Goal: Task Accomplishment & Management: Use online tool/utility

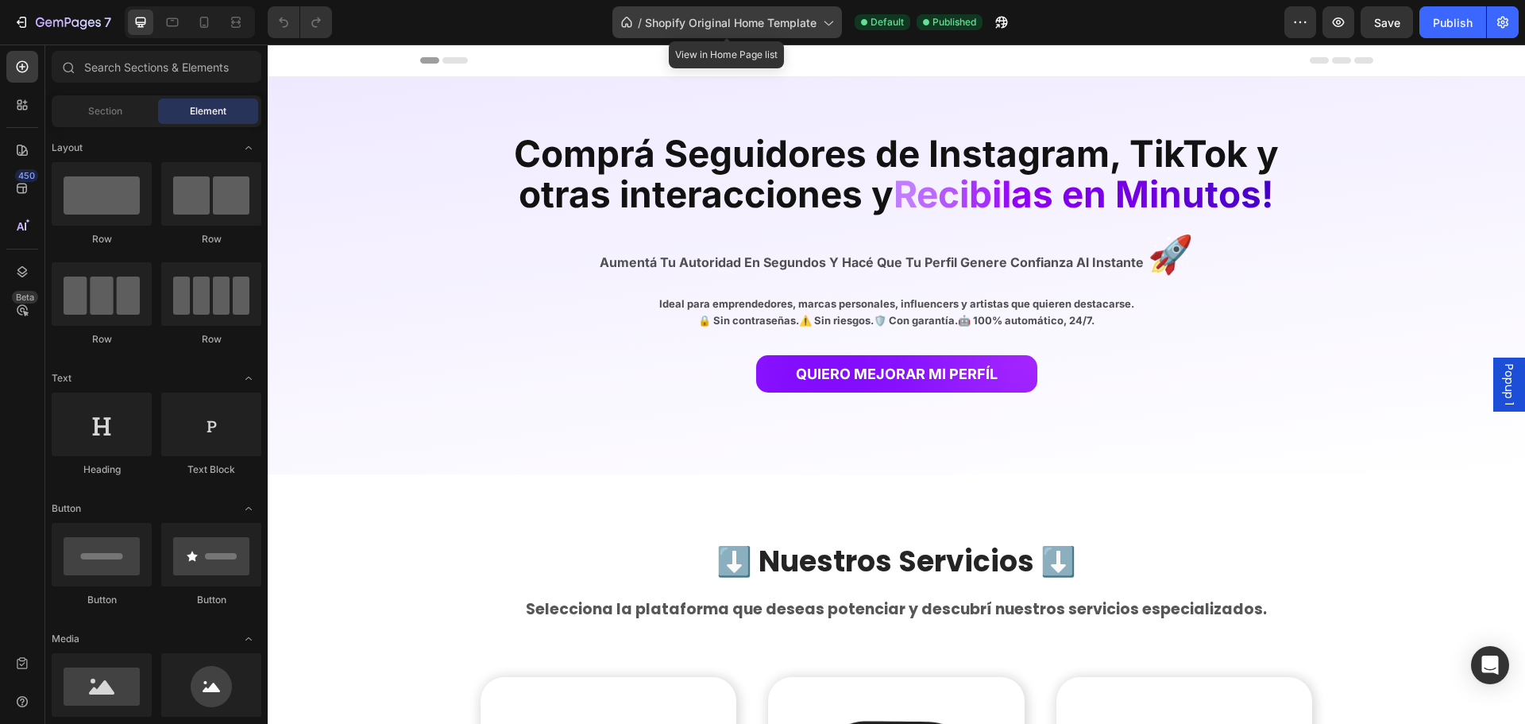
click at [793, 30] on span "Shopify Original Home Template" at bounding box center [731, 22] width 172 height 17
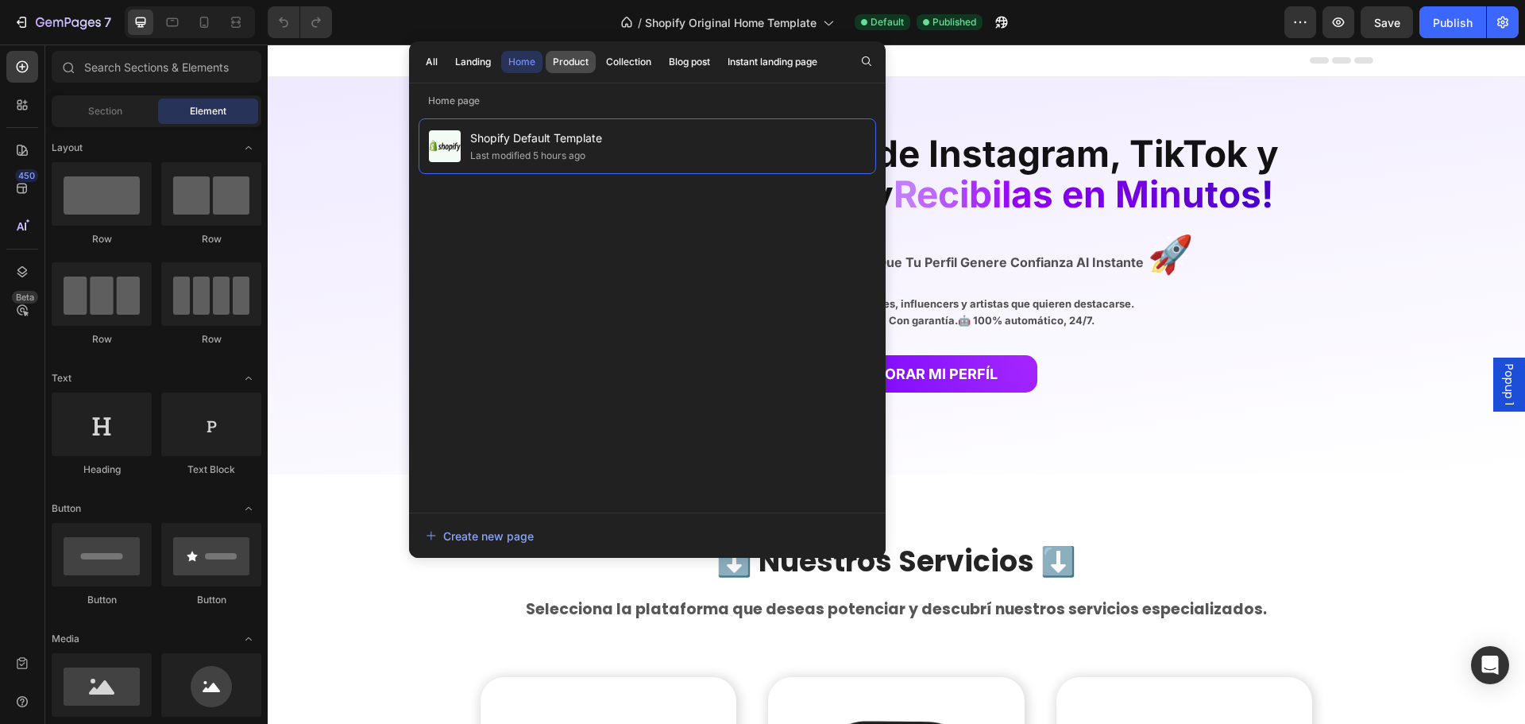
click at [579, 60] on div "Product" at bounding box center [571, 62] width 36 height 14
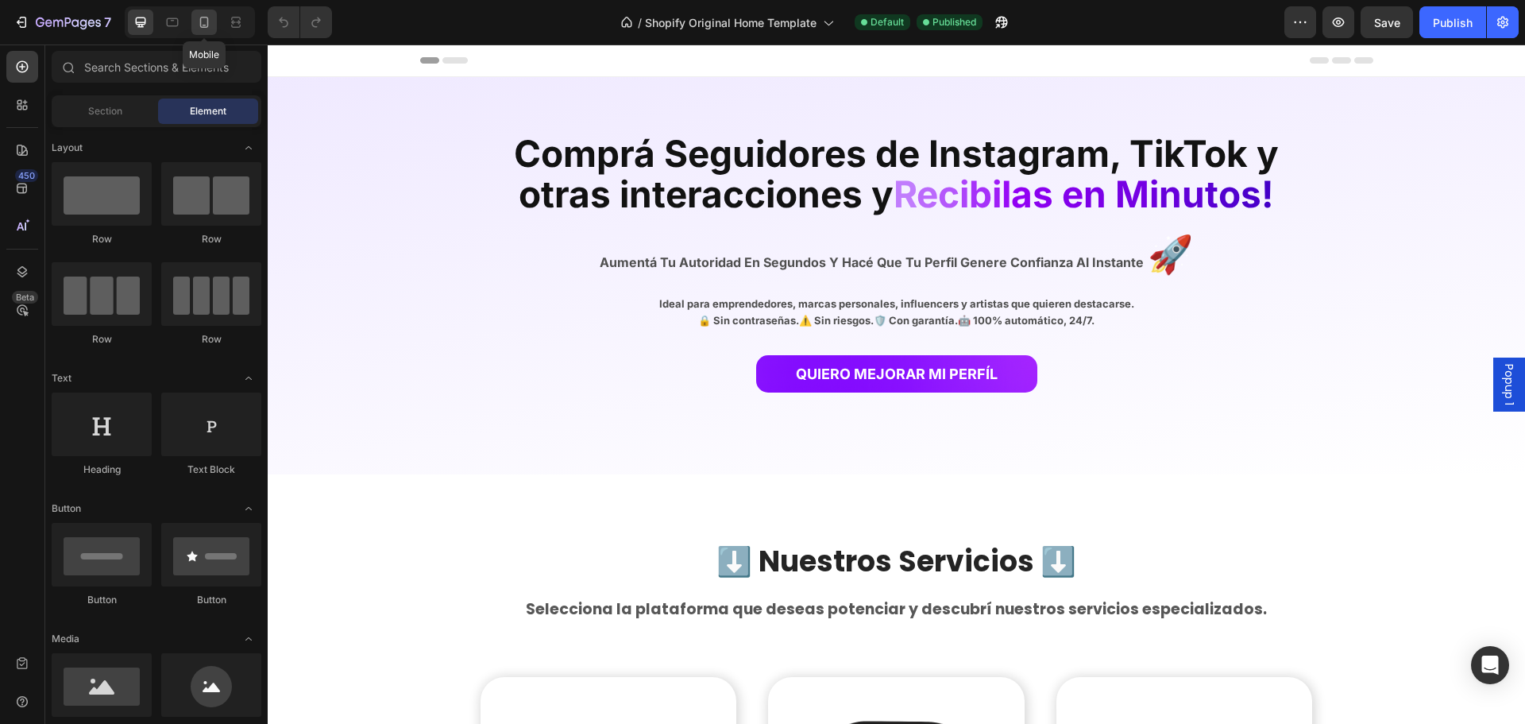
click at [206, 15] on icon at bounding box center [204, 22] width 16 height 16
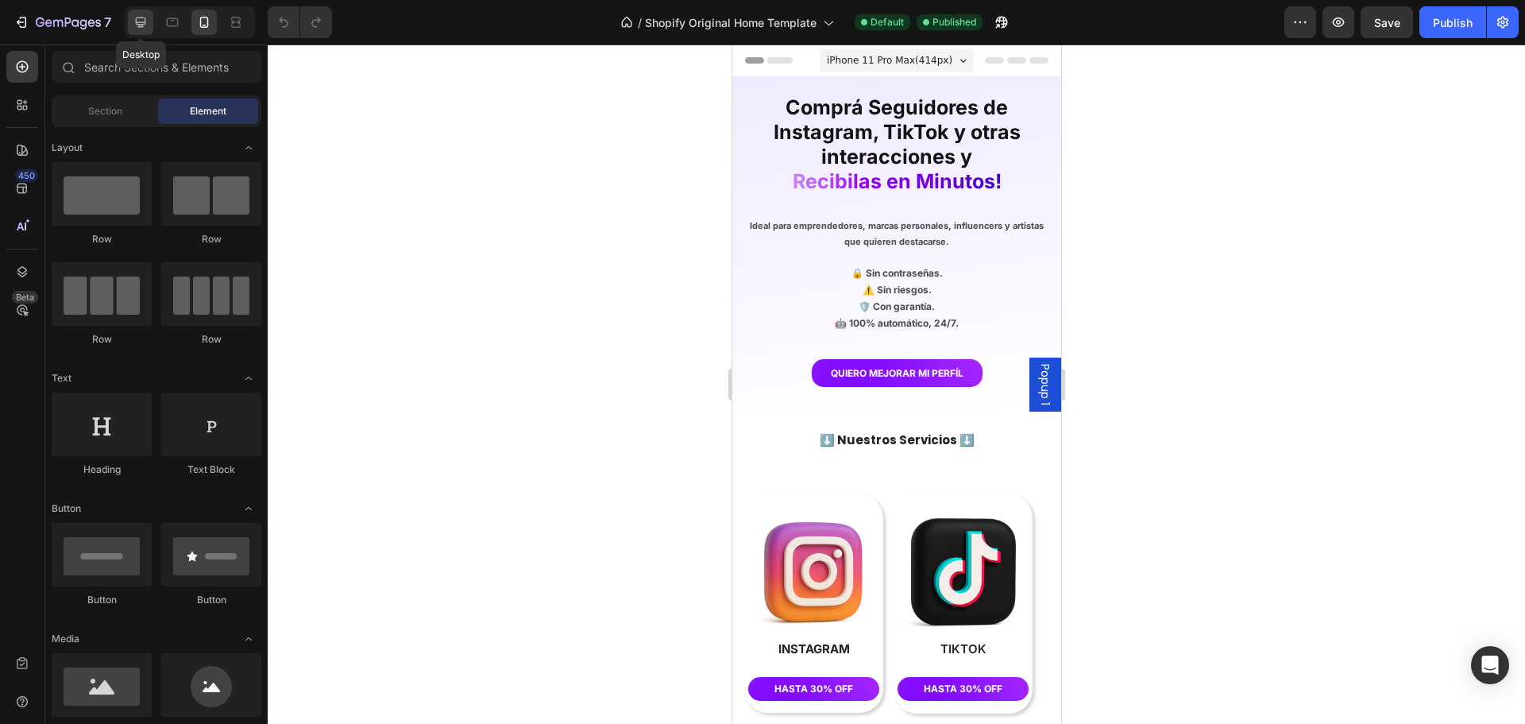
click at [144, 21] on icon at bounding box center [141, 22] width 16 height 16
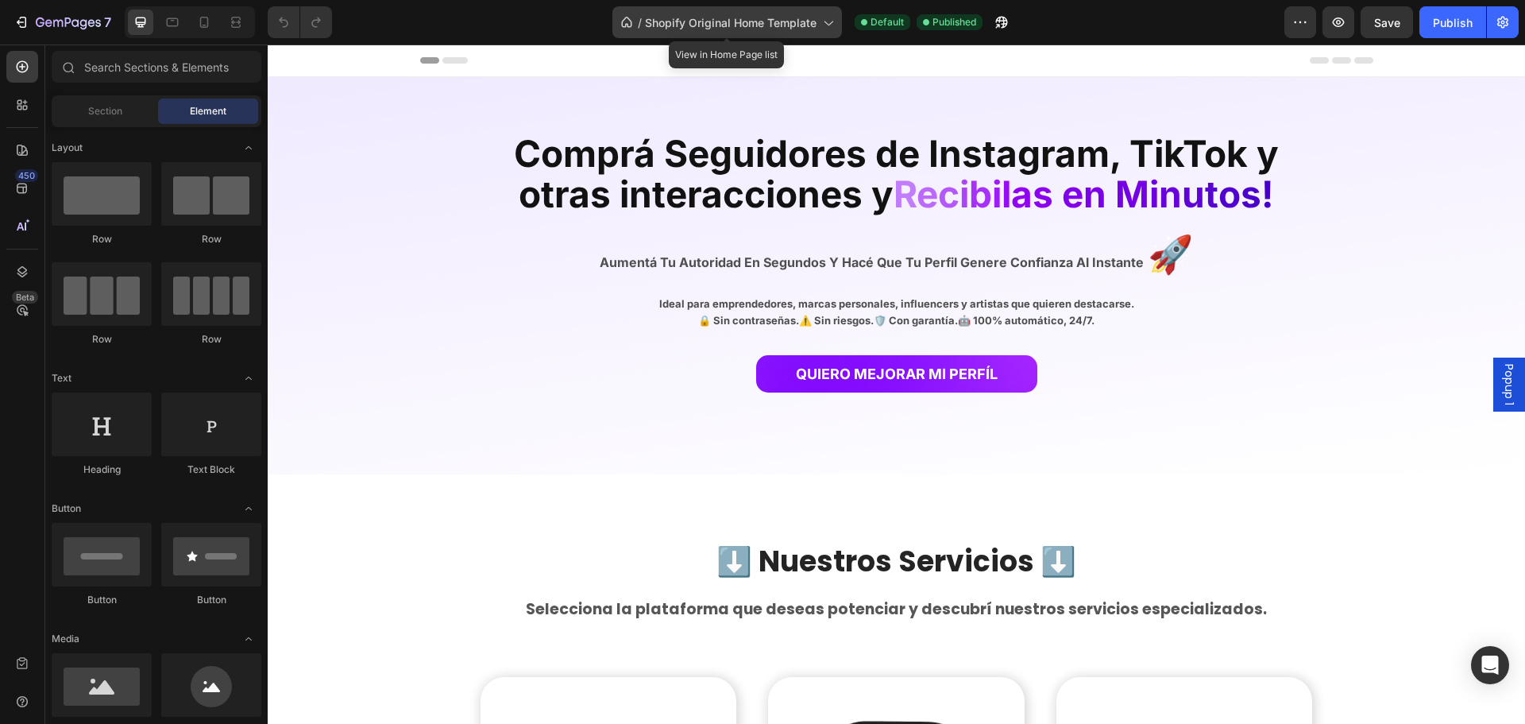
click at [771, 21] on span "Shopify Original Home Template" at bounding box center [731, 22] width 172 height 17
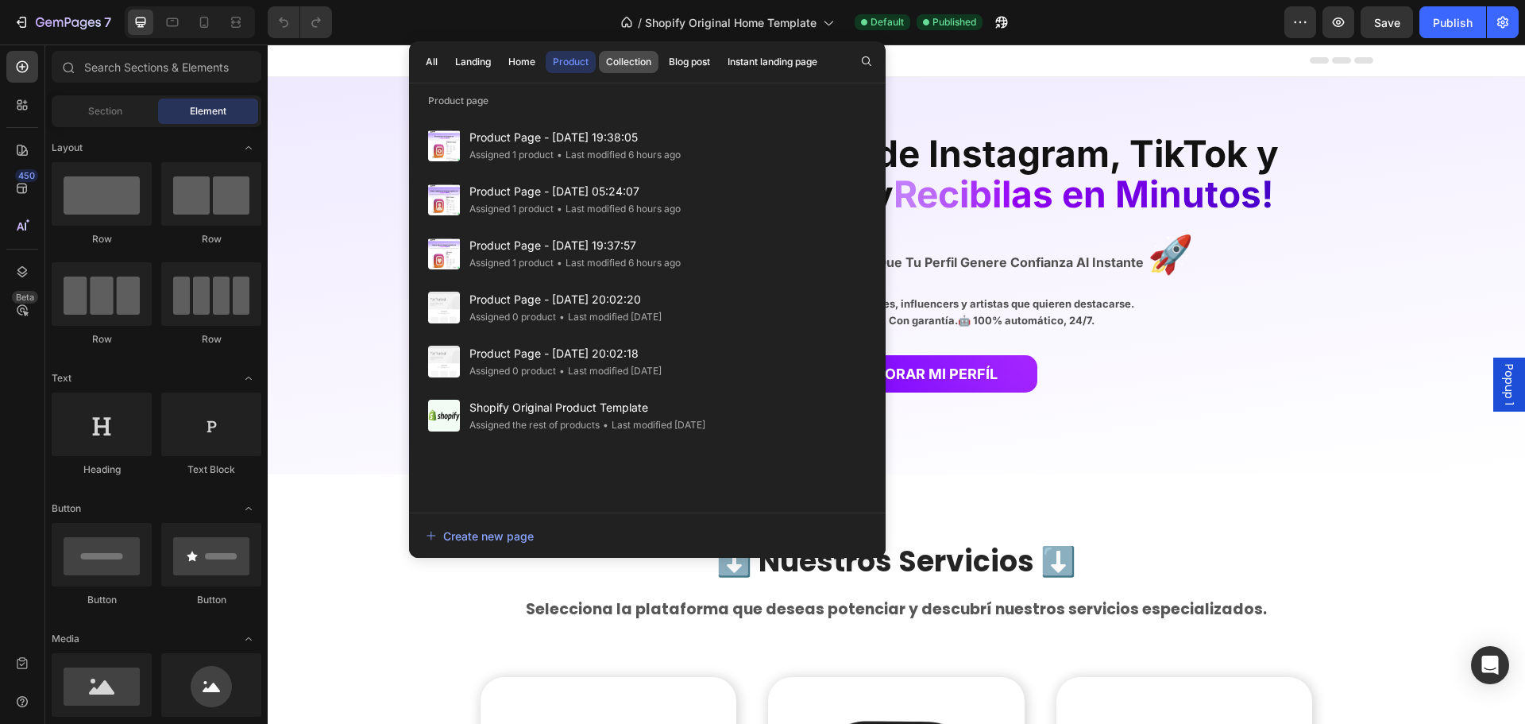
click at [630, 62] on div "Collection" at bounding box center [628, 62] width 45 height 14
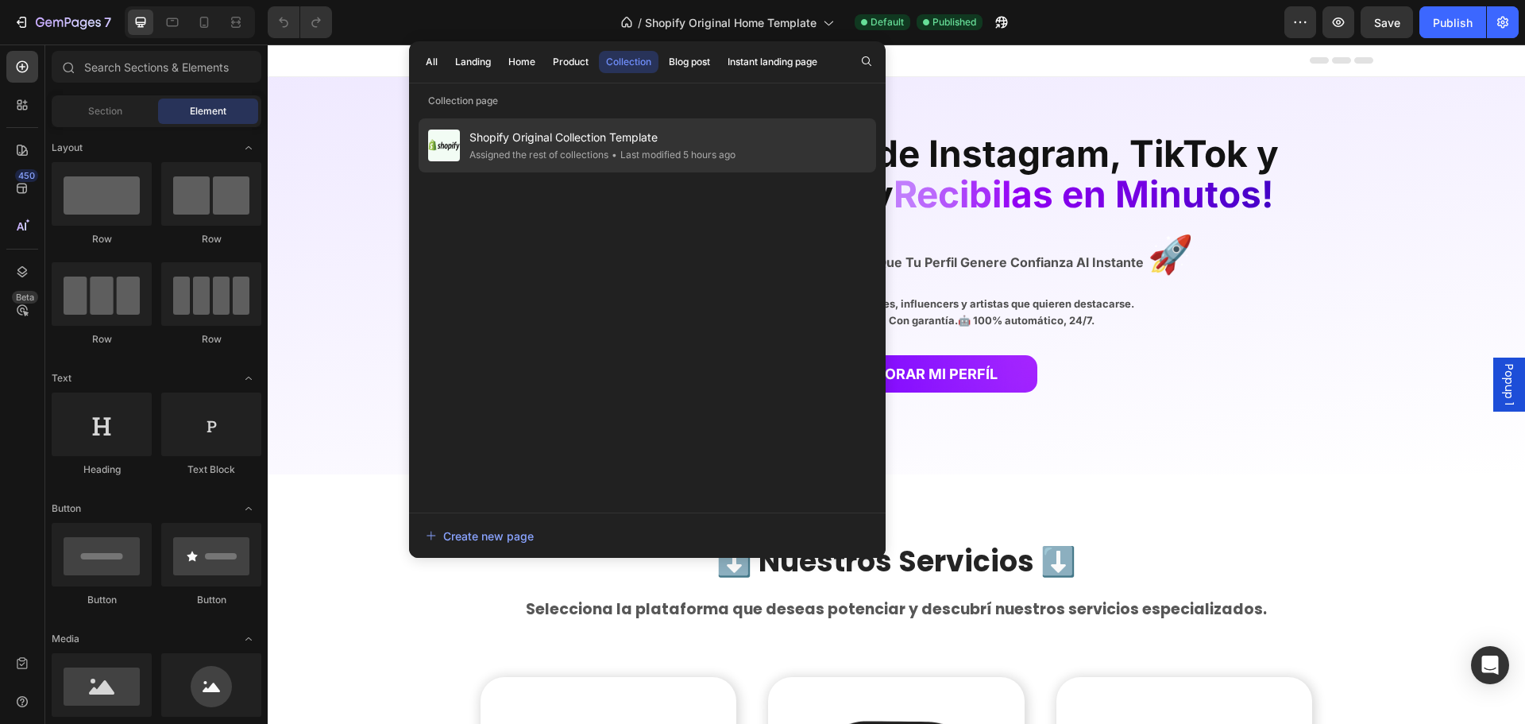
click at [619, 145] on span "Shopify Original Collection Template" at bounding box center [602, 137] width 266 height 19
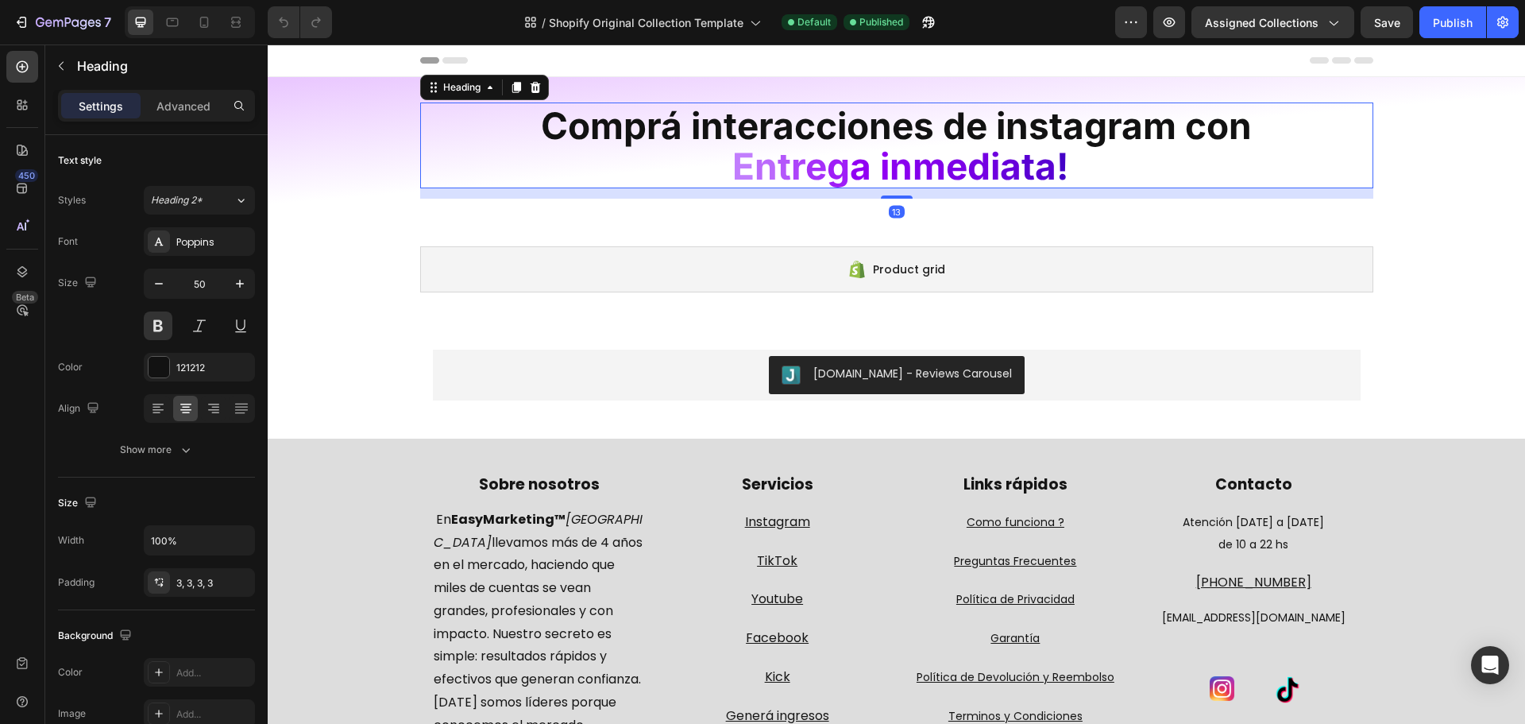
click at [1187, 163] on h2 "Comprá interacciones de instagram con E n t r e g a i n m e d i a ta !" at bounding box center [896, 145] width 953 height 86
click at [1168, 25] on icon "button" at bounding box center [1170, 22] width 12 height 10
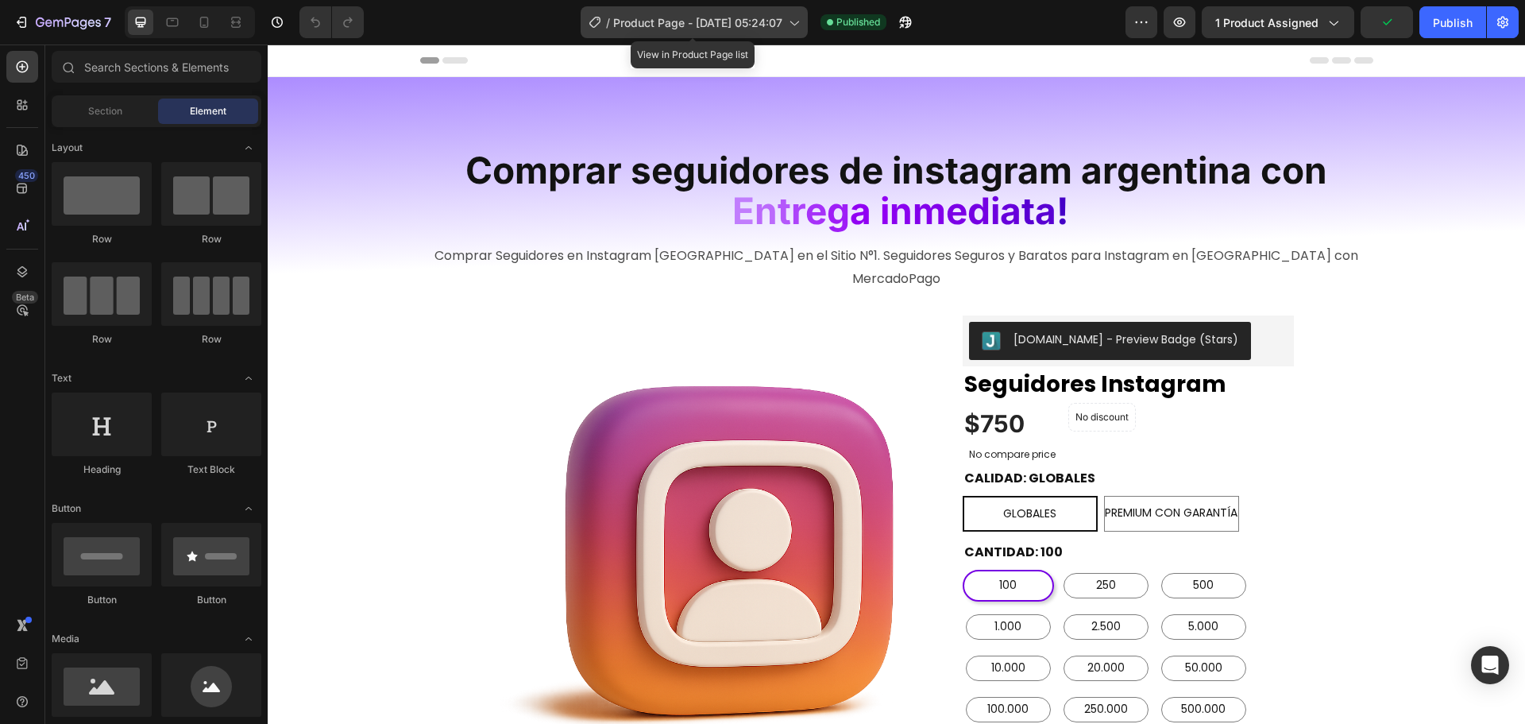
click at [783, 24] on div "/ Product Page - Aug 1, 05:24:07" at bounding box center [694, 22] width 227 height 32
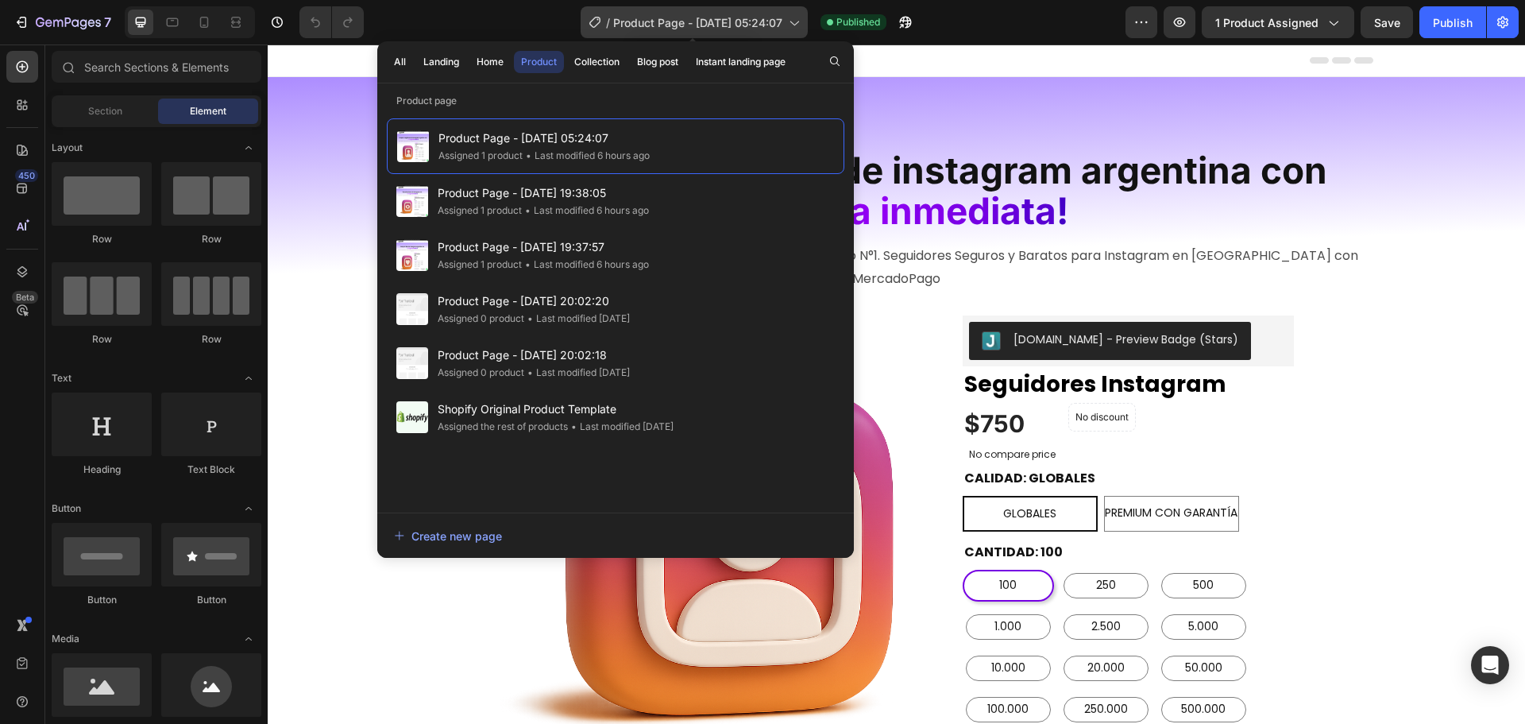
click at [783, 24] on div "/ Product Page - Aug 1, 05:24:07" at bounding box center [694, 22] width 227 height 32
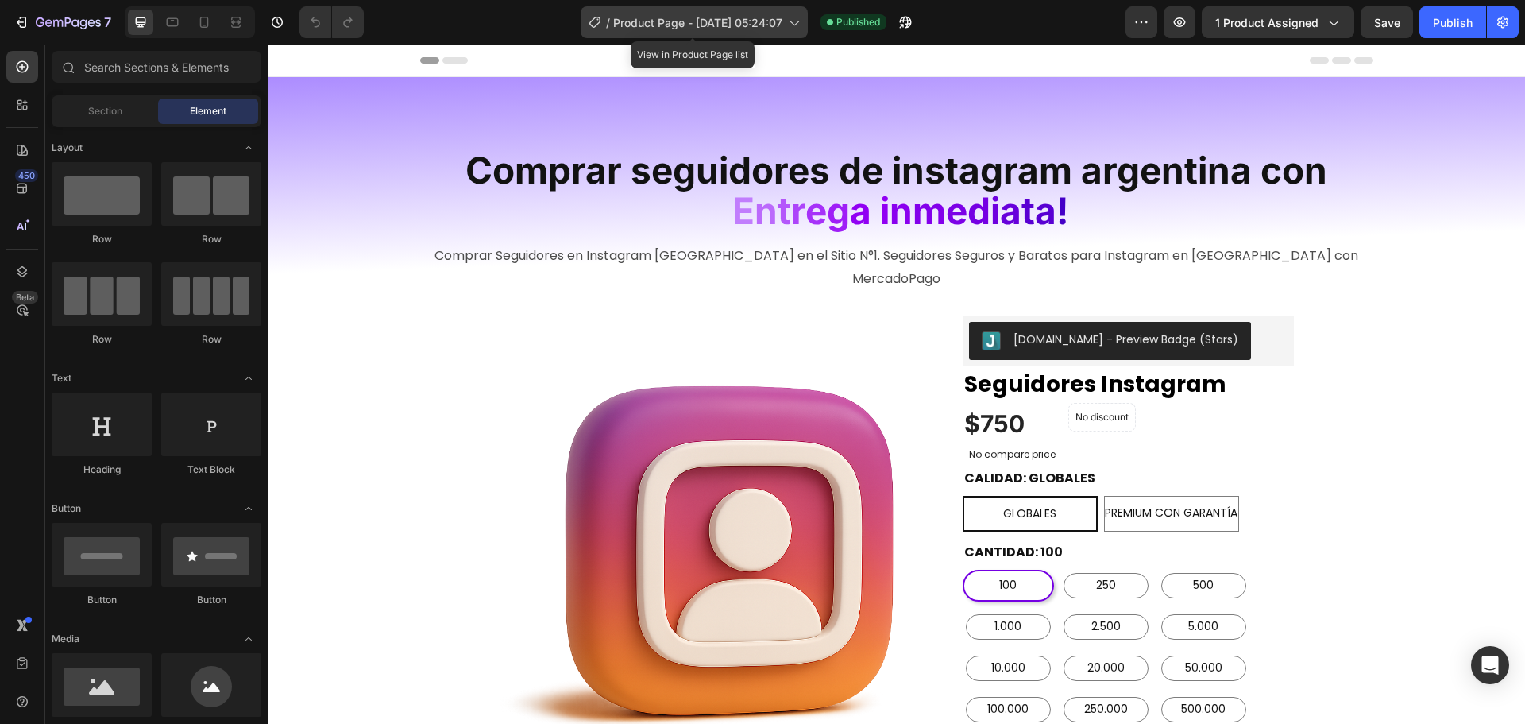
click at [783, 27] on div "/ Product Page - Aug 1, 05:24:07" at bounding box center [694, 22] width 227 height 32
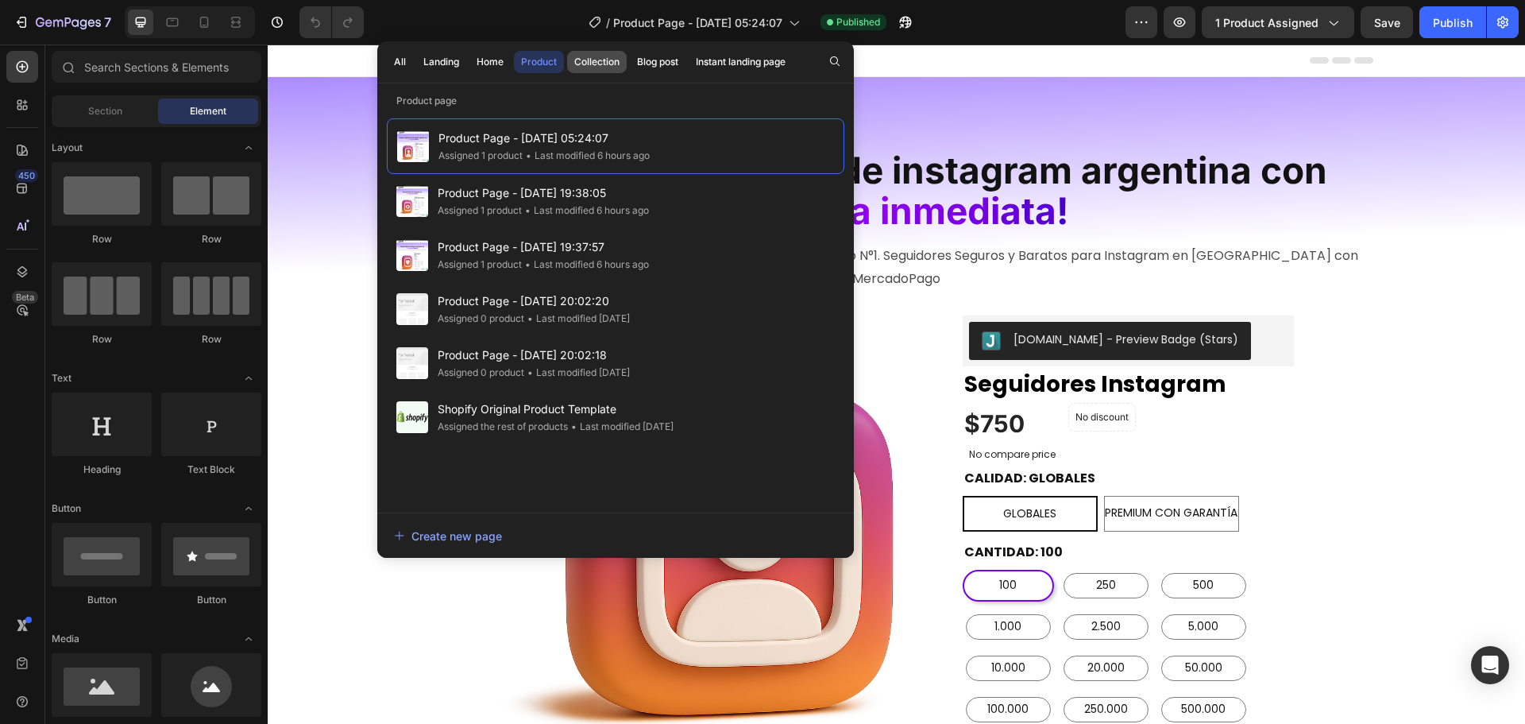
click at [598, 60] on div "Collection" at bounding box center [596, 62] width 45 height 14
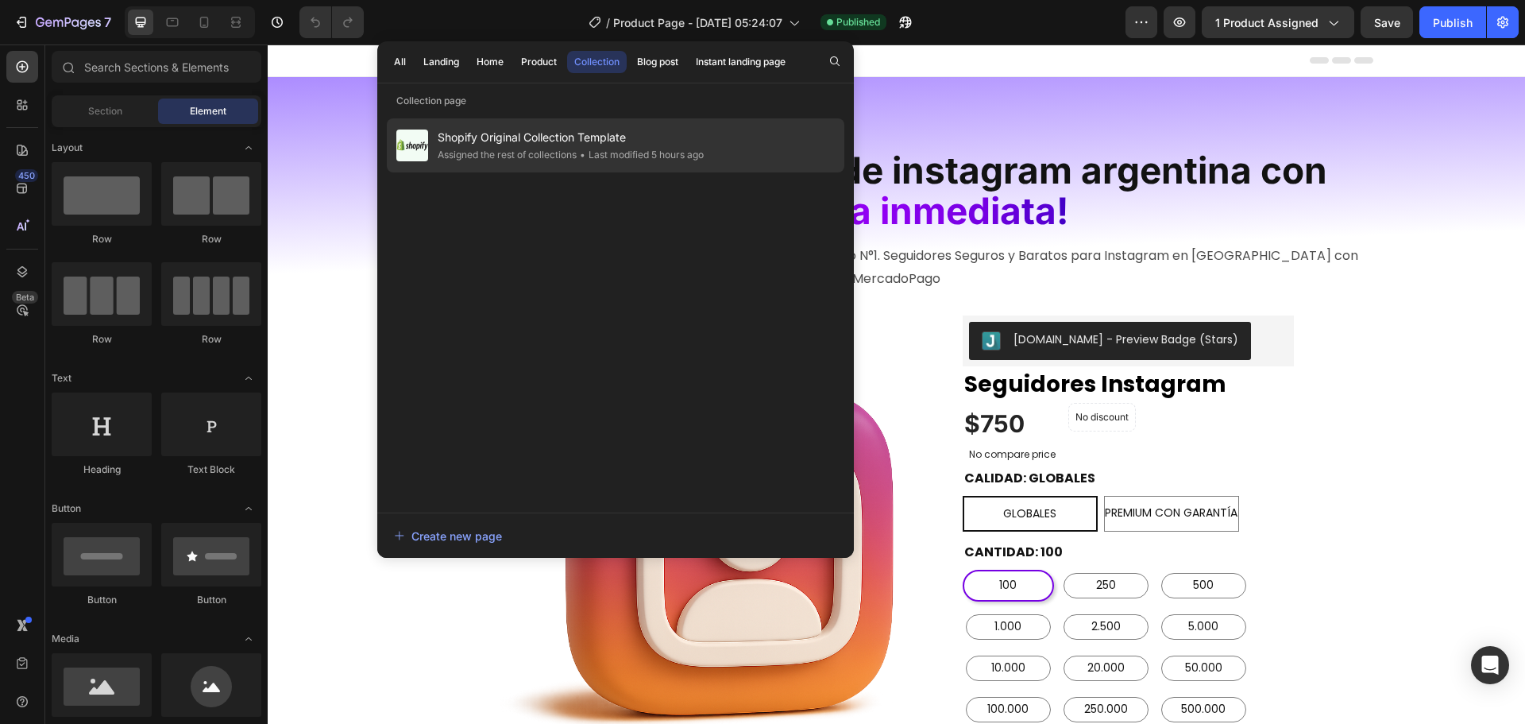
click at [642, 162] on div "• Last modified 5 hours ago" at bounding box center [640, 155] width 127 height 16
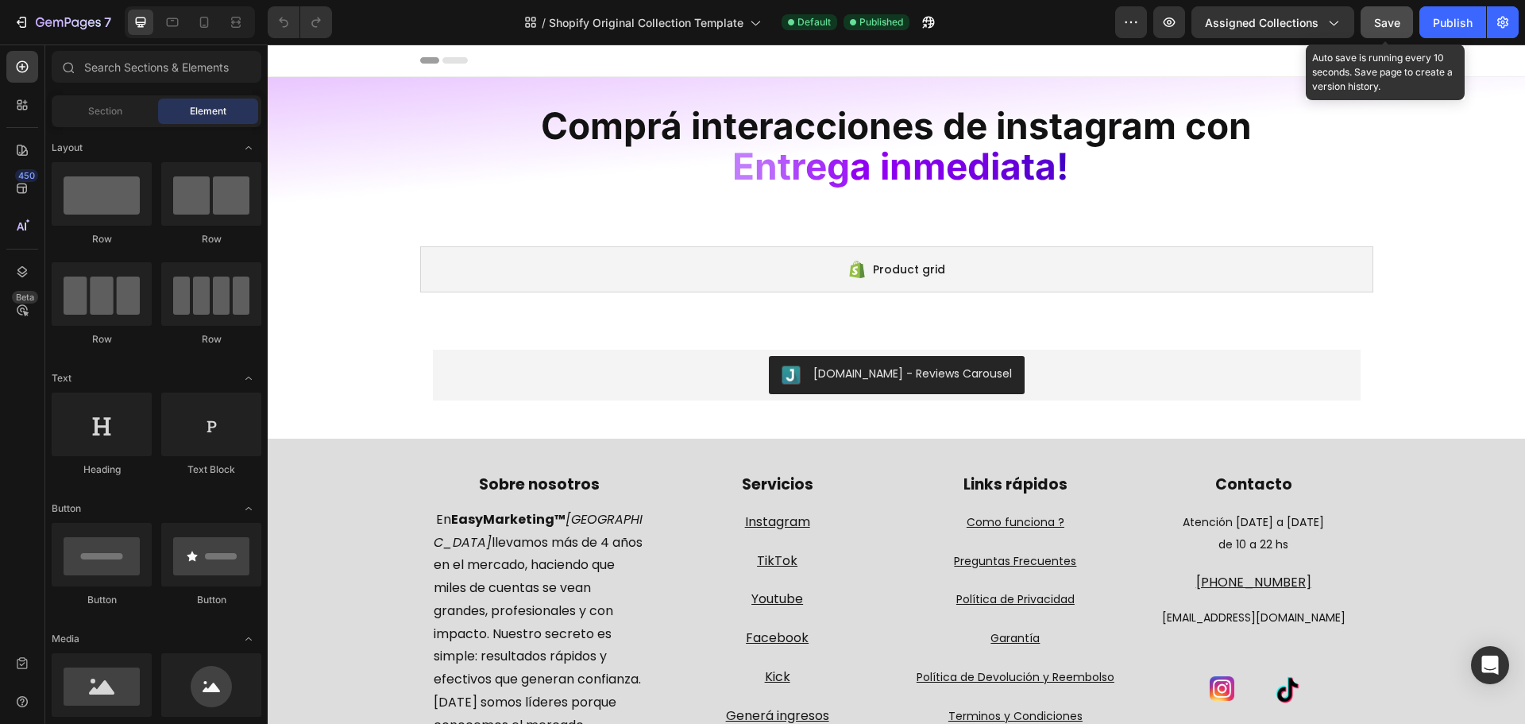
click at [1384, 23] on span "Save" at bounding box center [1387, 23] width 26 height 14
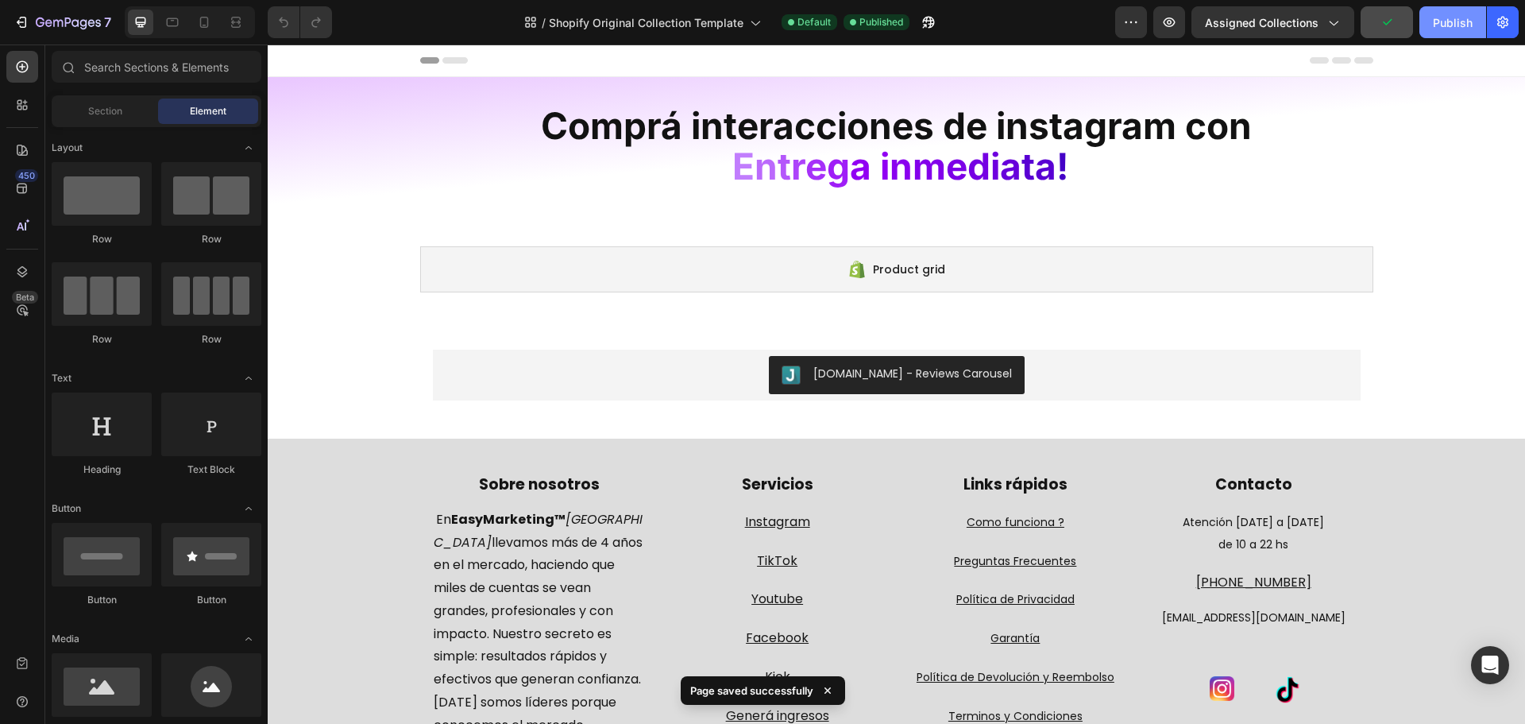
click at [1445, 19] on div "Publish" at bounding box center [1453, 22] width 40 height 17
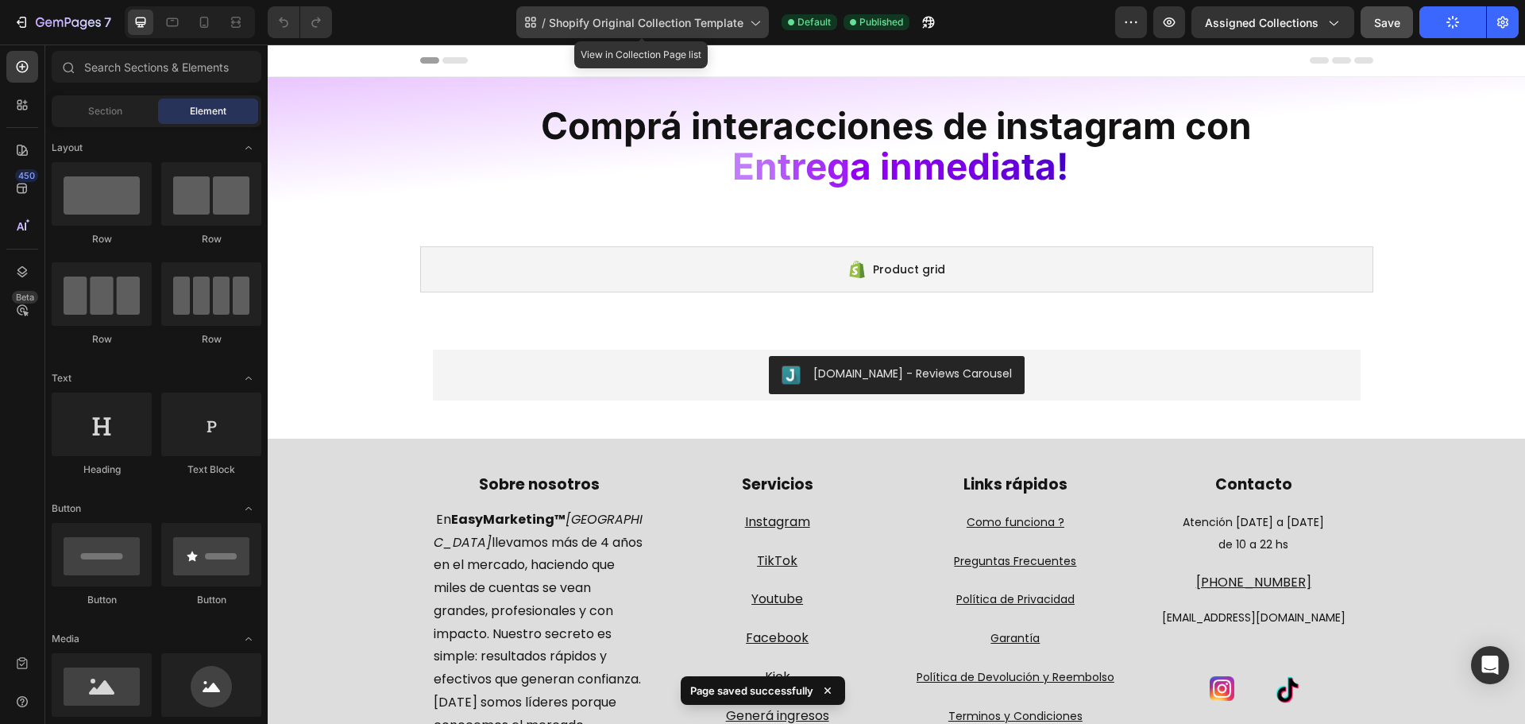
click at [731, 25] on span "Shopify Original Collection Template" at bounding box center [646, 22] width 195 height 17
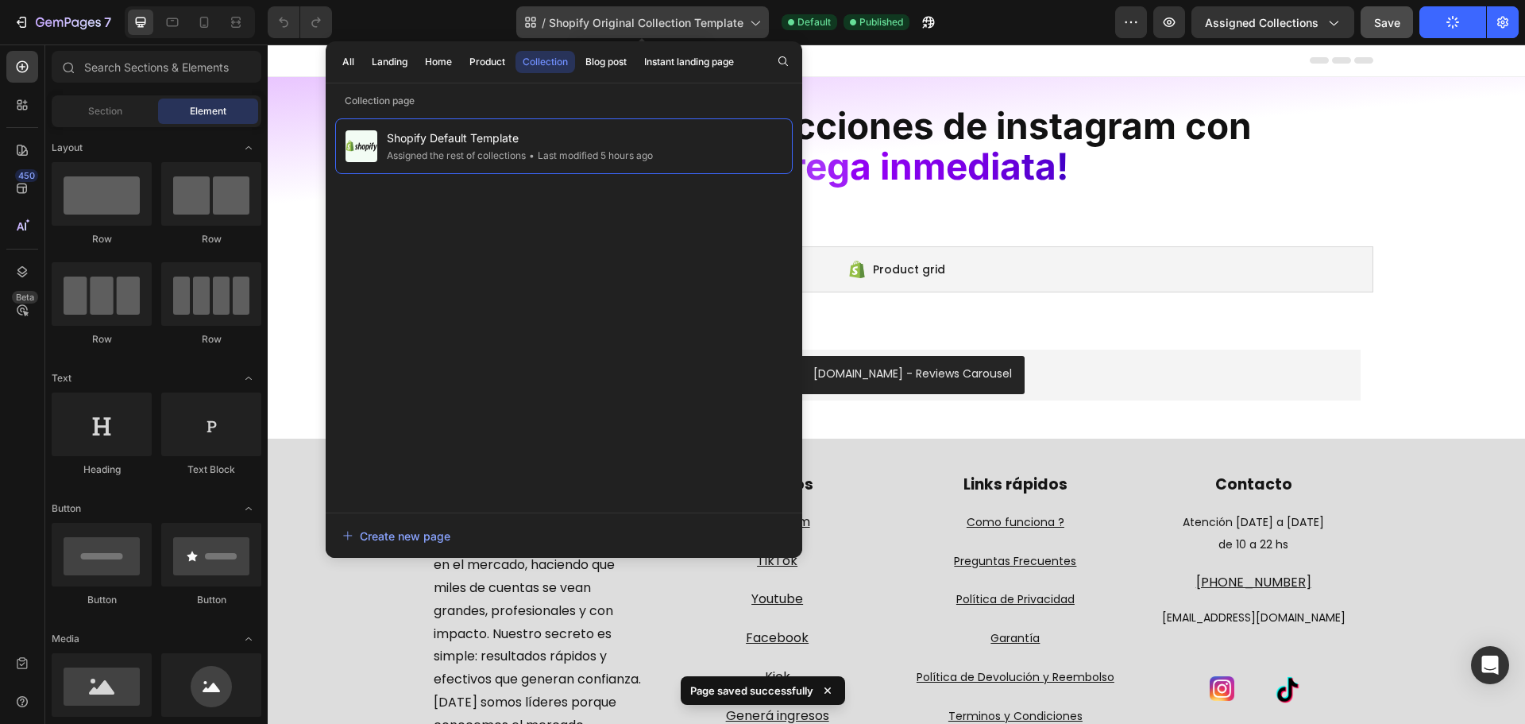
click at [731, 25] on span "Shopify Original Collection Template" at bounding box center [646, 22] width 195 height 17
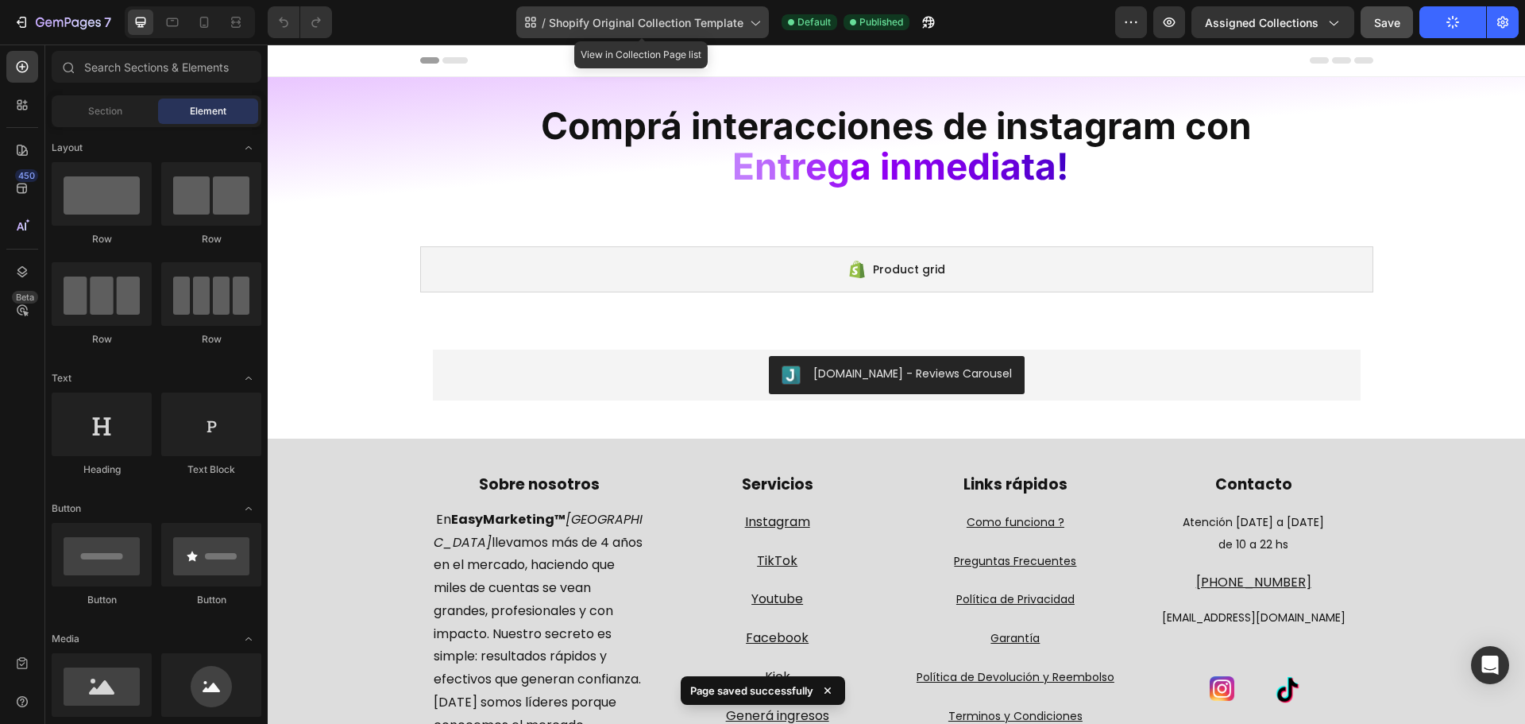
click at [731, 25] on span "Shopify Original Collection Template" at bounding box center [646, 22] width 195 height 17
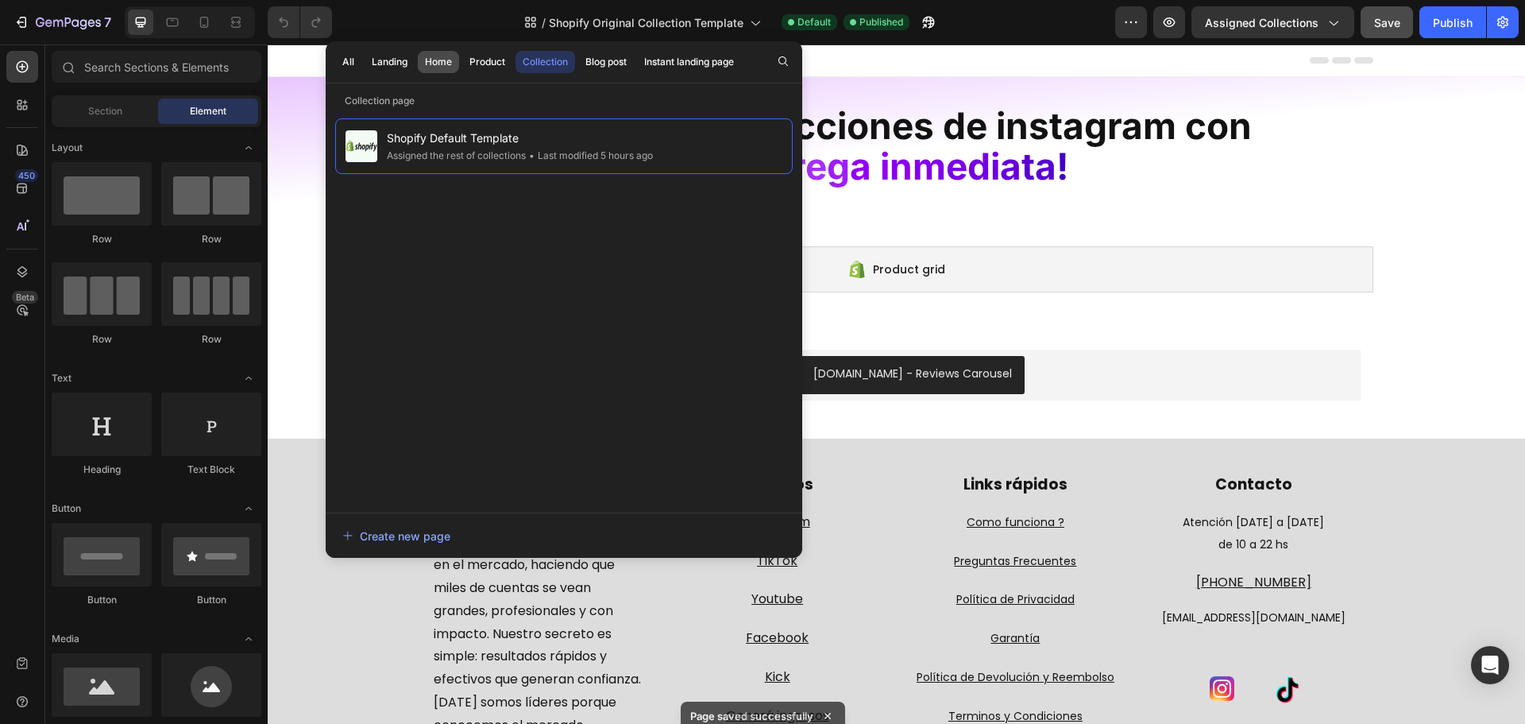
click at [431, 60] on div "Home" at bounding box center [438, 62] width 27 height 14
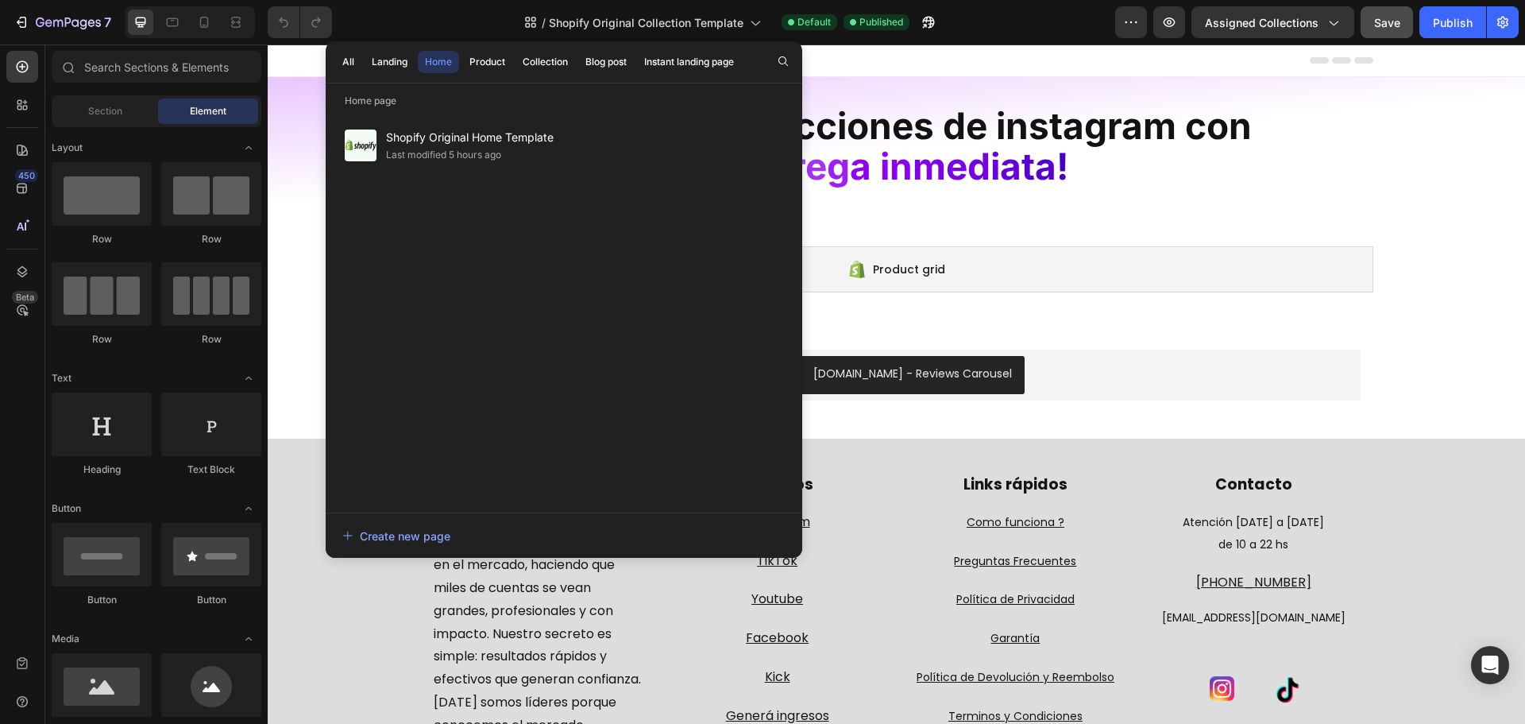
click at [546, 180] on div "Shopify Original Home Template Last modified 5 hours ago" at bounding box center [563, 307] width 457 height 378
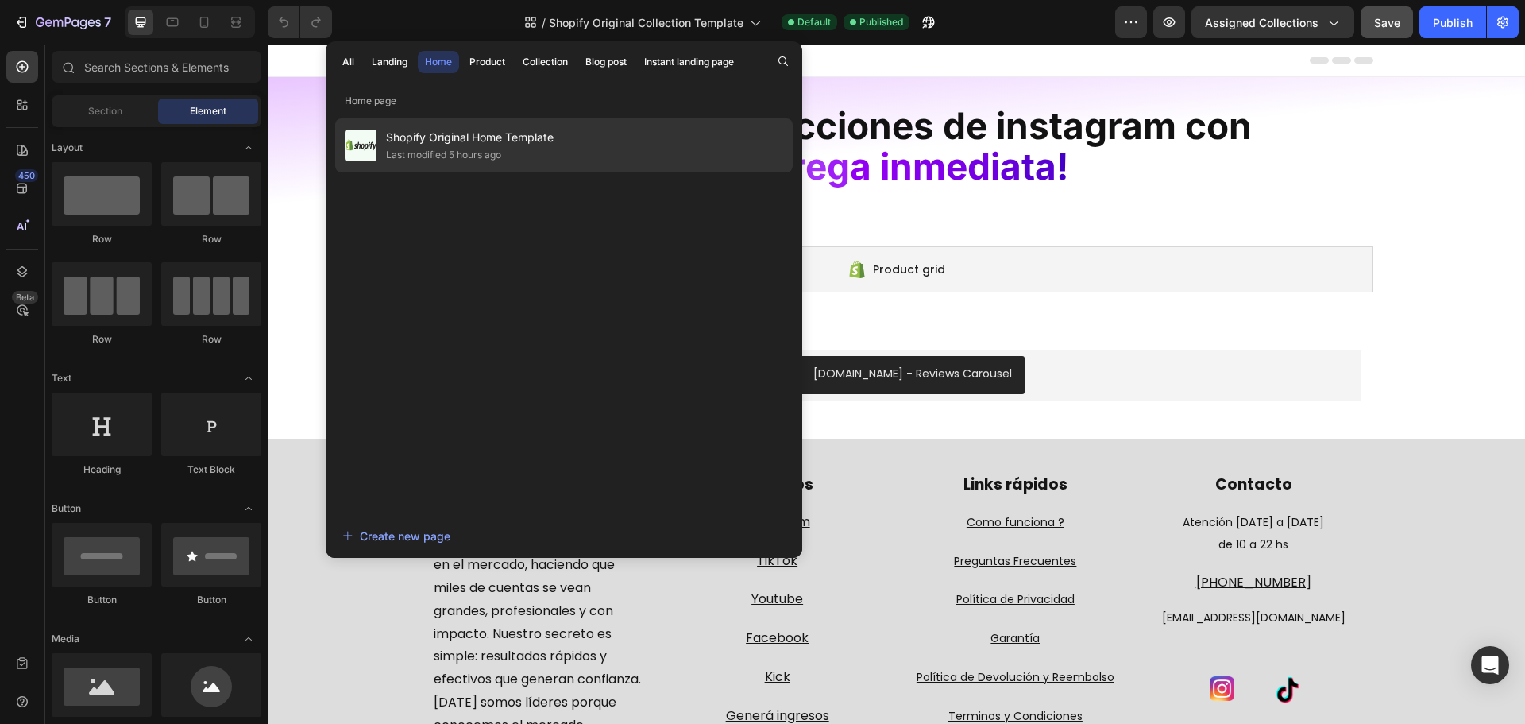
click at [552, 162] on div "Last modified 5 hours ago" at bounding box center [470, 155] width 168 height 16
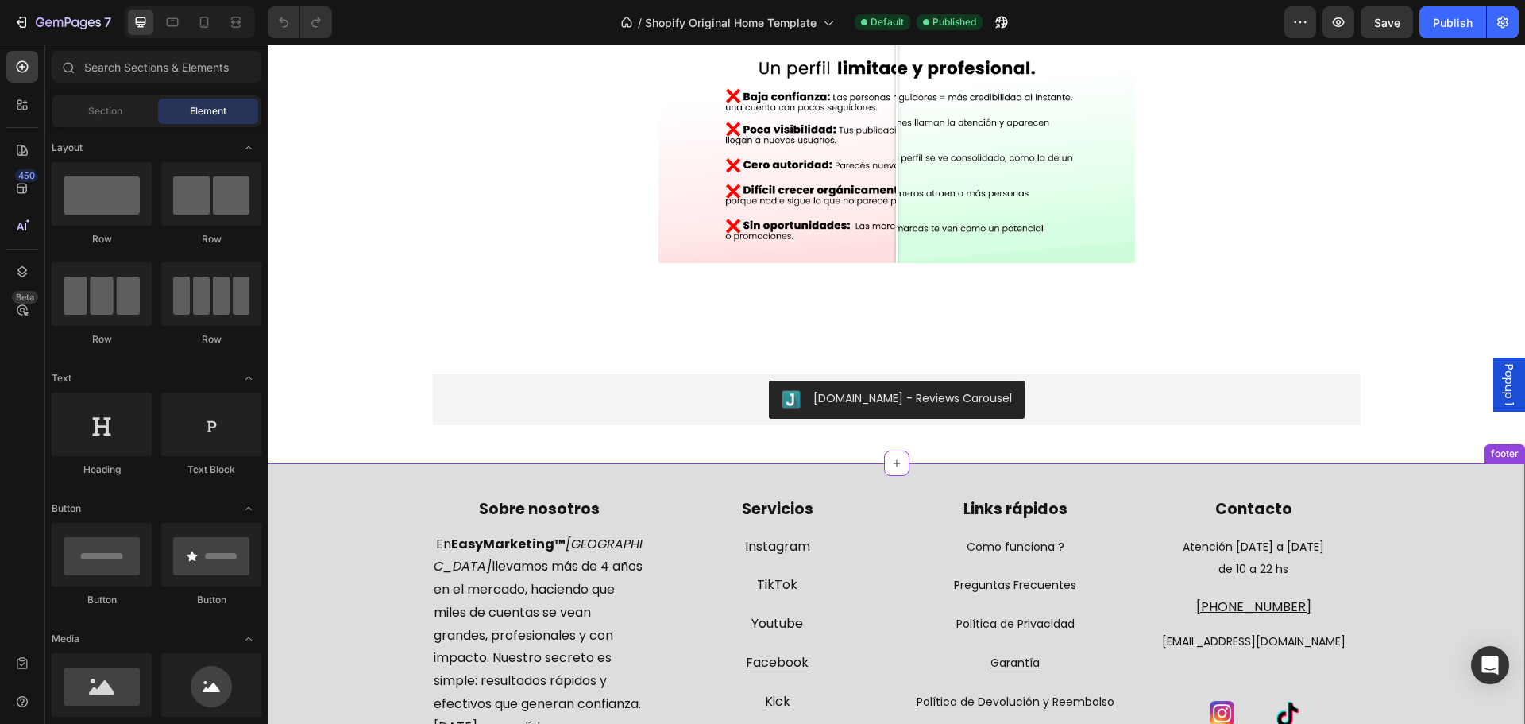
scroll to position [1697, 0]
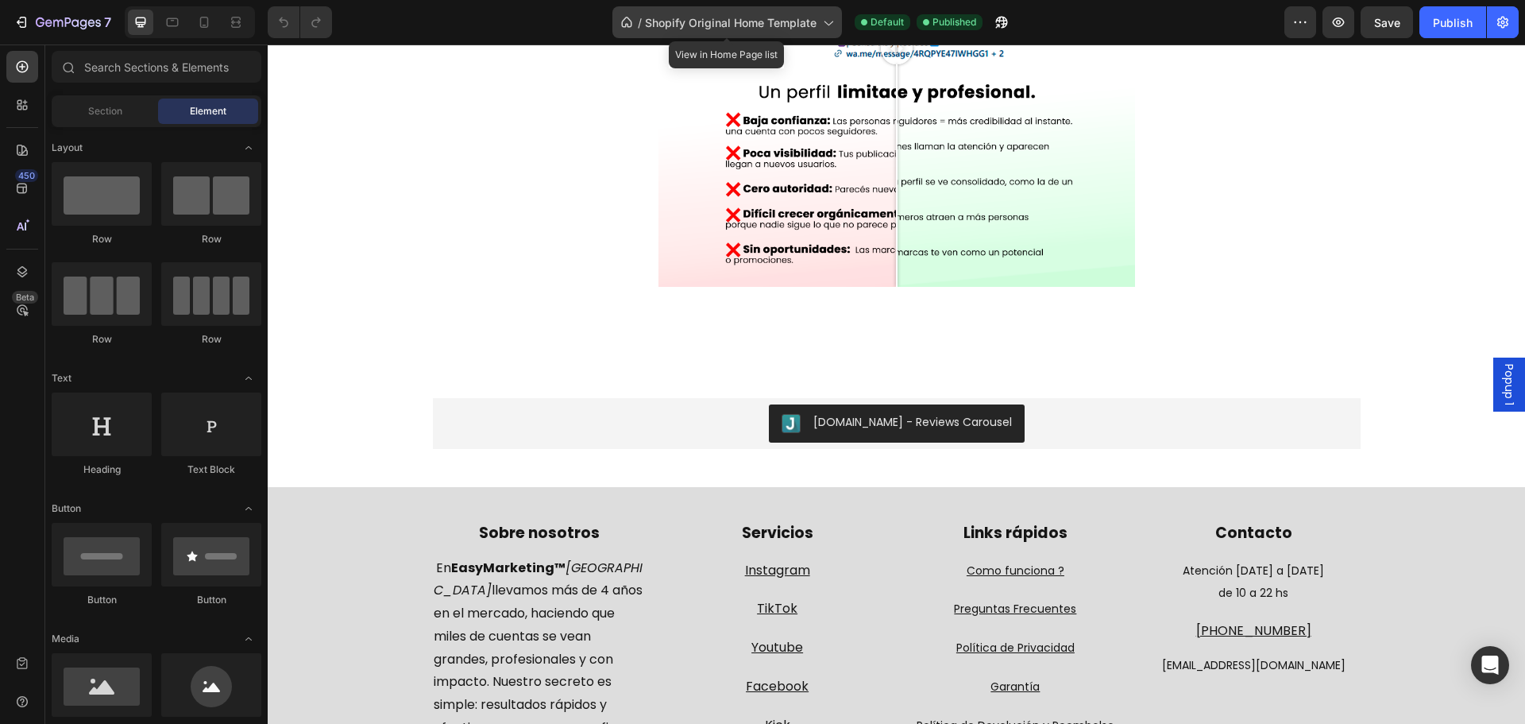
click at [716, 21] on span "Shopify Original Home Template" at bounding box center [731, 22] width 172 height 17
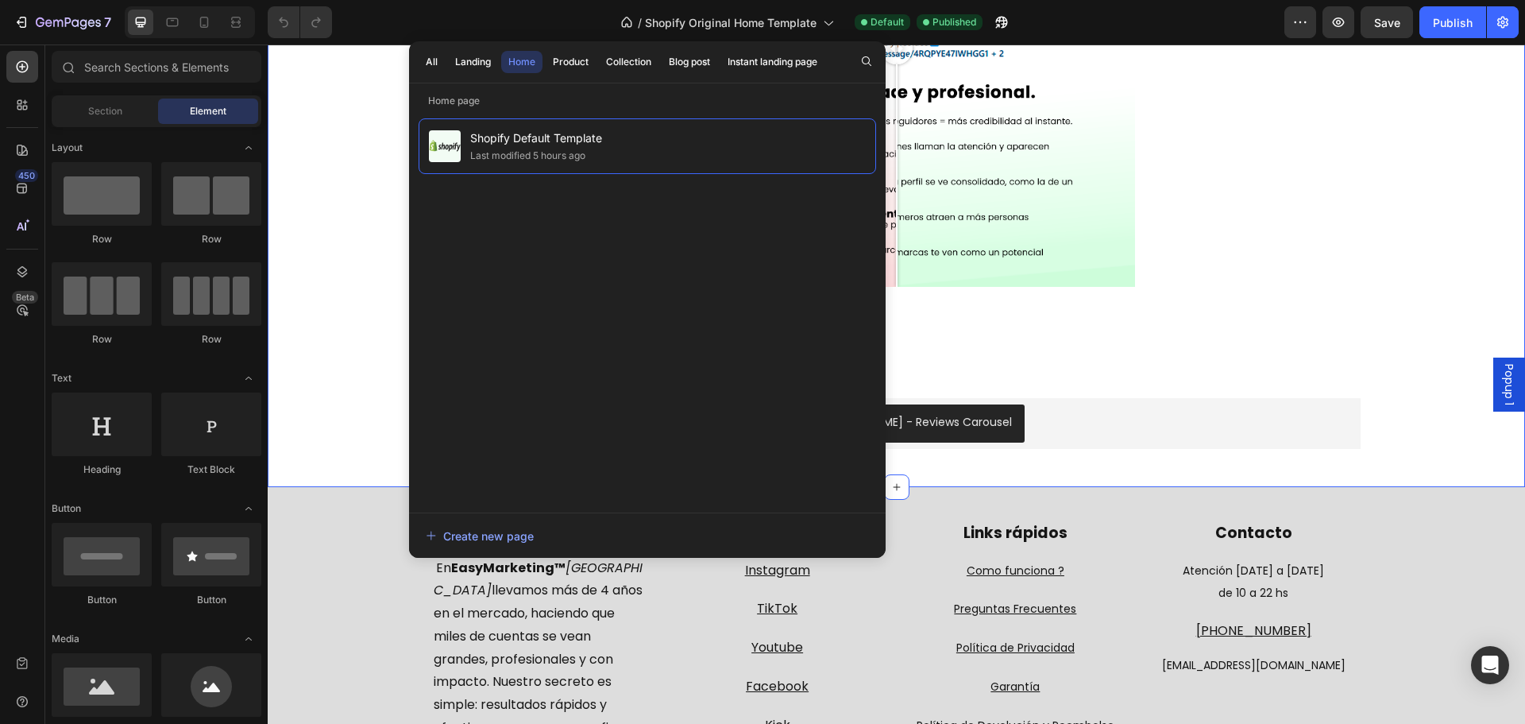
click at [1141, 350] on div "Antes Despues Image Comparison Judge.me - Reviews Carousel Judge.me Row" at bounding box center [896, 135] width 1257 height 651
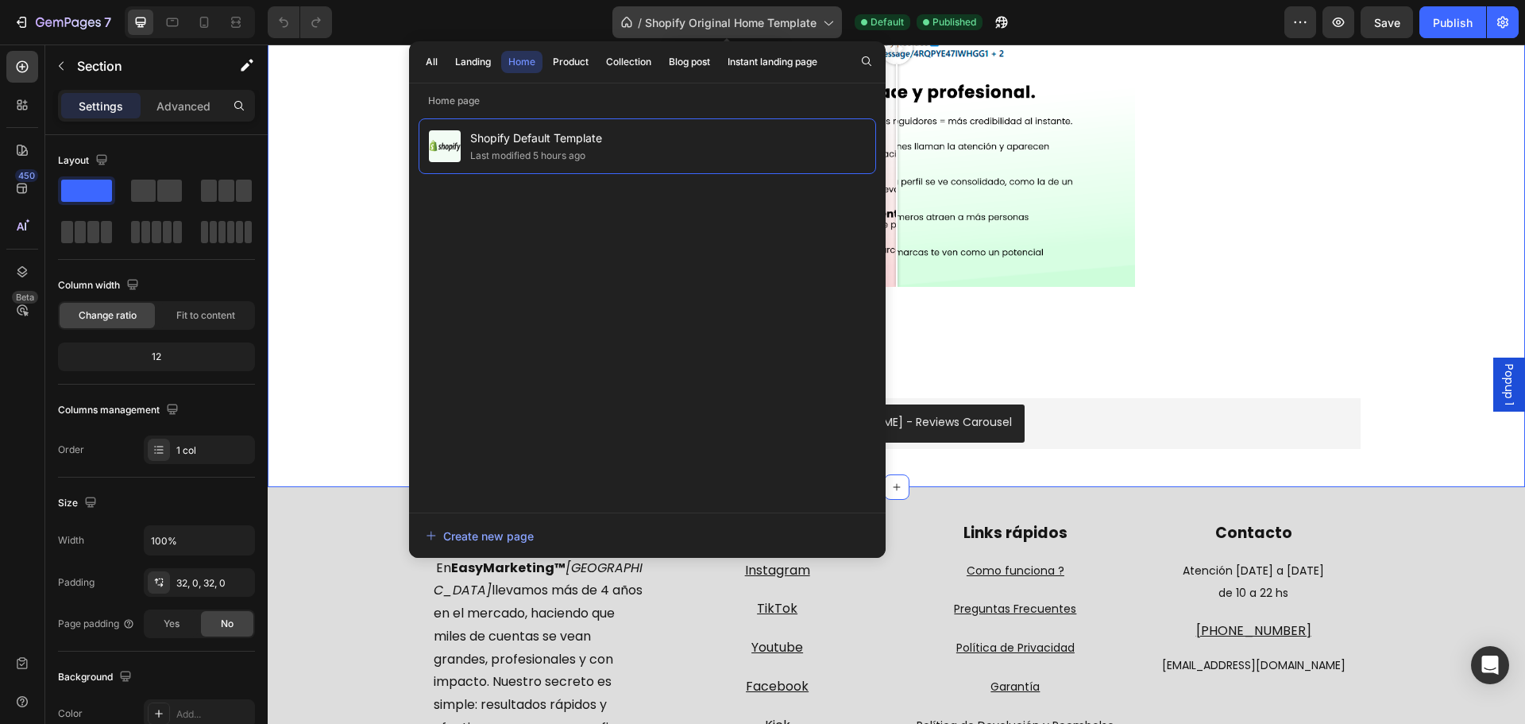
click at [772, 18] on span "Shopify Original Home Template" at bounding box center [731, 22] width 172 height 17
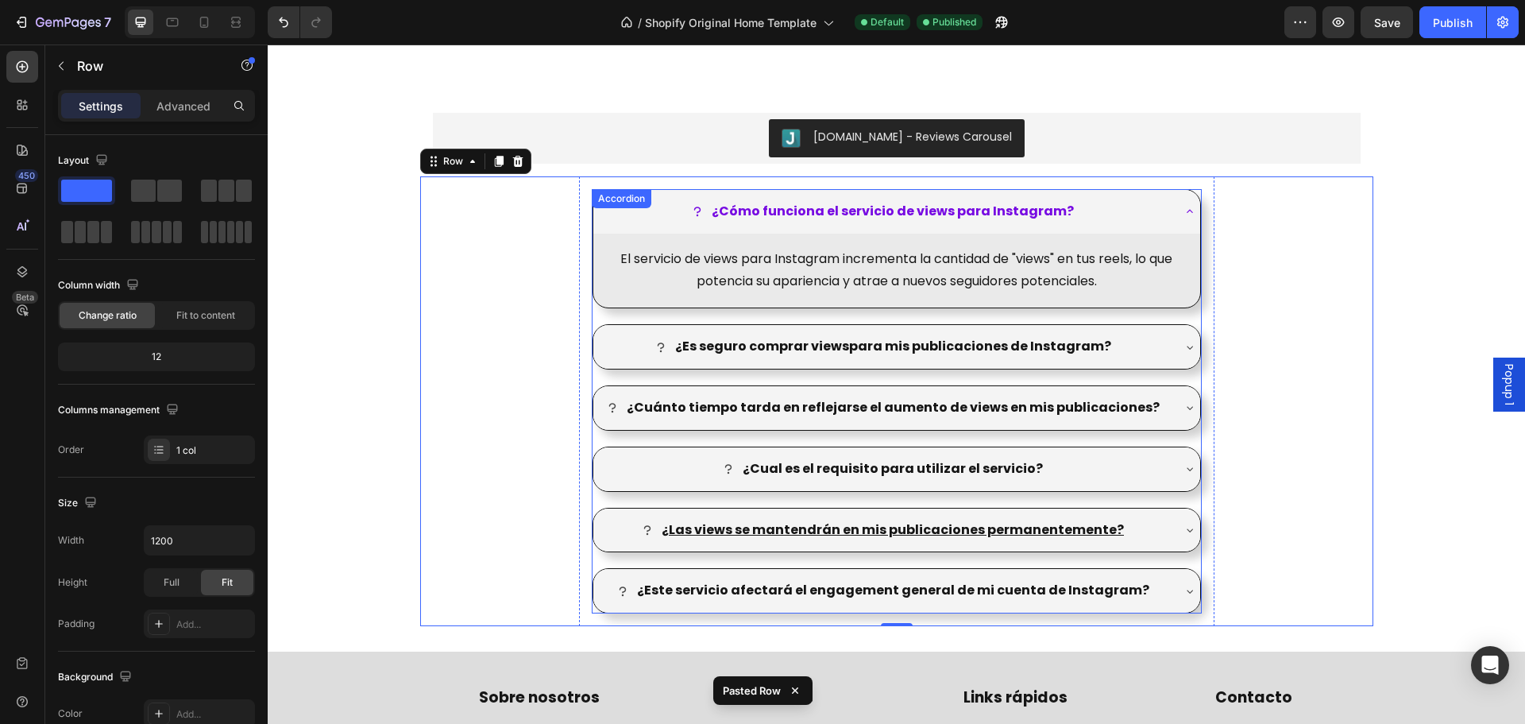
scroll to position [1979, 0]
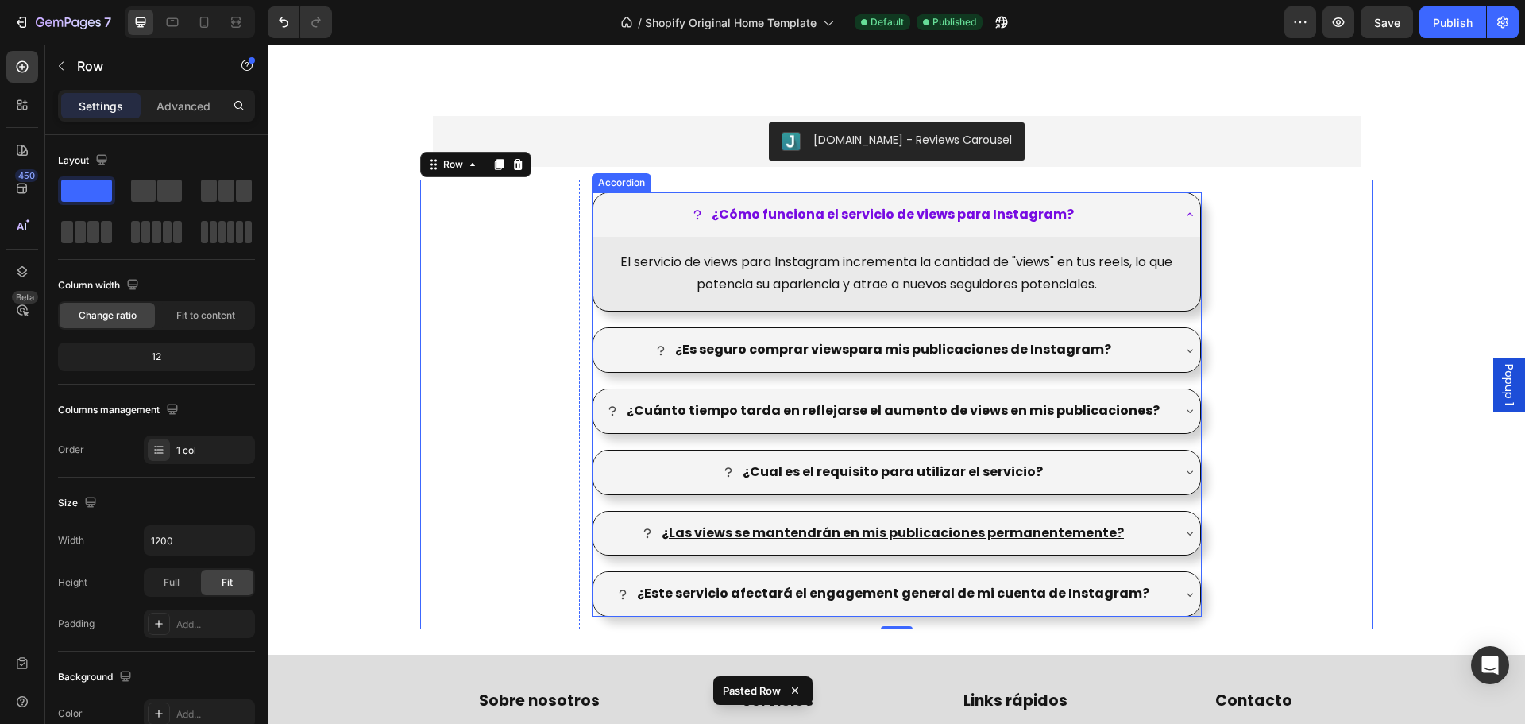
click at [916, 214] on strong "¿Cómo funciona el servicio de views para Instagram?" at bounding box center [893, 214] width 362 height 18
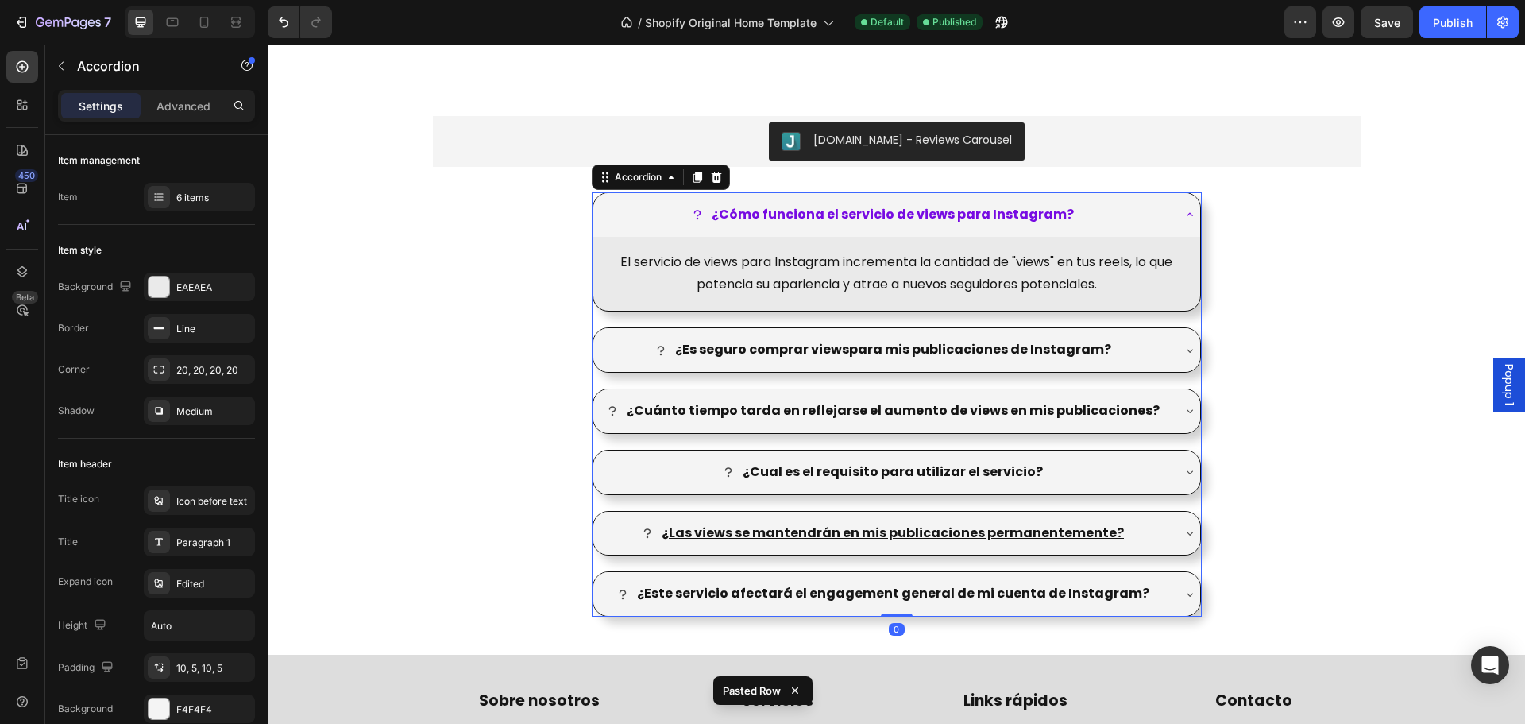
click at [916, 214] on strong "¿Cómo funciona el servicio de views para Instagram?" at bounding box center [893, 214] width 362 height 18
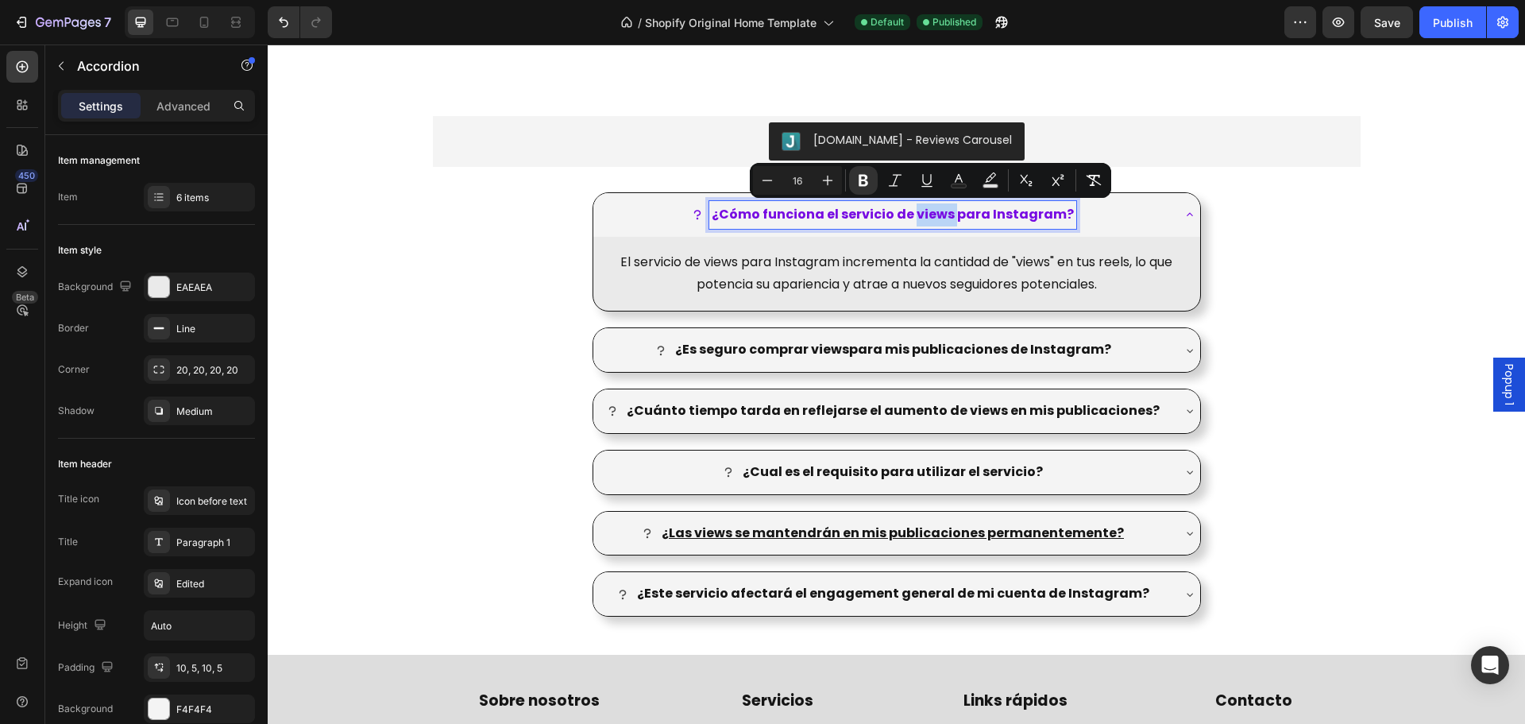
click at [934, 211] on strong "¿Cómo funciona el servicio de views para Instagram?" at bounding box center [893, 214] width 362 height 18
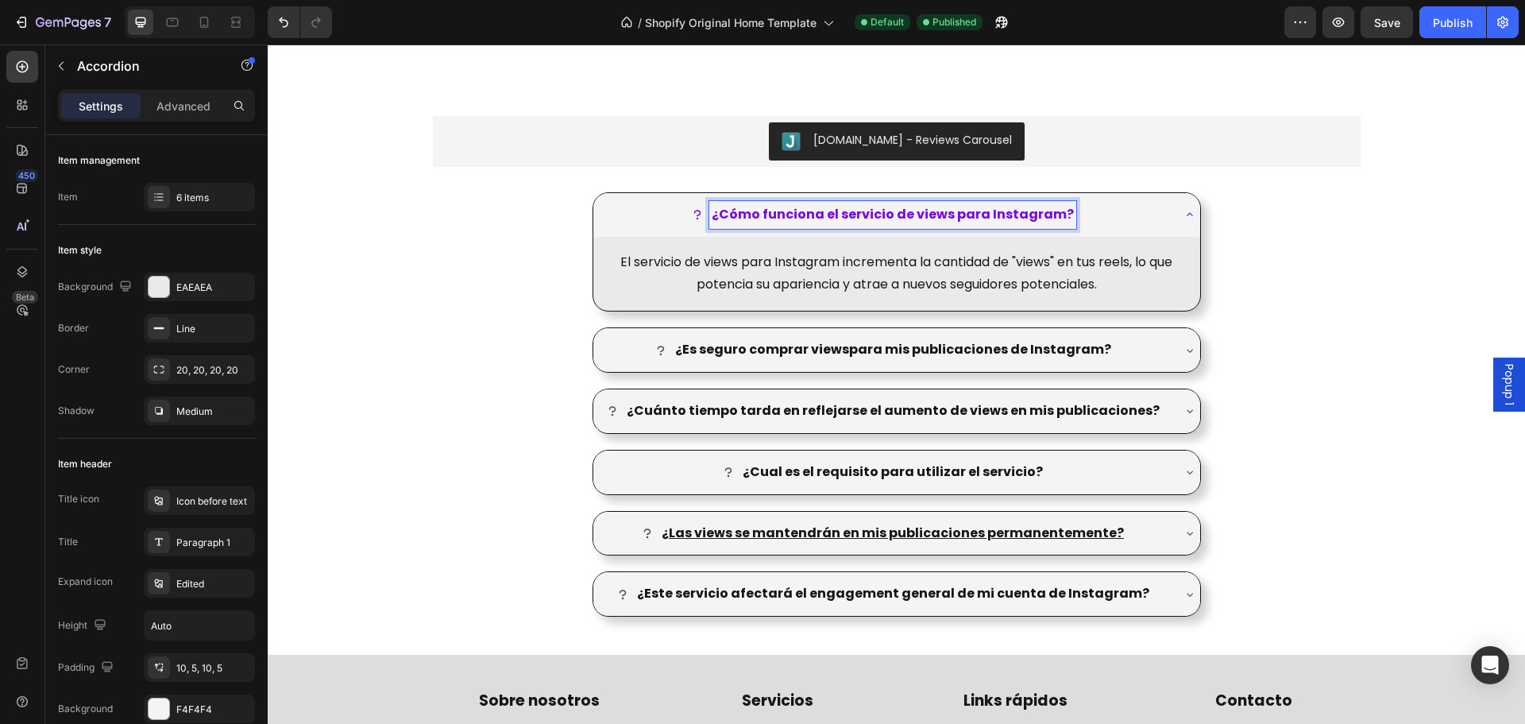
click at [955, 214] on strong "¿Cómo funciona el servicio de views para Instagram?" at bounding box center [893, 214] width 362 height 18
click at [853, 214] on strong "¿Cómo funciona el servicio de views para Instagram?" at bounding box center [893, 214] width 362 height 18
click at [766, 216] on strong "¿Cómo funciona el servicio de views para Instagram?" at bounding box center [893, 214] width 362 height 18
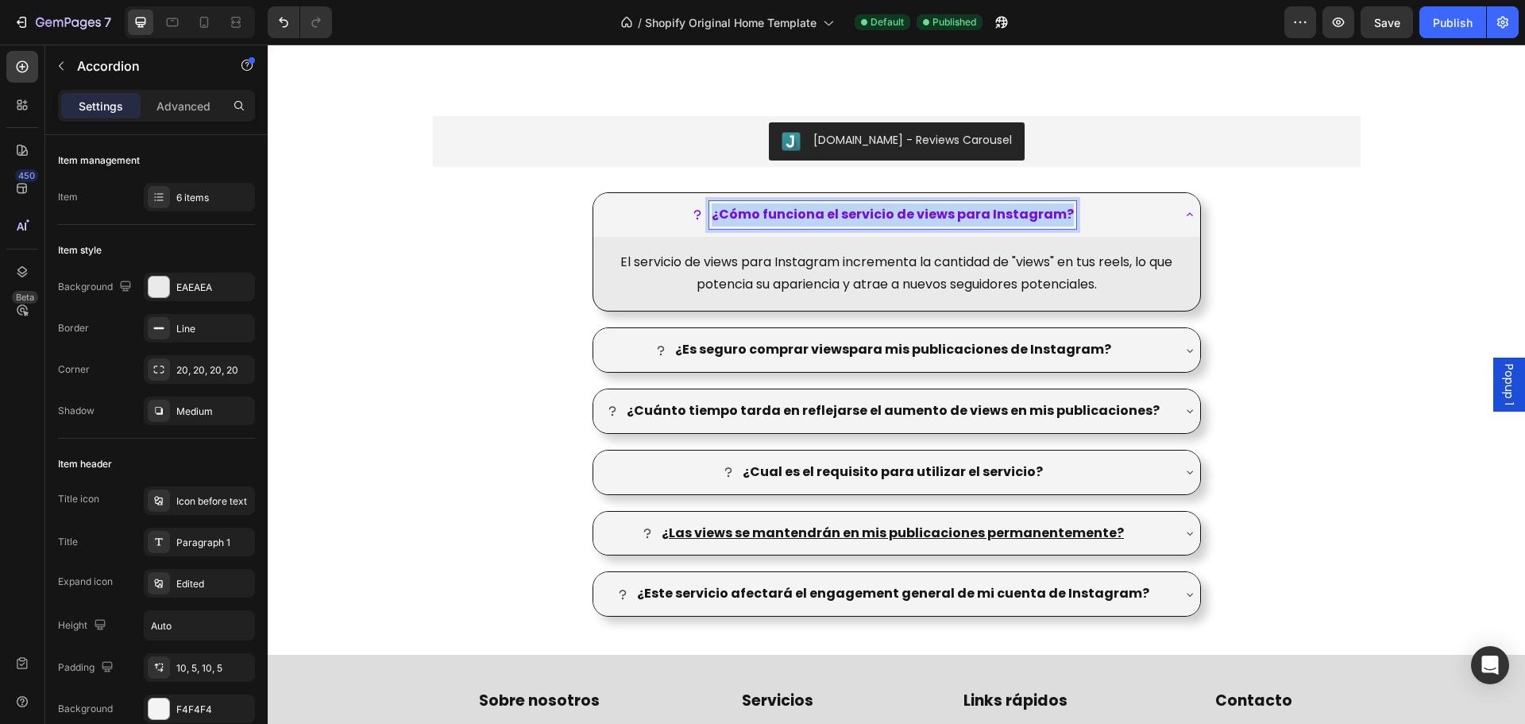
click at [766, 216] on strong "¿Cómo funciona el servicio de views para Instagram?" at bounding box center [893, 214] width 362 height 18
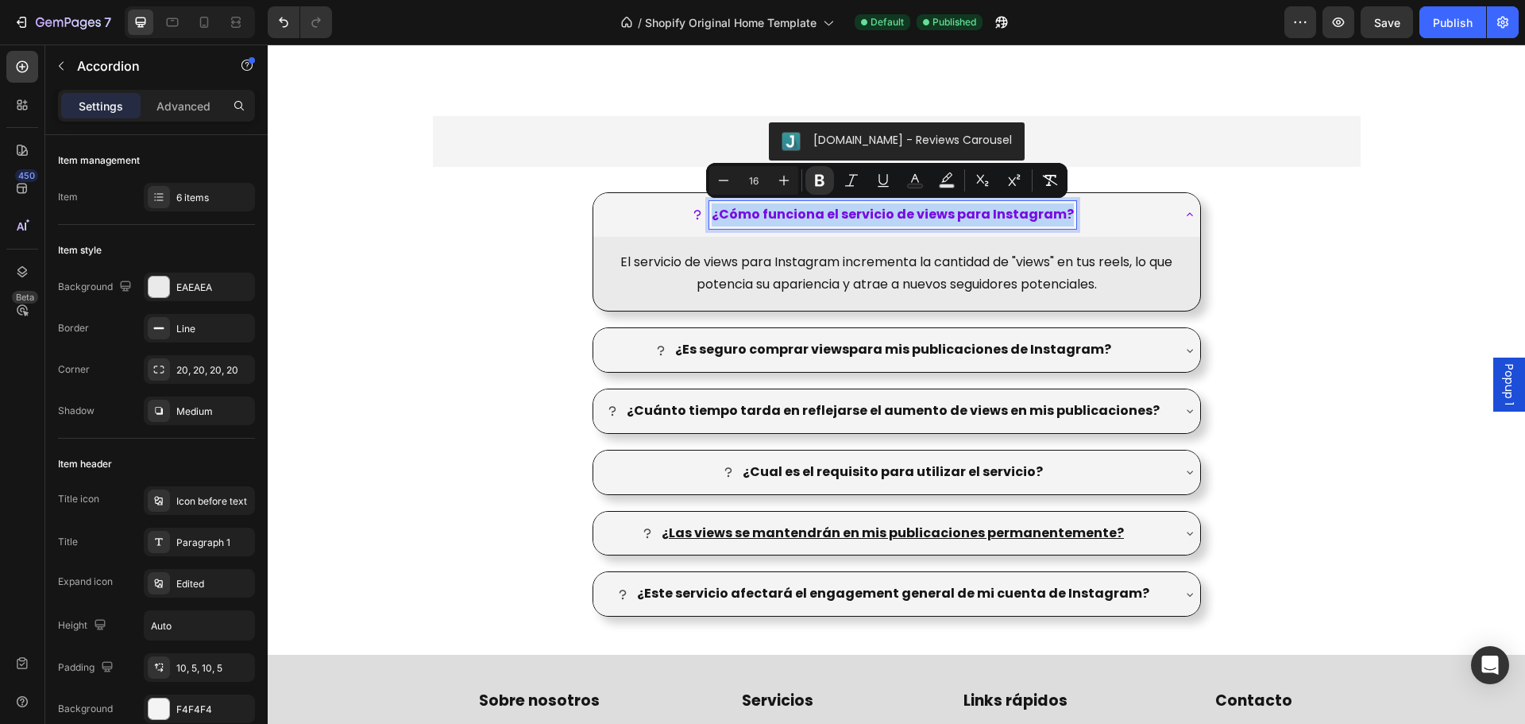
click at [870, 216] on strong "¿Cómo funciona el servicio de views para Instagram?" at bounding box center [893, 214] width 362 height 18
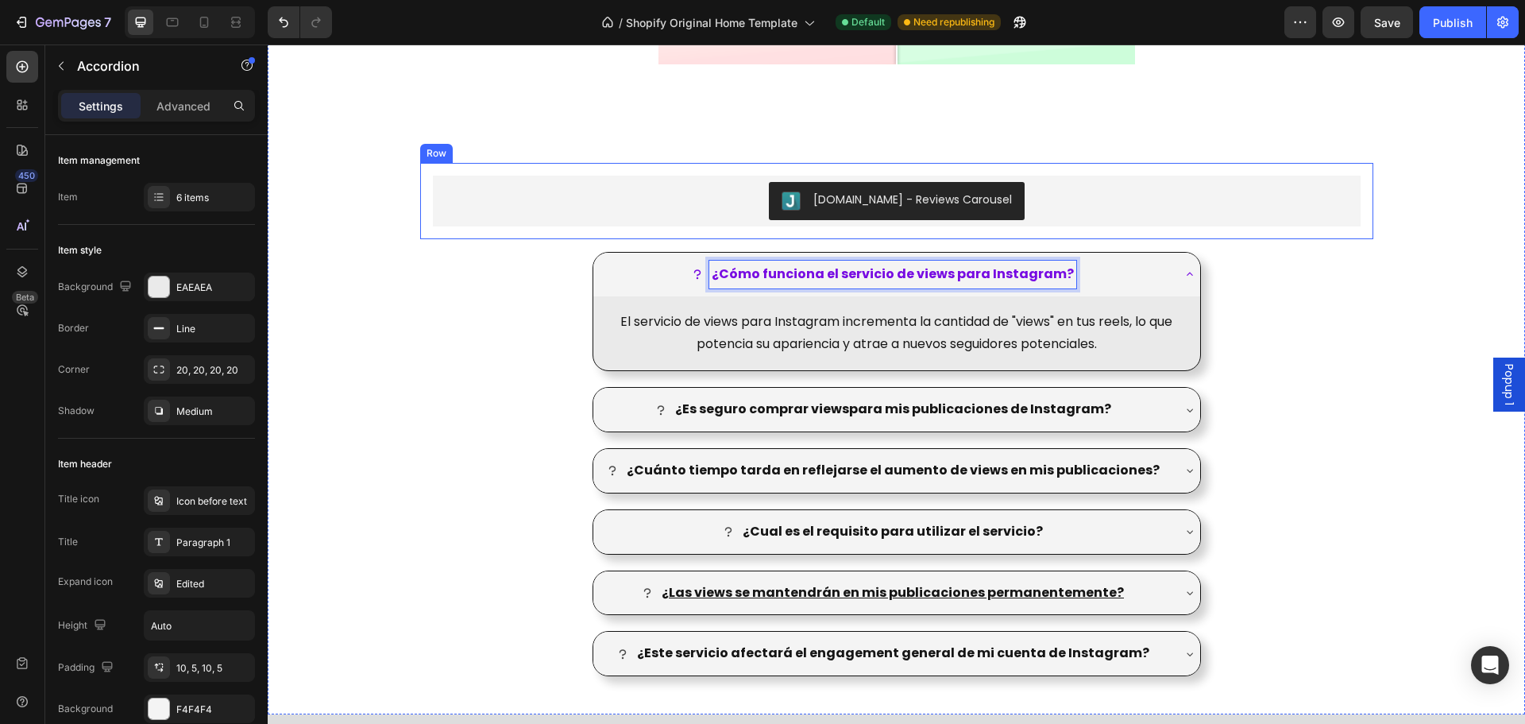
scroll to position [1900, 0]
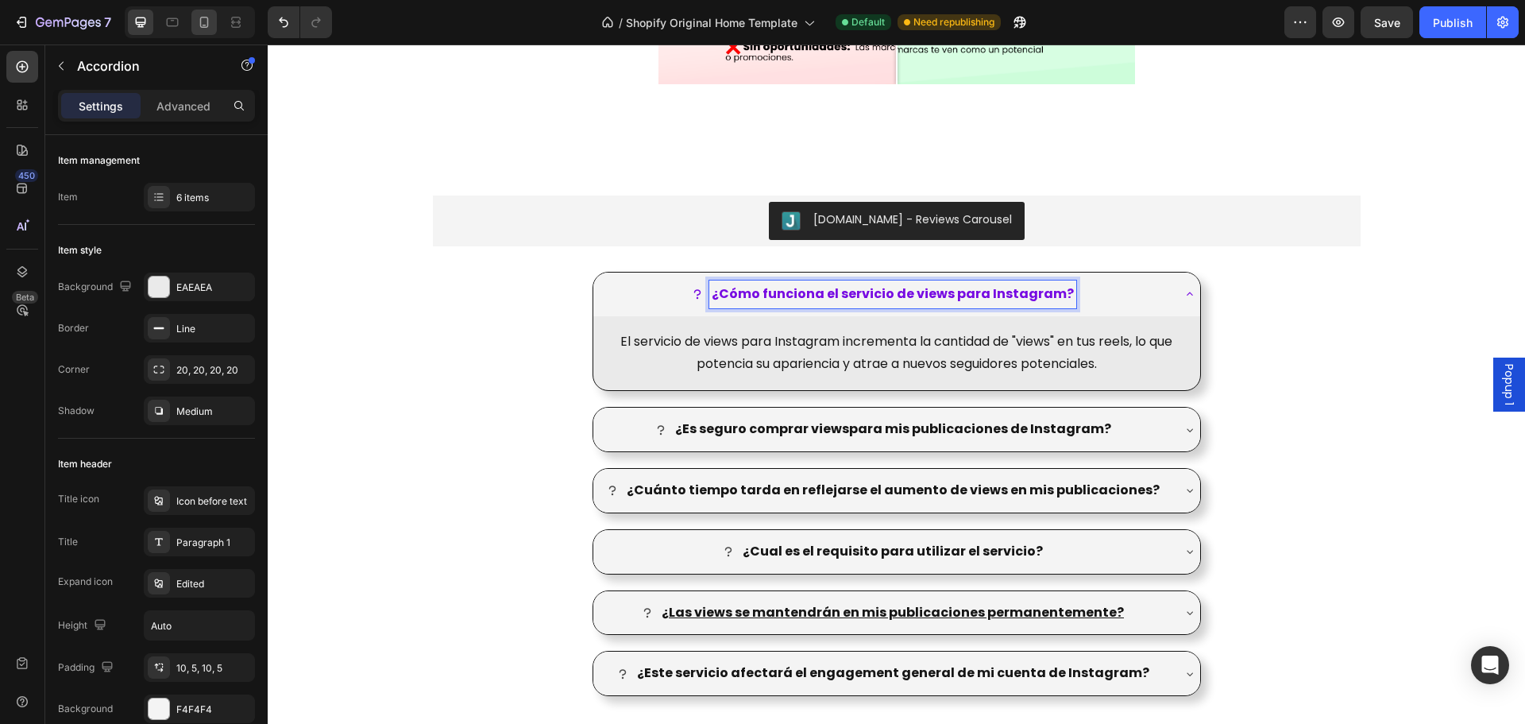
click at [211, 25] on icon at bounding box center [204, 22] width 16 height 16
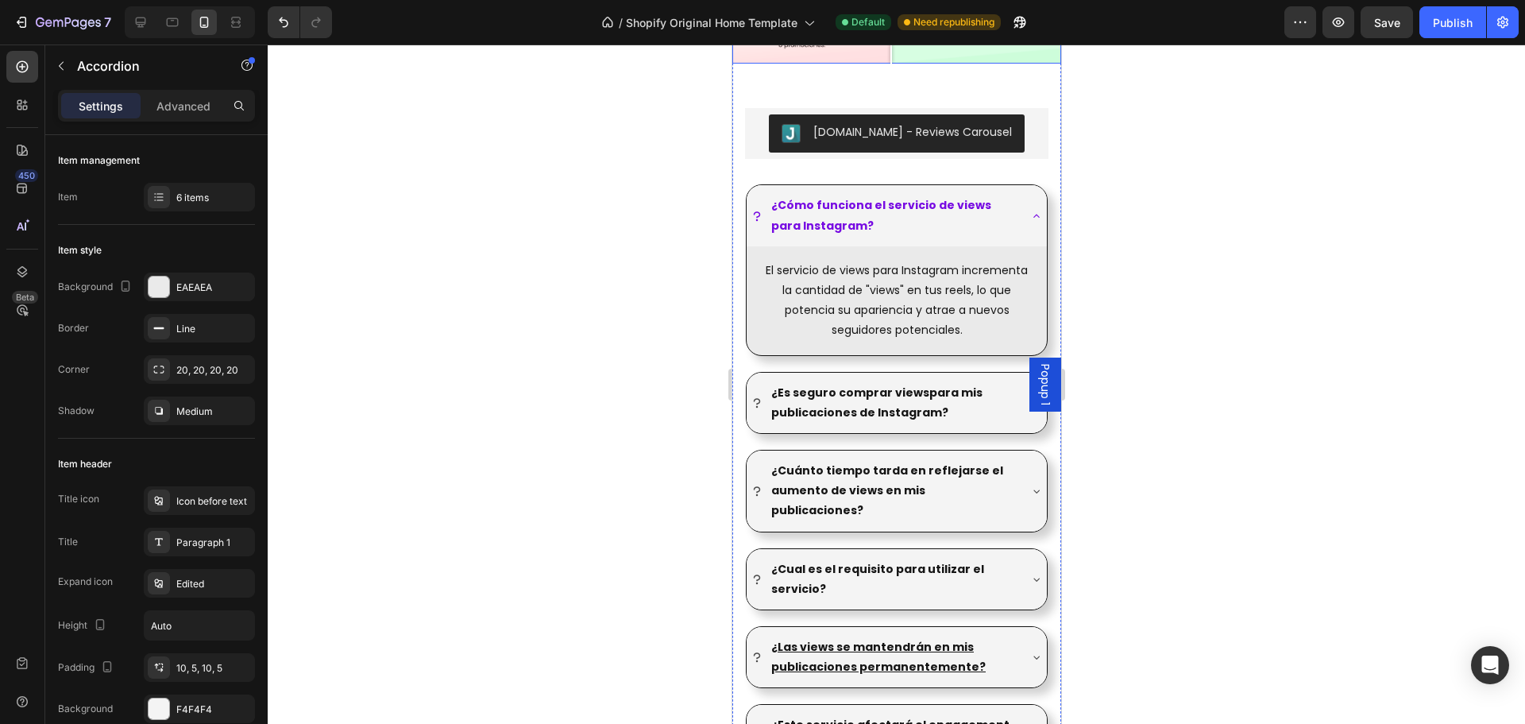
scroll to position [1588, 0]
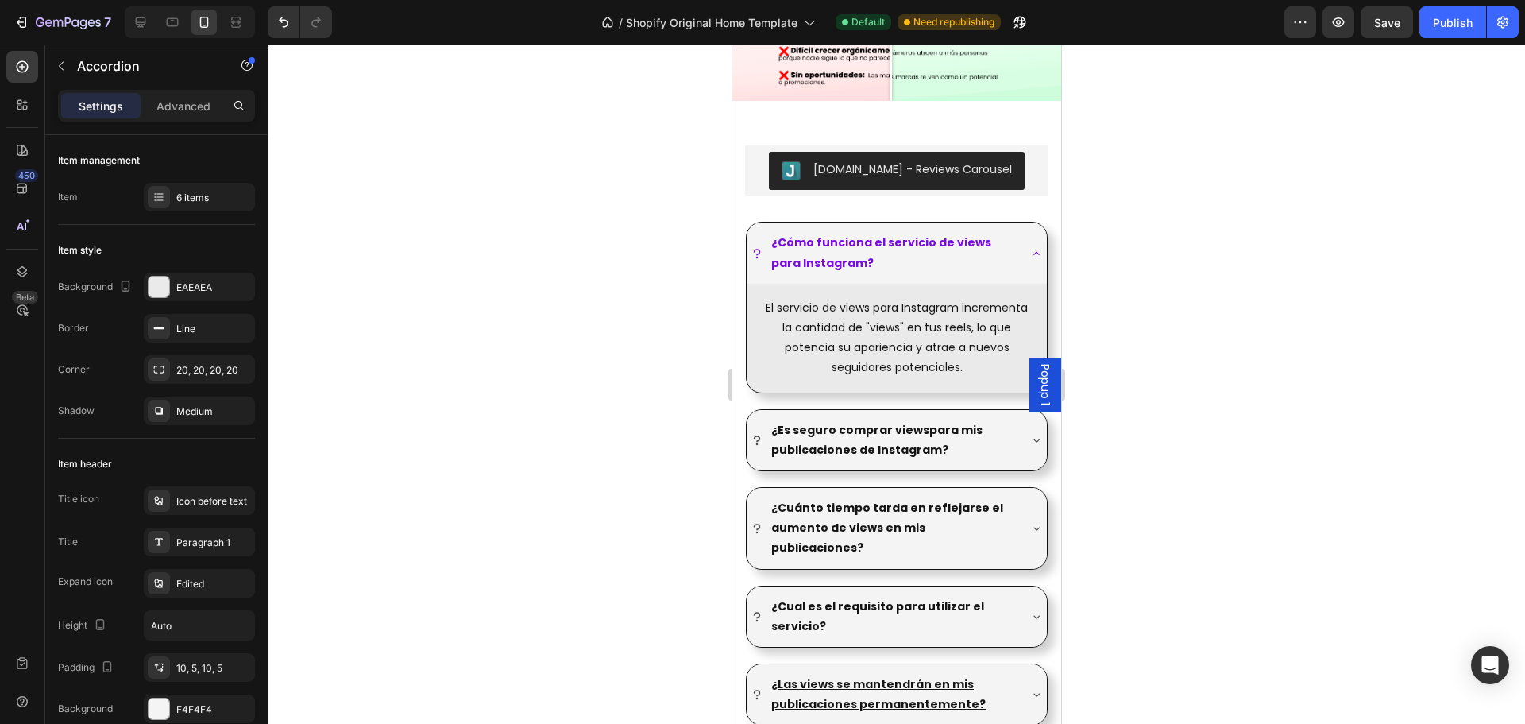
click at [1013, 233] on div "¿Cómo funciona el servicio de views para Instagram?" at bounding box center [896, 252] width 300 height 60
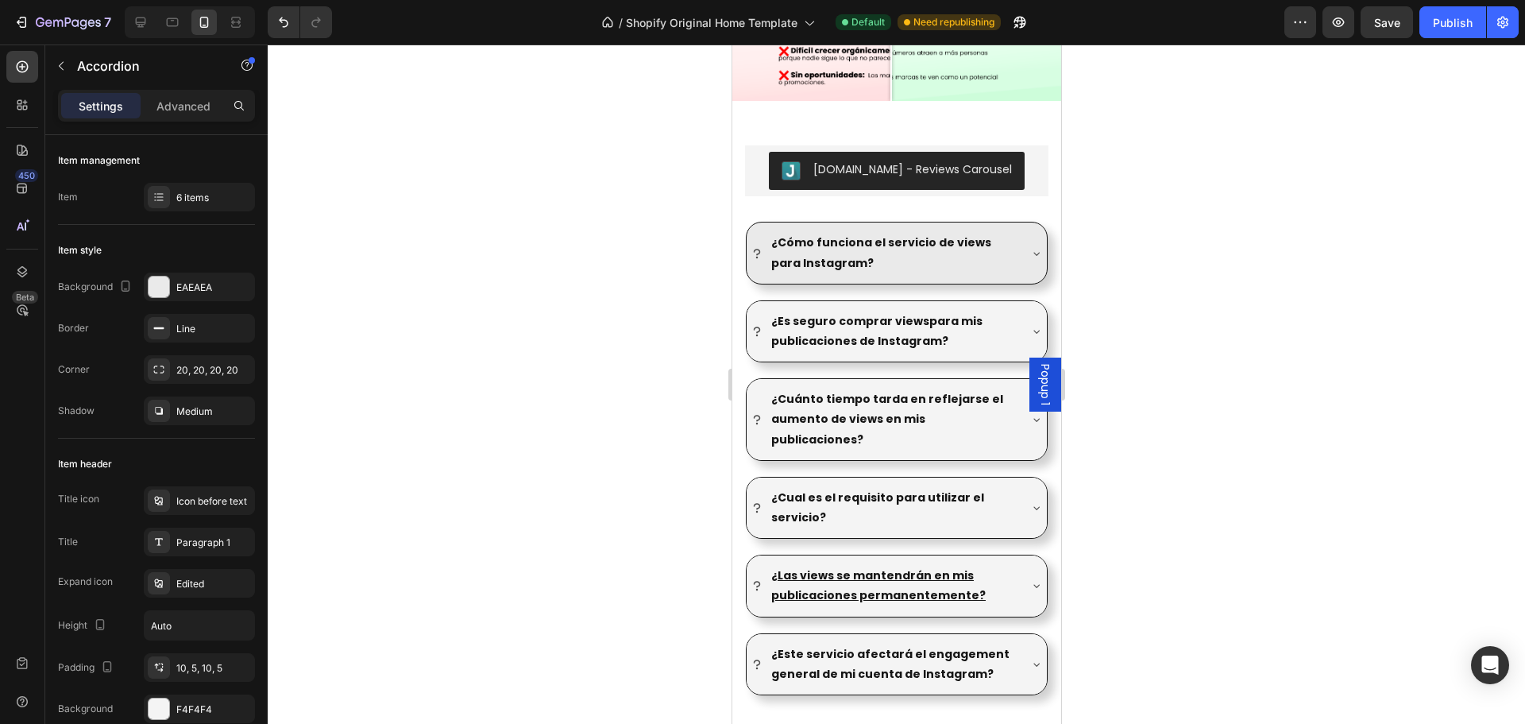
click at [1029, 247] on icon at bounding box center [1035, 253] width 13 height 13
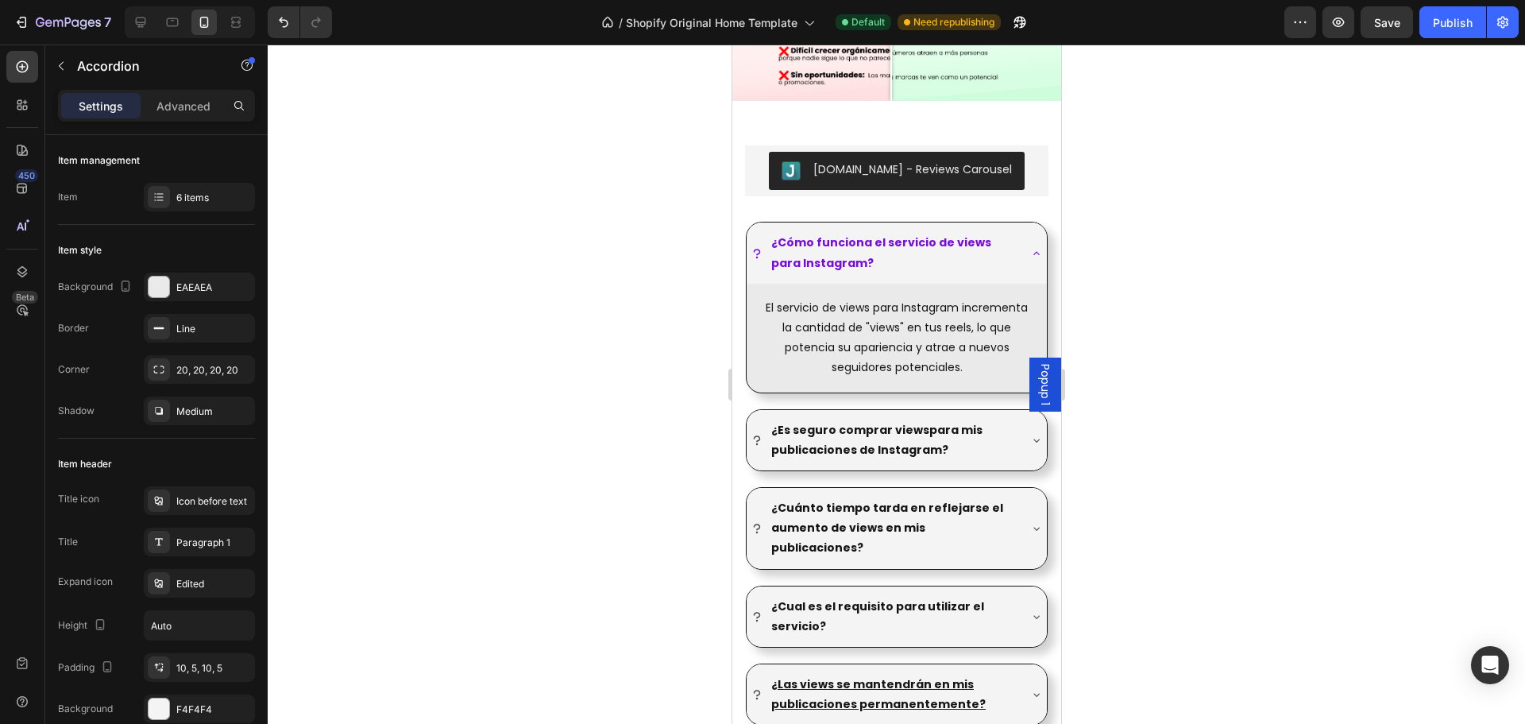
click at [1029, 247] on icon at bounding box center [1035, 253] width 13 height 13
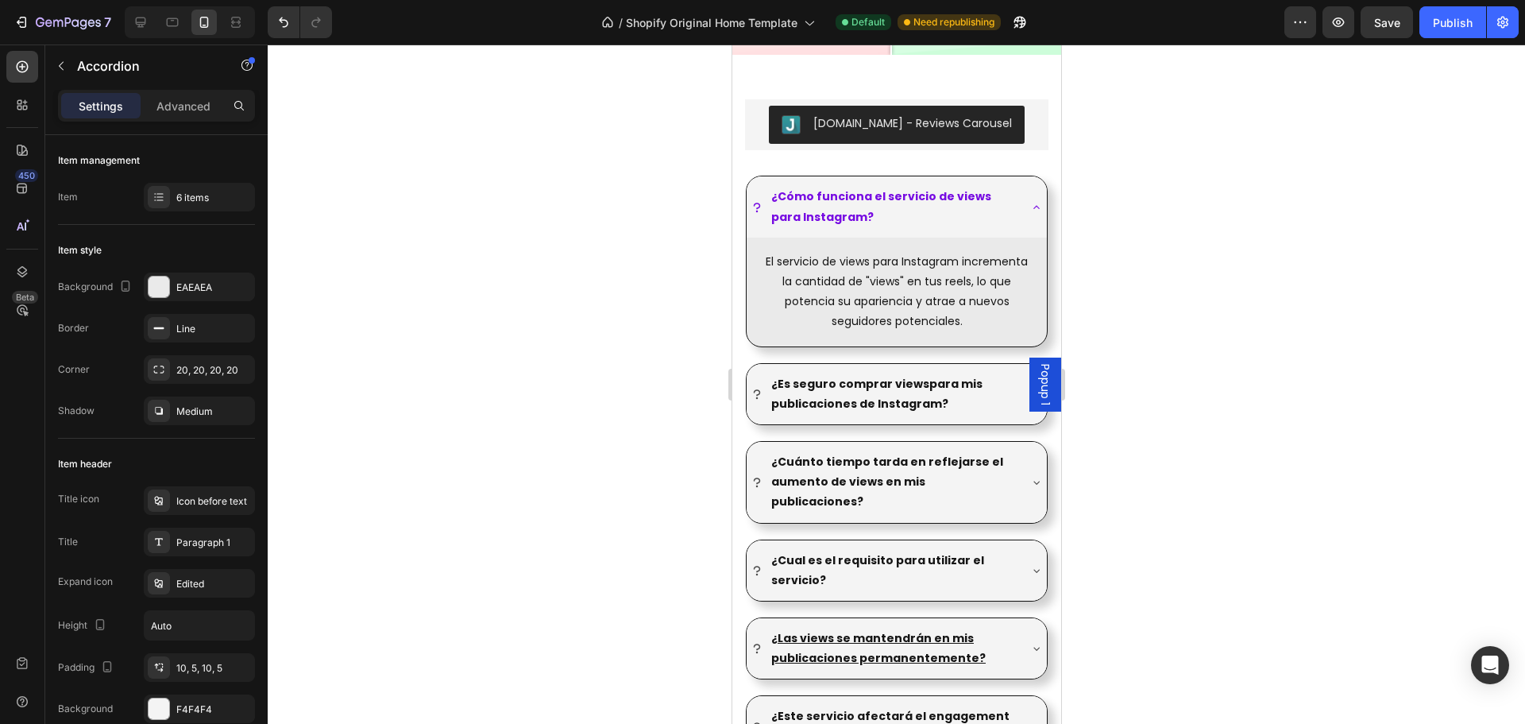
scroll to position [1747, 0]
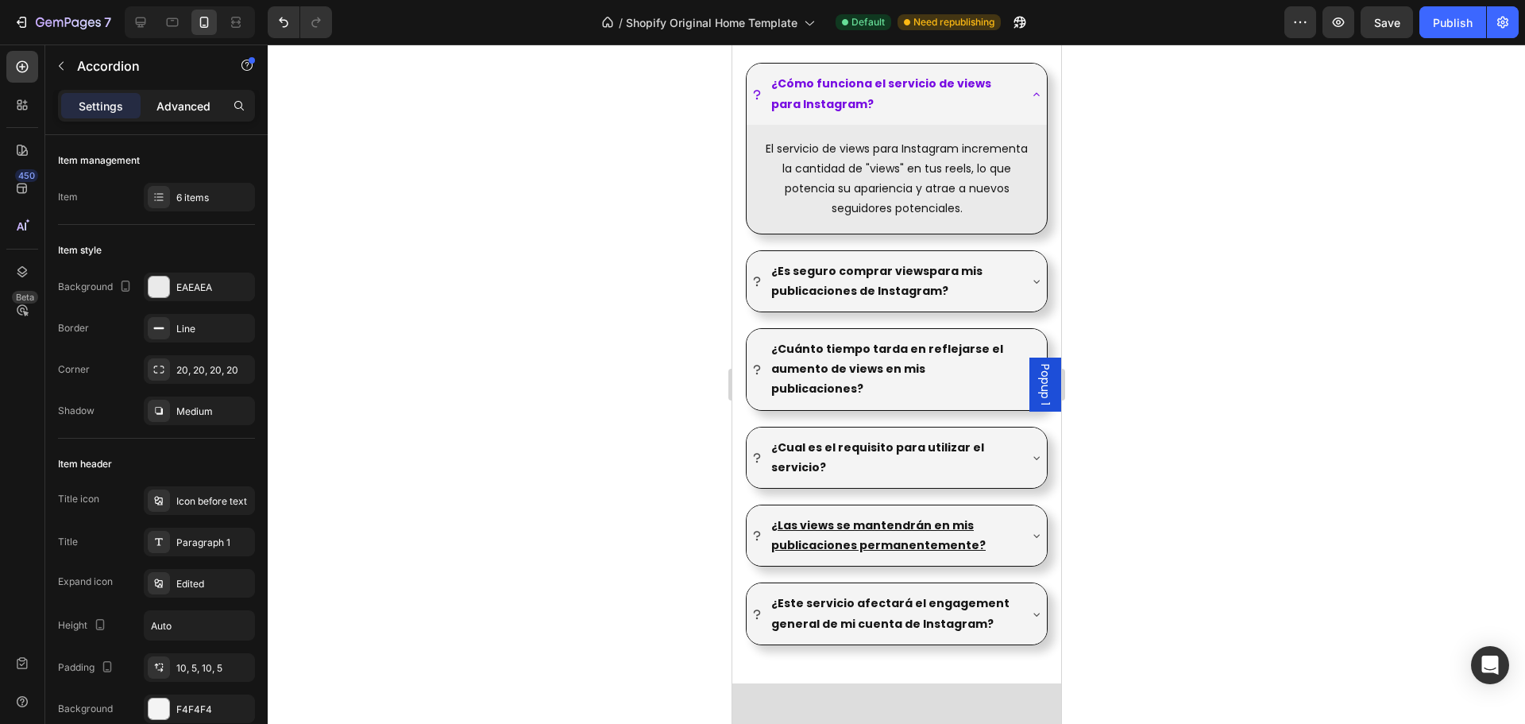
click at [180, 103] on p "Advanced" at bounding box center [183, 106] width 54 height 17
type input "100%"
type input "100"
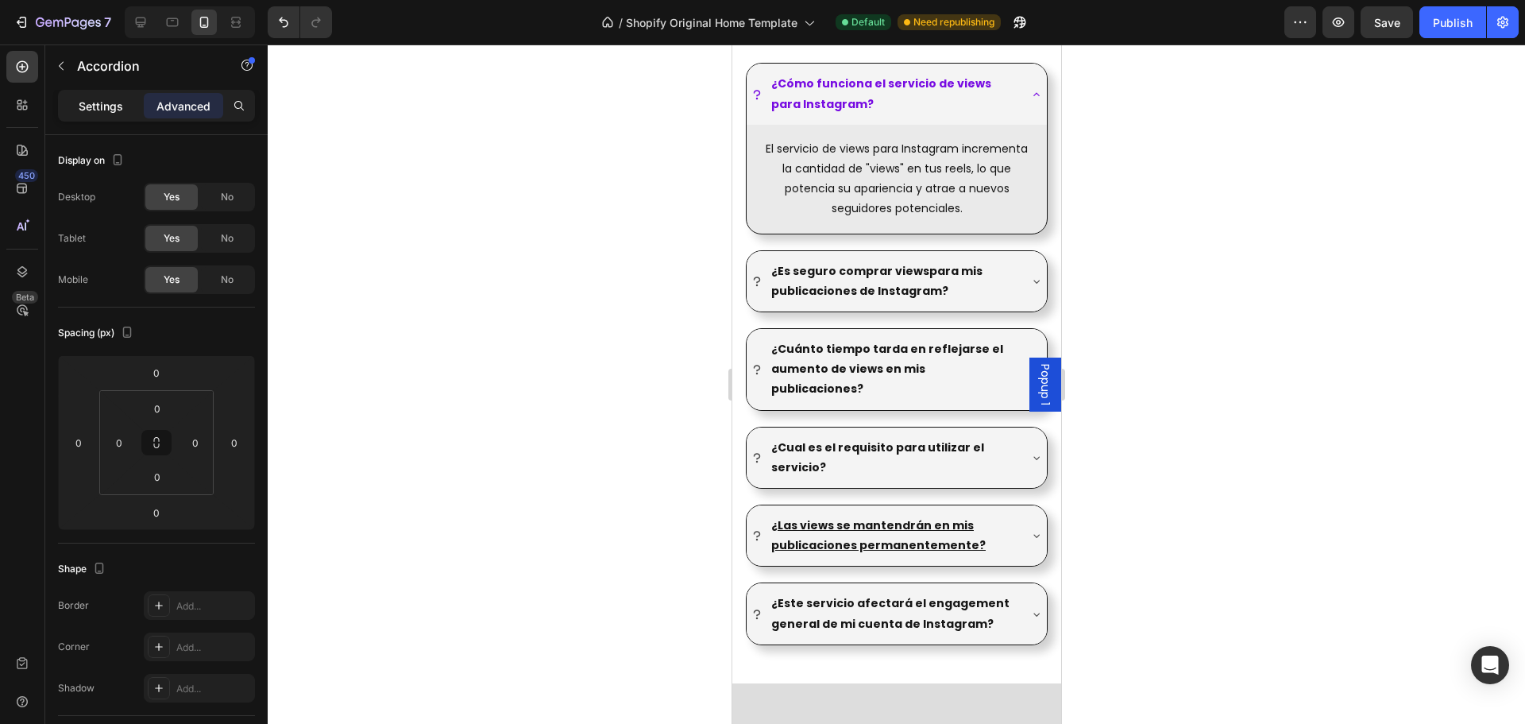
click at [106, 98] on p "Settings" at bounding box center [101, 106] width 44 height 17
type input "20"
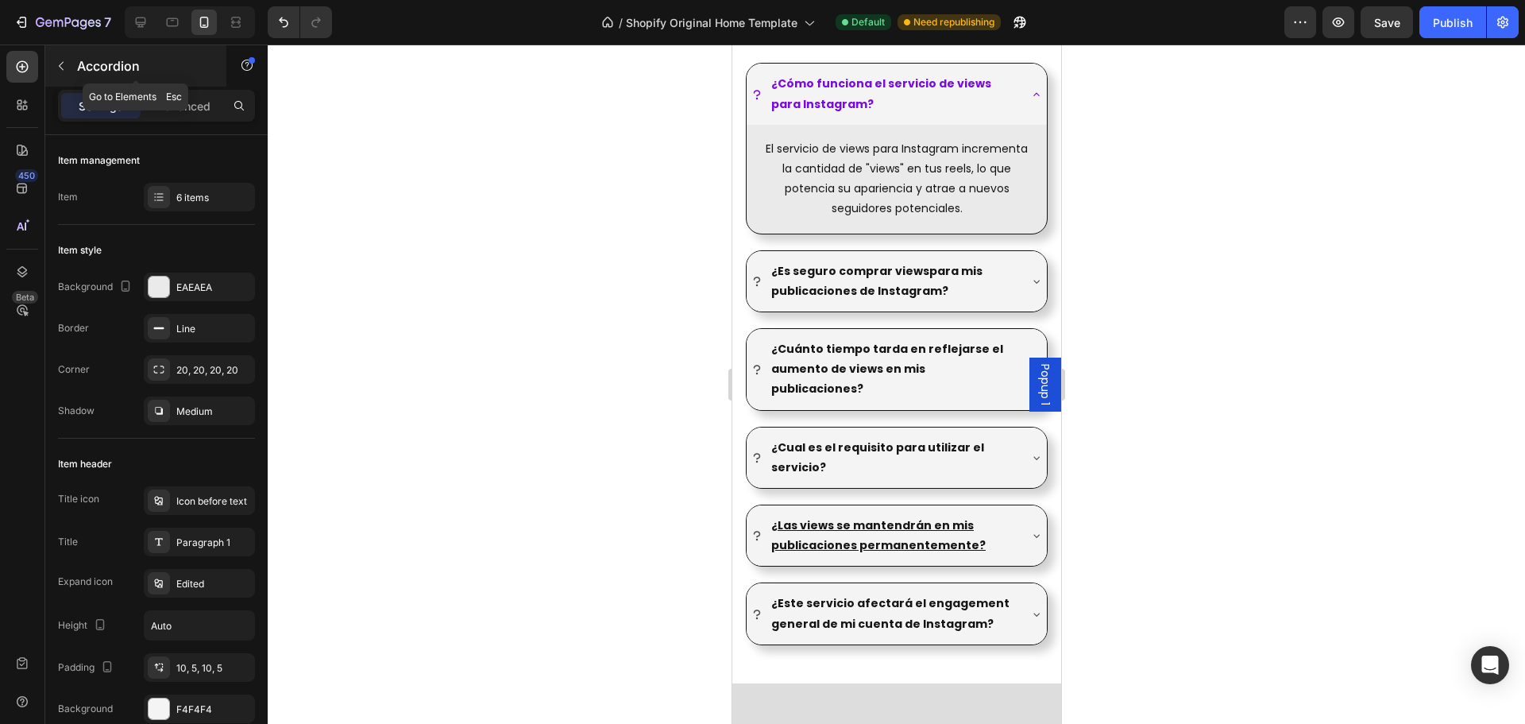
click at [64, 71] on icon "button" at bounding box center [61, 66] width 13 height 13
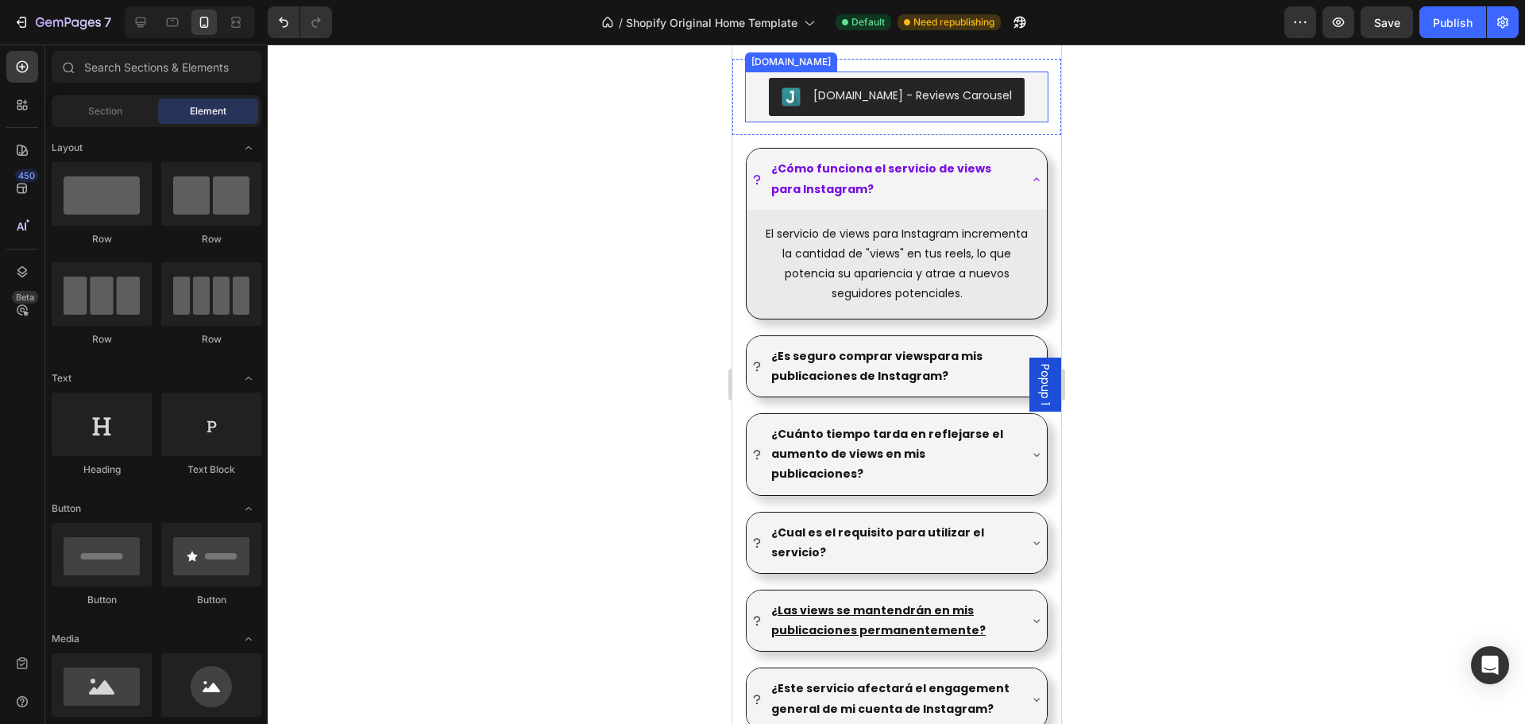
scroll to position [1668, 0]
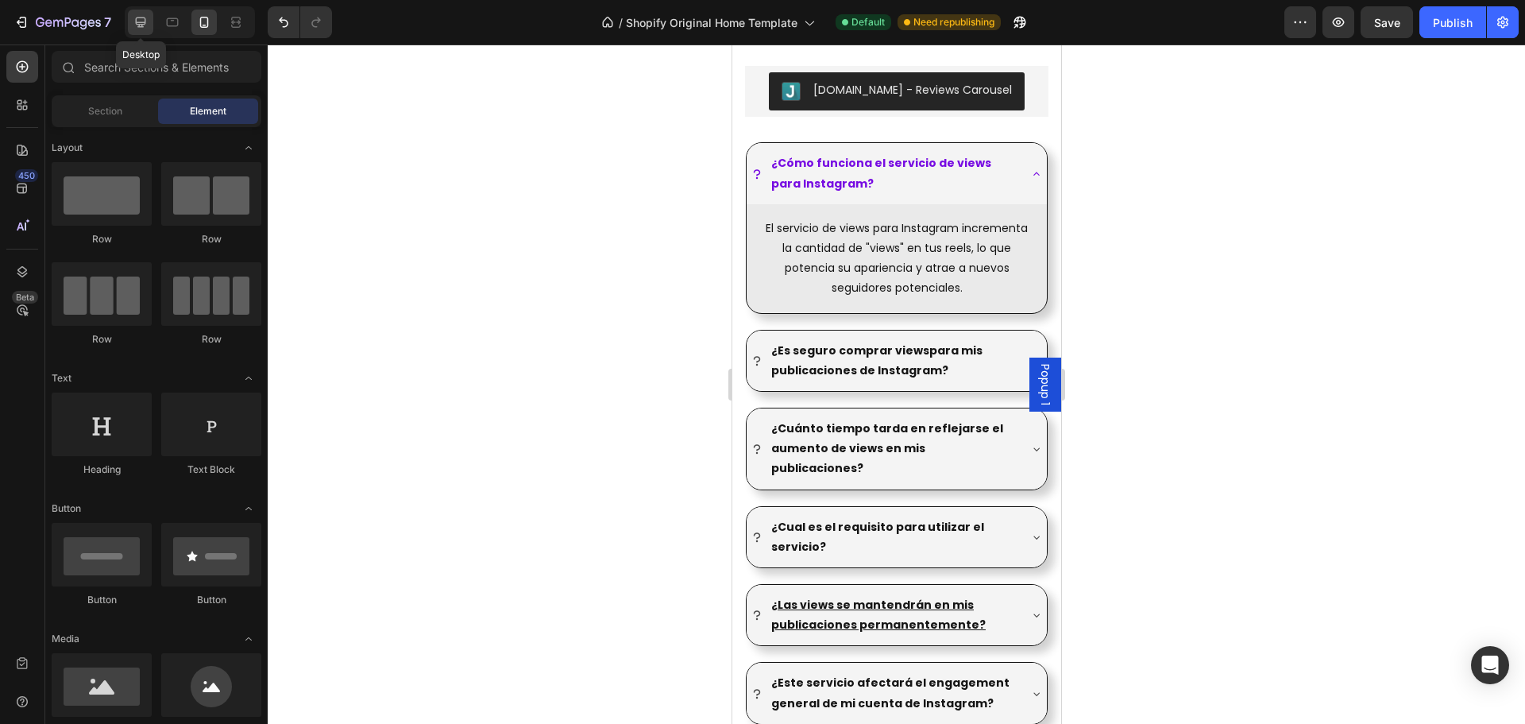
click at [139, 21] on icon at bounding box center [141, 22] width 16 height 16
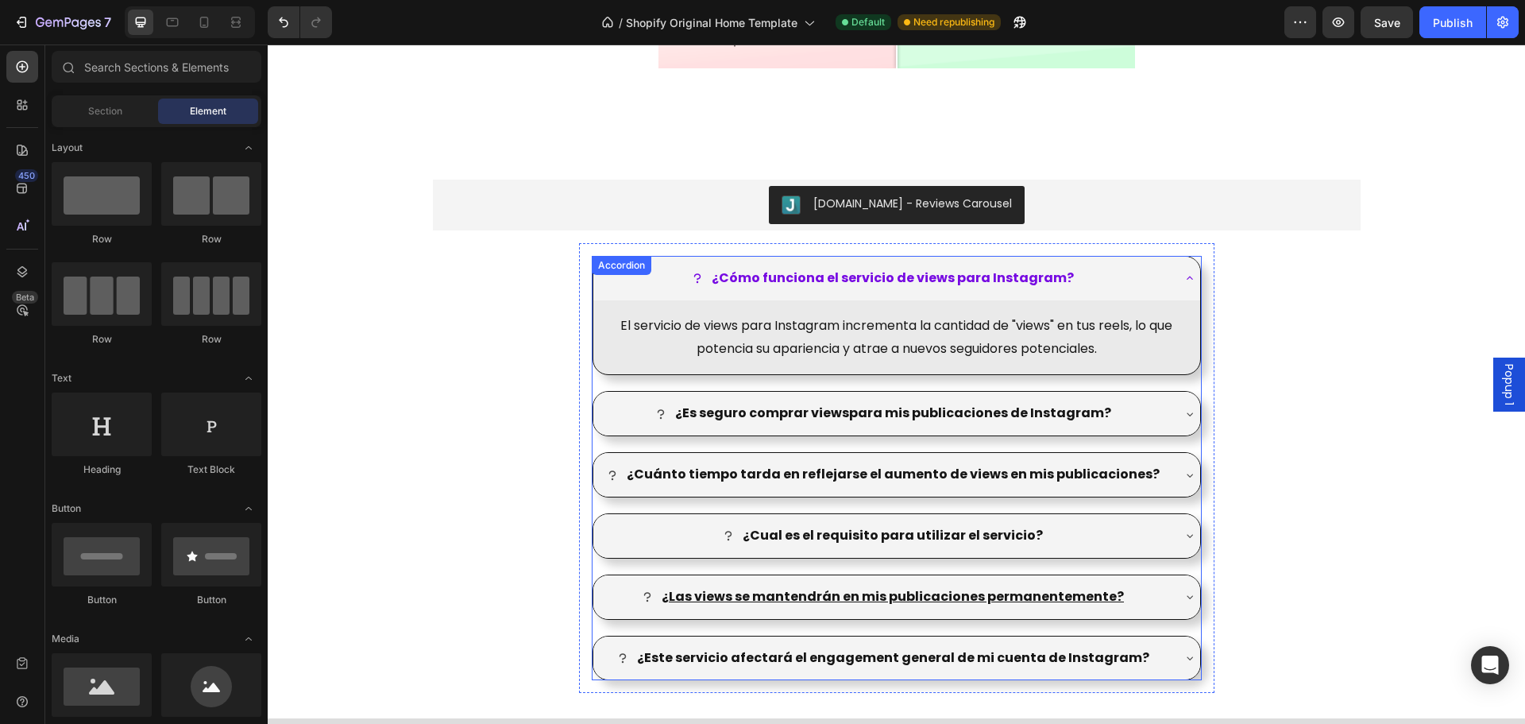
scroll to position [1726, 0]
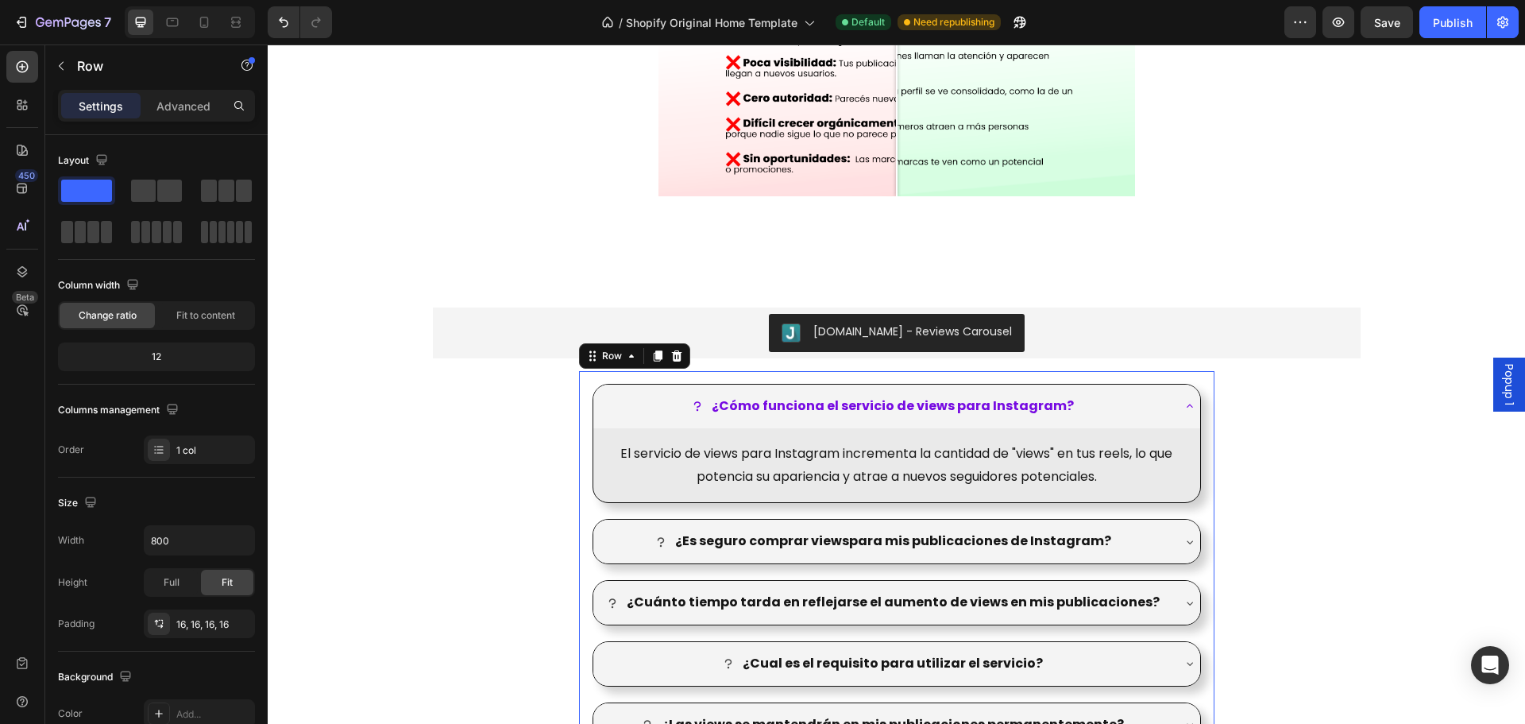
click at [1201, 453] on div "¿Cómo funciona el servicio de views para Instagram? El servicio de views para I…" at bounding box center [896, 596] width 635 height 450
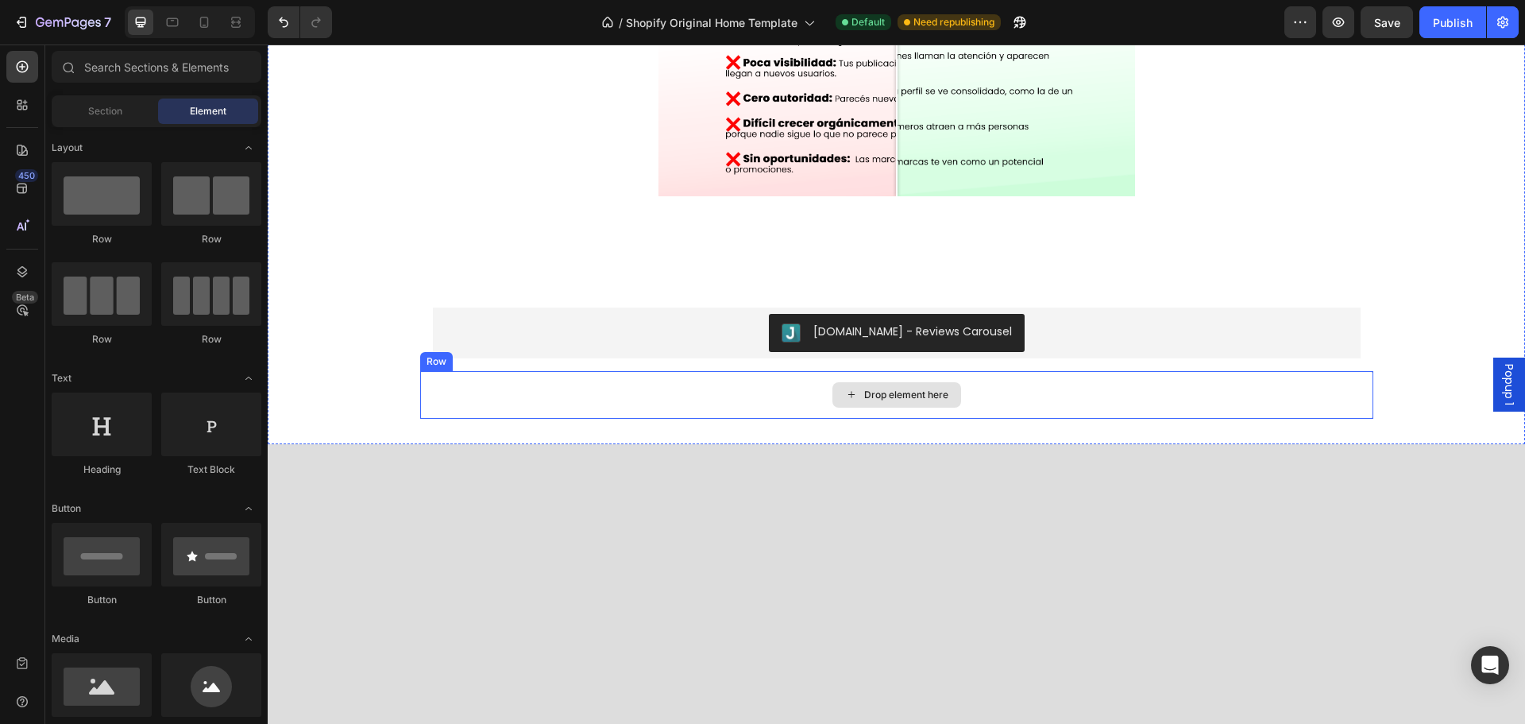
click at [890, 379] on div "Drop element here" at bounding box center [896, 395] width 953 height 48
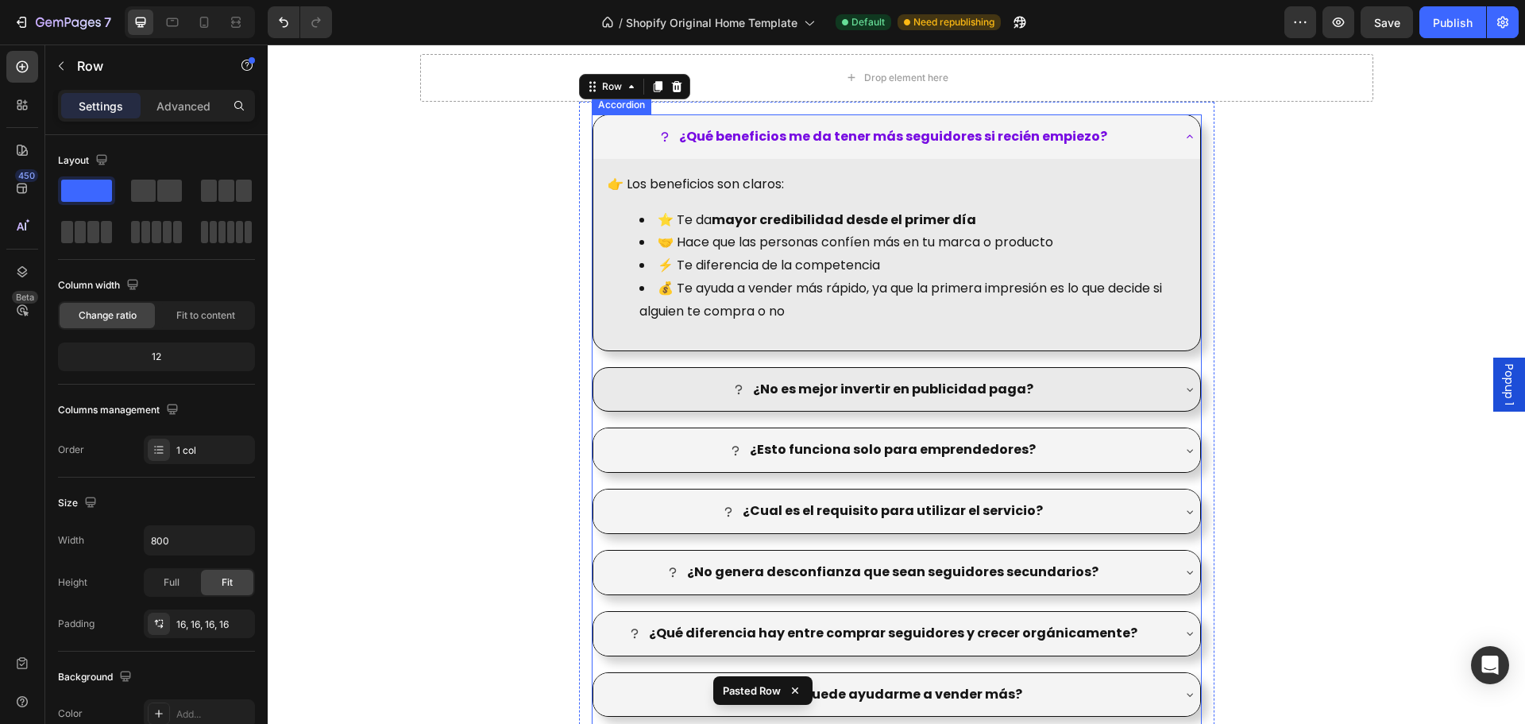
scroll to position [2044, 0]
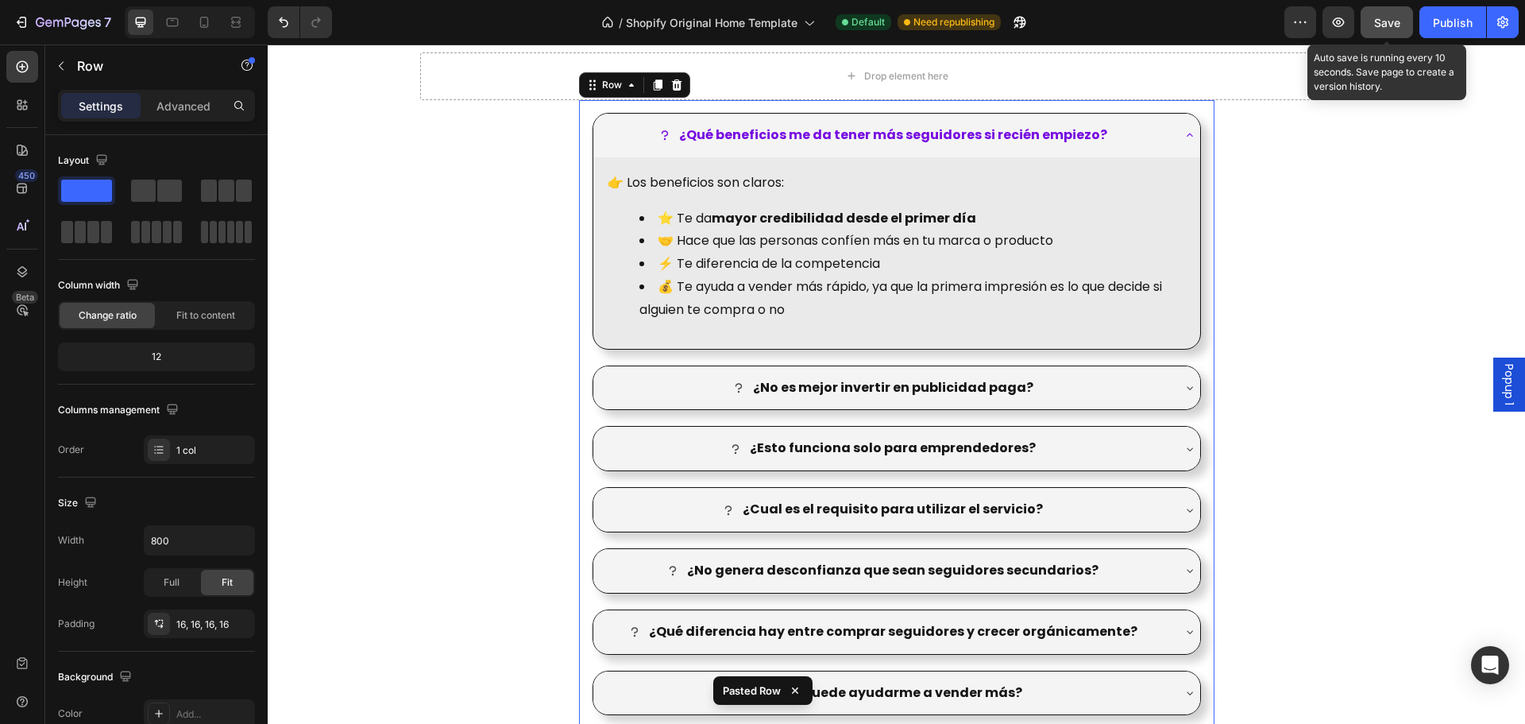
click at [1395, 14] on div "Save" at bounding box center [1387, 22] width 26 height 17
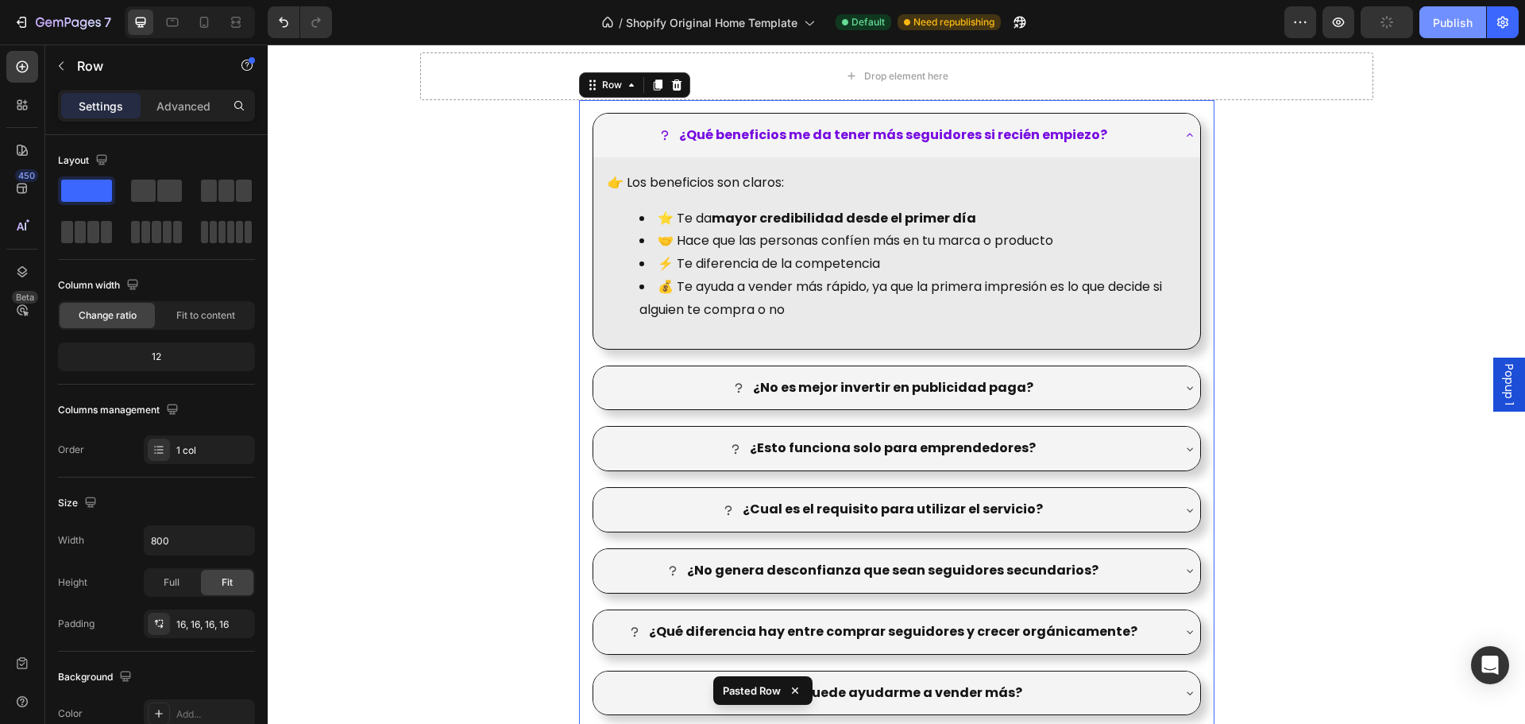
click at [1437, 24] on div "Publish" at bounding box center [1453, 22] width 40 height 17
click at [207, 21] on icon at bounding box center [204, 22] width 9 height 11
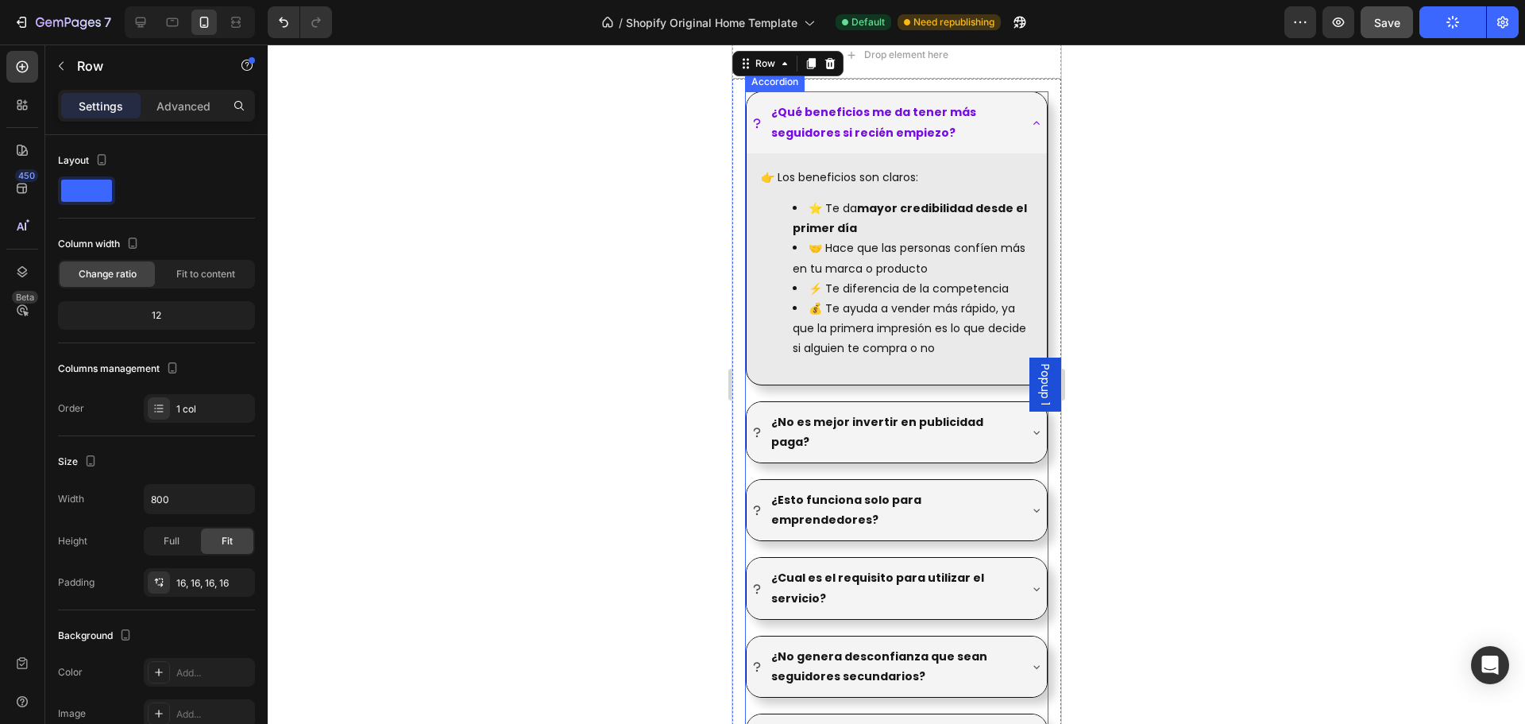
scroll to position [1924, 0]
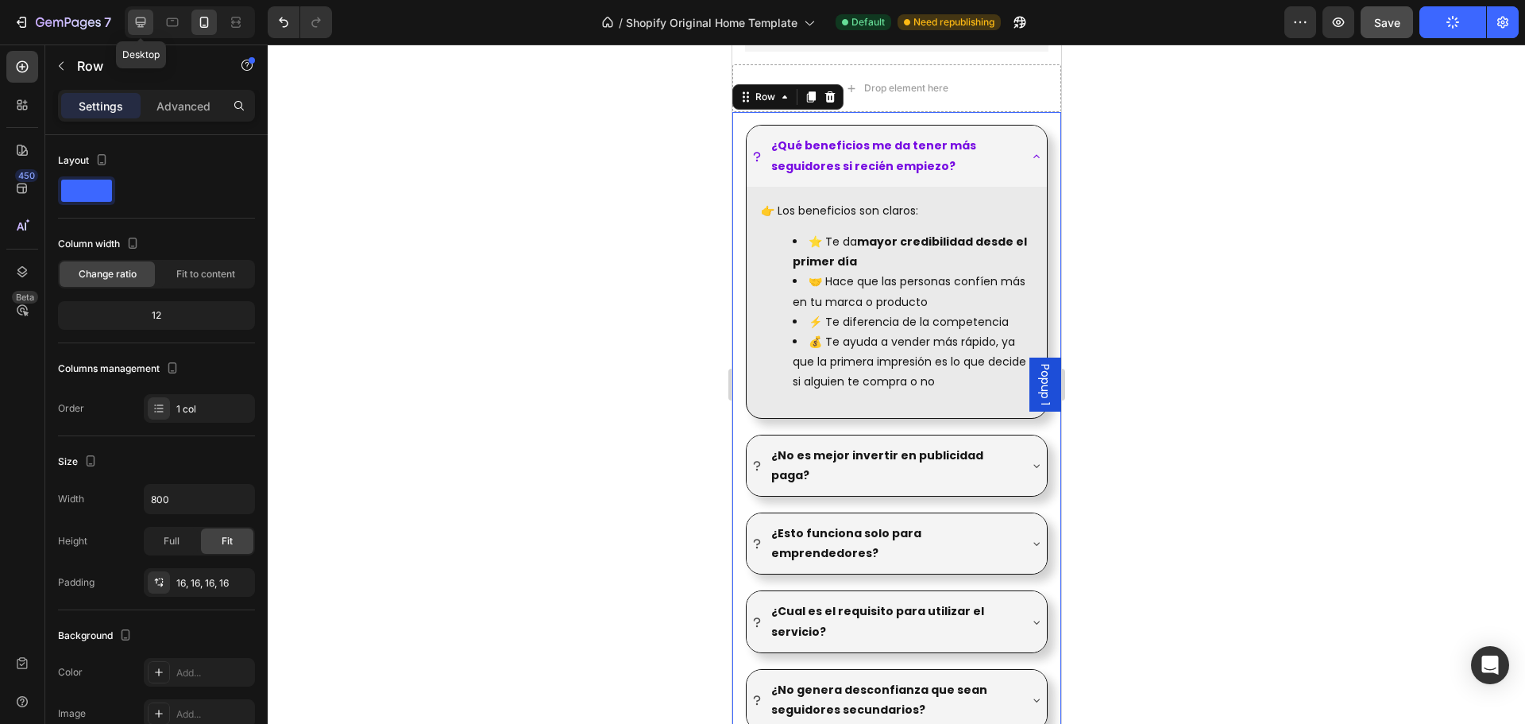
click at [143, 17] on icon at bounding box center [141, 22] width 16 height 16
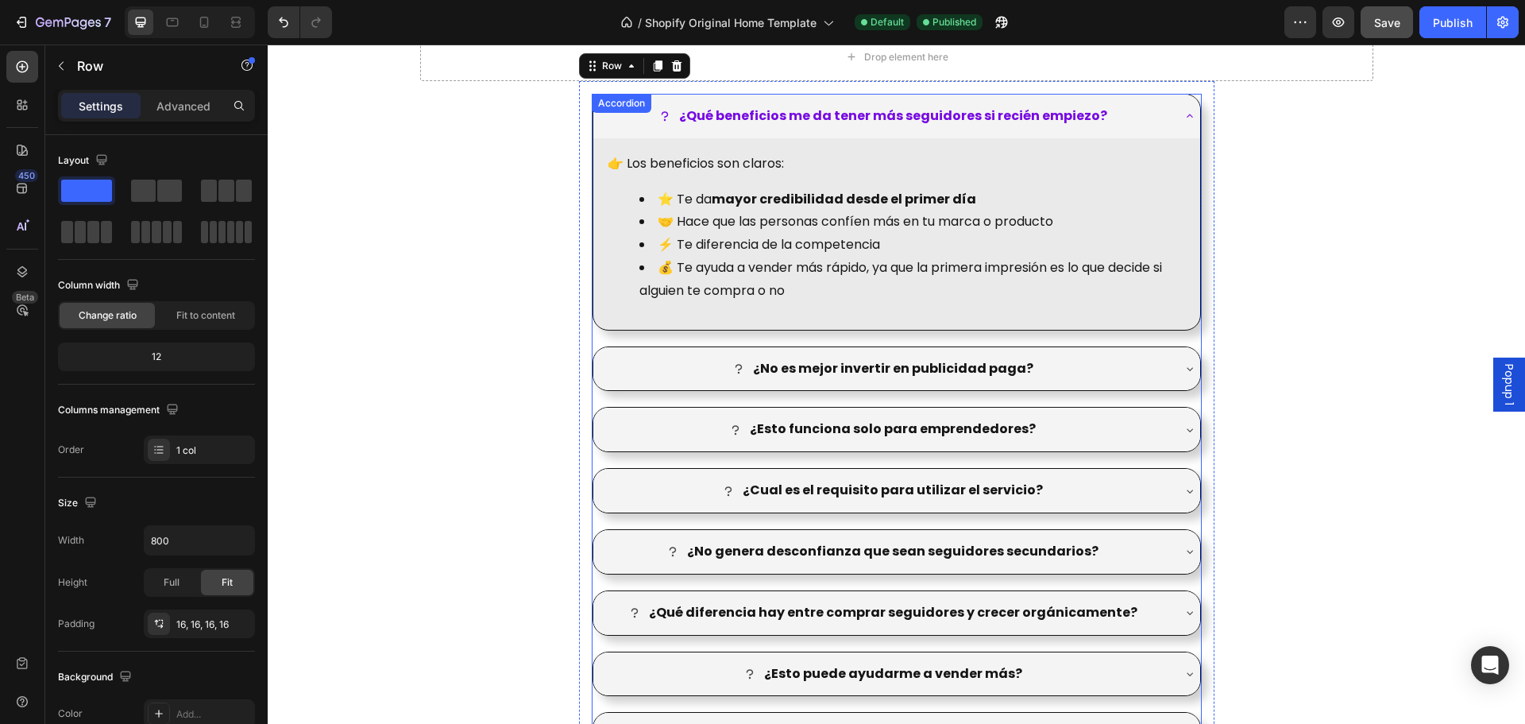
scroll to position [1976, 0]
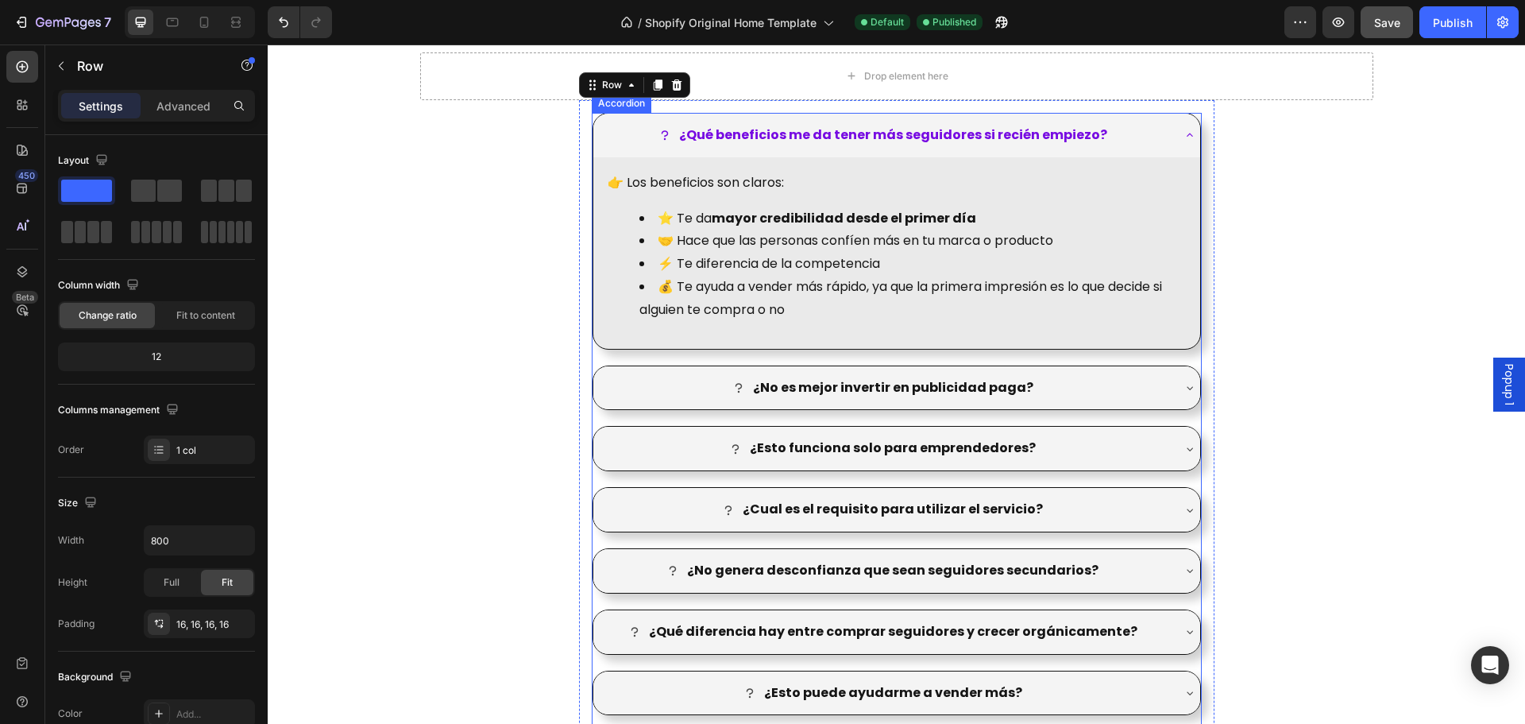
click at [1168, 134] on div "¿Qué beneficios me da tener más seguidores si recién empiezo?" at bounding box center [896, 136] width 607 height 44
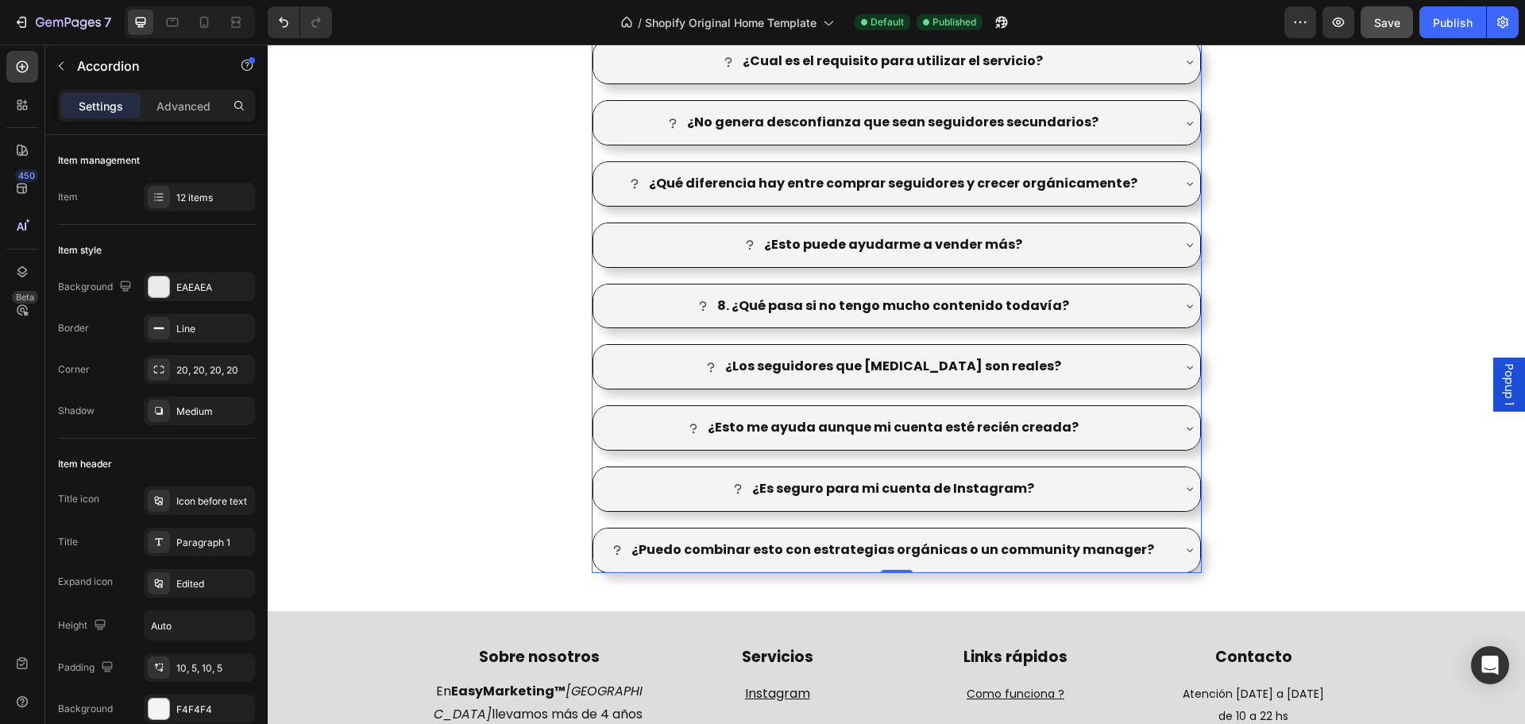
scroll to position [2214, 0]
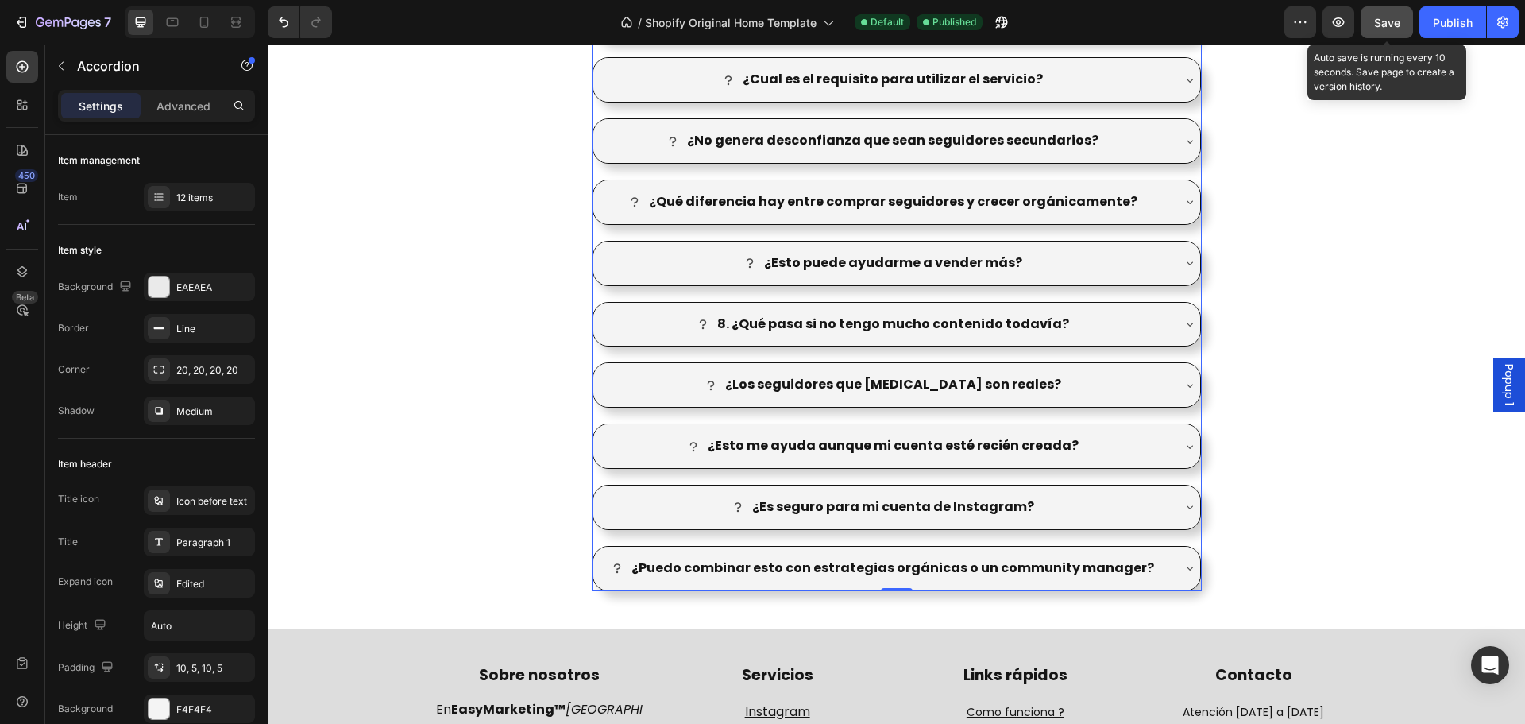
click at [1386, 22] on span "Save" at bounding box center [1387, 23] width 26 height 14
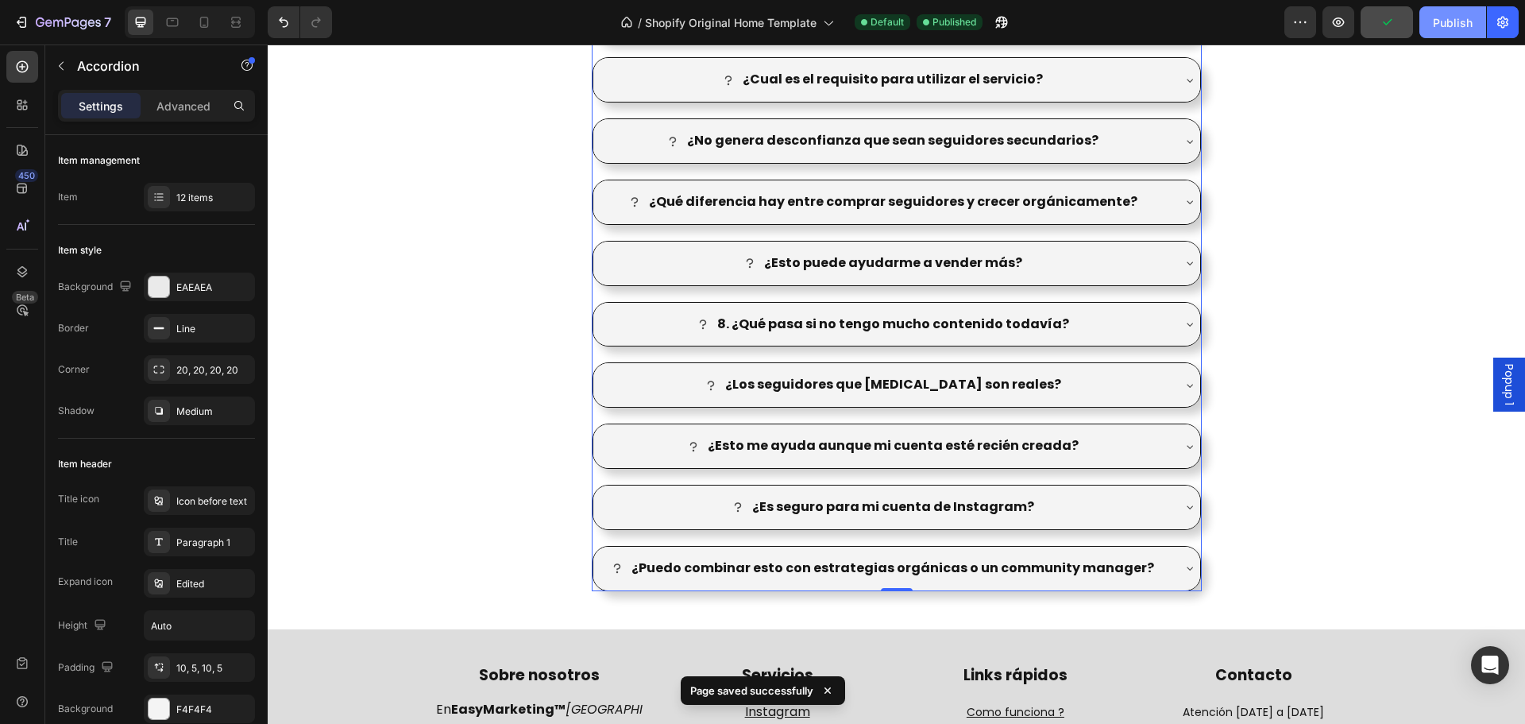
click at [1442, 23] on div "Publish" at bounding box center [1453, 22] width 40 height 17
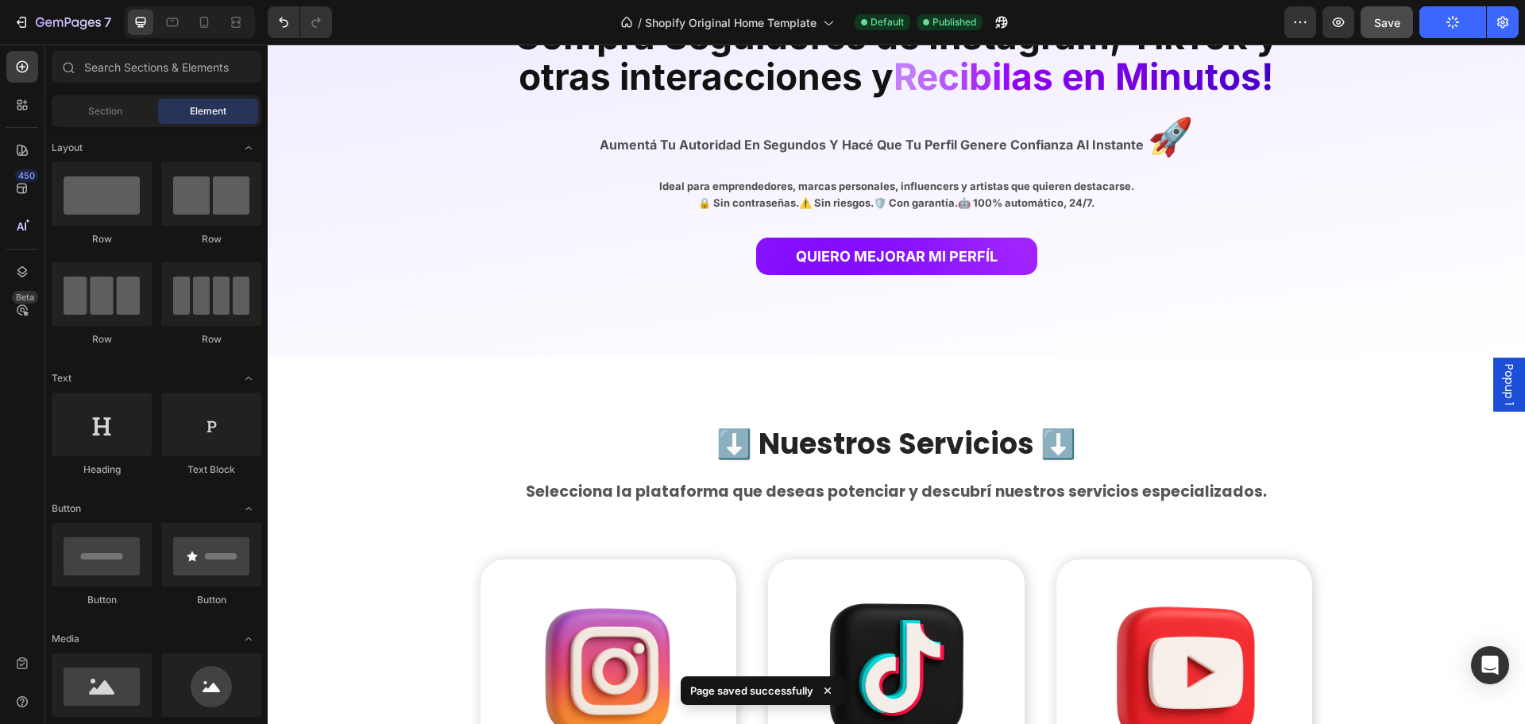
scroll to position [0, 0]
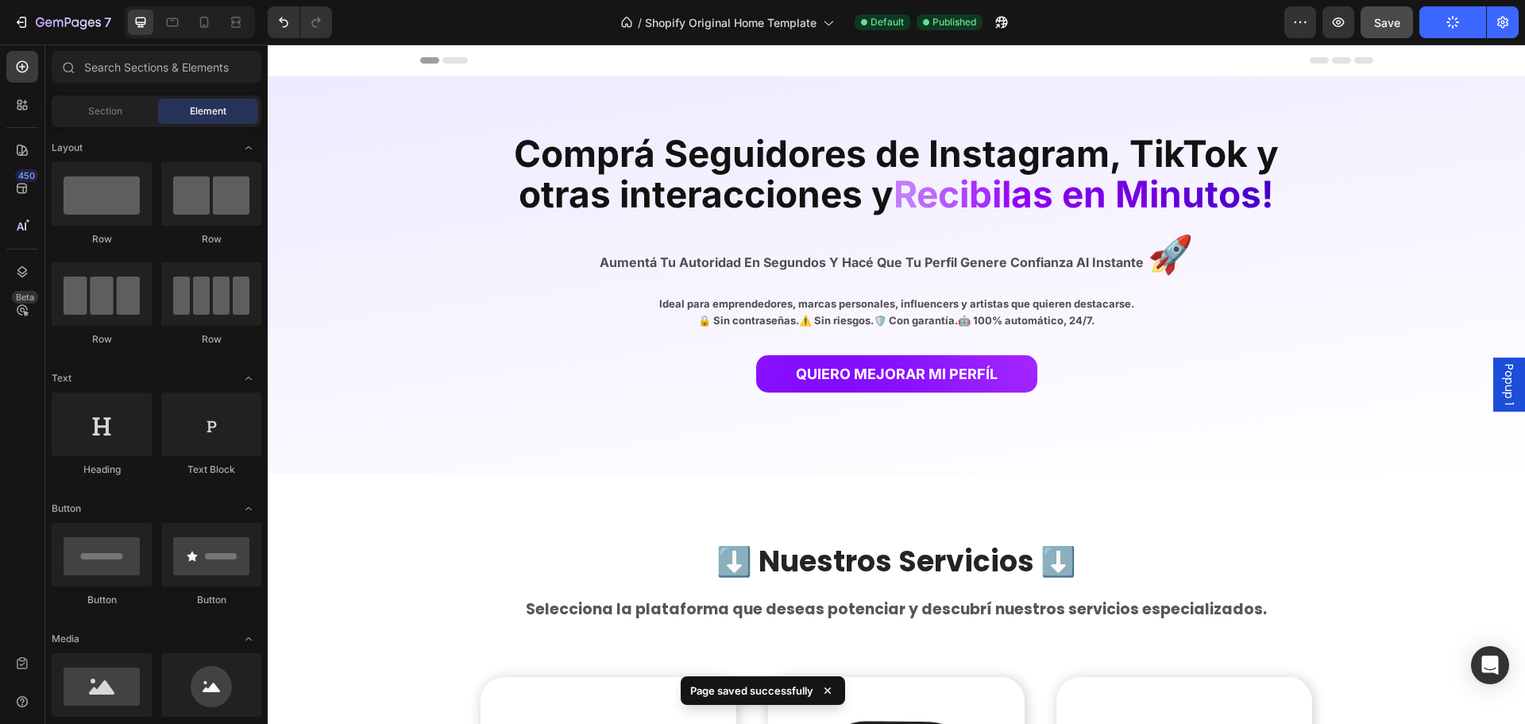
drag, startPoint x: 1524, startPoint y: 308, endPoint x: 1792, endPoint y: 89, distance: 346.0
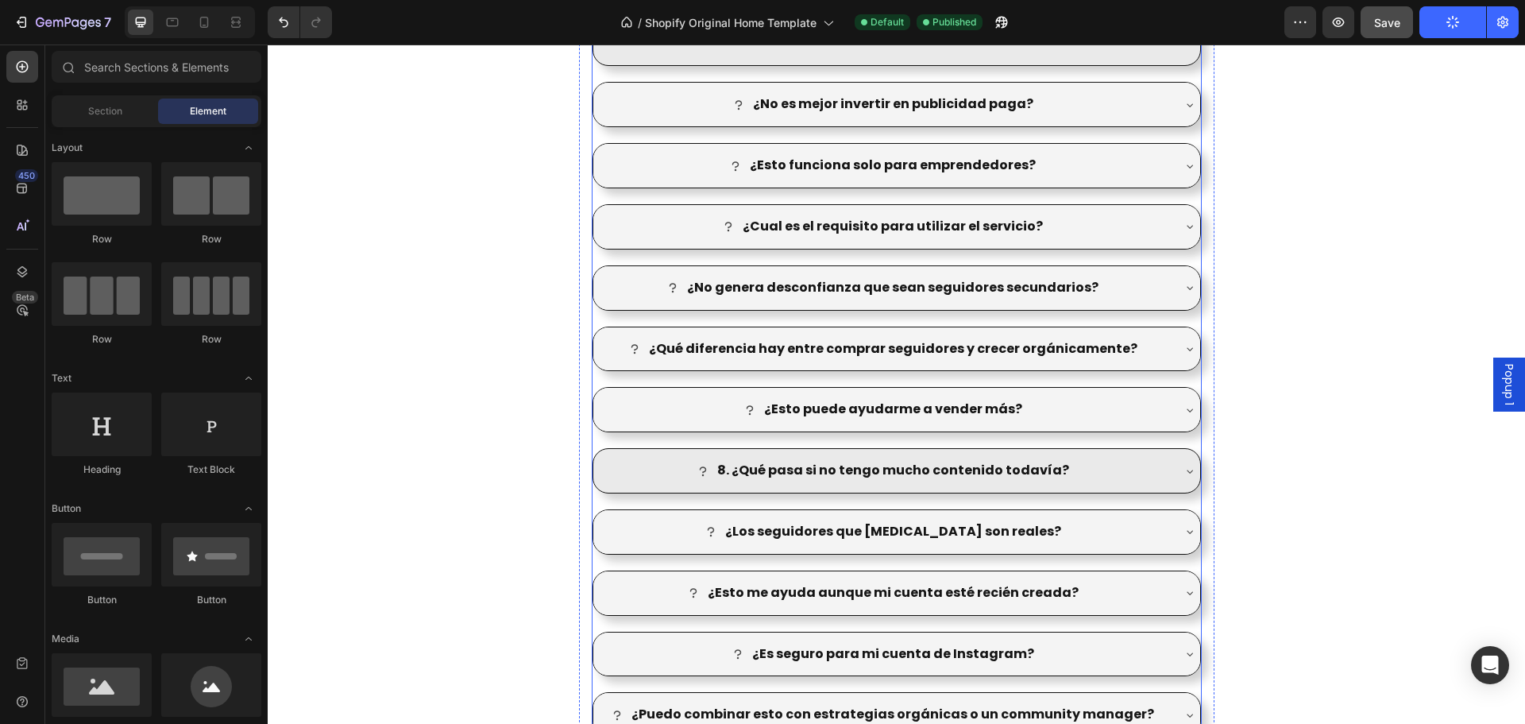
scroll to position [2224, 0]
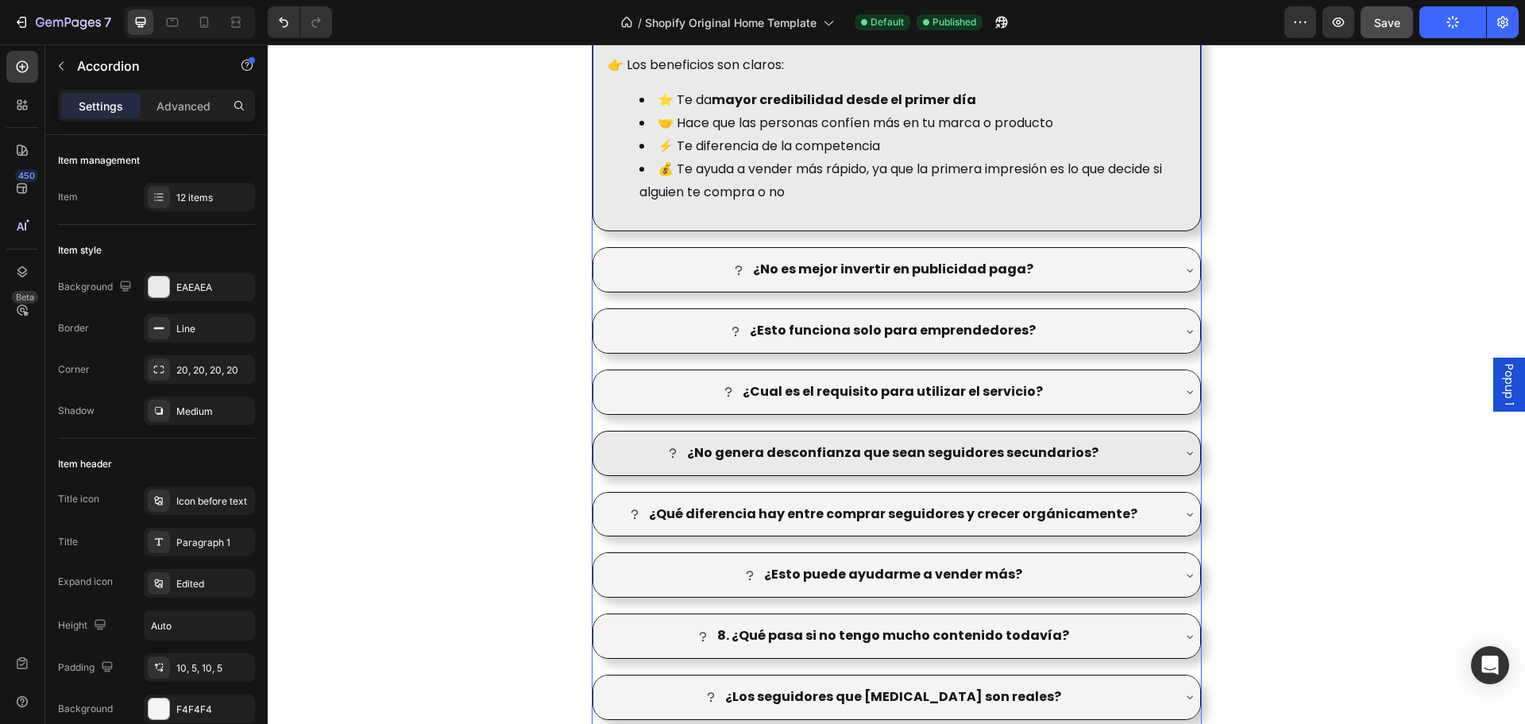
click at [1168, 452] on div "¿No genera desconfianza que sean seguidores secundarios?" at bounding box center [896, 453] width 607 height 44
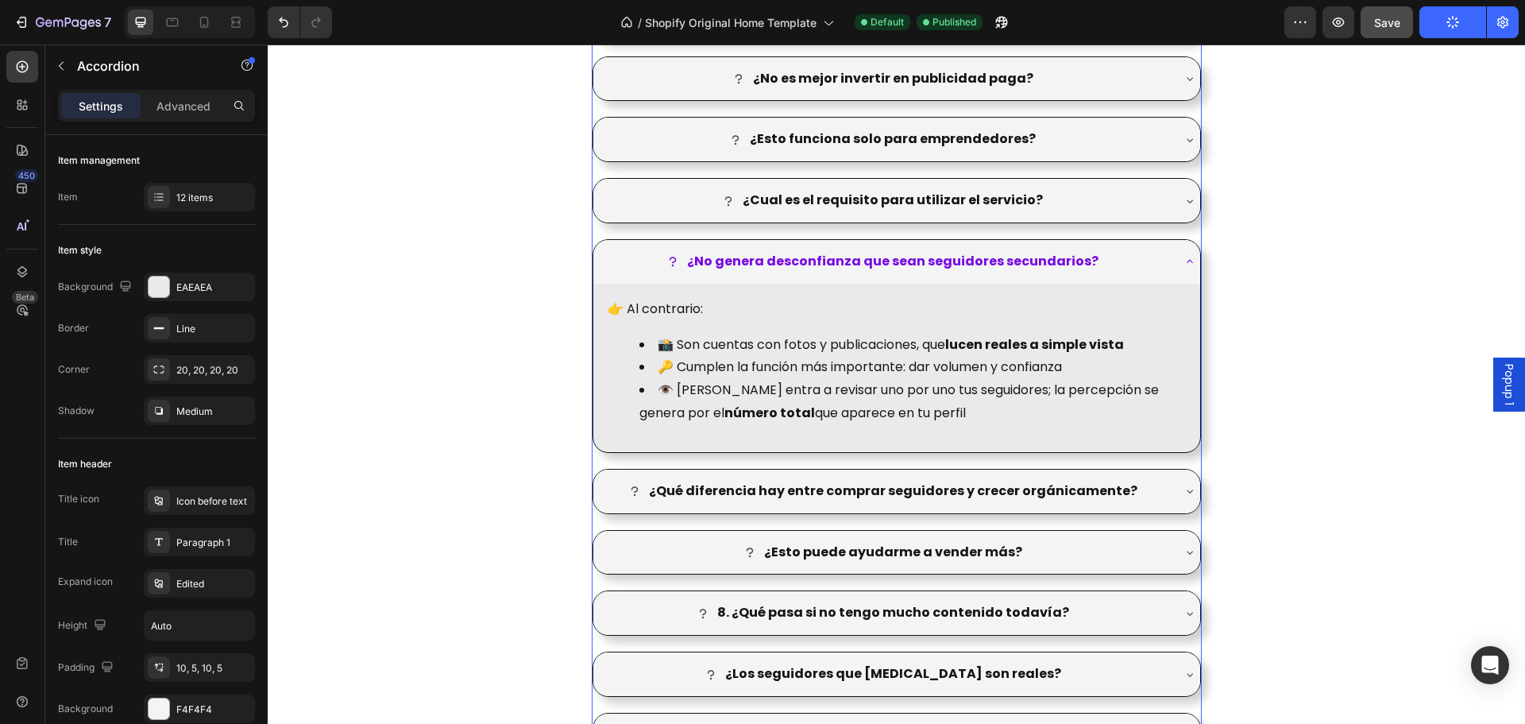
click at [1164, 269] on div "¿No genera desconfianza que sean seguidores secundarios?" at bounding box center [883, 262] width 573 height 28
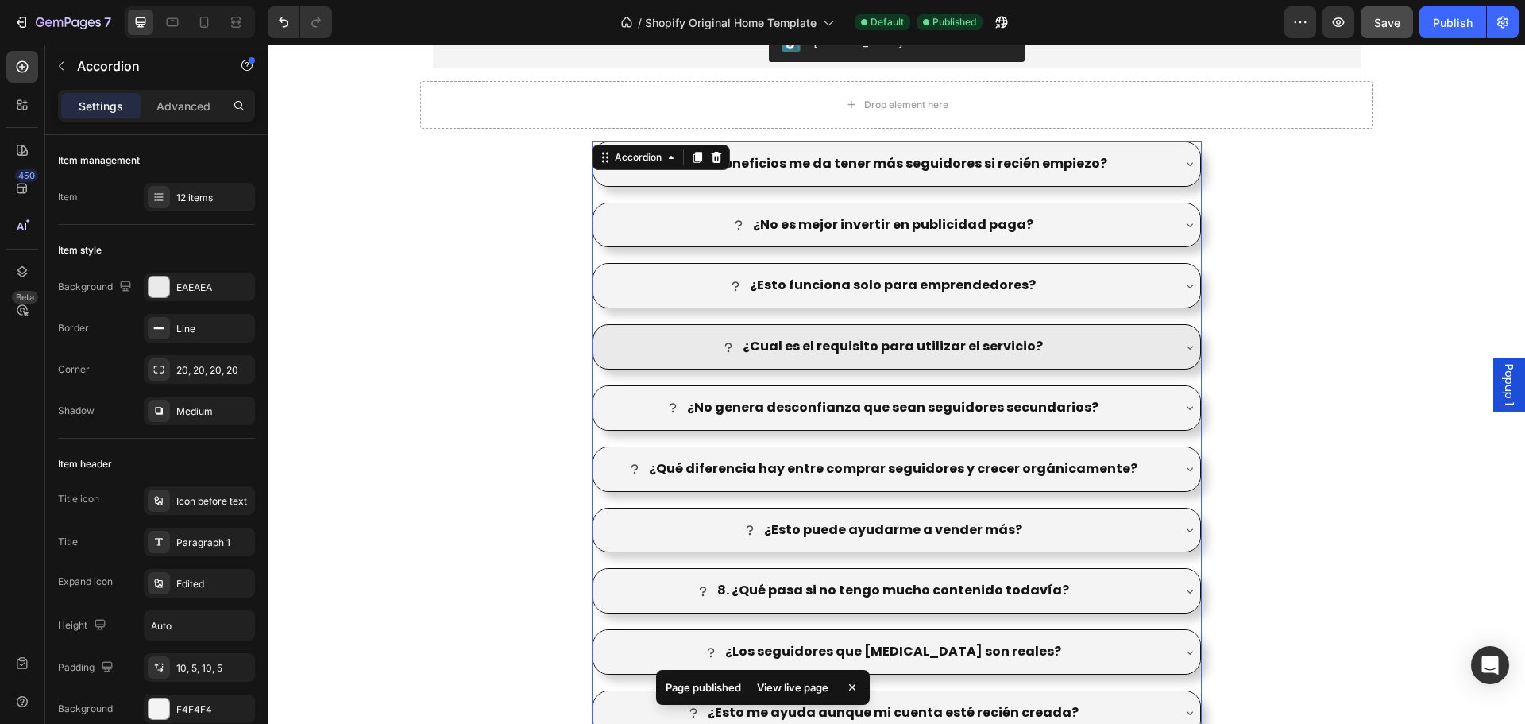
scroll to position [2065, 0]
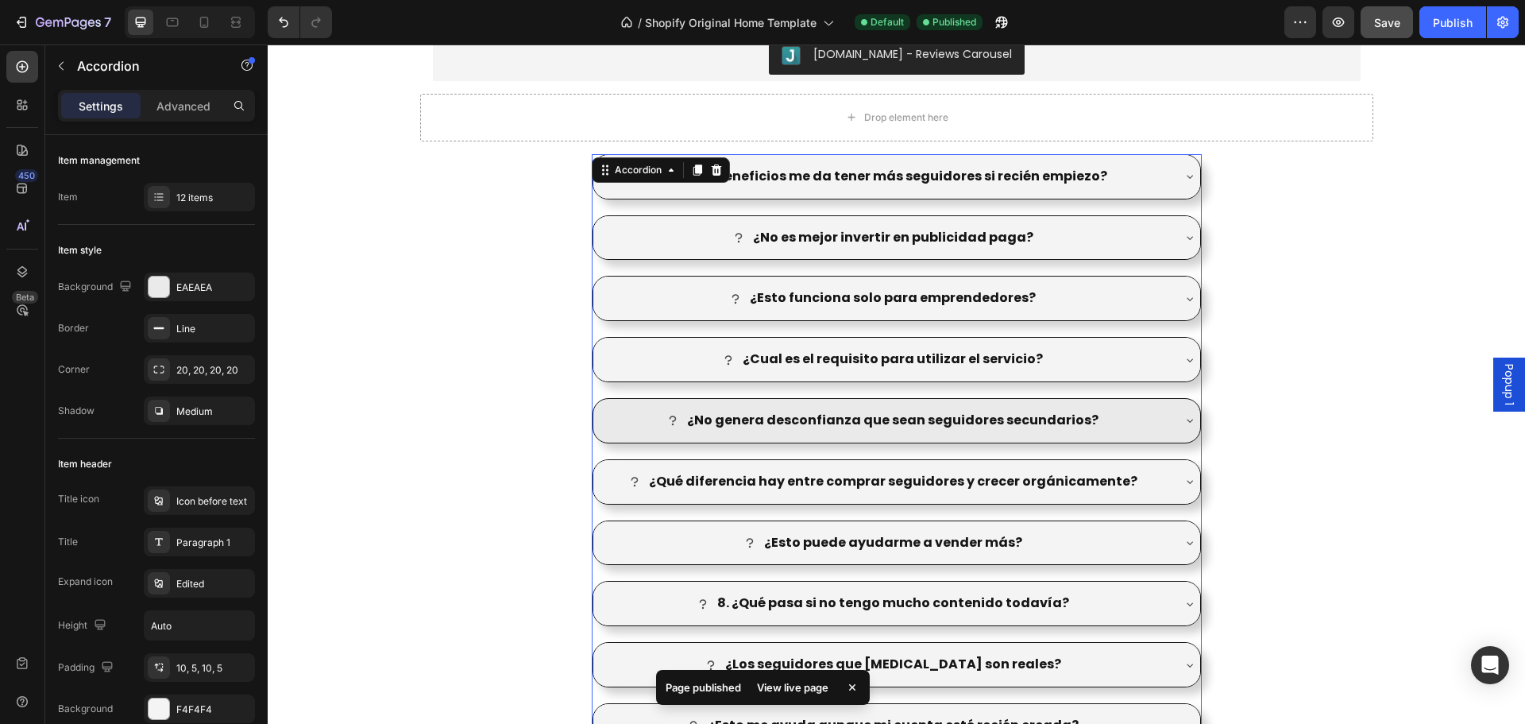
click at [1134, 426] on div "¿No genera desconfianza que sean seguidores secundarios?" at bounding box center [883, 421] width 573 height 28
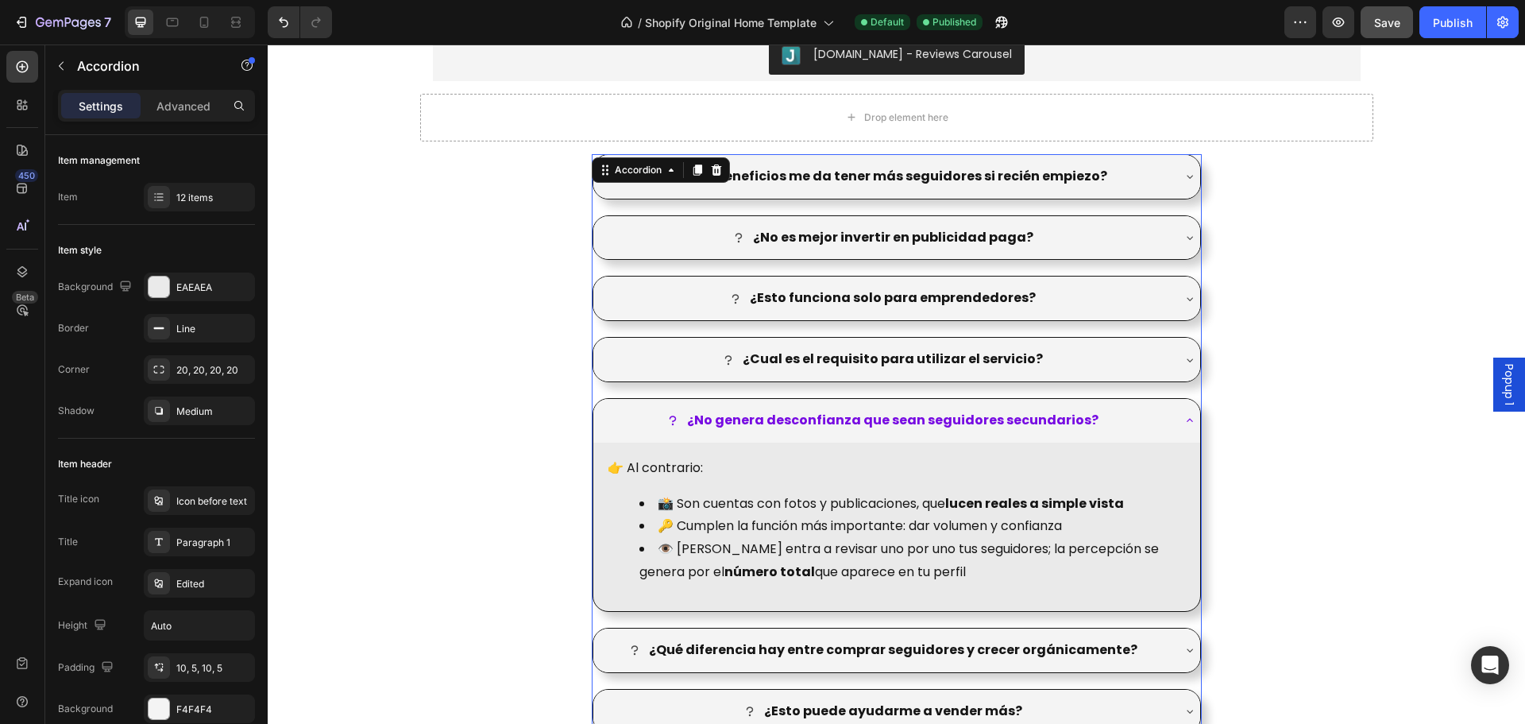
click at [1170, 419] on div "¿No genera desconfianza que sean seguidores secundarios?" at bounding box center [896, 421] width 607 height 44
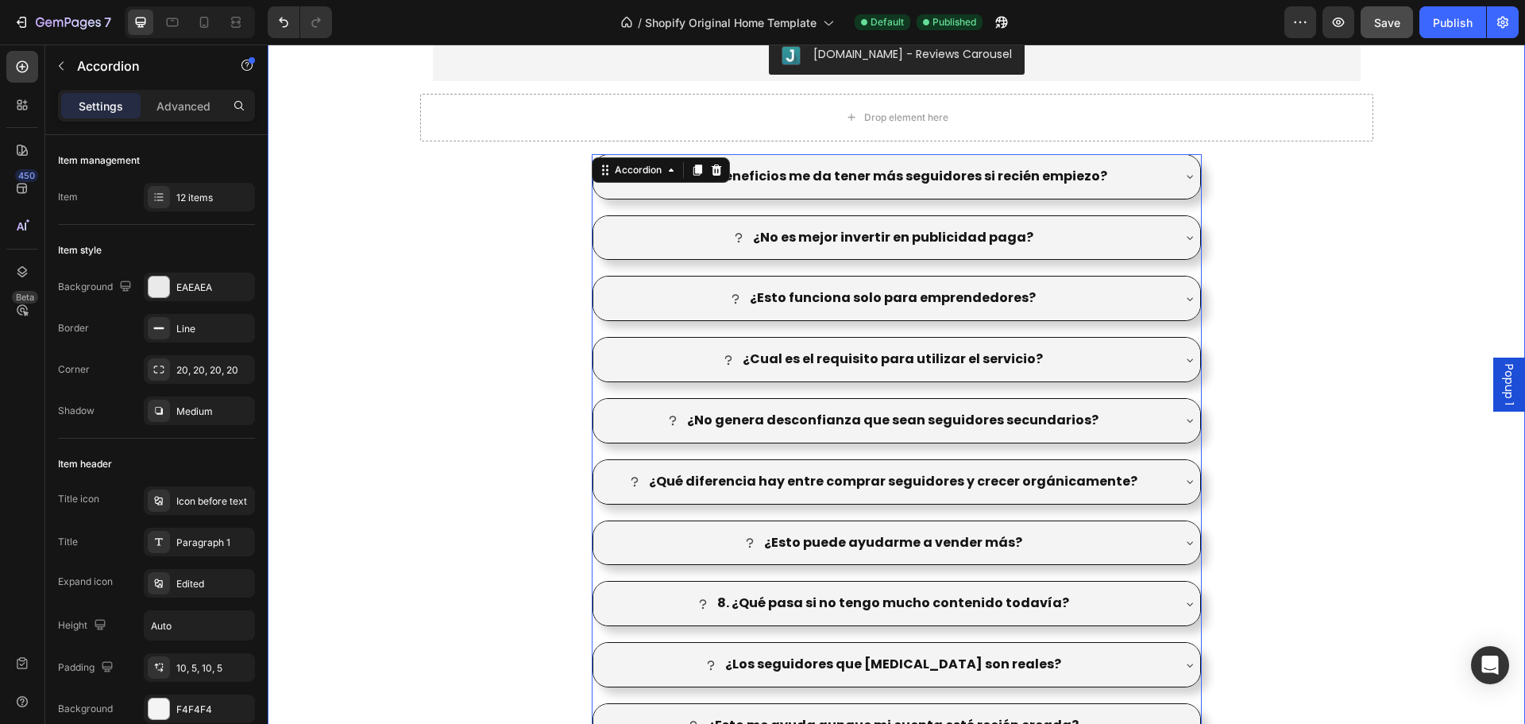
click at [1337, 392] on div "Antes Despues Image Comparison Judge.me - Reviews Carousel Judge.me Row Drop el…" at bounding box center [896, 162] width 1257 height 1441
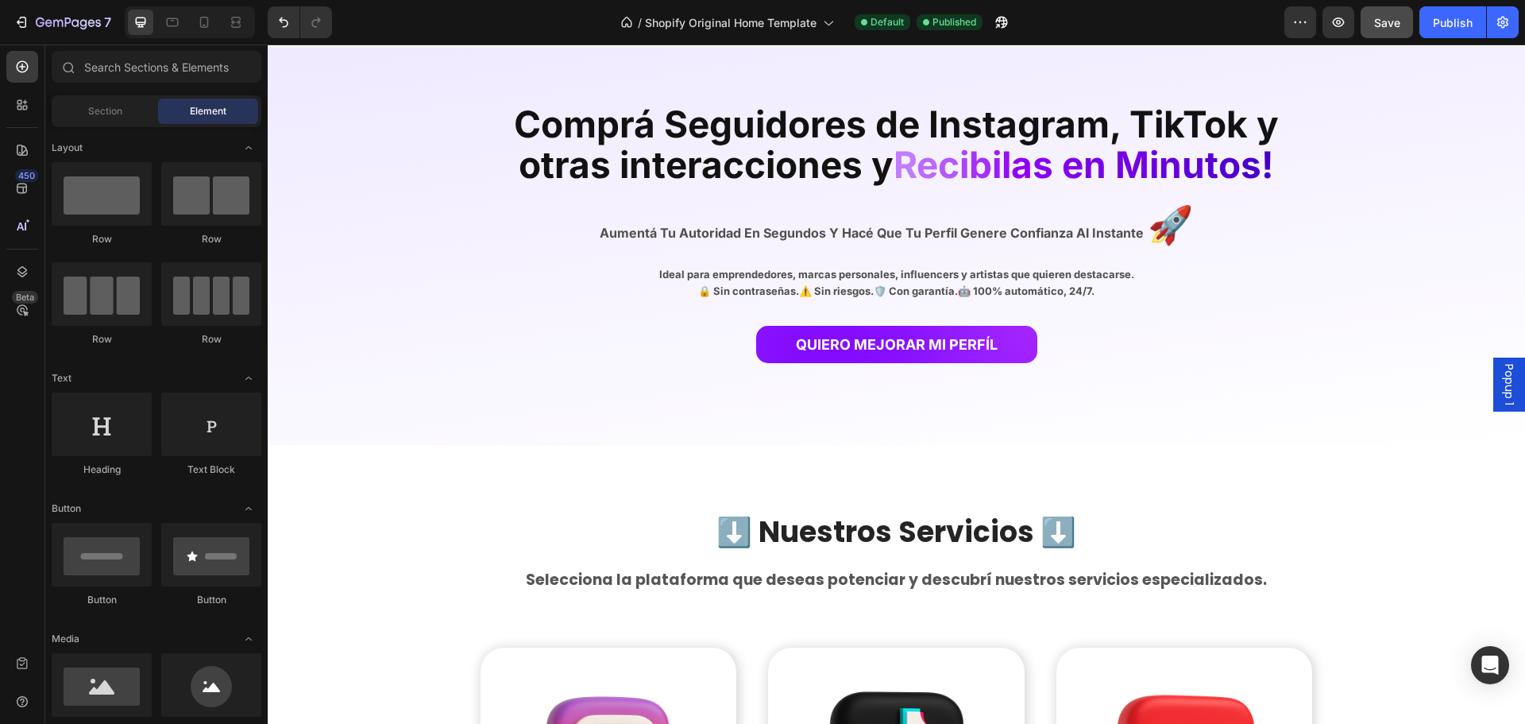
scroll to position [0, 0]
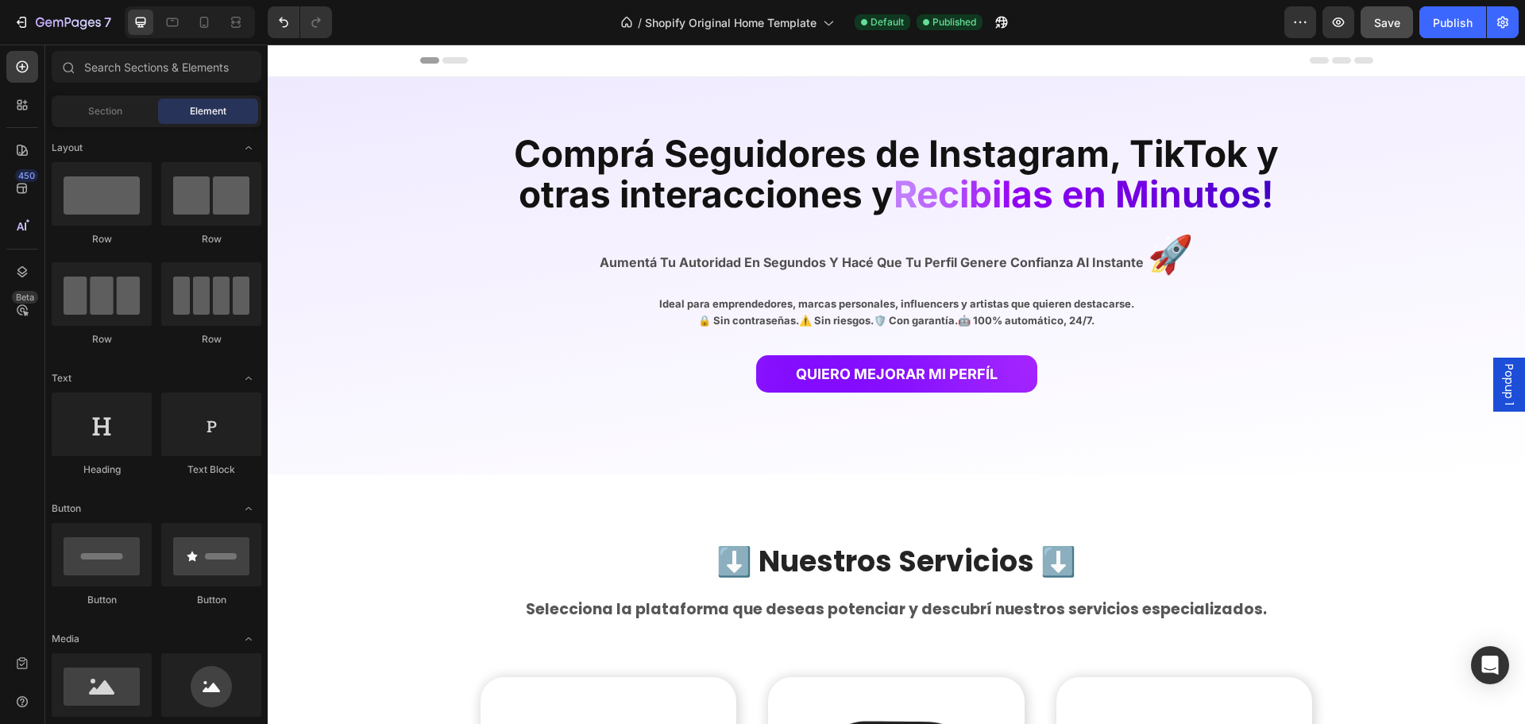
drag, startPoint x: 1524, startPoint y: 571, endPoint x: 1758, endPoint y: 87, distance: 537.4
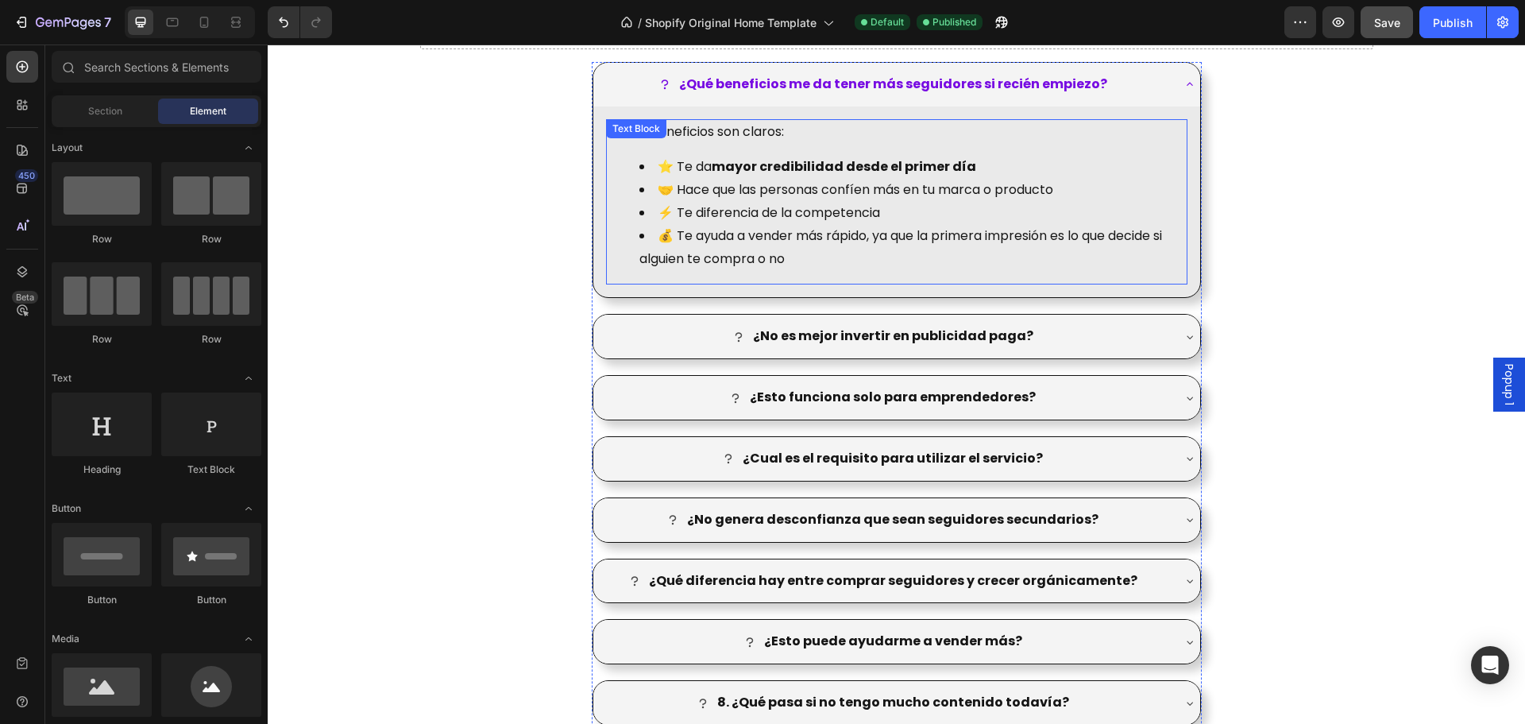
scroll to position [1986, 0]
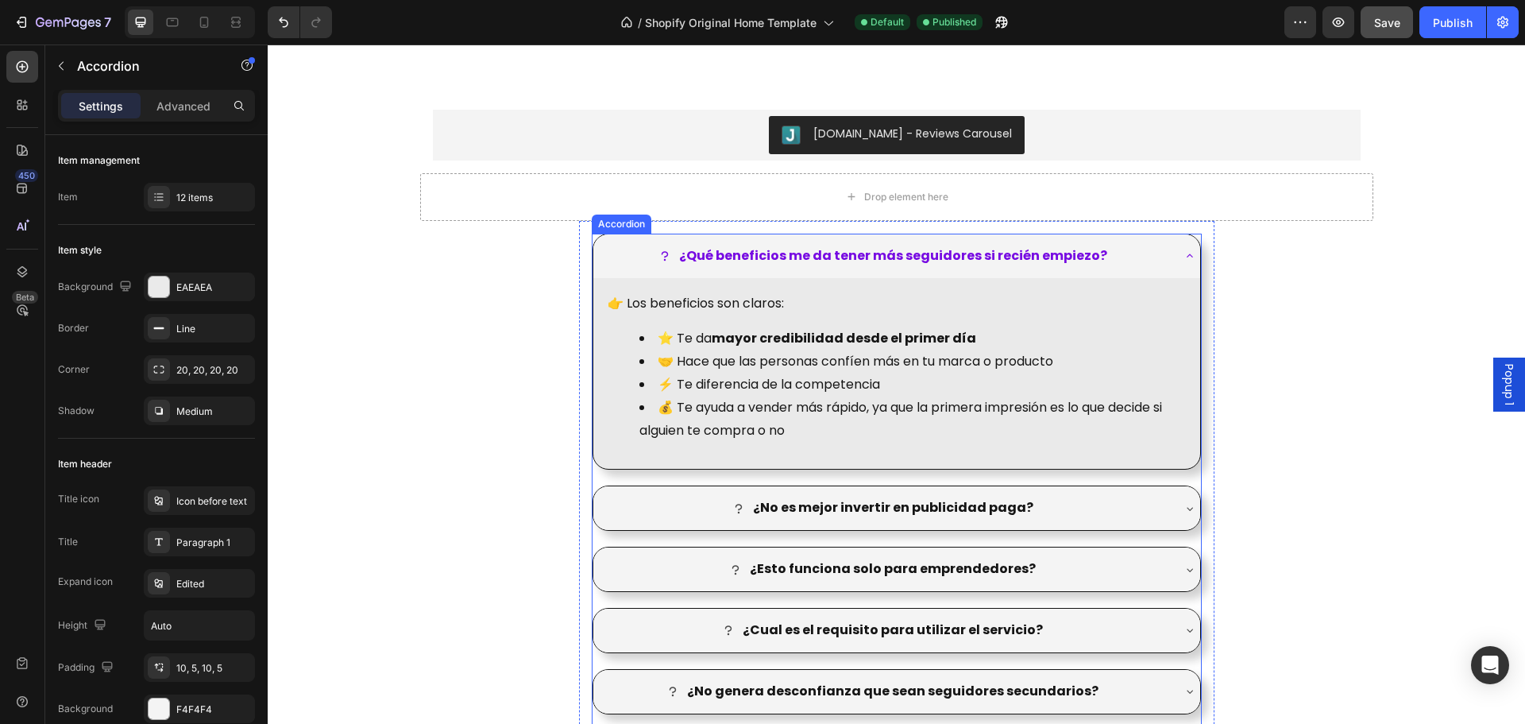
click at [1183, 255] on icon at bounding box center [1189, 255] width 13 height 13
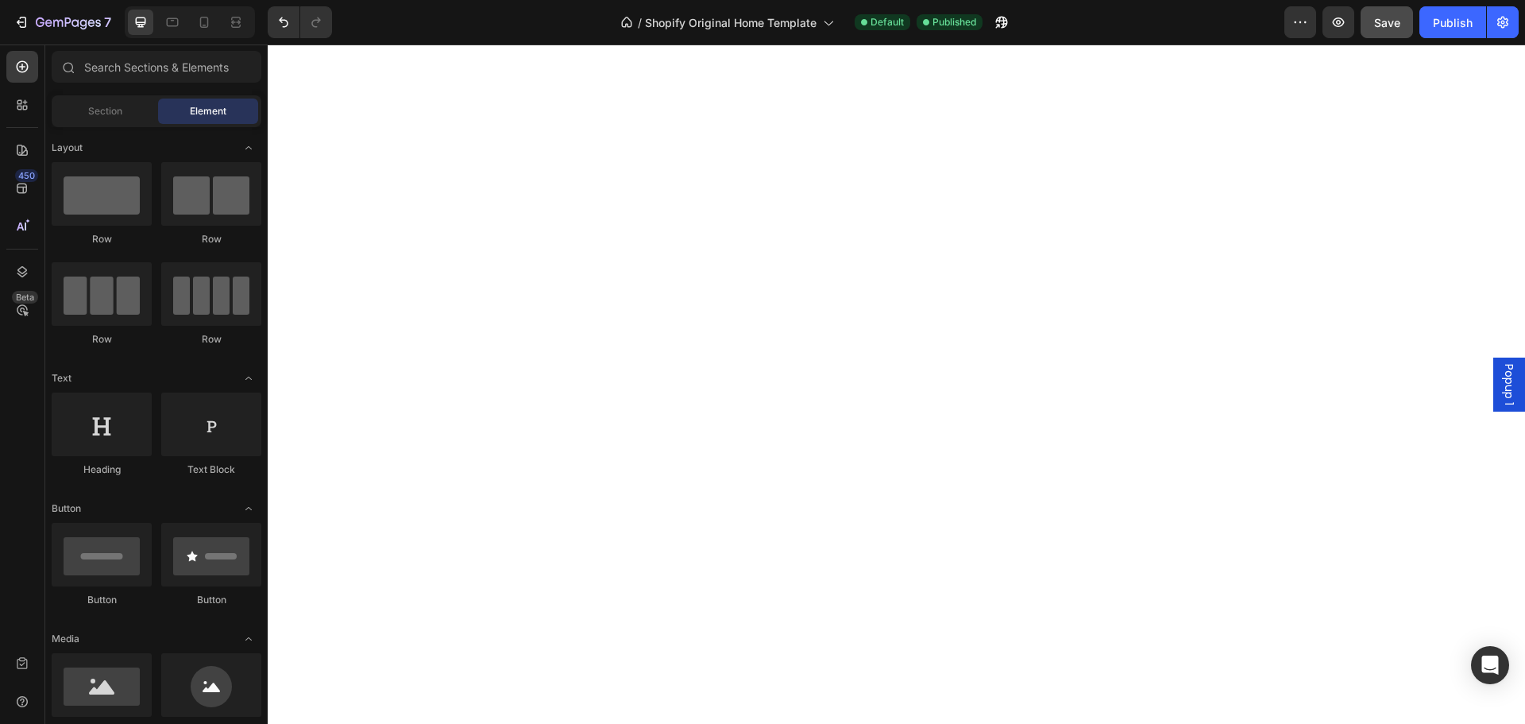
scroll to position [0, 0]
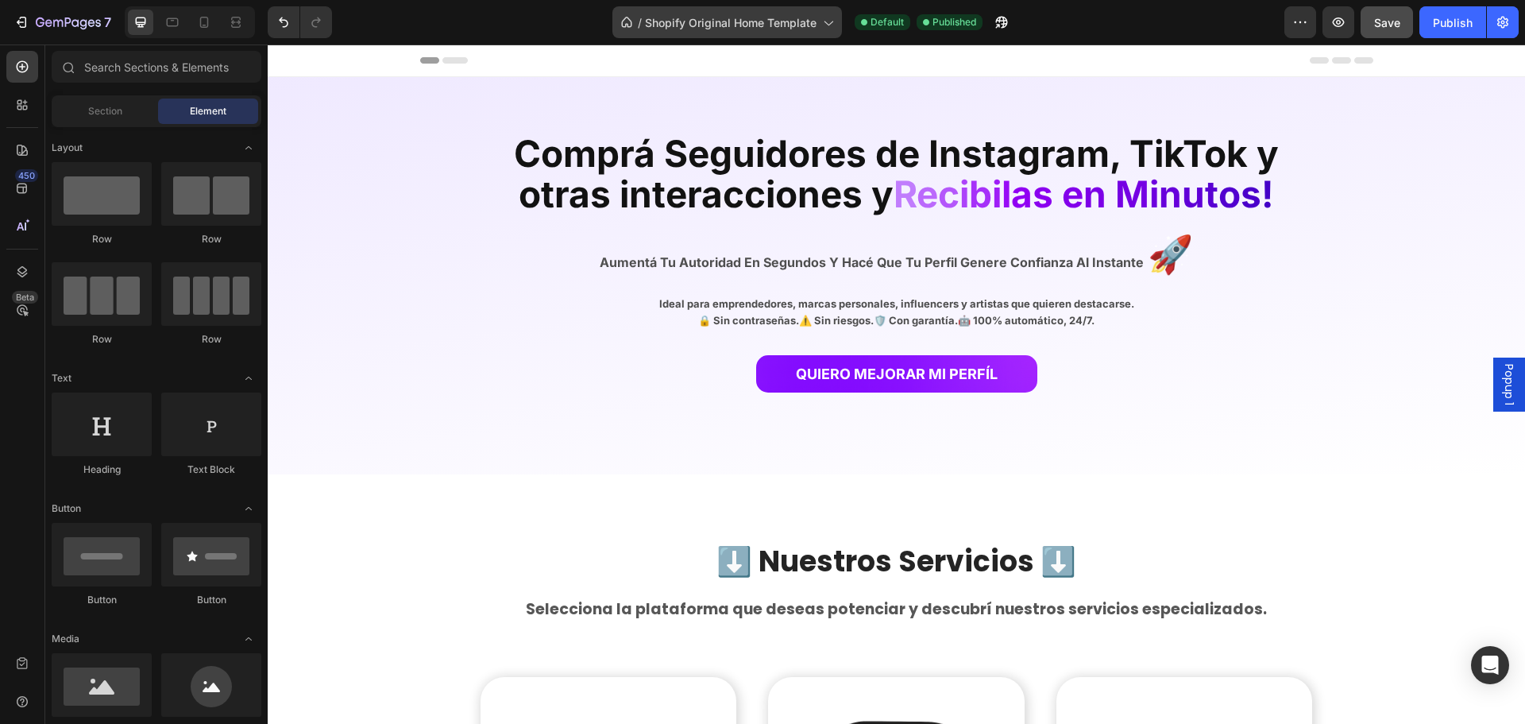
click at [809, 33] on div "/ Shopify Original Home Template" at bounding box center [727, 22] width 230 height 32
click at [776, 18] on span "Shopify Original Home Template" at bounding box center [731, 22] width 172 height 17
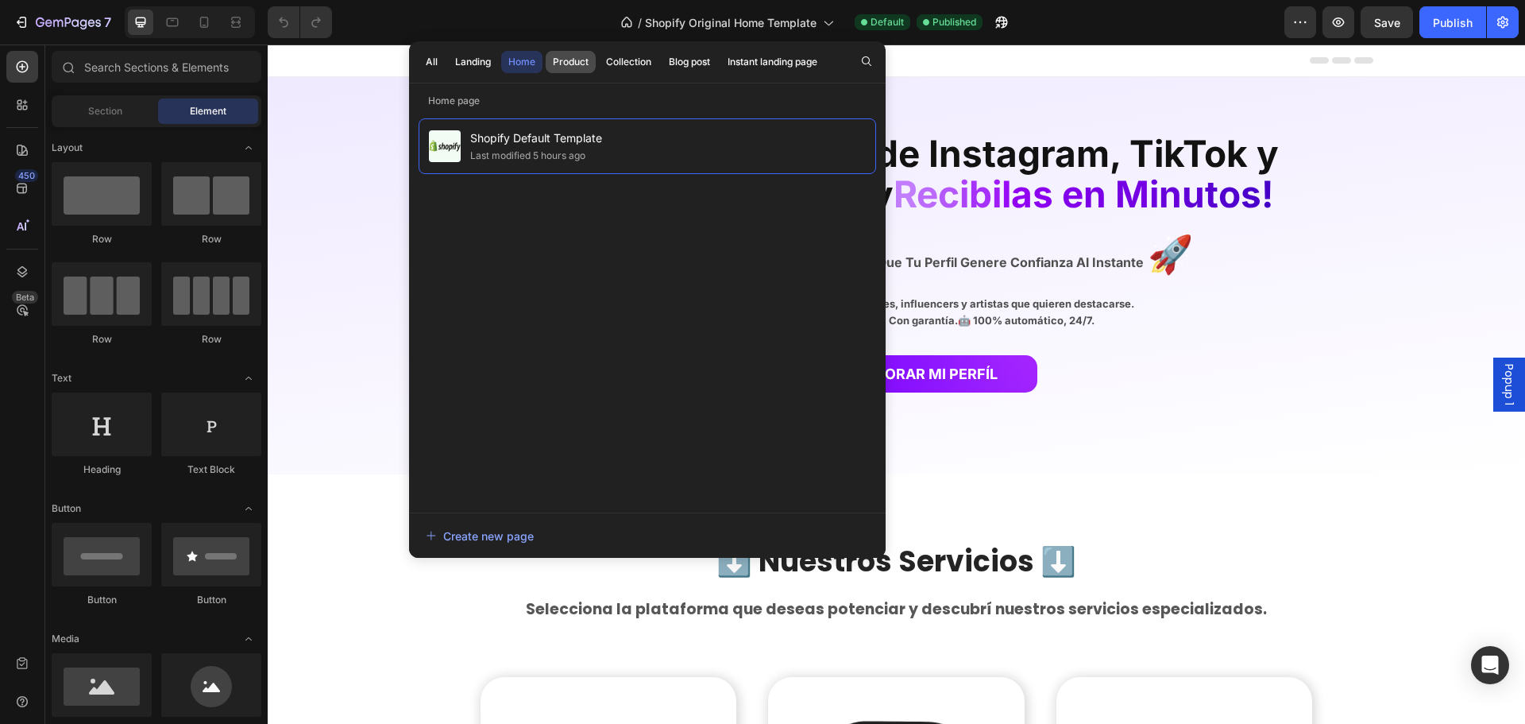
click at [577, 56] on div "Product" at bounding box center [571, 62] width 36 height 14
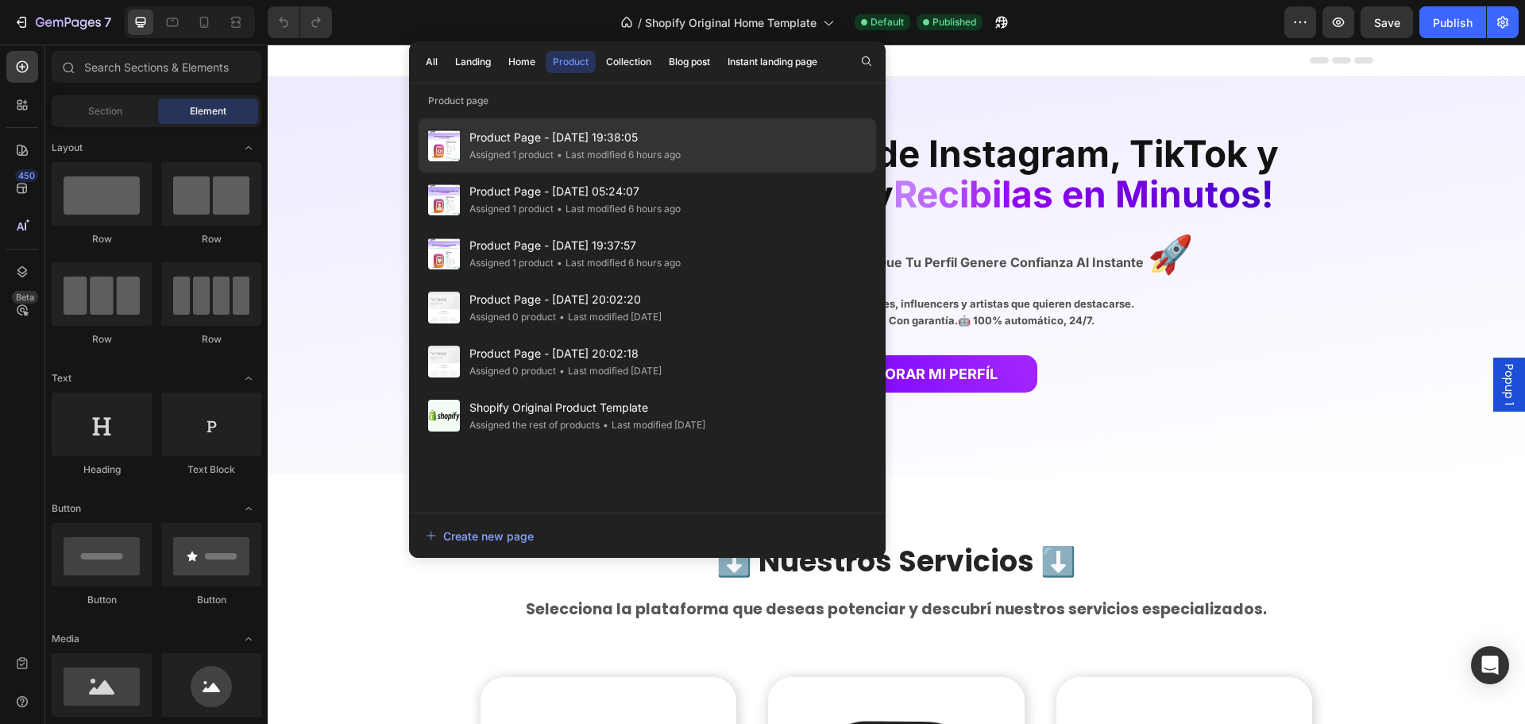
click at [603, 150] on div "• Last modified 6 hours ago" at bounding box center [617, 155] width 127 height 16
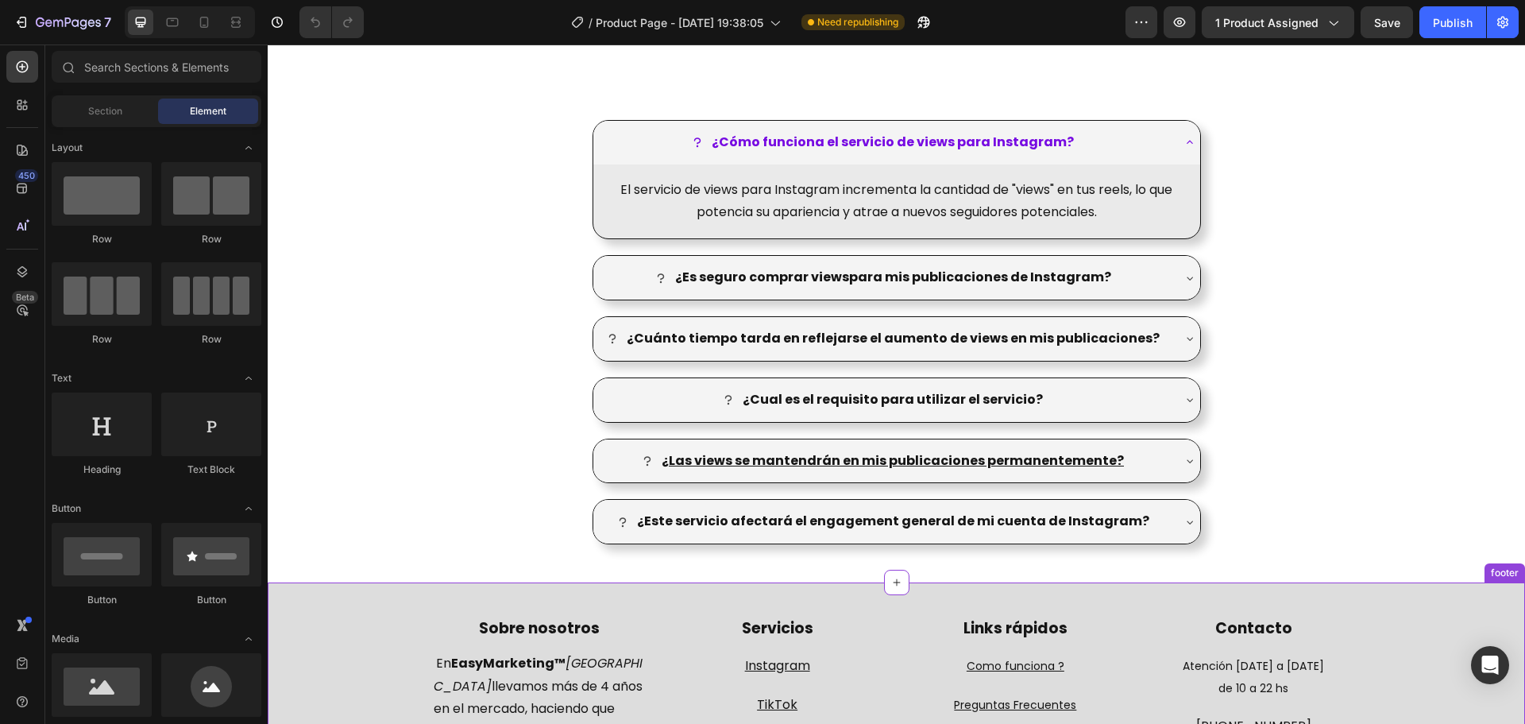
scroll to position [1569, 0]
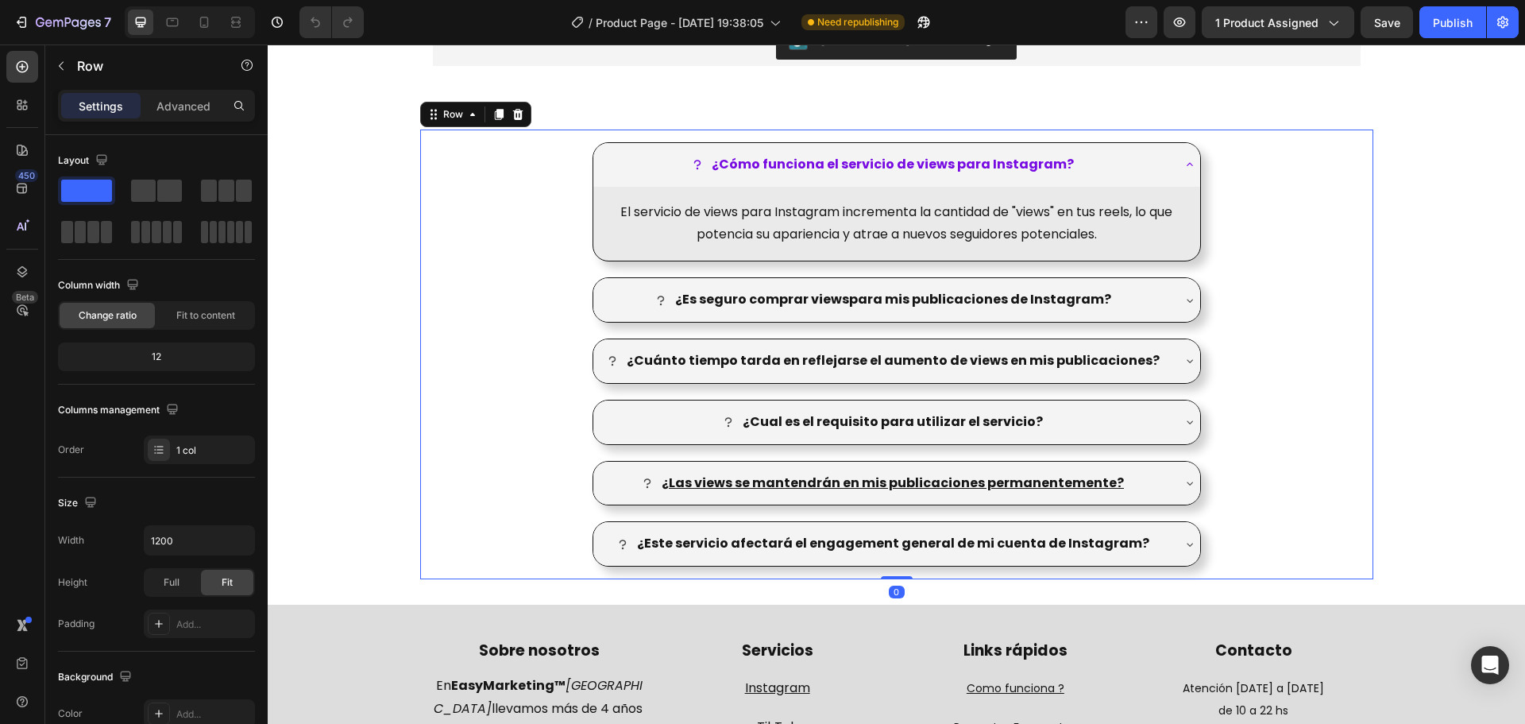
click at [1231, 253] on div "¿Cómo funciona el servicio de views para Instagram? El servicio de views para I…" at bounding box center [896, 354] width 953 height 450
click at [1037, 171] on strong "¿Cómo funciona el servicio de views para Instagram?" at bounding box center [893, 164] width 362 height 18
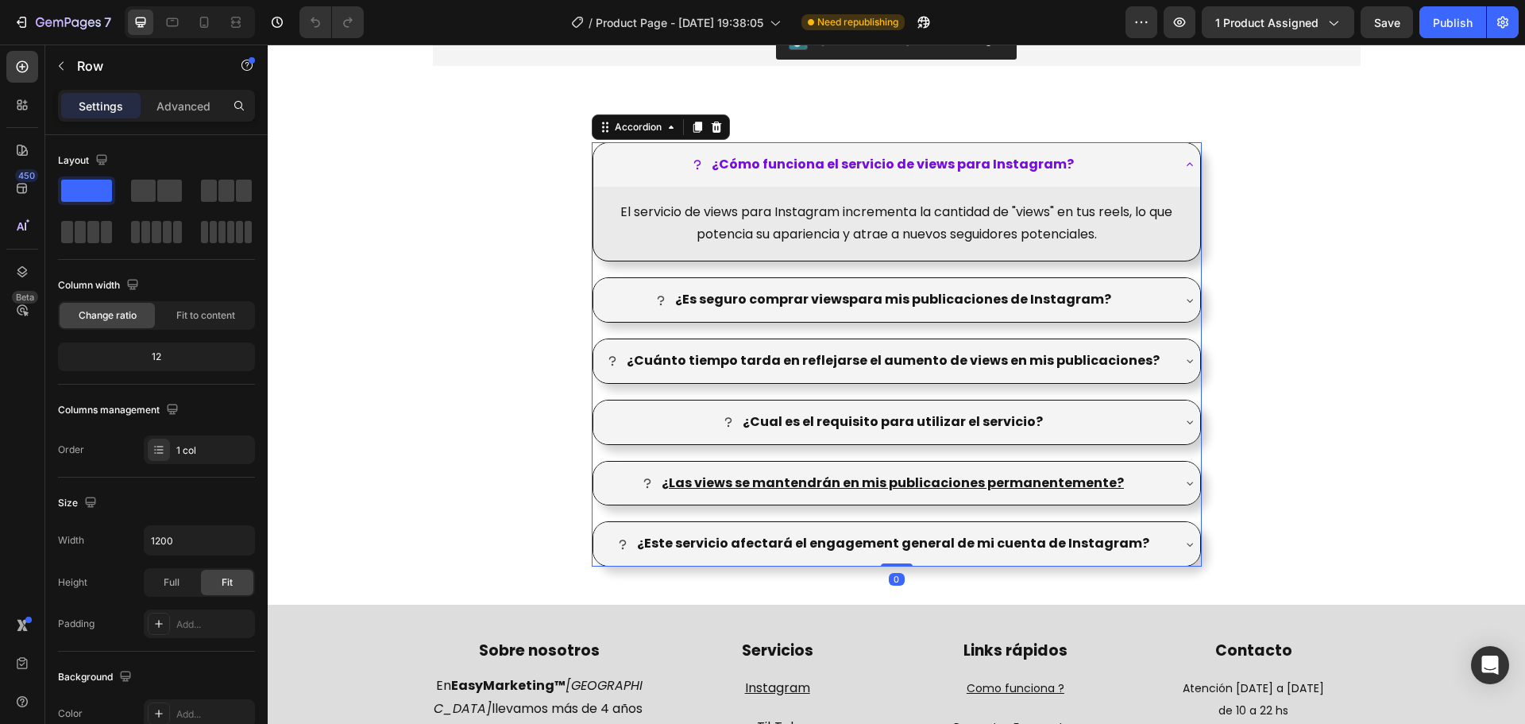
click at [1037, 171] on strong "¿Cómo funciona el servicio de views para Instagram?" at bounding box center [893, 164] width 362 height 18
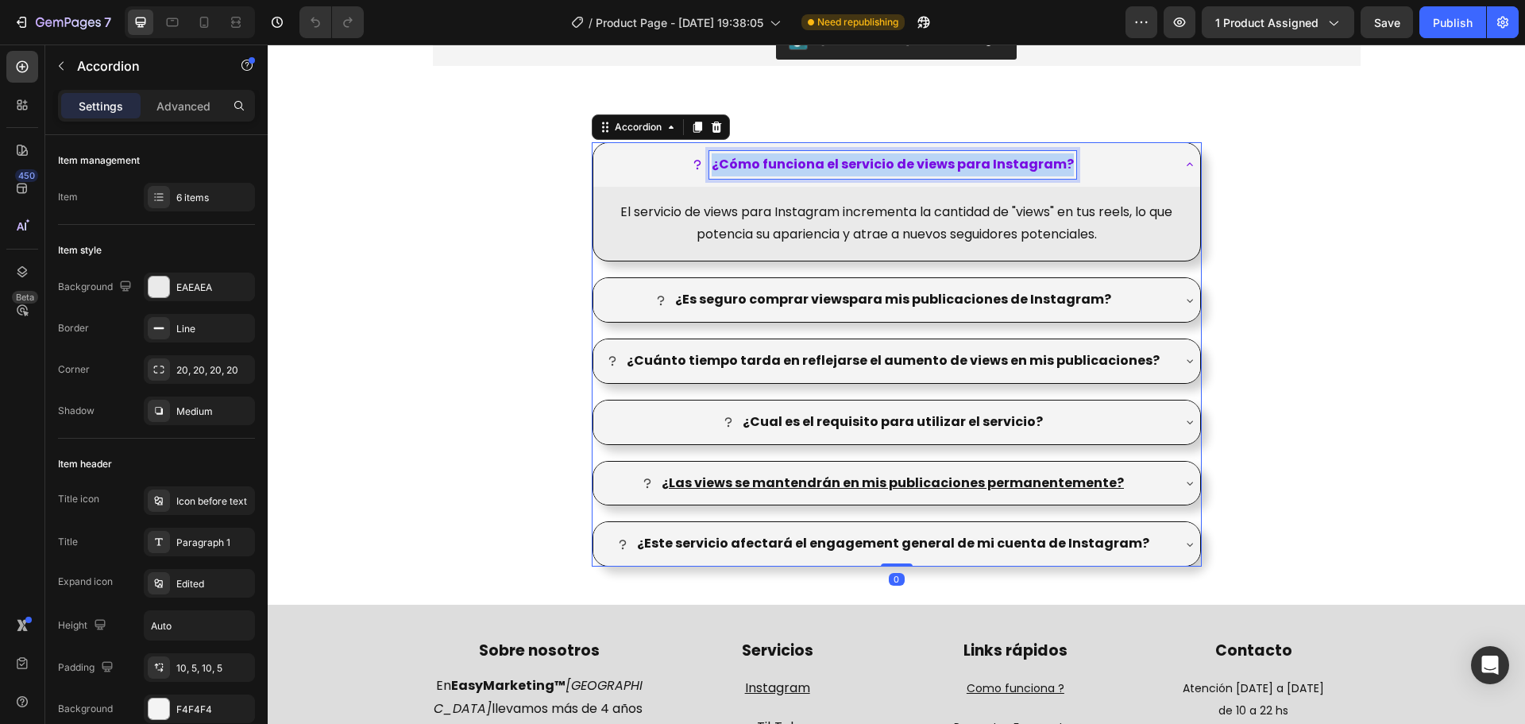
click at [1037, 171] on strong "¿Cómo funciona el servicio de views para Instagram?" at bounding box center [893, 164] width 362 height 18
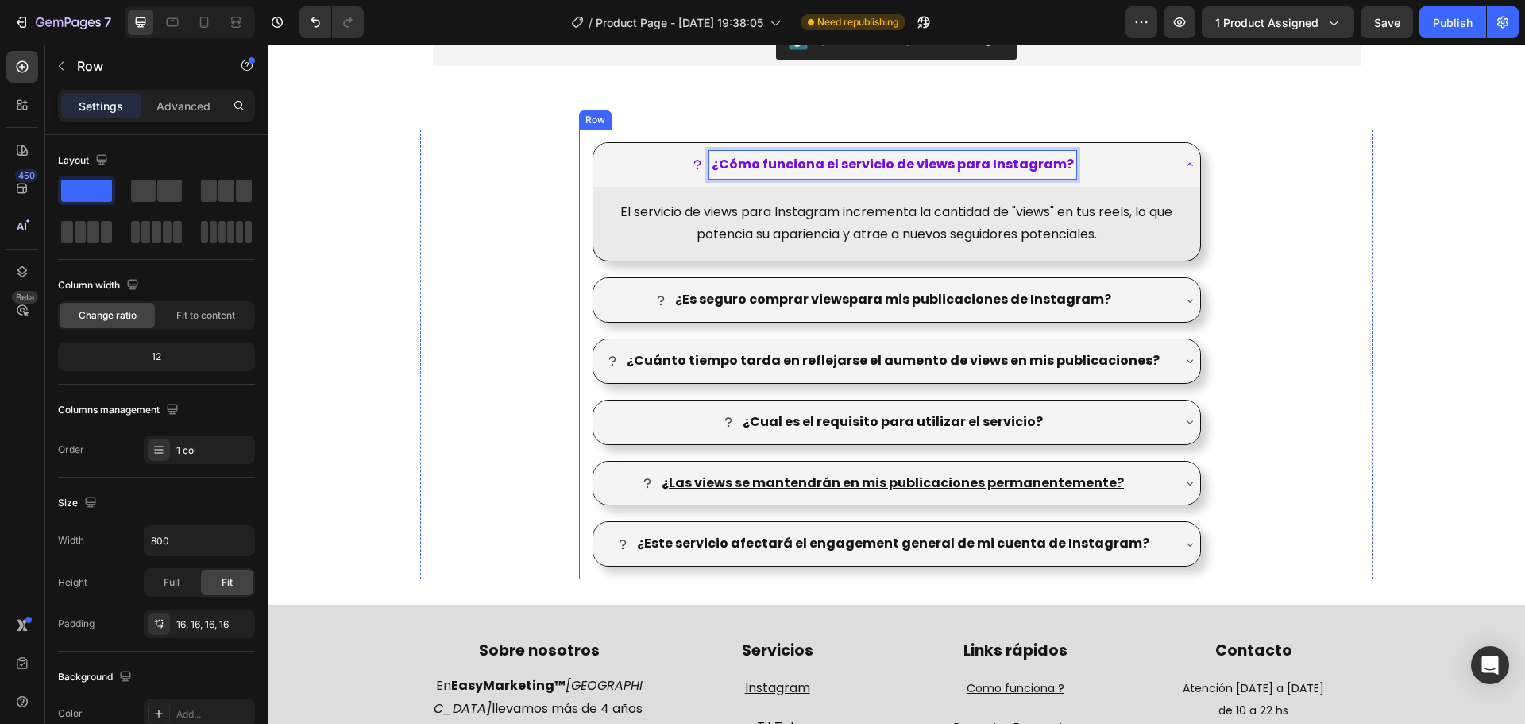
click at [1203, 357] on div "¿Cómo funciona el servicio de views para Instagram? El servicio de views para I…" at bounding box center [896, 354] width 635 height 450
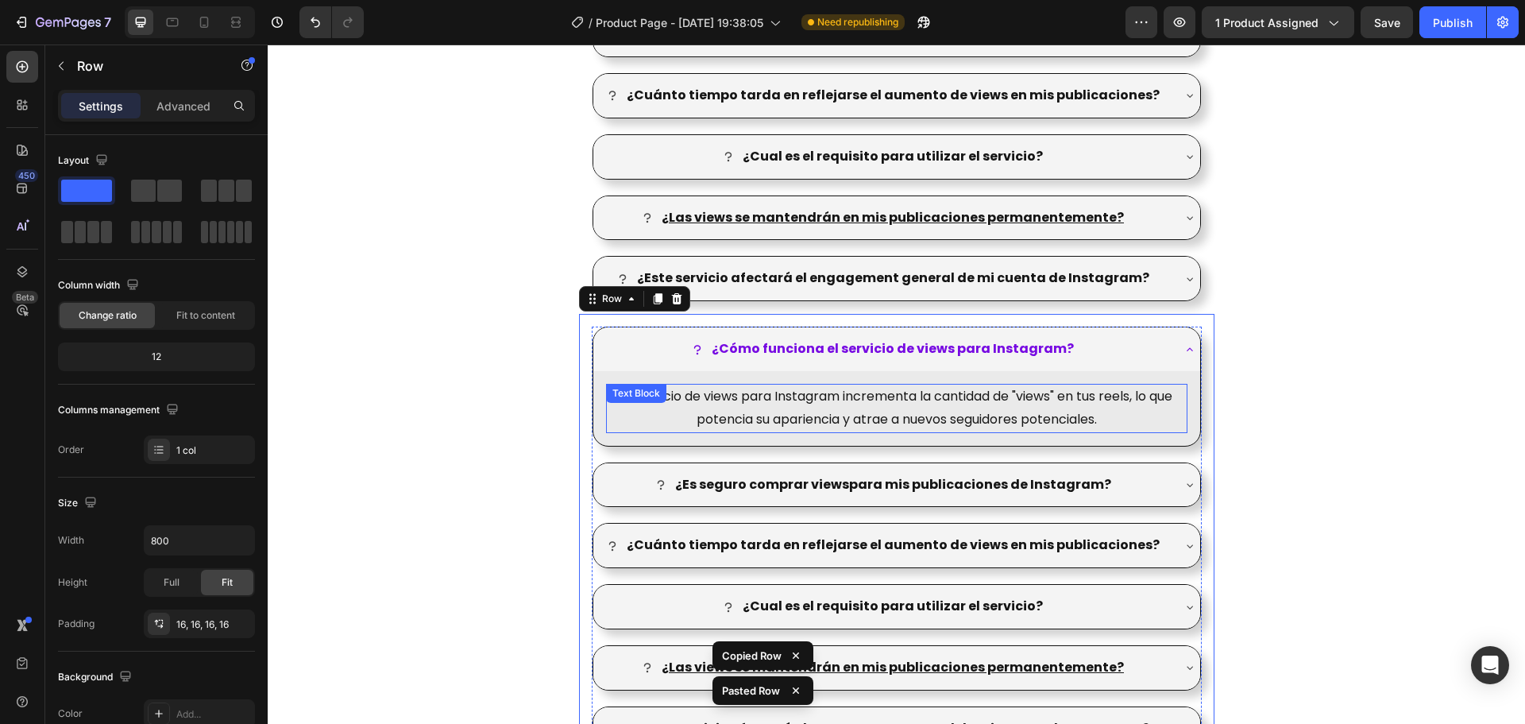
scroll to position [1810, 0]
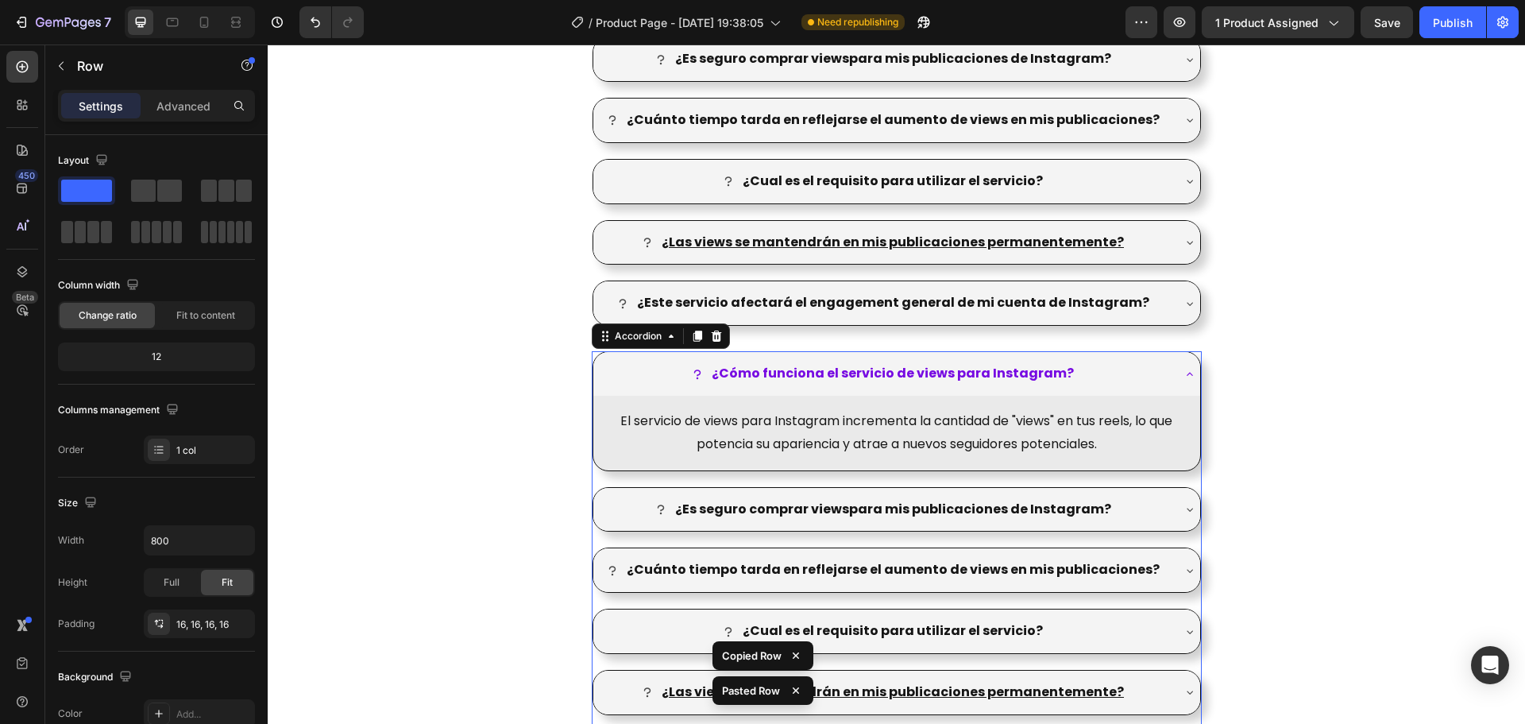
click at [1173, 373] on div "¿Cómo funciona el servicio de views para Instagram?" at bounding box center [896, 374] width 607 height 44
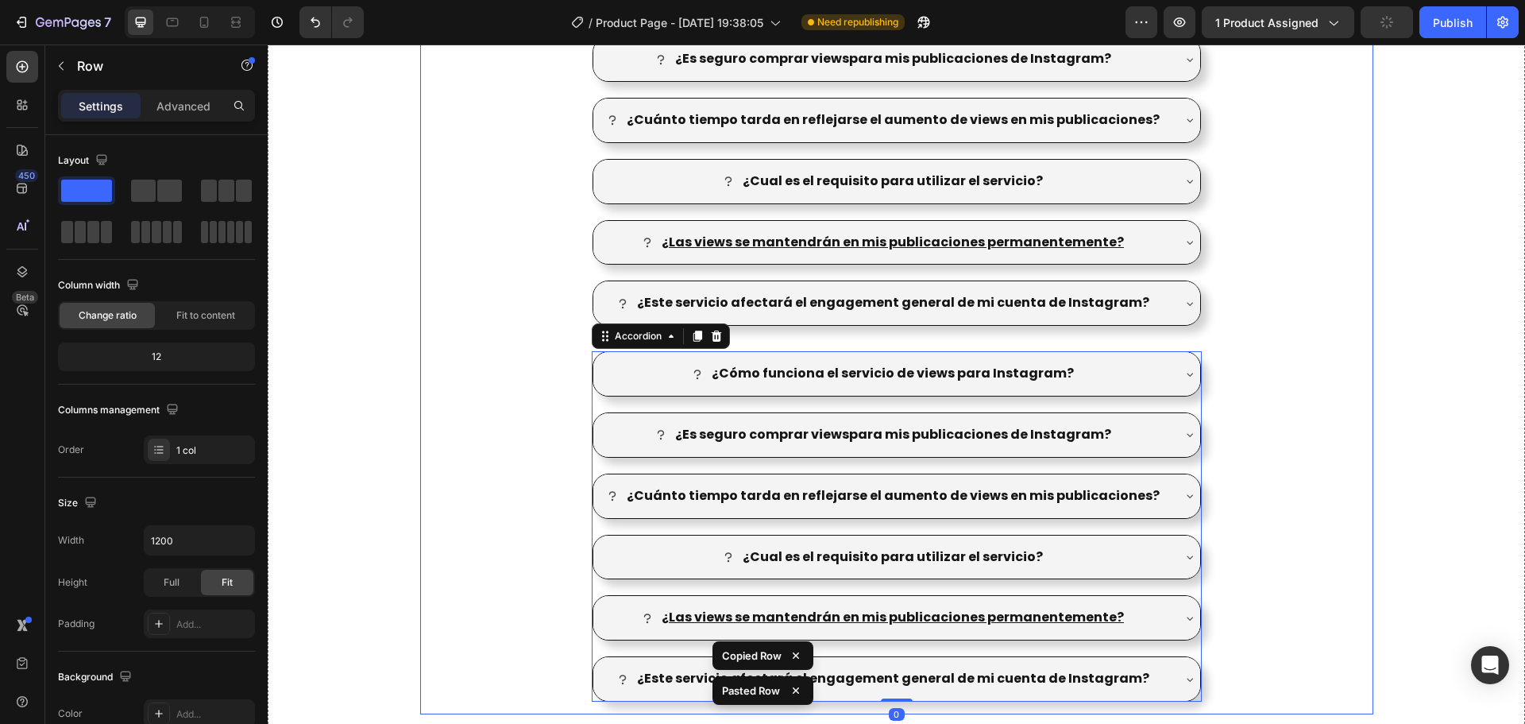
click at [1284, 347] on div "¿Cómo funciona el servicio de views para Instagram? El servicio de views para I…" at bounding box center [896, 301] width 953 height 825
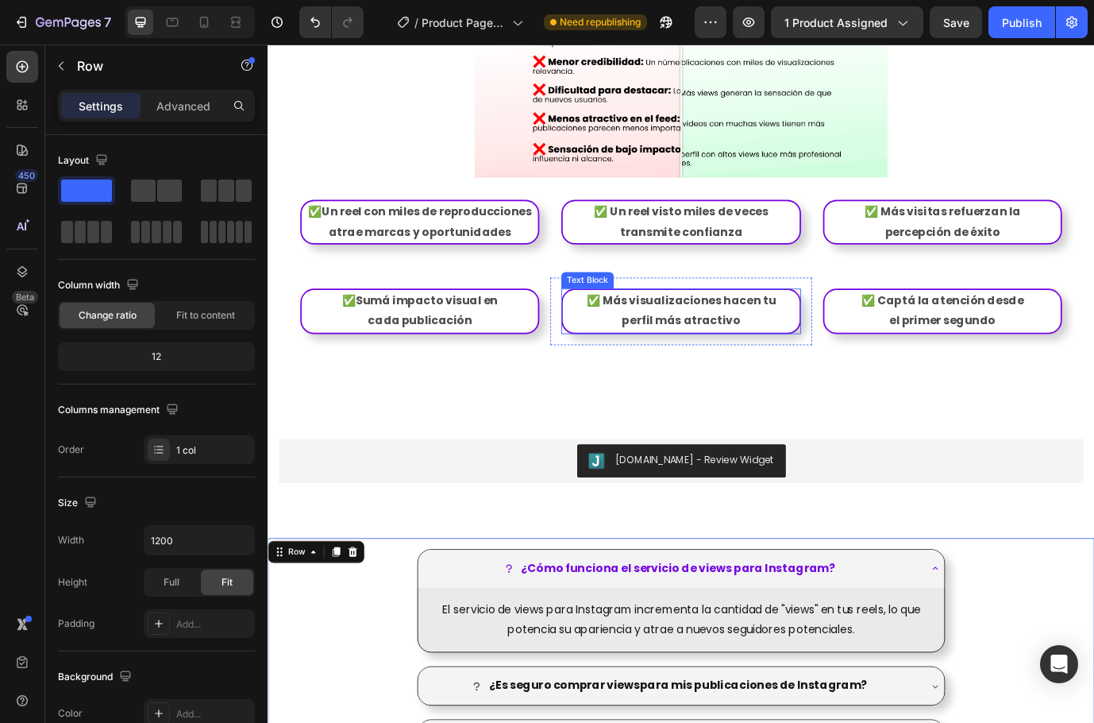
scroll to position [1969, 0]
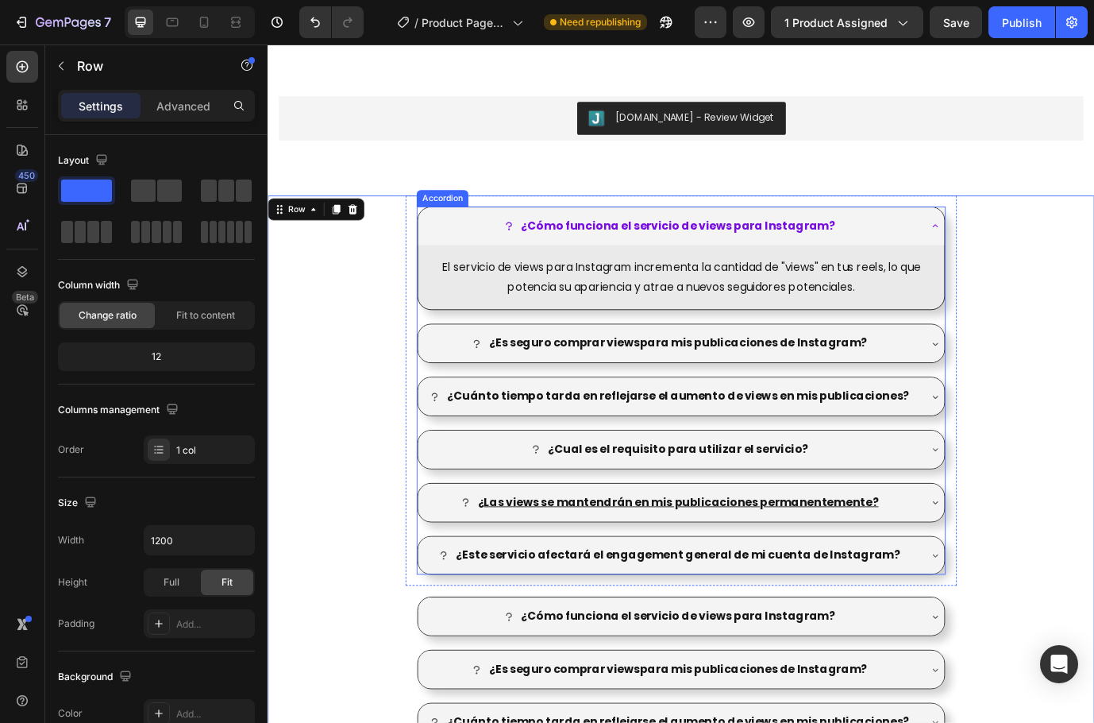
click at [707, 257] on strong "¿Cómo funciona el servicio de views para Instagram?" at bounding box center [741, 253] width 362 height 18
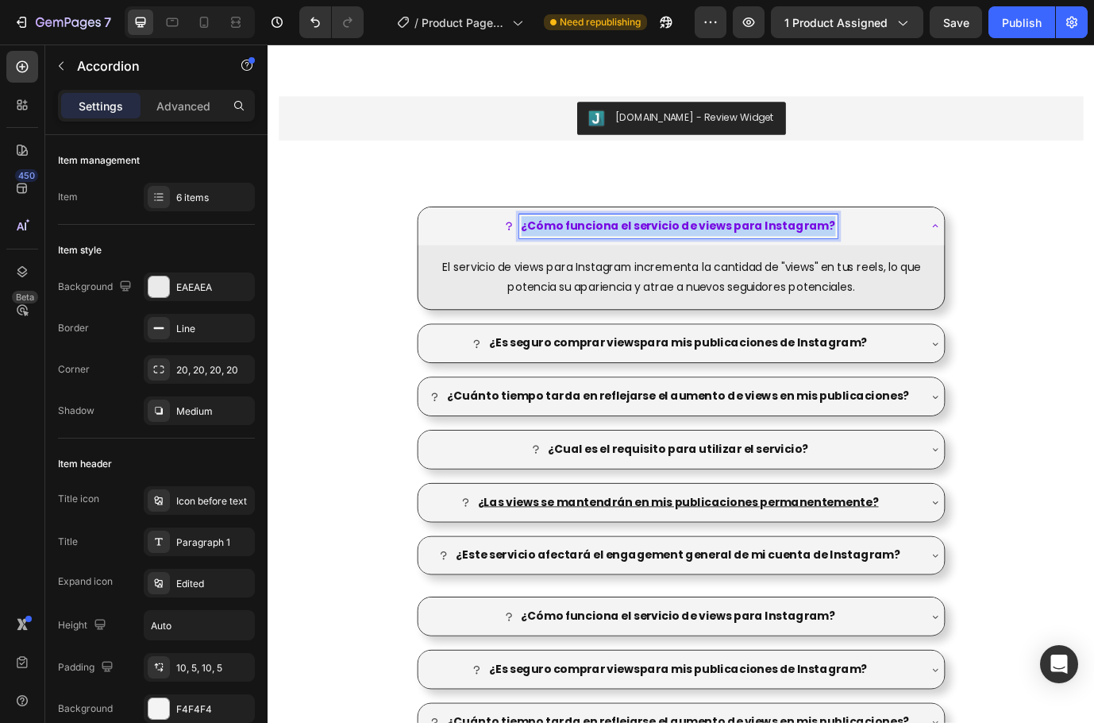
click at [707, 257] on strong "¿Cómo funciona el servicio de views para Instagram?" at bounding box center [741, 253] width 362 height 18
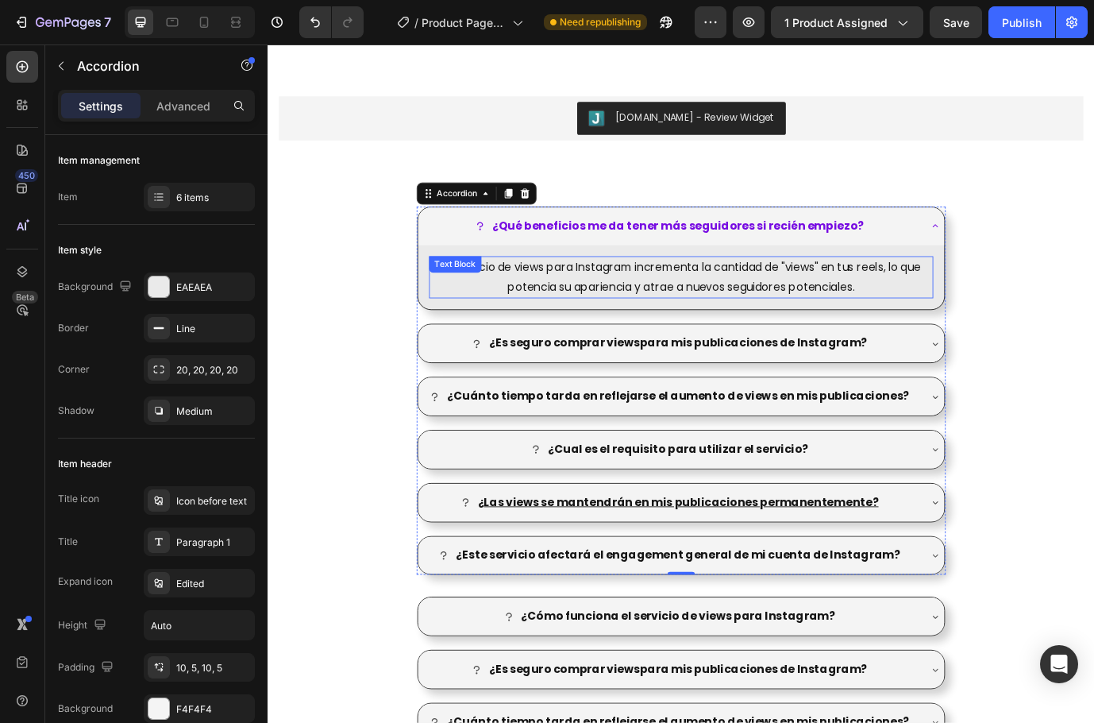
click at [811, 336] on p "El servicio de views para Instagram incrementa la cantidad de "views" en tus re…" at bounding box center [744, 313] width 578 height 46
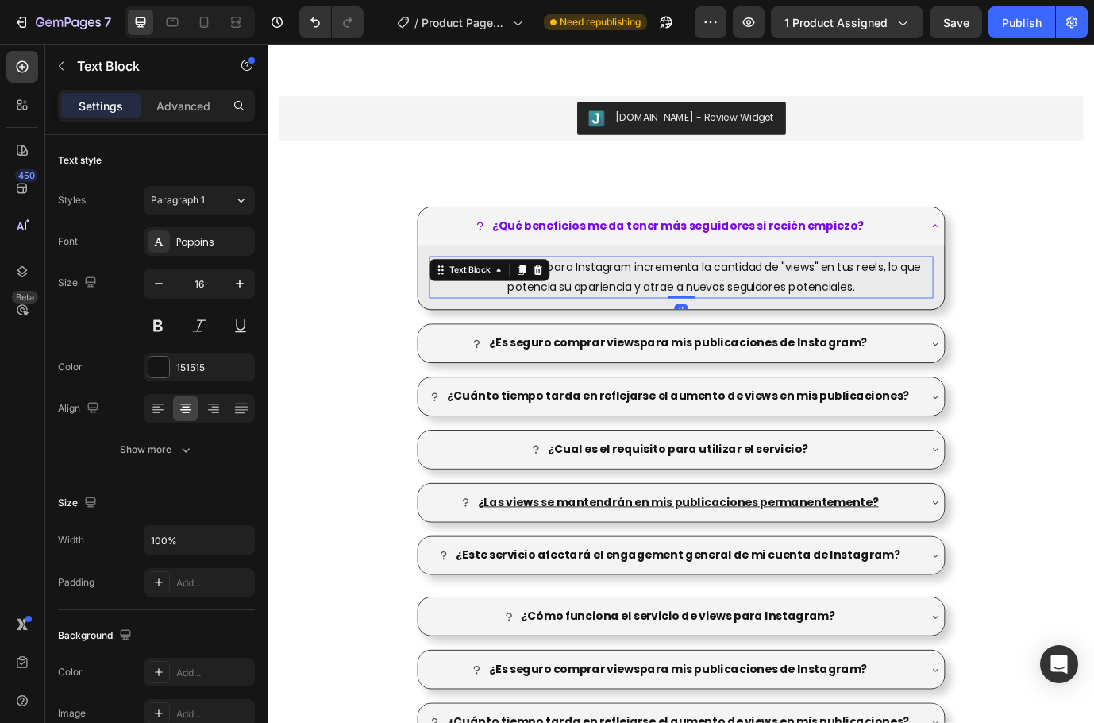
click at [811, 336] on p "El servicio de views para Instagram incrementa la cantidad de "views" en tus re…" at bounding box center [744, 313] width 578 height 46
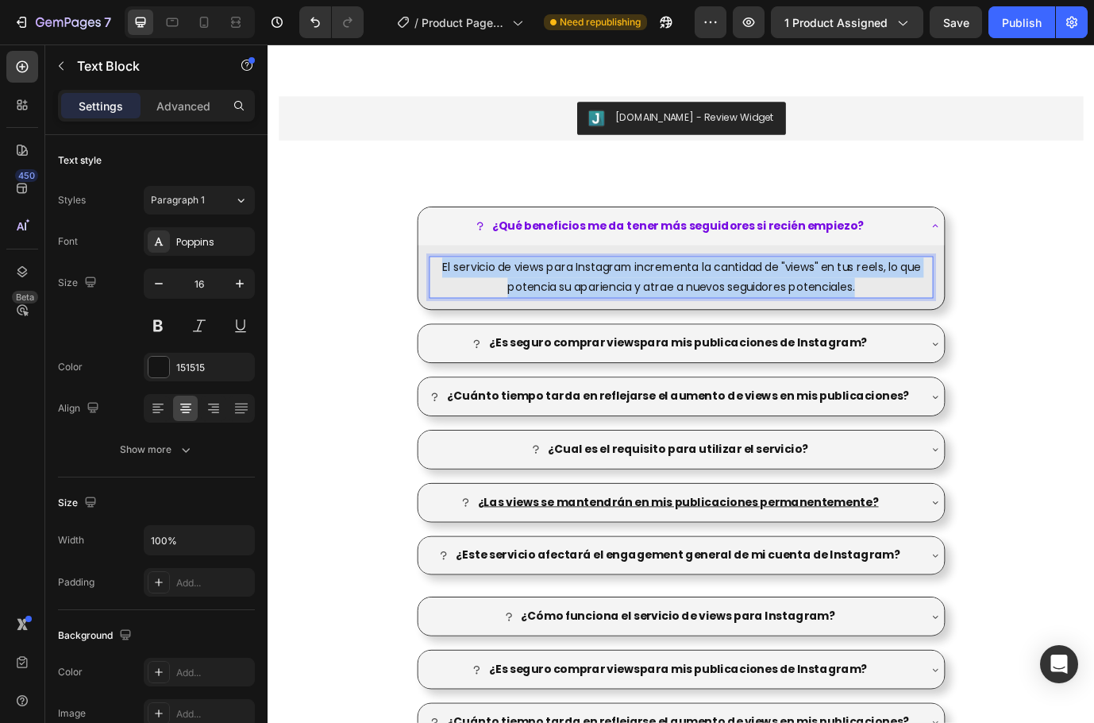
click at [811, 336] on p "El servicio de views para Instagram incrementa la cantidad de "views" en tus re…" at bounding box center [744, 313] width 578 height 46
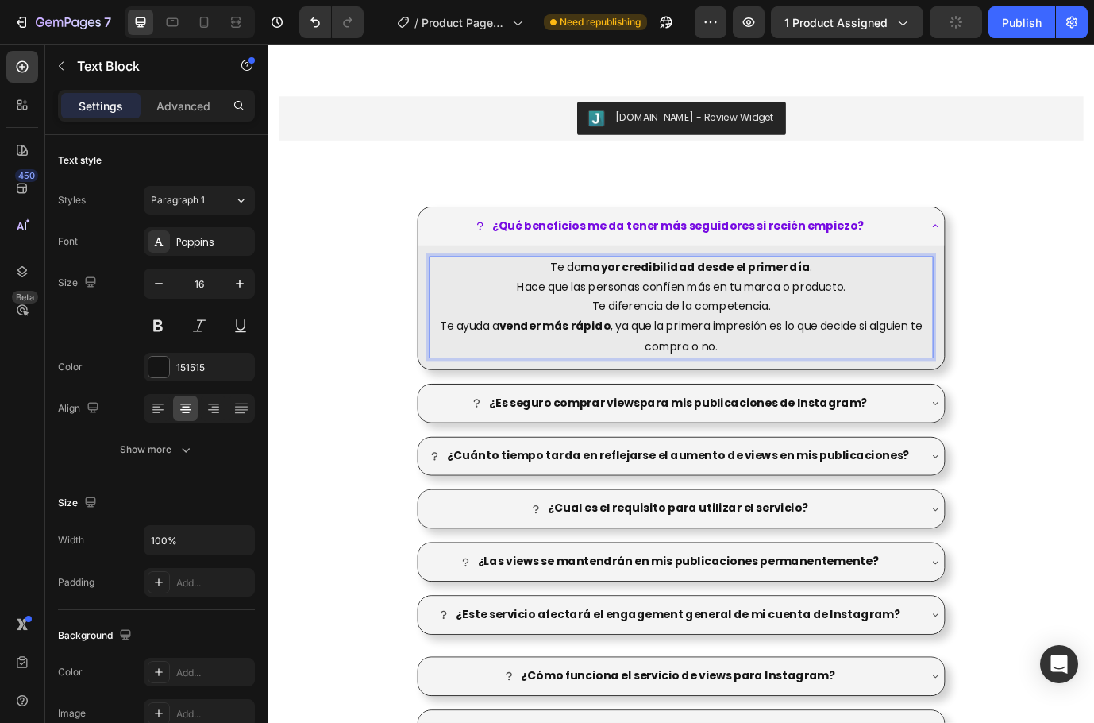
click at [683, 336] on p "Hace que las personas confíen más en tu marca o producto." at bounding box center [744, 324] width 578 height 23
click at [778, 336] on p "Hace que las personas confíen más en tu marca o producto." at bounding box center [744, 324] width 578 height 23
click at [874, 336] on p "Hace que las personas confíen más en tu marca o producto." at bounding box center [744, 324] width 578 height 23
click at [967, 268] on div "¿Qué beneficios me da tener más seguidores si recién empiezo?" at bounding box center [731, 254] width 573 height 28
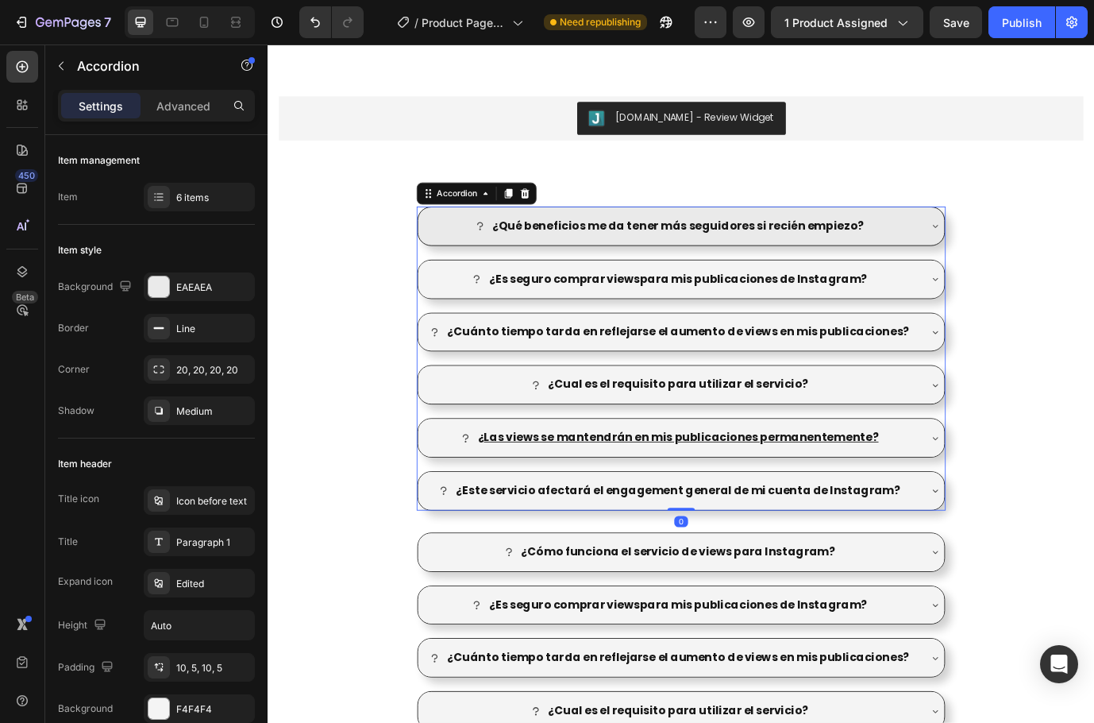
click at [967, 268] on div "¿Qué beneficios me da tener más seguidores si recién empiezo?" at bounding box center [731, 254] width 573 height 28
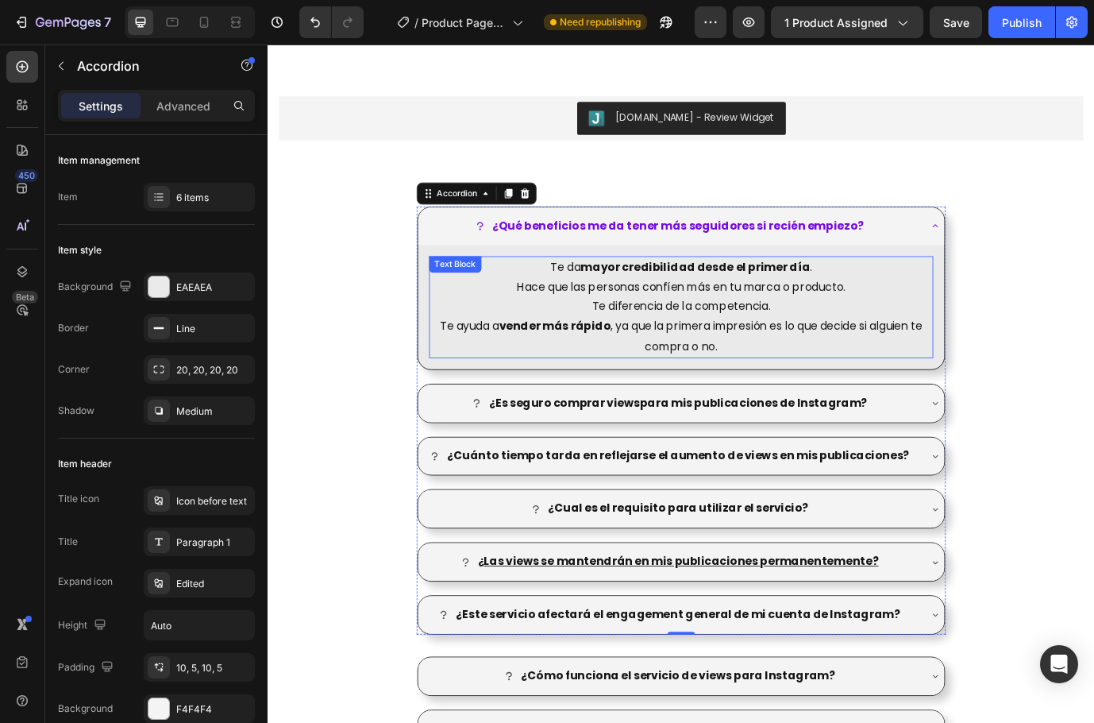
click at [839, 383] on p "Te ayuda a vender más rápido , ya que la primera impresión es lo que decide si …" at bounding box center [744, 381] width 578 height 46
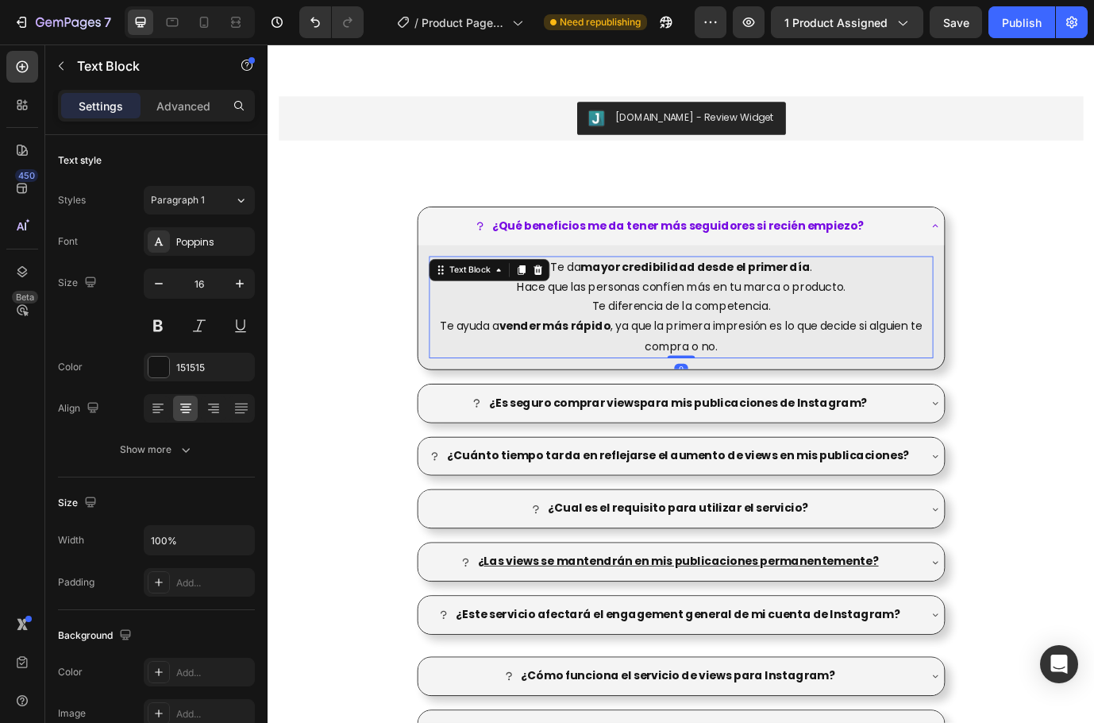
click at [800, 399] on p "Te ayuda a vender más rápido , ya que la primera impresión es lo que decide si …" at bounding box center [744, 381] width 578 height 46
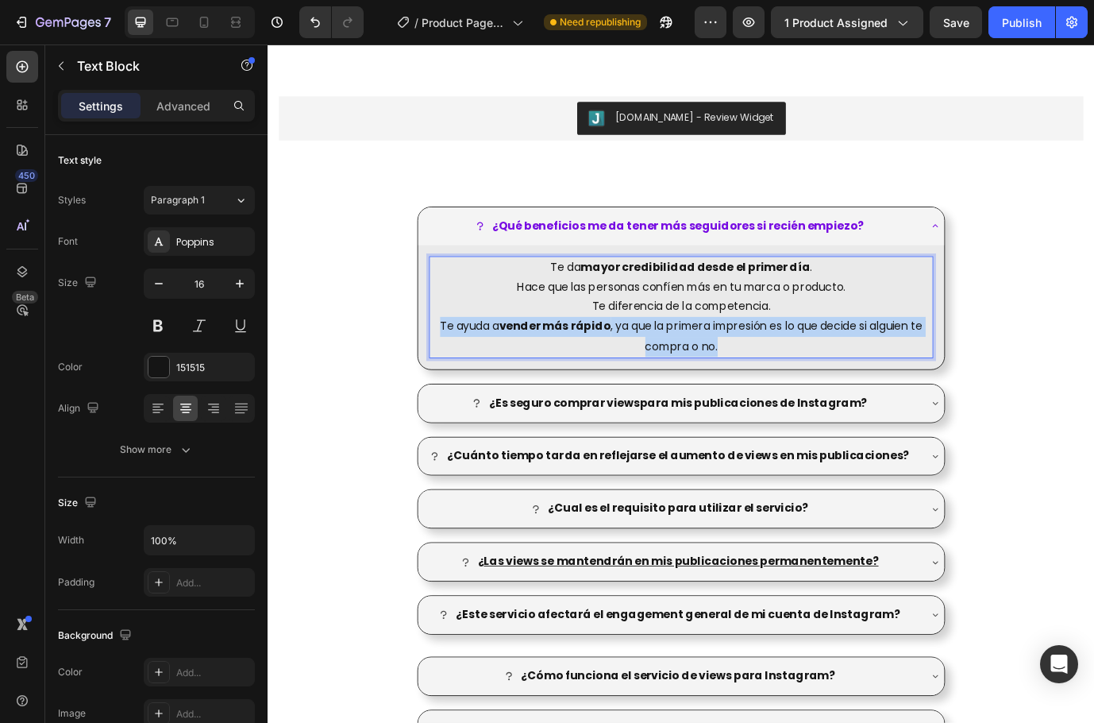
click at [800, 399] on p "Te ayuda a vender más rápido , ya que la primera impresión es lo que decide si …" at bounding box center [744, 381] width 578 height 46
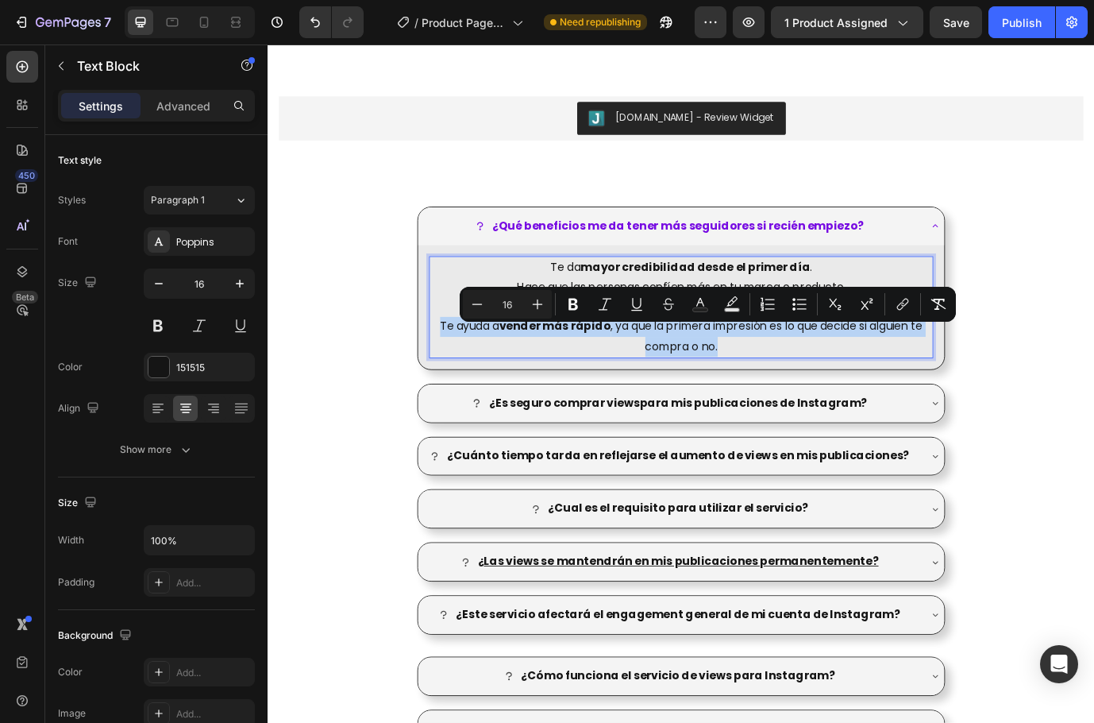
click at [817, 400] on p "Te ayuda a vender más rápido , ya que la primera impresión es lo que decide si …" at bounding box center [744, 381] width 578 height 46
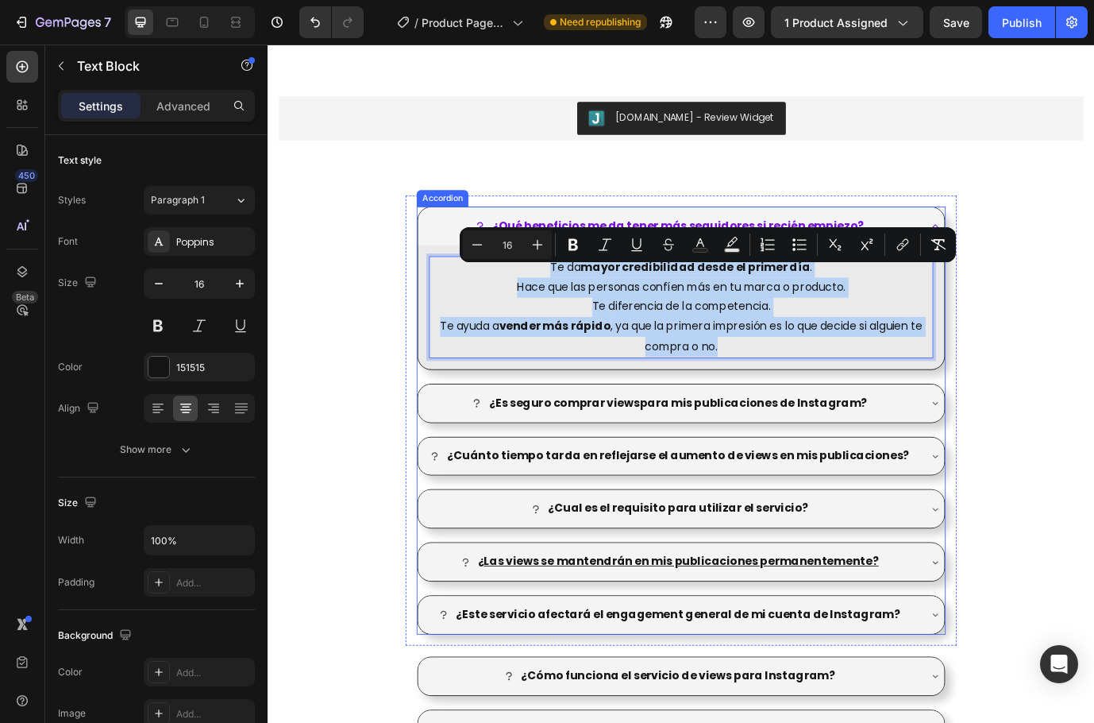
drag, startPoint x: 826, startPoint y: 401, endPoint x: 530, endPoint y: 296, distance: 314.2
click at [530, 296] on div "Te da mayor credibilidad desde el primer día . Hace que las personas confíen má…" at bounding box center [744, 347] width 607 height 143
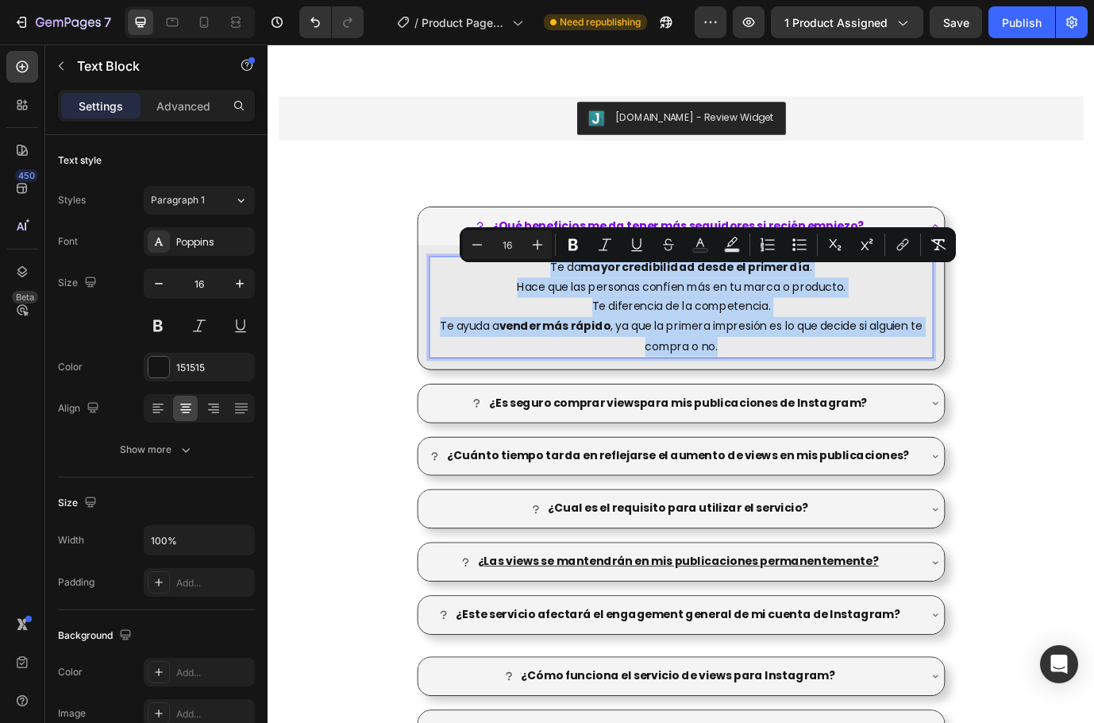
click at [862, 358] on p "Te diferencia de la competencia." at bounding box center [744, 346] width 578 height 23
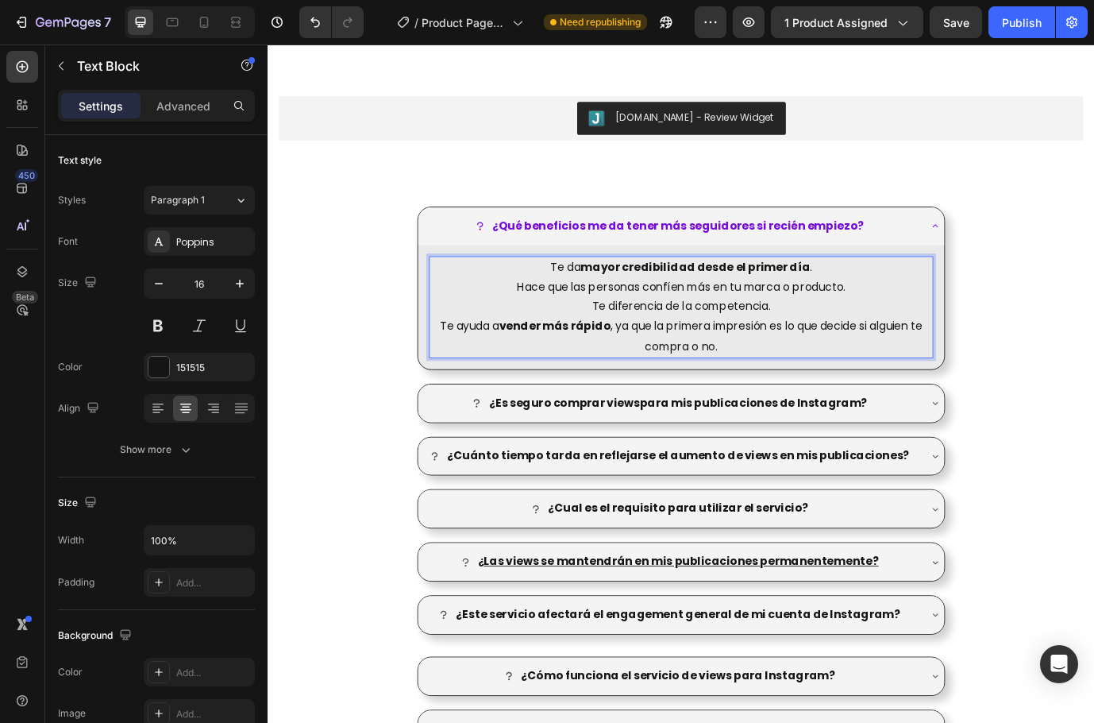
click at [815, 394] on p "Te ayuda a vender más rápido , ya que la primera impresión es lo que decide si …" at bounding box center [744, 381] width 578 height 46
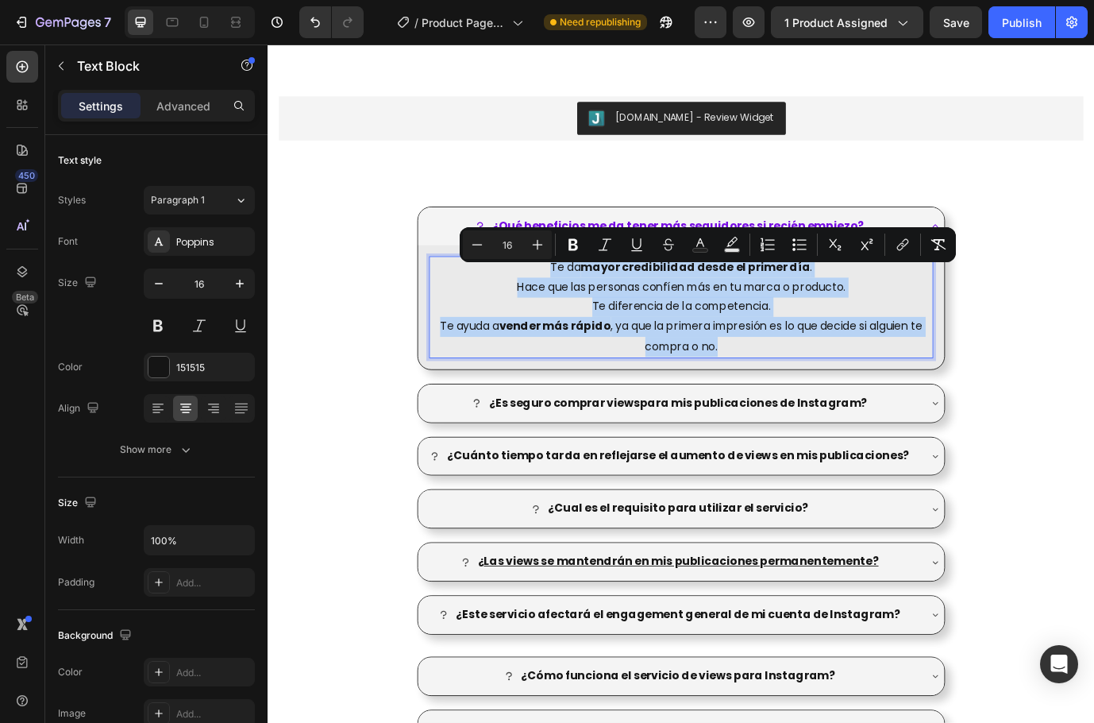
drag, startPoint x: 833, startPoint y: 395, endPoint x: 585, endPoint y: 315, distance: 260.5
click at [585, 315] on div "Te da mayor credibilidad desde el primer día . Hace que las personas confíen má…" at bounding box center [743, 347] width 581 height 118
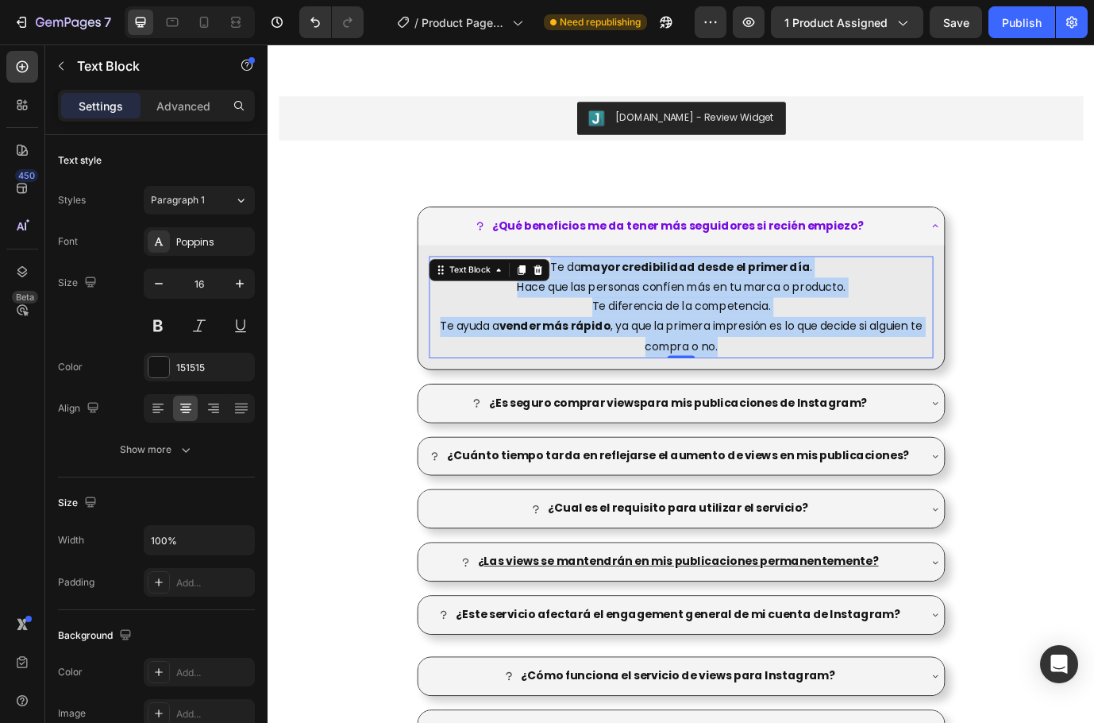
click at [793, 388] on p "Te ayuda a vender más rápido , ya que la primera impresión es lo que decide si …" at bounding box center [744, 381] width 578 height 46
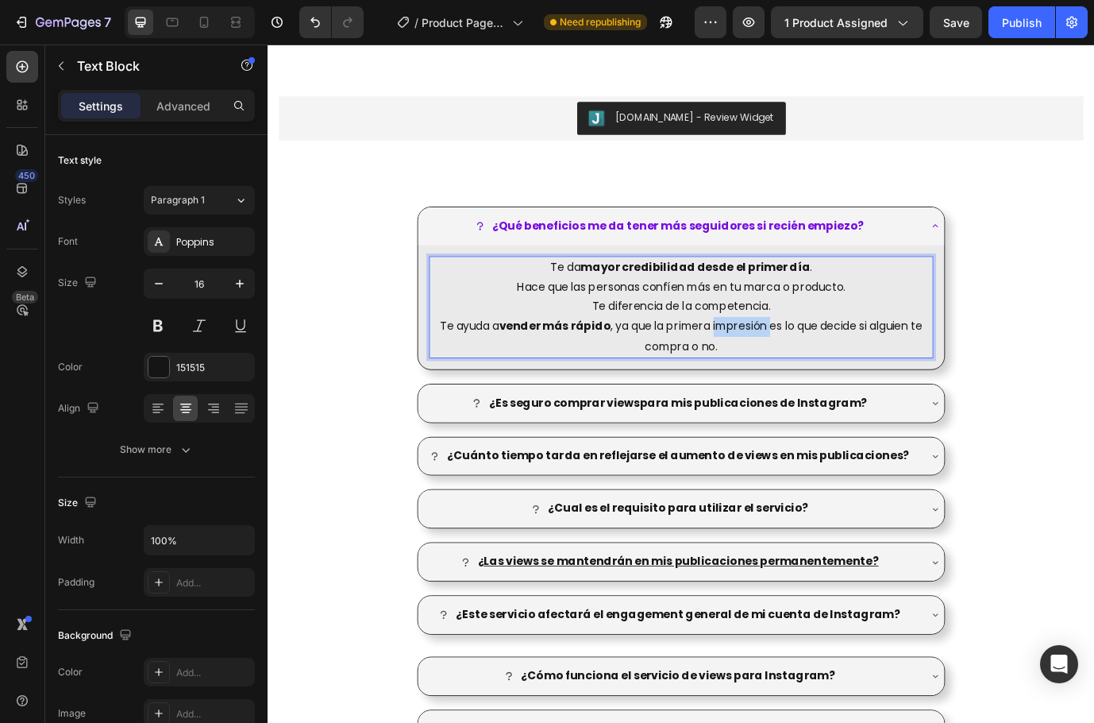
click at [793, 388] on p "Te ayuda a vender más rápido , ya que la primera impresión es lo que decide si …" at bounding box center [744, 381] width 578 height 46
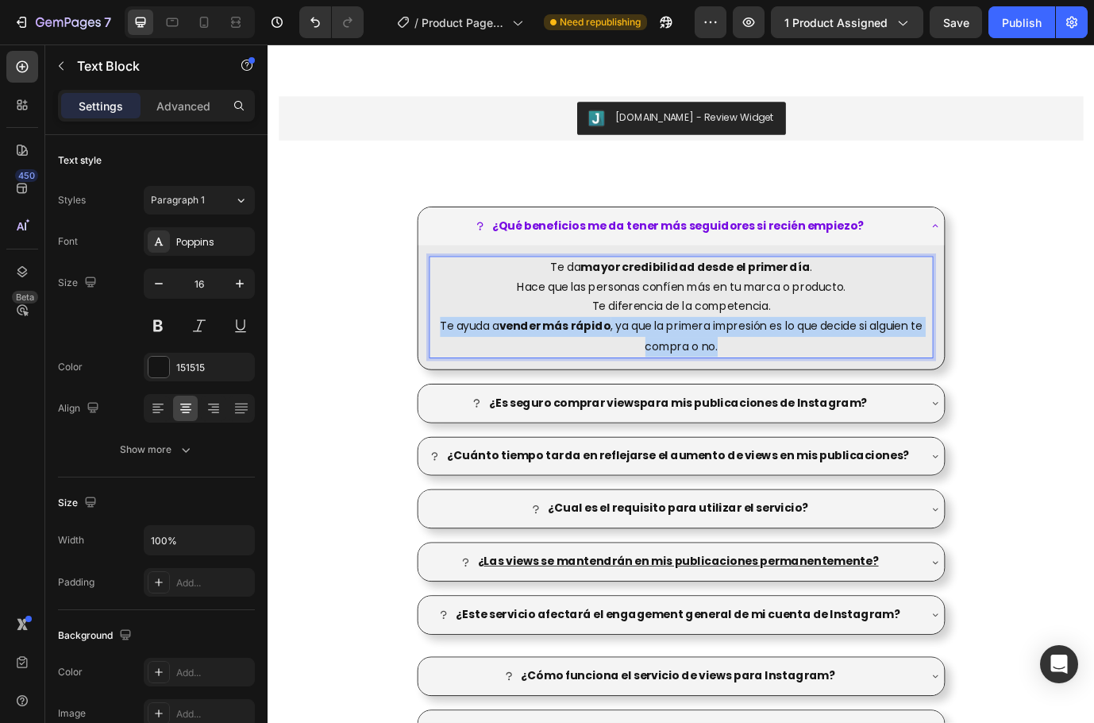
click at [793, 388] on p "Te ayuda a vender más rápido , ya que la primera impresión es lo que decide si …" at bounding box center [744, 381] width 578 height 46
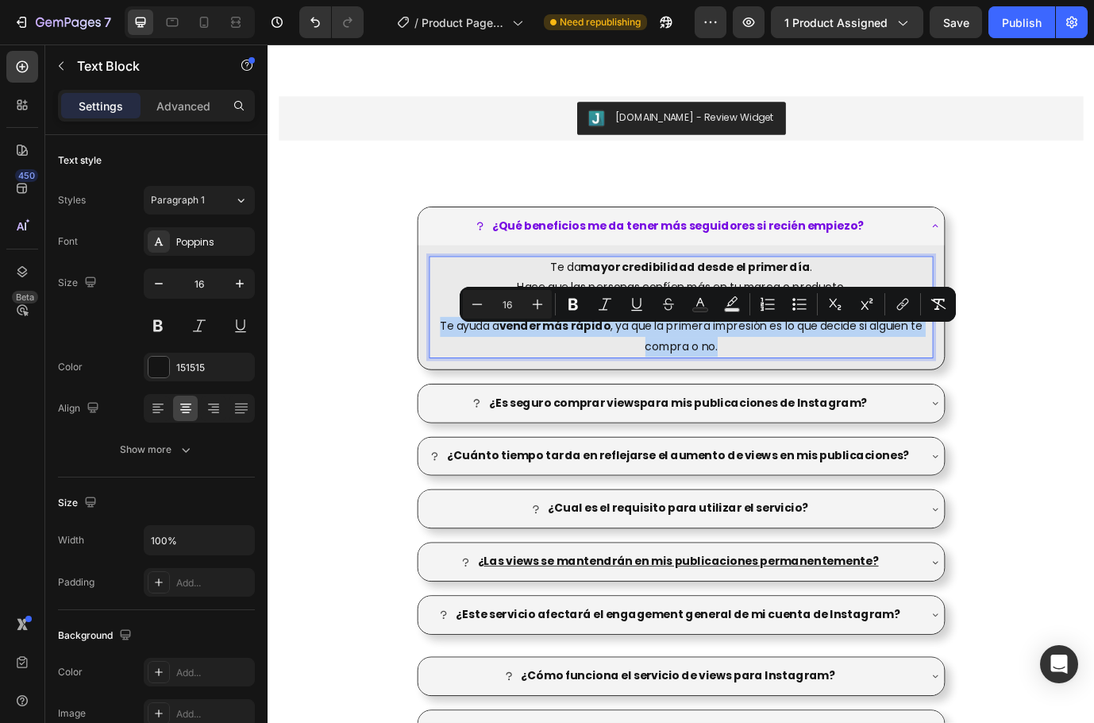
click at [806, 404] on p "Te ayuda a vender más rápido , ya que la primera impresión es lo que decide si …" at bounding box center [744, 381] width 578 height 46
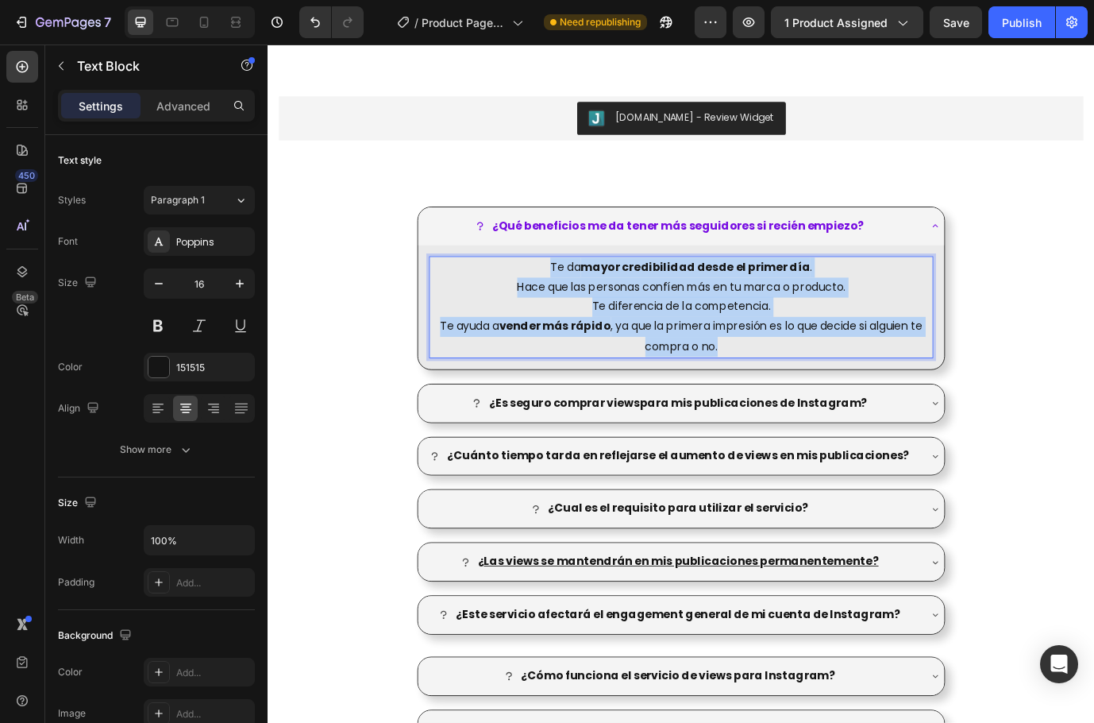
drag, startPoint x: 814, startPoint y: 402, endPoint x: 572, endPoint y: 310, distance: 259.2
click at [572, 310] on div "Te da mayor credibilidad desde el primer día . Hace que las personas confíen má…" at bounding box center [743, 347] width 581 height 118
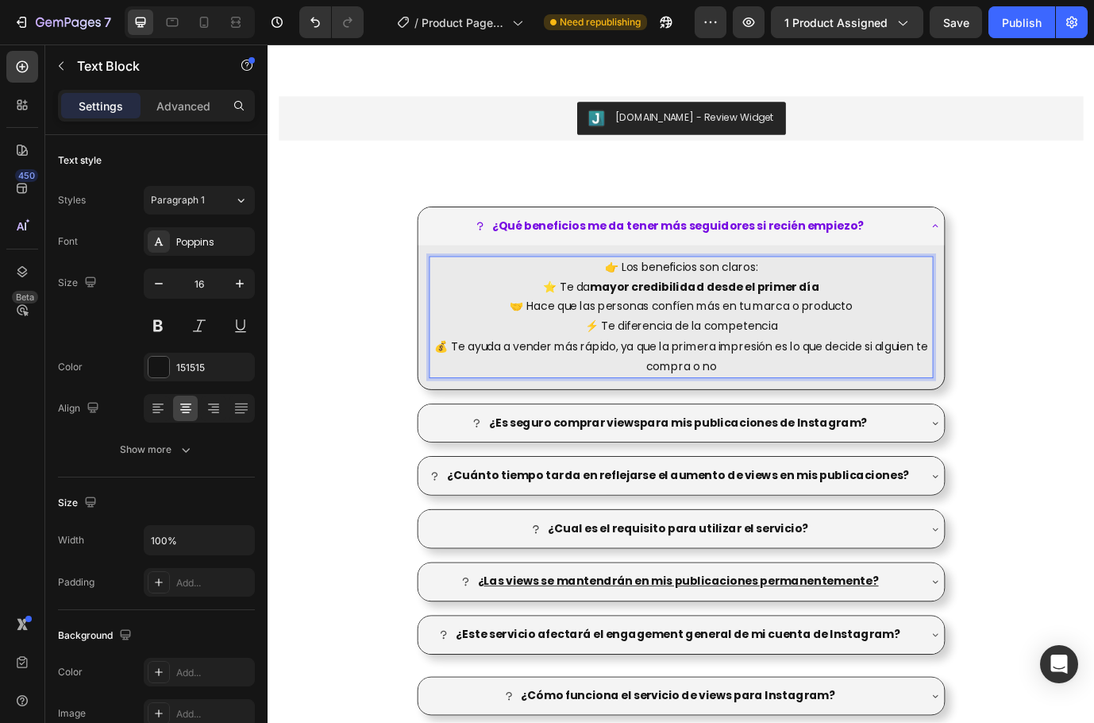
click at [813, 419] on p "💰 Te ayuda a vender más rápido, ya que la primera impresión es lo que decide si…" at bounding box center [744, 404] width 578 height 46
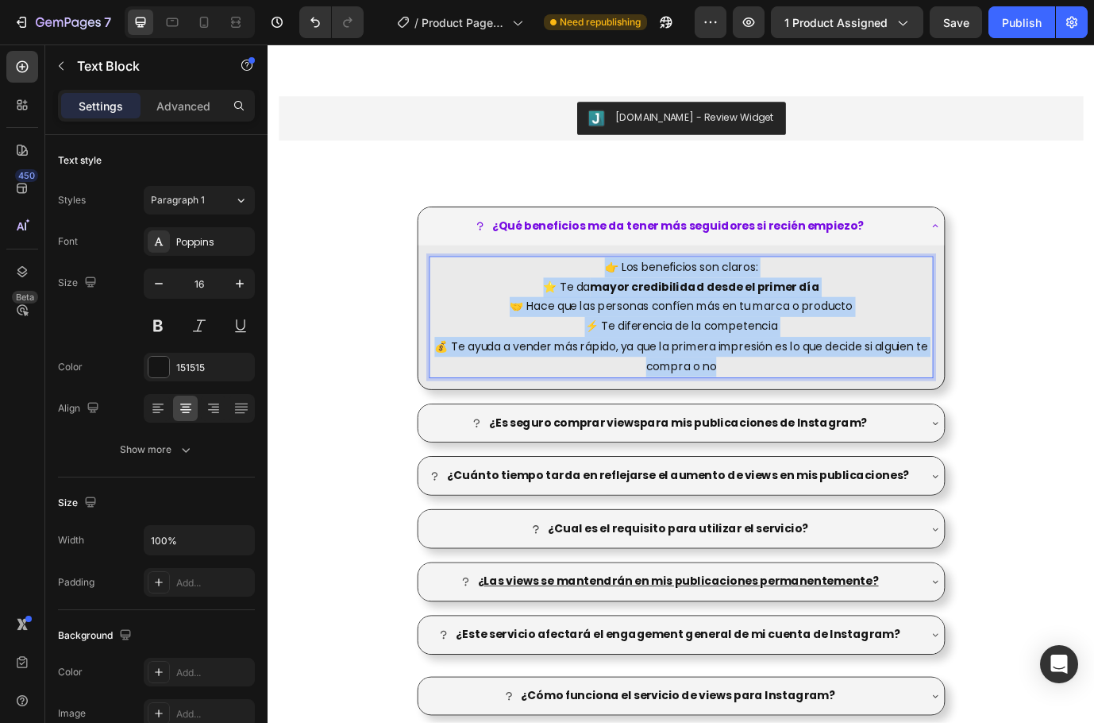
drag, startPoint x: 834, startPoint y: 421, endPoint x: 570, endPoint y: 306, distance: 287.7
click at [570, 306] on div "👉 Los beneficios son claros: ⭐ Te da mayor credibilidad desde el primer día 🤝 H…" at bounding box center [743, 358] width 581 height 141
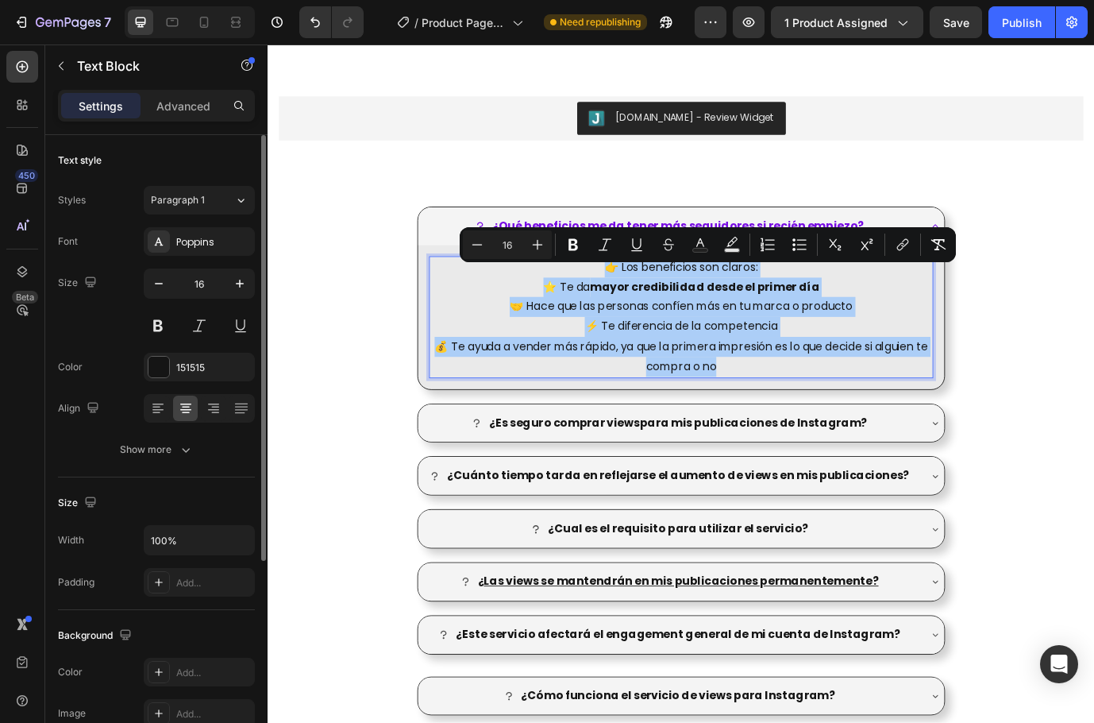
click at [145, 415] on div at bounding box center [199, 408] width 111 height 29
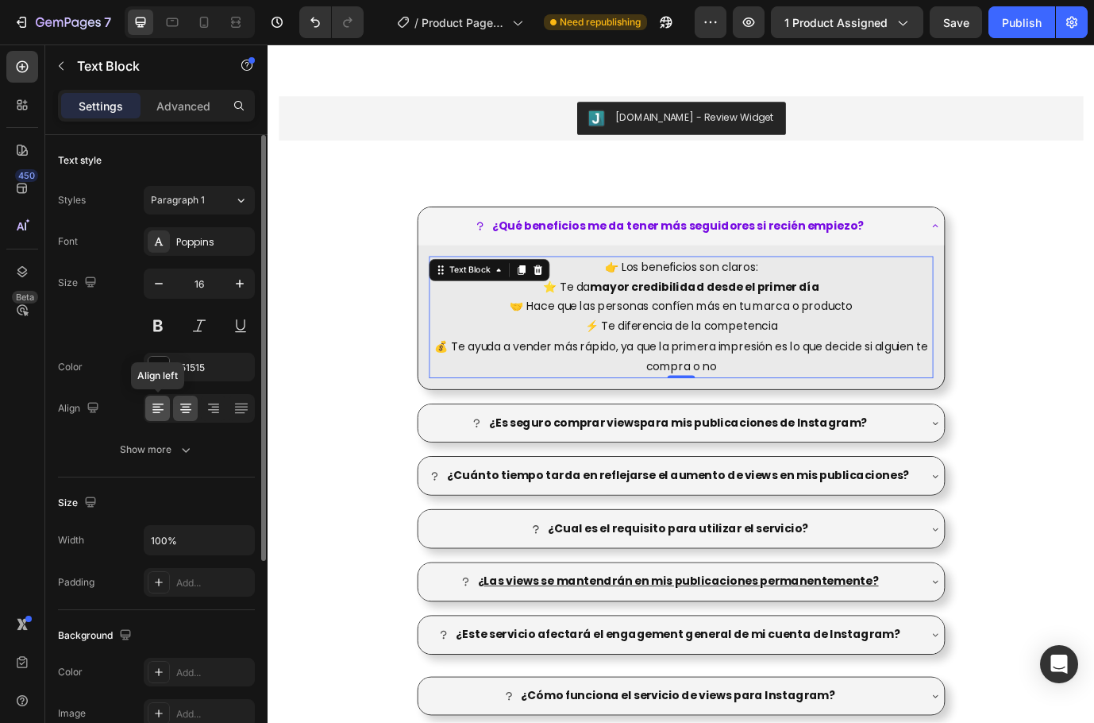
click at [152, 412] on icon at bounding box center [158, 408] width 16 height 16
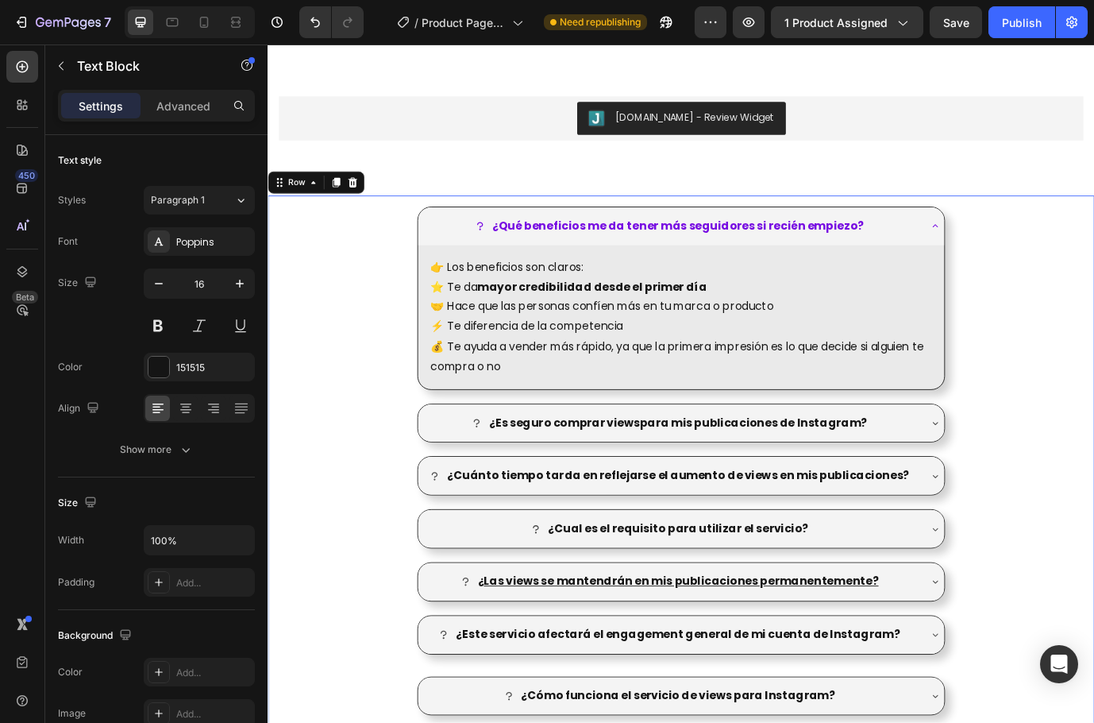
click at [1080, 339] on div "¿Qué beneficios me da tener más seguidores si recién empiezo? 👉 Los beneficios …" at bounding box center [744, 676] width 953 height 917
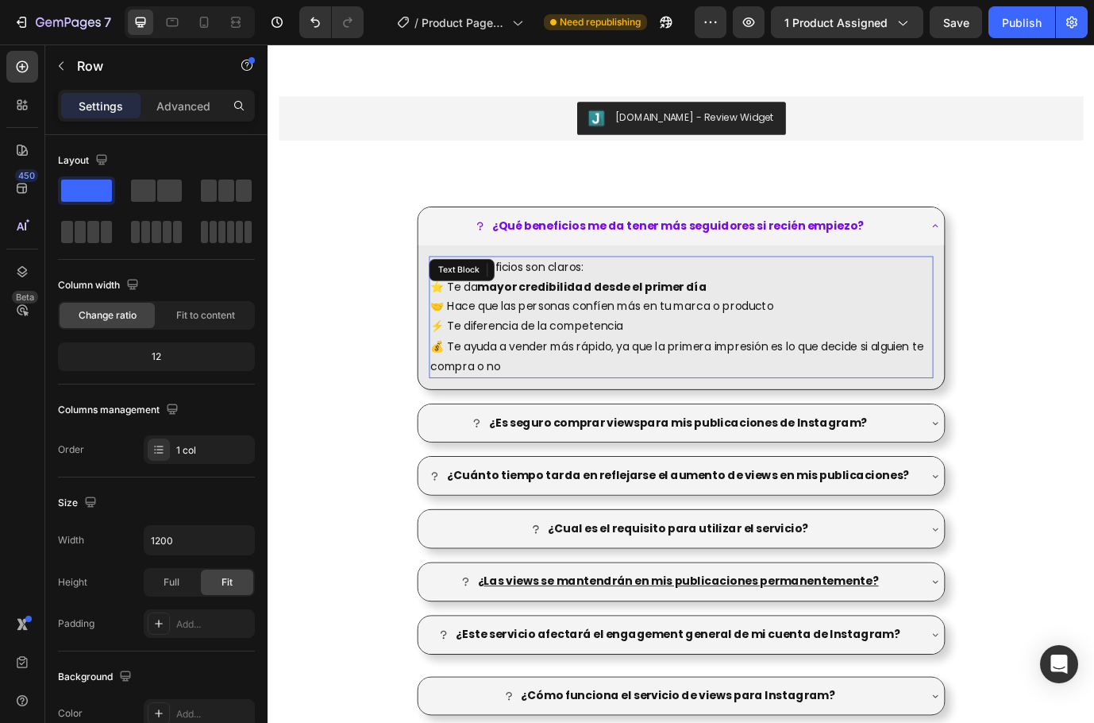
click at [731, 353] on p "🤝 Hace que las personas confíen más en tu marca o producto" at bounding box center [744, 346] width 578 height 23
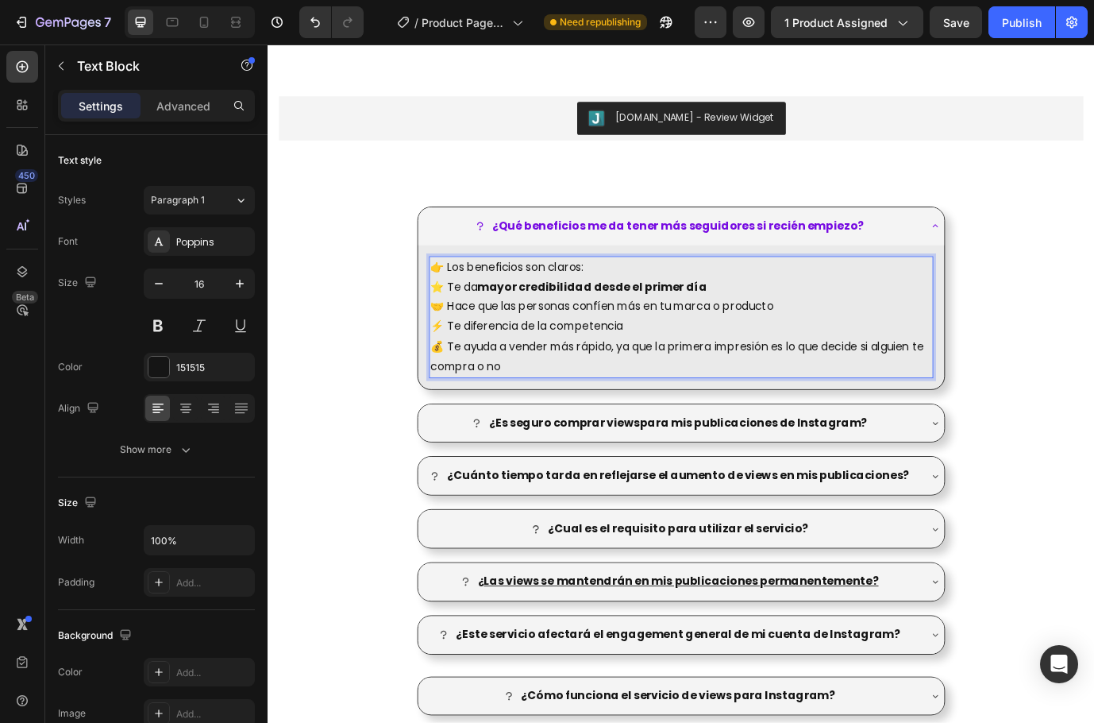
click at [598, 419] on p "💰 Te ayuda a vender más rápido, ya que la primera impresión es lo que decide si…" at bounding box center [744, 404] width 578 height 46
click at [644, 393] on p "💰 Te ayuda a vender más rápido, ya que la primera impresión es lo que decide si…" at bounding box center [744, 404] width 578 height 46
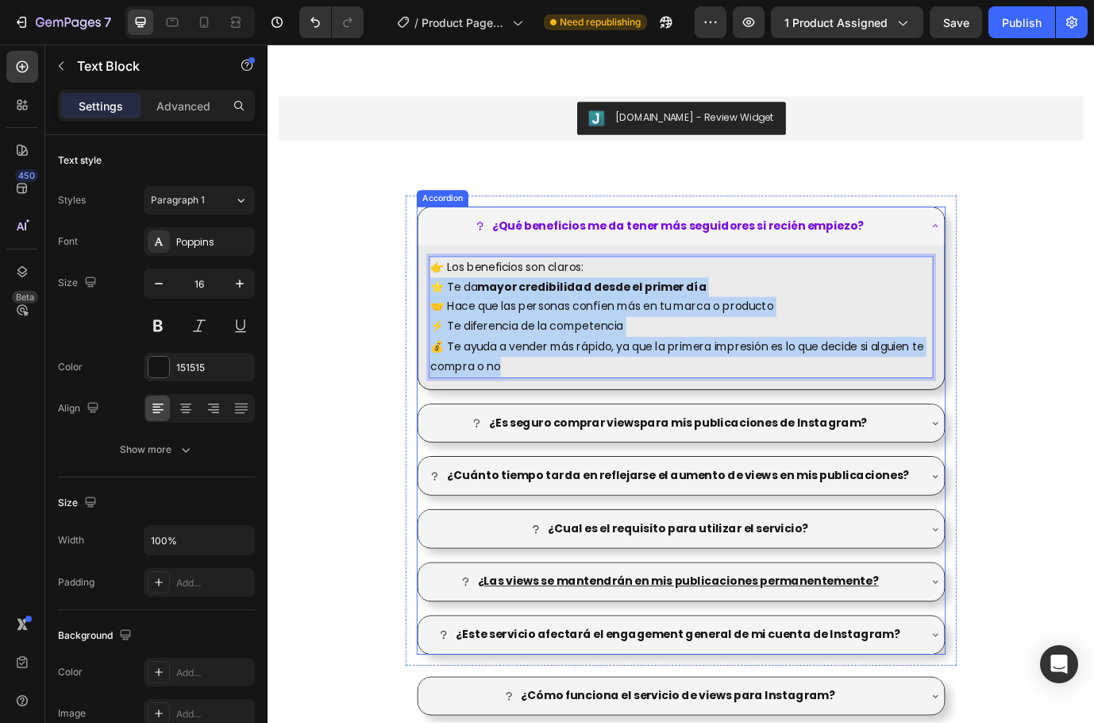
drag, startPoint x: 596, startPoint y: 423, endPoint x: 434, endPoint y: 329, distance: 187.6
click at [441, 329] on div "👉 Los beneficios son claros: ⭐ Te da mayor credibilidad desde el primer día 🤝 H…" at bounding box center [744, 359] width 607 height 166
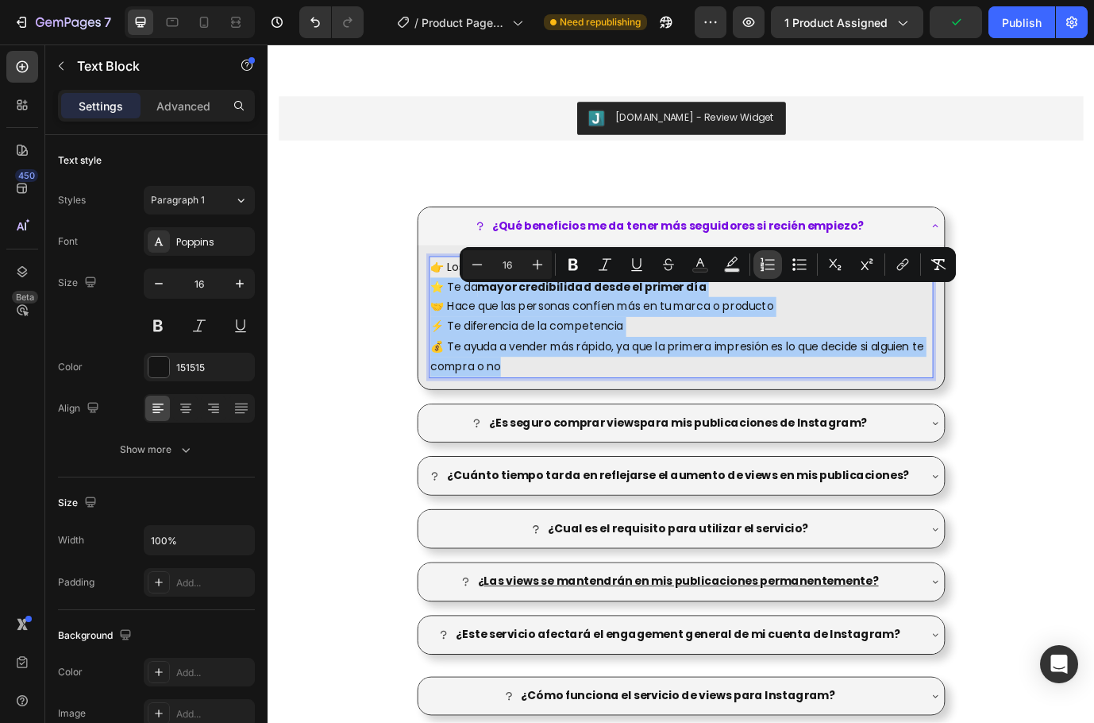
click at [778, 265] on button "Numbered List" at bounding box center [768, 264] width 29 height 29
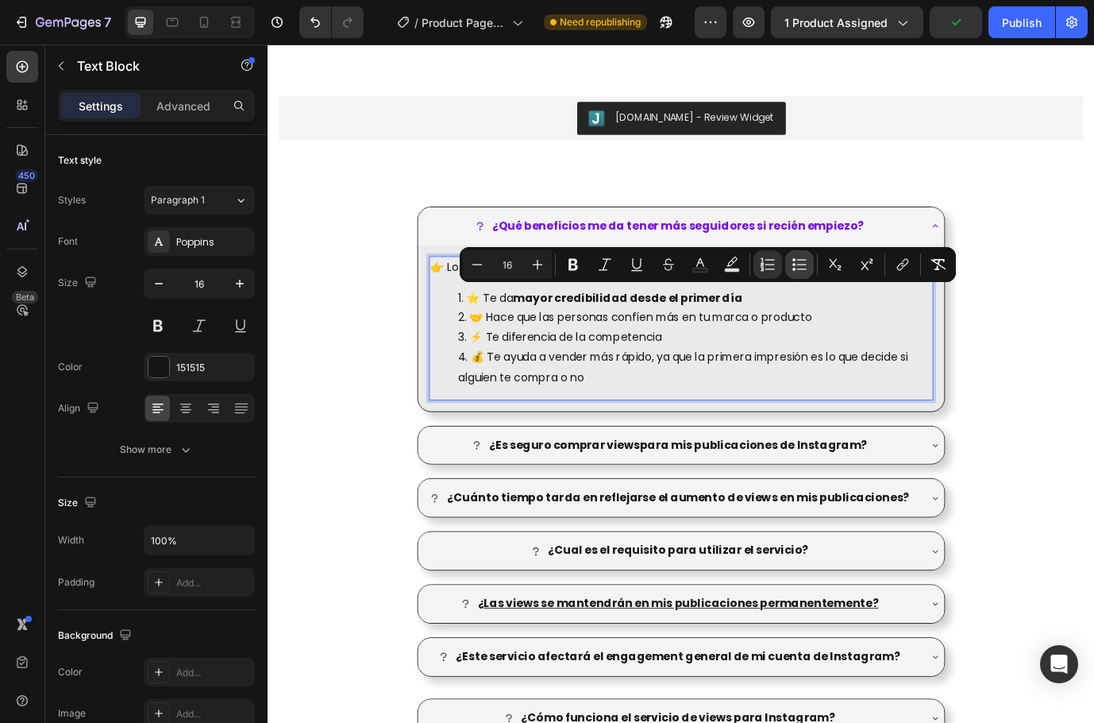
click at [791, 263] on button "Bulleted List" at bounding box center [799, 264] width 29 height 29
click at [758, 411] on li "💰 Te ayuda a vender más rápido, ya que la primera impresión es lo que decide si…" at bounding box center [760, 417] width 546 height 46
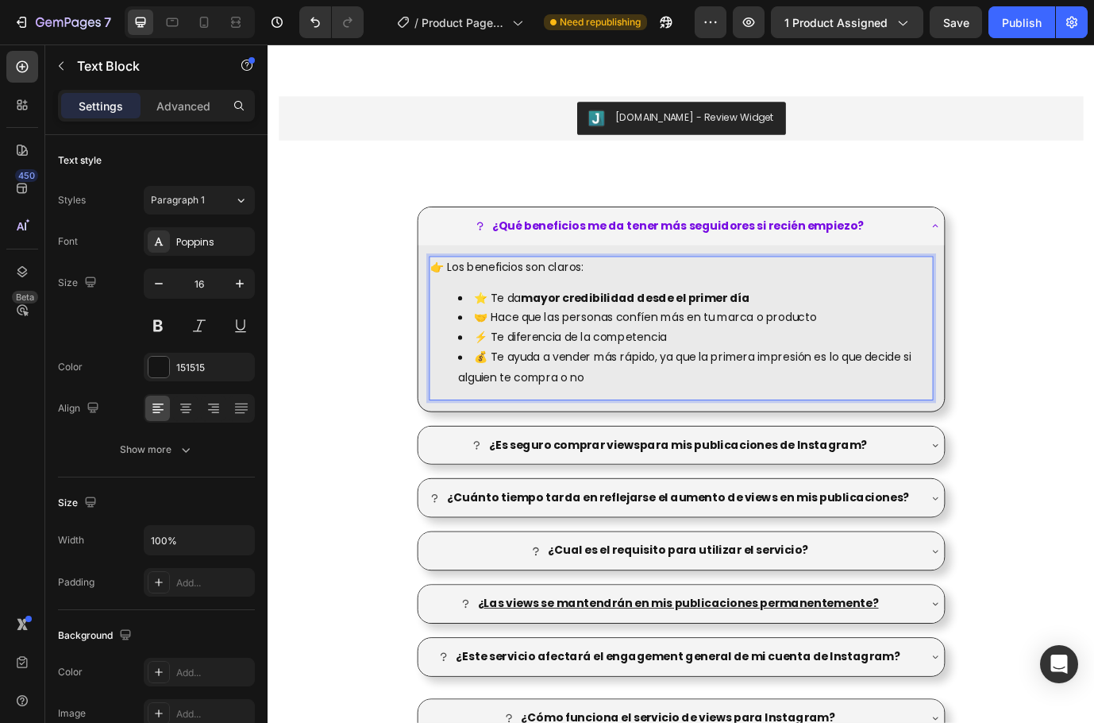
click at [709, 431] on li "💰 Te ayuda a vender más rápido, ya que la primera impresión es lo que decide si…" at bounding box center [760, 417] width 546 height 46
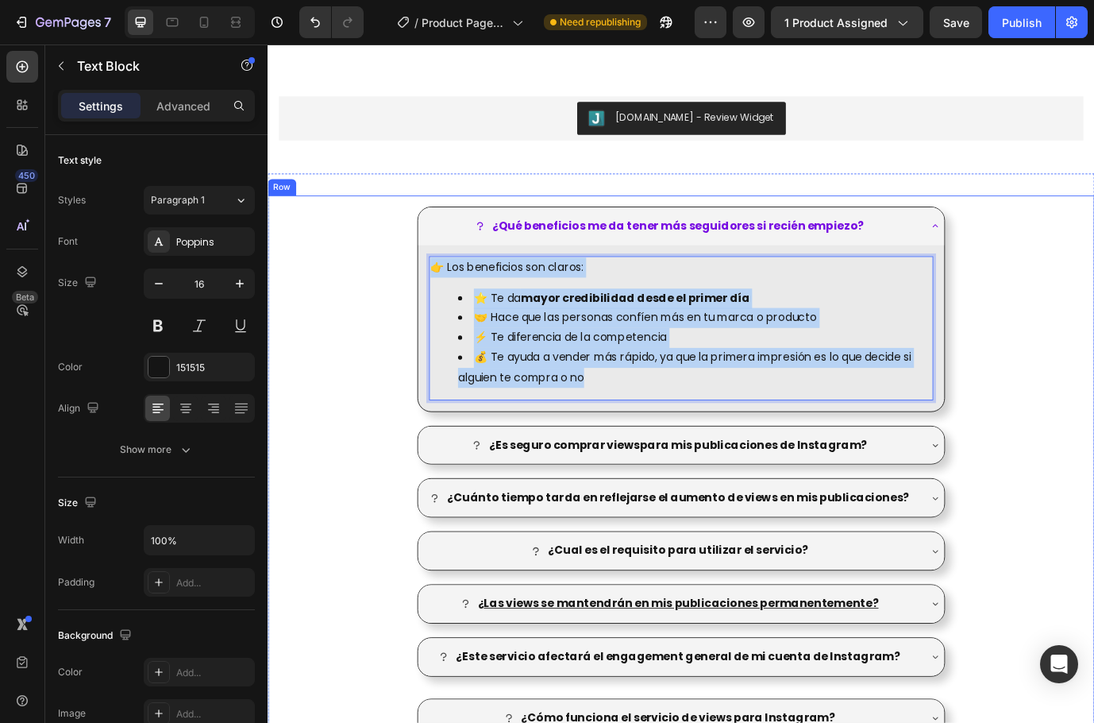
drag, startPoint x: 724, startPoint y: 432, endPoint x: 415, endPoint y: 310, distance: 333.0
click at [415, 310] on div "¿Qué beneficios me da tener más seguidores si recién empiezo? 👉 Los beneficios …" at bounding box center [744, 689] width 953 height 942
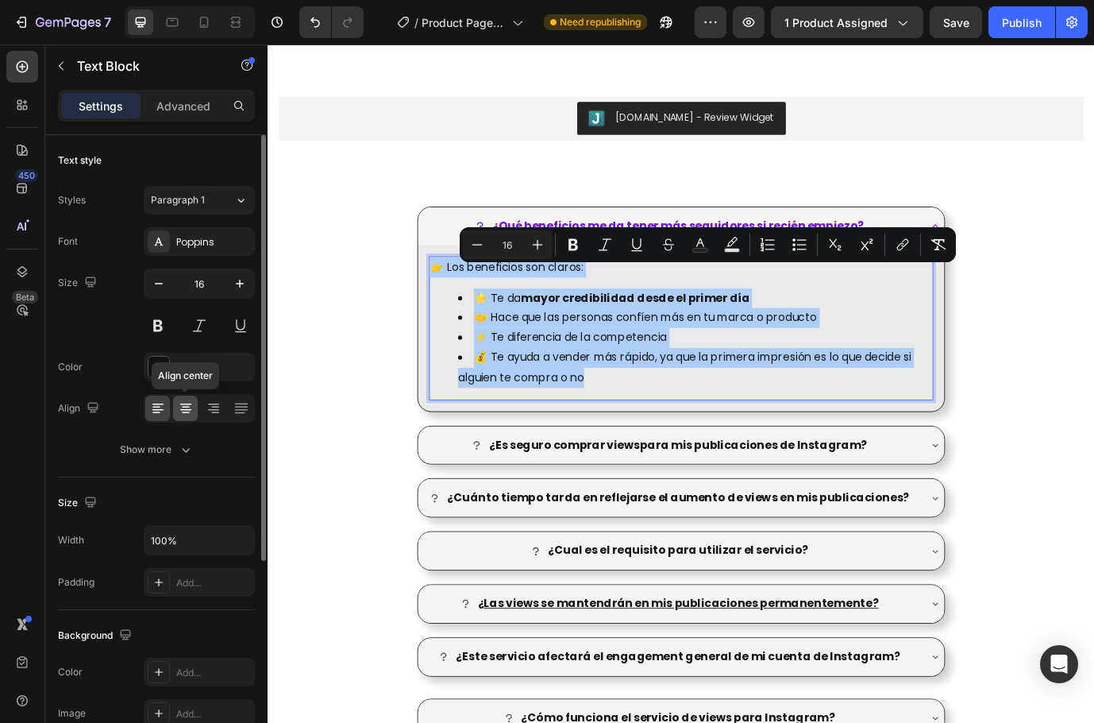
click at [183, 404] on icon at bounding box center [185, 404] width 11 height 2
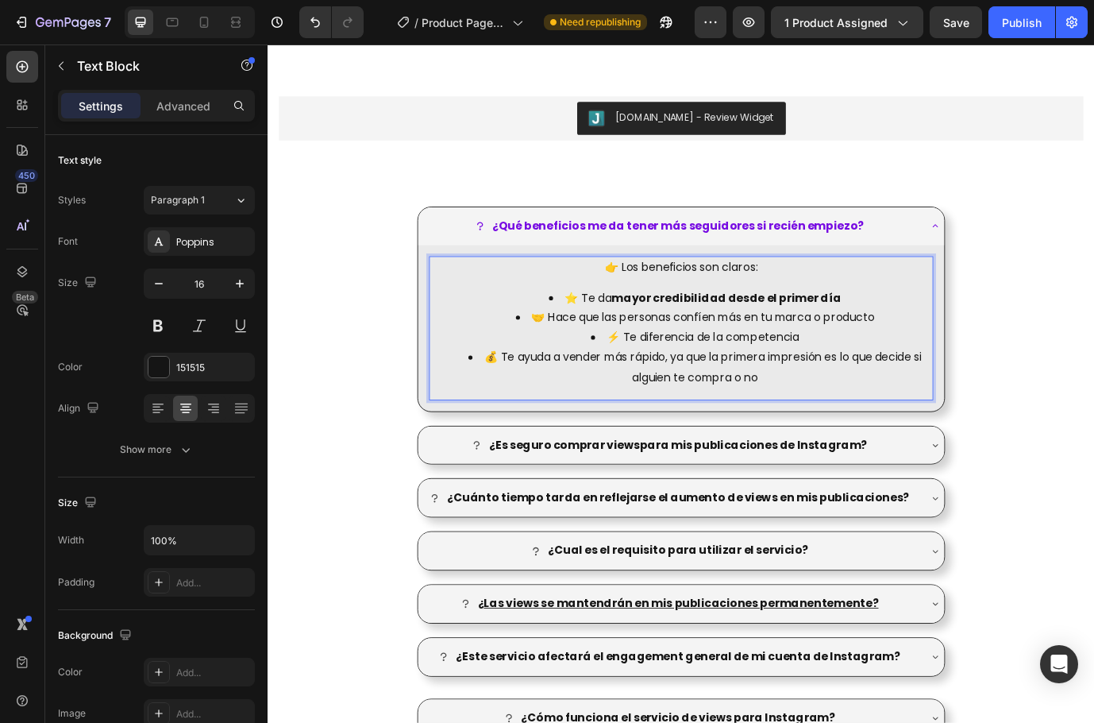
click at [820, 394] on li "⚡ Te diferencia de la competencia" at bounding box center [760, 382] width 546 height 23
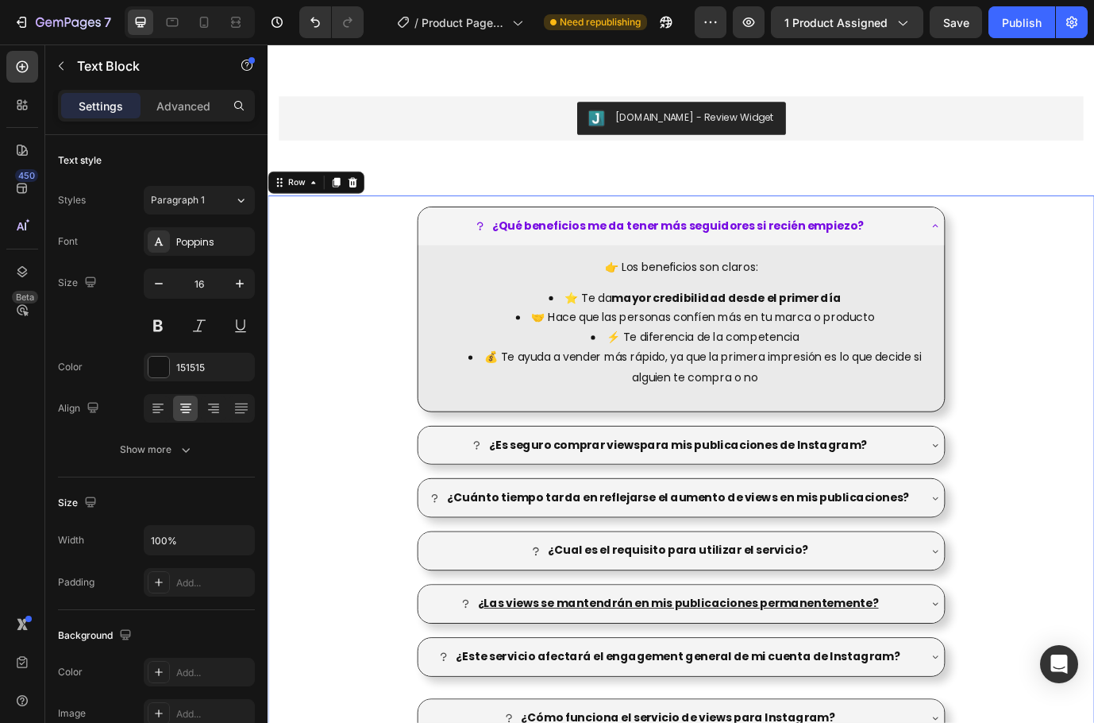
click at [1102, 387] on div "¿Qué beneficios me da tener más seguidores si recién empiezo? 👉 Los beneficios …" at bounding box center [744, 689] width 953 height 942
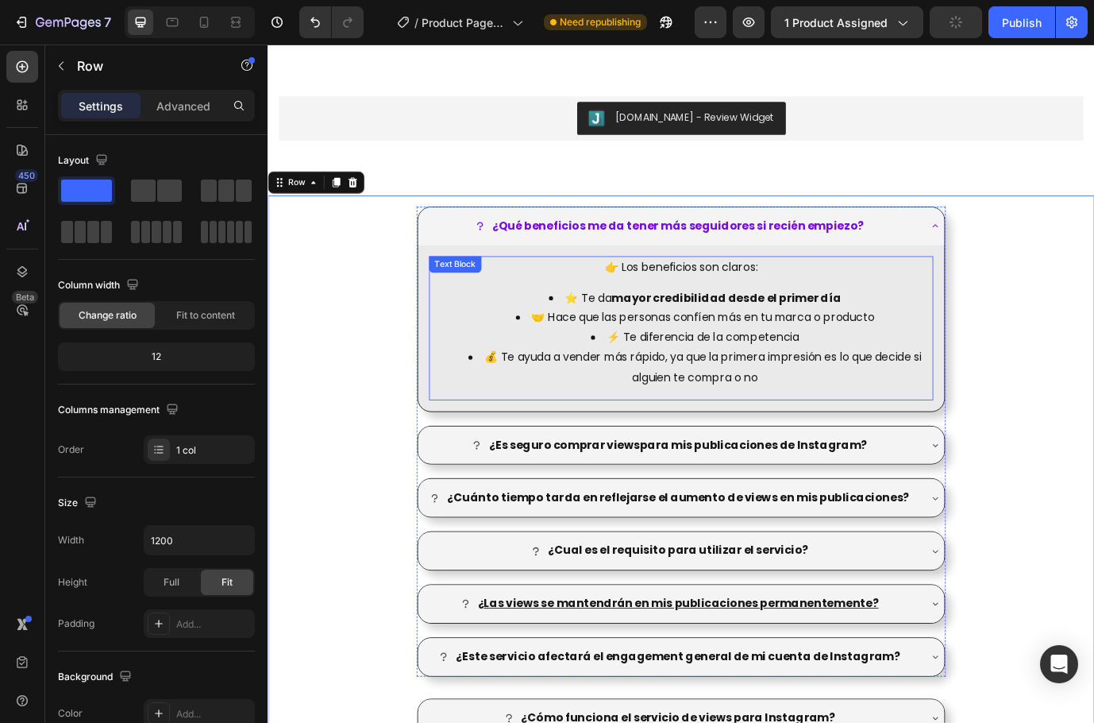
click at [910, 436] on li "💰 Te ayuda a vender más rápido, ya que la primera impresión es lo que decide si…" at bounding box center [760, 417] width 546 height 46
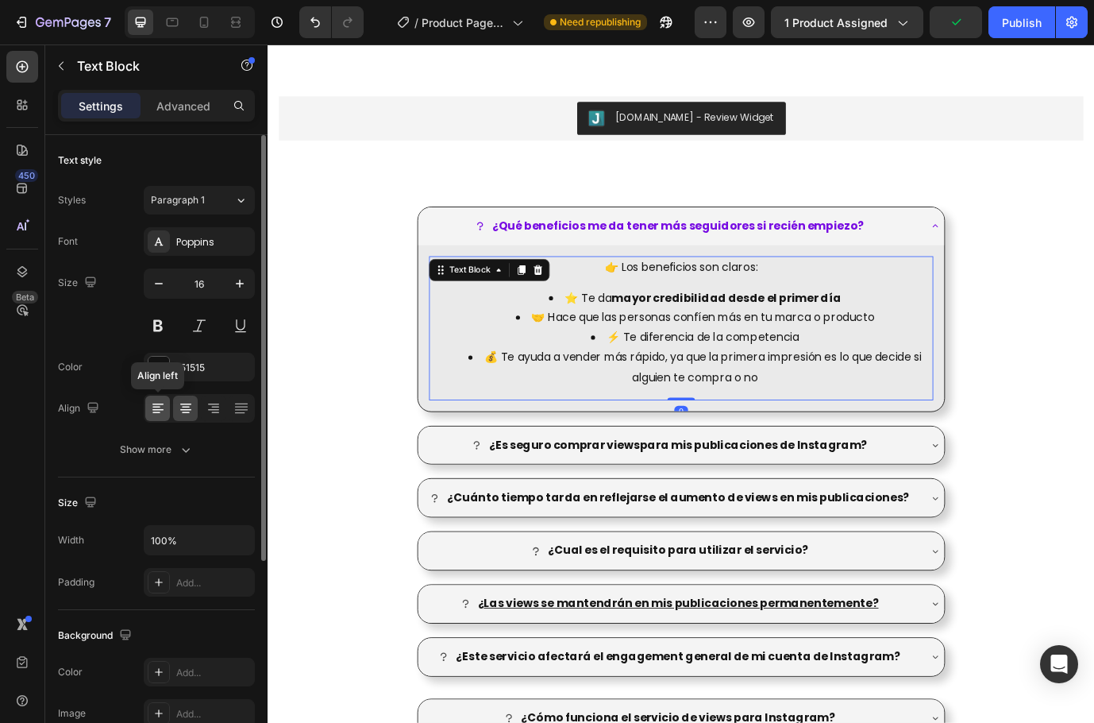
click at [161, 415] on icon at bounding box center [158, 408] width 16 height 16
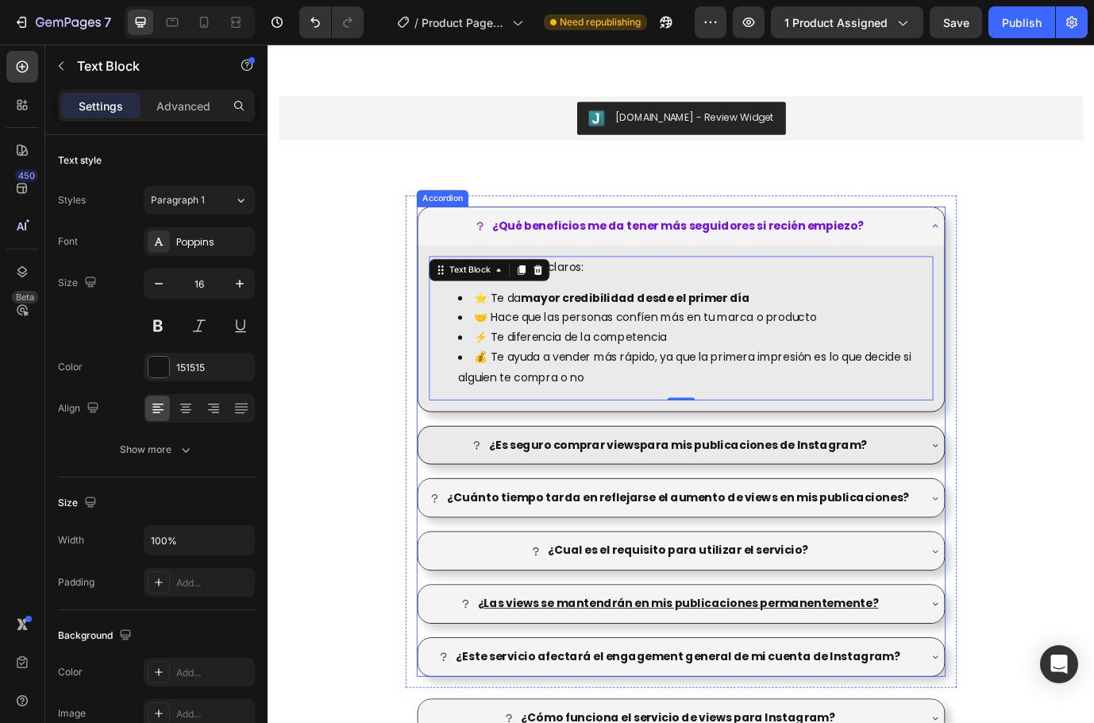
click at [980, 512] on div "¿Es seguro comprar viewspara mis publicaciones de Instagram?" at bounding box center [731, 506] width 573 height 28
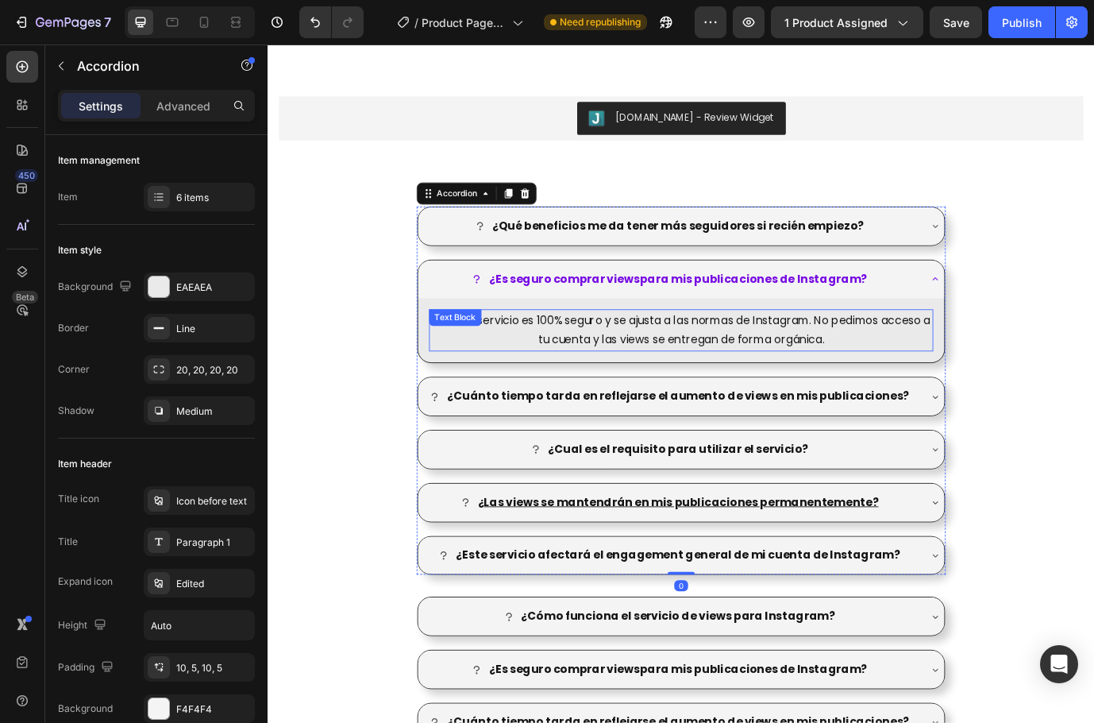
click at [686, 396] on p "Nuestro servicio es 100% seguro y se ajusta a las normas de Instagram. No pedim…" at bounding box center [744, 374] width 578 height 46
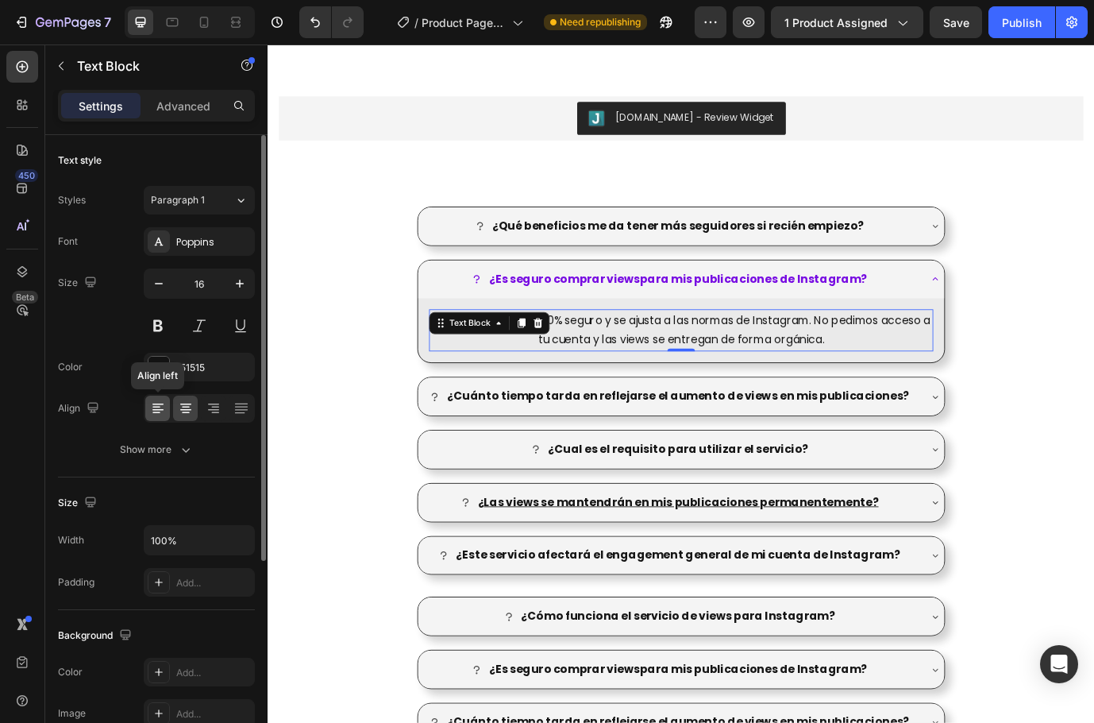
click at [159, 410] on icon at bounding box center [157, 410] width 11 height 2
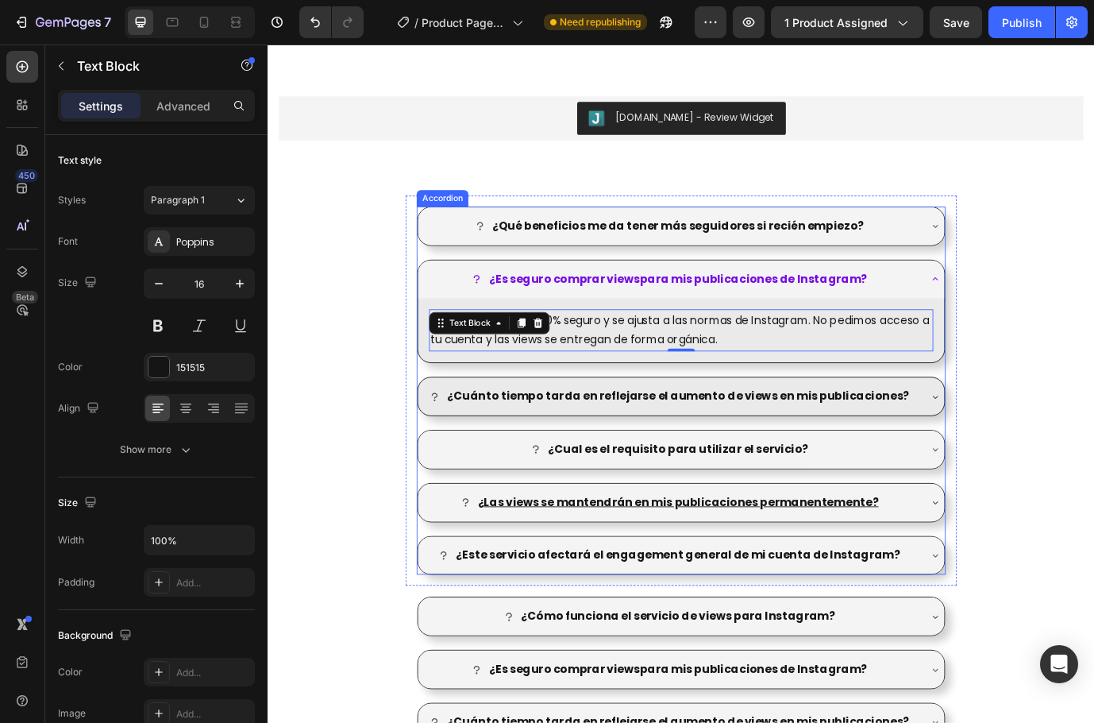
click at [1031, 457] on icon at bounding box center [1037, 450] width 13 height 13
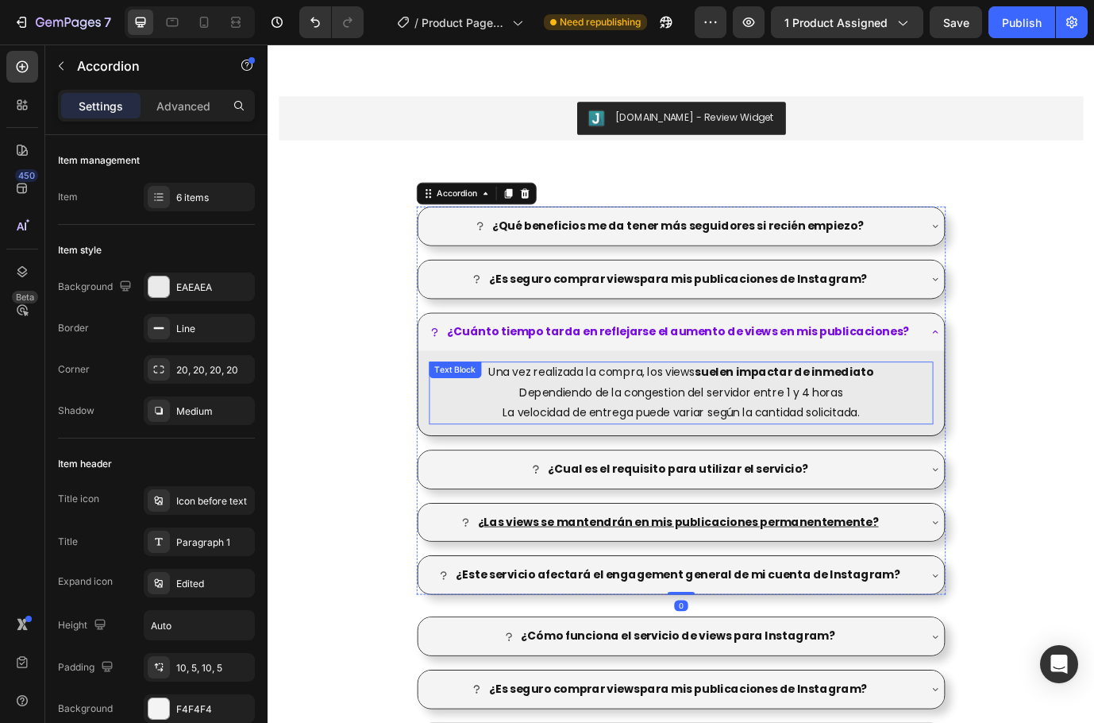
click at [704, 436] on p "Una vez realizada la compra, los views suelen impactar de inmediato Dependiendo…" at bounding box center [744, 434] width 578 height 46
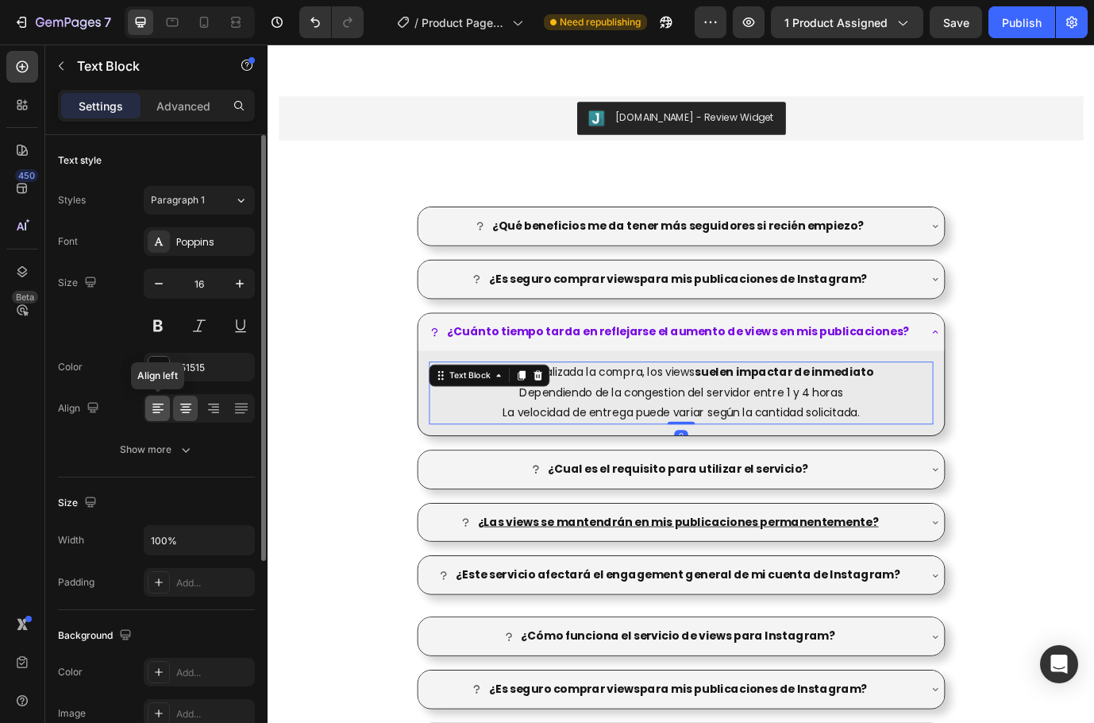
click at [164, 404] on icon at bounding box center [158, 408] width 16 height 16
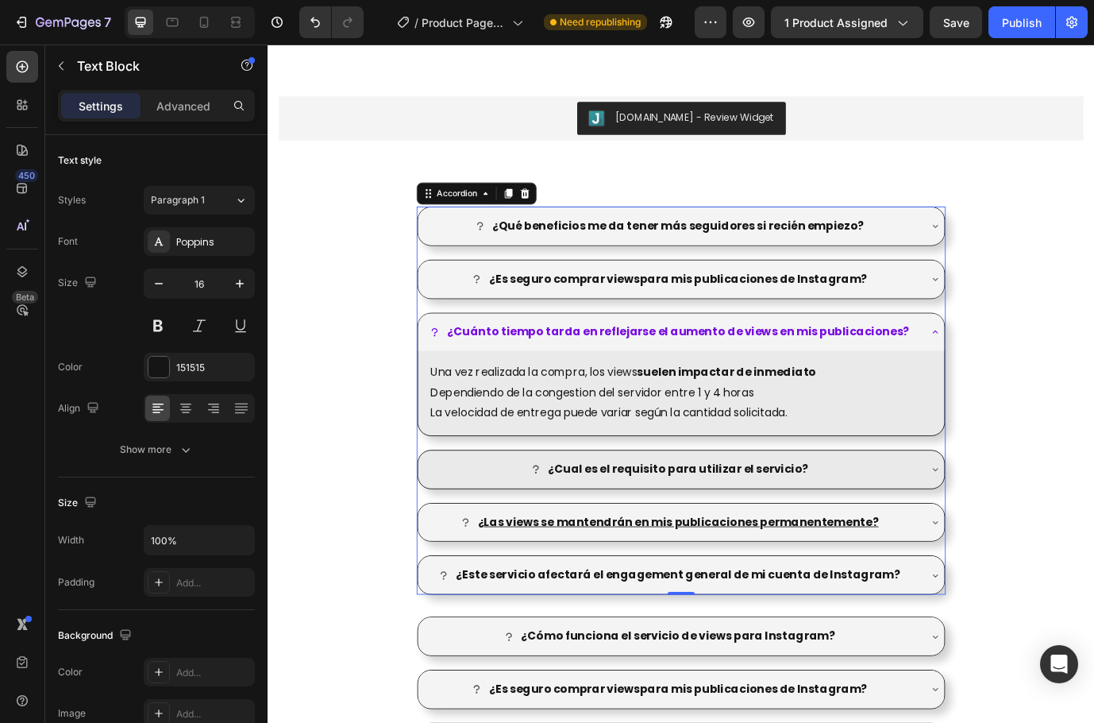
click at [1013, 548] on div "¿Cual es el requisito para utilizar el servicio?" at bounding box center [744, 534] width 607 height 44
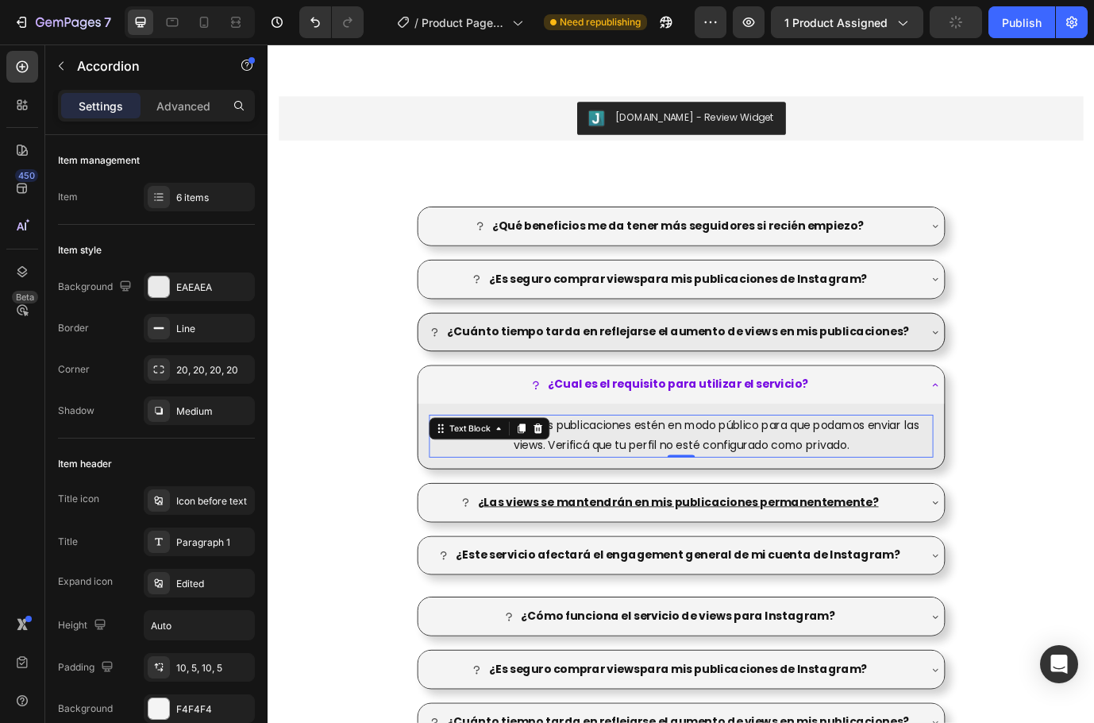
click at [681, 502] on p "Es necesario que tus publicaciones estén en modo público para que podamos envia…" at bounding box center [744, 496] width 578 height 46
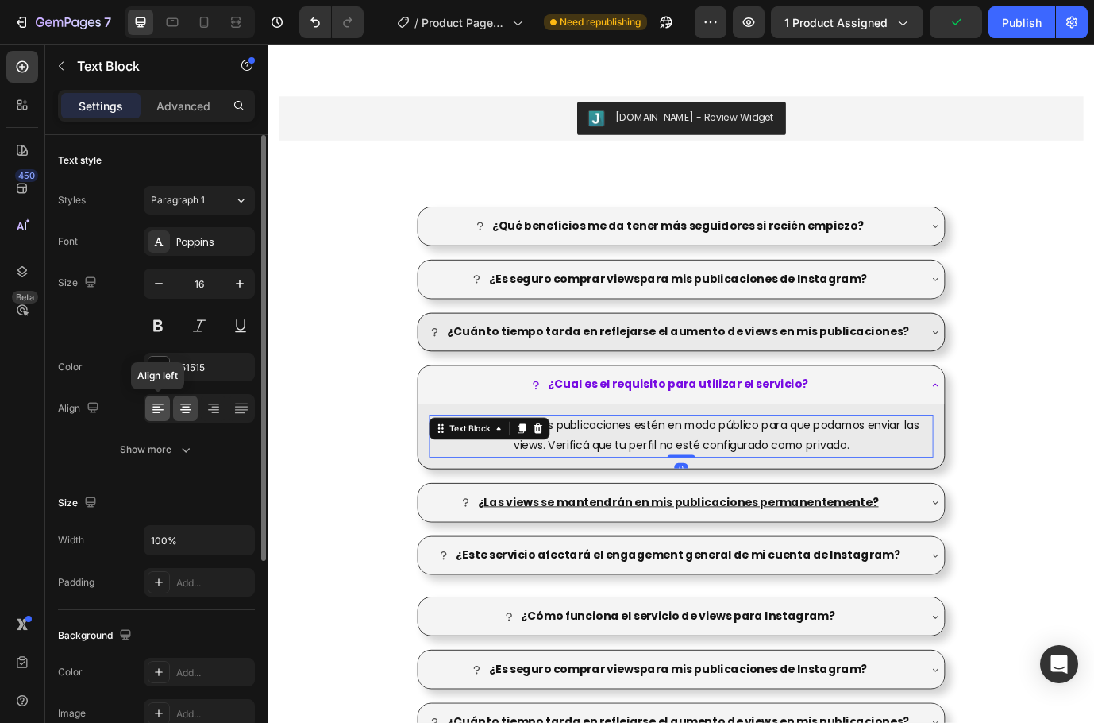
click at [160, 401] on icon at bounding box center [158, 408] width 16 height 16
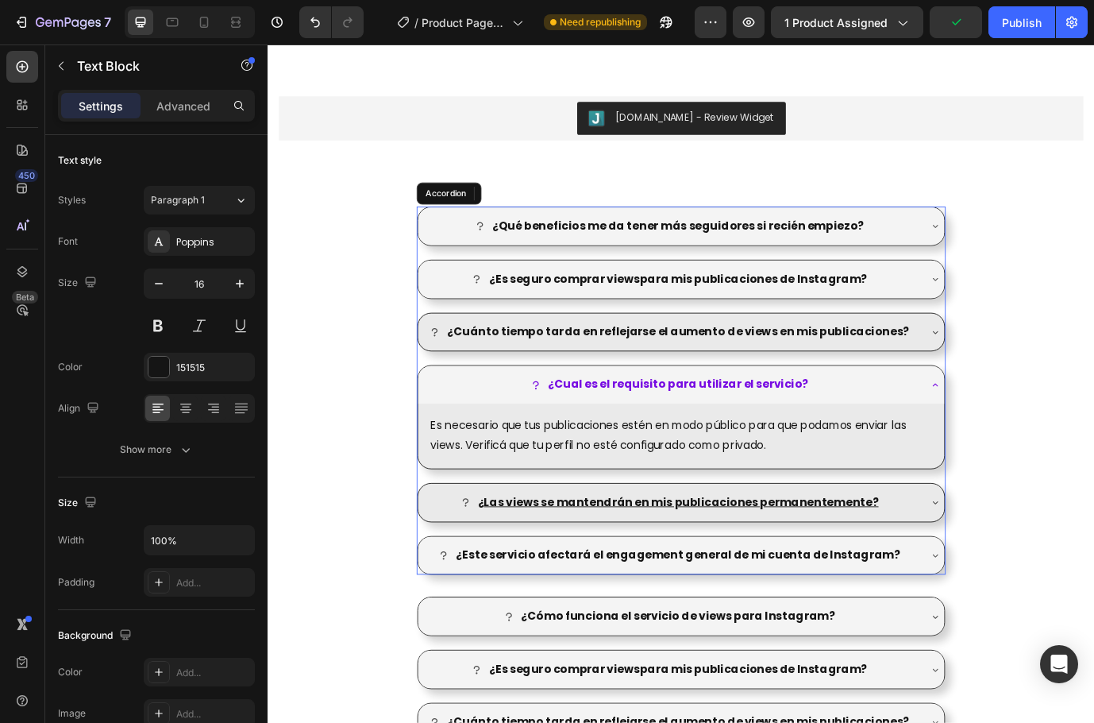
click at [1005, 574] on div "¿ Las views se mantendrán en mis publicaciones permanentemente?" at bounding box center [731, 572] width 573 height 28
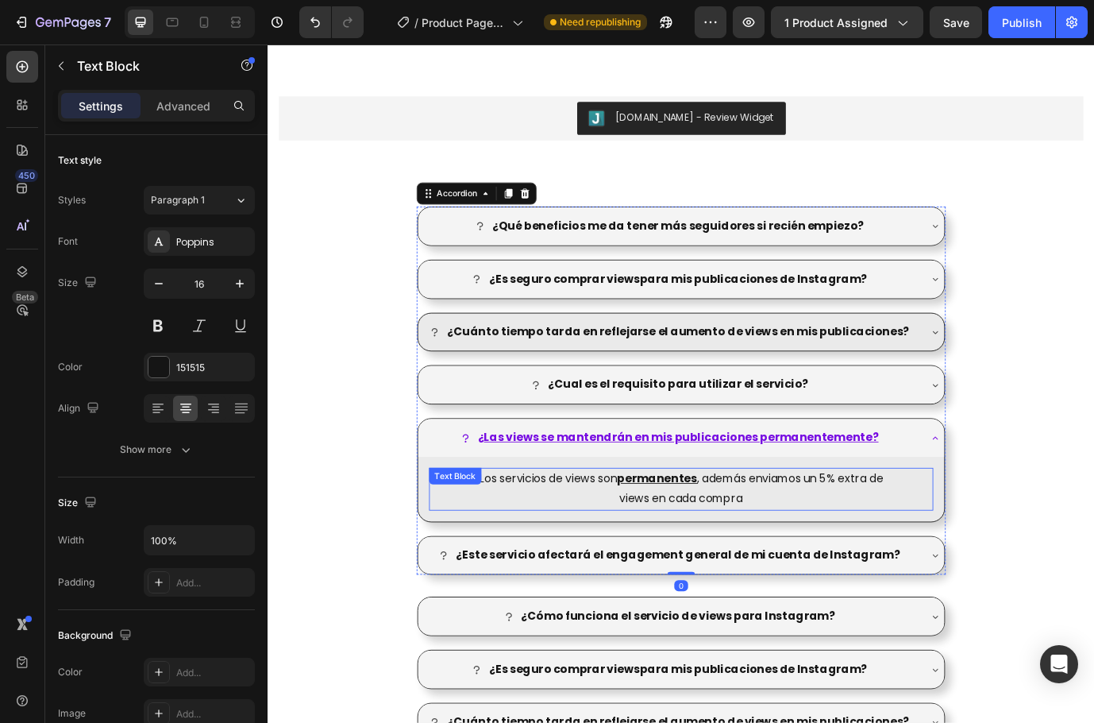
click at [703, 554] on u "permanentes" at bounding box center [716, 544] width 92 height 18
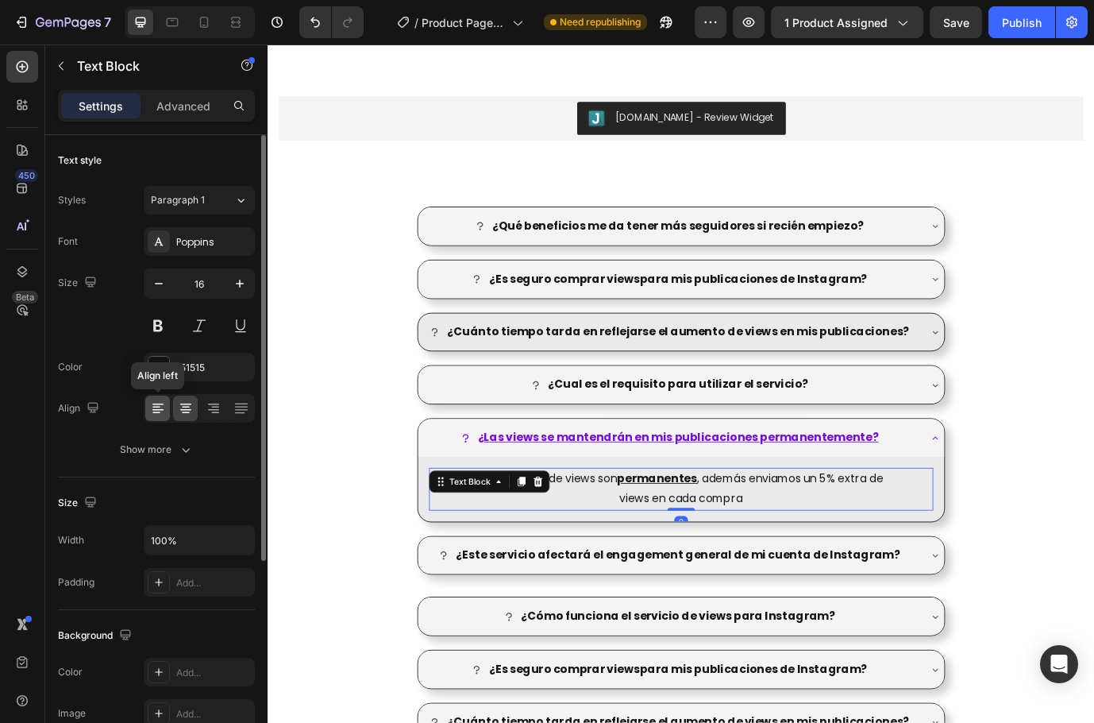
click at [157, 404] on icon at bounding box center [157, 404] width 11 height 2
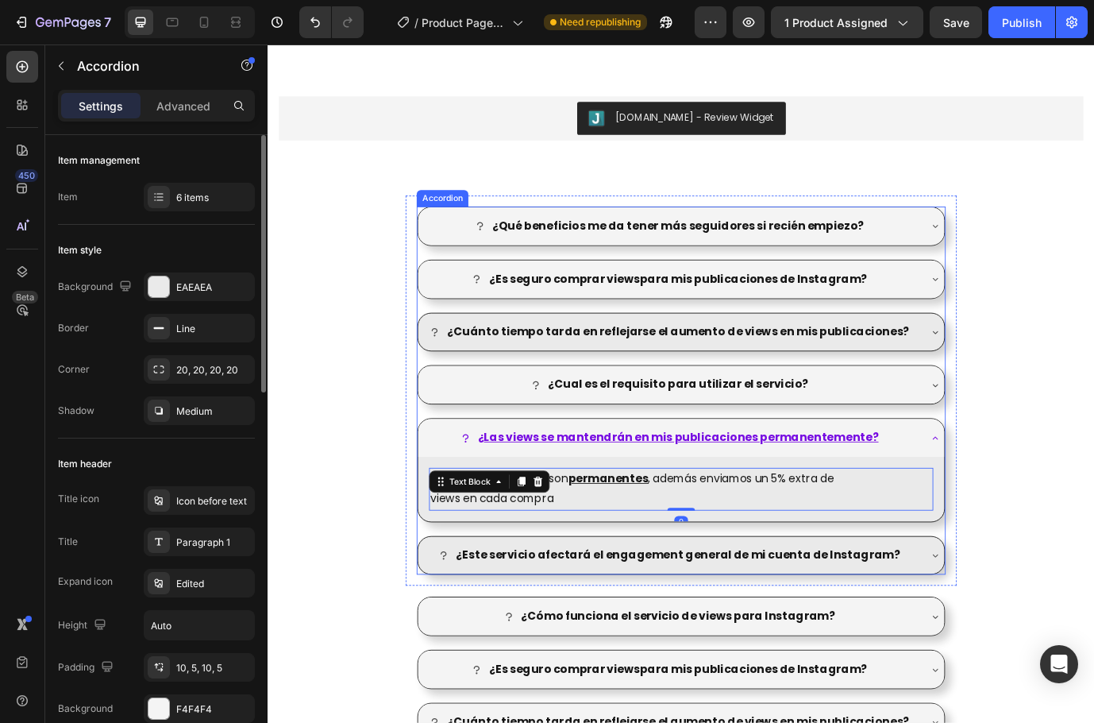
click at [1031, 654] on div "¿Este servicio afectará el engagement general de mi cuenta de Instagram?" at bounding box center [744, 634] width 607 height 44
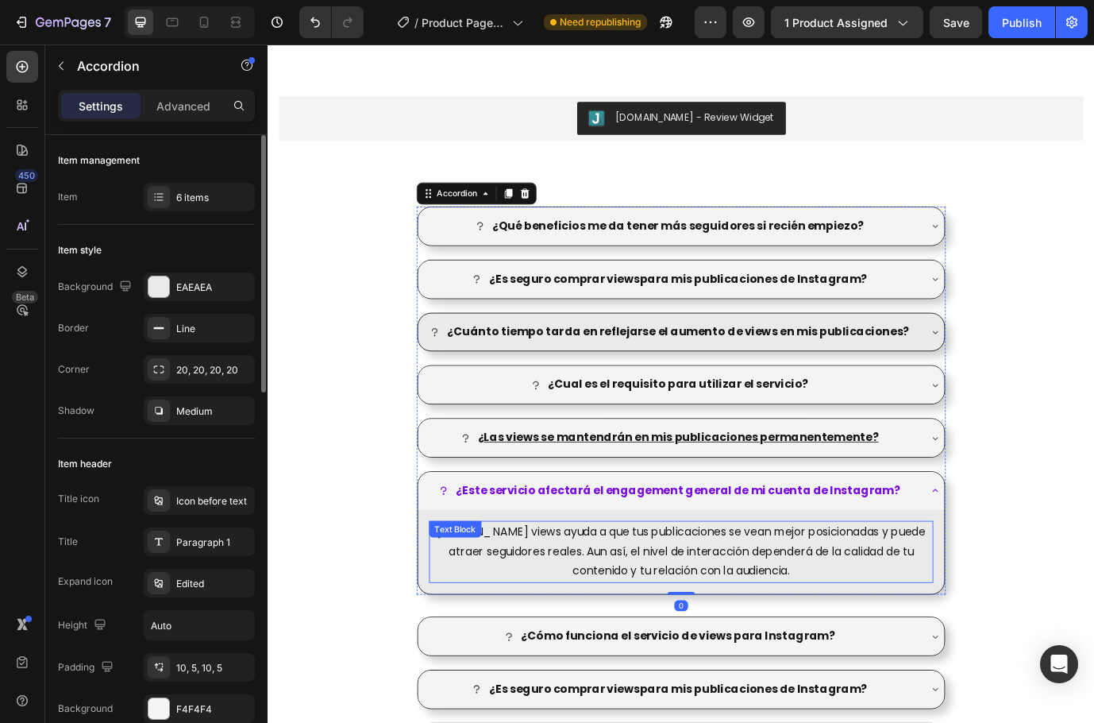
click at [685, 619] on p "Sumar views ayuda a que tus publicaciones se vean mejor posicionadas y puede at…" at bounding box center [744, 629] width 578 height 68
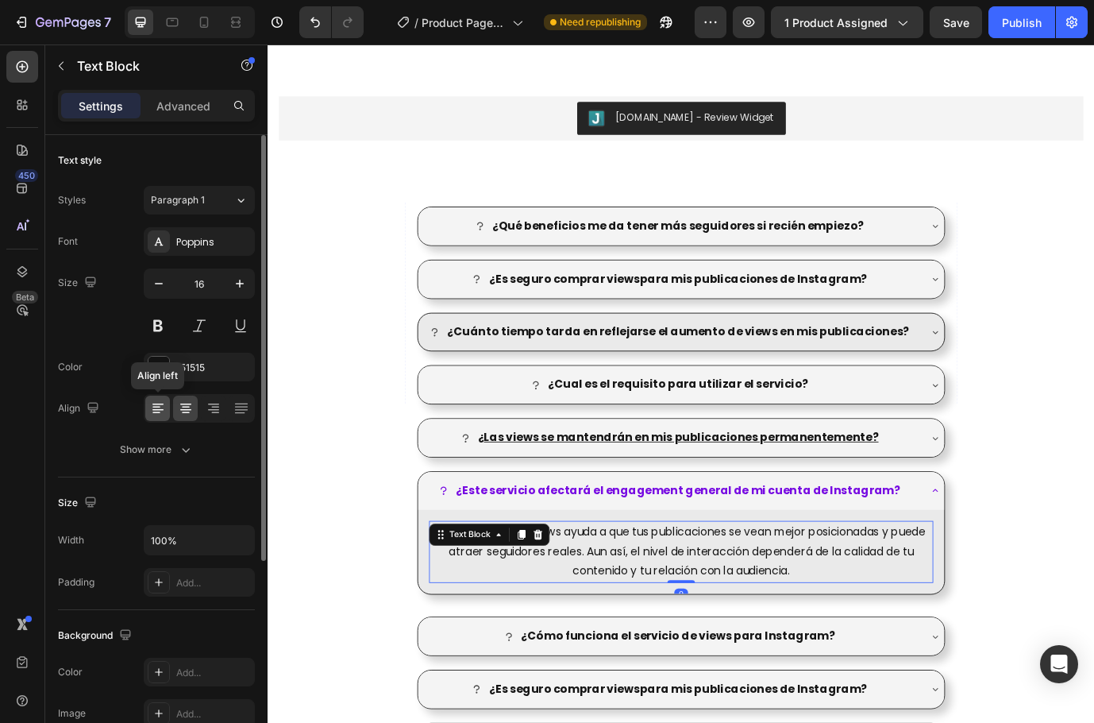
click at [155, 415] on icon at bounding box center [158, 408] width 16 height 16
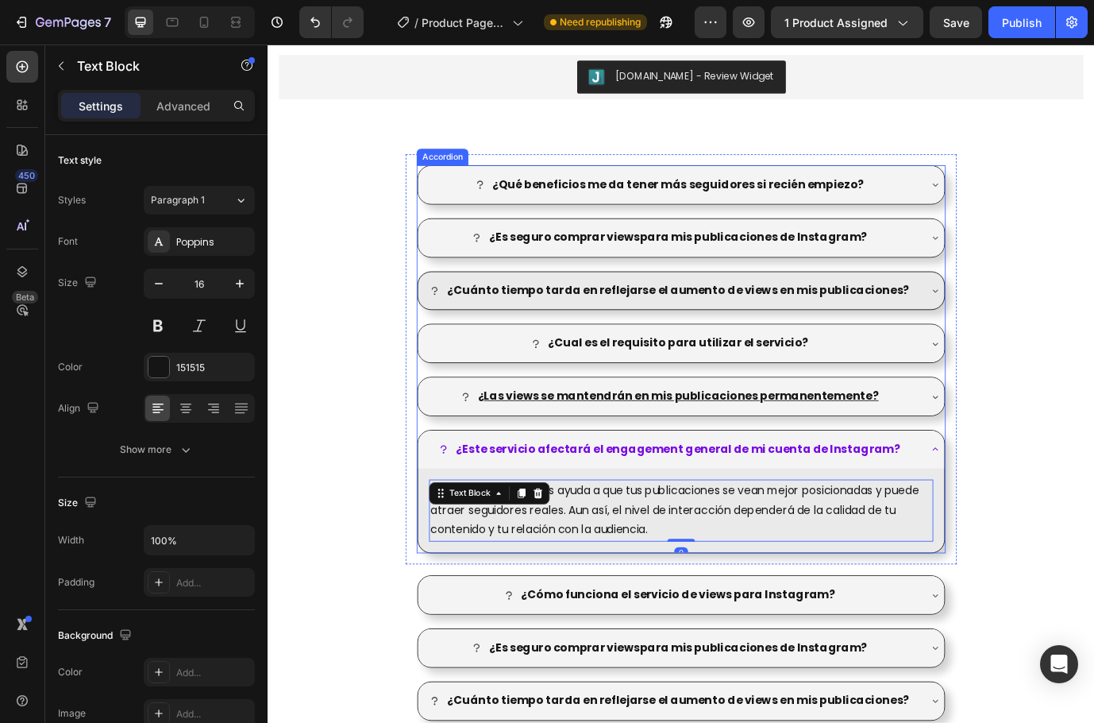
scroll to position [2048, 0]
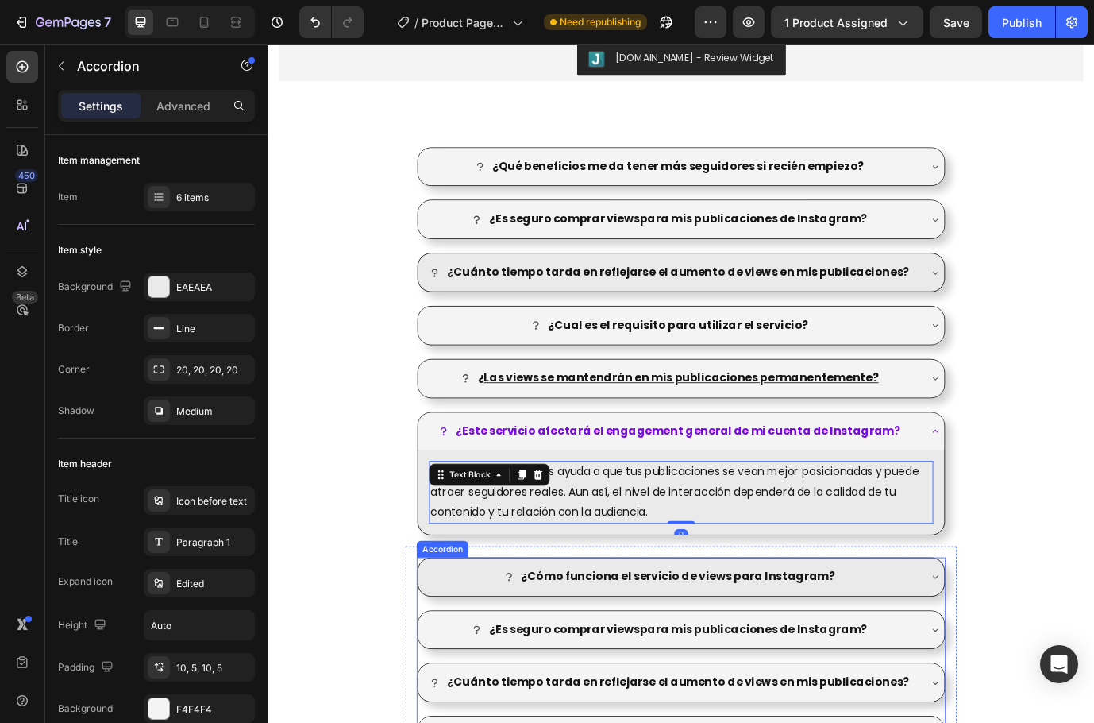
click at [992, 646] on div "¿Cómo funciona el servicio de views para Instagram?" at bounding box center [731, 658] width 573 height 28
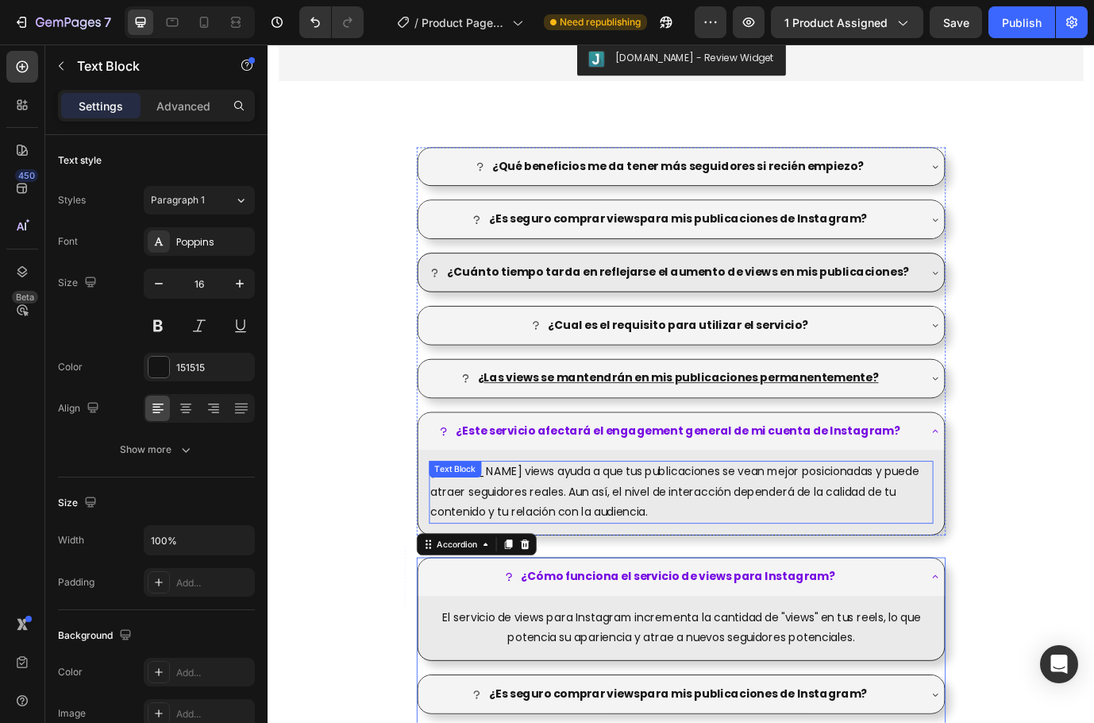
click at [979, 595] on div "Sumar views ayuda a que tus publicaciones se vean mejor posicionadas y puede at…" at bounding box center [743, 559] width 581 height 71
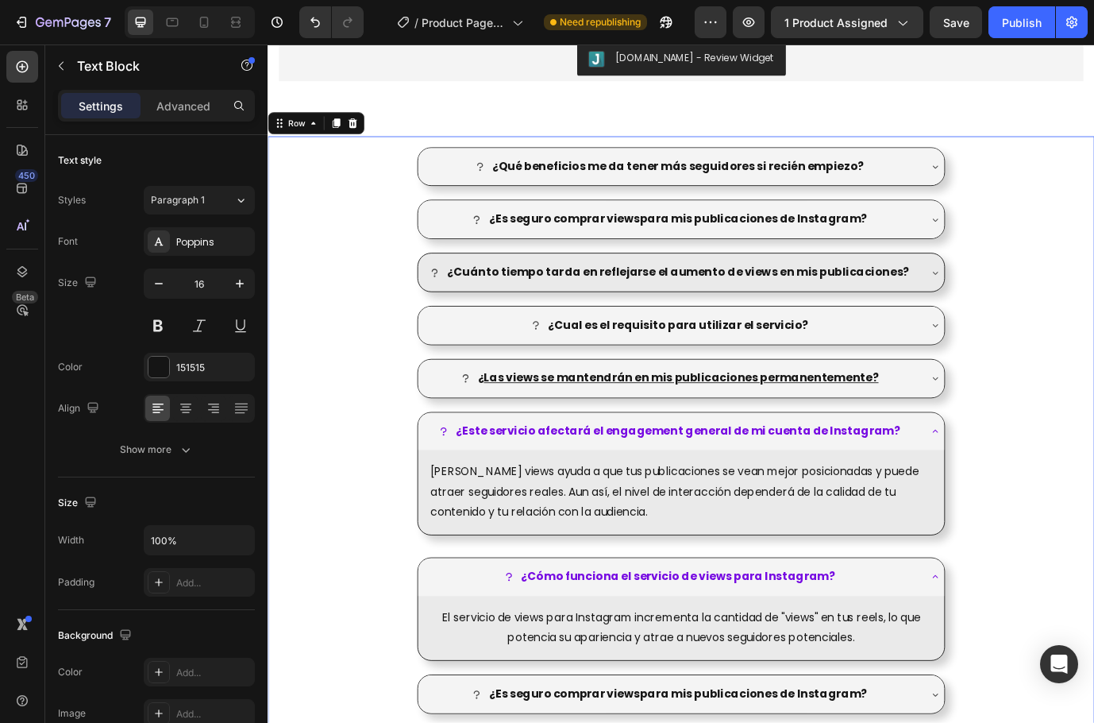
click at [1117, 571] on div "¿Qué beneficios me da tener más seguidores si recién empiezo? ¿Es seguro compra…" at bounding box center [744, 611] width 953 height 923
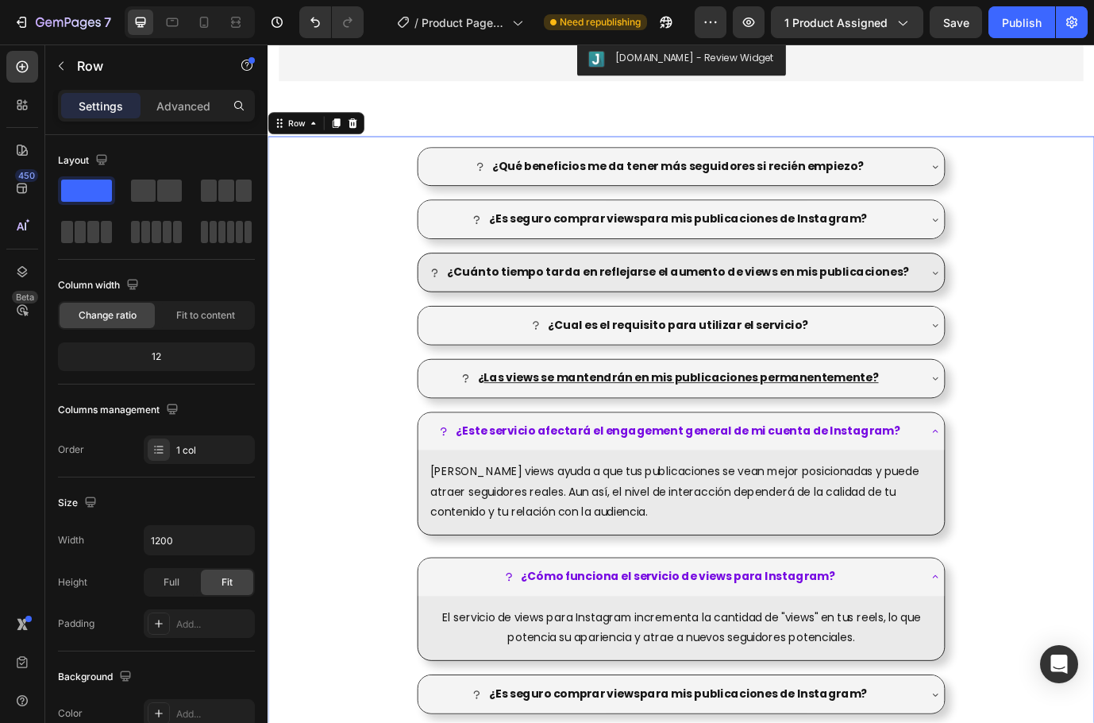
click at [1072, 558] on div "¿Qué beneficios me da tener más seguidores si recién empiezo? ¿Es seguro compra…" at bounding box center [744, 611] width 953 height 923
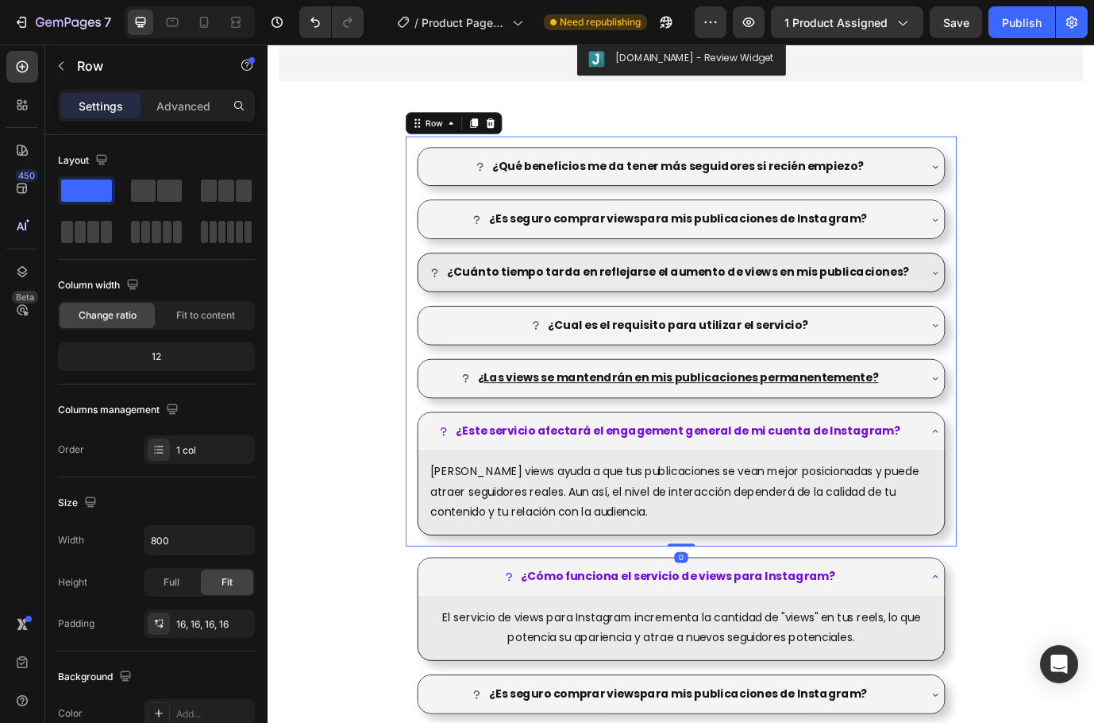
click at [1051, 555] on div "¿Qué beneficios me da tener más seguidores si recién empiezo? ¿Es seguro compra…" at bounding box center [743, 386] width 635 height 473
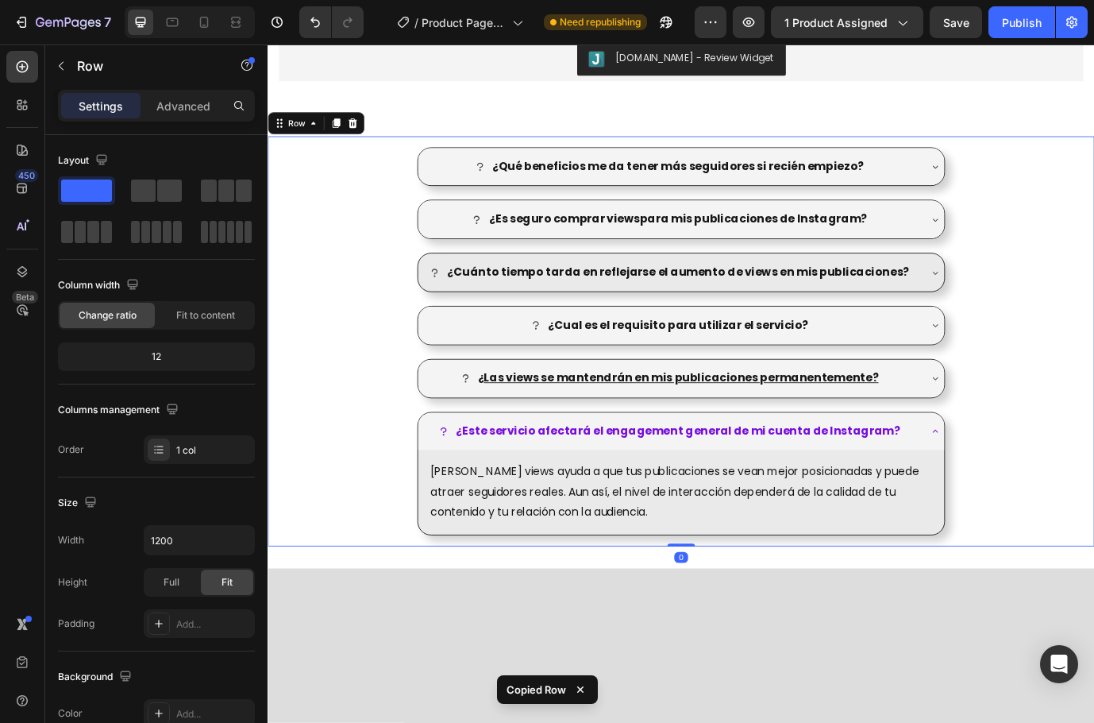
click at [1055, 539] on div "¿Qué beneficios me da tener más seguidores si recién empiezo? ¿Es seguro compra…" at bounding box center [744, 386] width 953 height 473
click at [1044, 532] on div "¿Qué beneficios me da tener más seguidores si recién empiezo? ¿Es seguro compra…" at bounding box center [743, 386] width 635 height 473
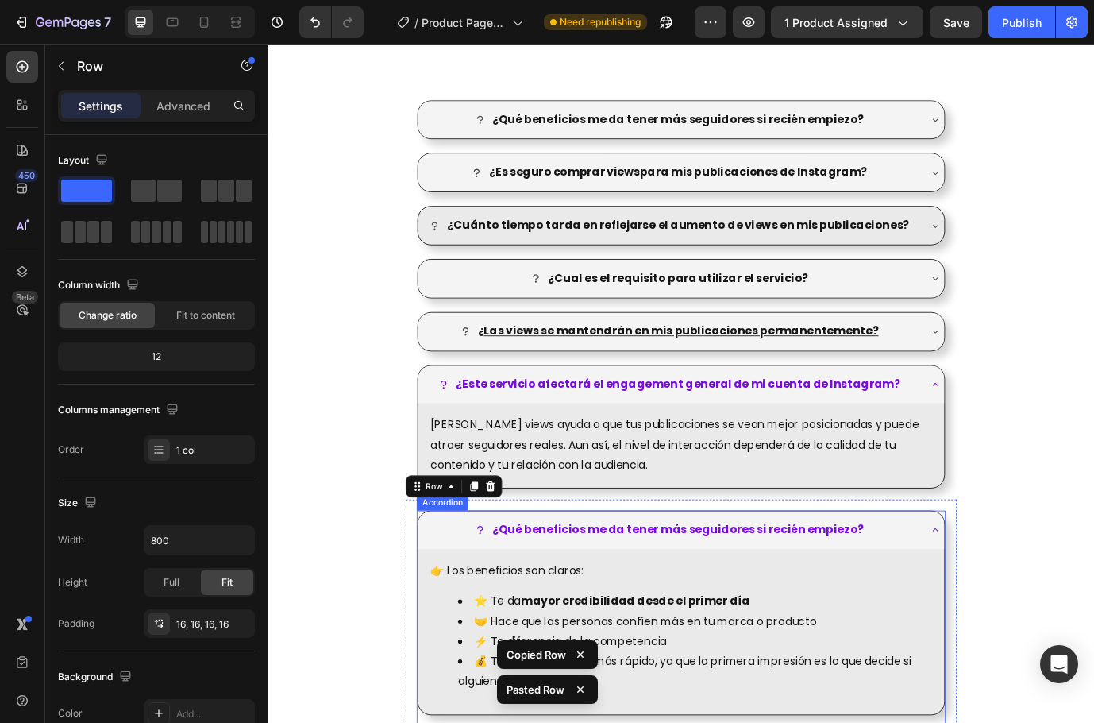
scroll to position [2094, 0]
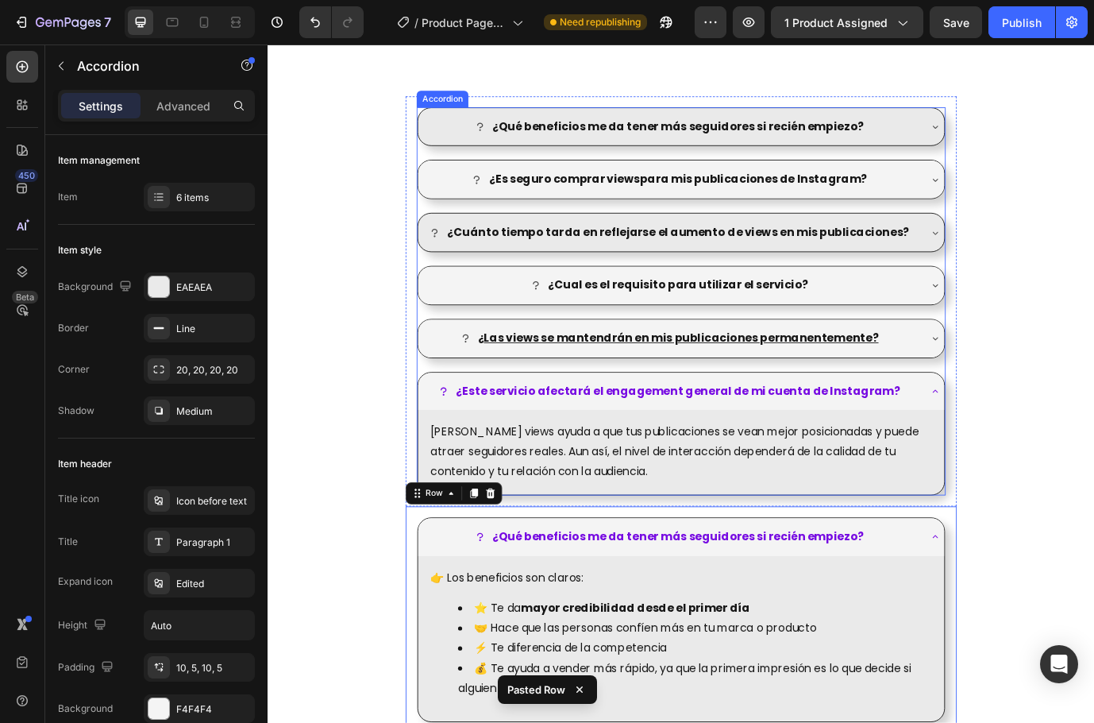
click at [973, 148] on div "¿Qué beneficios me da tener más seguidores si recién empiezo?" at bounding box center [731, 139] width 573 height 28
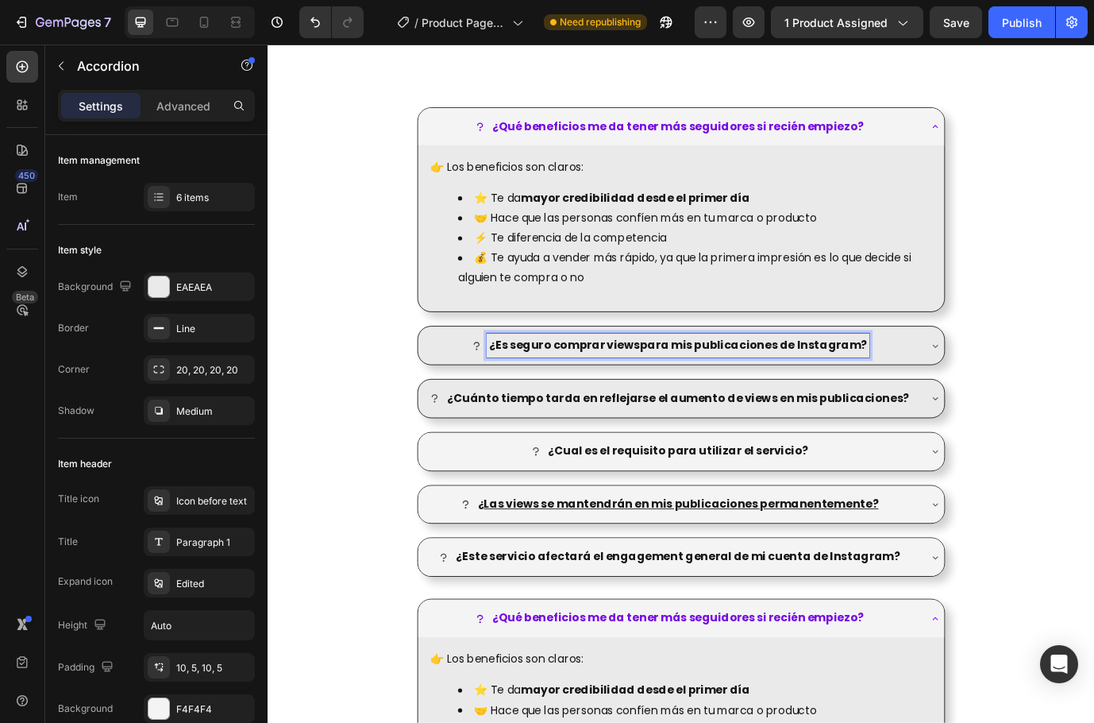
click at [797, 389] on strong "¿Es seguro comprar viewspara mis publicaciones de Instagram?" at bounding box center [741, 390] width 436 height 18
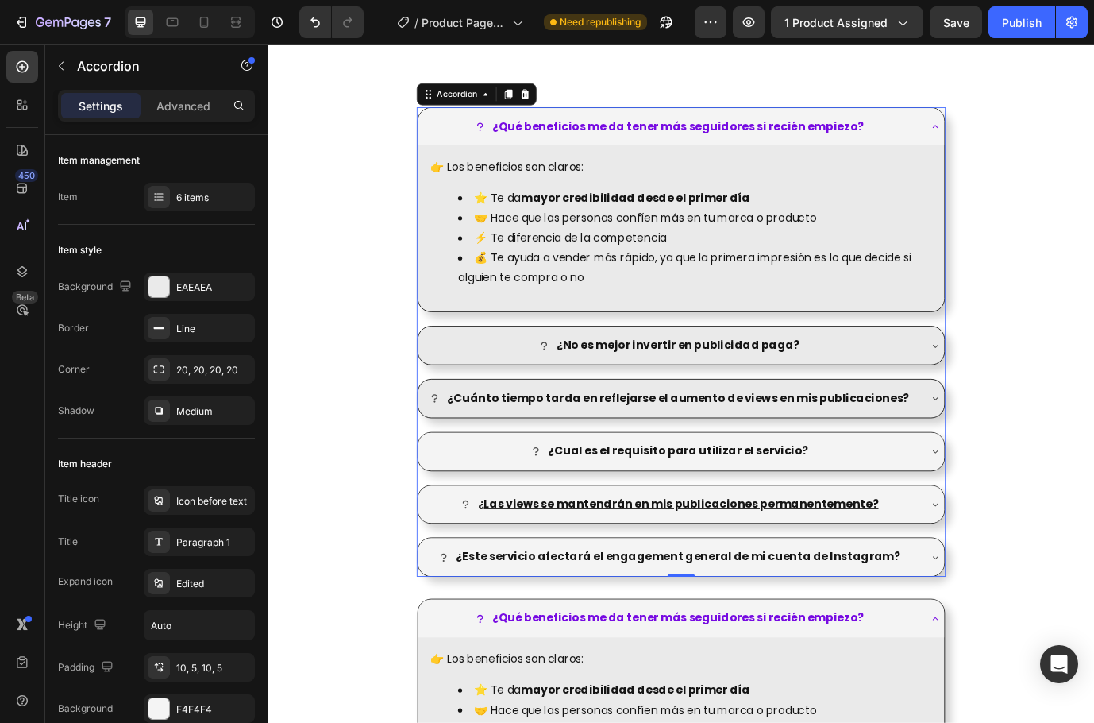
click at [859, 375] on div "¿No es mejor invertir en publicidad paga?" at bounding box center [744, 391] width 607 height 44
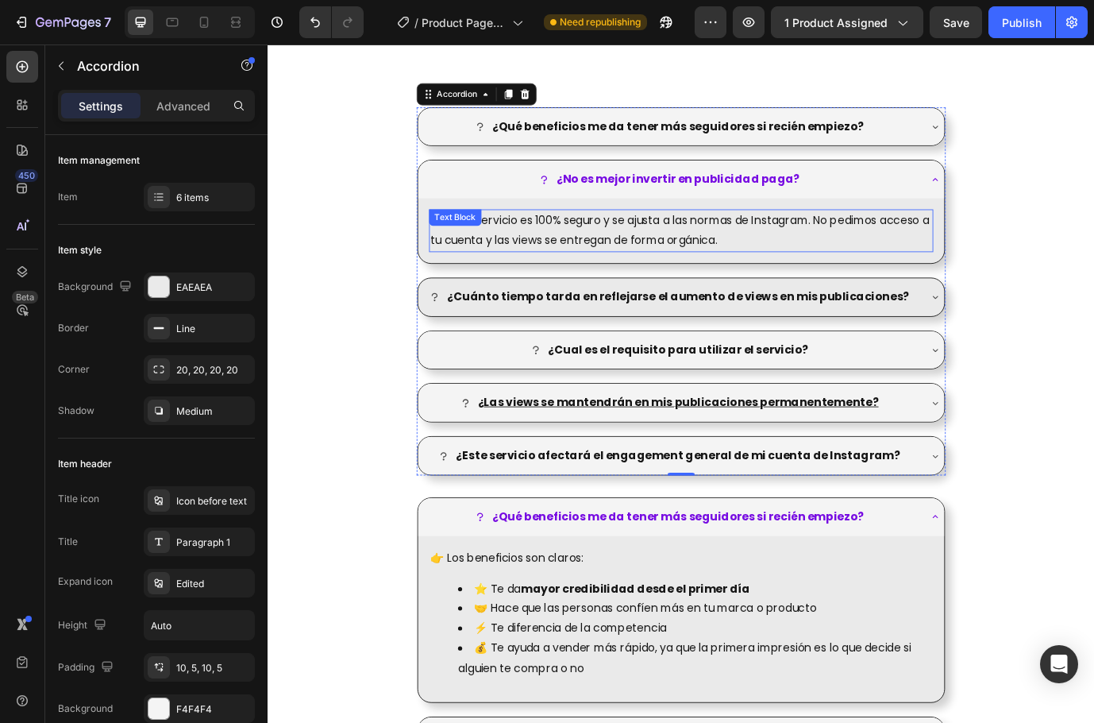
click at [768, 258] on p "Nuestro servicio es 100% seguro y se ajusta a las normas de Instagram. No pedim…" at bounding box center [744, 259] width 578 height 46
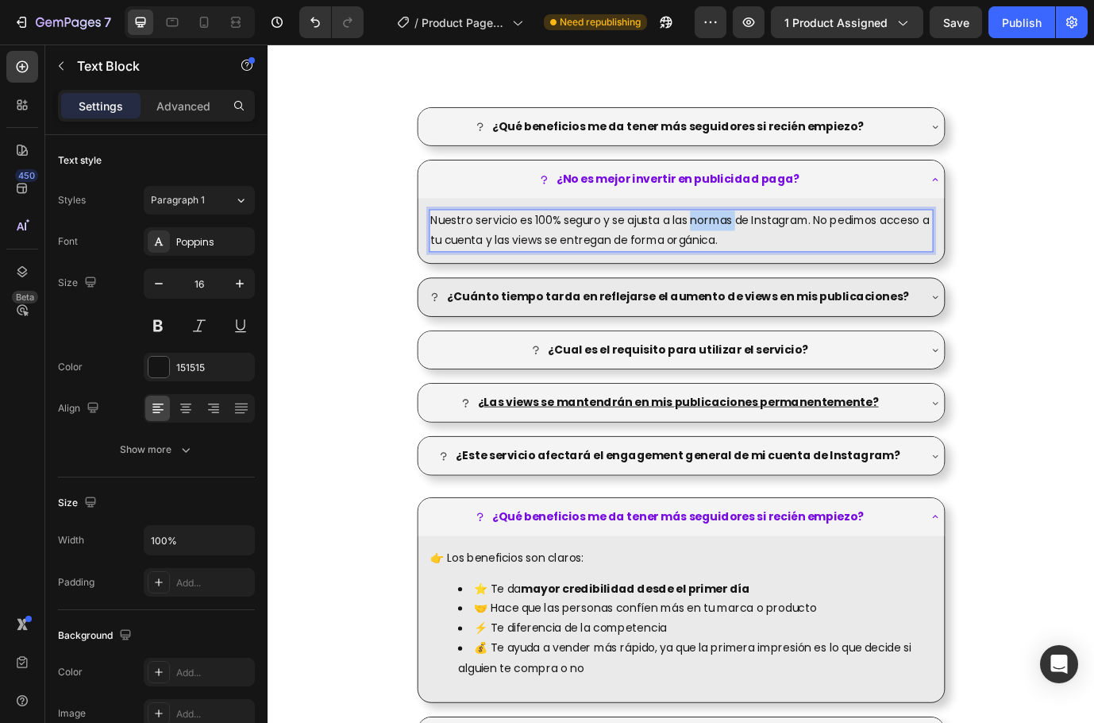
click at [768, 258] on p "Nuestro servicio es 100% seguro y se ajusta a las normas de Instagram. No pedim…" at bounding box center [744, 259] width 578 height 46
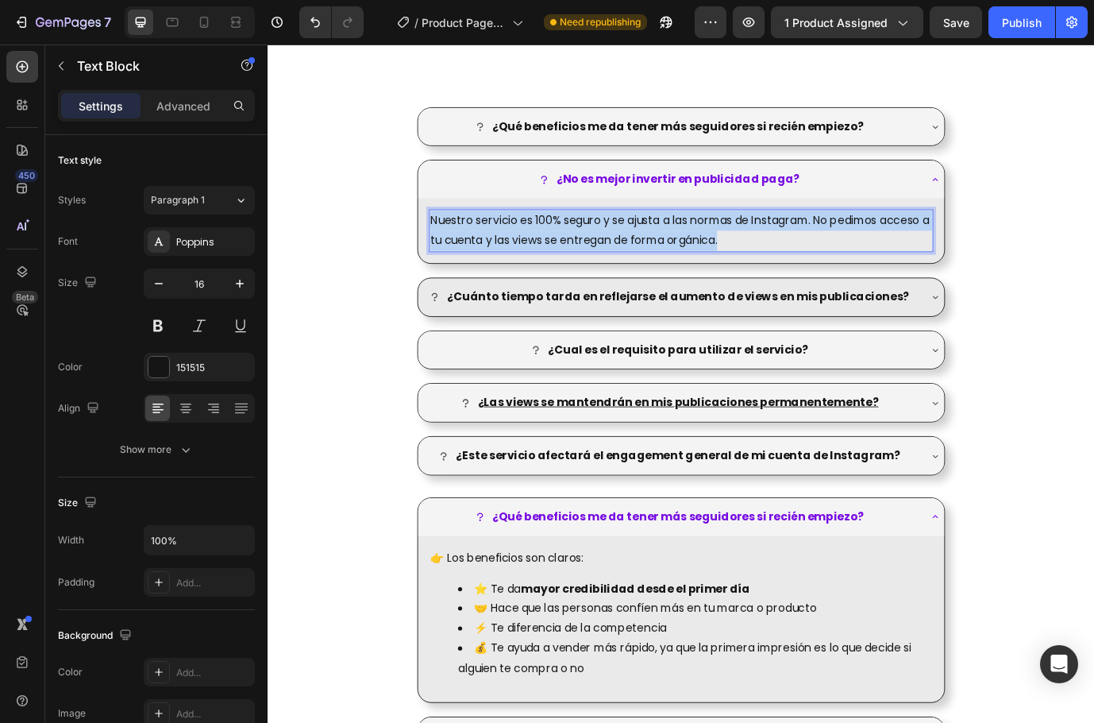
click at [768, 258] on p "Nuestro servicio es 100% seguro y se ajusta a las normas de Instagram. No pedim…" at bounding box center [744, 259] width 578 height 46
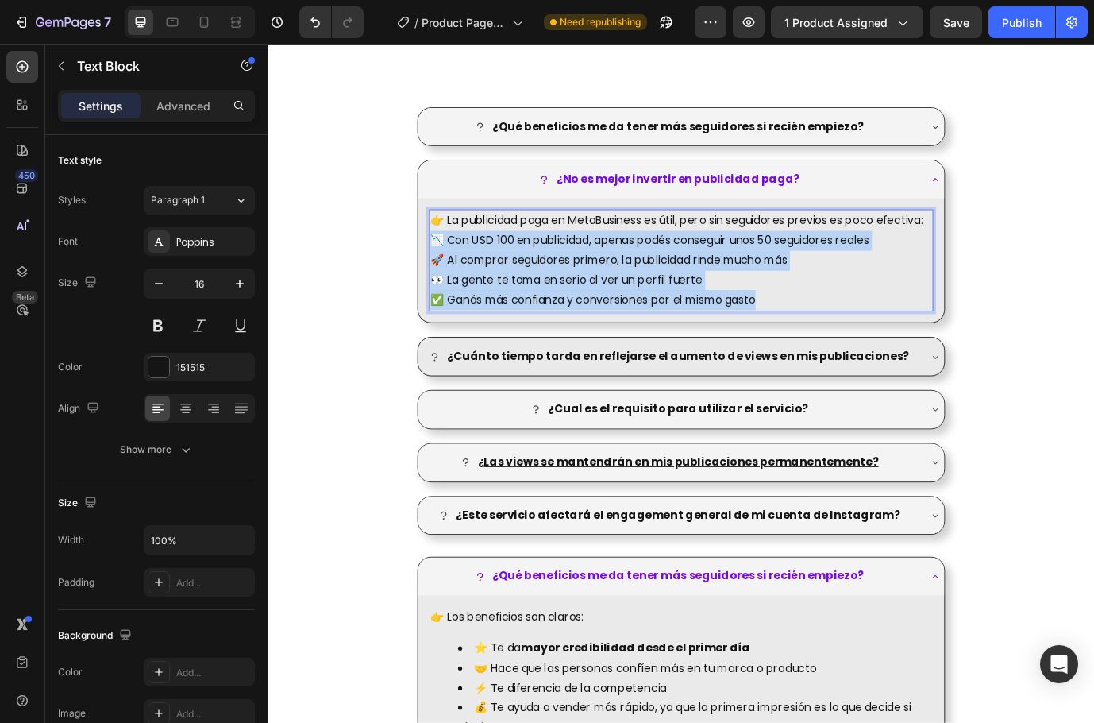
drag, startPoint x: 886, startPoint y: 357, endPoint x: 428, endPoint y: 292, distance: 462.7
click at [428, 292] on div "¿Qué beneficios me da tener más seguidores si recién empiezo? ¿No es mejor inve…" at bounding box center [743, 363] width 635 height 519
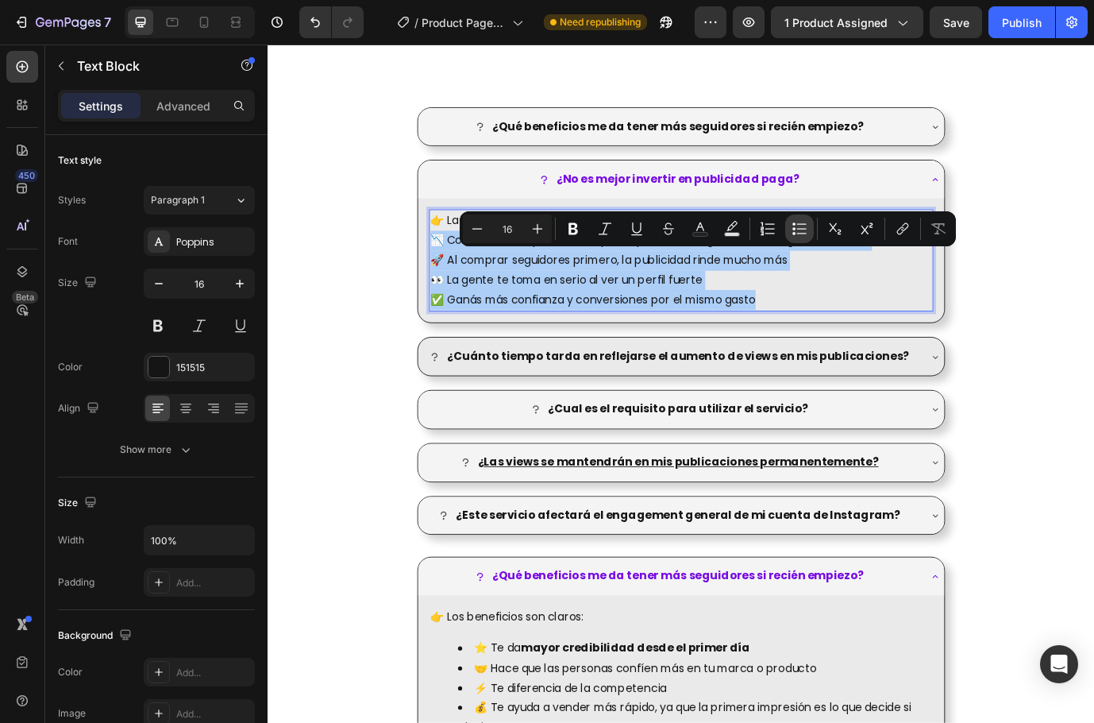
click at [799, 235] on icon "Editor contextual toolbar" at bounding box center [800, 229] width 16 height 16
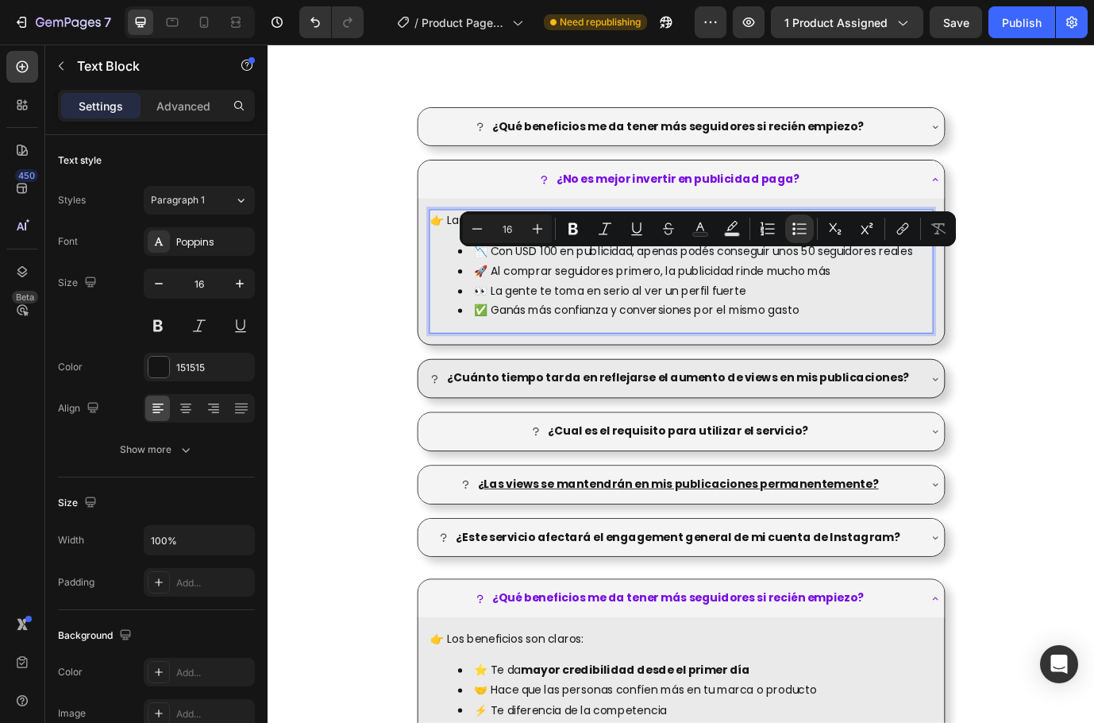
click at [894, 341] on li "👀 La gente te toma en serio al ver un perfil fuerte" at bounding box center [760, 329] width 546 height 23
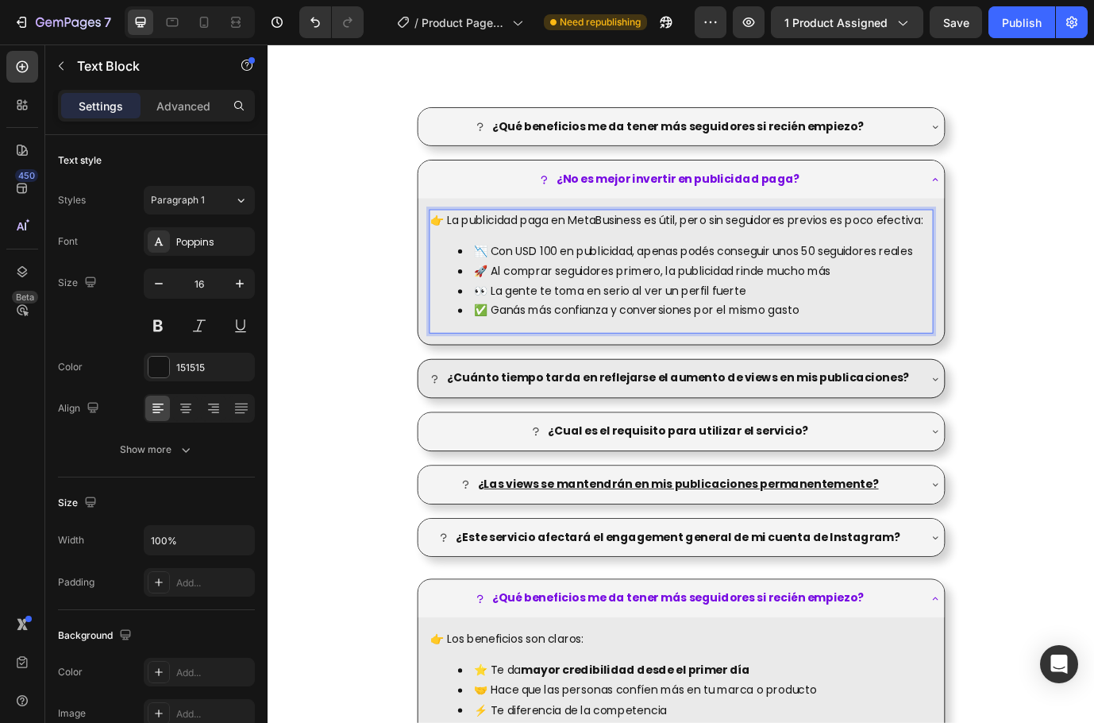
click at [909, 363] on li "✅ Ganás más confianza y conversiones por el mismo gasto" at bounding box center [760, 351] width 546 height 23
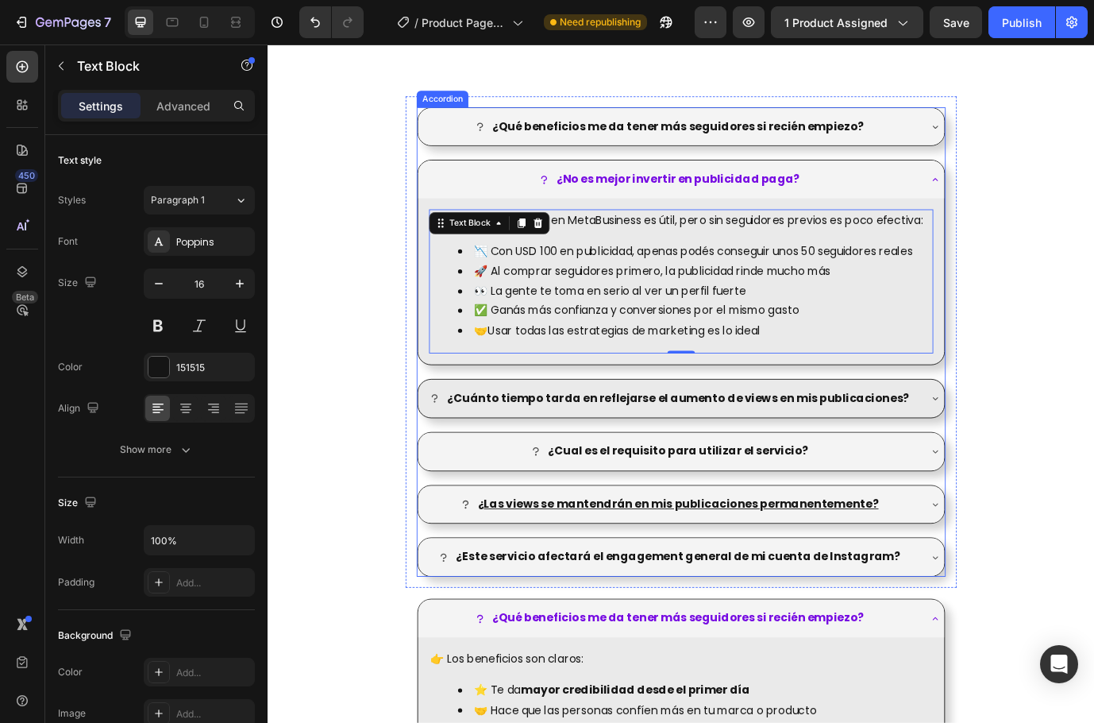
click at [1001, 463] on div "¿Cuánto tiempo tarda en reflejarse el aumento de views en mis publicaciones?" at bounding box center [731, 452] width 573 height 28
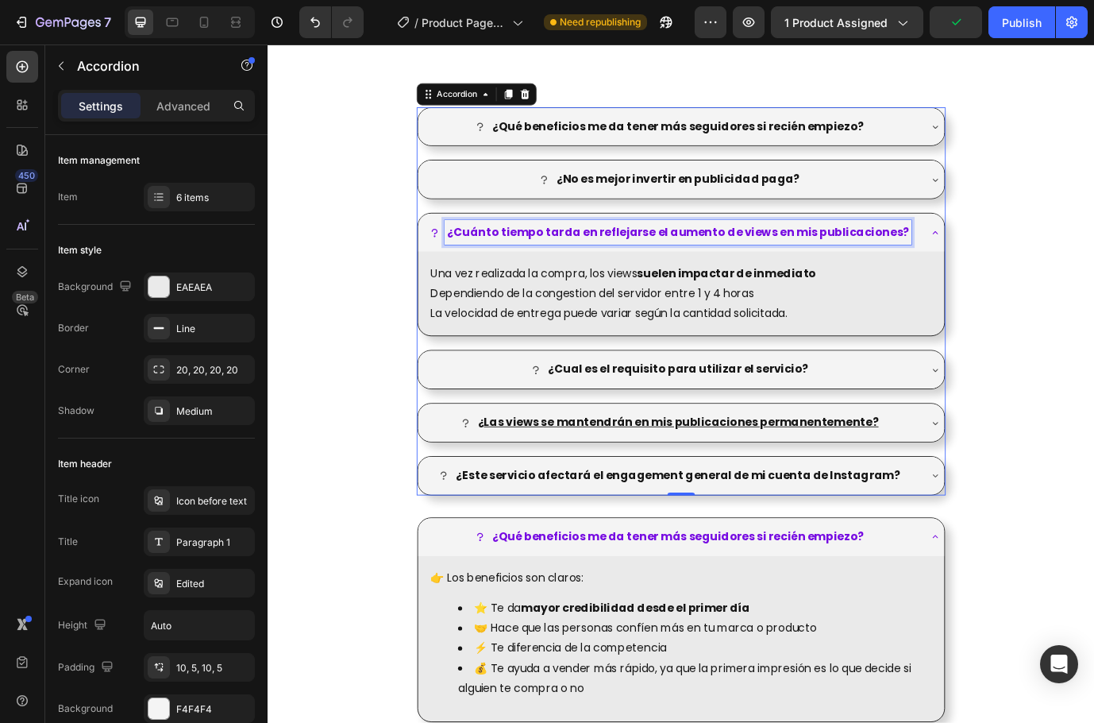
click at [844, 257] on strong "¿Cuánto tiempo tarda en reflejarse el aumento de views en mis publicaciones?" at bounding box center [740, 260] width 533 height 18
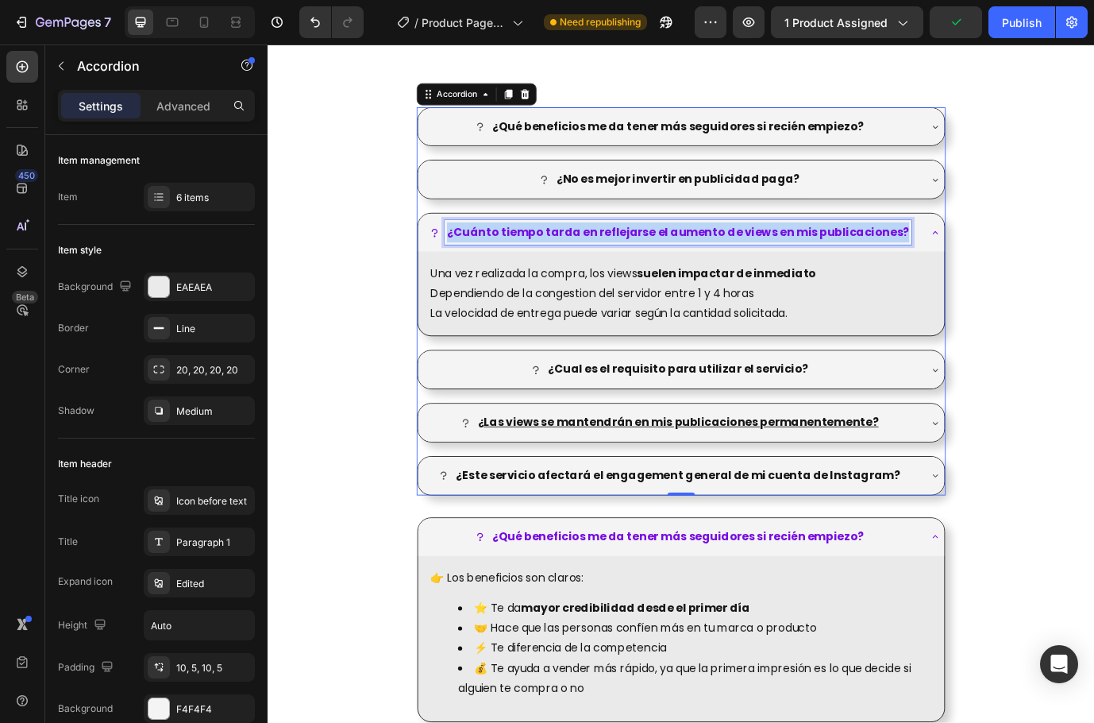
click at [844, 257] on strong "¿Cuánto tiempo tarda en reflejarse el aumento de views en mis publicaciones?" at bounding box center [740, 260] width 533 height 18
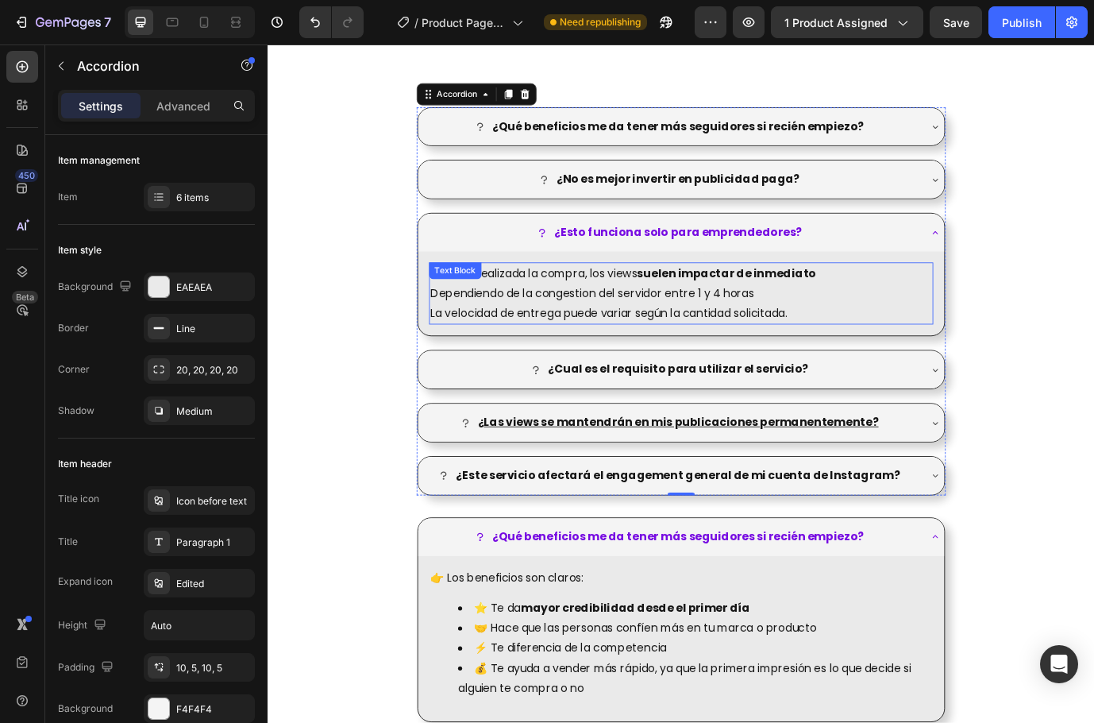
click at [859, 345] on p "La velocidad de entrega puede variar según la cantidad solicitada." at bounding box center [744, 354] width 578 height 23
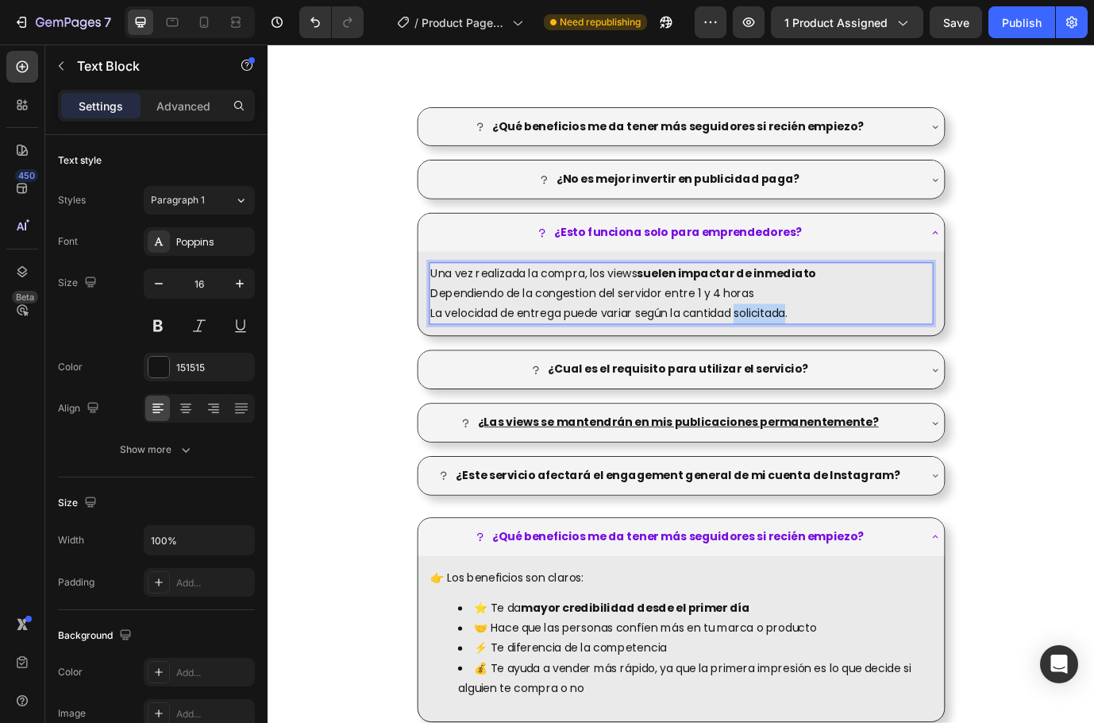
click at [859, 345] on p "La velocidad de entrega puede variar según la cantidad solicitada." at bounding box center [744, 354] width 578 height 23
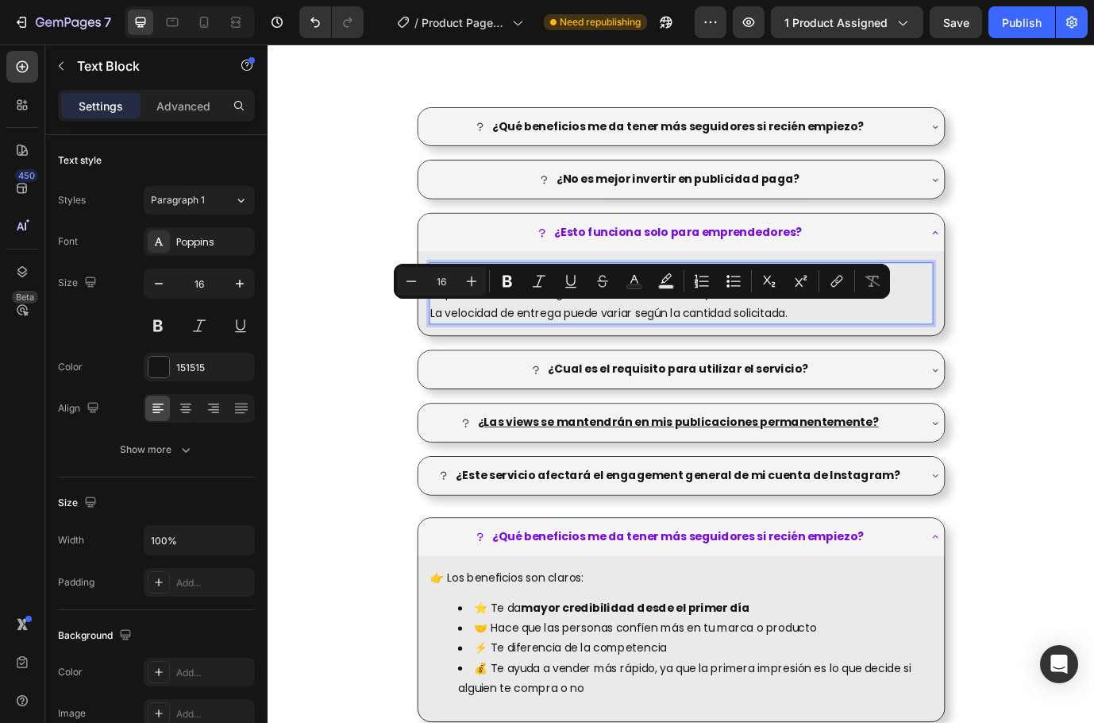
click at [934, 341] on p "Una vez realizada la compra, los views suelen impactar de inmediato Dependiendo…" at bounding box center [744, 320] width 578 height 46
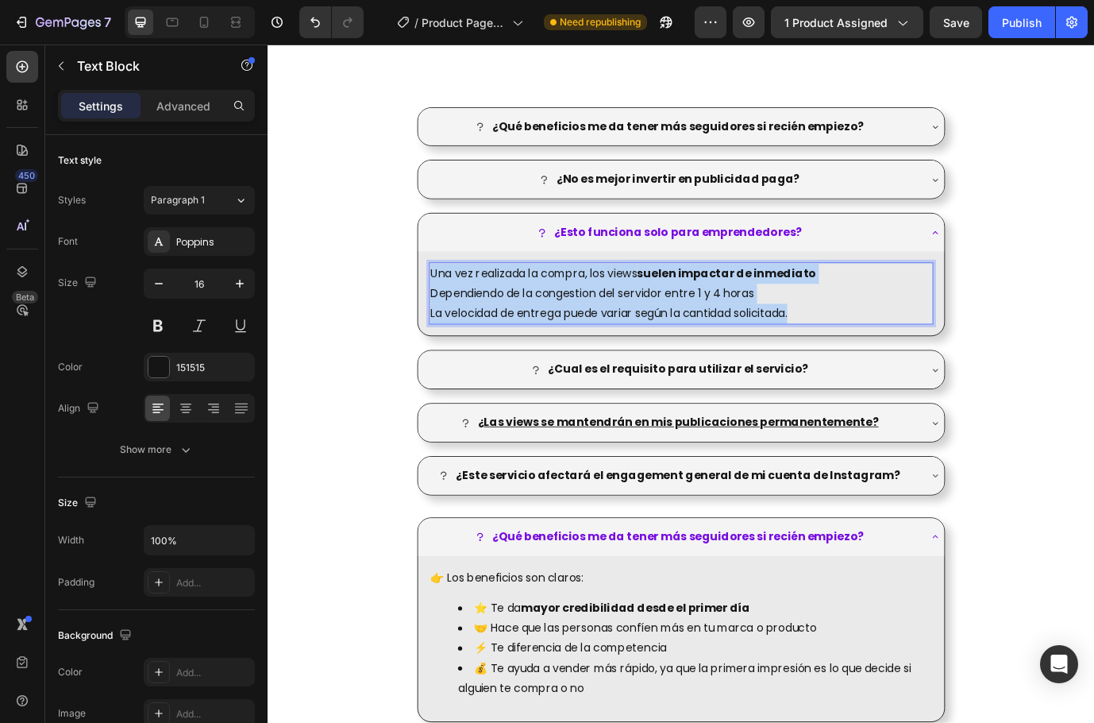
drag, startPoint x: 914, startPoint y: 349, endPoint x: 423, endPoint y: 310, distance: 493.1
click at [426, 310] on div "¿Qué beneficios me da tener más seguidores si recién empiezo? ¿No es mejor inve…" at bounding box center [743, 340] width 635 height 473
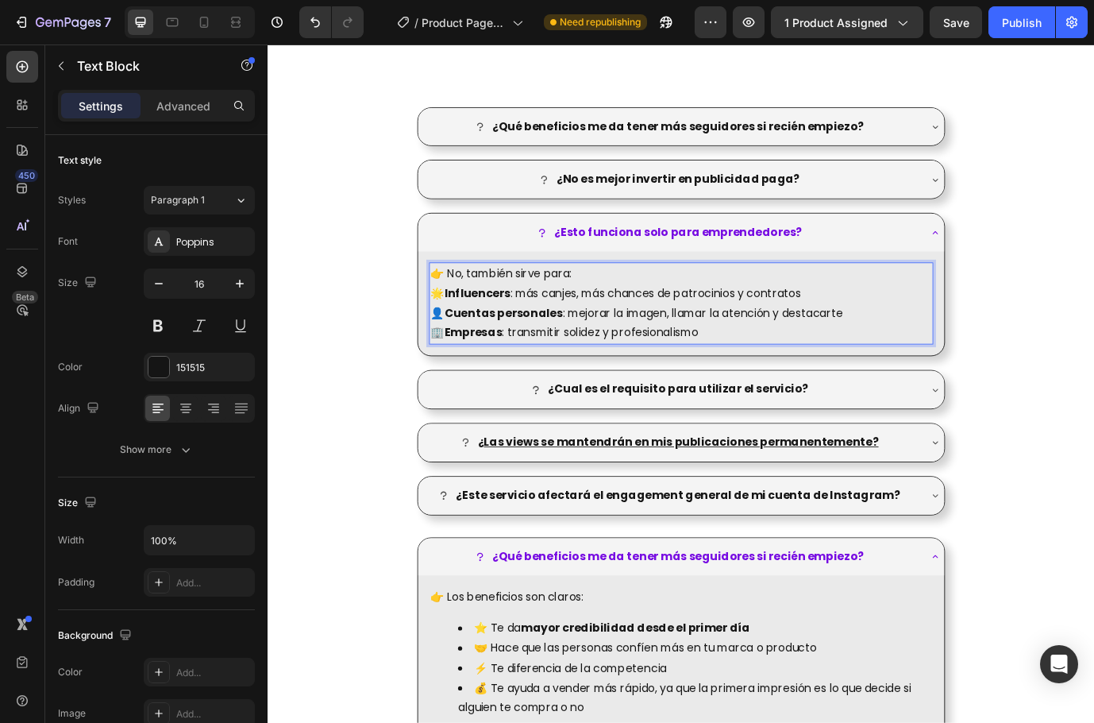
click at [799, 361] on p "👤 Cuentas personales : mejorar la imagen, llamar la atención y destacarte" at bounding box center [744, 354] width 578 height 23
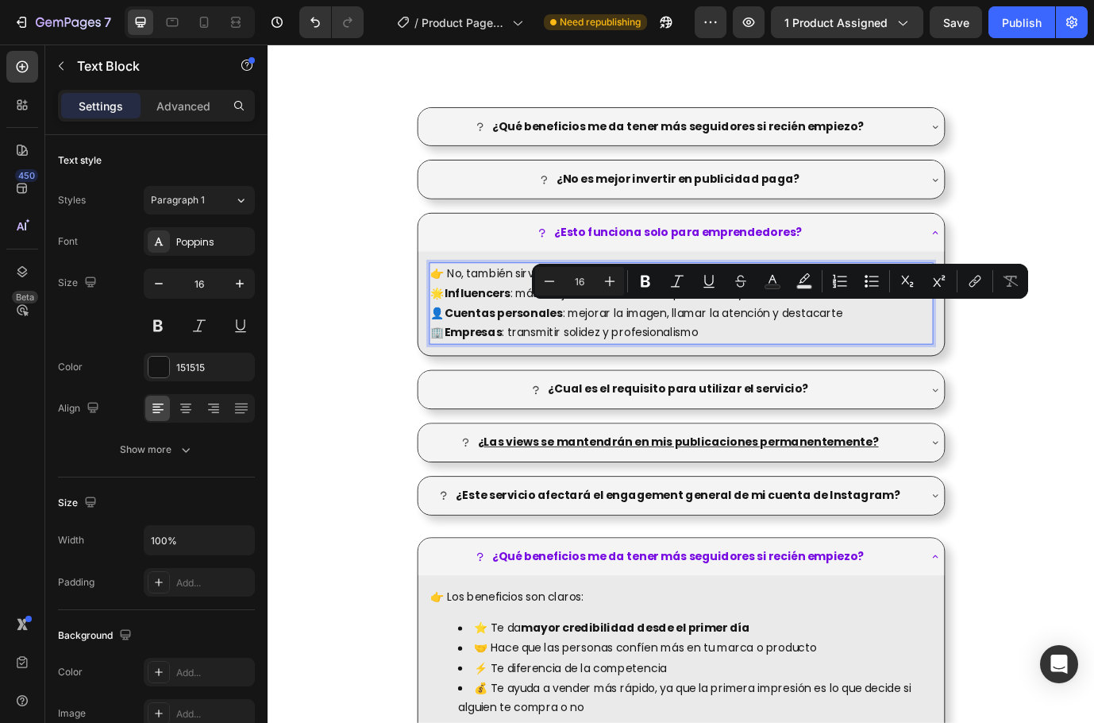
click at [809, 369] on p "🏢 Empresas : transmitir solidez y profesionalismo" at bounding box center [744, 376] width 578 height 23
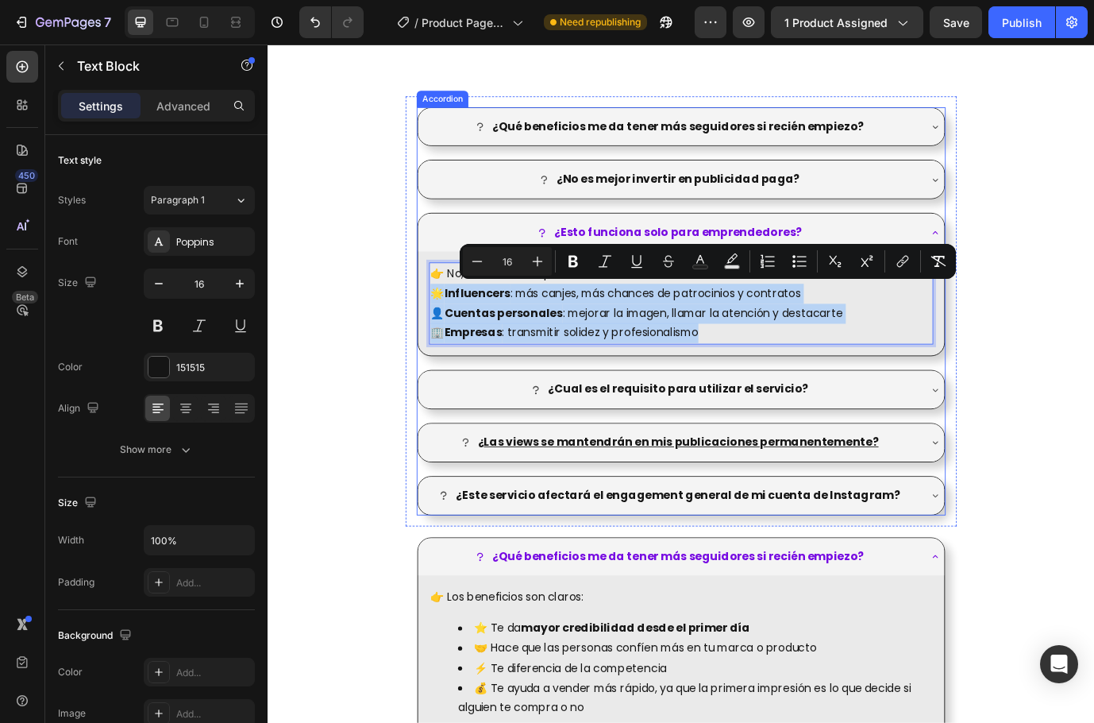
drag, startPoint x: 828, startPoint y: 371, endPoint x: 437, endPoint y: 334, distance: 393.2
click at [441, 334] on div "👉 No, también sirve para: 🌟 Influencers : más canjes, más chances de patrocinio…" at bounding box center [744, 343] width 607 height 120
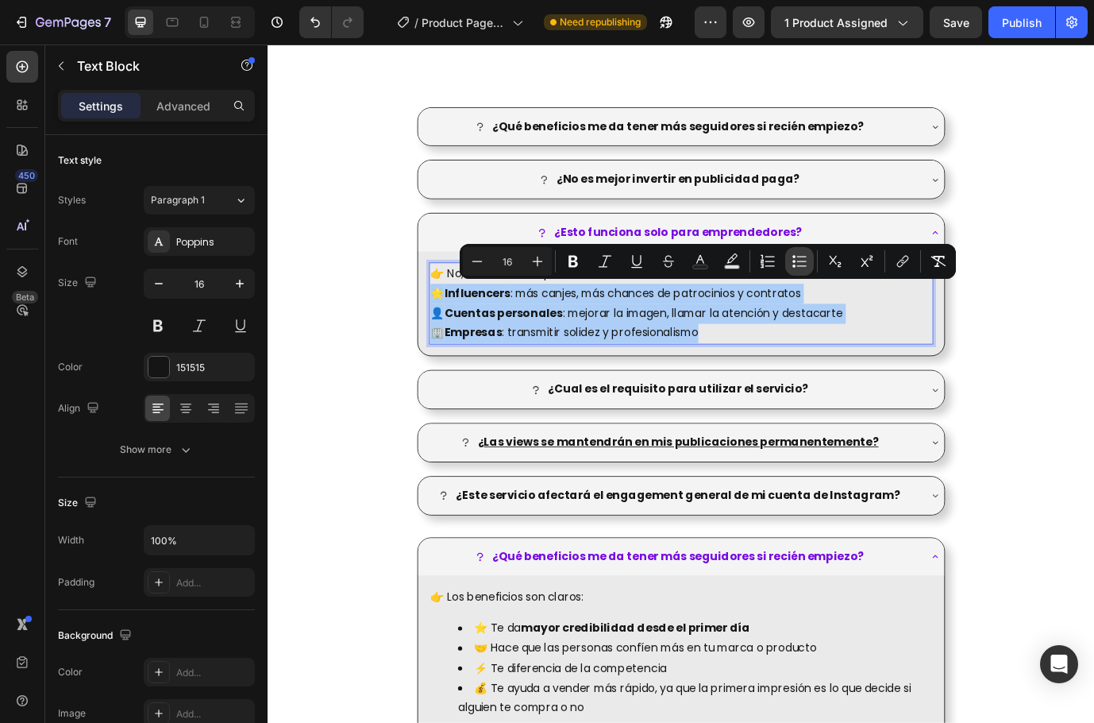
click at [796, 263] on icon "Editor contextual toolbar" at bounding box center [800, 261] width 16 height 16
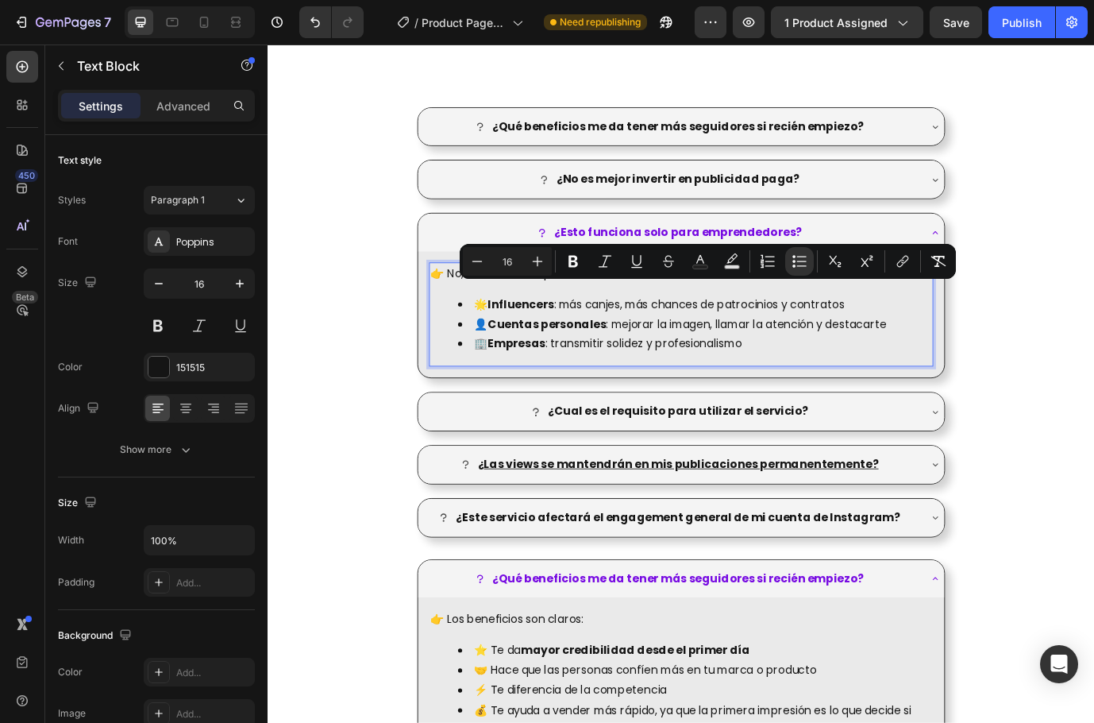
click at [878, 384] on li "🏢 Empresas : transmitir solidez y profesionalismo" at bounding box center [760, 389] width 546 height 23
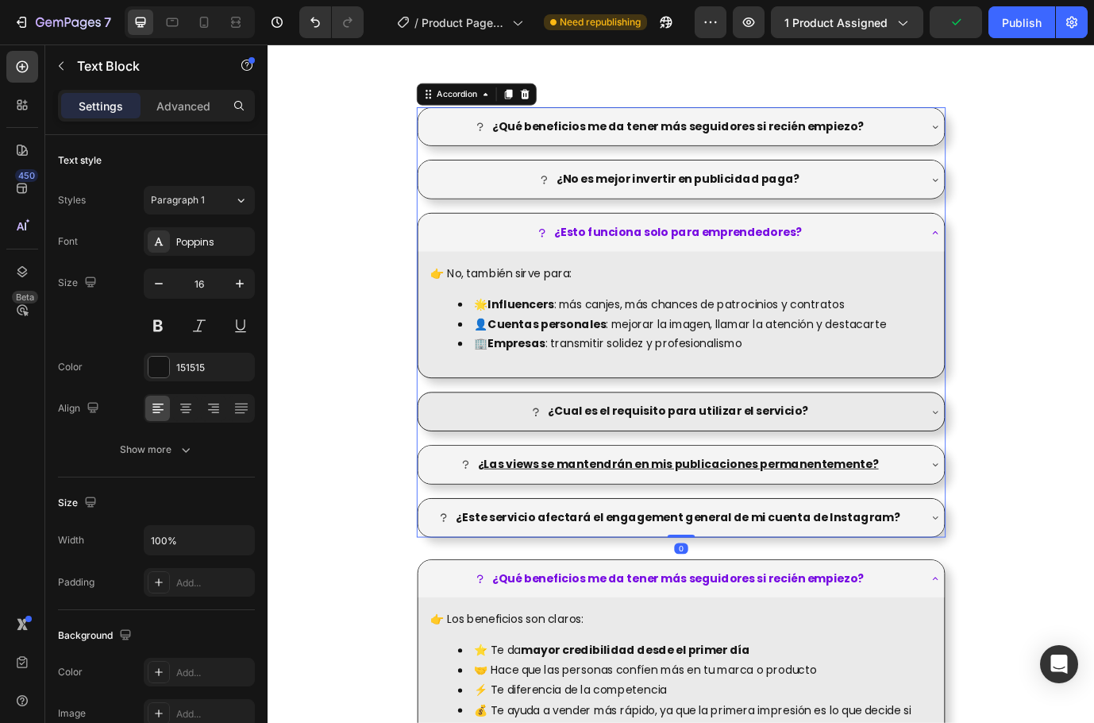
click at [961, 455] on div "¿Cual es el requisito para utilizar el servicio?" at bounding box center [731, 467] width 573 height 28
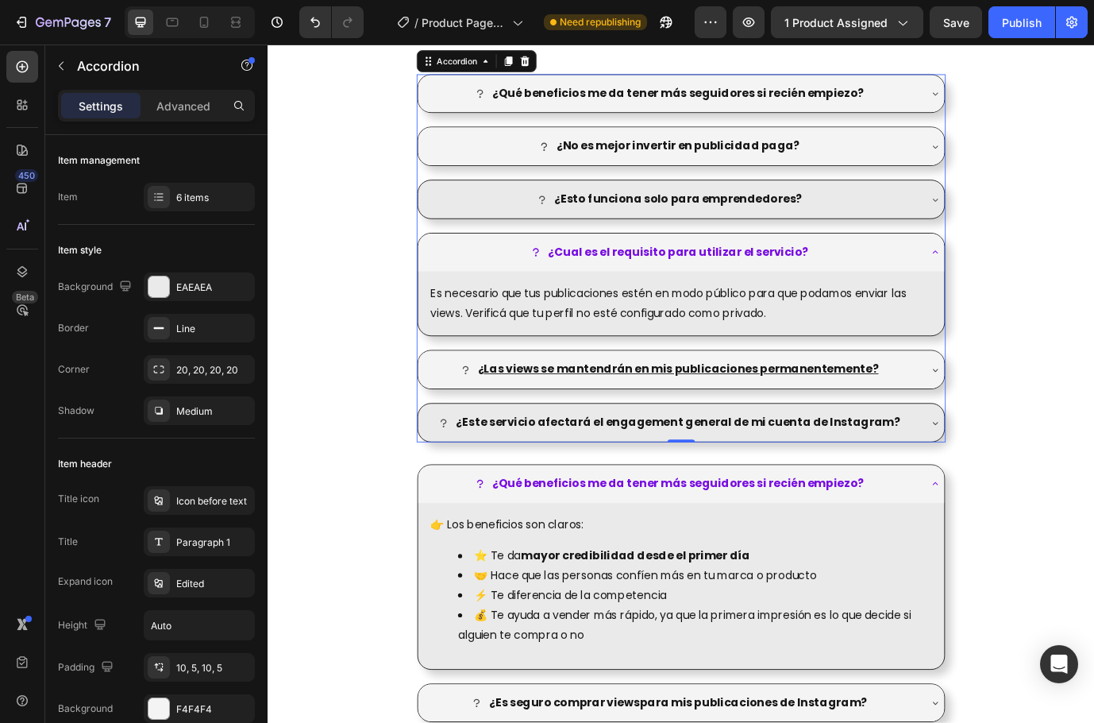
scroll to position [2174, 0]
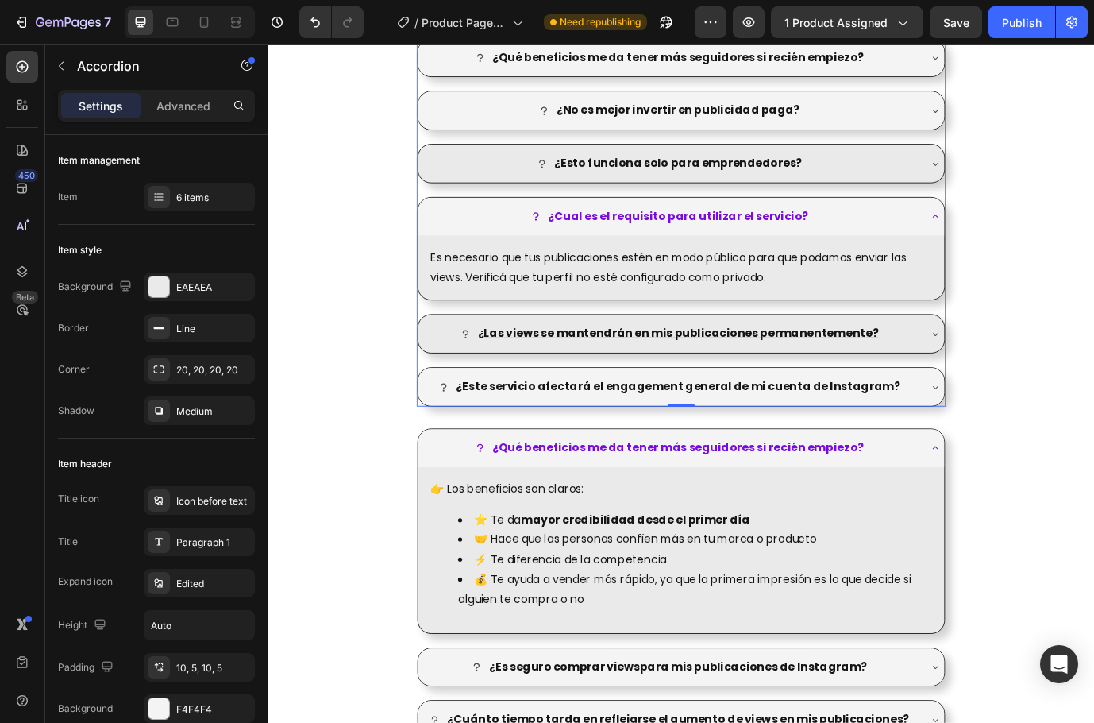
click at [1015, 370] on div "¿ Las views se mantendrán en mis publicaciones permanentemente?" at bounding box center [744, 378] width 607 height 44
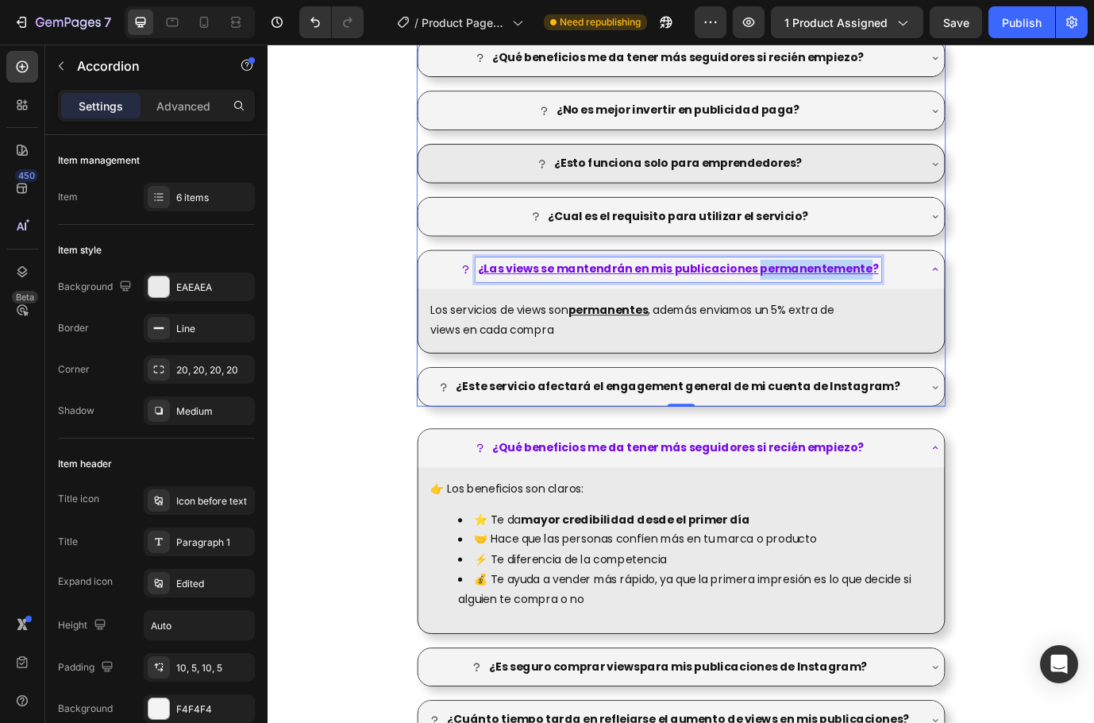
click at [880, 296] on u "Las views se mantendrán en mis publicaciones permanentemente?" at bounding box center [744, 303] width 455 height 18
click at [877, 361] on p "Los servicios de views son permanentes , además enviamos un 5% extra de" at bounding box center [744, 351] width 578 height 23
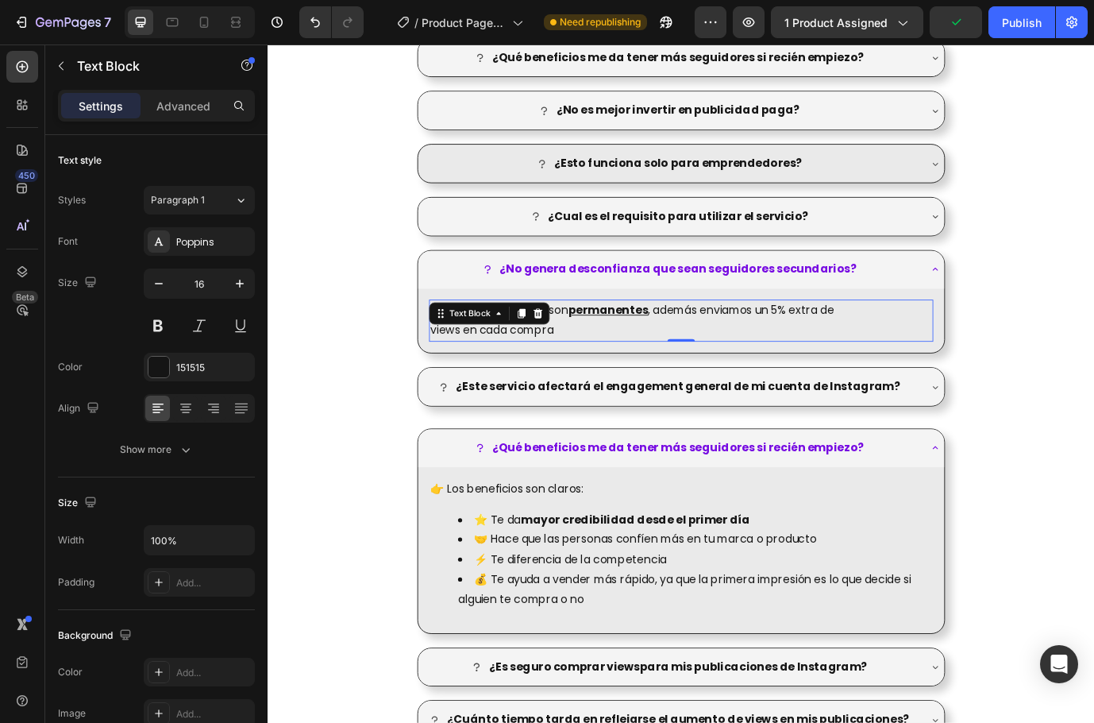
click at [890, 369] on p "views en cada compra" at bounding box center [744, 373] width 578 height 23
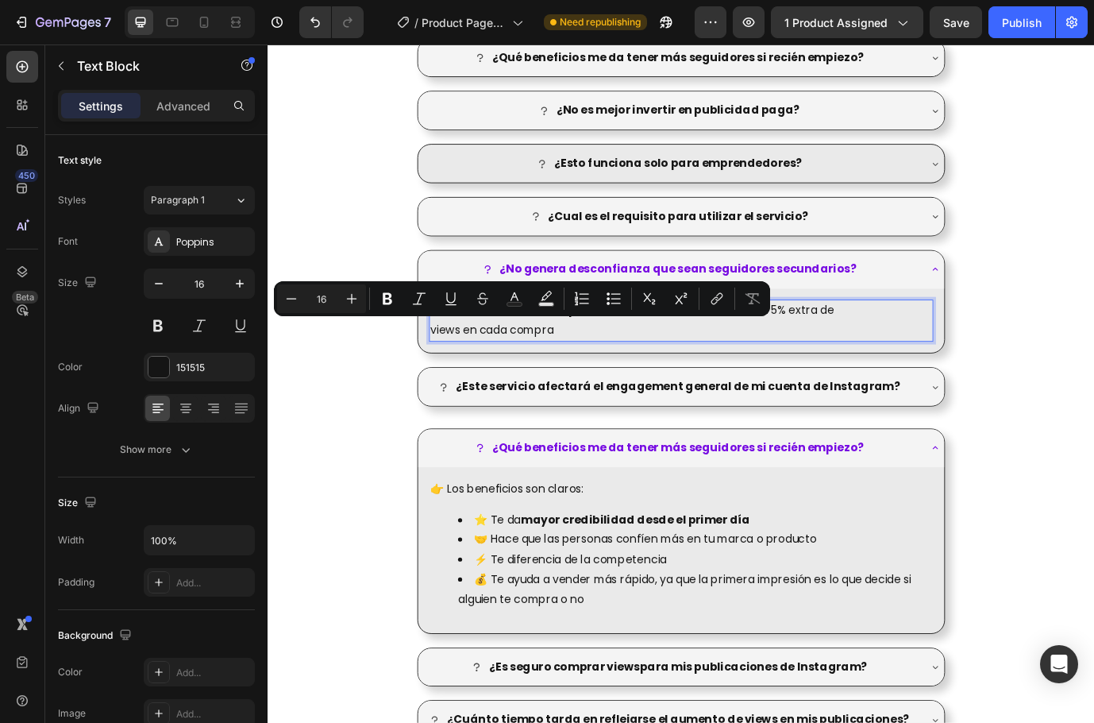
click at [890, 369] on p "views en cada compra" at bounding box center [744, 373] width 578 height 23
click at [840, 371] on p "views en cada compra" at bounding box center [744, 373] width 578 height 23
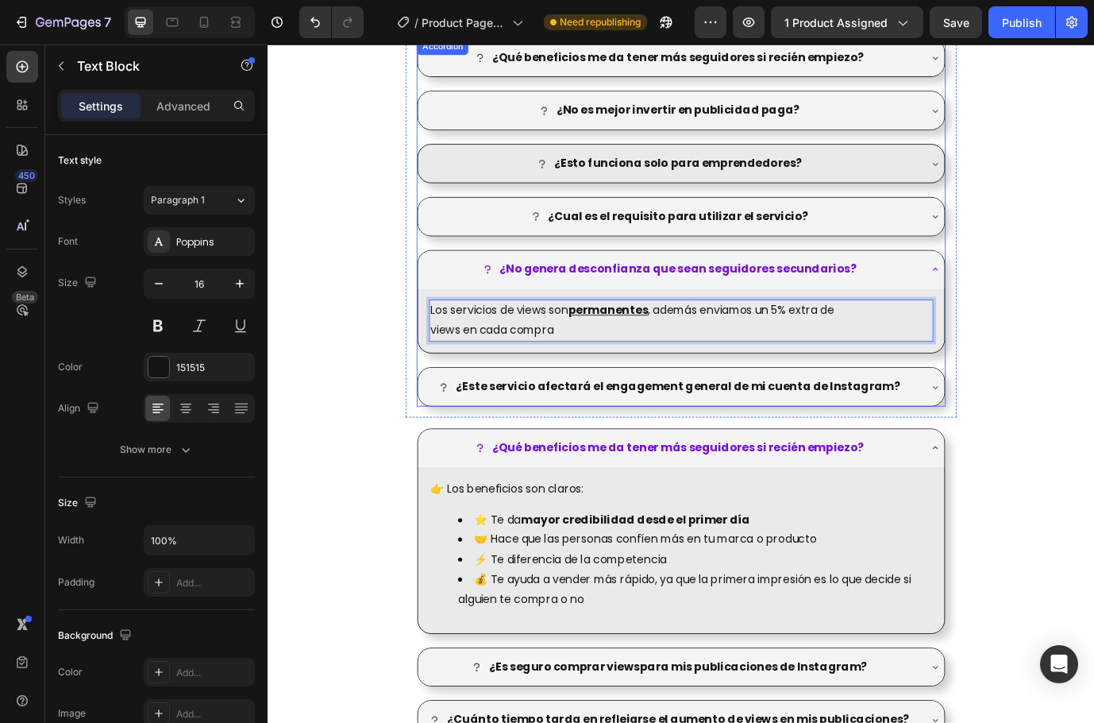
drag, startPoint x: 882, startPoint y: 371, endPoint x: 426, endPoint y: 334, distance: 457.4
click at [426, 334] on div "¿Qué beneficios me da tener más seguidores si recién empiezo? ¿No es mejor inve…" at bounding box center [743, 250] width 635 height 450
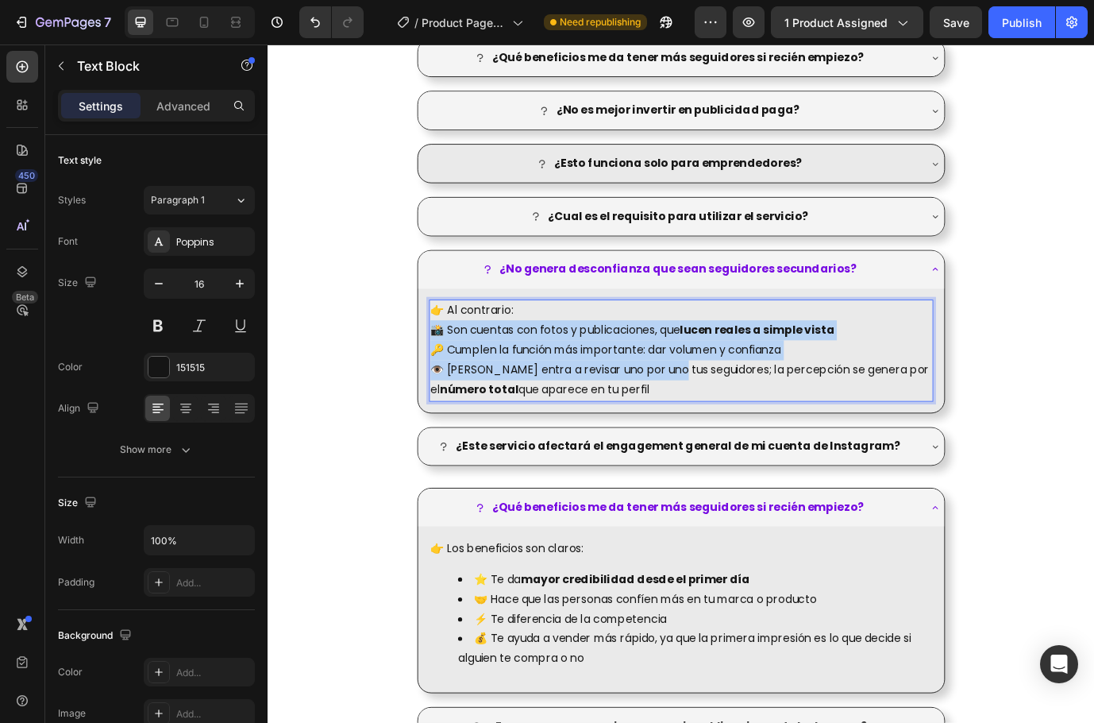
drag, startPoint x: 728, startPoint y: 430, endPoint x: 421, endPoint y: 380, distance: 311.3
click at [426, 380] on div "¿Qué beneficios me da tener más seguidores si recién empiezo? ¿No es mejor inve…" at bounding box center [743, 284] width 635 height 519
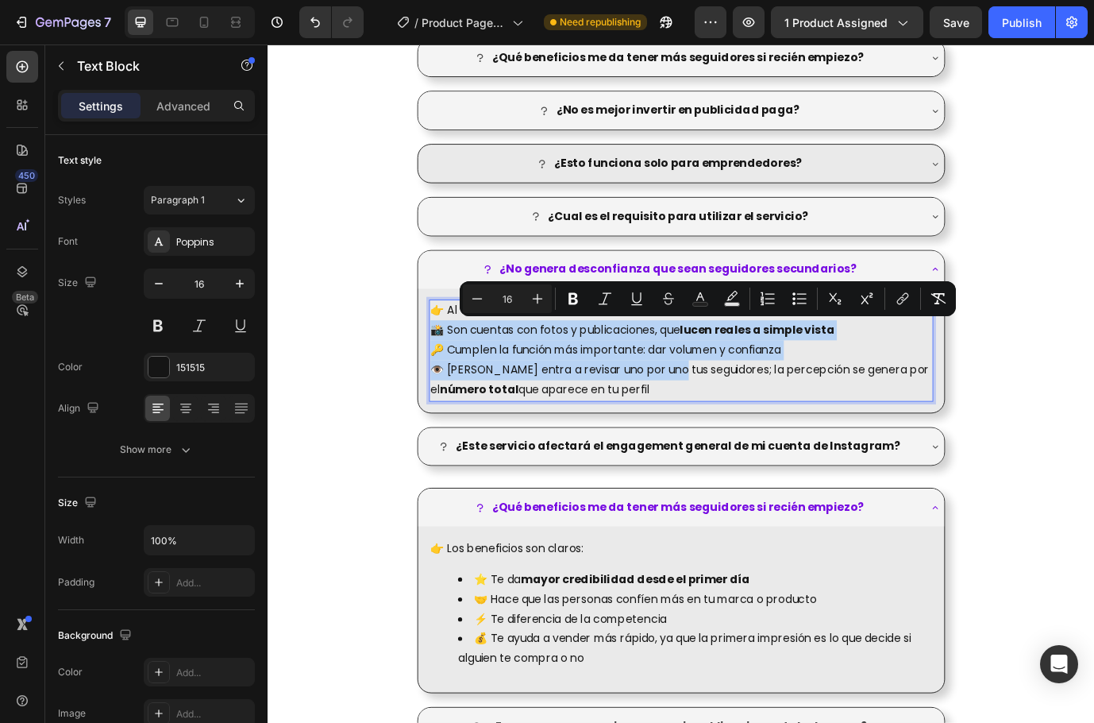
click at [581, 400] on p "🔑 Cumplen la función más importante: dar volumen y confianza" at bounding box center [744, 396] width 578 height 23
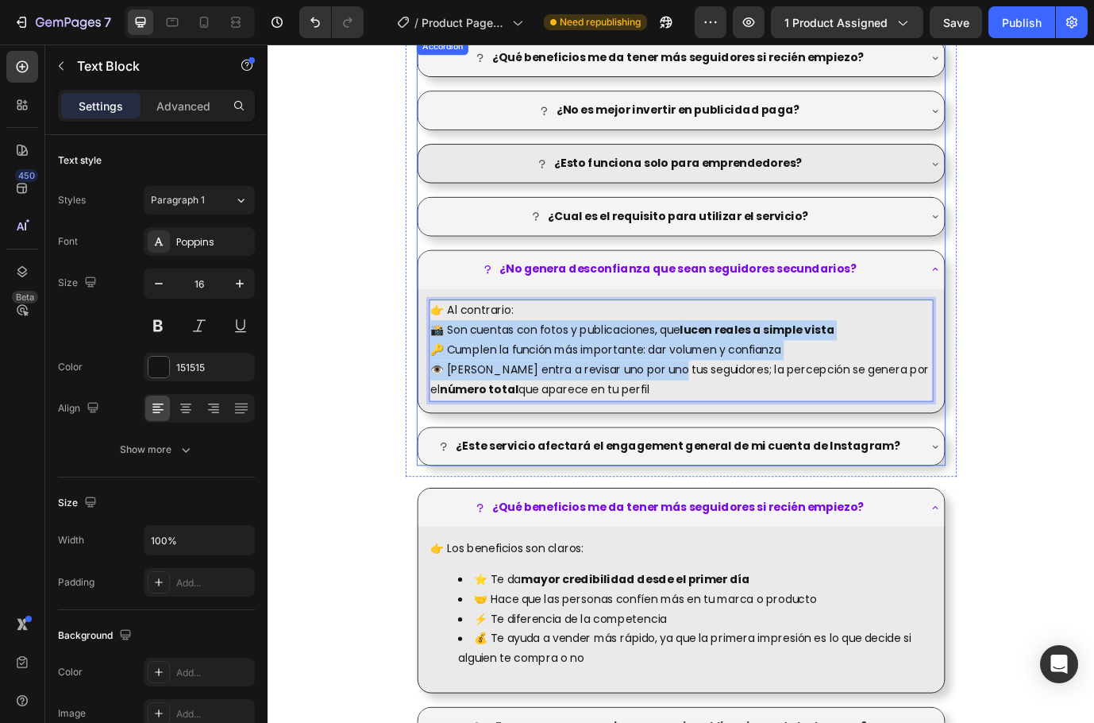
drag, startPoint x: 719, startPoint y: 438, endPoint x: 437, endPoint y: 376, distance: 288.8
click at [441, 376] on div "👉 Al contrario: 📸 Son cuentas con fotos y publicaciones, que lucen reales a sim…" at bounding box center [744, 397] width 607 height 143
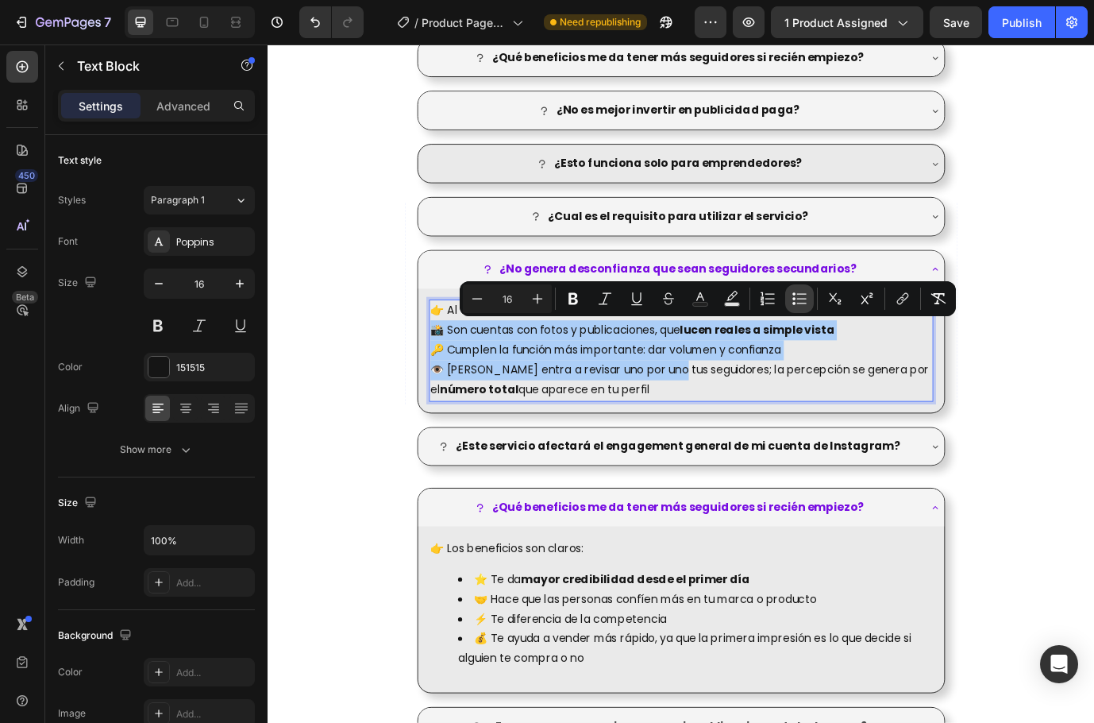
click at [804, 295] on icon "Editor contextual toolbar" at bounding box center [800, 299] width 16 height 16
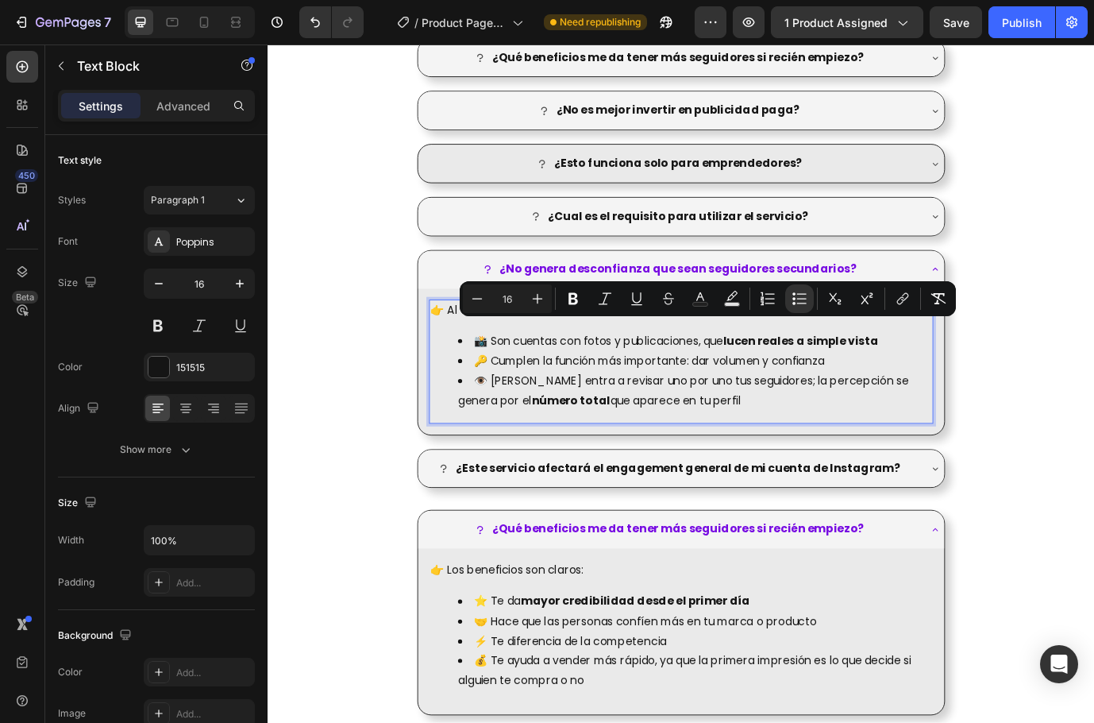
click at [822, 429] on li "👁️ Nadie entra a revisar uno por uno tus seguidores; la percepción se genera po…" at bounding box center [760, 444] width 546 height 46
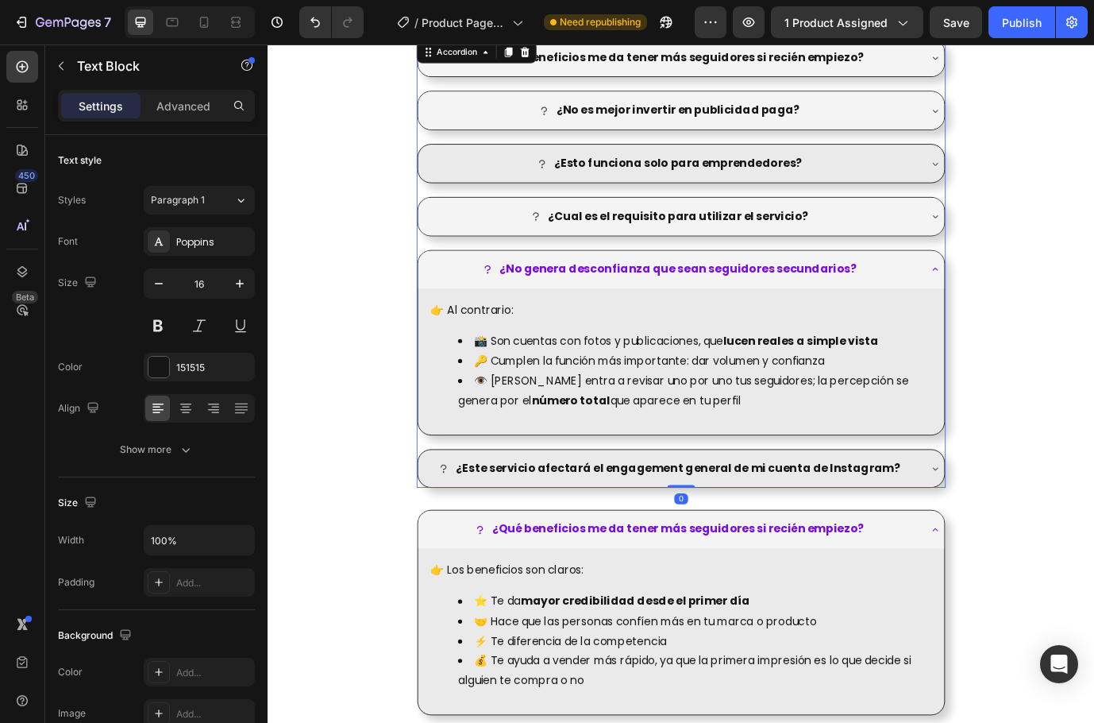
click at [1009, 531] on div "¿Este servicio afectará el engagement general de mi cuenta de Instagram?" at bounding box center [731, 533] width 573 height 28
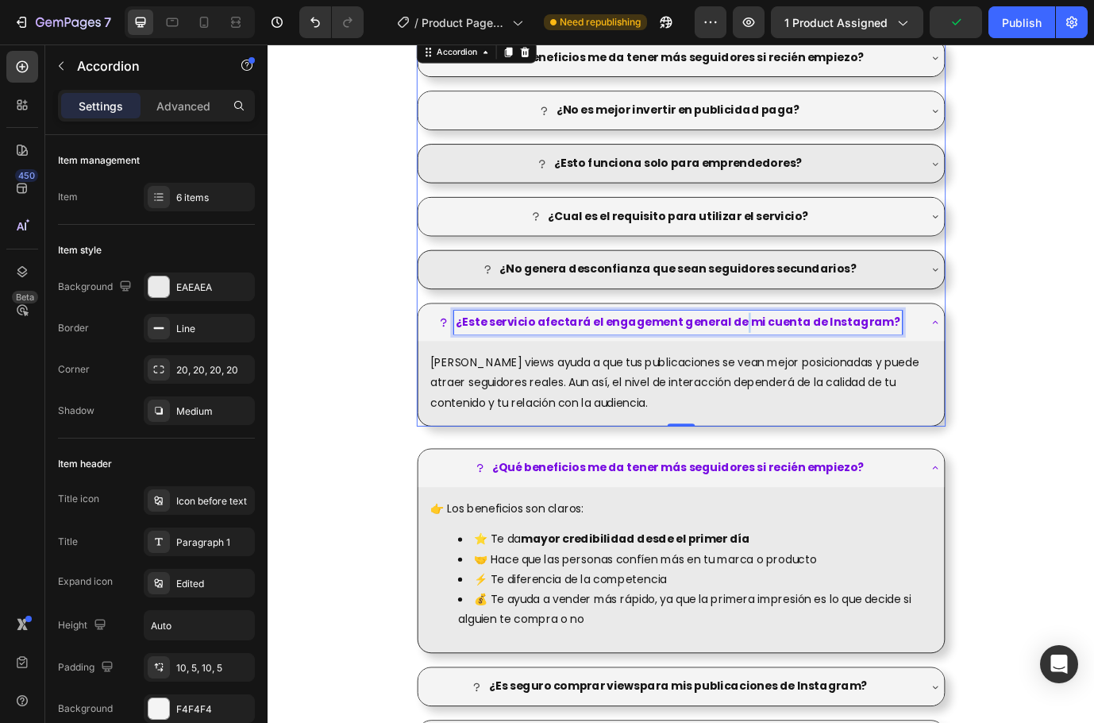
click at [808, 367] on strong "¿Este servicio afectará el engagement general de mi cuenta de Instagram?" at bounding box center [740, 364] width 512 height 18
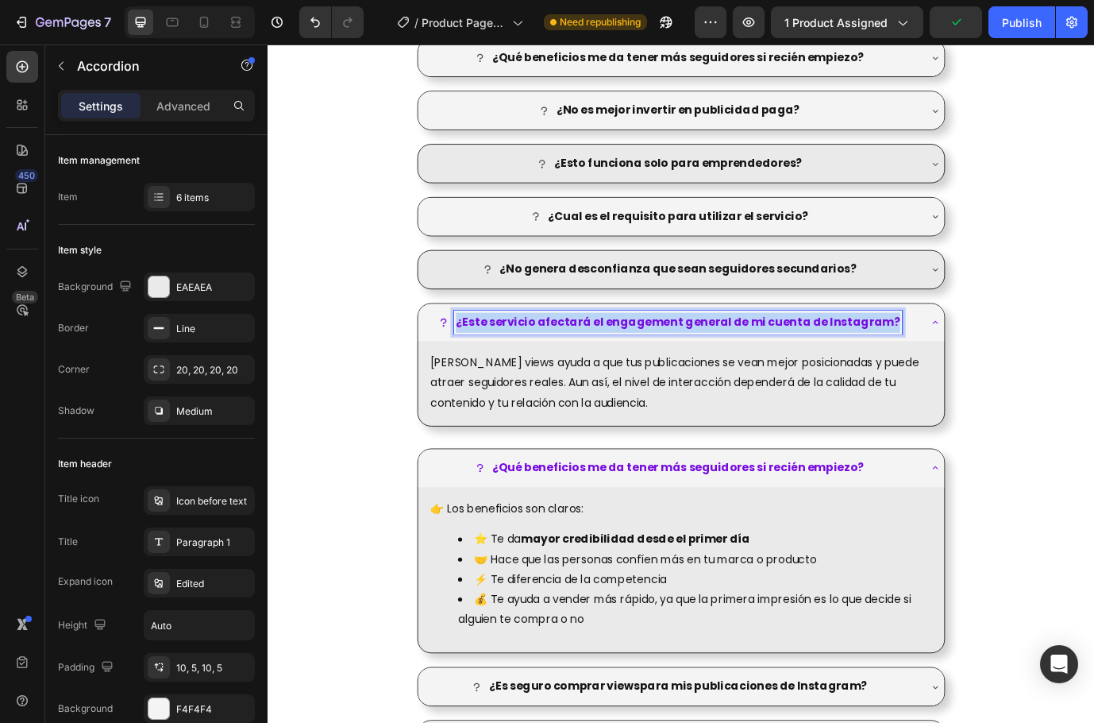
click at [808, 367] on strong "¿Este servicio afectará el engagement general de mi cuenta de Instagram?" at bounding box center [740, 364] width 512 height 18
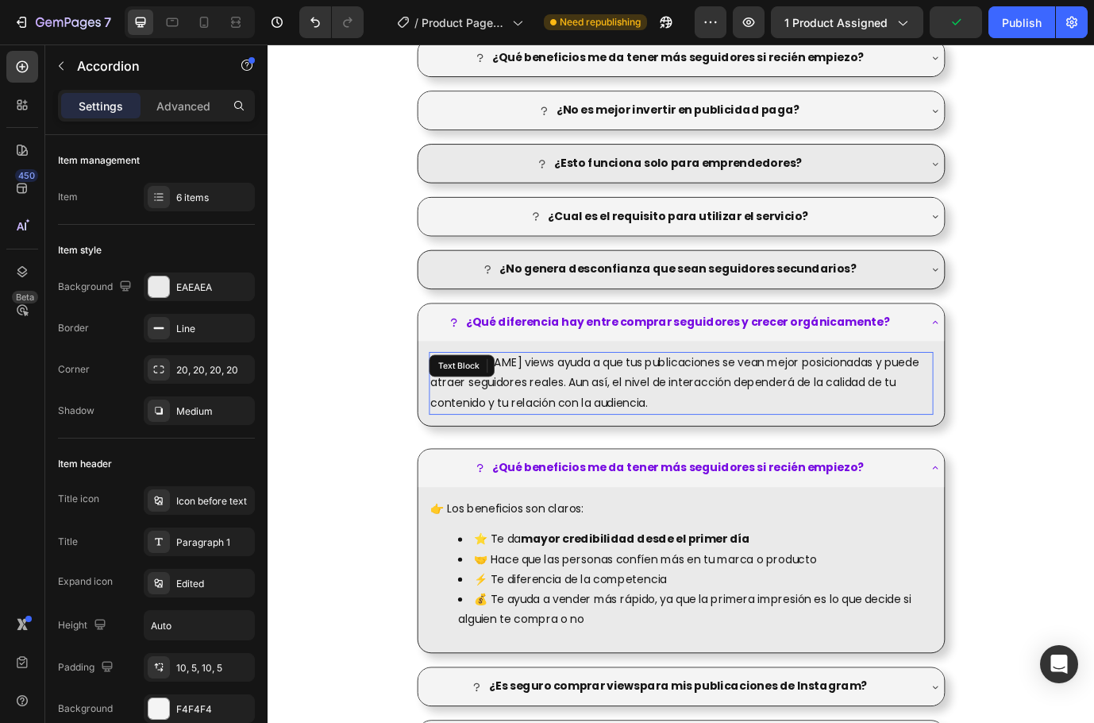
click at [797, 425] on p "Sumar views ayuda a que tus publicaciones se vean mejor posicionadas y puede at…" at bounding box center [744, 434] width 578 height 68
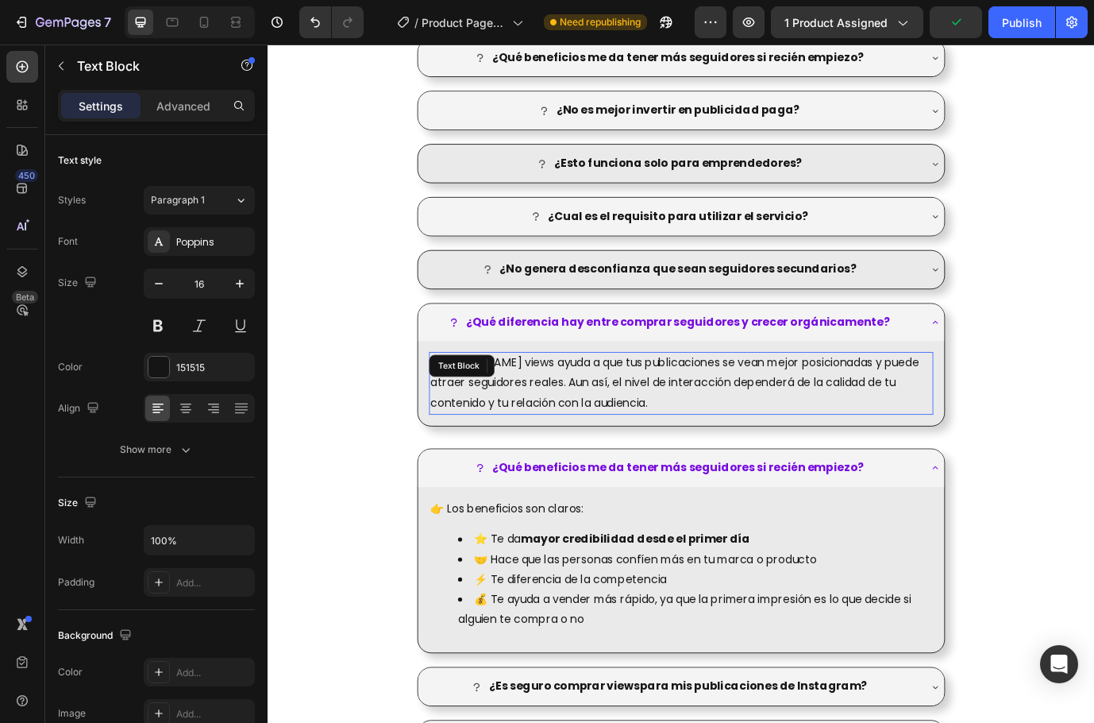
click at [797, 425] on p "Sumar views ayuda a que tus publicaciones se vean mejor posicionadas y puede at…" at bounding box center [744, 434] width 578 height 68
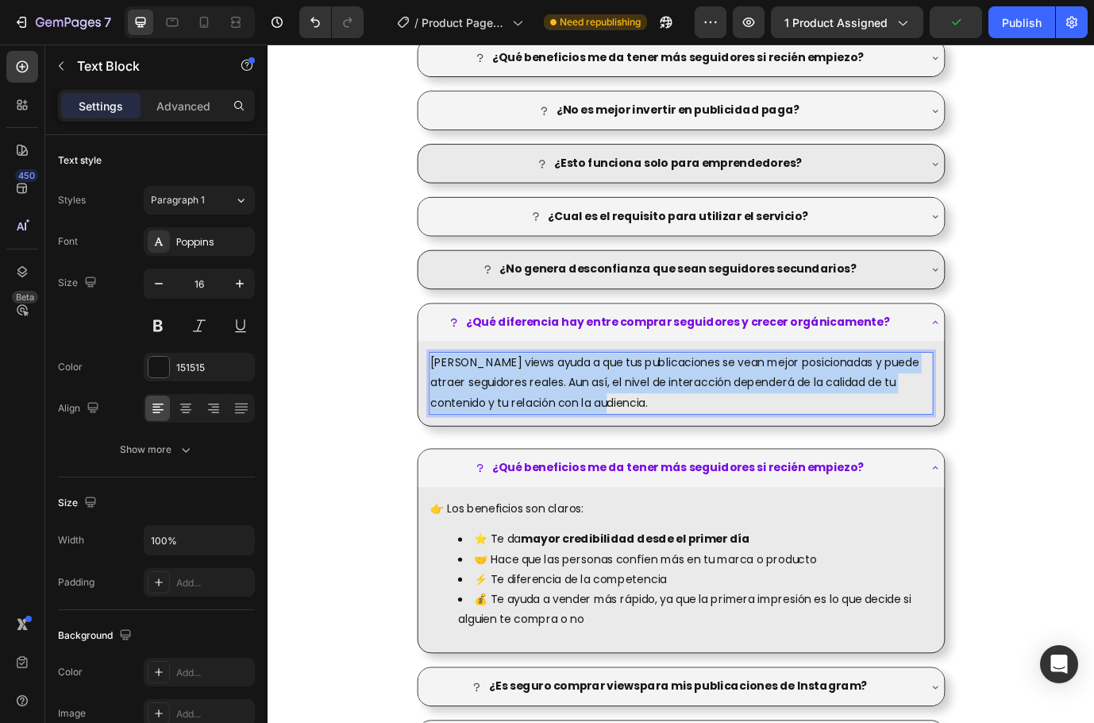
click at [796, 425] on p "Sumar views ayuda a que tus publicaciones se vean mejor posicionadas y puede at…" at bounding box center [744, 434] width 578 height 68
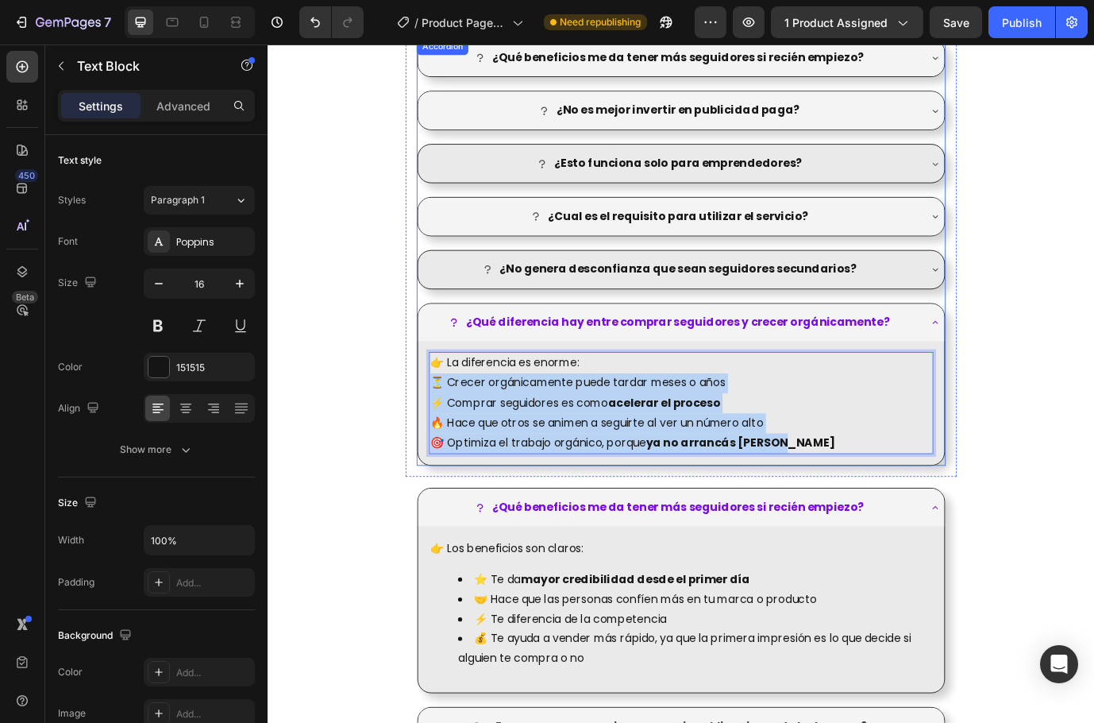
drag, startPoint x: 886, startPoint y: 497, endPoint x: 443, endPoint y: 439, distance: 446.9
click at [443, 439] on div "👉 La diferencia es enorme: ⏳ Crecer orgánicamente puede tardar meses o años ⚡ C…" at bounding box center [744, 457] width 607 height 143
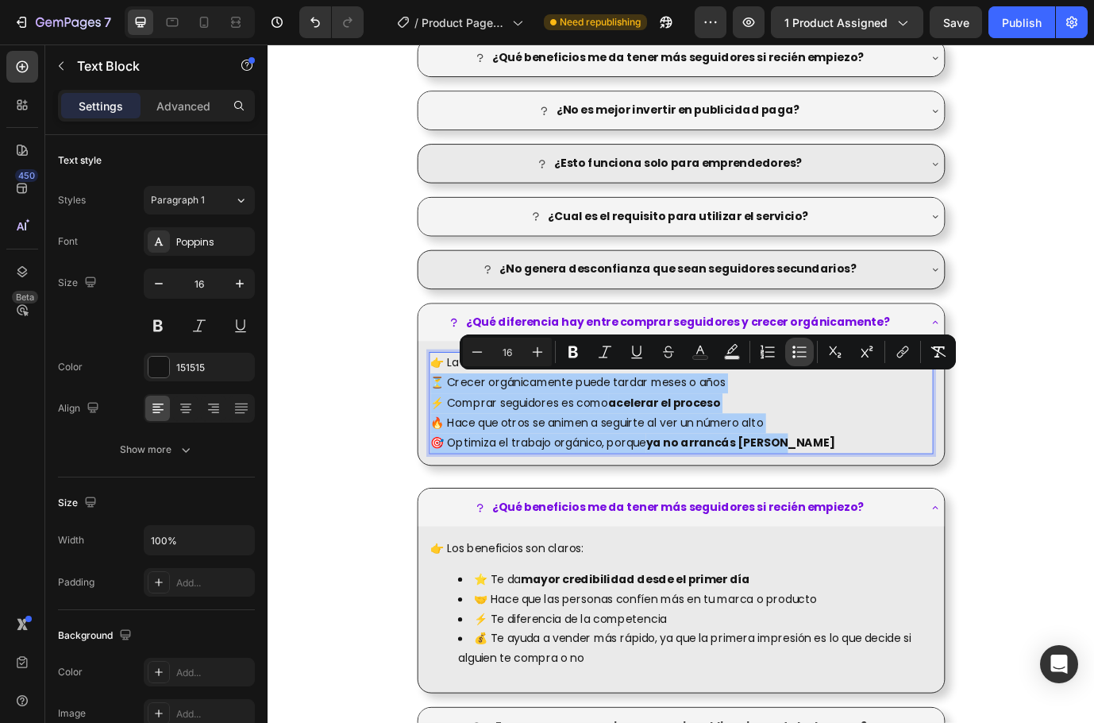
click at [797, 352] on icon "Editor contextual toolbar" at bounding box center [800, 352] width 16 height 16
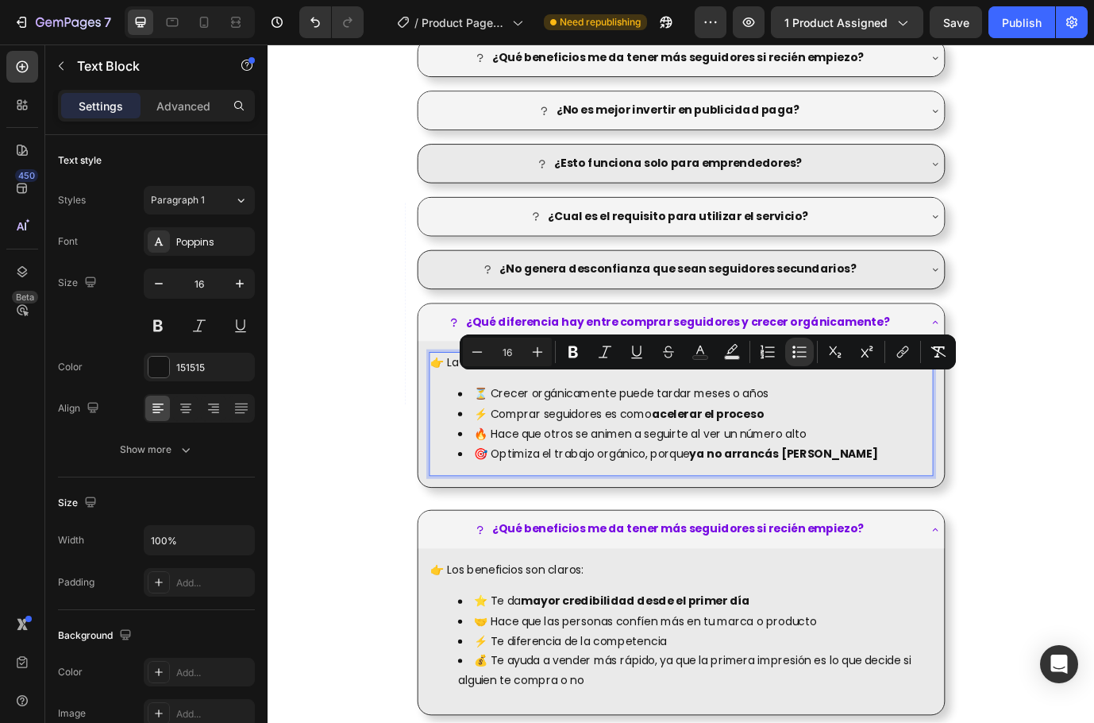
click at [692, 449] on li "⏳ Crecer orgánicamente puede tardar meses o años" at bounding box center [760, 447] width 546 height 23
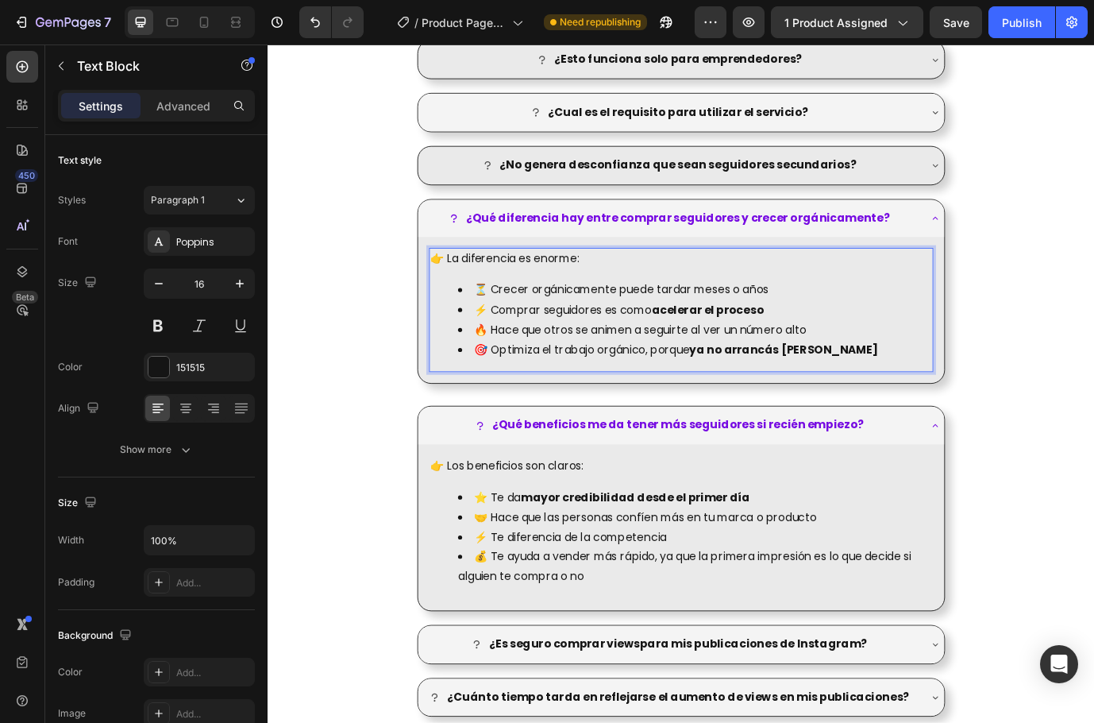
scroll to position [2333, 0]
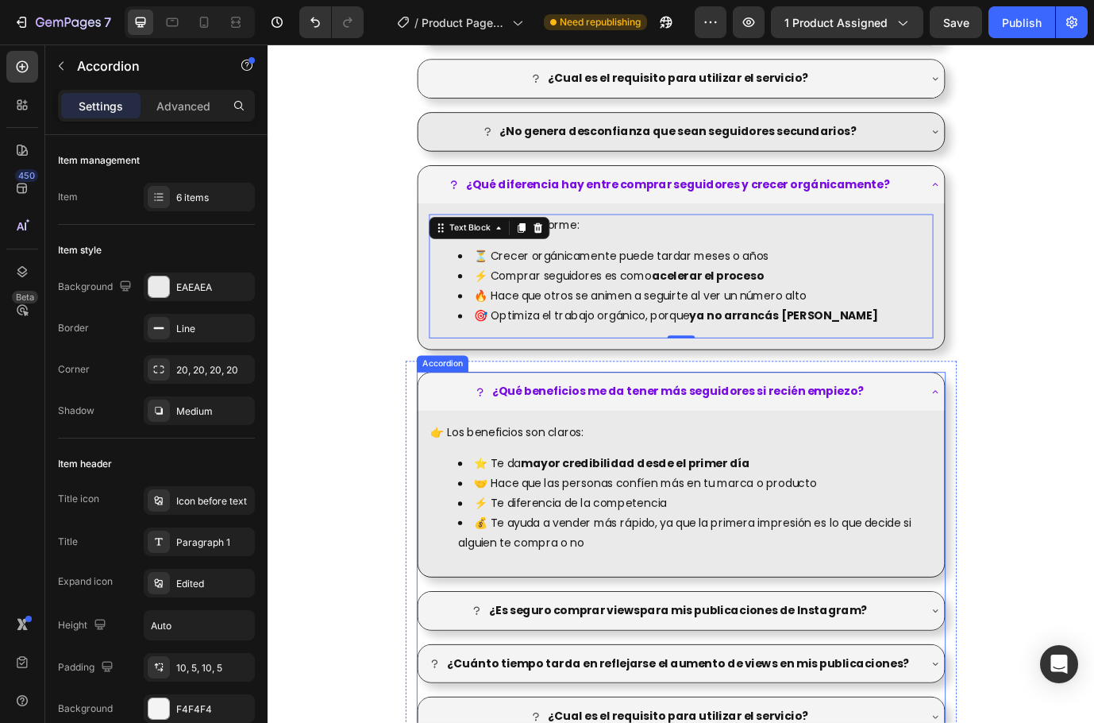
click at [752, 439] on strong "¿Qué beneficios me da tener más seguidores si recién empiezo?" at bounding box center [741, 443] width 428 height 18
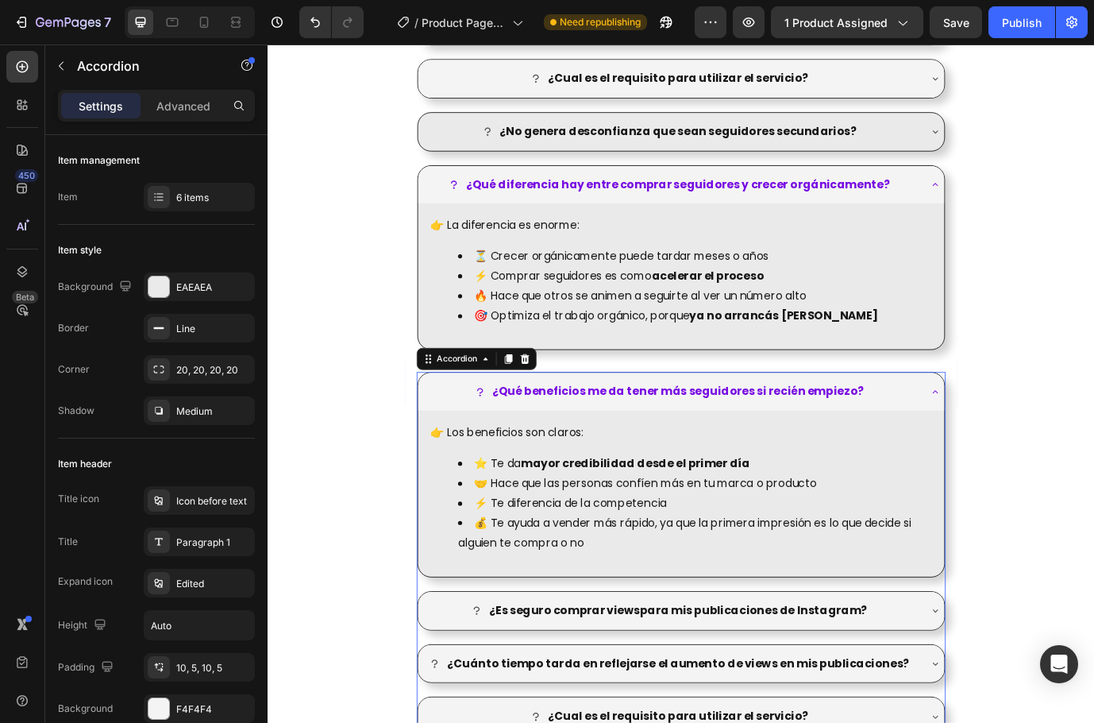
click at [803, 429] on div "¿Qué beneficios me da tener más seguidores si recién empiezo?" at bounding box center [744, 445] width 607 height 44
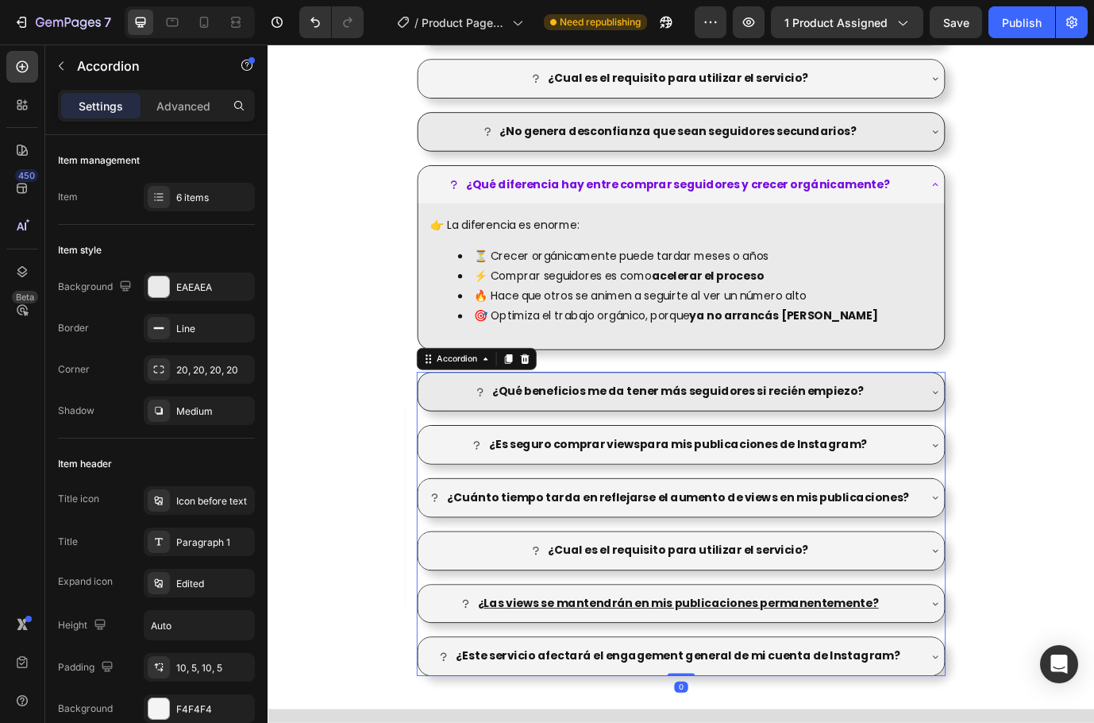
click at [803, 429] on div "¿Qué beneficios me da tener más seguidores si recién empiezo?" at bounding box center [744, 445] width 607 height 44
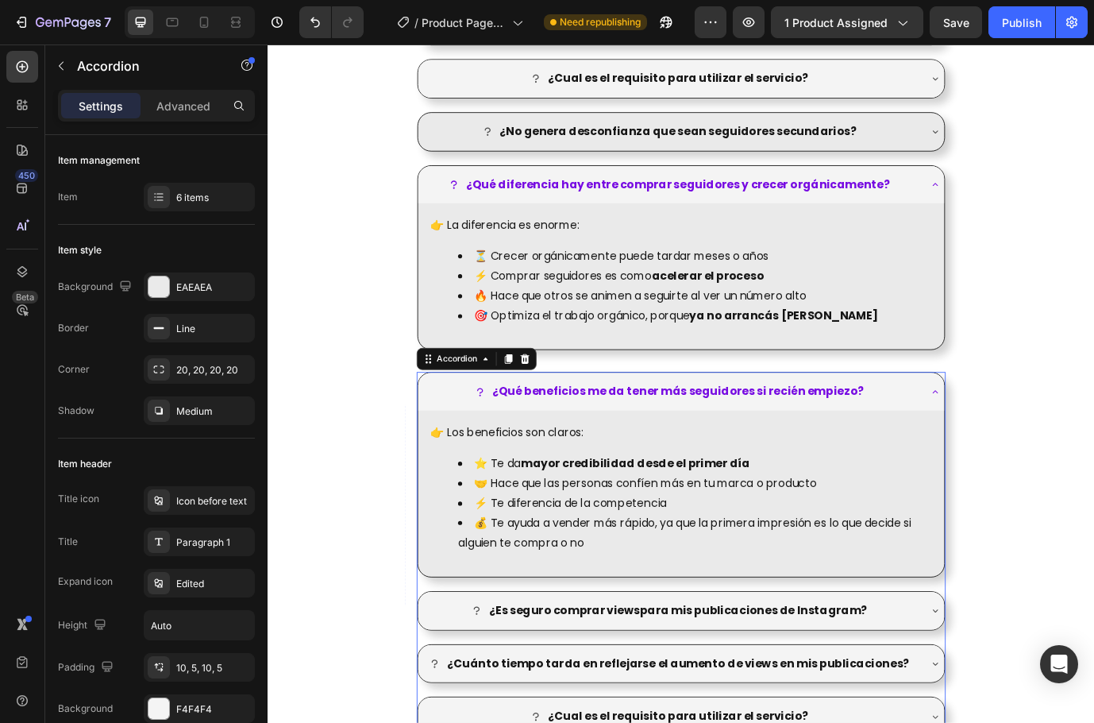
click at [785, 438] on strong "¿Qué beneficios me da tener más seguidores si recién empiezo?" at bounding box center [741, 443] width 428 height 18
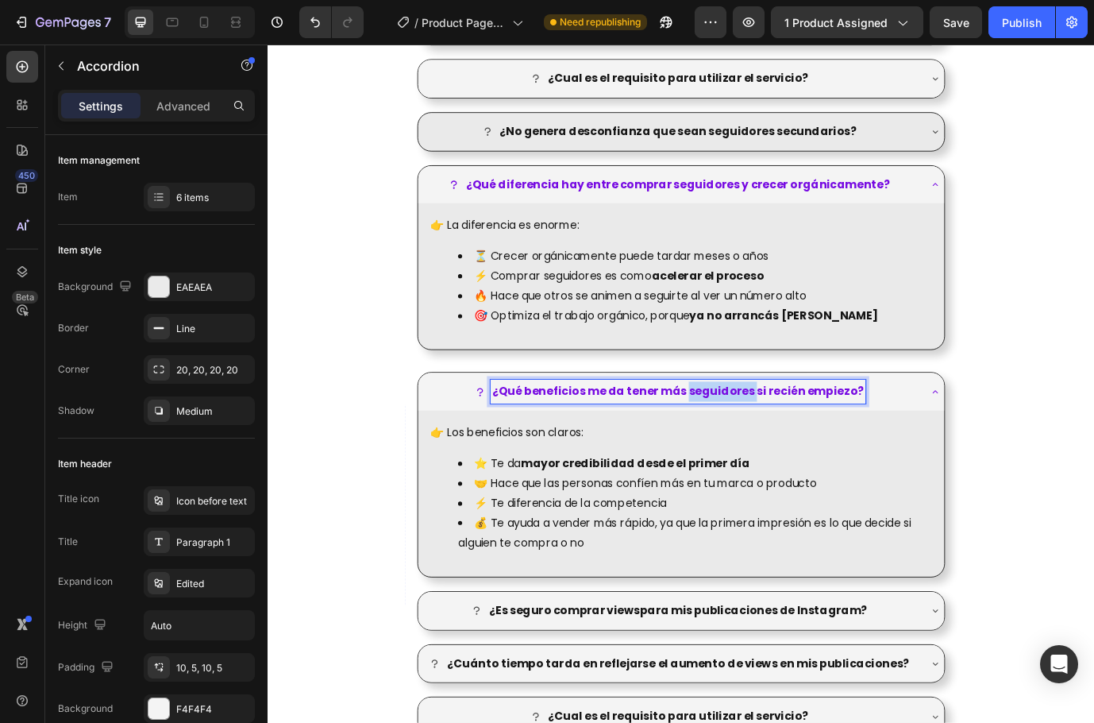
click at [785, 438] on strong "¿Qué beneficios me da tener más seguidores si recién empiezo?" at bounding box center [741, 443] width 428 height 18
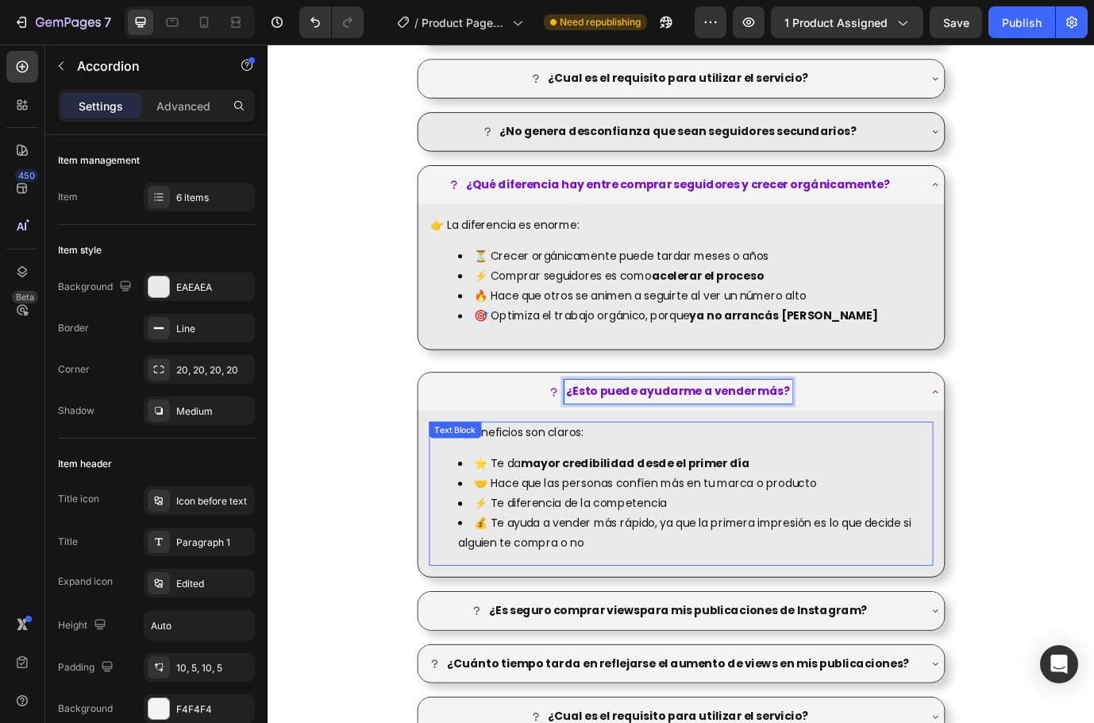
click at [882, 521] on li "⭐ Te da mayor credibilidad desde el primer día" at bounding box center [760, 527] width 546 height 23
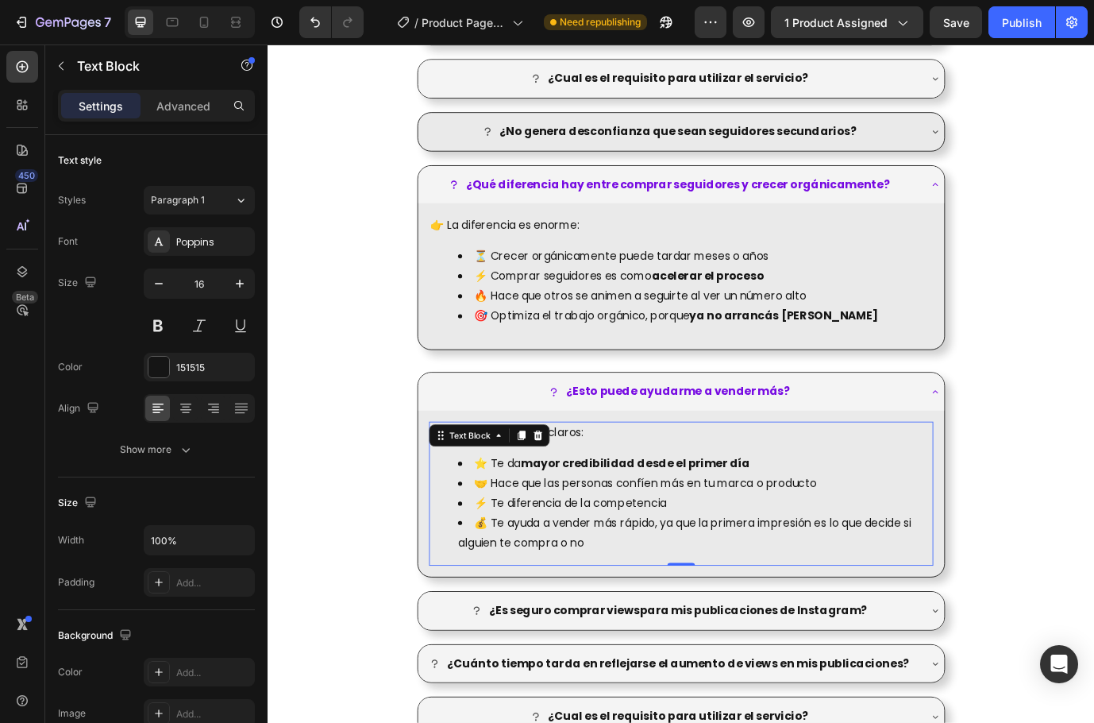
click at [796, 580] on li "⚡ Te diferencia de la competencia" at bounding box center [760, 573] width 546 height 23
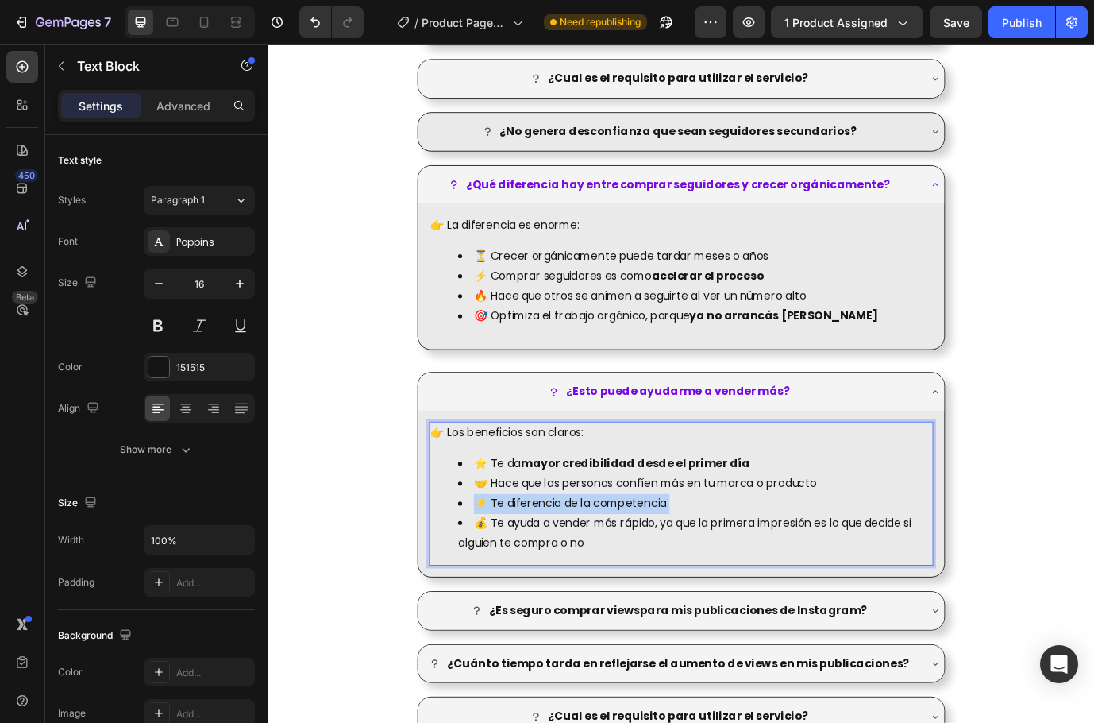
click at [796, 580] on li "⚡ Te diferencia de la competencia" at bounding box center [760, 573] width 546 height 23
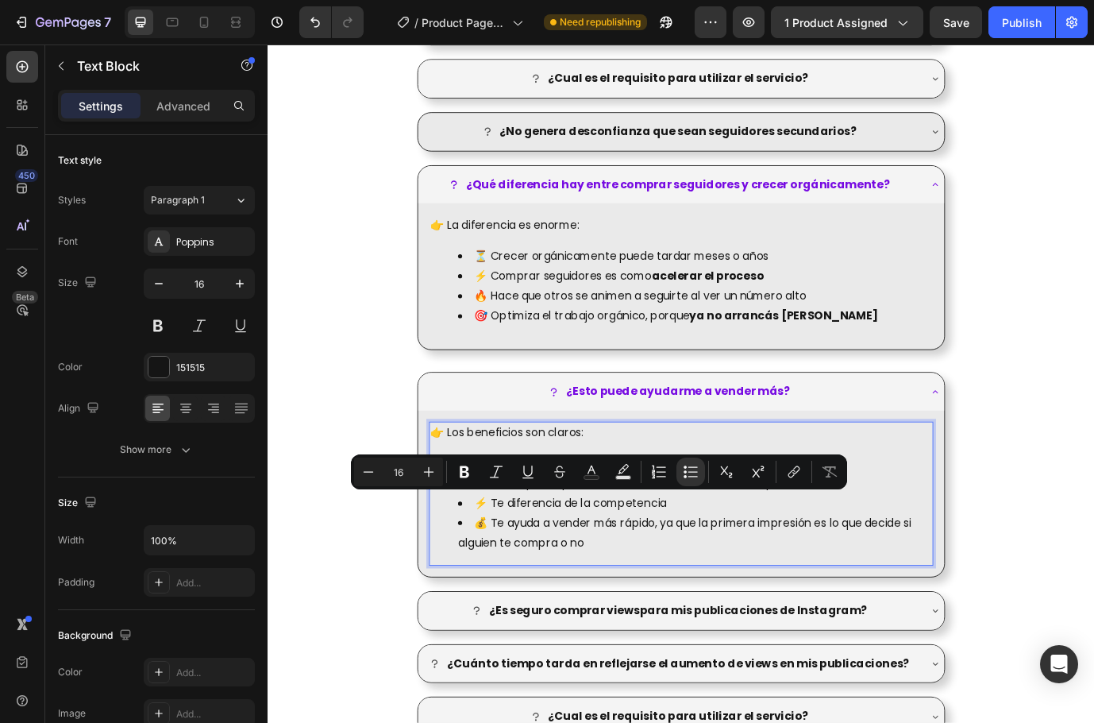
click at [700, 605] on li "💰 Te ayuda a vender más rápido, ya que la primera impresión es lo que decide si…" at bounding box center [760, 608] width 546 height 46
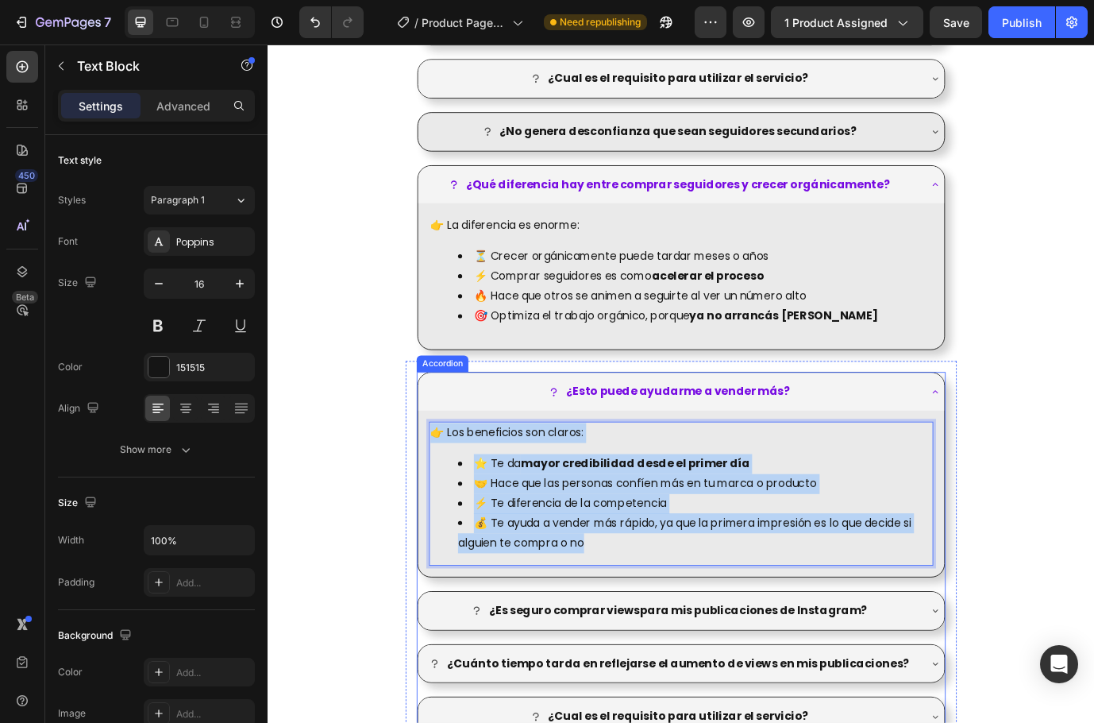
drag, startPoint x: 719, startPoint y: 620, endPoint x: 445, endPoint y: 465, distance: 315.1
click at [445, 465] on div "¿Esto puede ayudarme a vender más? 👉 Los beneficios son claros: ⭐ Te da mayor c…" at bounding box center [744, 540] width 607 height 235
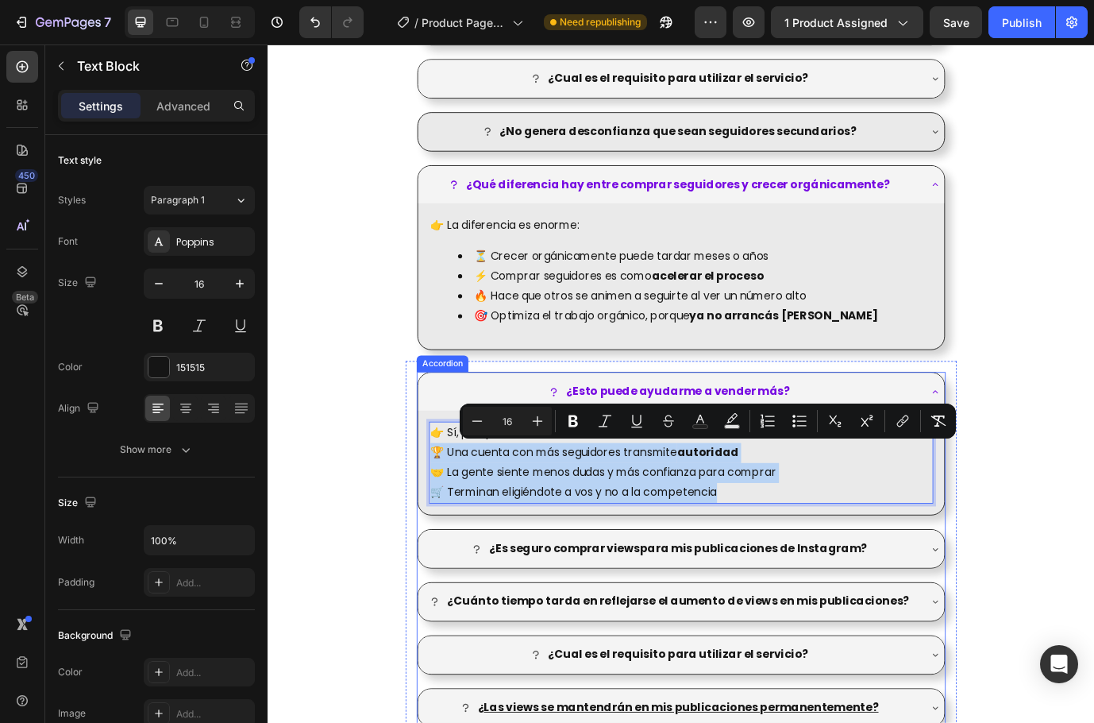
drag, startPoint x: 859, startPoint y: 554, endPoint x: 442, endPoint y: 515, distance: 419.6
click at [442, 515] on div "👉 Sí, porque: 🏆 Una cuenta con más seguidores transmite autoridad 🤝 La gente si…" at bounding box center [744, 526] width 607 height 120
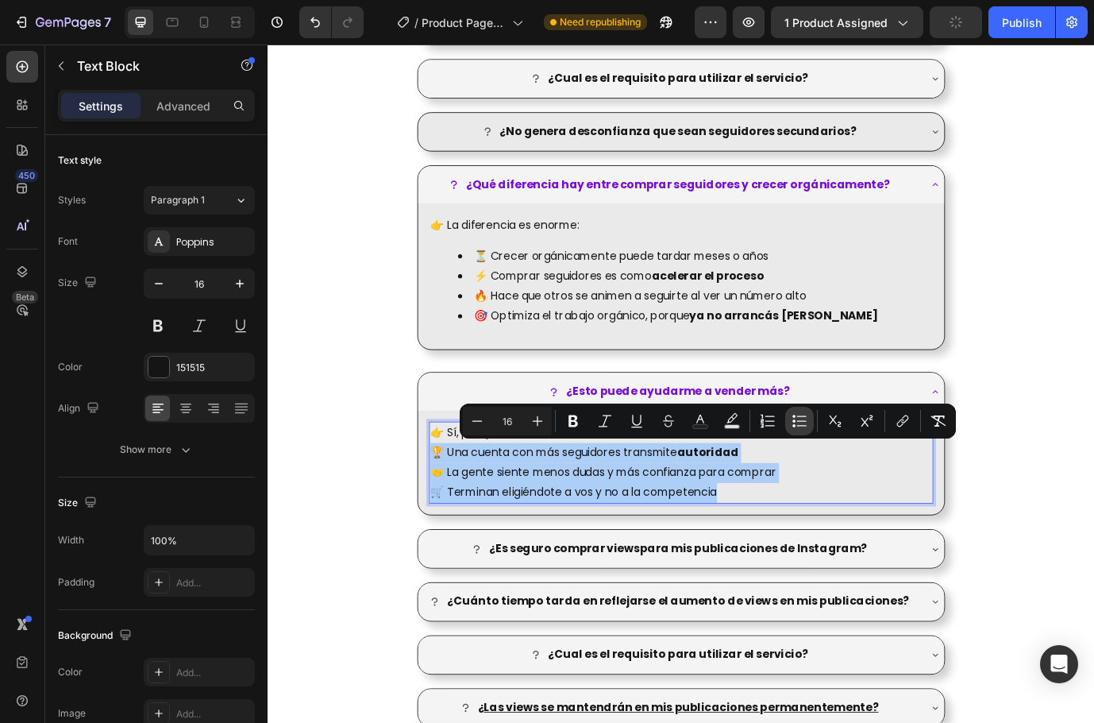
click at [799, 422] on icon "Editor contextual toolbar" at bounding box center [800, 421] width 16 height 16
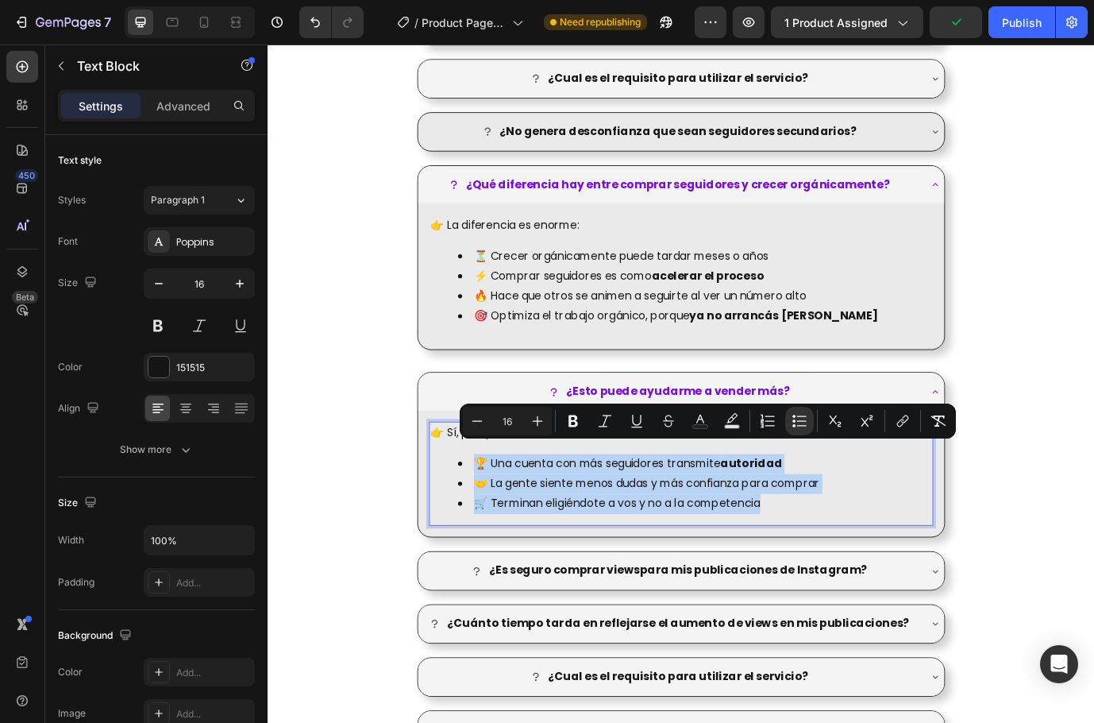
click at [900, 562] on li "🛒 Terminan eligiéndote a vos y no a la competencia" at bounding box center [760, 573] width 546 height 23
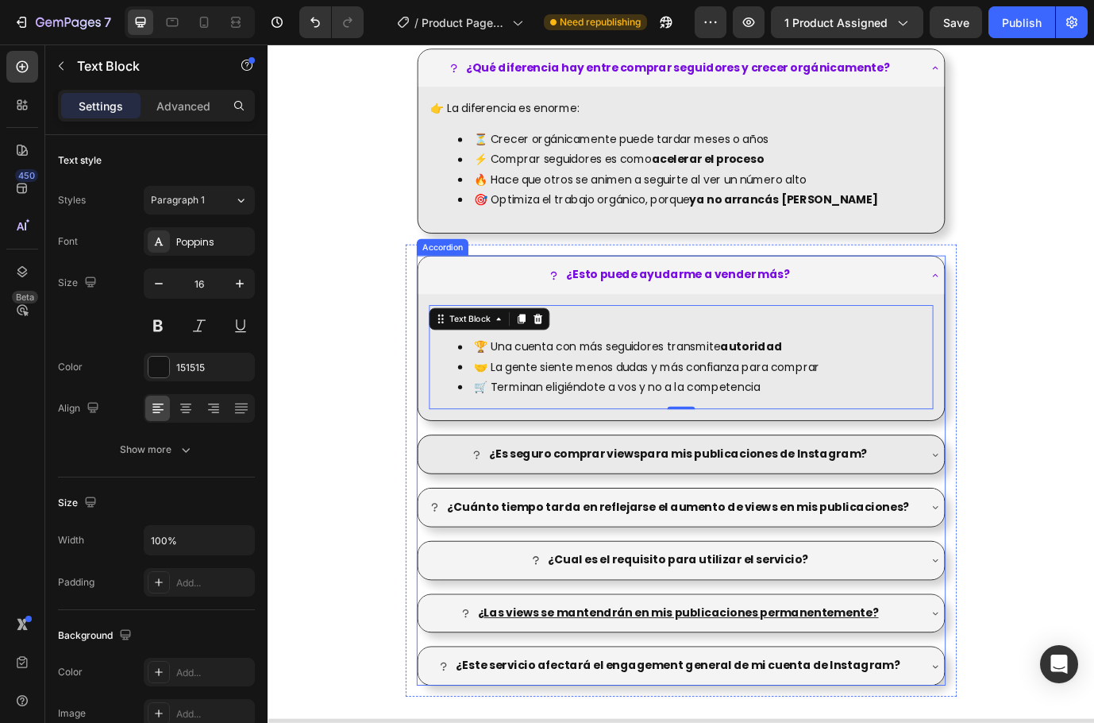
scroll to position [2491, 0]
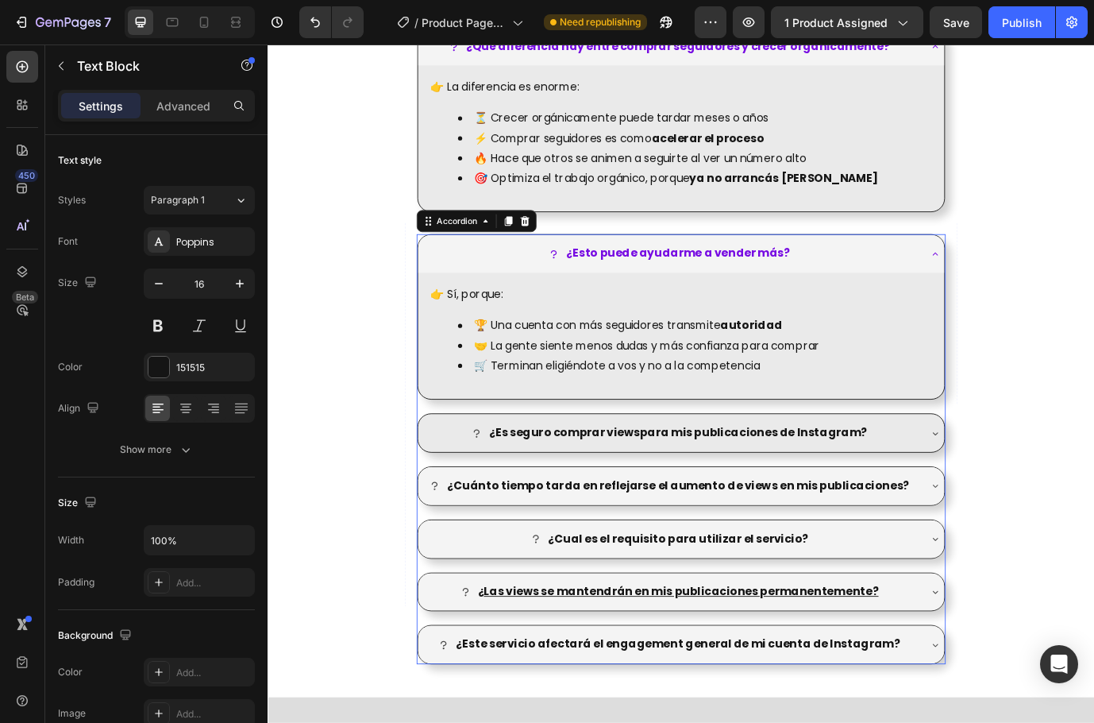
click at [857, 483] on strong "¿Es seguro comprar viewspara mis publicaciones de Instagram?" at bounding box center [741, 491] width 436 height 18
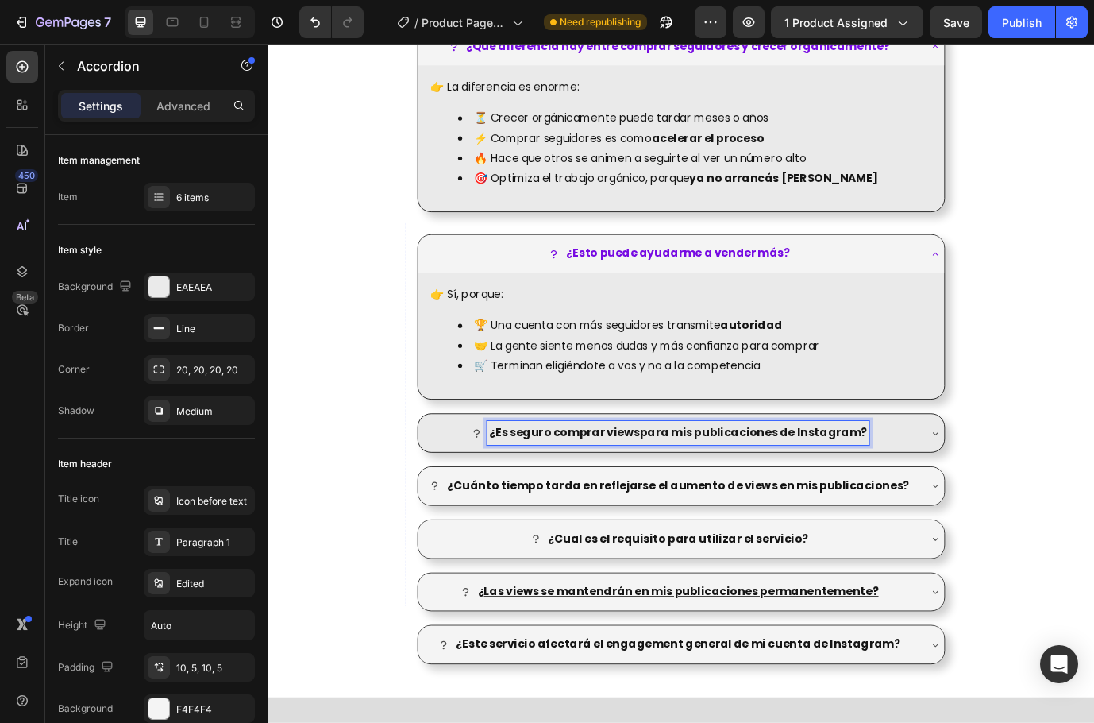
click at [829, 486] on strong "¿Es seguro comprar viewspara mis publicaciones de Instagram?" at bounding box center [741, 491] width 436 height 18
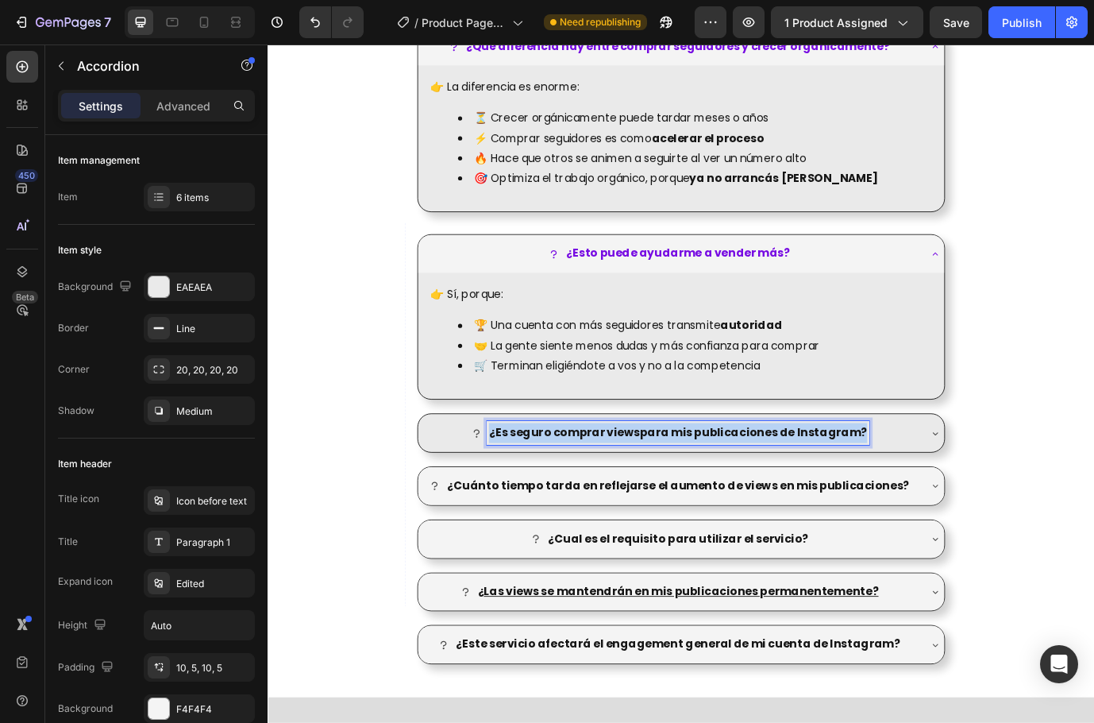
click at [829, 486] on strong "¿Es seguro comprar viewspara mis publicaciones de Instagram?" at bounding box center [741, 491] width 436 height 18
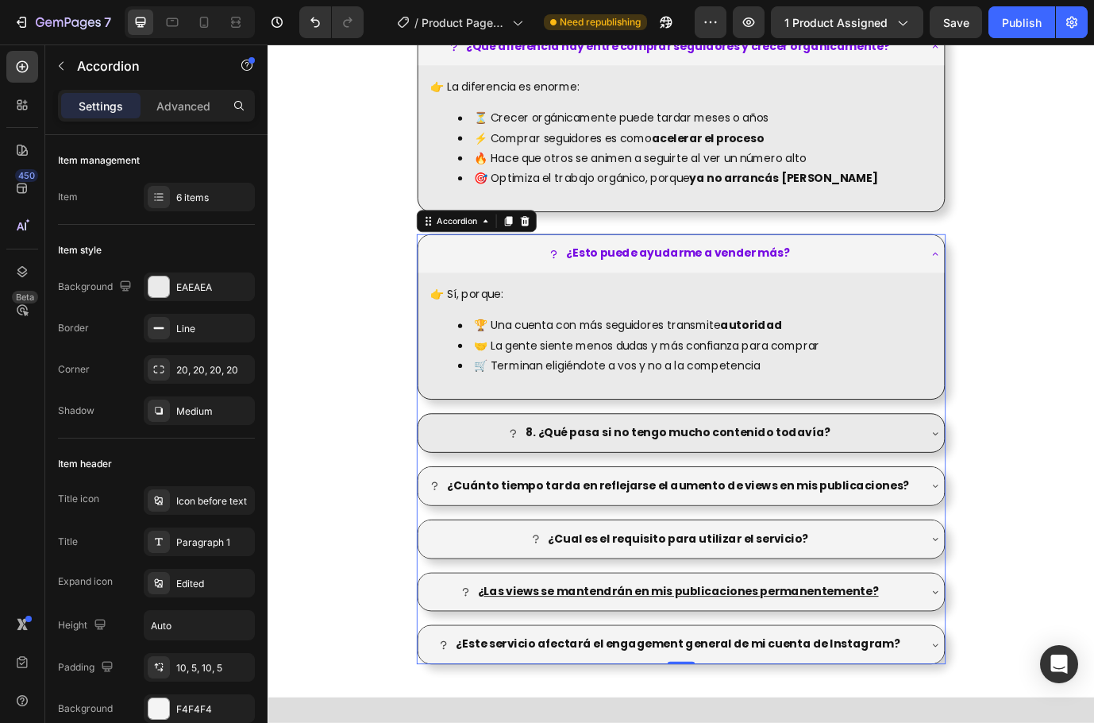
click at [990, 488] on div "8. ¿Qué pasa si no tengo mucho contenido todavía?" at bounding box center [731, 492] width 573 height 28
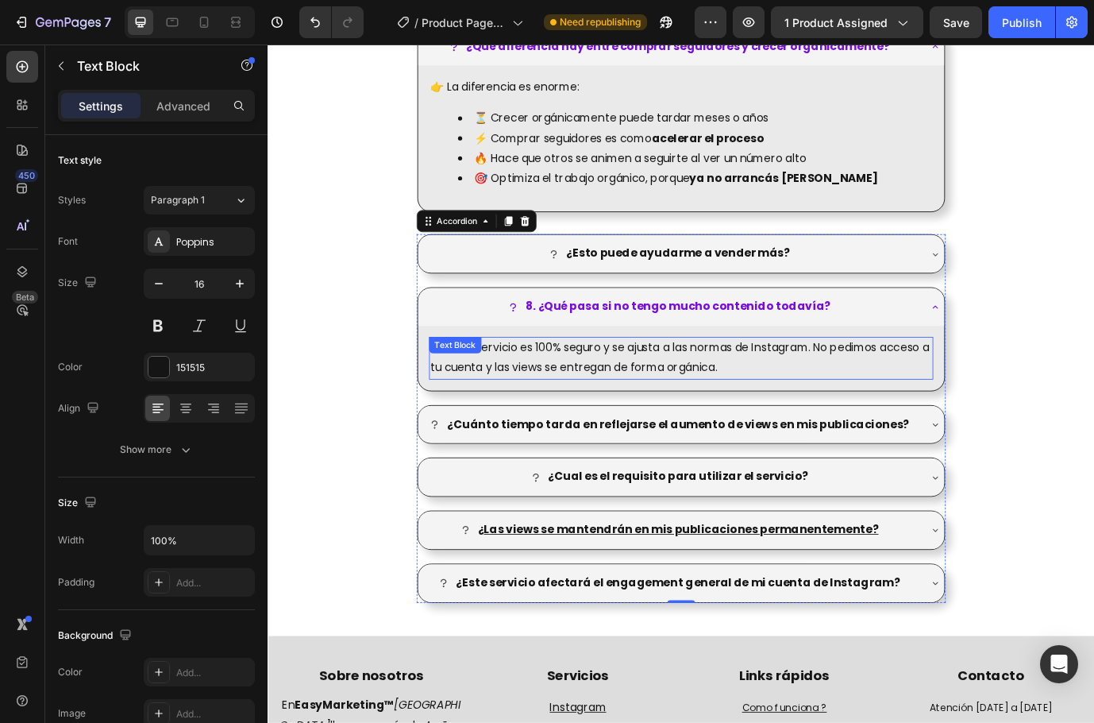
click at [785, 429] on div "Nuestro servicio es 100% seguro y se ajusta a las normas de Instagram. No pedim…" at bounding box center [743, 405] width 581 height 49
click at [785, 414] on p "Nuestro servicio es 100% seguro y se ajusta a las normas de Instagram. No pedim…" at bounding box center [744, 406] width 578 height 46
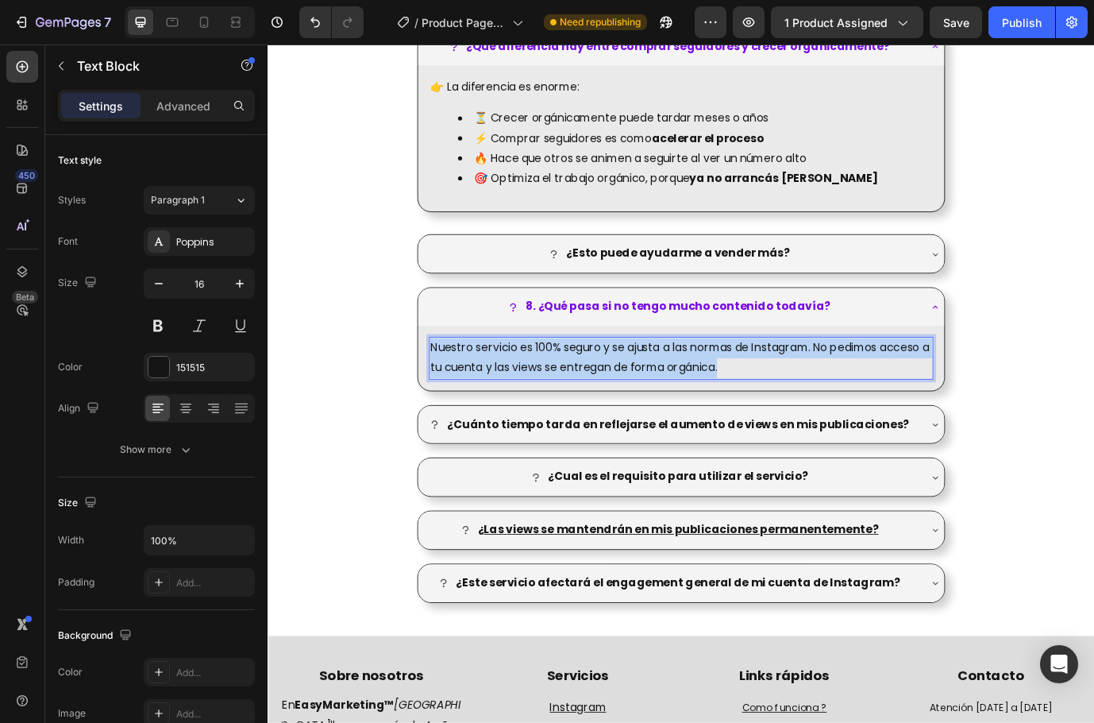
click at [785, 414] on p "Nuestro servicio es 100% seguro y se ajusta a las normas de Instagram. No pedim…" at bounding box center [744, 406] width 578 height 46
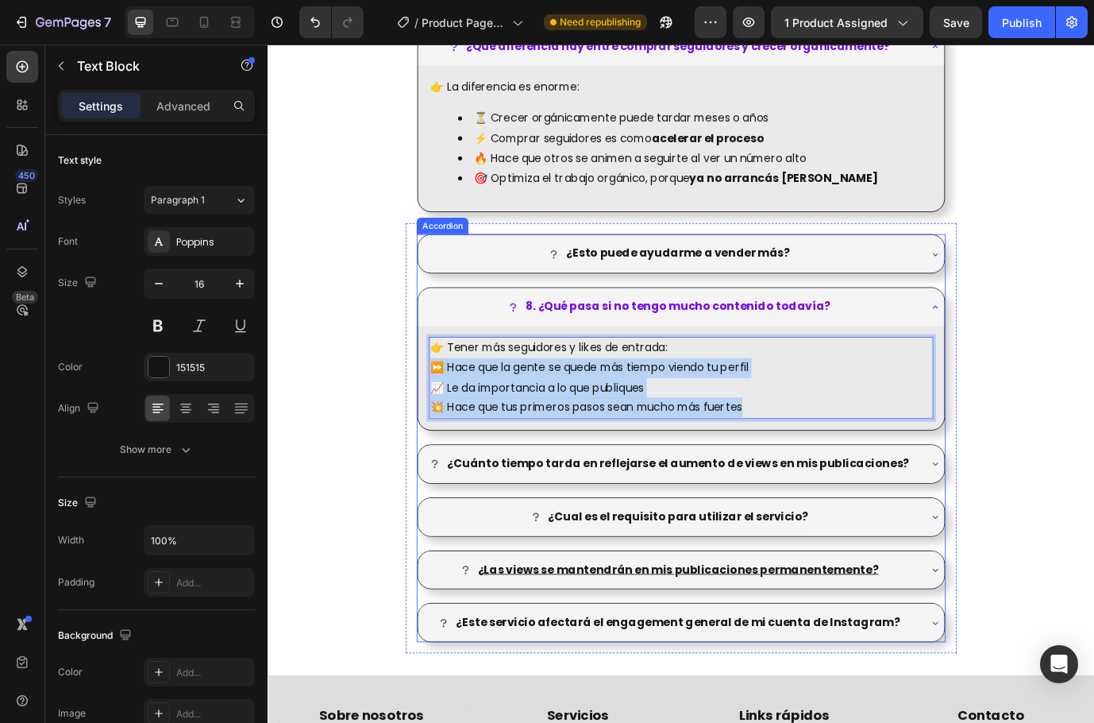
drag, startPoint x: 847, startPoint y: 457, endPoint x: 434, endPoint y: 418, distance: 414.8
click at [440, 418] on div "8. ¿Qué pasa si no tengo mucho contenido todavía? 👉 Tener más seguidores y like…" at bounding box center [744, 406] width 608 height 165
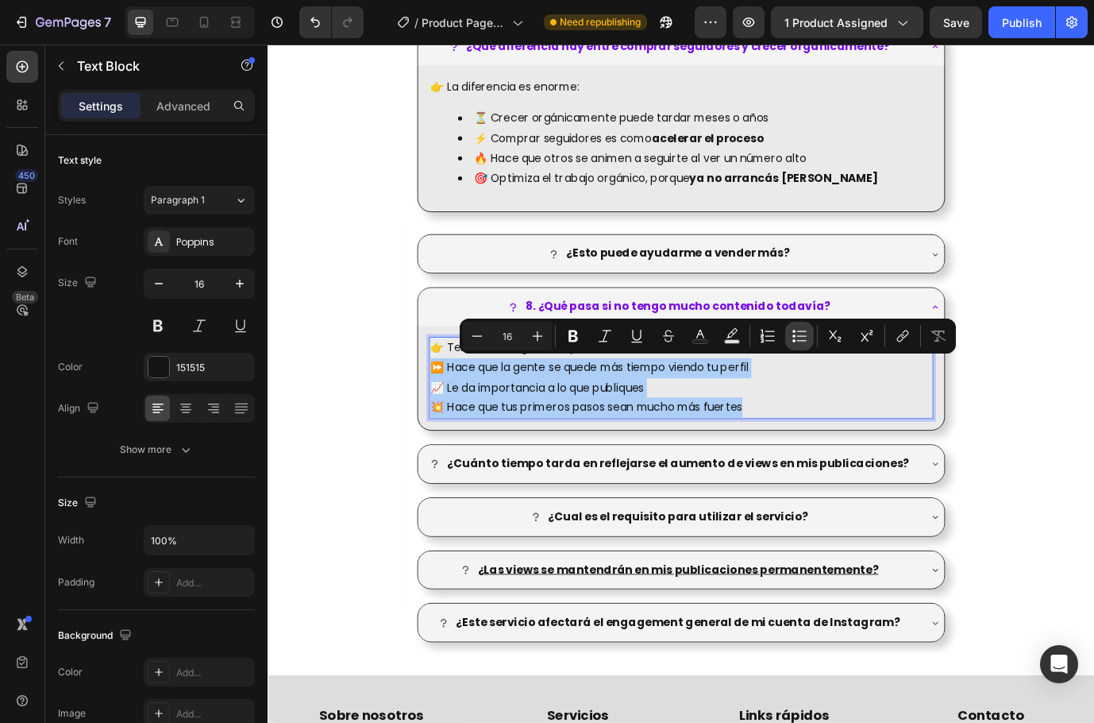
click at [800, 338] on icon "Editor contextual toolbar" at bounding box center [800, 336] width 16 height 16
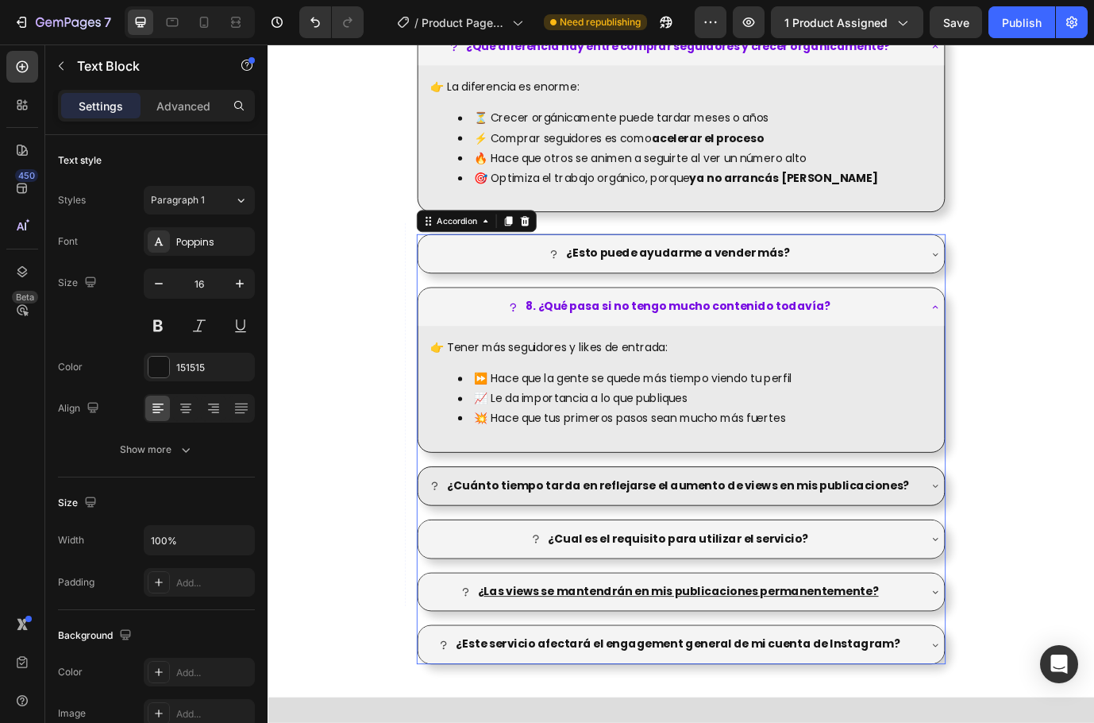
click at [808, 546] on strong "¿Cuánto tiempo tarda en reflejarse el aumento de views en mis publicaciones?" at bounding box center [740, 552] width 533 height 18
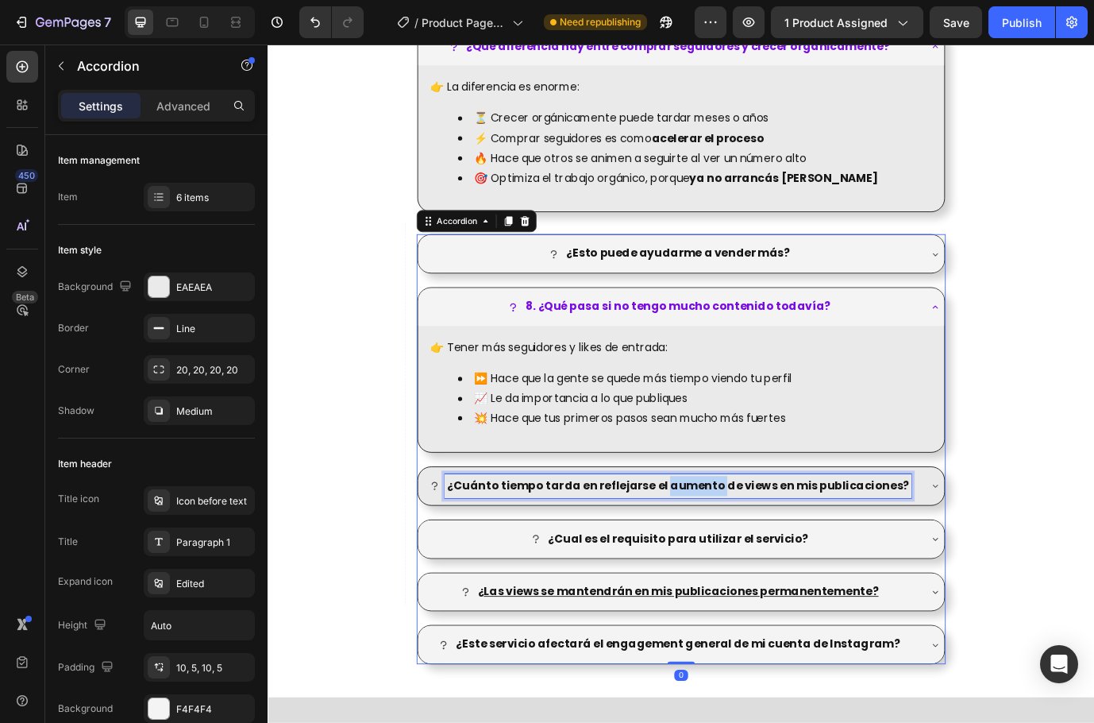
click at [774, 549] on strong "¿Cuánto tiempo tarda en reflejarse el aumento de views en mis publicaciones?" at bounding box center [740, 552] width 533 height 18
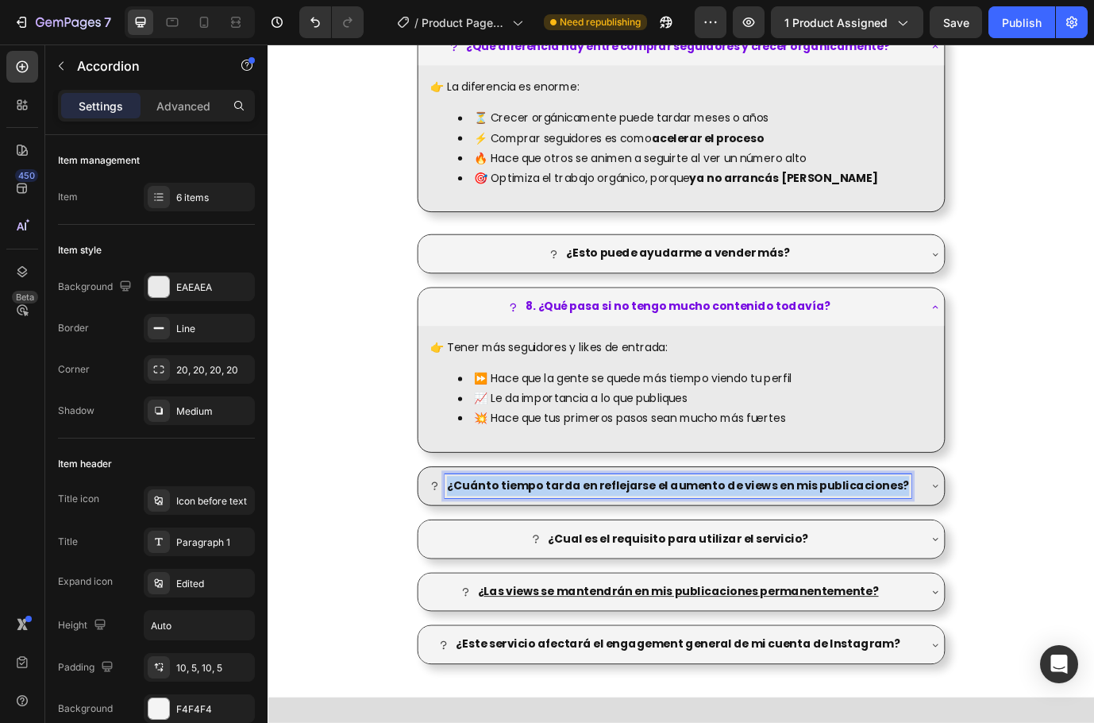
click at [774, 549] on strong "¿Cuánto tiempo tarda en reflejarse el aumento de views en mis publicaciones?" at bounding box center [740, 552] width 533 height 18
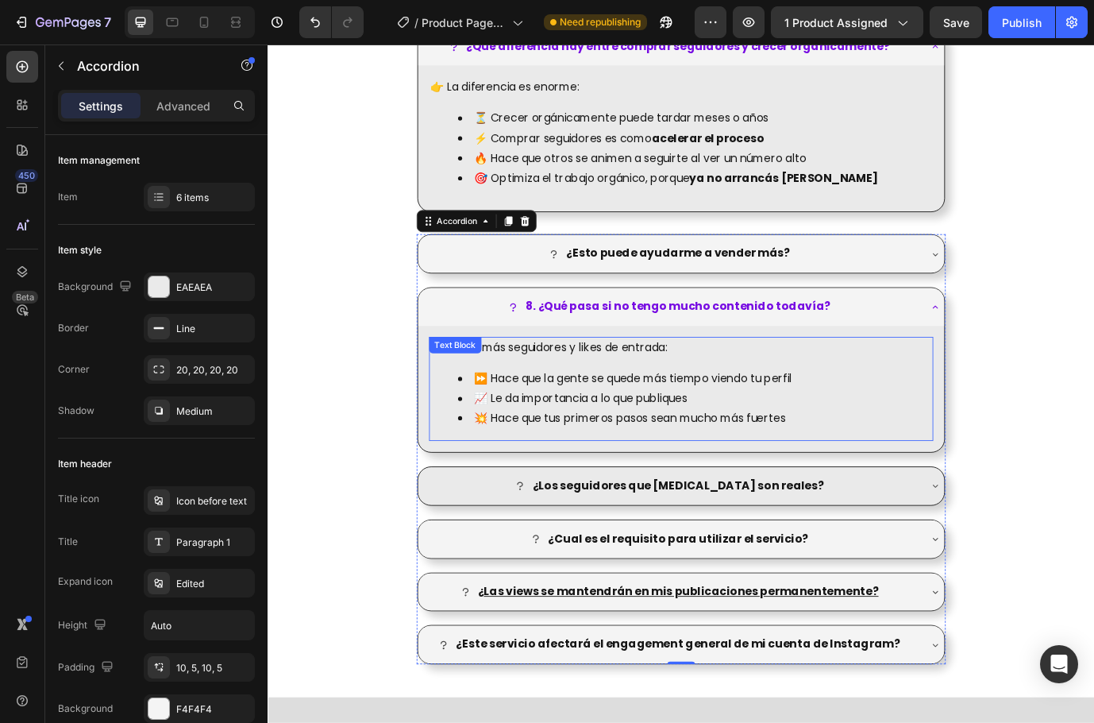
click at [781, 470] on li "💥 Hace que tus primeros pasos sean mucho más fuertes" at bounding box center [760, 475] width 546 height 23
click at [892, 546] on div "¿Los seguidores que [MEDICAL_DATA] son reales?" at bounding box center [731, 553] width 573 height 28
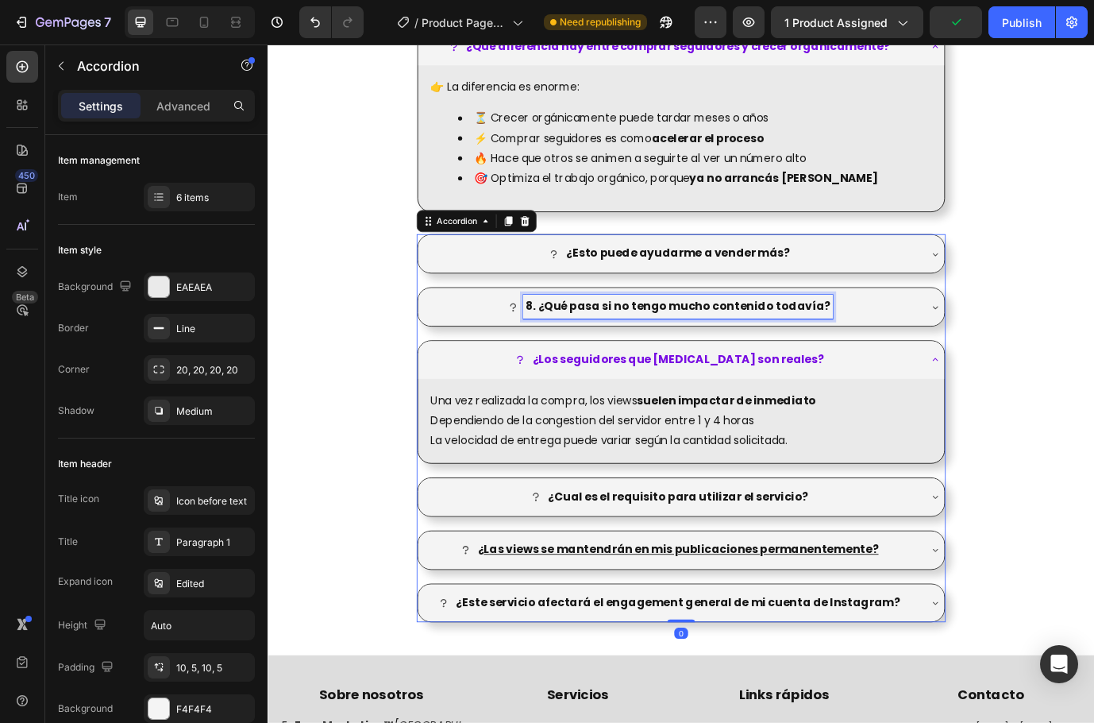
click at [904, 343] on div "8. ¿Qué pasa si no tengo mucho contenido todavía?" at bounding box center [740, 347] width 357 height 28
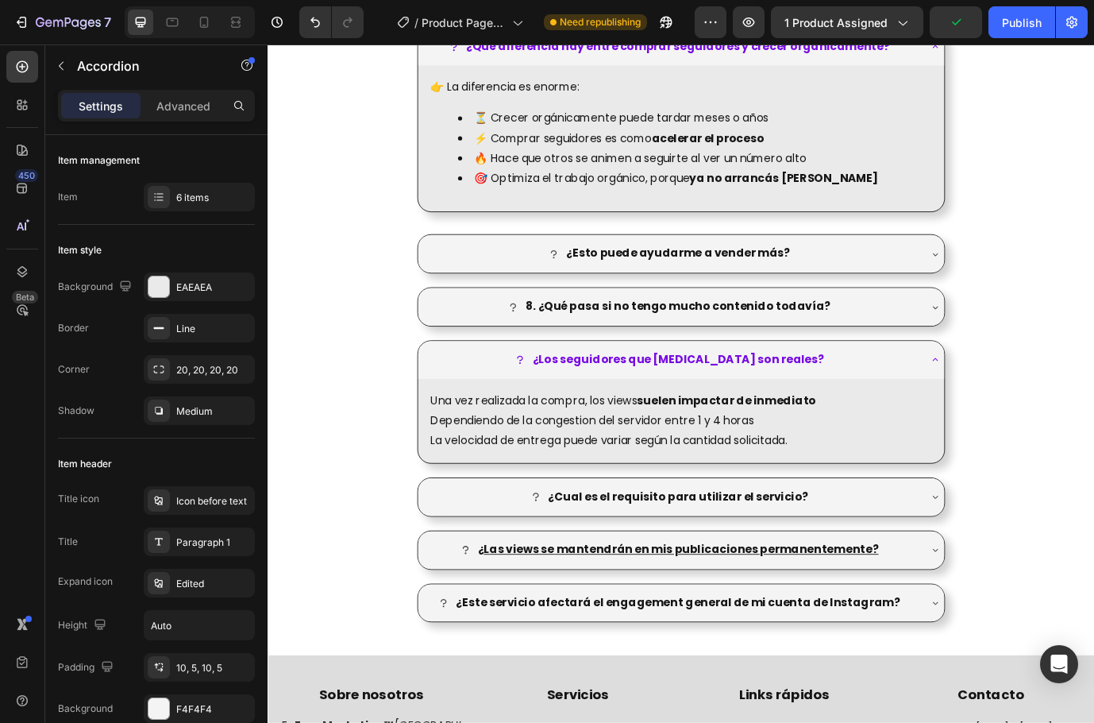
click at [1001, 342] on div "8. ¿Qué pasa si no tengo mucho contenido todavía?" at bounding box center [731, 347] width 573 height 28
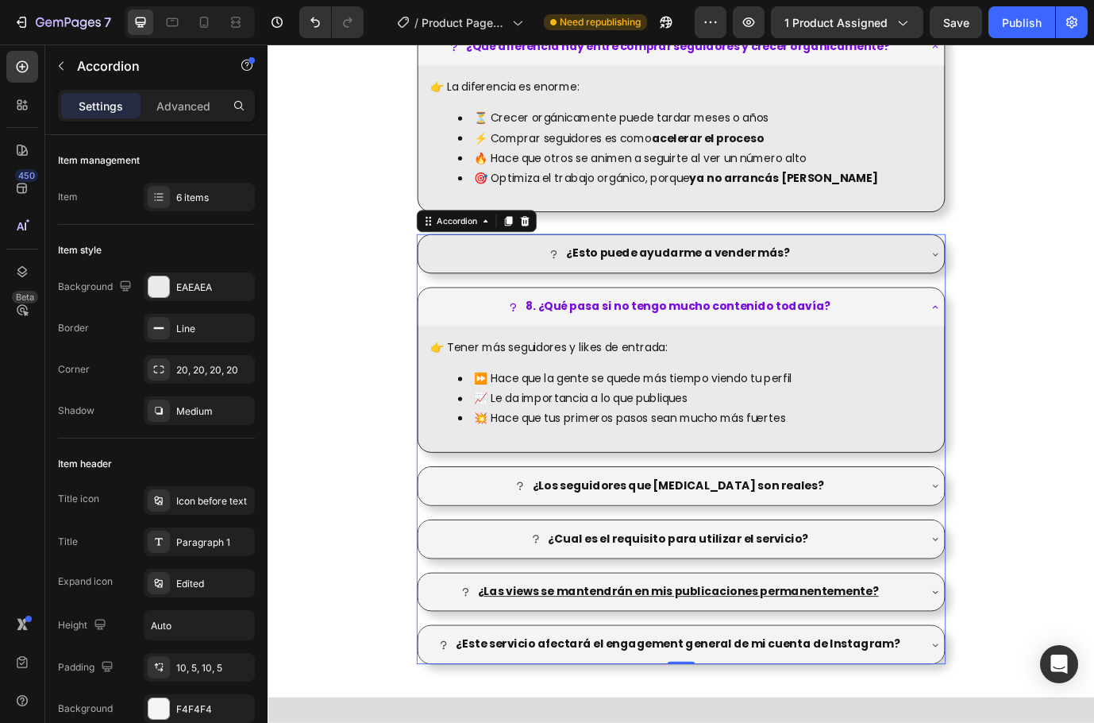
click at [957, 277] on div "¿Esto puede ayudarme a vender más?" at bounding box center [731, 286] width 573 height 28
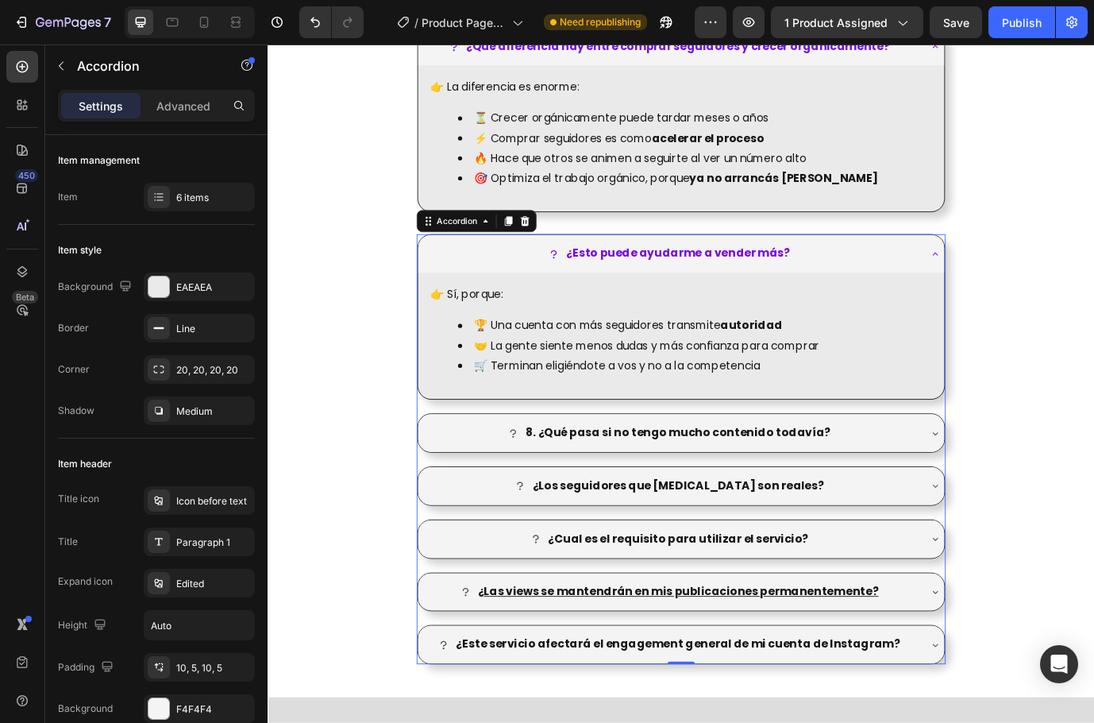
click at [968, 280] on div "¿Esto puede ayudarme a vender más?" at bounding box center [731, 286] width 573 height 28
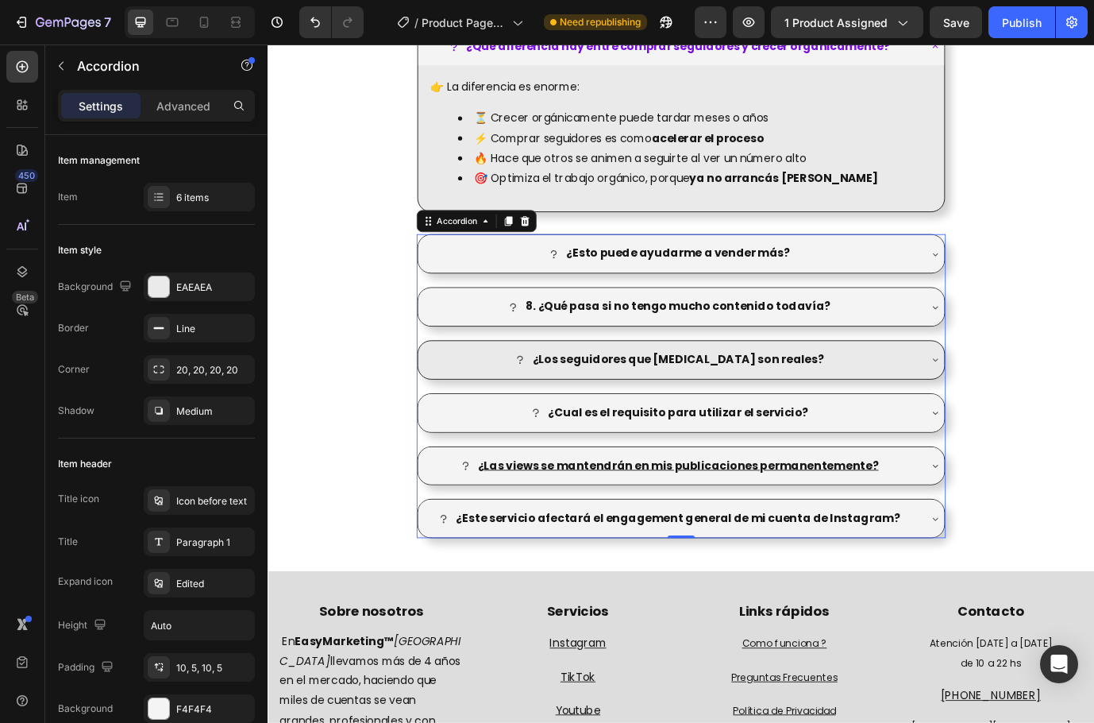
click at [935, 406] on div "¿Los seguidores que [MEDICAL_DATA] son reales?" at bounding box center [731, 408] width 573 height 28
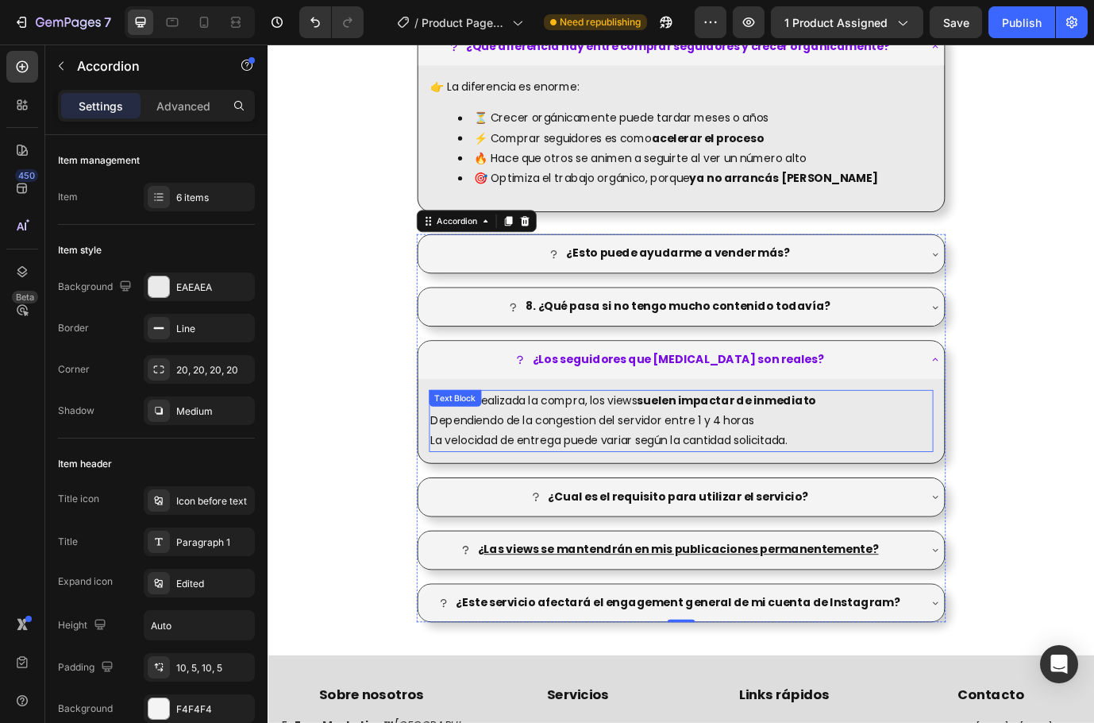
click at [780, 477] on p "Una vez realizada la compra, los views suelen impactar de inmediato Dependiendo…" at bounding box center [744, 467] width 578 height 46
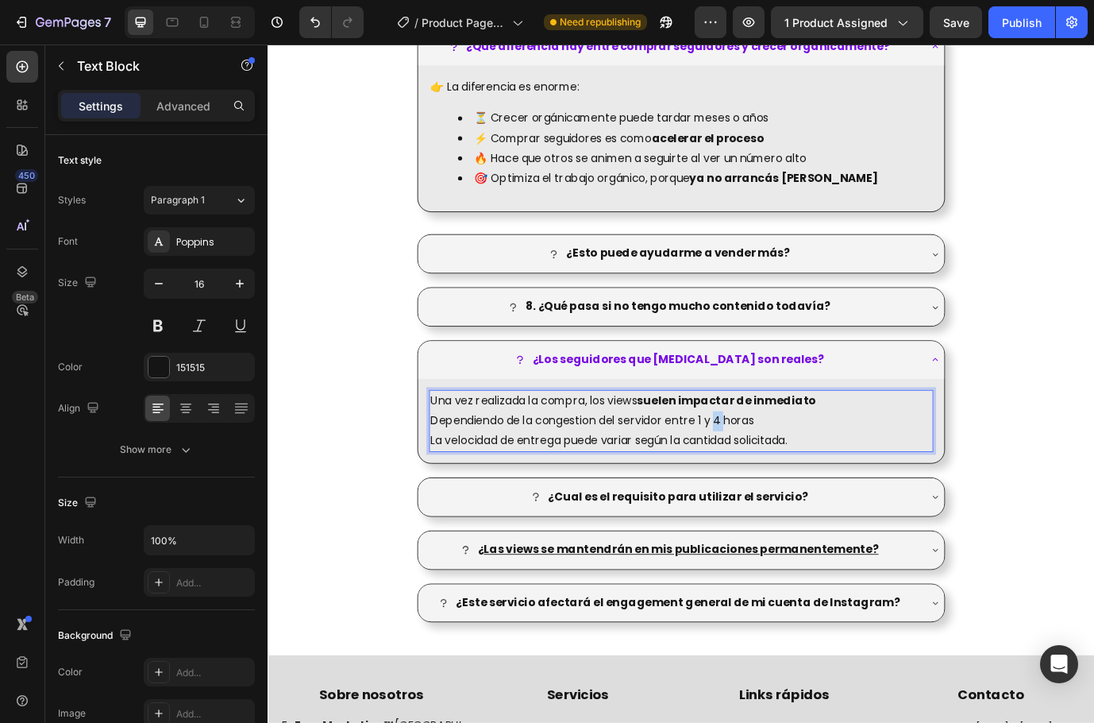
click at [780, 477] on p "Una vez realizada la compra, los views suelen impactar de inmediato Dependiendo…" at bounding box center [744, 467] width 578 height 46
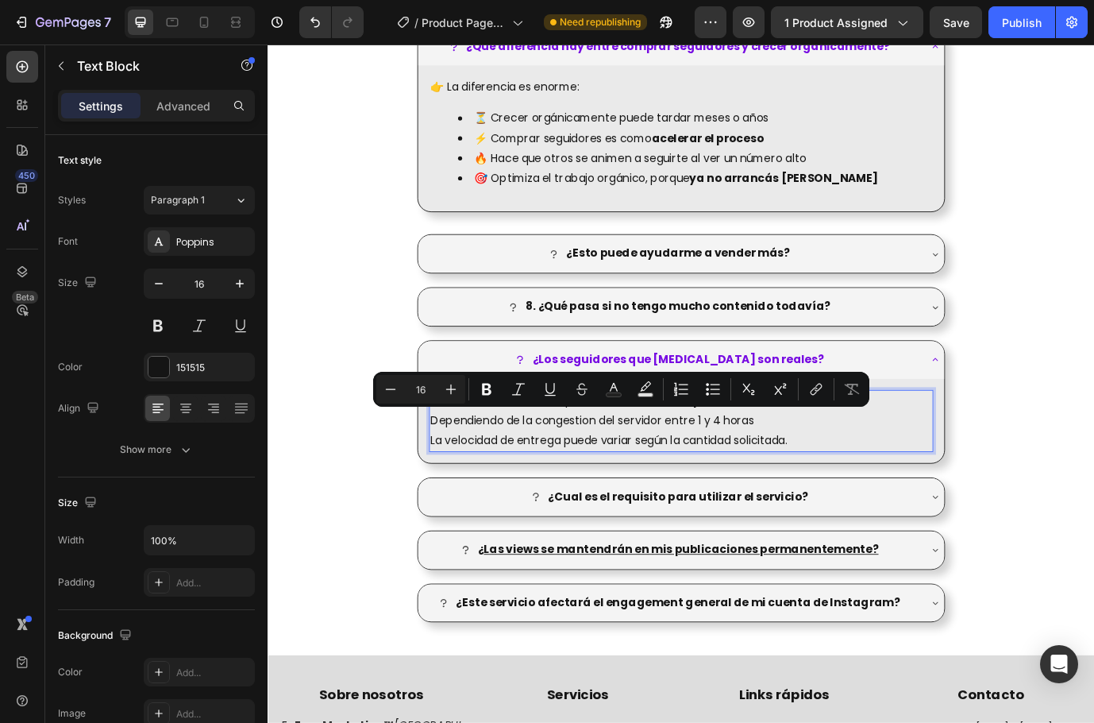
click at [859, 493] on p "La velocidad de entrega puede variar según la cantidad solicitada." at bounding box center [744, 500] width 578 height 23
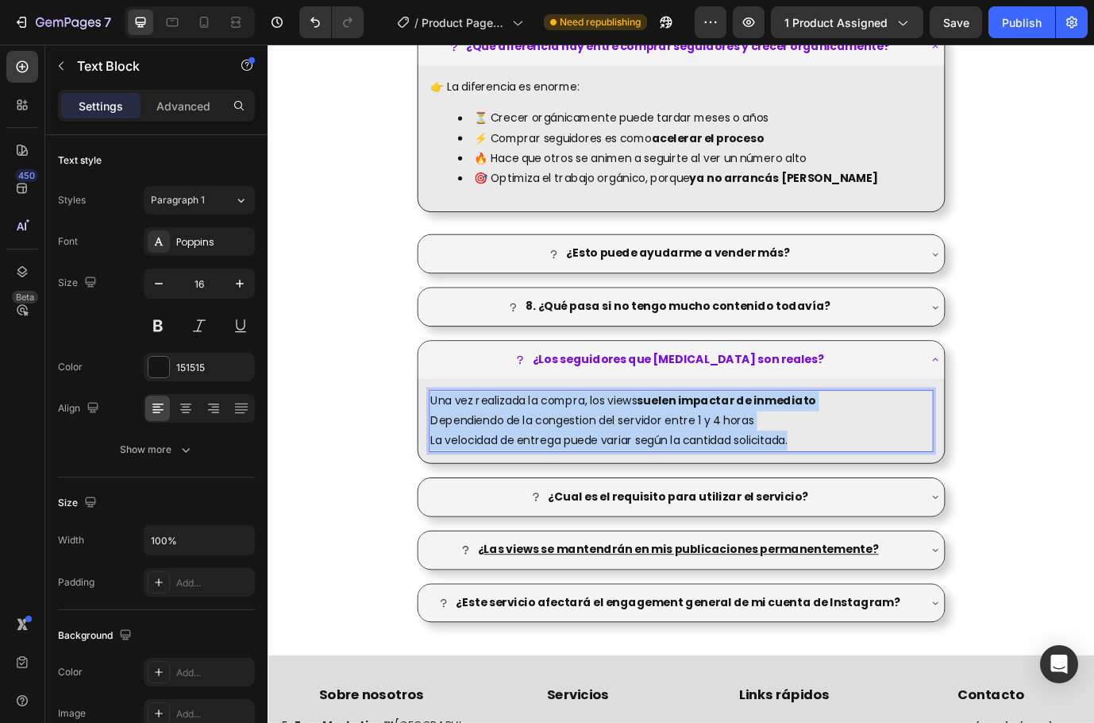
drag, startPoint x: 891, startPoint y: 497, endPoint x: 411, endPoint y: 453, distance: 482.5
click at [411, 453] on div "¿Qué beneficios me da tener más seguidores si recién empiezo? ¿No es mejor inve…" at bounding box center [744, 215] width 953 height 1017
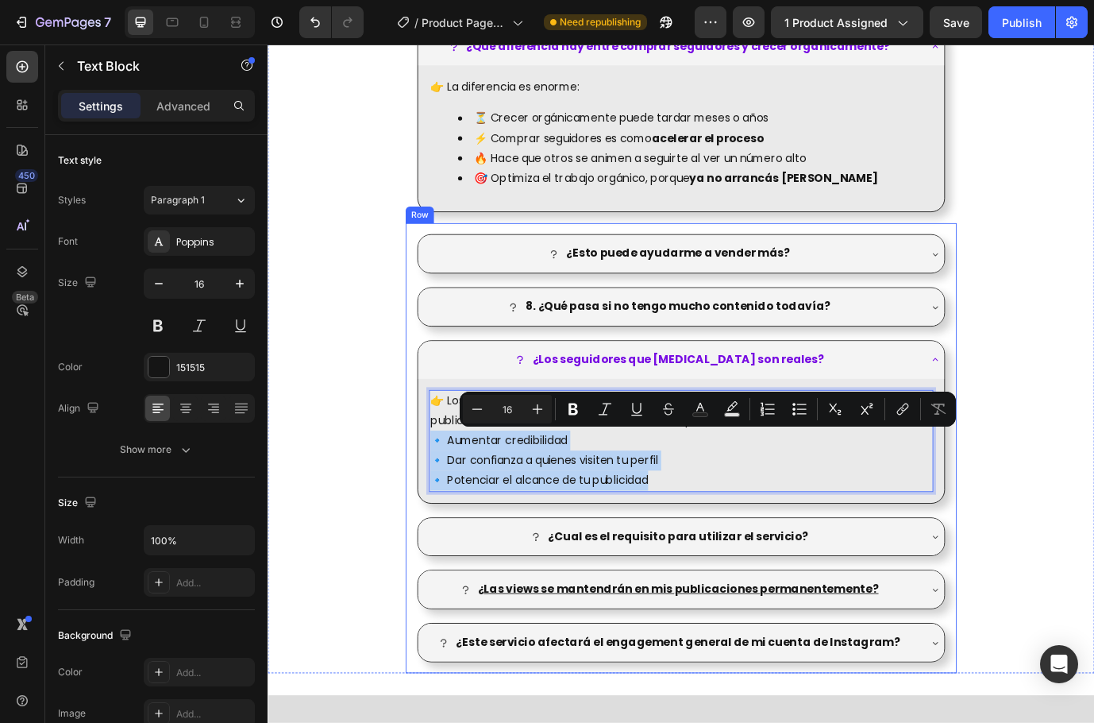
drag, startPoint x: 734, startPoint y: 548, endPoint x: 430, endPoint y: 492, distance: 308.6
click at [430, 492] on div "¿Esto puede ayudarme a vender más? 8. ¿Qué pasa si no tengo mucho contenido tod…" at bounding box center [743, 509] width 635 height 519
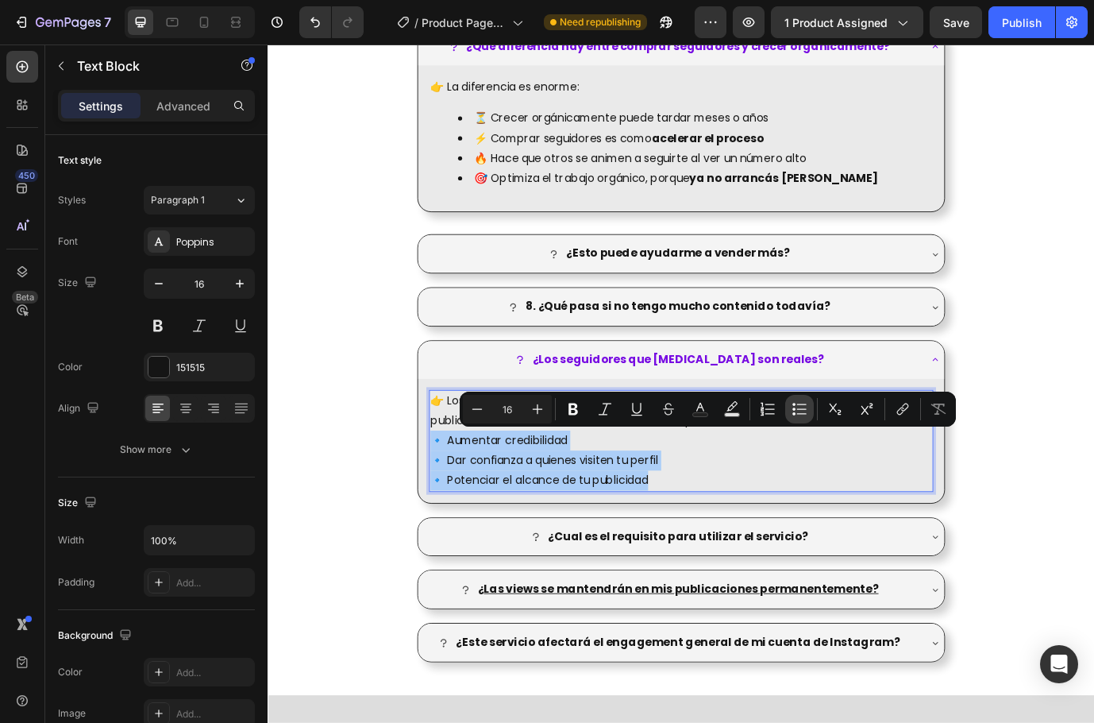
click at [796, 408] on icon "Editor contextual toolbar" at bounding box center [800, 409] width 16 height 16
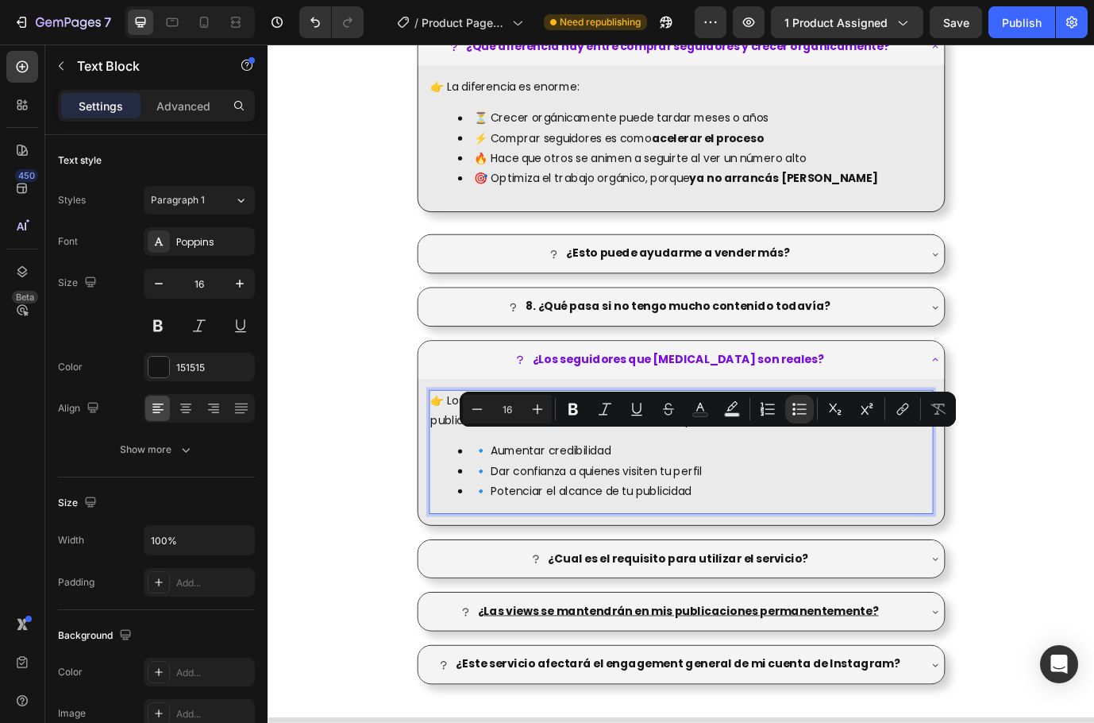
click at [846, 546] on li "🔹 Dar confianza a quienes visiten tu perfil" at bounding box center [760, 536] width 546 height 23
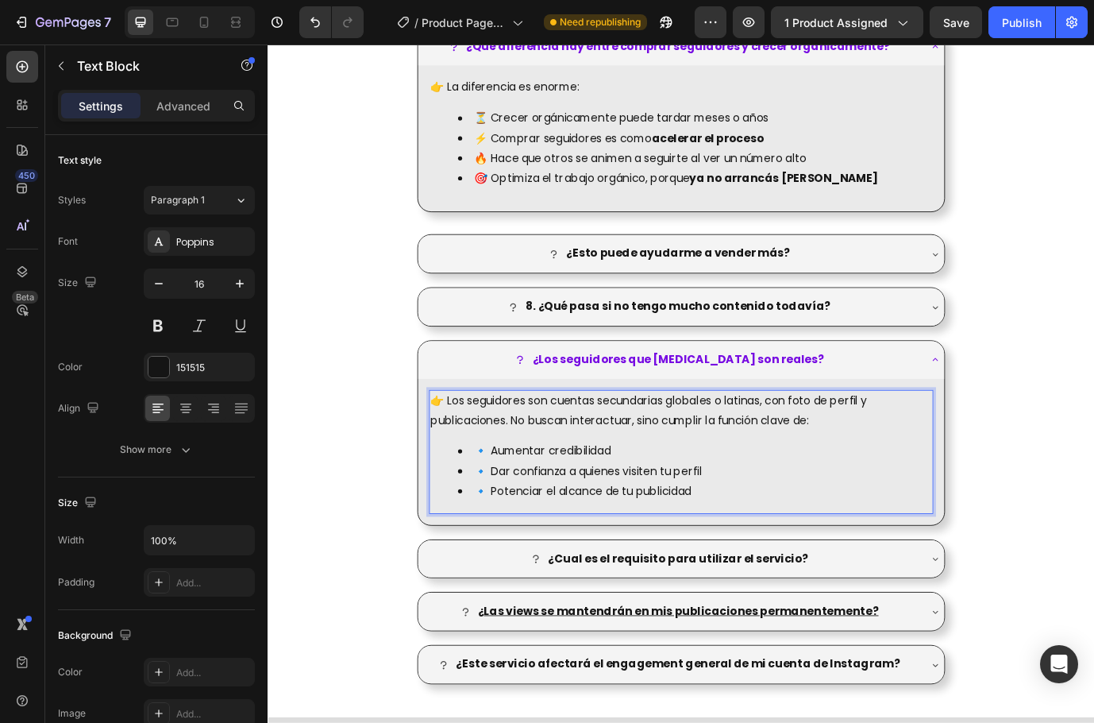
click at [518, 505] on li "🔹 Aumentar credibilidad" at bounding box center [760, 513] width 546 height 23
click at [515, 516] on li "🔹 Aumentar credibilidad" at bounding box center [760, 513] width 546 height 23
click at [832, 485] on p "👉 Los seguidores son cuentas secundarias globales o latinas, con foto de perfil…" at bounding box center [744, 467] width 578 height 46
click at [935, 477] on p "👉 Los seguidores son cuentas secundarias globales o latinas, con foto de perfil…" at bounding box center [744, 467] width 578 height 46
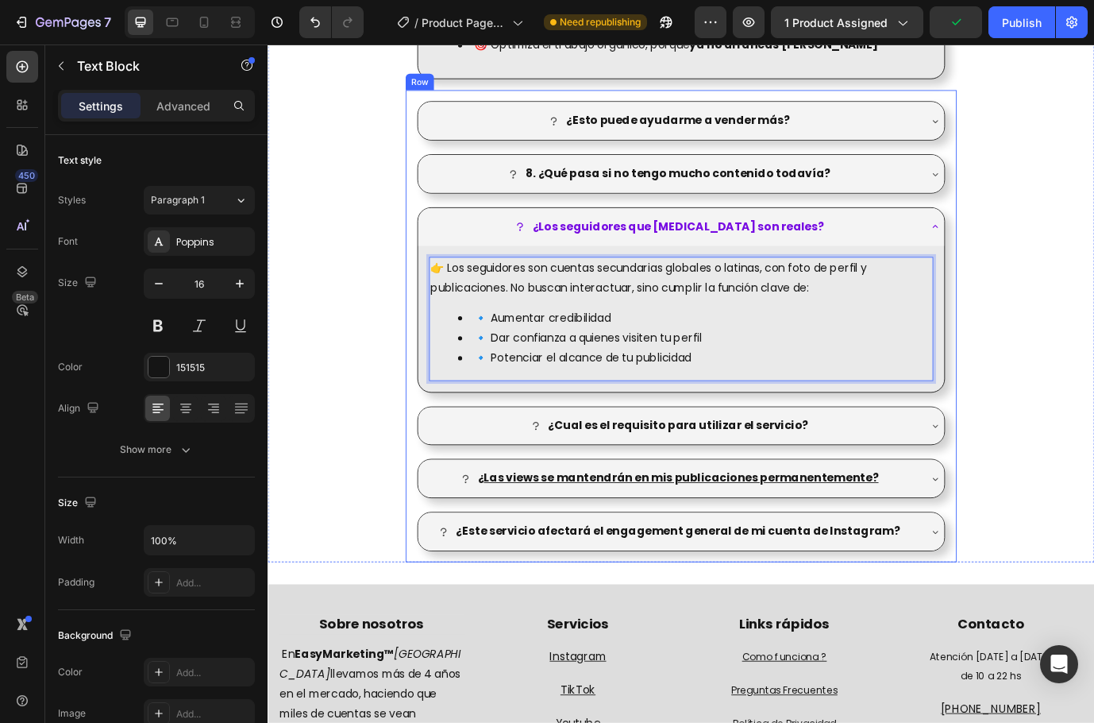
scroll to position [2650, 0]
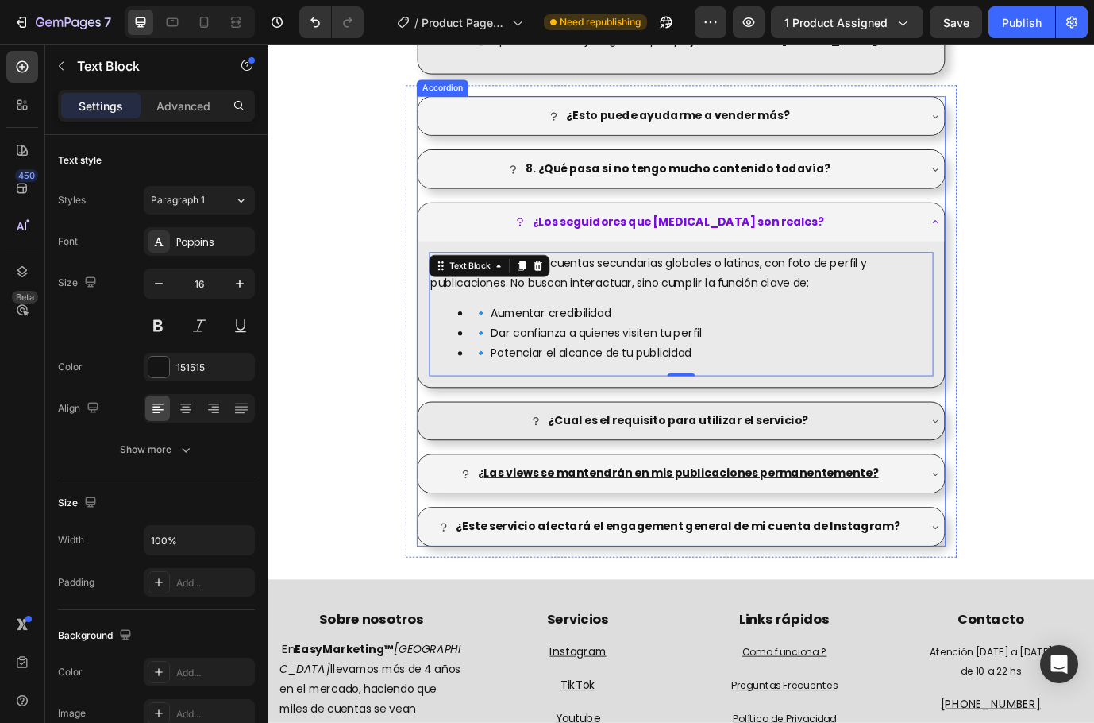
click at [928, 473] on div "¿Cual es el requisito para utilizar el servicio?" at bounding box center [731, 479] width 573 height 28
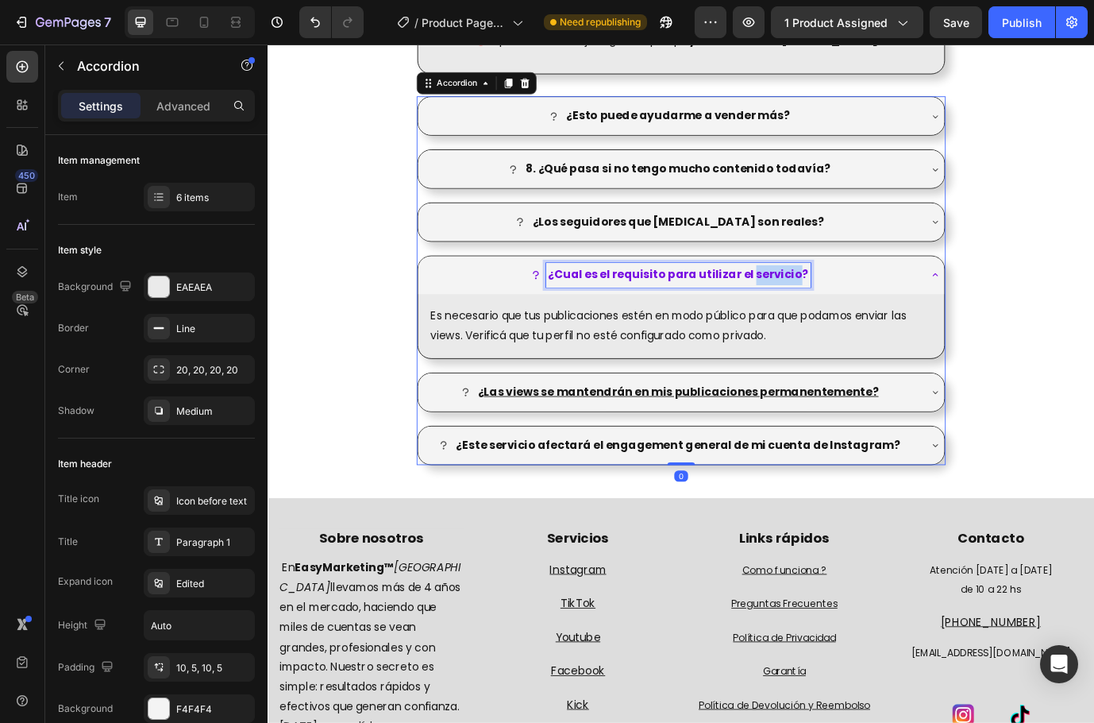
click at [823, 307] on strong "¿Cual es el requisito para utilizar el servicio?" at bounding box center [741, 309] width 300 height 18
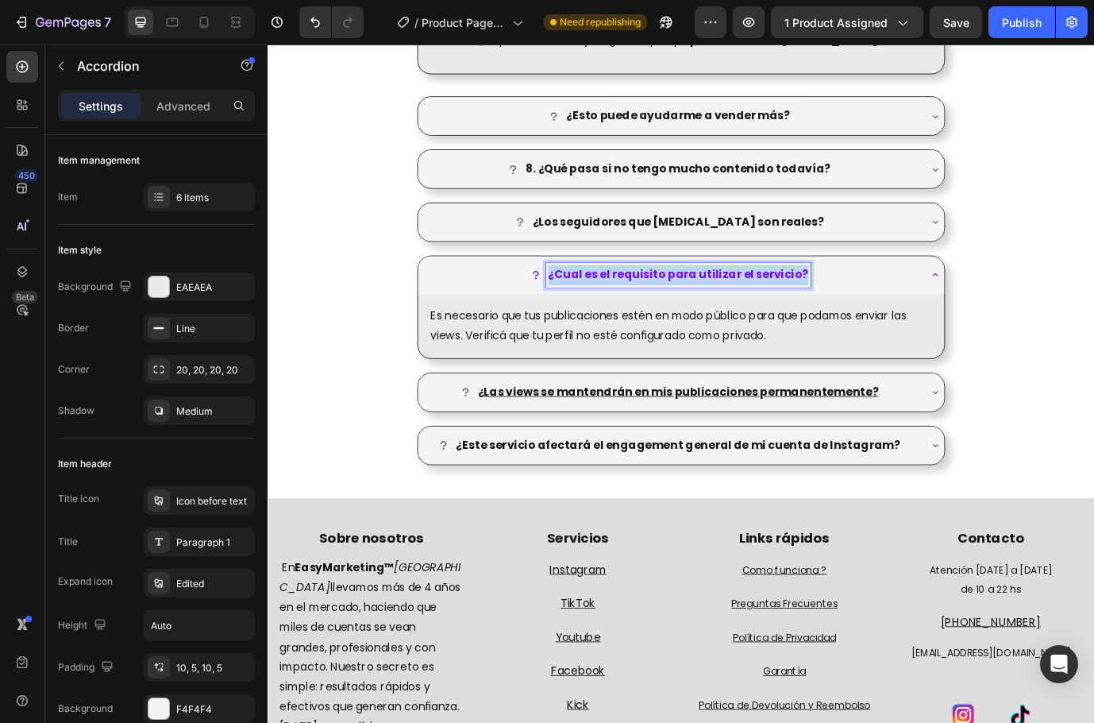
click at [823, 307] on strong "¿Cual es el requisito para utilizar el servicio?" at bounding box center [741, 309] width 300 height 18
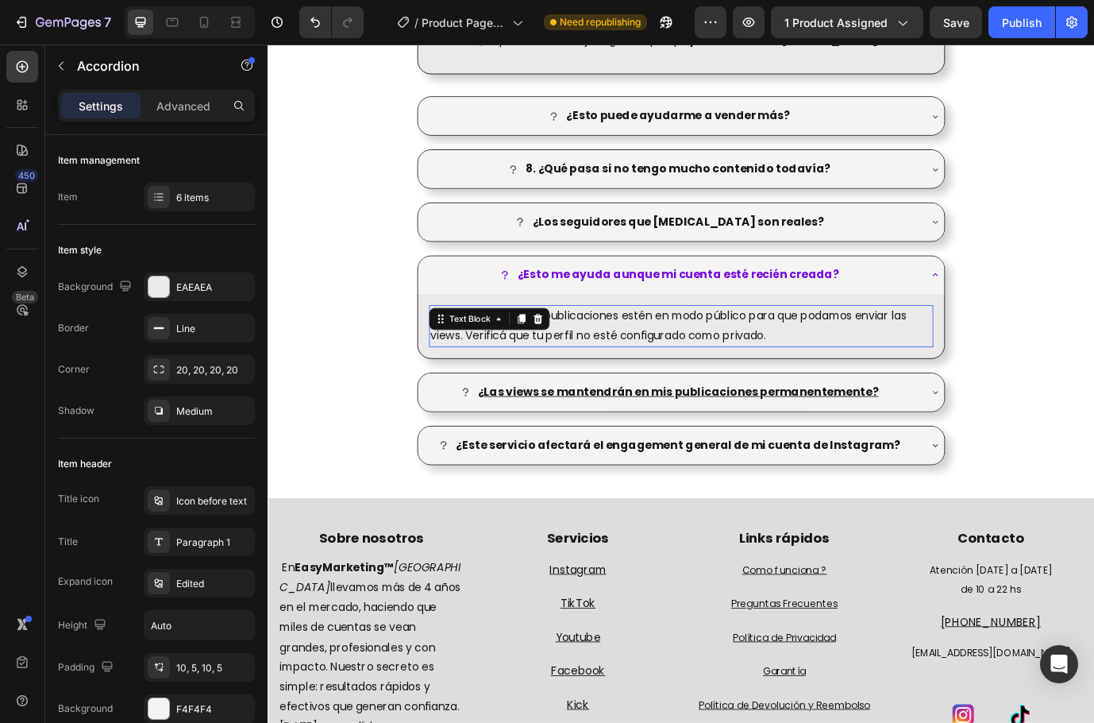
click at [811, 375] on p "Es necesario que tus publicaciones estén en modo público para que podamos envia…" at bounding box center [744, 369] width 578 height 46
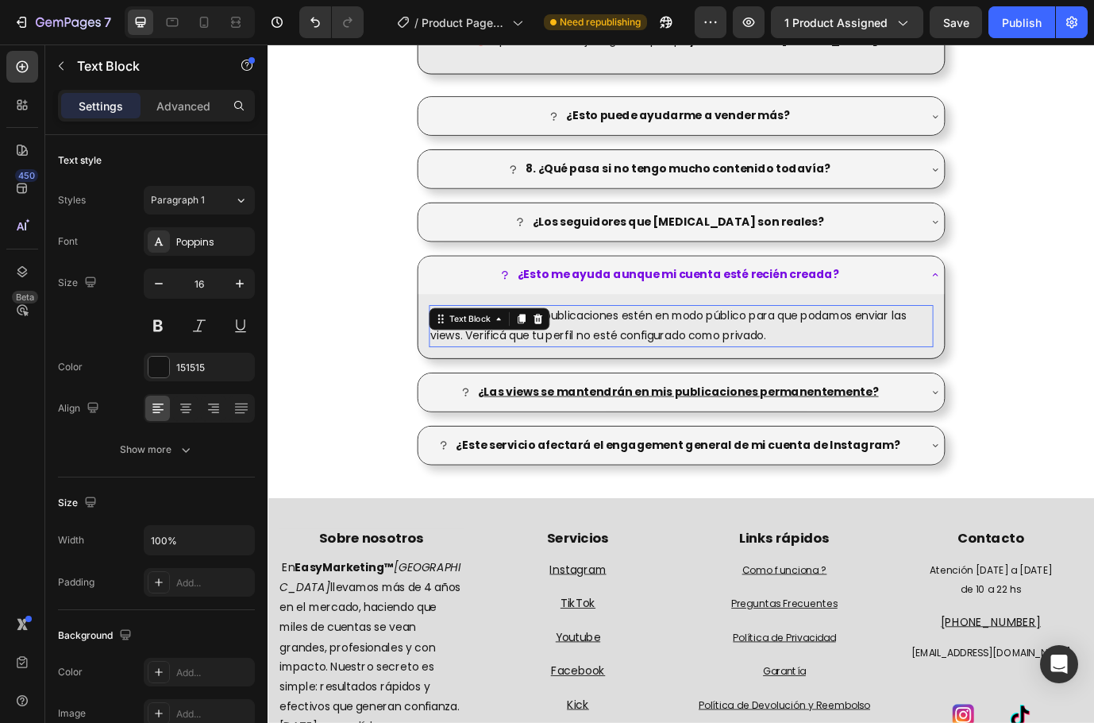
click at [811, 375] on p "Es necesario que tus publicaciones estén en modo público para que podamos envia…" at bounding box center [744, 369] width 578 height 46
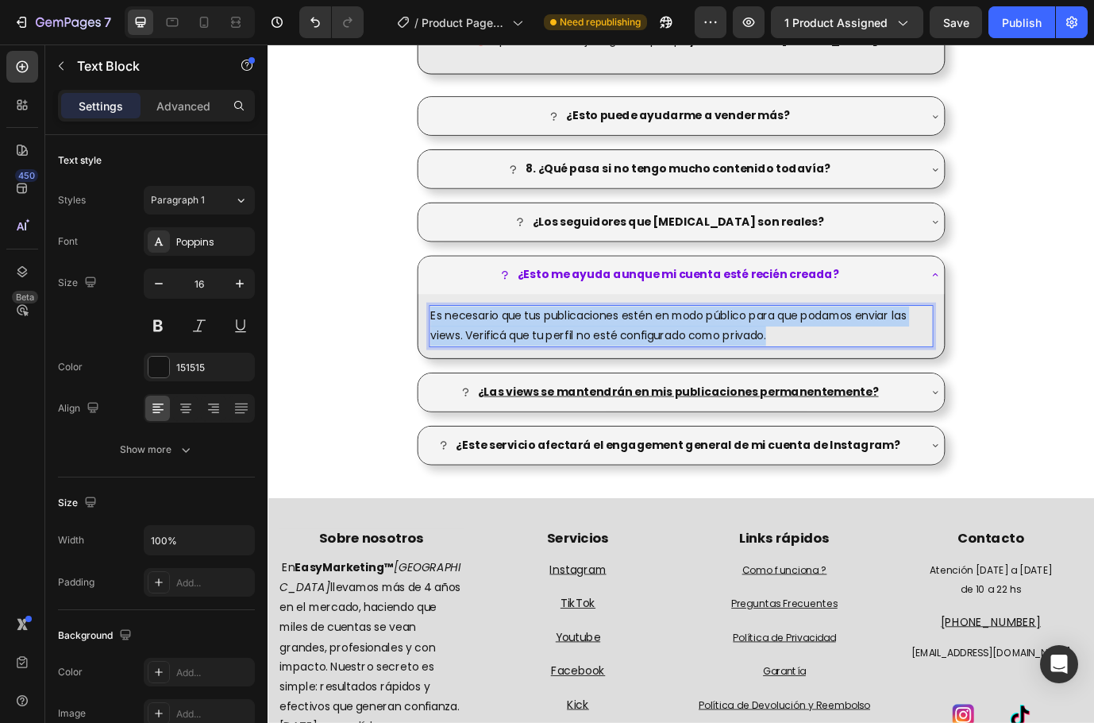
click at [811, 375] on p "Es necesario que tus publicaciones estén en modo público para que podamos envia…" at bounding box center [744, 369] width 578 height 46
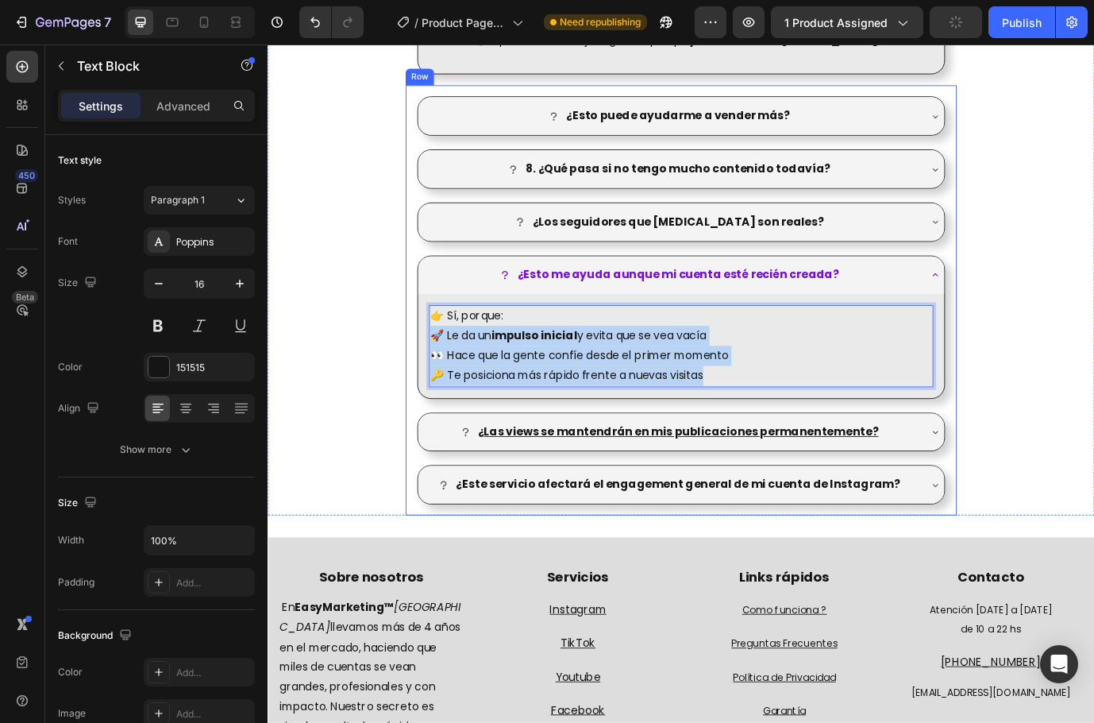
drag, startPoint x: 837, startPoint y: 417, endPoint x: 426, endPoint y: 382, distance: 412.9
click at [426, 382] on div "¿Esto puede ayudarme a vender más? 8. ¿Qué pasa si no tengo mucho contenido tod…" at bounding box center [743, 339] width 635 height 496
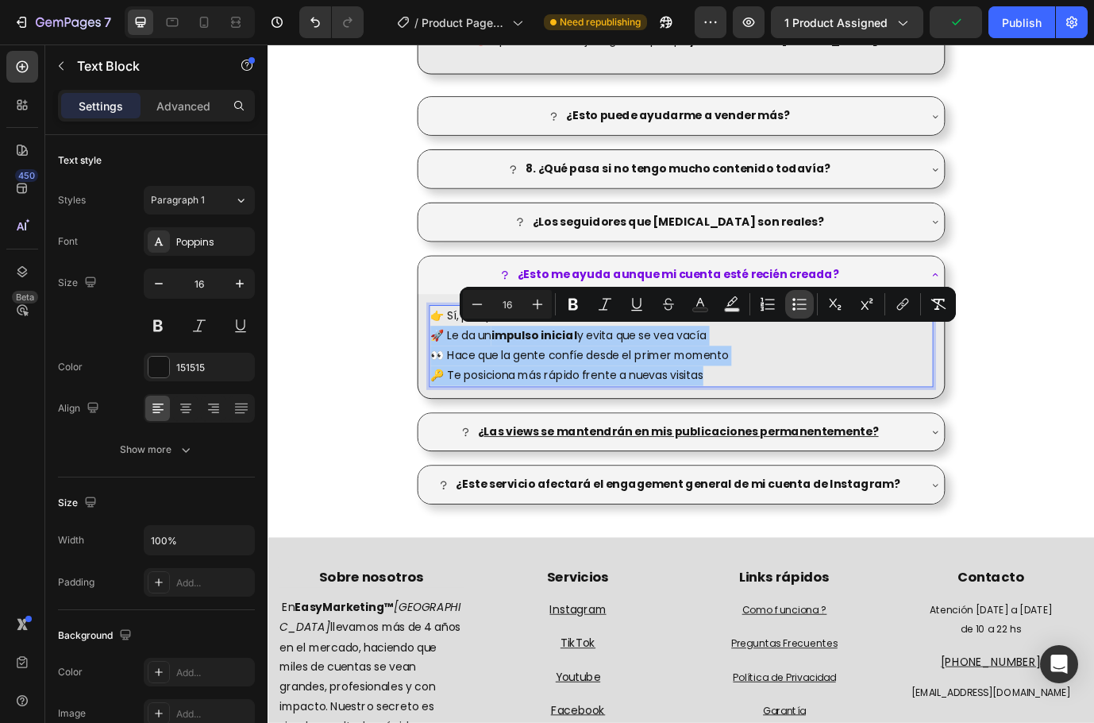
click at [808, 305] on button "Bulleted List" at bounding box center [799, 304] width 29 height 29
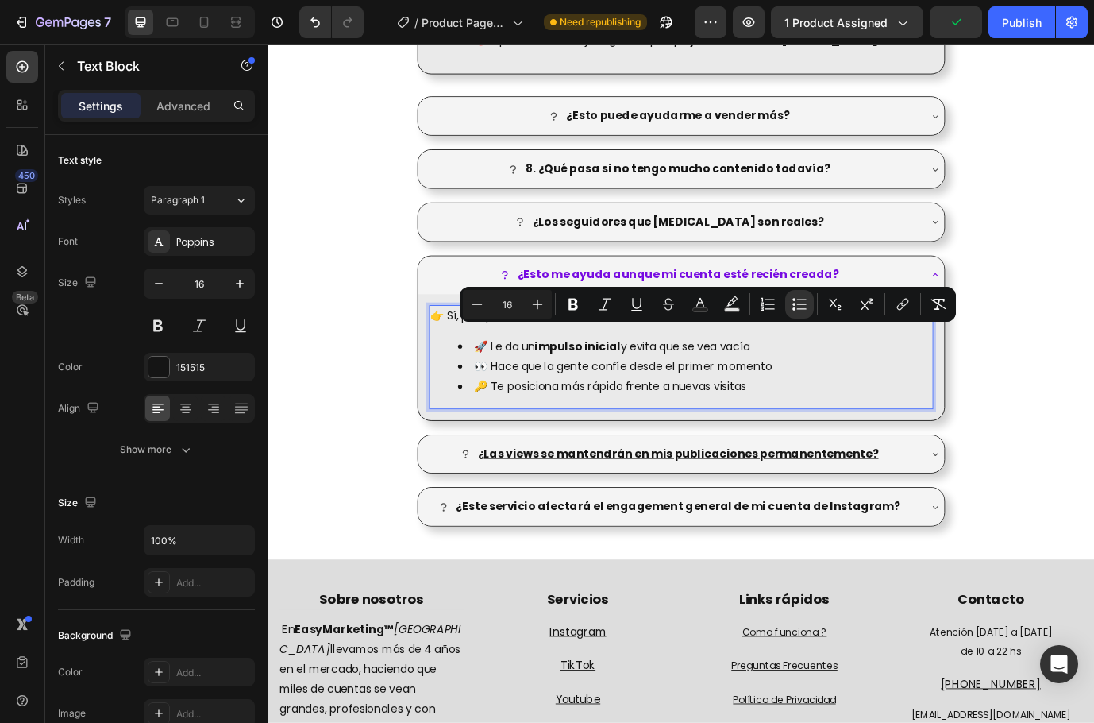
click at [907, 401] on li "🚀 Le da un impulso inicial y evita que se vea vacía" at bounding box center [760, 392] width 546 height 23
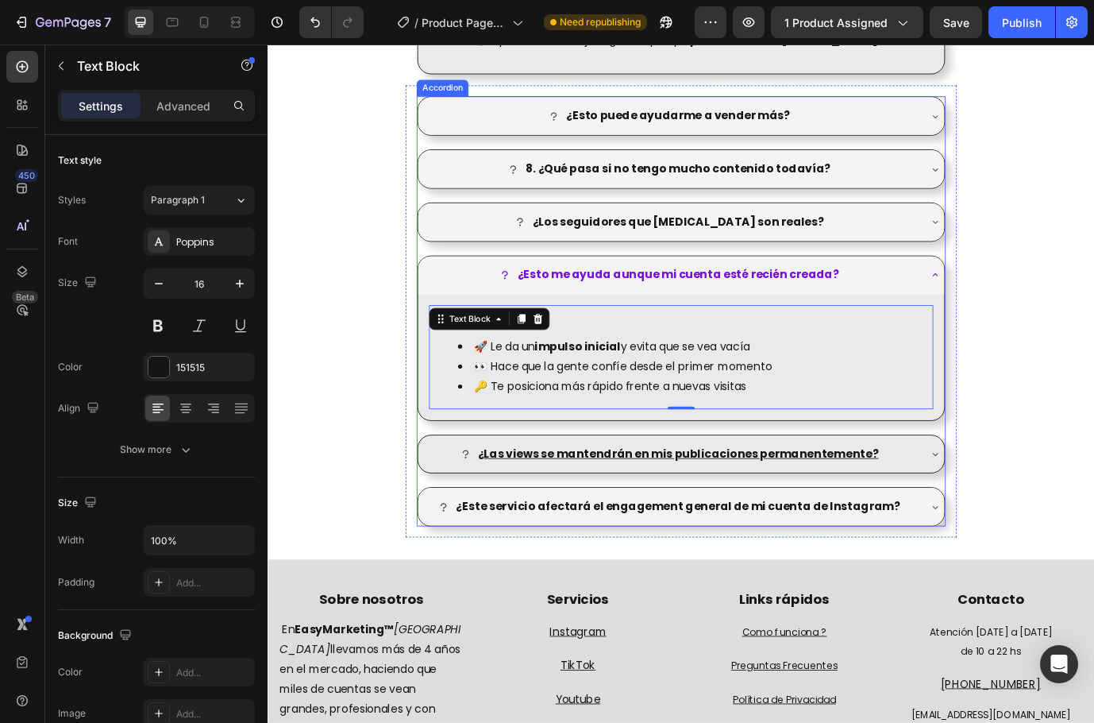
click at [820, 500] on div "¿ Las views se mantendrán en mis publicaciones permanentemente?" at bounding box center [744, 517] width 607 height 44
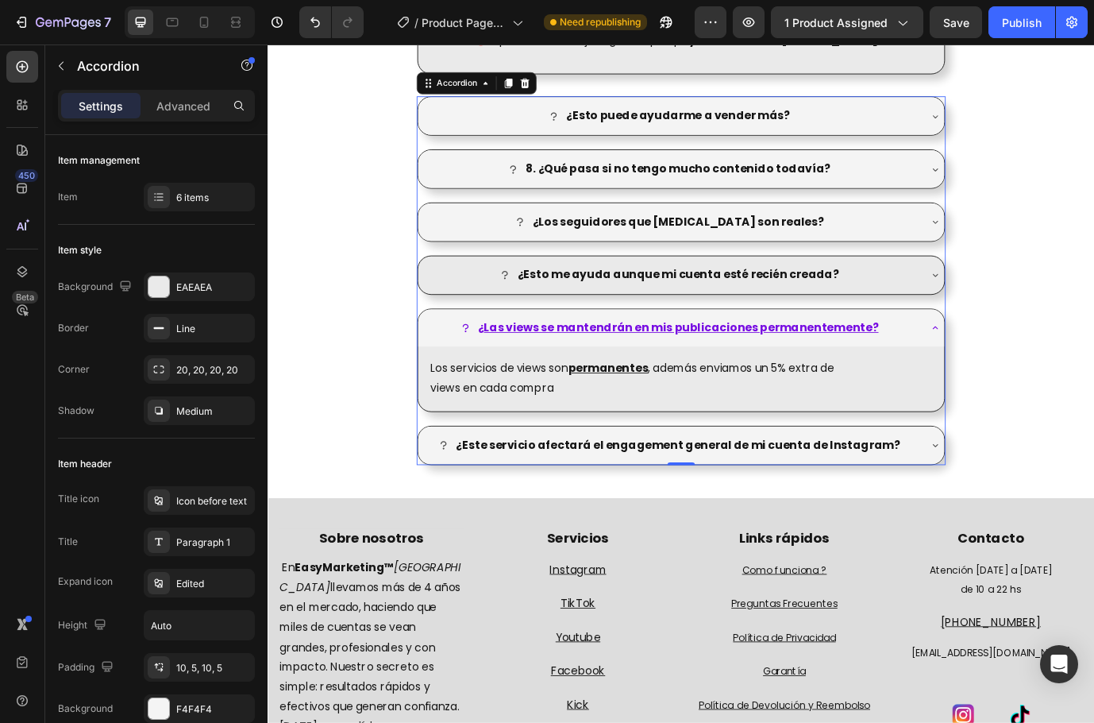
click at [941, 309] on div "¿Esto me ayuda aunque mi cuenta esté recién creada?" at bounding box center [731, 310] width 573 height 28
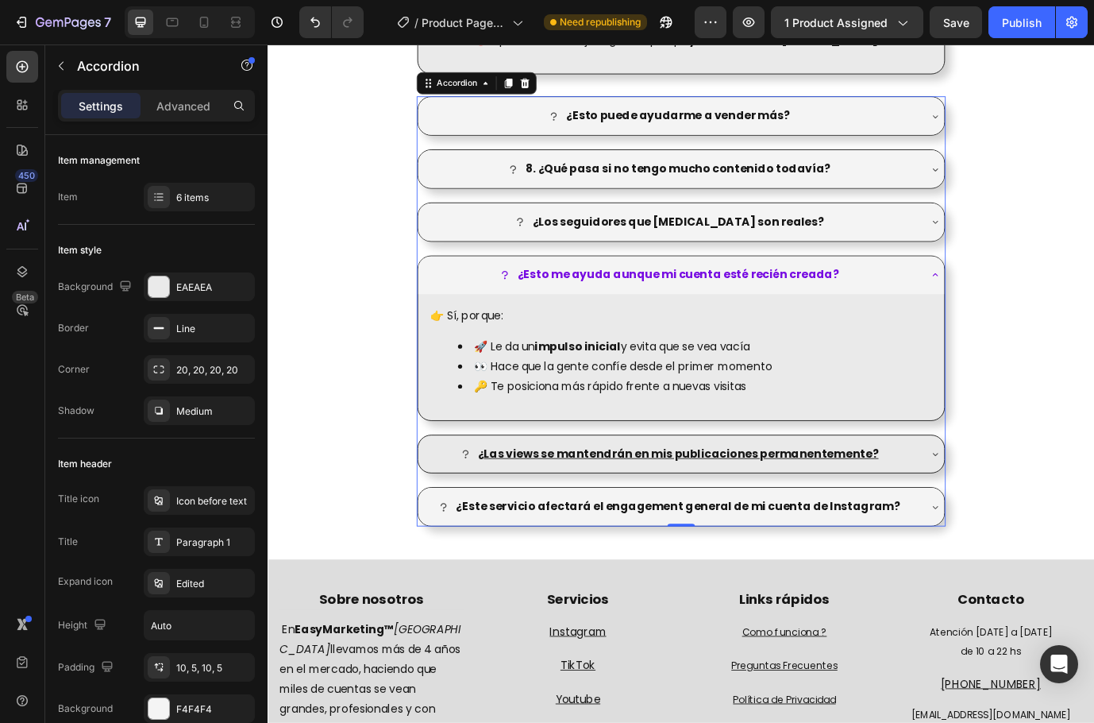
click at [962, 510] on div "¿ Las views se mantendrán en mis publicaciones permanentemente?" at bounding box center [731, 517] width 573 height 28
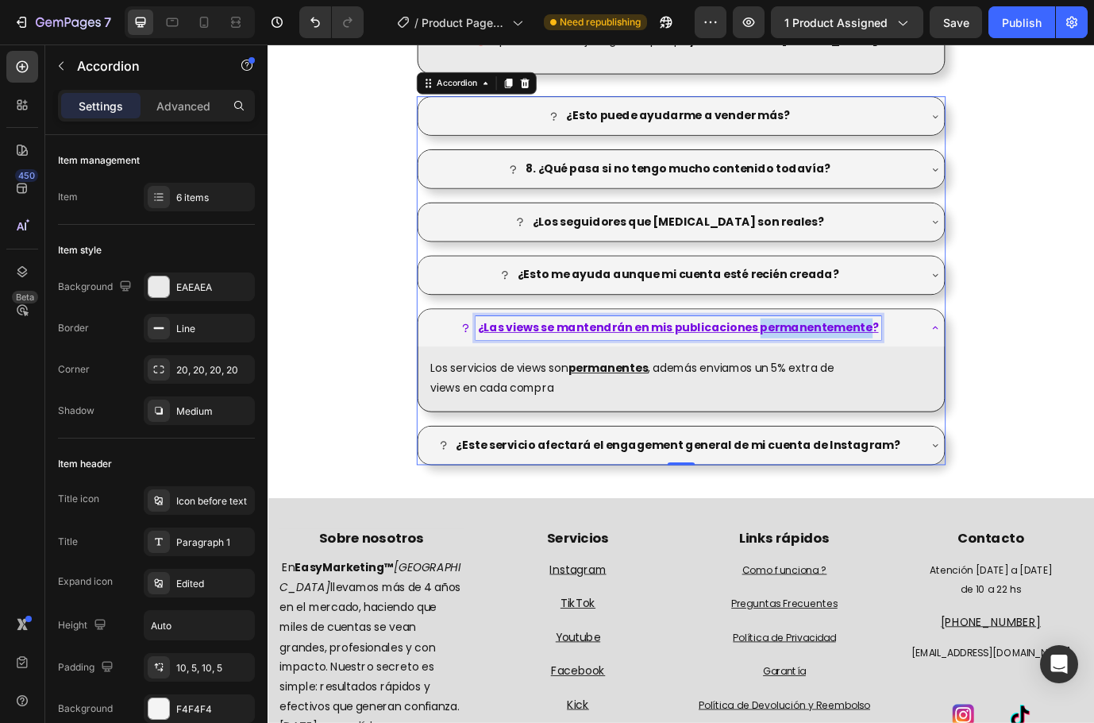
click at [931, 366] on u "Las views se mantendrán en mis publicaciones permanentemente?" at bounding box center [744, 370] width 455 height 18
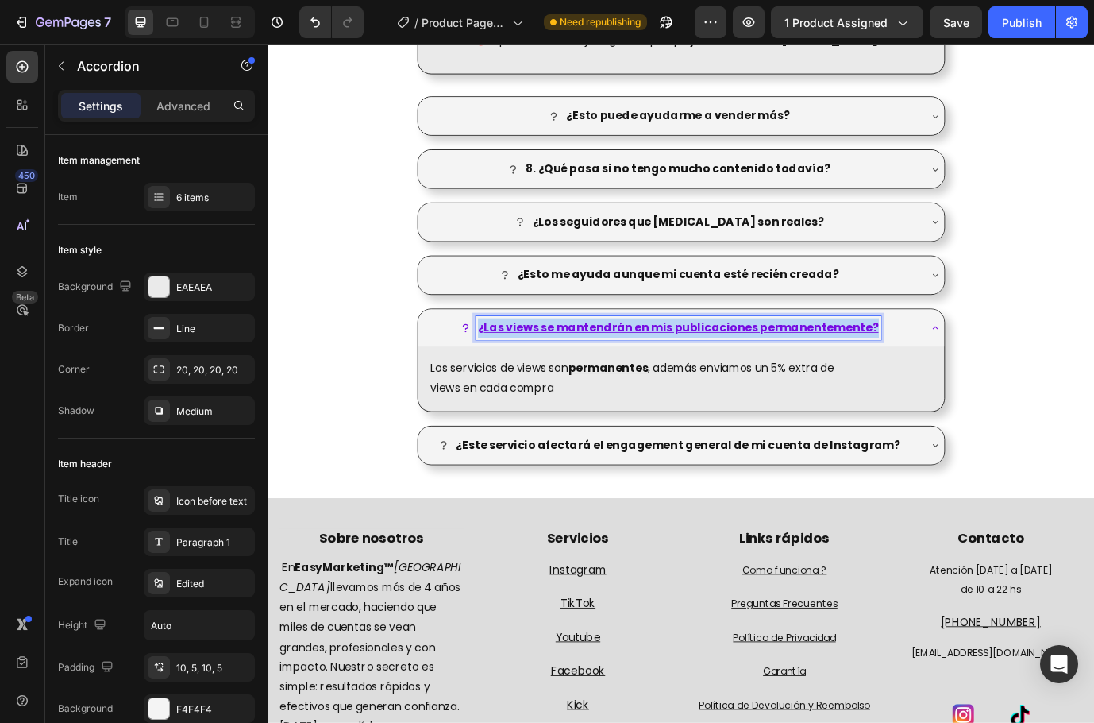
click at [931, 366] on u "Las views se mantendrán en mis publicaciones permanentemente?" at bounding box center [744, 370] width 455 height 18
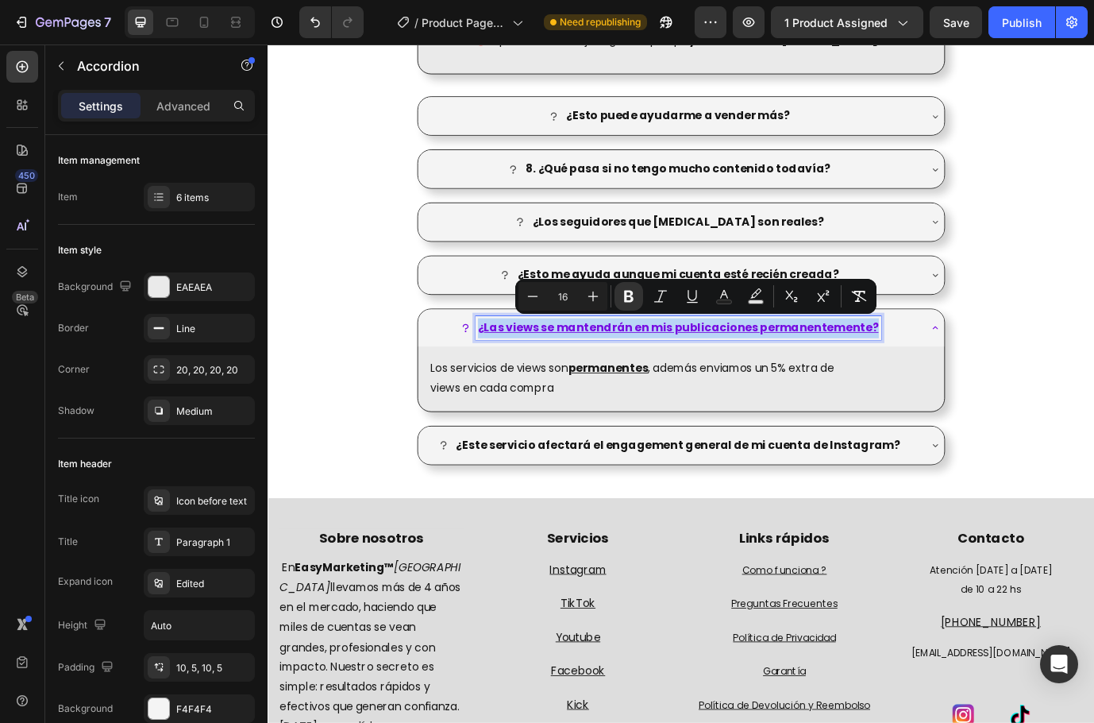
click at [931, 366] on u "Las views se mantendrán en mis publicaciones permanentemente?" at bounding box center [744, 370] width 455 height 18
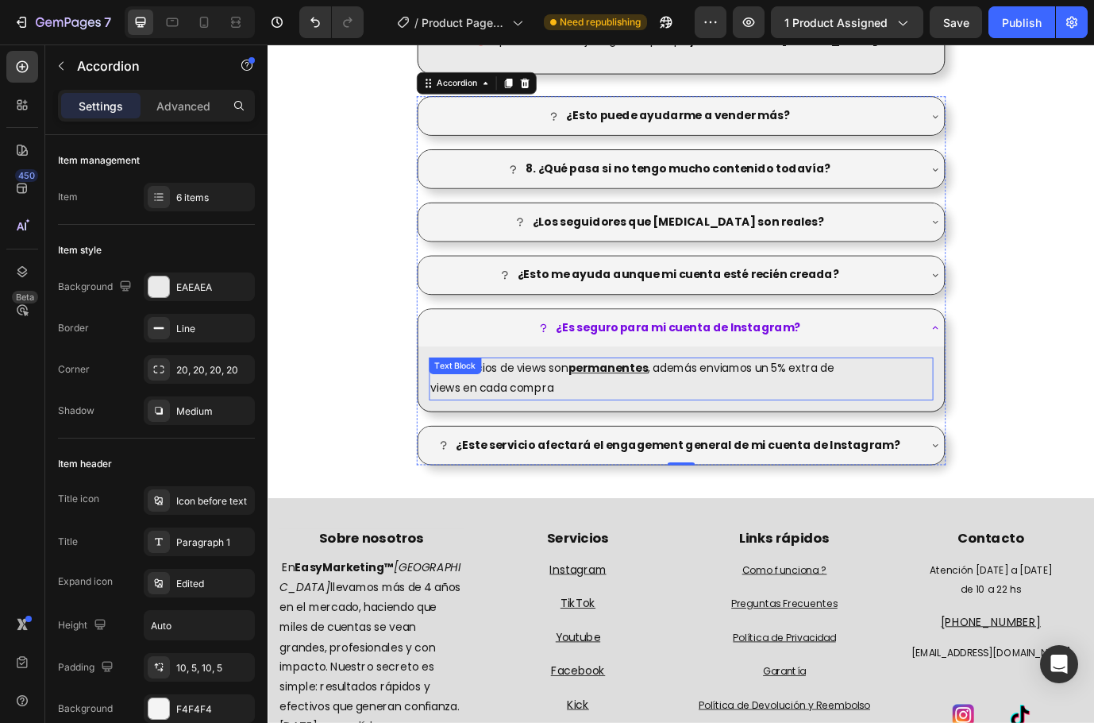
click at [796, 424] on p "Los servicios de views son permanentes , además enviamos un 5% extra de" at bounding box center [744, 418] width 578 height 23
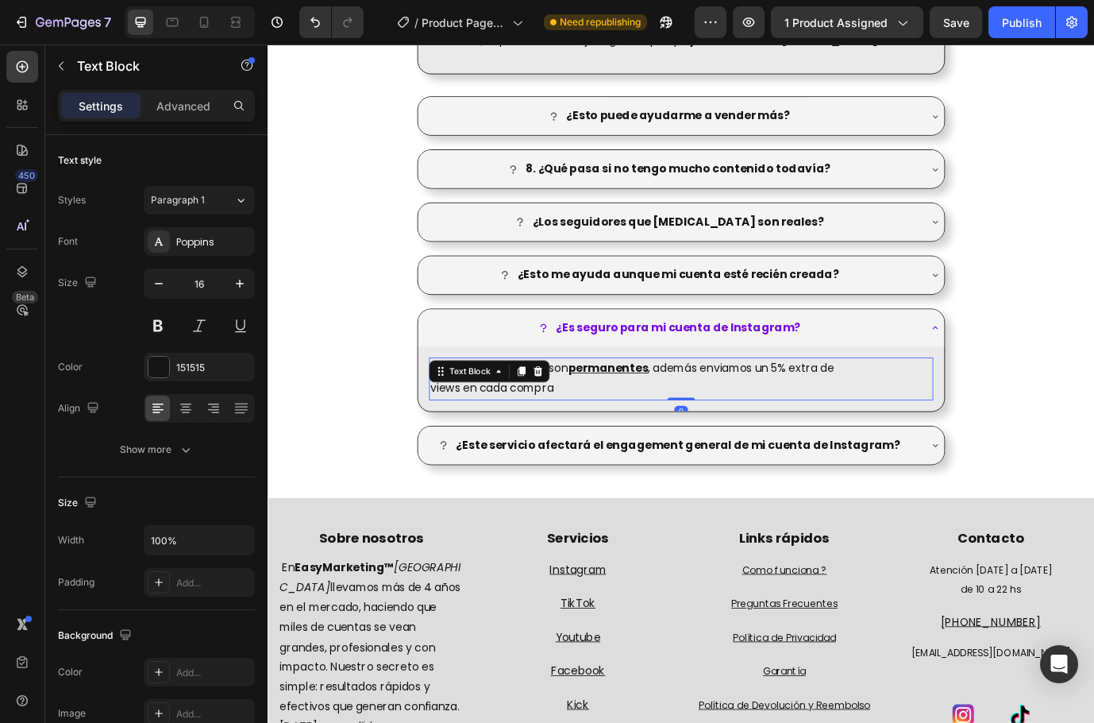
click at [796, 424] on p "Los servicios de views son permanentes , además enviamos un 5% extra de" at bounding box center [744, 418] width 578 height 23
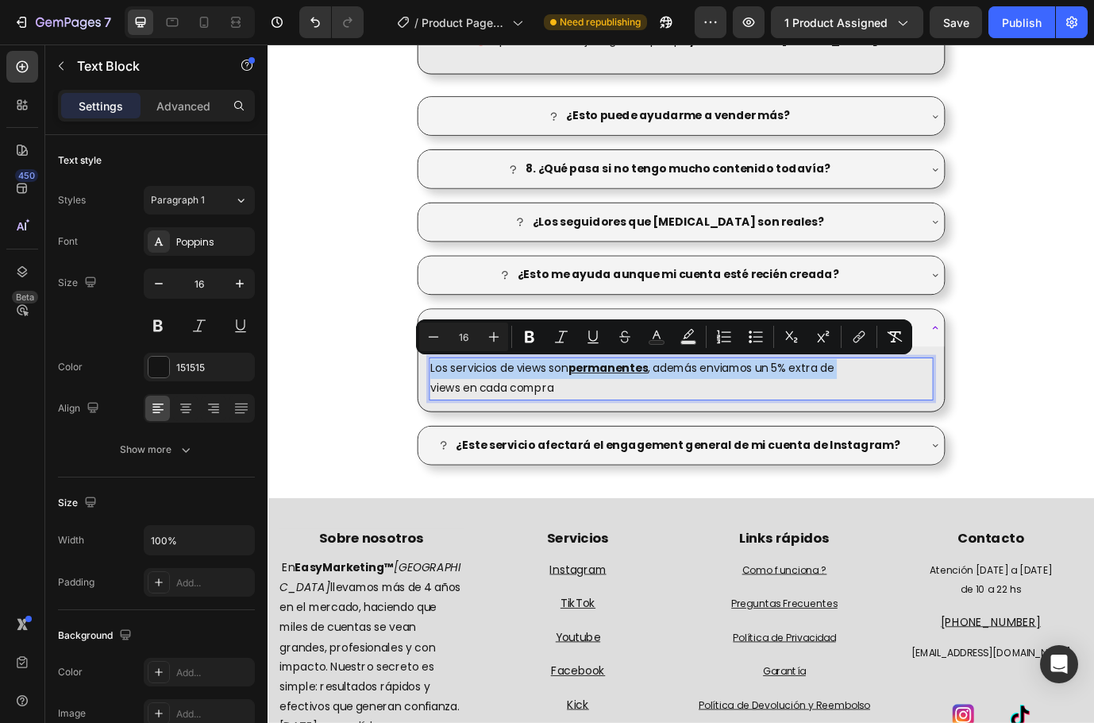
click at [796, 424] on p "Los servicios de views son permanentes , además enviamos un 5% extra de" at bounding box center [744, 418] width 578 height 23
click at [793, 437] on p "views en cada compra" at bounding box center [744, 441] width 578 height 23
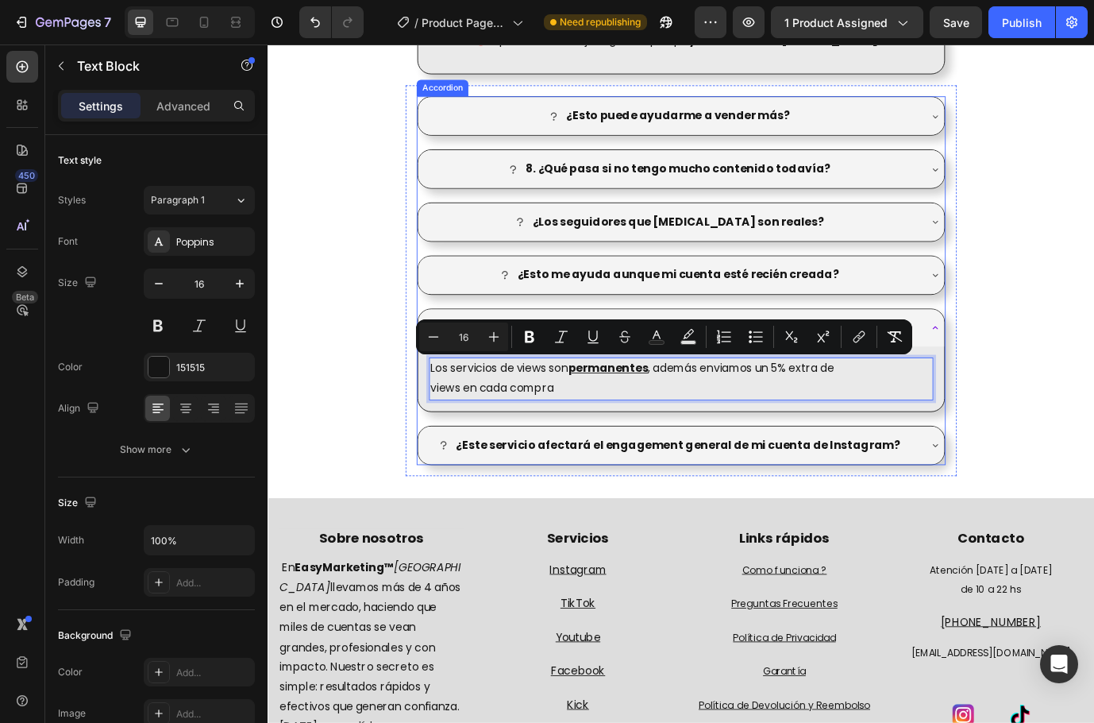
drag, startPoint x: 635, startPoint y: 435, endPoint x: 442, endPoint y: 418, distance: 193.8
click at [442, 418] on div "Los servicios de views son permanentes , además enviamos un 5% extra de views e…" at bounding box center [744, 429] width 607 height 75
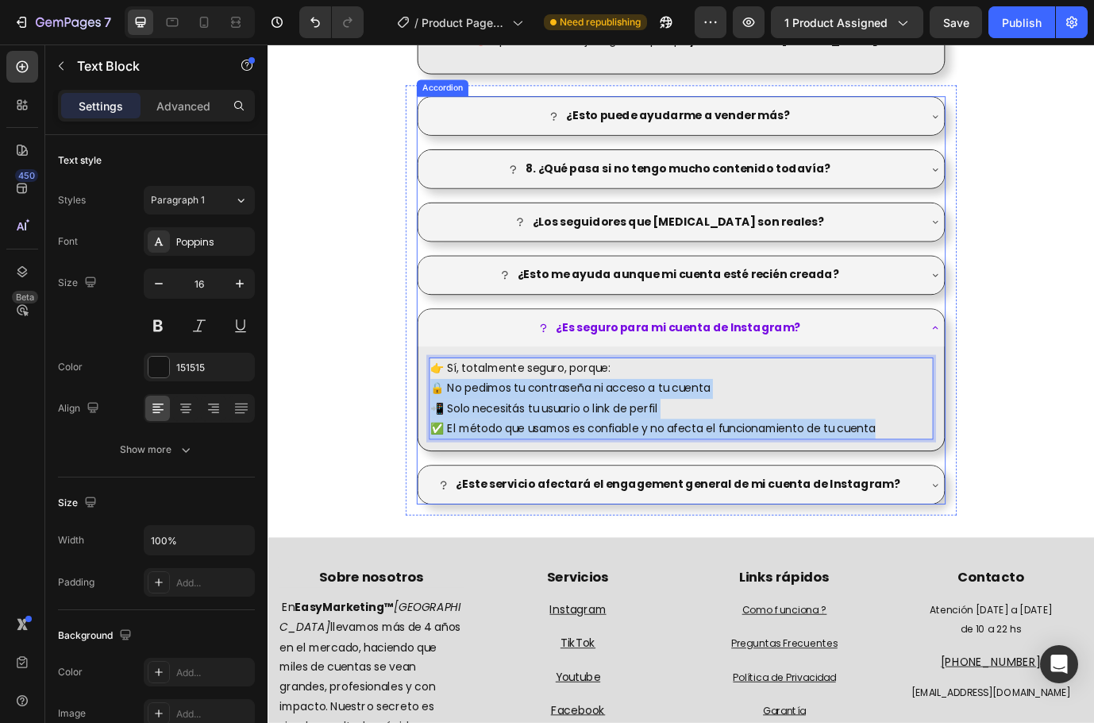
drag, startPoint x: 987, startPoint y: 484, endPoint x: 434, endPoint y: 434, distance: 555.7
click at [440, 434] on div "¿Es seguro para mi cuenta de Instagram? 👉 Sí, totalmente seguro, porque: 🔒 No p…" at bounding box center [744, 431] width 608 height 165
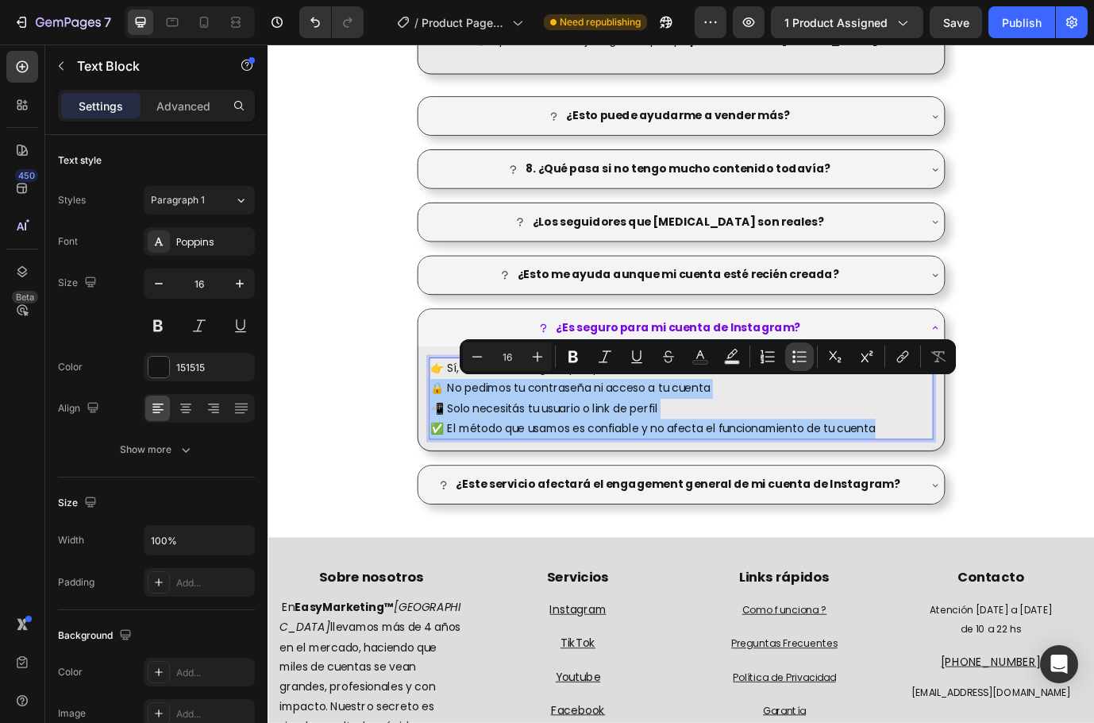
click at [799, 363] on icon "Editor contextual toolbar" at bounding box center [800, 357] width 16 height 16
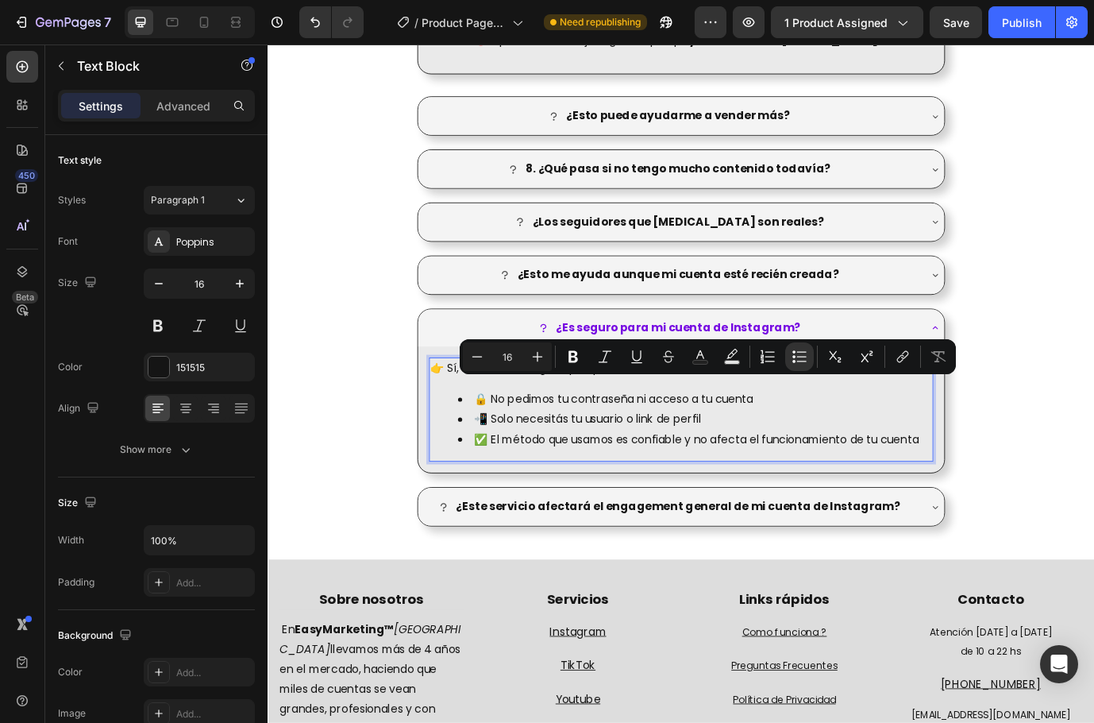
click at [874, 470] on li "📲 Solo necesitás tu usuario o link de perfil" at bounding box center [760, 476] width 546 height 23
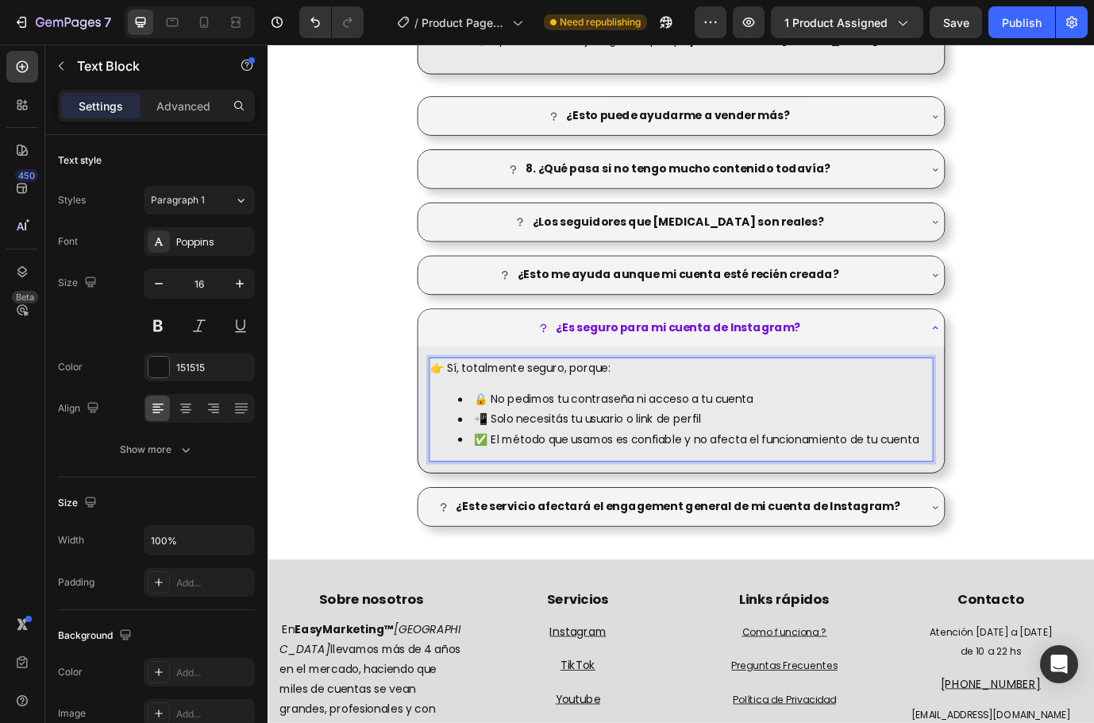
click at [949, 504] on li "✅ El método que usamos es confiable y no afecta el funcionamiento de tu cuenta" at bounding box center [760, 499] width 546 height 23
click at [762, 495] on li "✅ El método que usamos es confiable y no afecta el funcionamiento de tu cuenta" at bounding box center [760, 499] width 546 height 23
drag, startPoint x: 786, startPoint y: 495, endPoint x: 997, endPoint y: 498, distance: 210.5
click at [997, 498] on li "✅ El método que usamos es confiable y no afecta el funcionamiento de tu cuenta" at bounding box center [760, 499] width 546 height 23
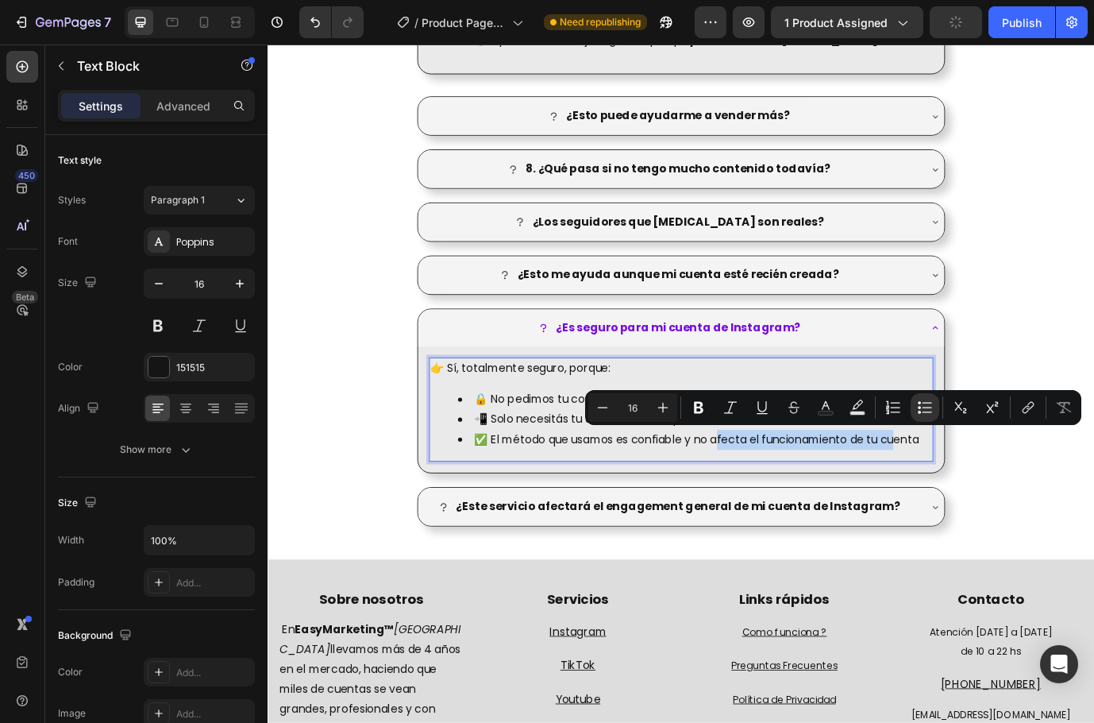
click at [997, 498] on li "✅ El método que usamos es confiable y no afecta el funcionamiento de tu cuenta" at bounding box center [760, 499] width 546 height 23
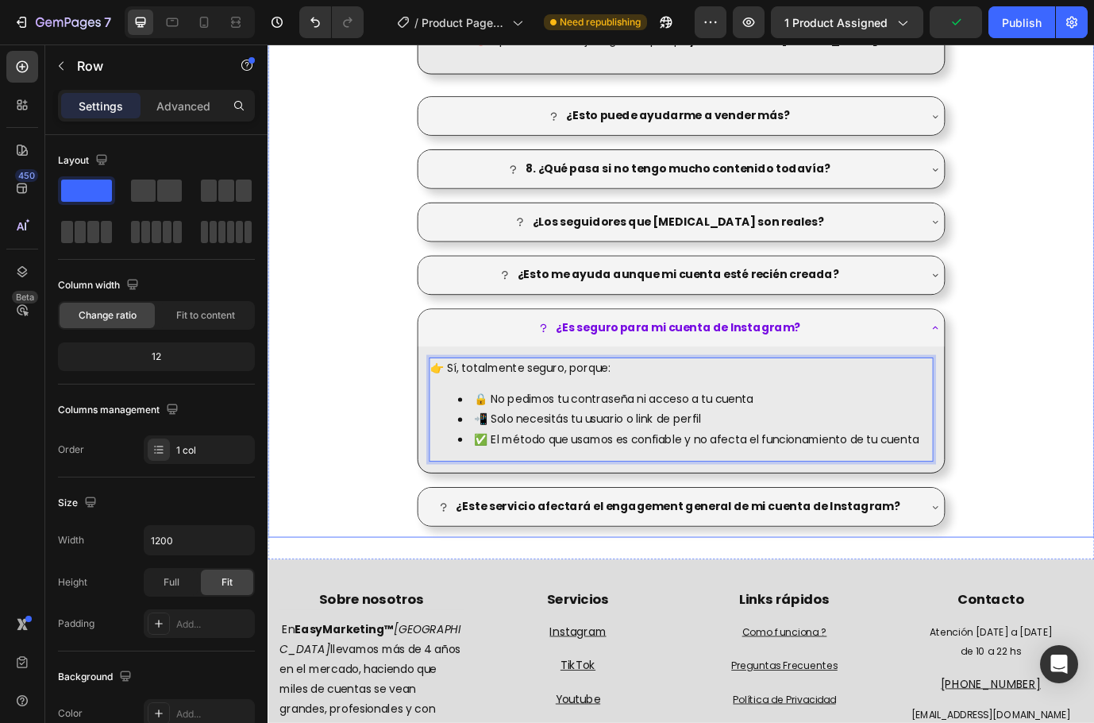
click at [1098, 504] on div "¿Qué beneficios me da tener más seguidores si recién empiezo? ¿No es mejor inve…" at bounding box center [744, 80] width 953 height 1065
click at [985, 503] on li "✅ El método que usamos es confiable y no afecta el funcionamiento de tu cuenta" at bounding box center [760, 499] width 546 height 23
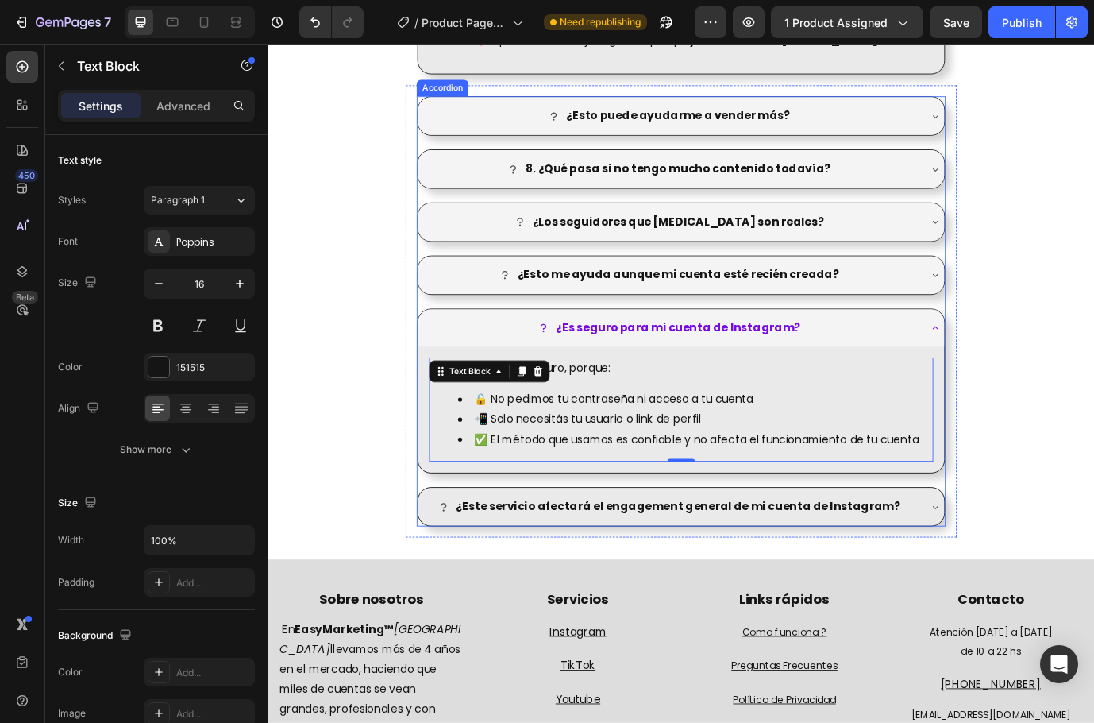
click at [896, 569] on strong "¿Este servicio afectará el engagement general de mi cuenta de Instagram?" at bounding box center [740, 576] width 512 height 18
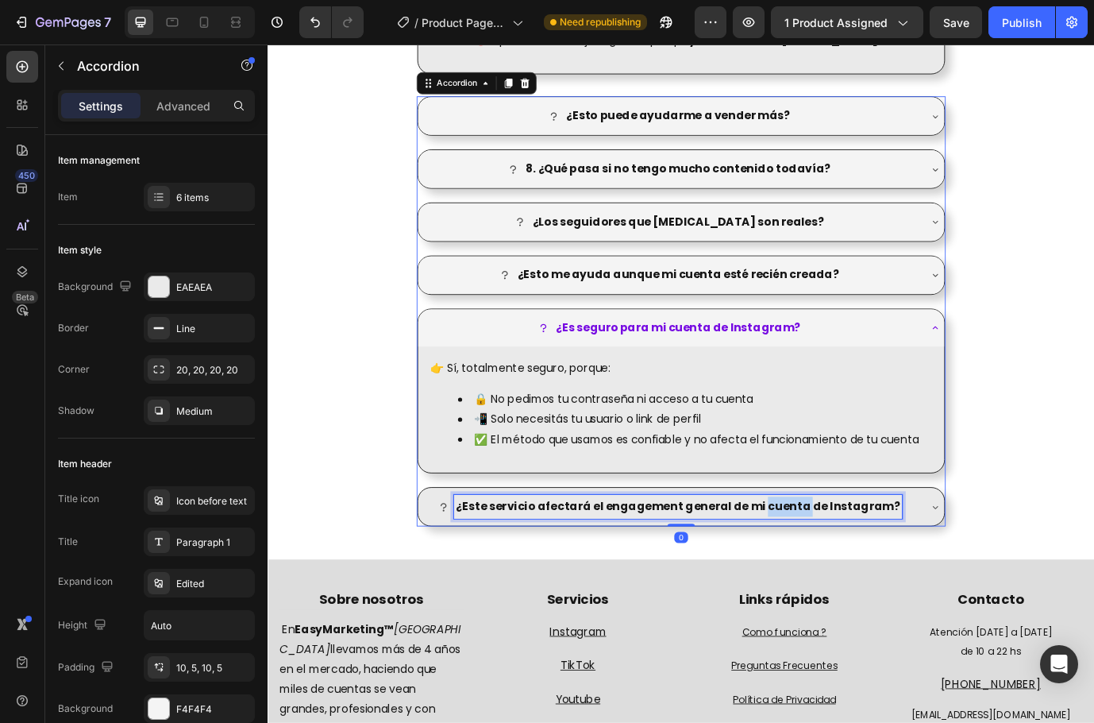
click at [870, 567] on strong "¿Este servicio afectará el engagement general de mi cuenta de Instagram?" at bounding box center [740, 576] width 512 height 18
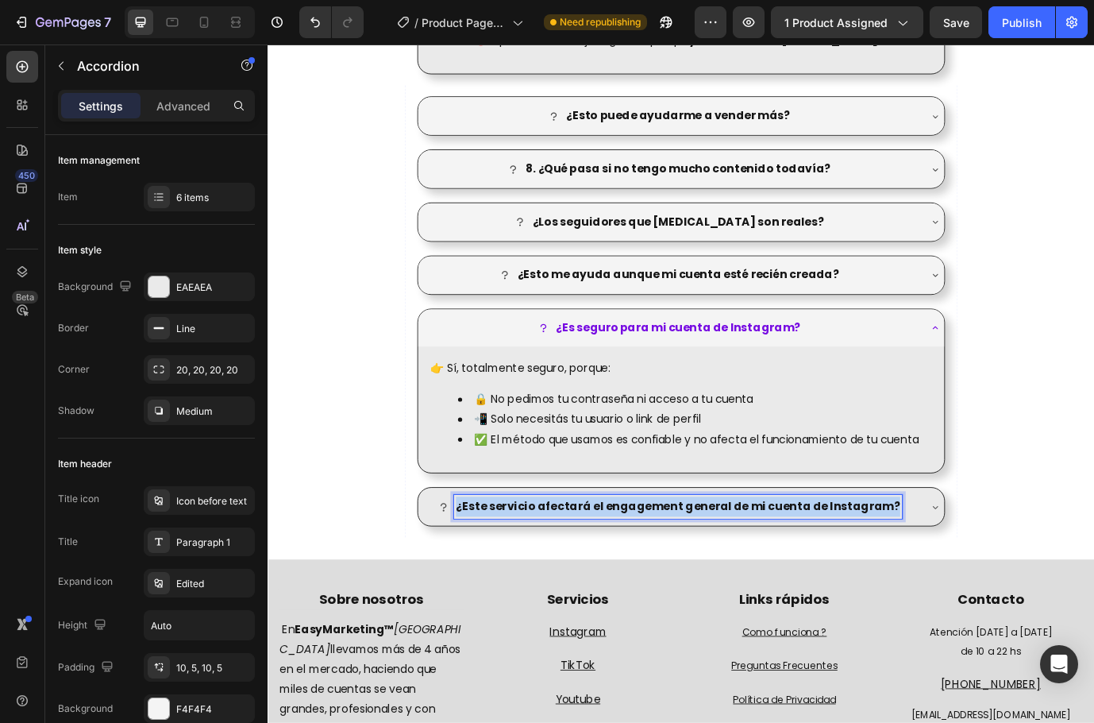
click at [870, 567] on strong "¿Este servicio afectará el engagement general de mi cuenta de Instagram?" at bounding box center [740, 576] width 512 height 18
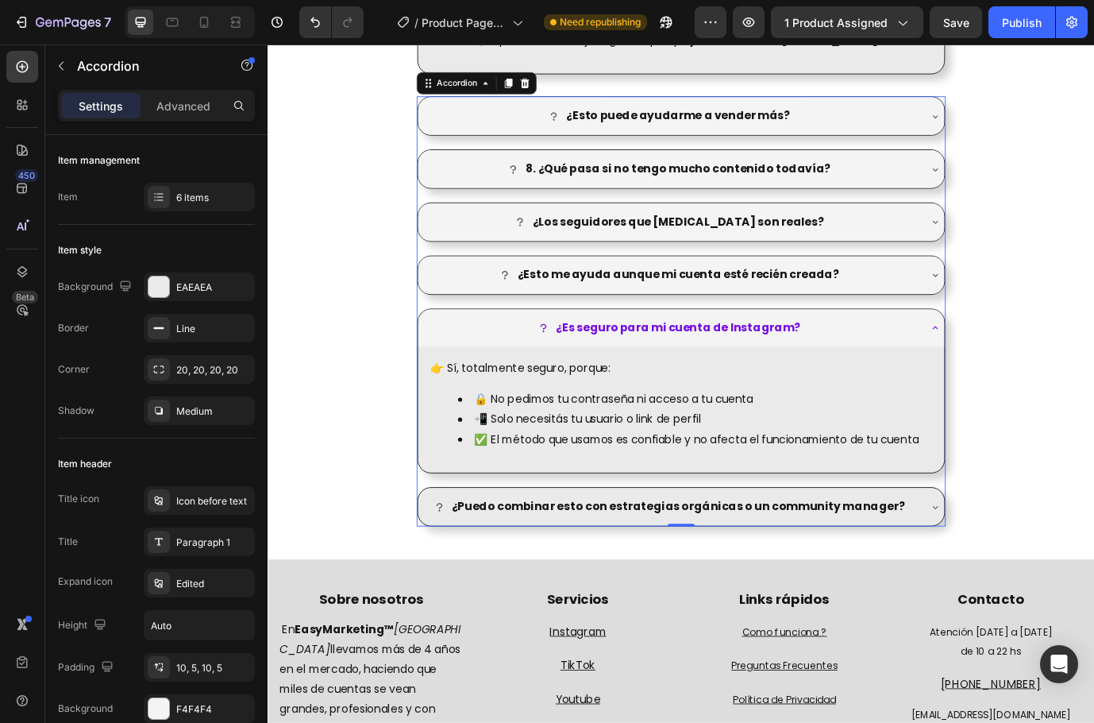
click at [1023, 578] on div "¿Puedo combinar esto con estrategias orgánicas o un community manager?" at bounding box center [744, 577] width 607 height 44
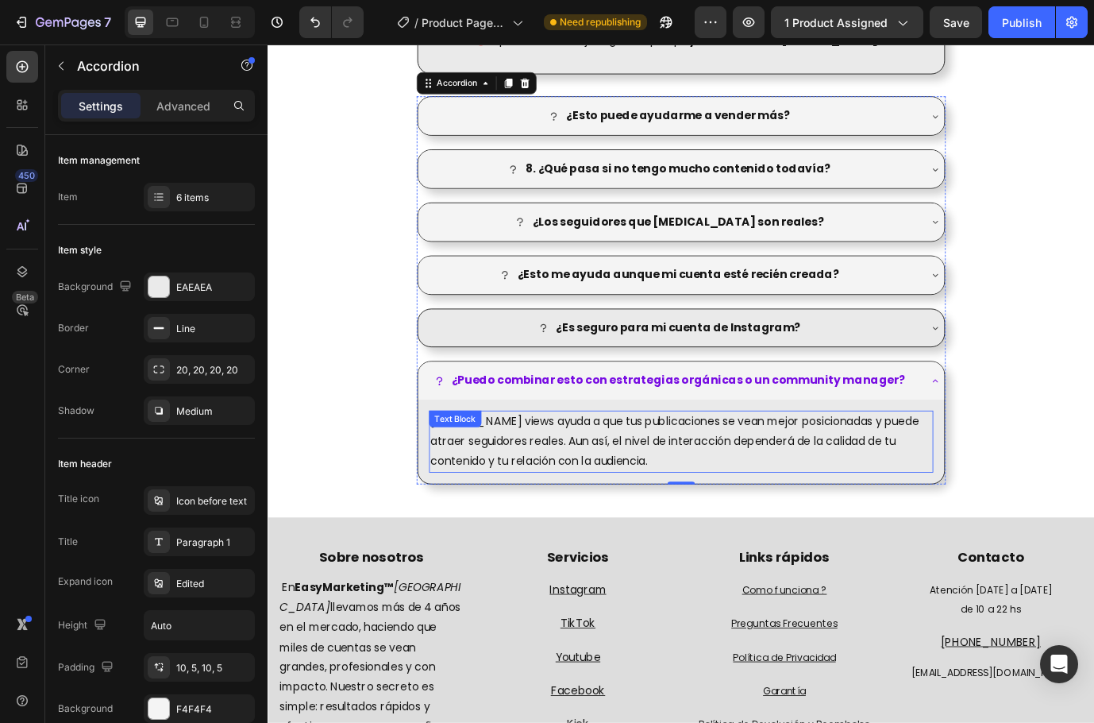
click at [855, 512] on p "Sumar views ayuda a que tus publicaciones se vean mejor posicionadas y puede at…" at bounding box center [744, 502] width 578 height 68
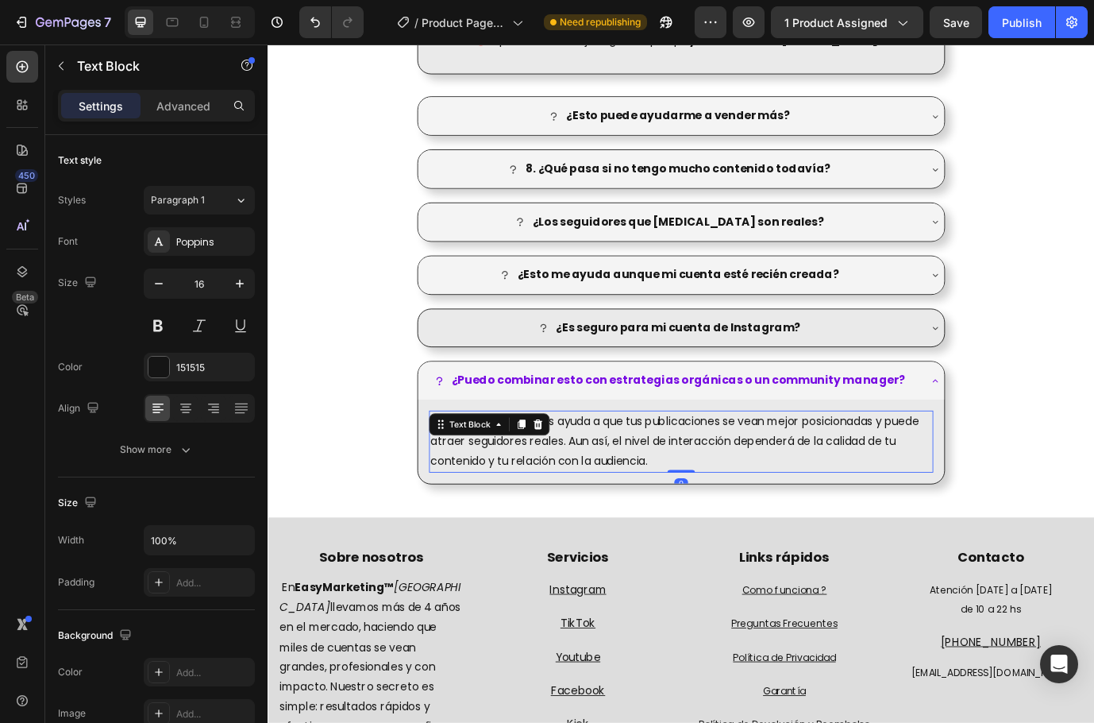
click at [855, 512] on p "Sumar views ayuda a que tus publicaciones se vean mejor posicionadas y puede at…" at bounding box center [744, 502] width 578 height 68
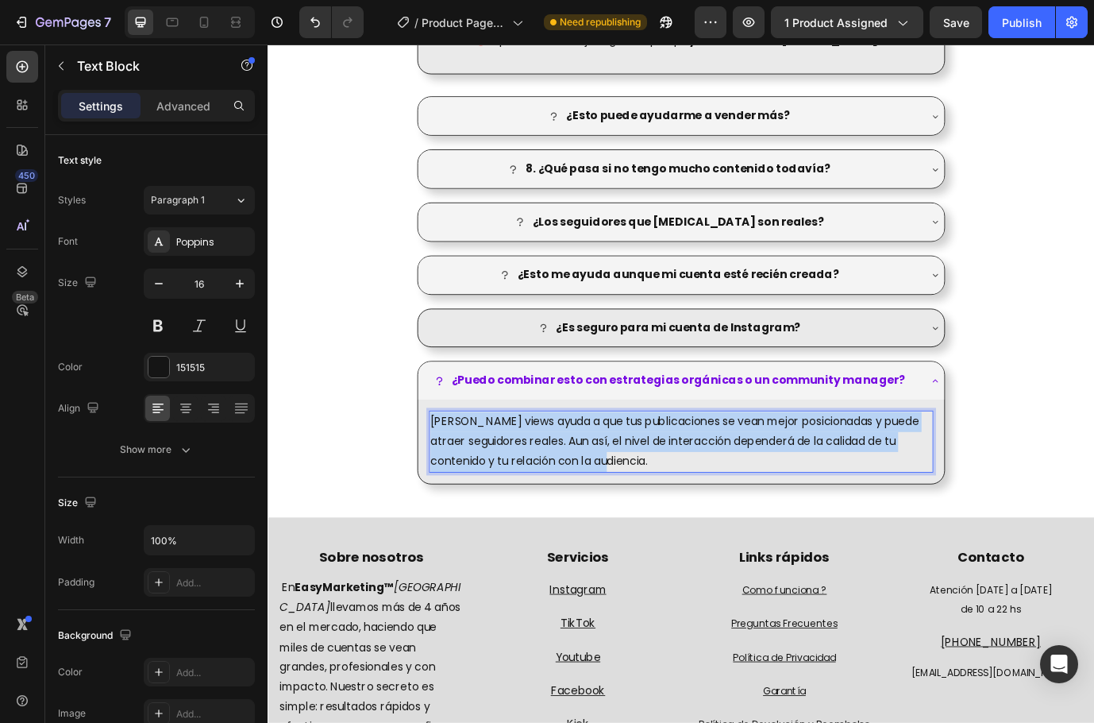
click at [855, 512] on p "Sumar views ayuda a que tus publicaciones se vean mejor posicionadas y puede at…" at bounding box center [744, 502] width 578 height 68
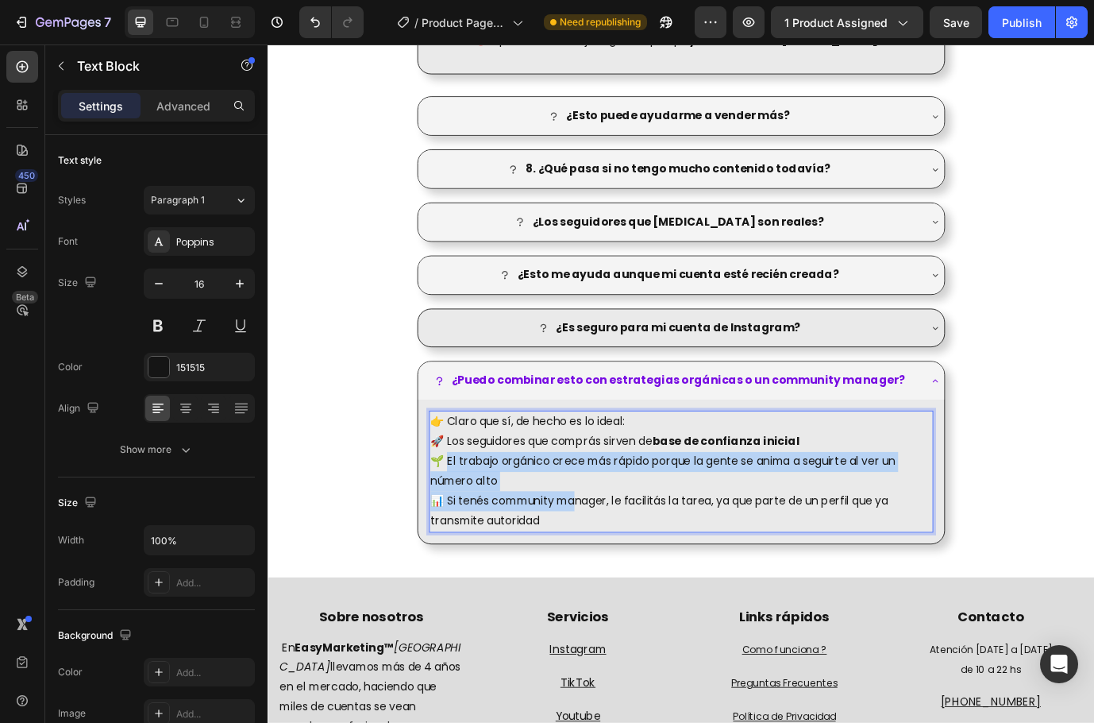
drag, startPoint x: 618, startPoint y: 581, endPoint x: 472, endPoint y: 522, distance: 157.5
click at [472, 522] on div "👉 Claro que sí, de hecho es lo ideal: 🚀 Los seguidores que comprás sirven de ba…" at bounding box center [743, 536] width 581 height 141
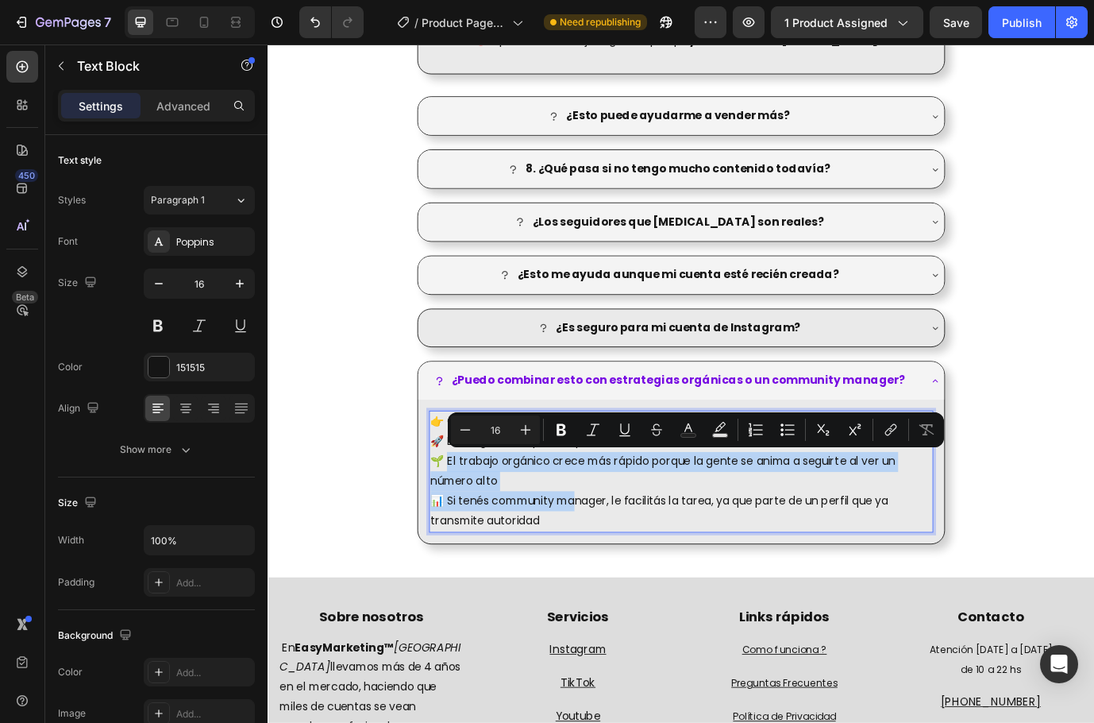
click at [594, 557] on p "🌱 El trabajo orgánico crece más rápido porque la gente se anima a seguirte al v…" at bounding box center [744, 537] width 578 height 46
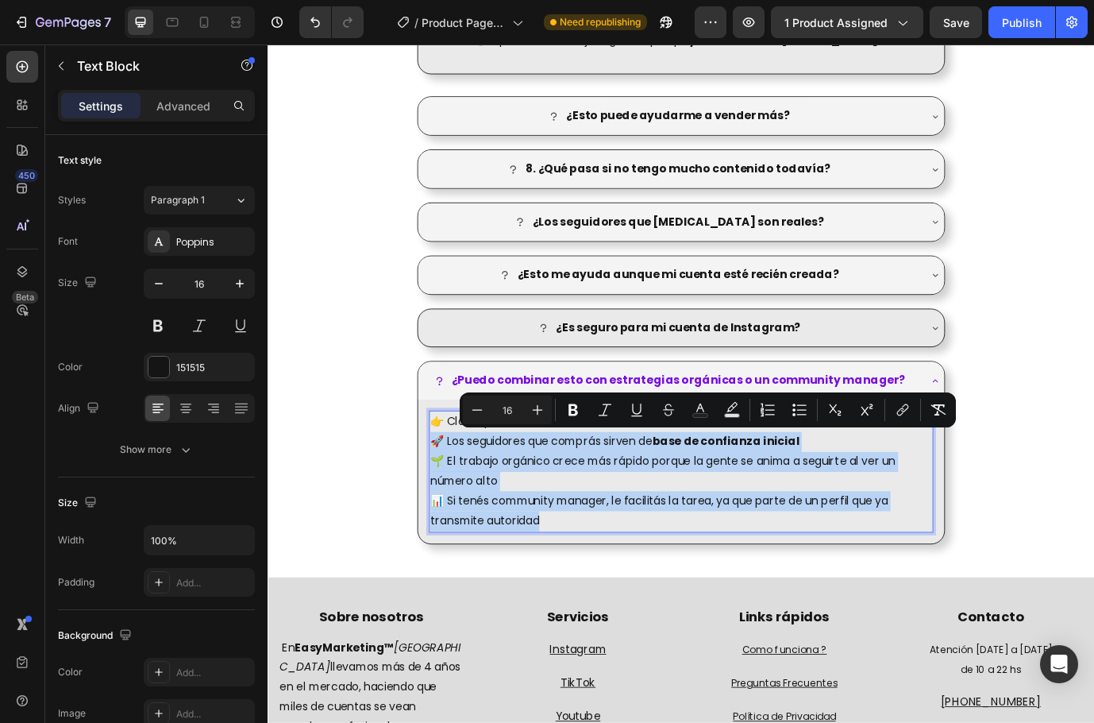
drag, startPoint x: 593, startPoint y: 588, endPoint x: 455, endPoint y: 509, distance: 159.0
click at [455, 509] on div "👉 Claro que sí, de hecho es lo ideal: 🚀 Los seguidores que comprás sirven de ba…" at bounding box center [743, 536] width 581 height 141
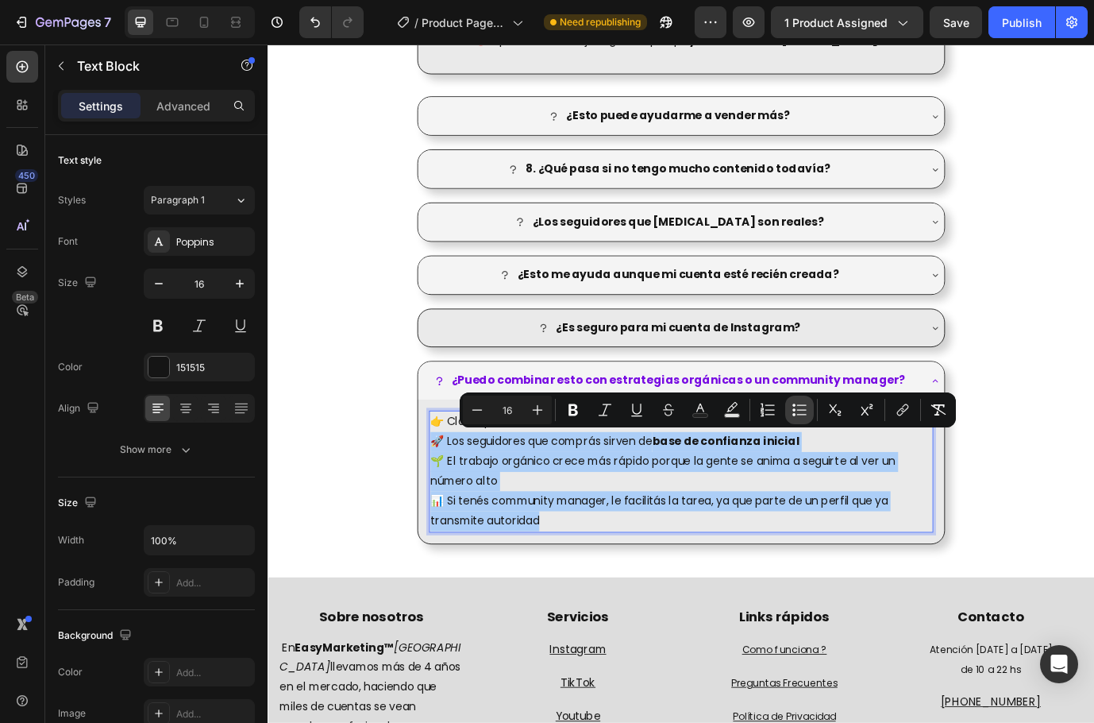
click at [806, 405] on icon "Editor contextual toolbar" at bounding box center [802, 404] width 10 height 1
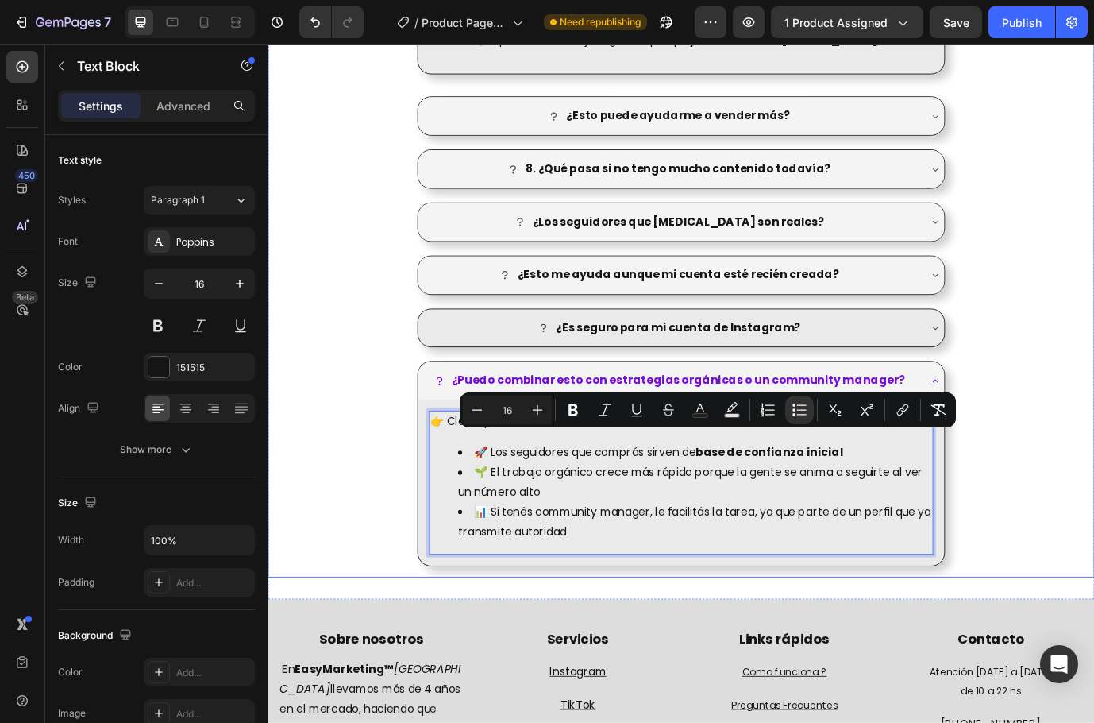
click at [1072, 546] on div "¿Qué beneficios me da tener más seguidores si recién empiezo? ¿No es mejor inve…" at bounding box center [744, 103] width 953 height 1110
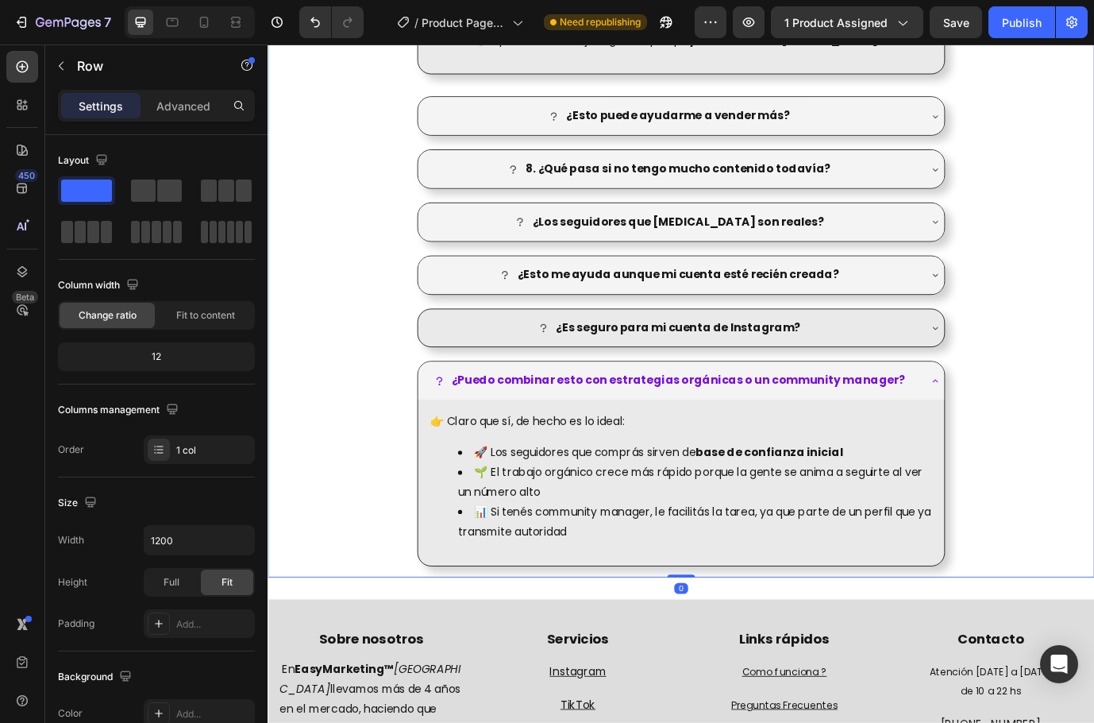
click at [1112, 439] on div "¿Qué beneficios me da tener más seguidores si recién empiezo? ¿No es mejor inve…" at bounding box center [744, 103] width 953 height 1110
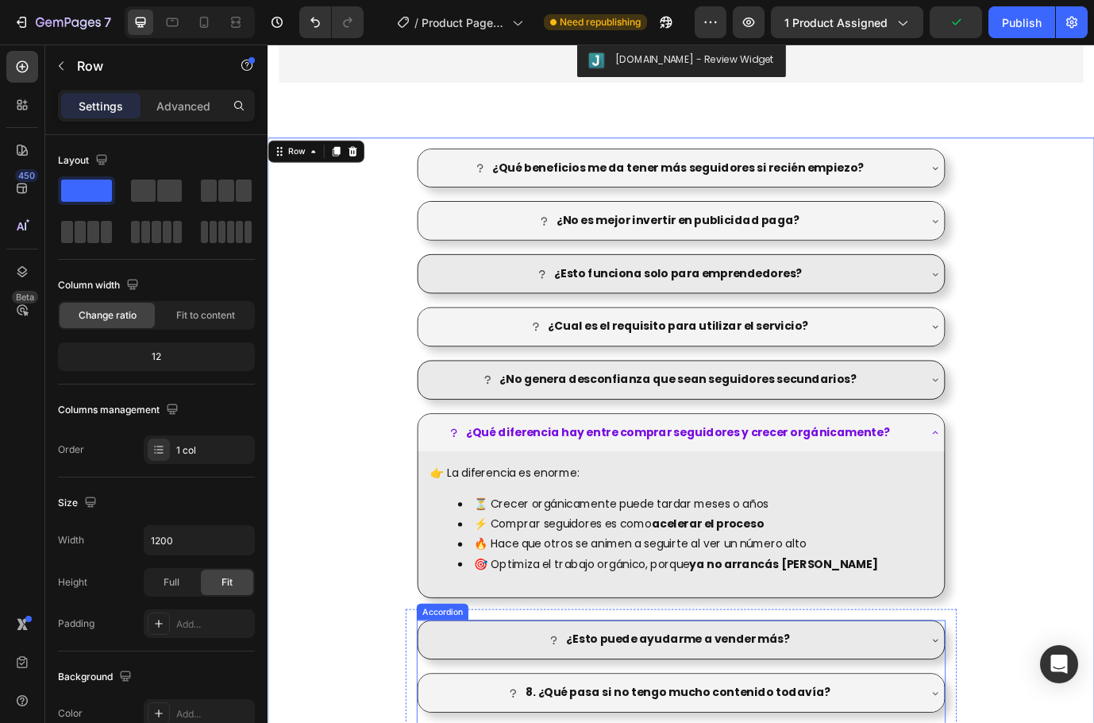
scroll to position [1935, 0]
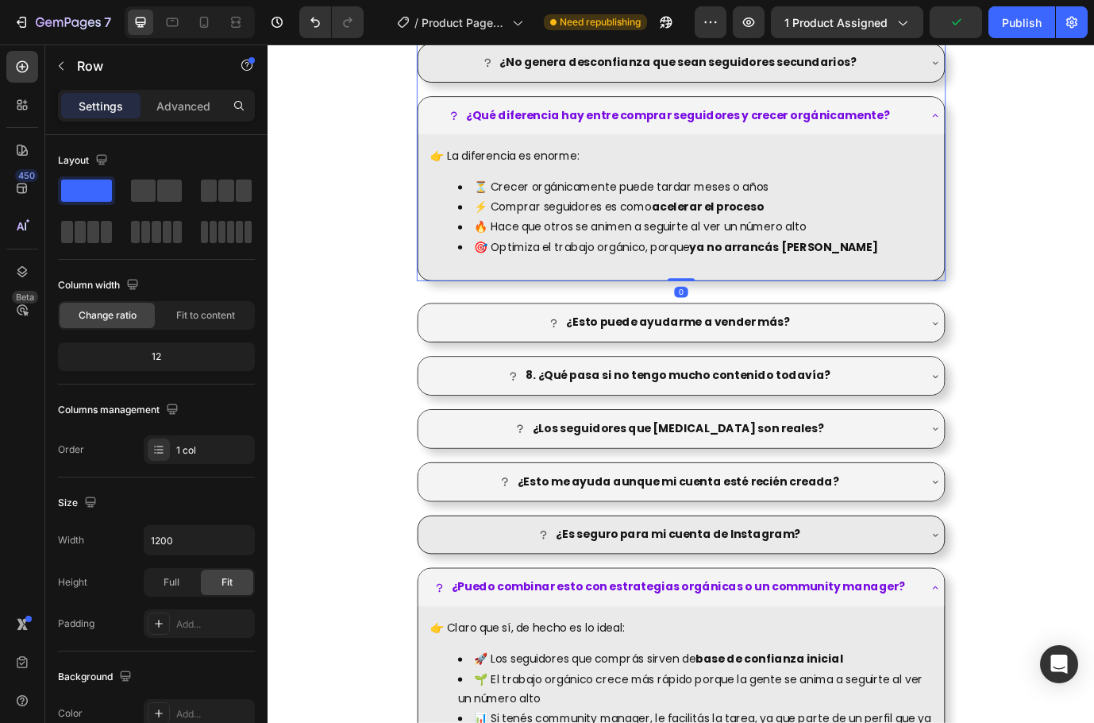
click at [982, 133] on div "¿Qué diferencia hay entre comprar seguidores y crecer orgánicamente?" at bounding box center [731, 127] width 573 height 28
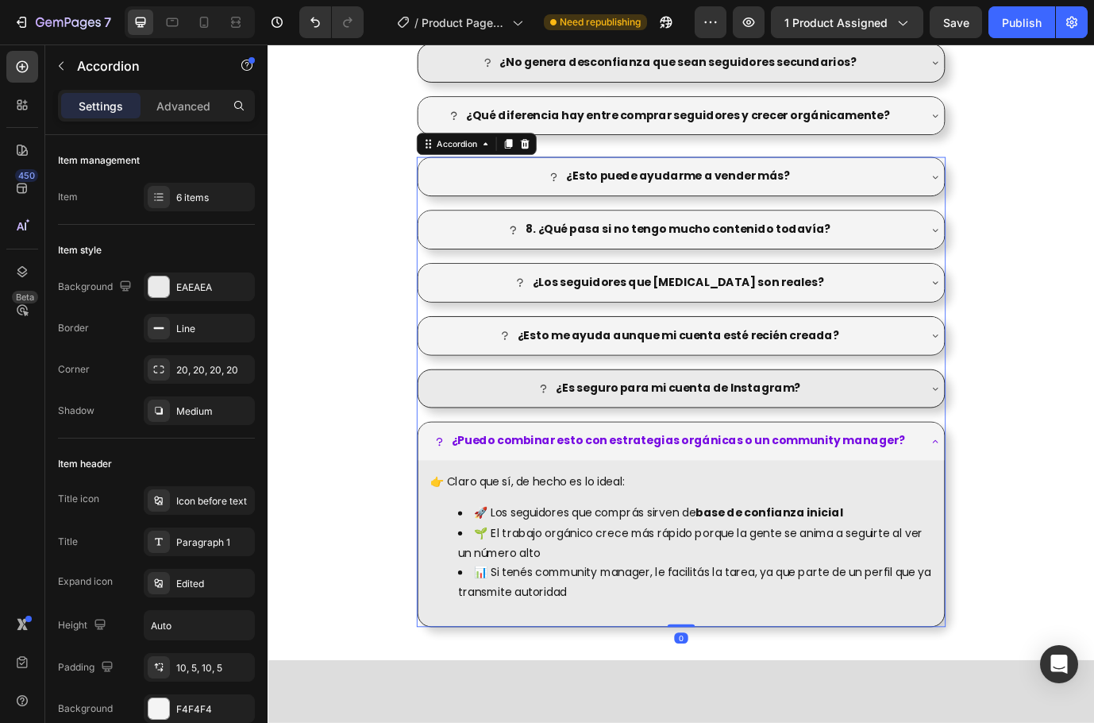
click at [955, 504] on strong "¿Puedo combinar esto con estrategias orgánicas o un community manager?" at bounding box center [741, 501] width 523 height 18
click at [1007, 504] on div "¿Puedo combinar esto con estrategias orgánicas o un community manager?" at bounding box center [731, 502] width 573 height 28
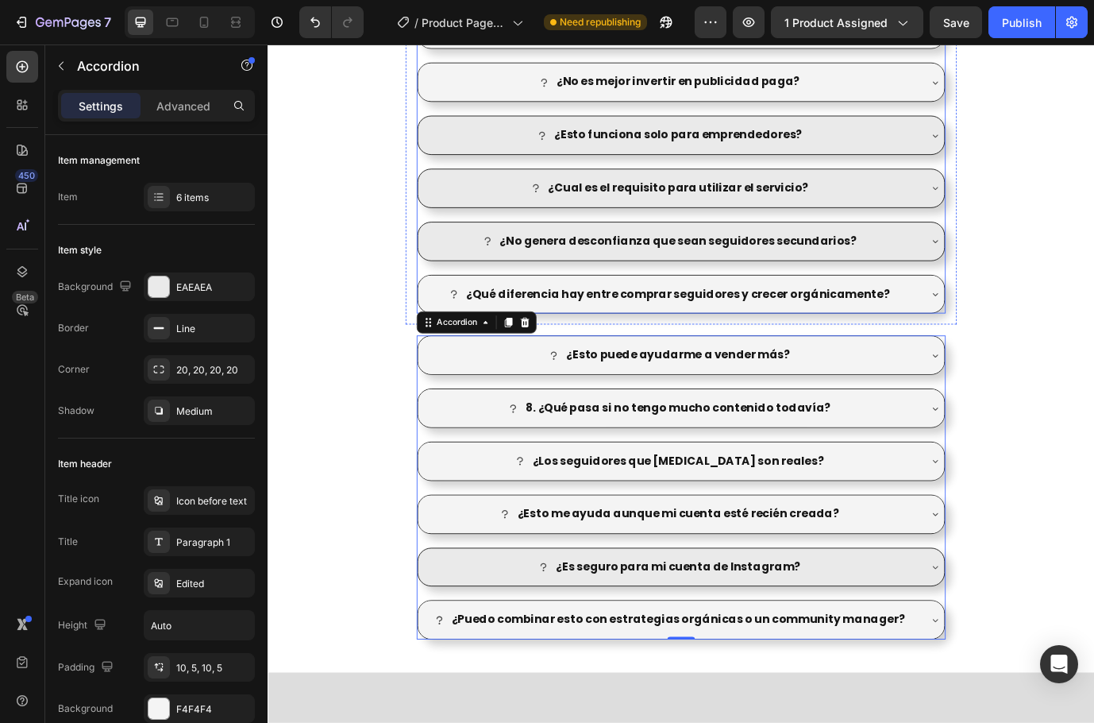
scroll to position [1538, 0]
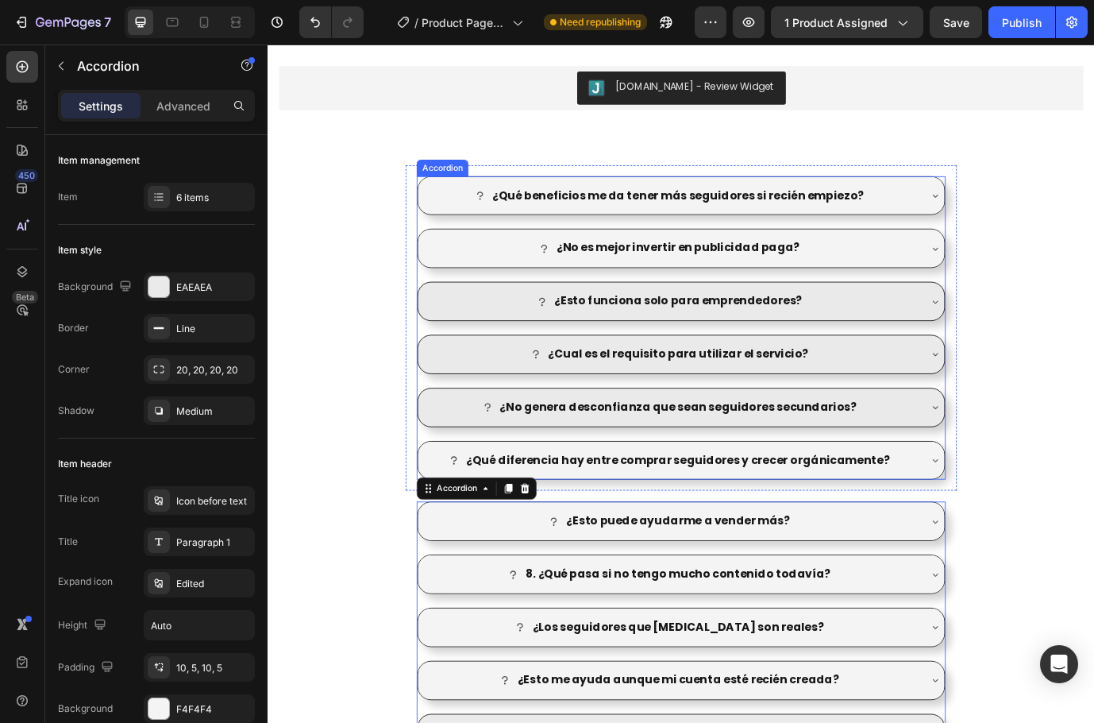
click at [995, 409] on div "¿Cual es el requisito para utilizar el servicio?" at bounding box center [731, 402] width 573 height 28
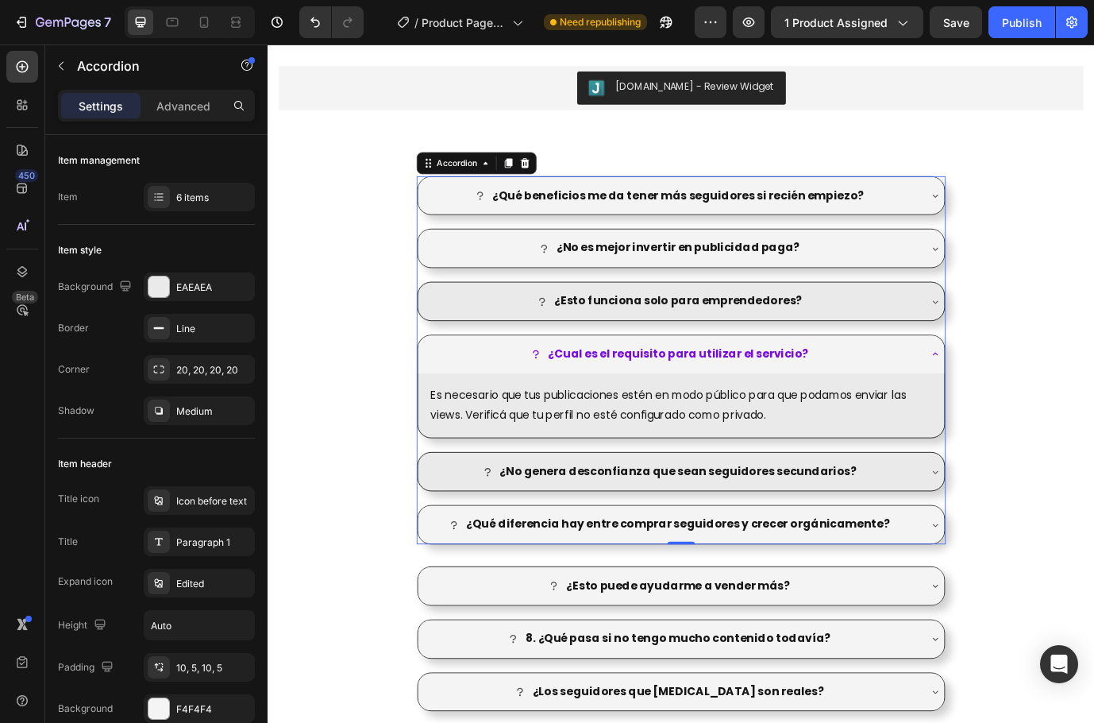
click at [961, 531] on div "¿No genera desconfianza que sean seguidores secundarios?" at bounding box center [731, 537] width 573 height 28
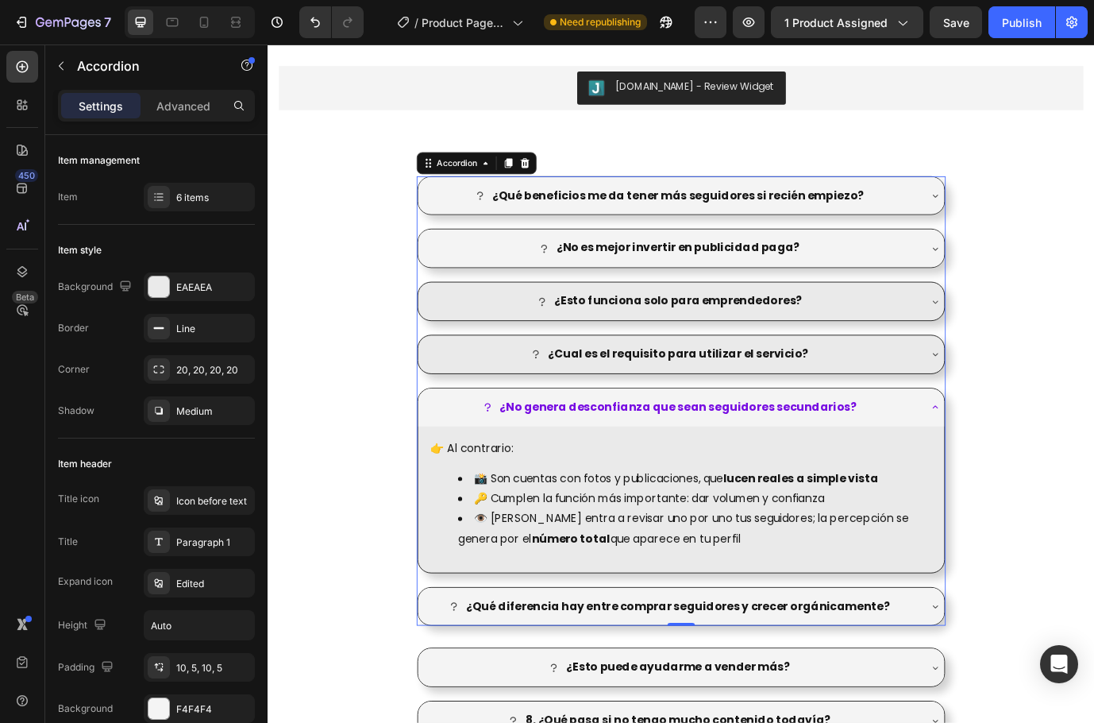
click at [977, 401] on div "¿Cual es el requisito para utilizar el servicio?" at bounding box center [731, 402] width 573 height 28
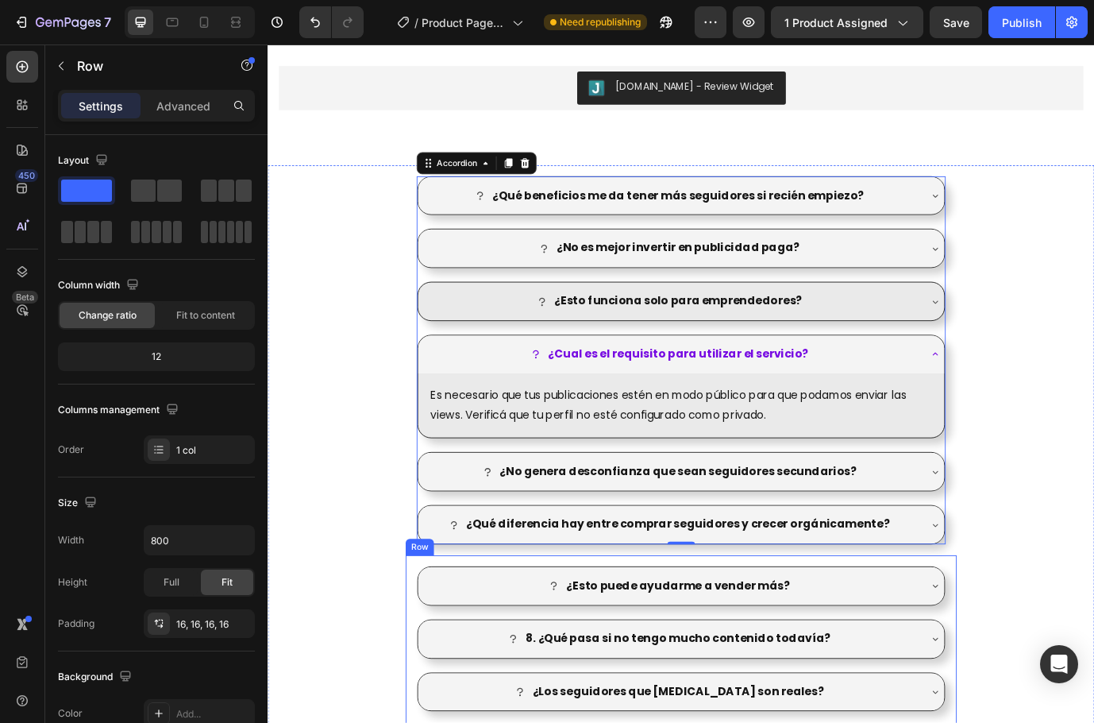
click at [1055, 527] on div "¿Qué beneficios me da tener más seguidores si recién empiezo? ¿No es mejor inve…" at bounding box center [743, 408] width 635 height 450
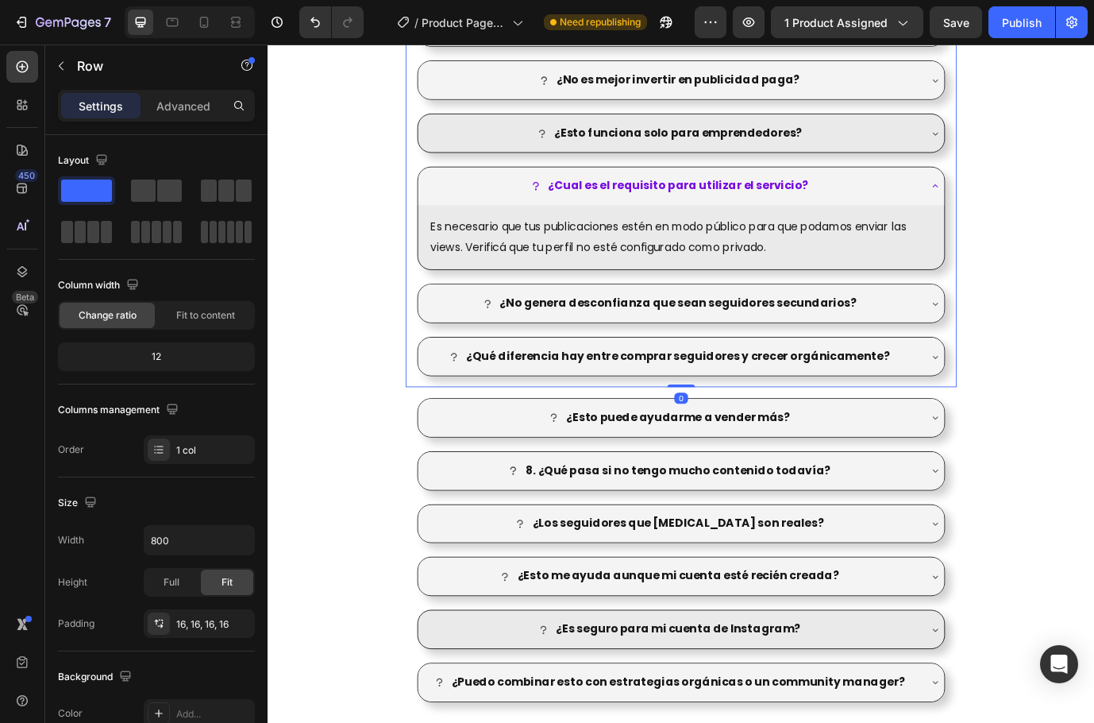
scroll to position [1777, 0]
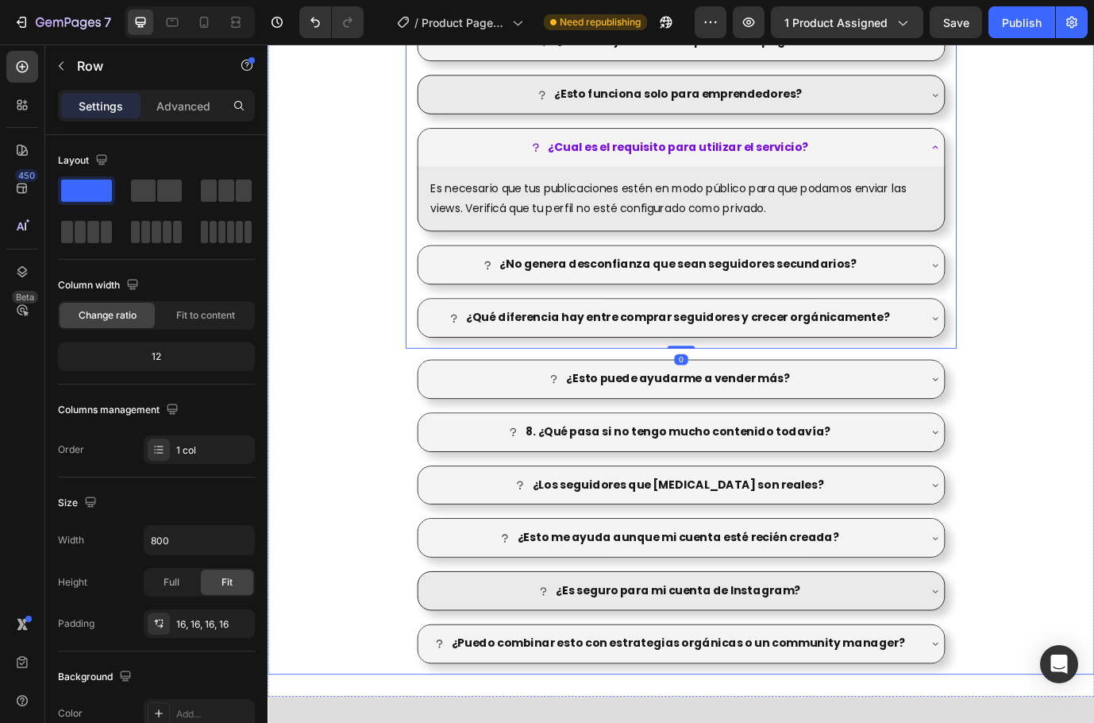
click at [1056, 515] on div "¿Qué beneficios me da tener más seguidores si recién empiezo? ¿No es mejor inve…" at bounding box center [744, 357] width 953 height 825
click at [1044, 516] on div "¿Esto puede ayudarme a vender más? 8. ¿Qué pasa si no tengo mucho contenido tod…" at bounding box center [743, 583] width 635 height 376
click at [1050, 498] on div "¿Esto puede ayudarme a vender más? 8. ¿Qué pasa si no tengo mucho contenido tod…" at bounding box center [743, 583] width 635 height 376
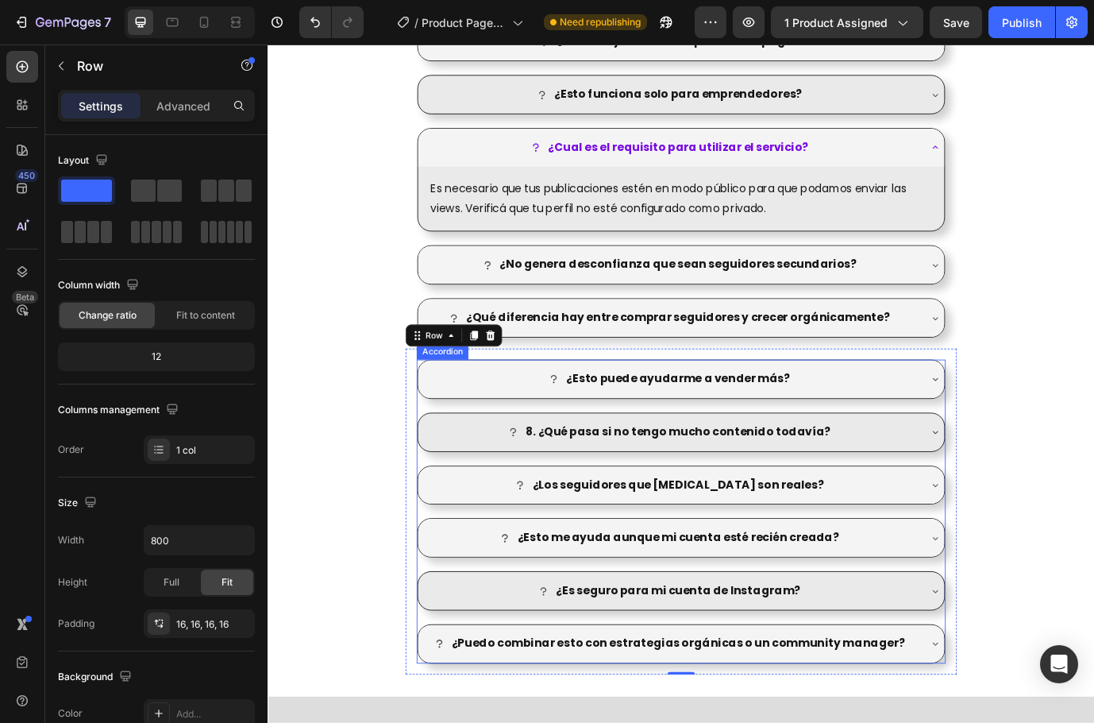
click at [1001, 485] on div "8. ¿Qué pasa si no tengo mucho contenido todavía?" at bounding box center [731, 491] width 573 height 28
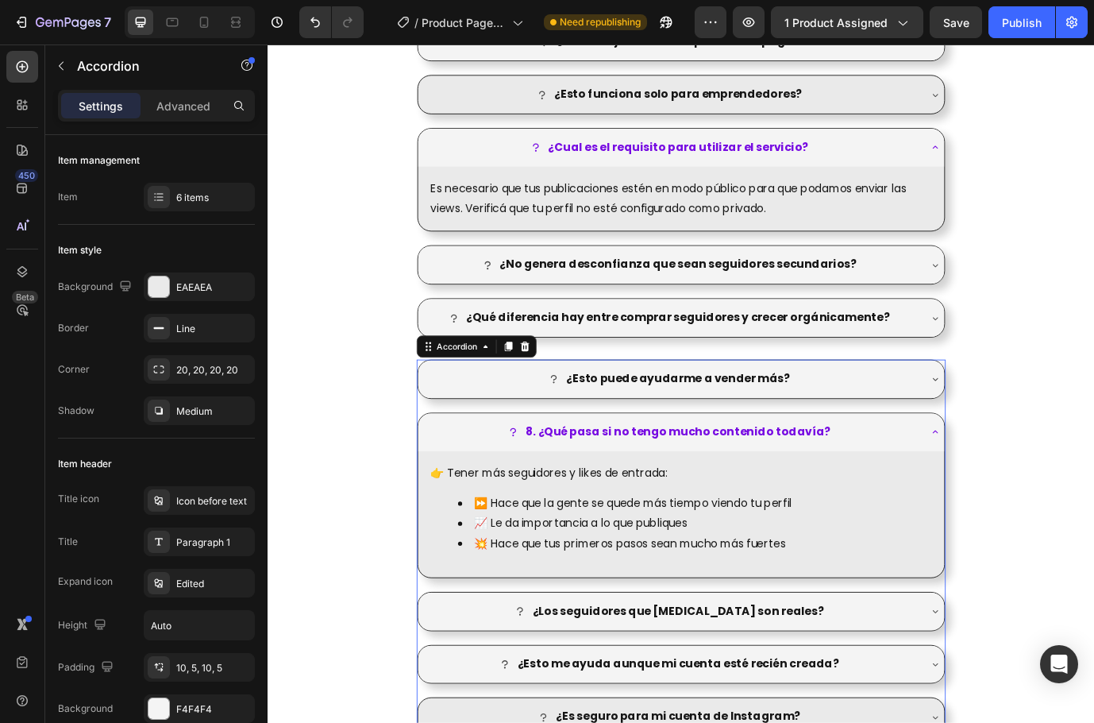
click at [1001, 485] on div "8. ¿Qué pasa si no tengo mucho contenido todavía?" at bounding box center [731, 491] width 573 height 28
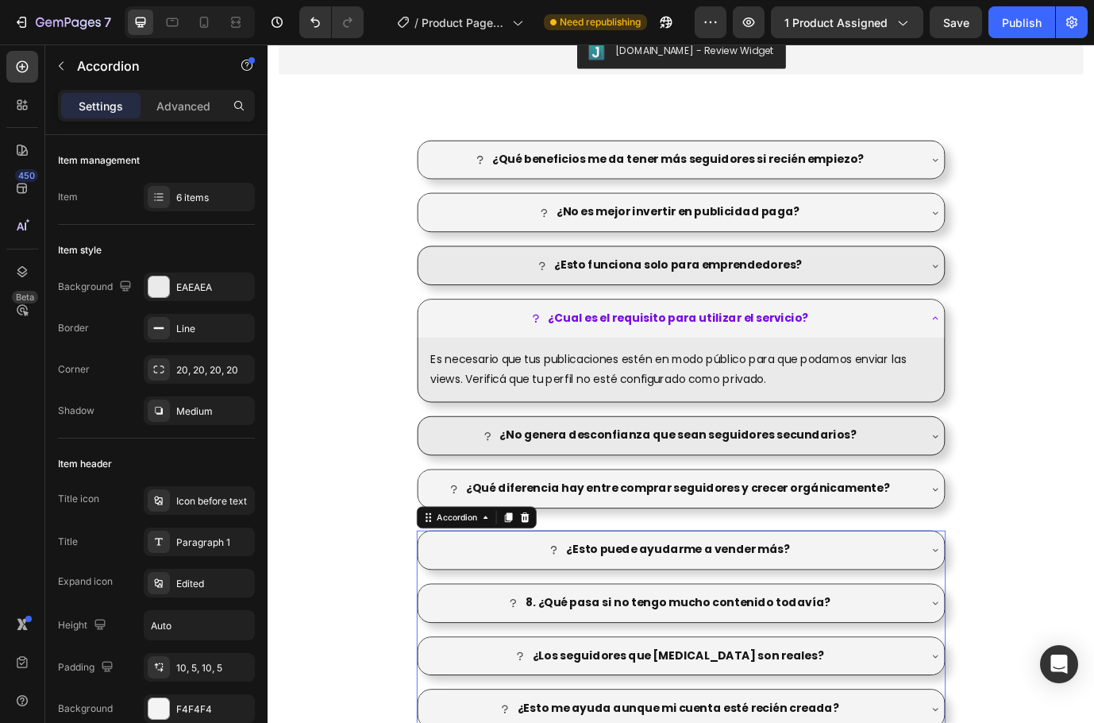
scroll to position [1538, 0]
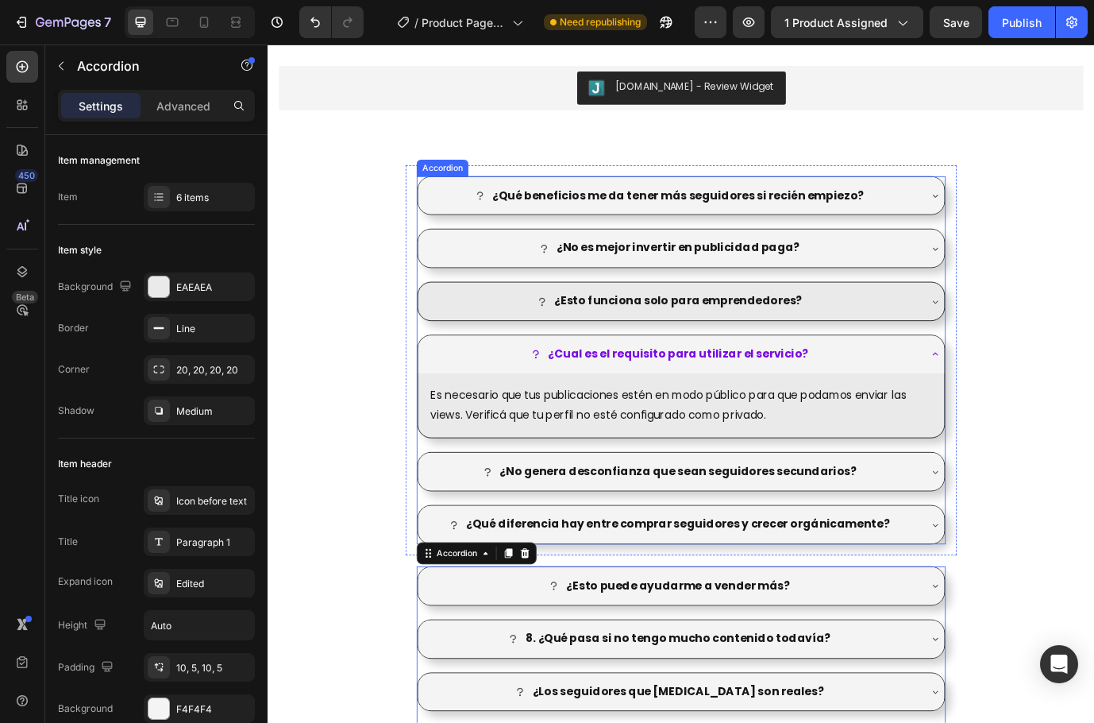
click at [1014, 396] on div "¿Cual es el requisito para utilizar el servicio?" at bounding box center [744, 402] width 607 height 44
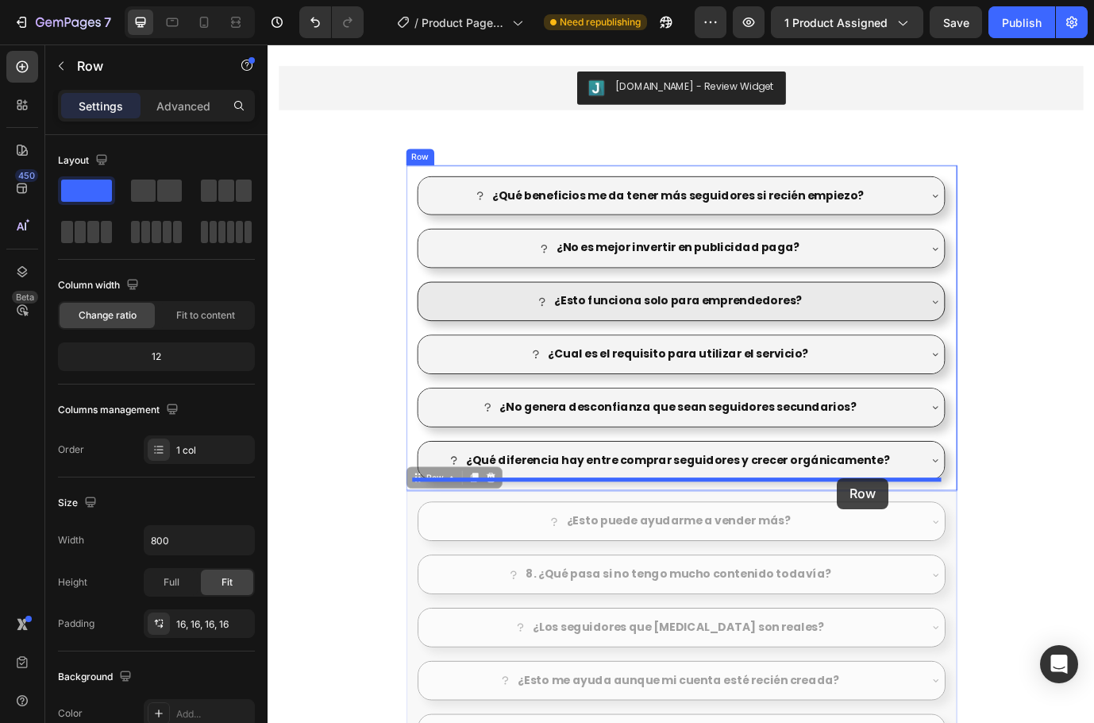
drag, startPoint x: 925, startPoint y: 567, endPoint x: 924, endPoint y: 544, distance: 23.0
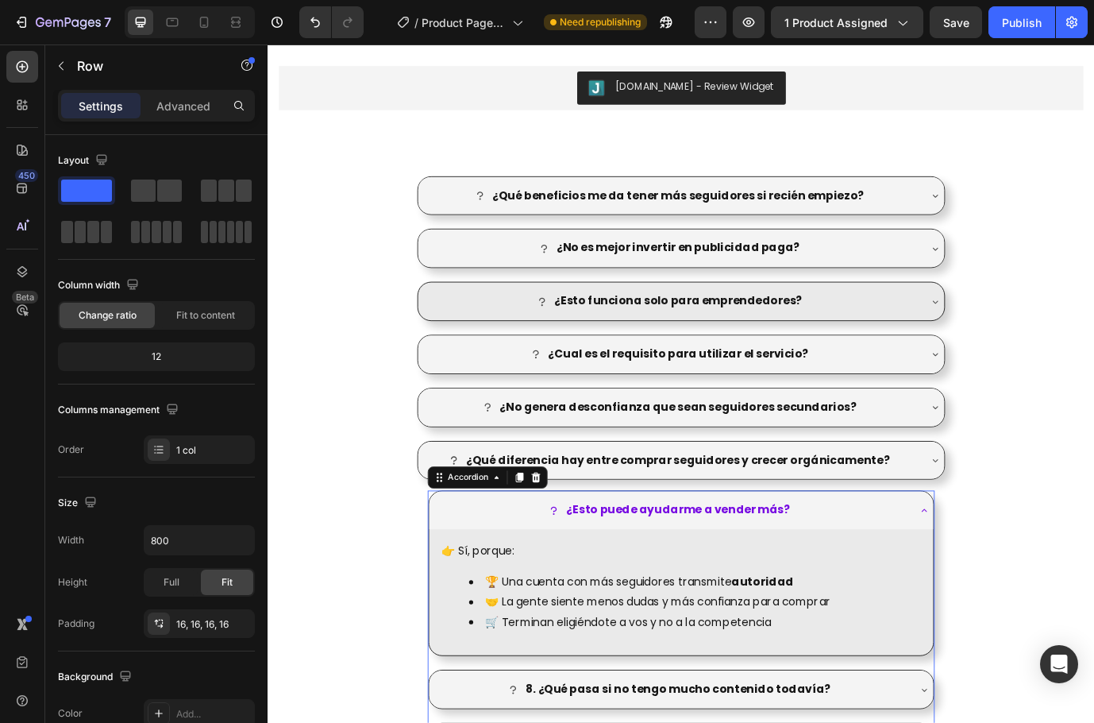
click at [989, 573] on div "¿Esto puede ayudarme a vender más?" at bounding box center [731, 581] width 548 height 28
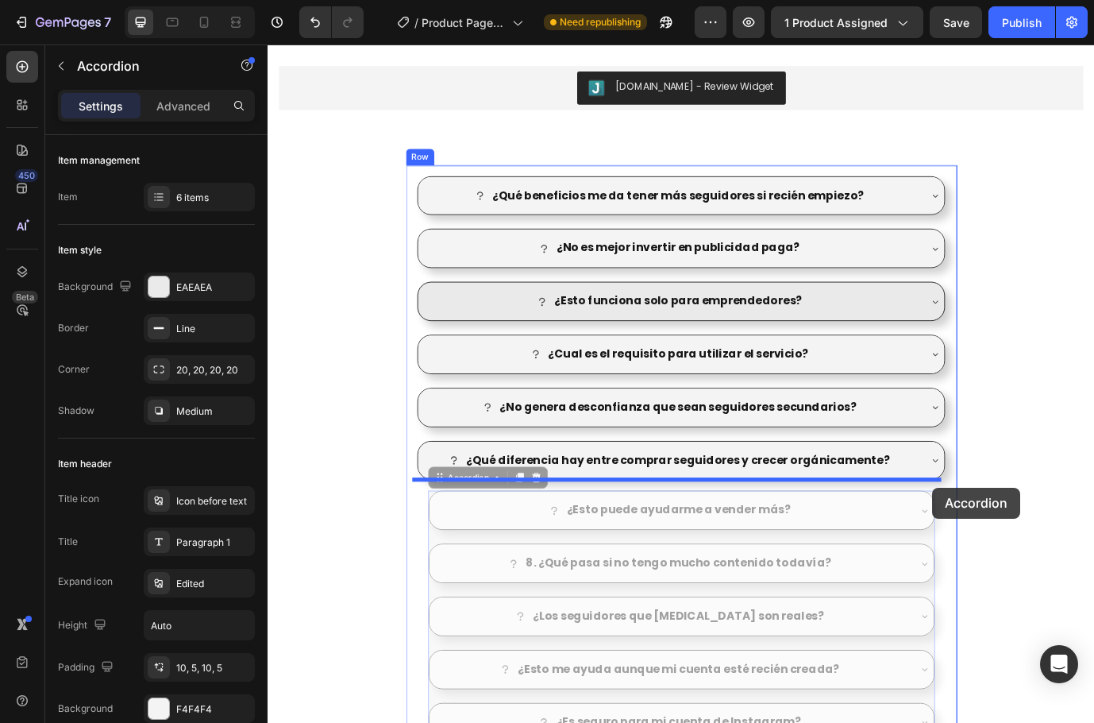
drag, startPoint x: 1028, startPoint y: 566, endPoint x: 1034, endPoint y: 555, distance: 12.8
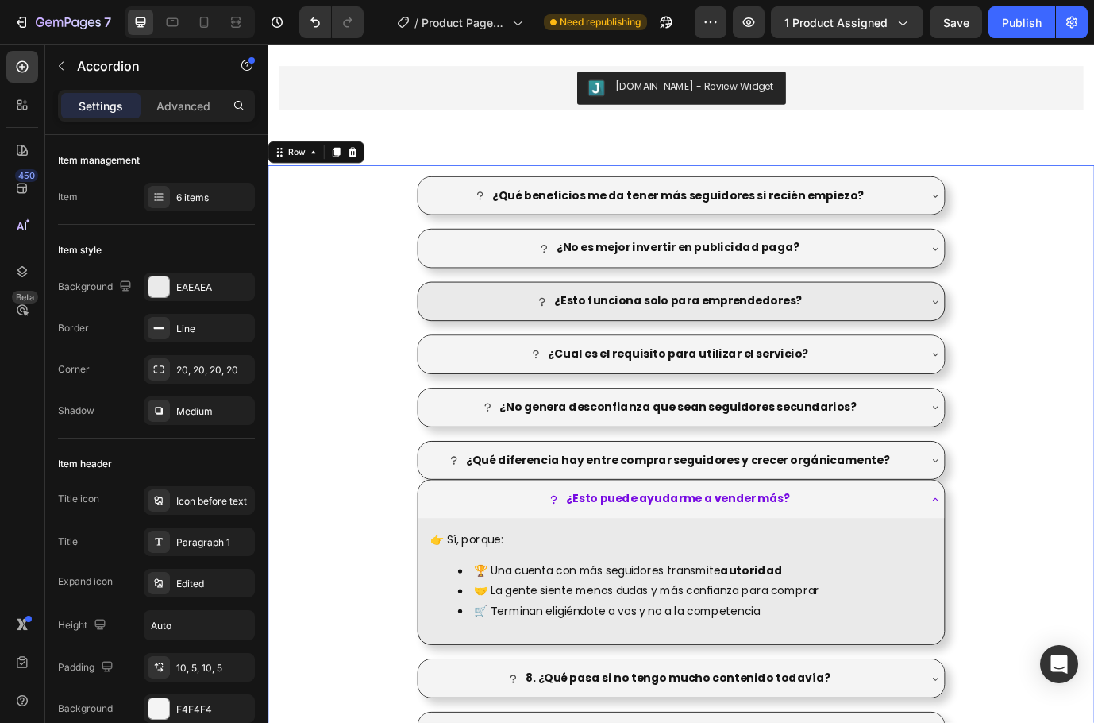
click at [1162, 583] on div "¿Qué beneficios me da tener más seguidores si recién empiezo? ¿No es mejor inve…" at bounding box center [744, 655] width 953 height 944
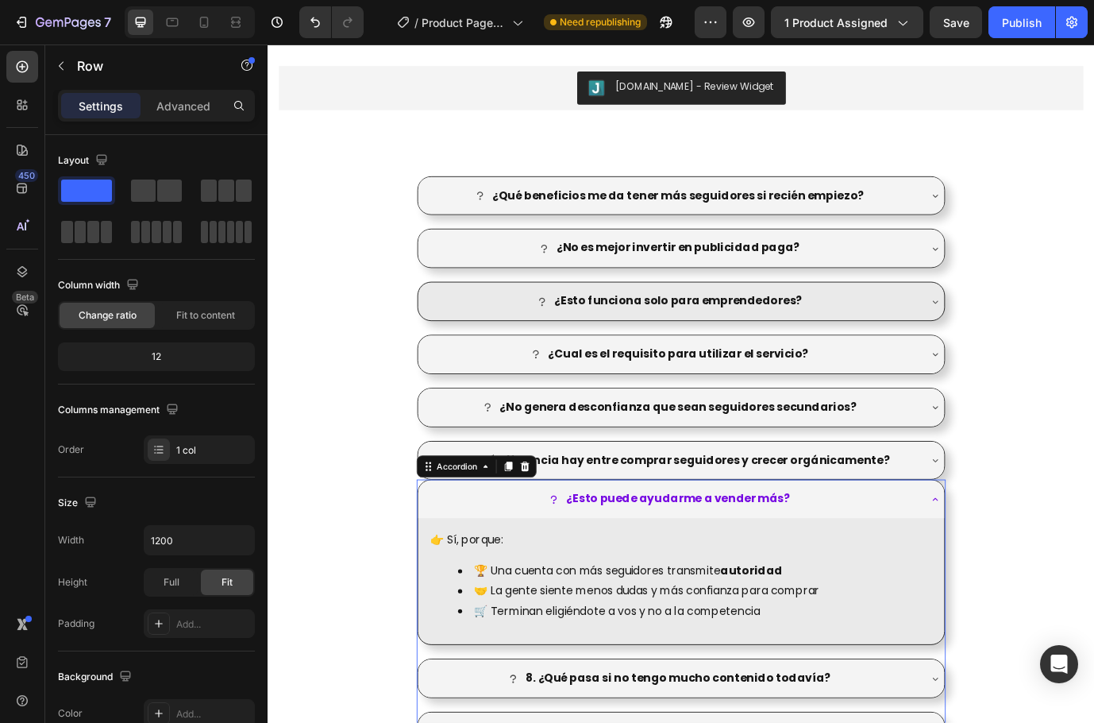
click at [1038, 575] on div "¿Esto puede ayudarme a vender más?" at bounding box center [744, 568] width 607 height 44
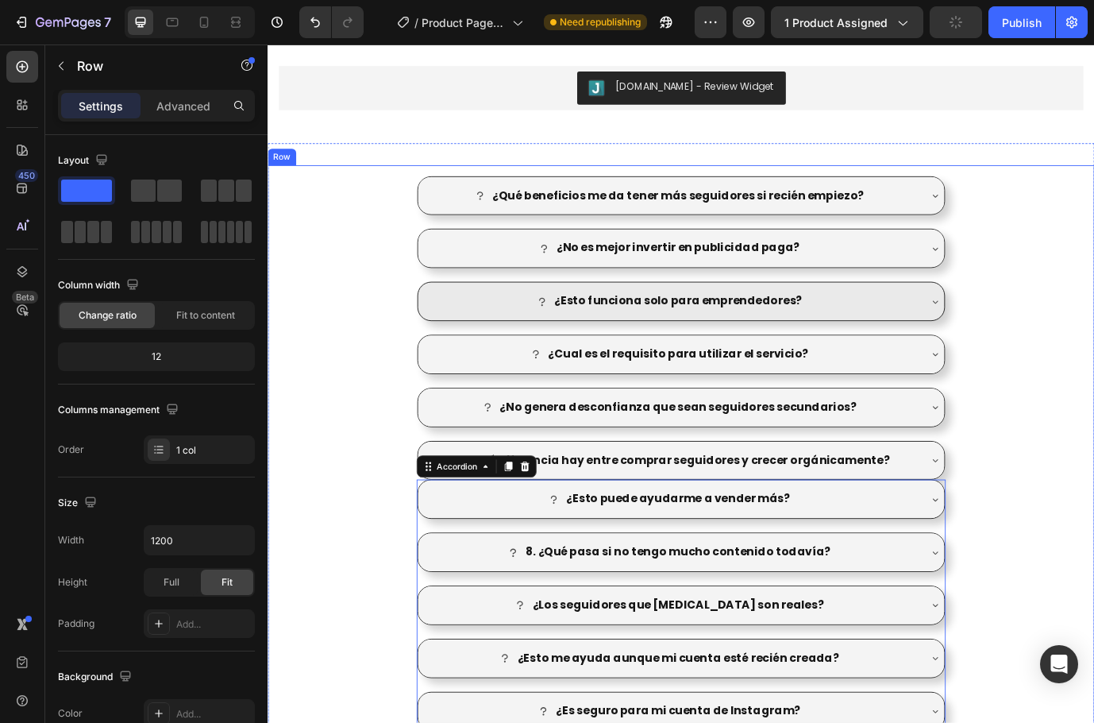
click at [1106, 569] on div "¿Qué beneficios me da tener más seguidores si recién empiezo? ¿No es mejor inve…" at bounding box center [744, 582] width 953 height 799
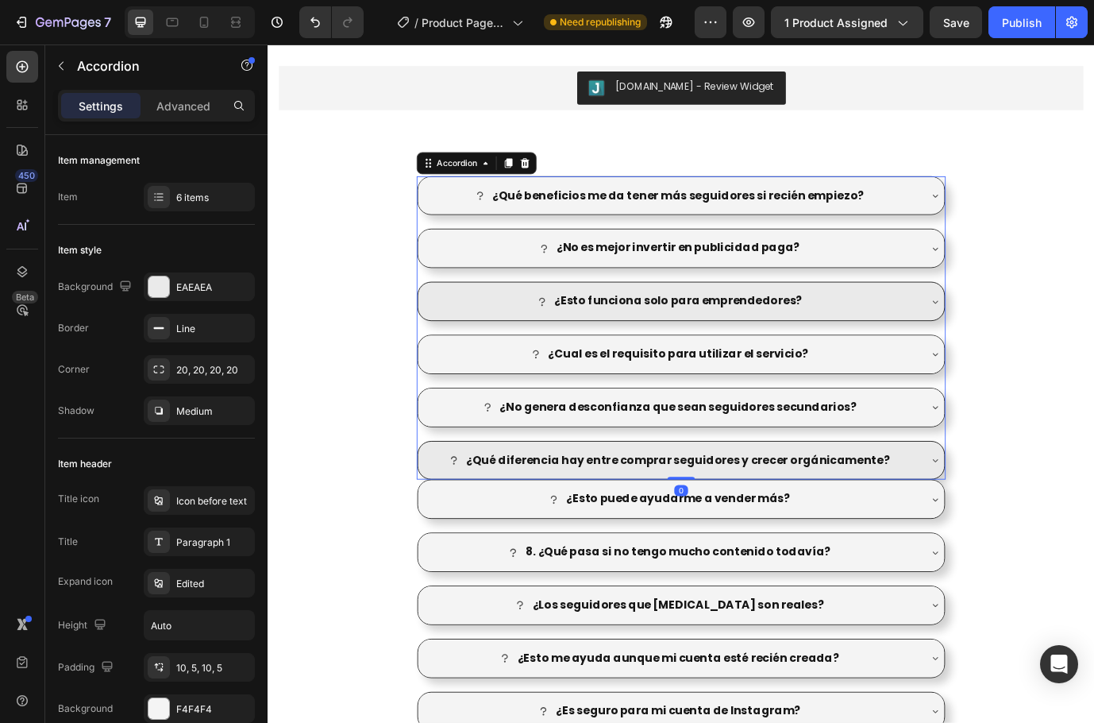
click at [1026, 537] on div "¿Qué diferencia hay entre comprar seguidores y crecer orgánicamente?" at bounding box center [744, 524] width 607 height 44
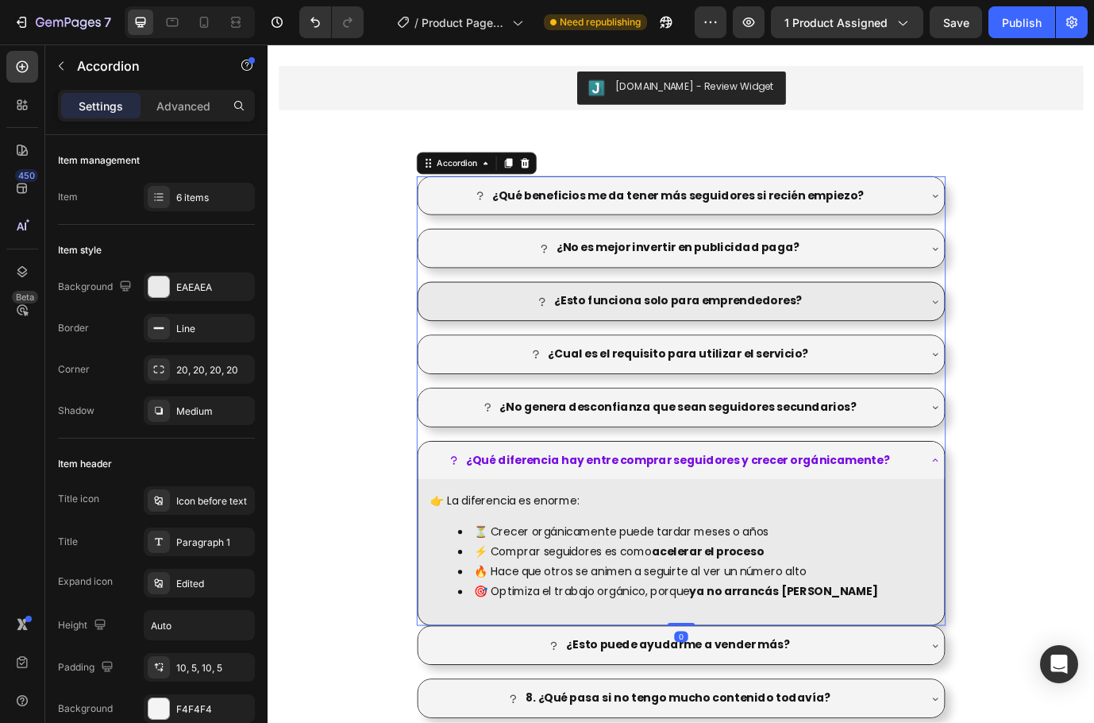
click at [1026, 537] on div "¿Qué diferencia hay entre comprar seguidores y crecer orgánicamente?" at bounding box center [744, 524] width 607 height 44
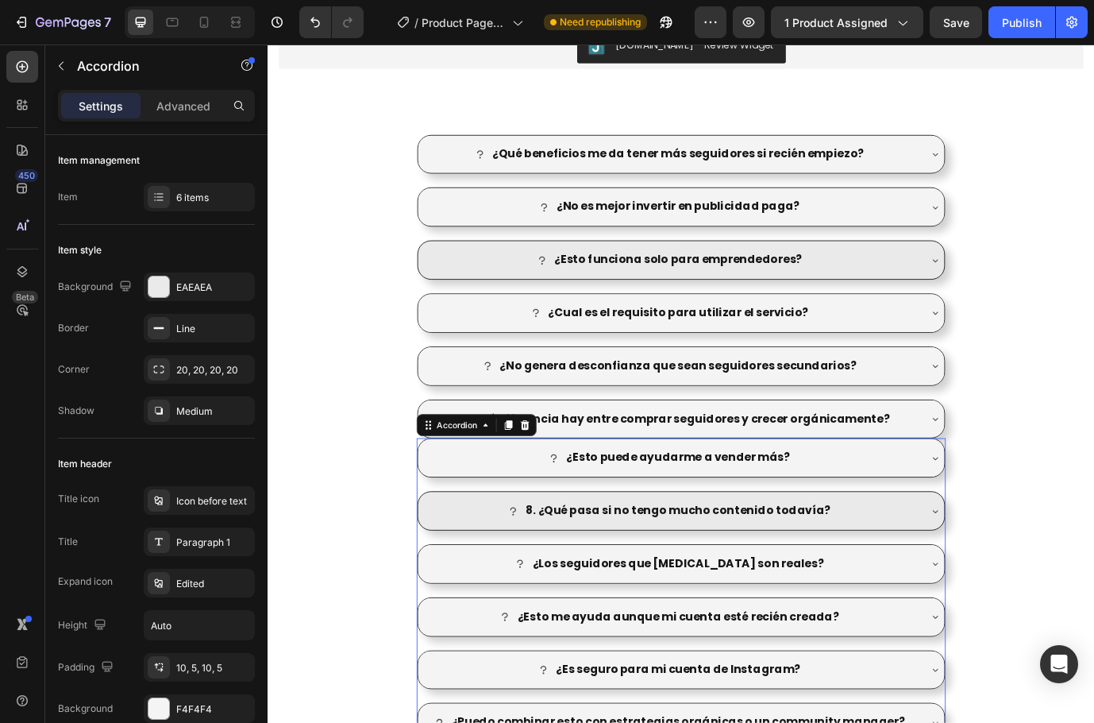
scroll to position [1618, 0]
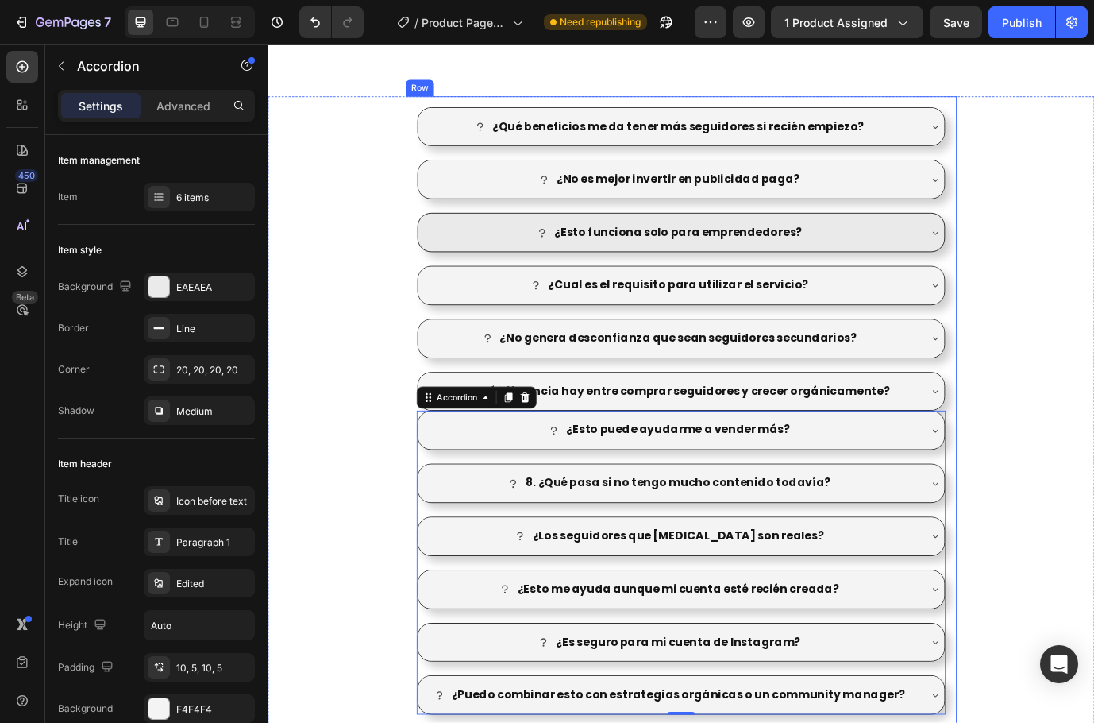
click at [1044, 411] on div "¿Qué beneficios me da tener más seguidores si recién empiezo? ¿No es mejor inve…" at bounding box center [743, 503] width 635 height 799
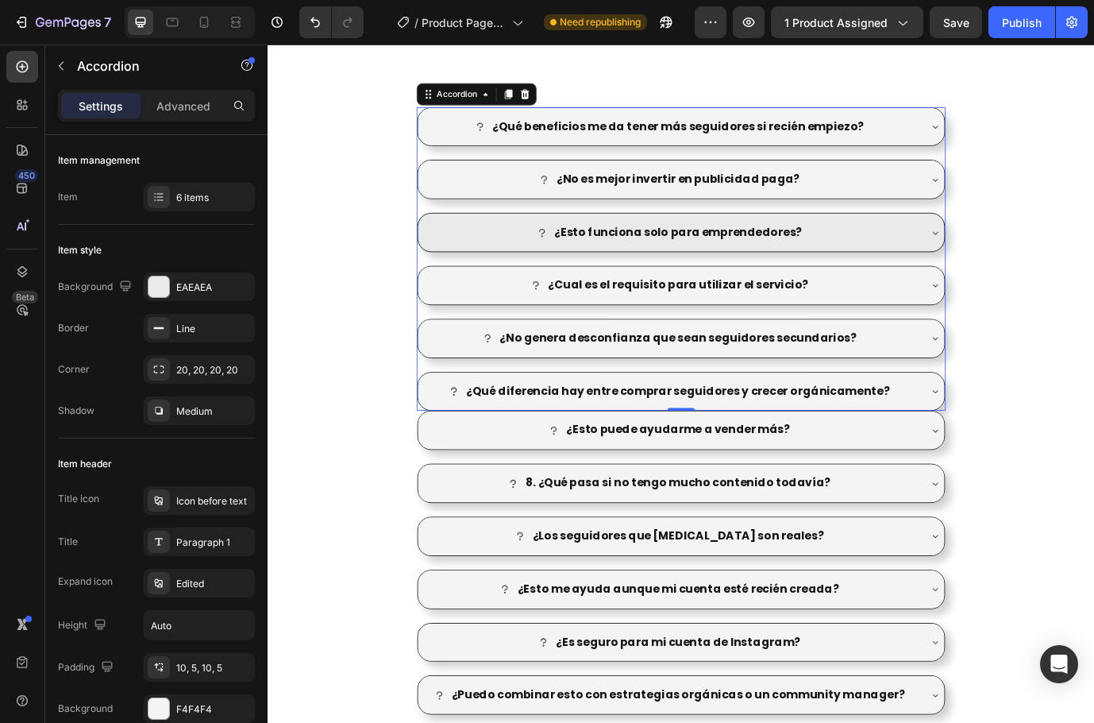
click at [1033, 413] on div "¿Qué beneficios me da tener más seguidores si recién empiezo? ¿No es mejor inve…" at bounding box center [744, 292] width 610 height 350
click at [218, 194] on div "6 items" at bounding box center [213, 198] width 75 height 14
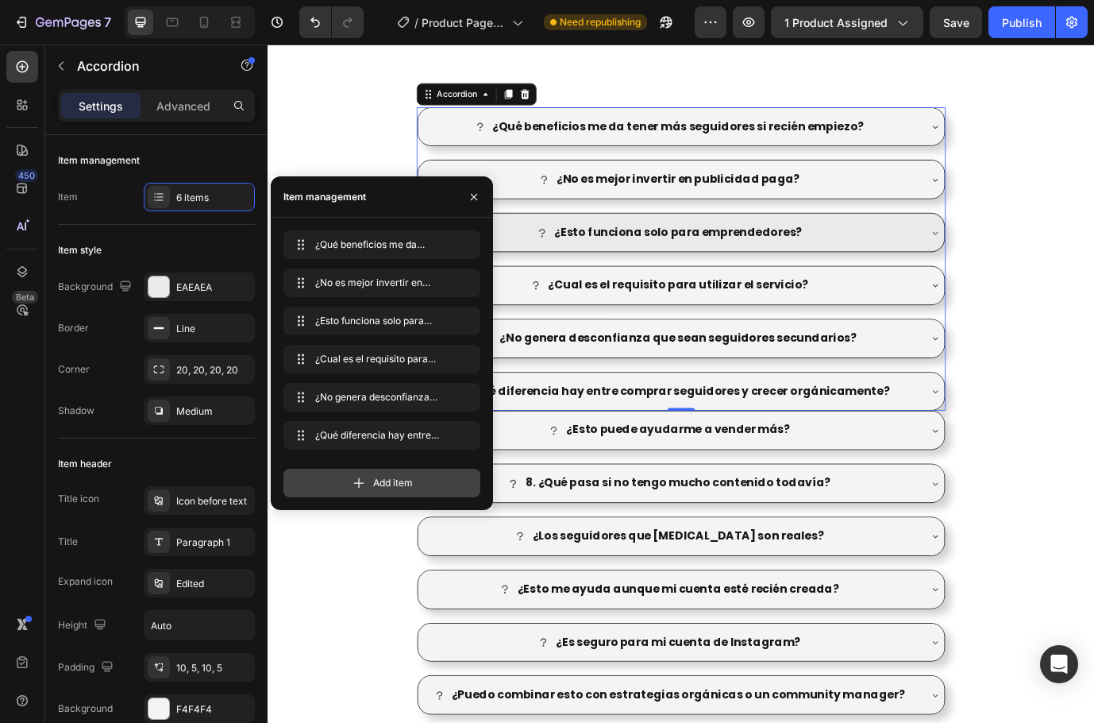
click at [399, 485] on span "Add item" at bounding box center [393, 483] width 40 height 14
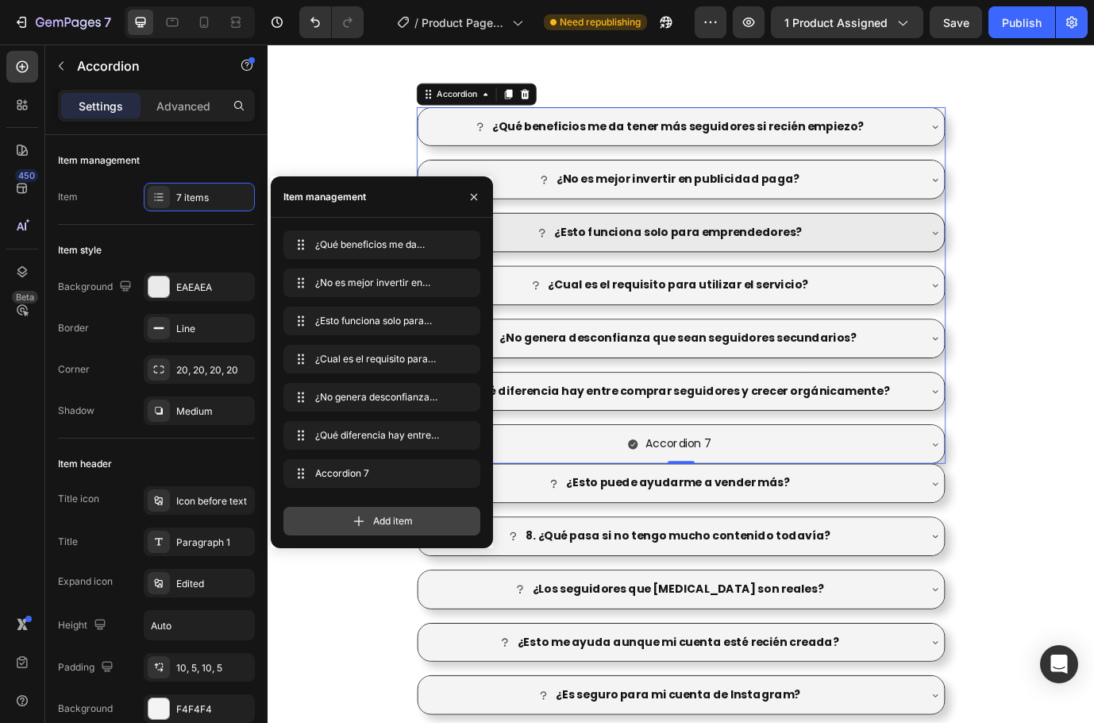
click at [384, 518] on span "Add item" at bounding box center [393, 521] width 40 height 14
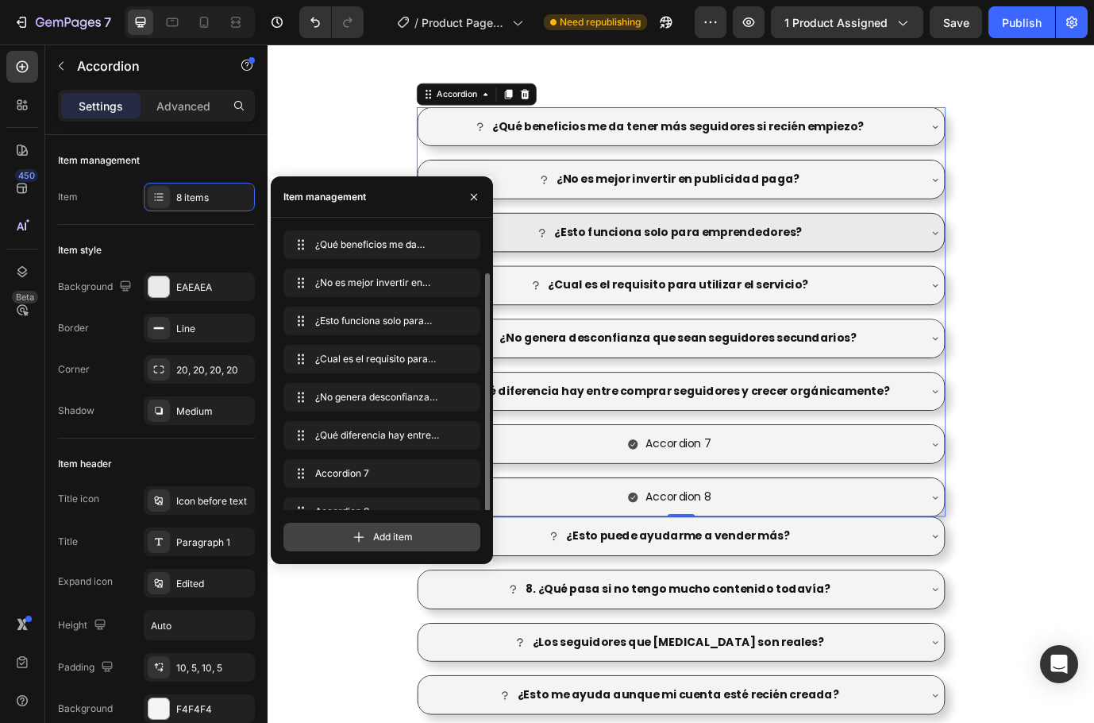
scroll to position [22, 0]
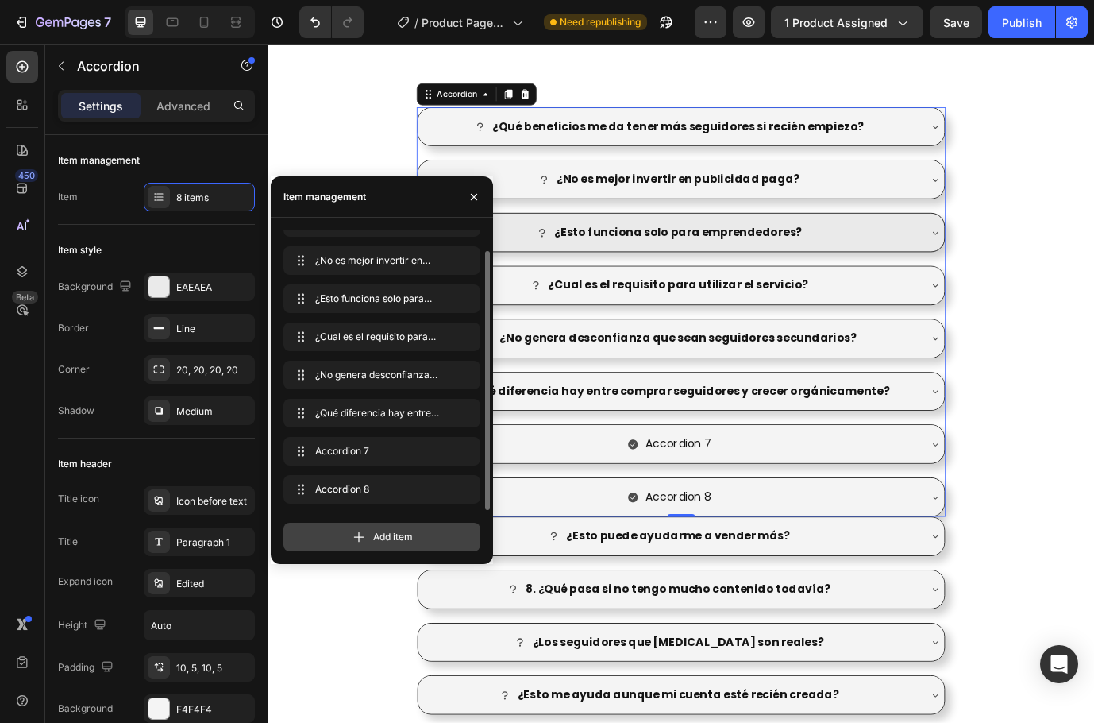
click at [384, 518] on div "Add item" at bounding box center [382, 530] width 197 height 41
click at [384, 535] on span "Add item" at bounding box center [393, 537] width 40 height 14
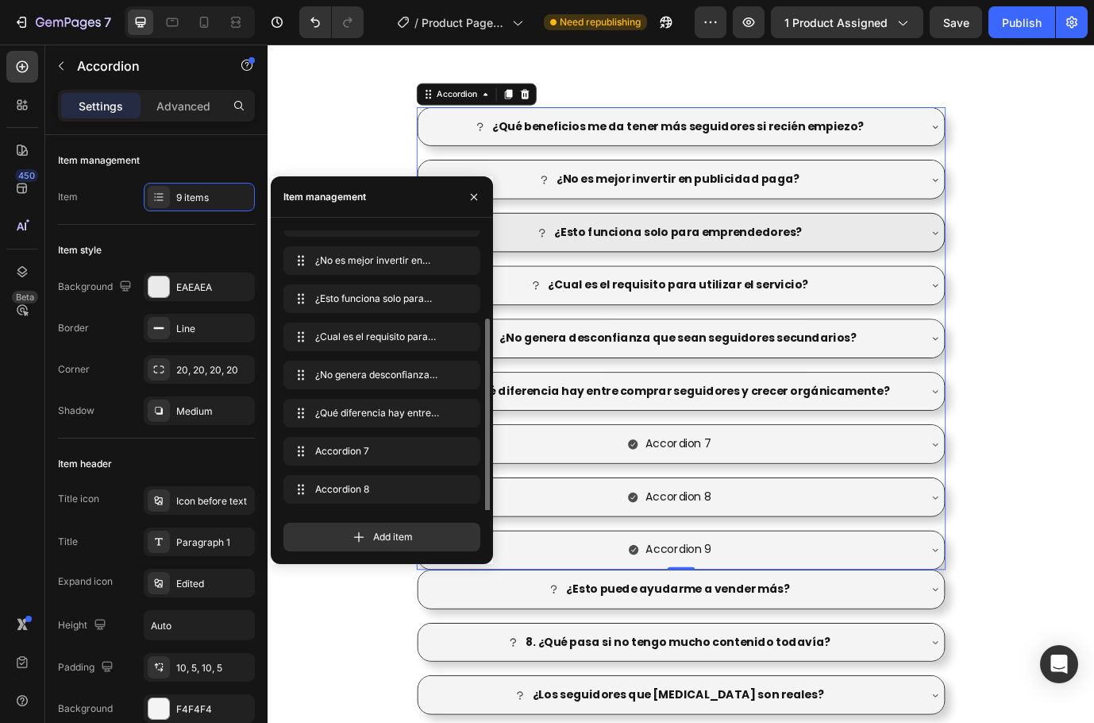
scroll to position [60, 0]
click at [380, 546] on div "Add item" at bounding box center [382, 537] width 197 height 29
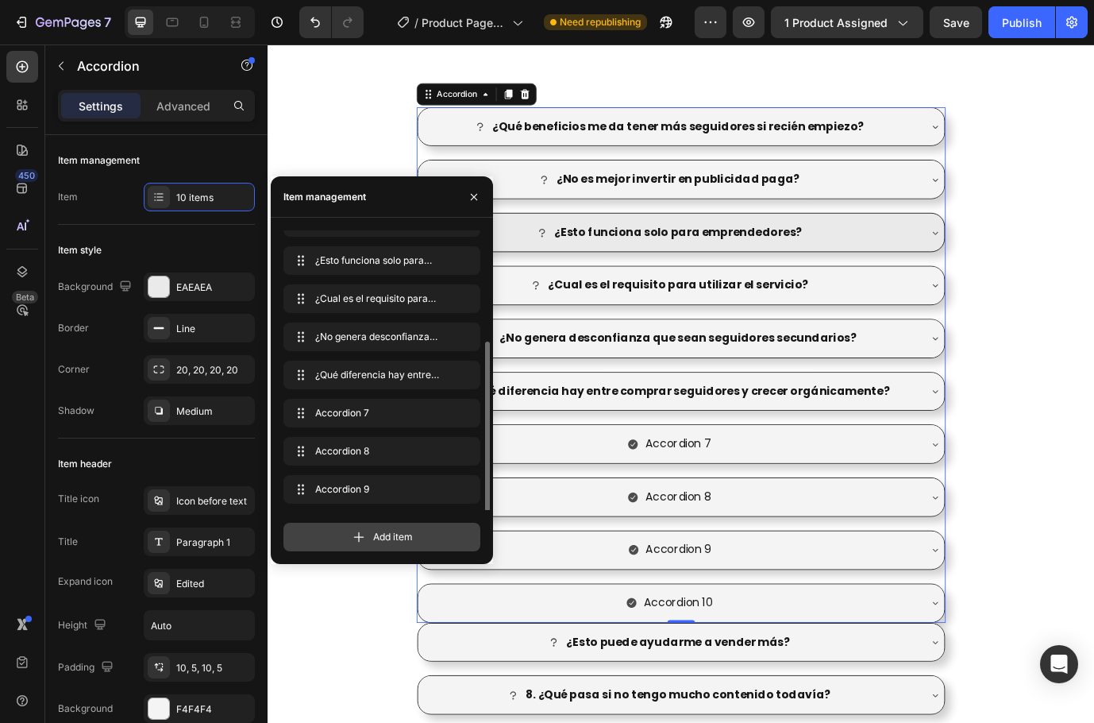
scroll to position [98, 0]
click at [390, 546] on div "Add item" at bounding box center [382, 537] width 197 height 29
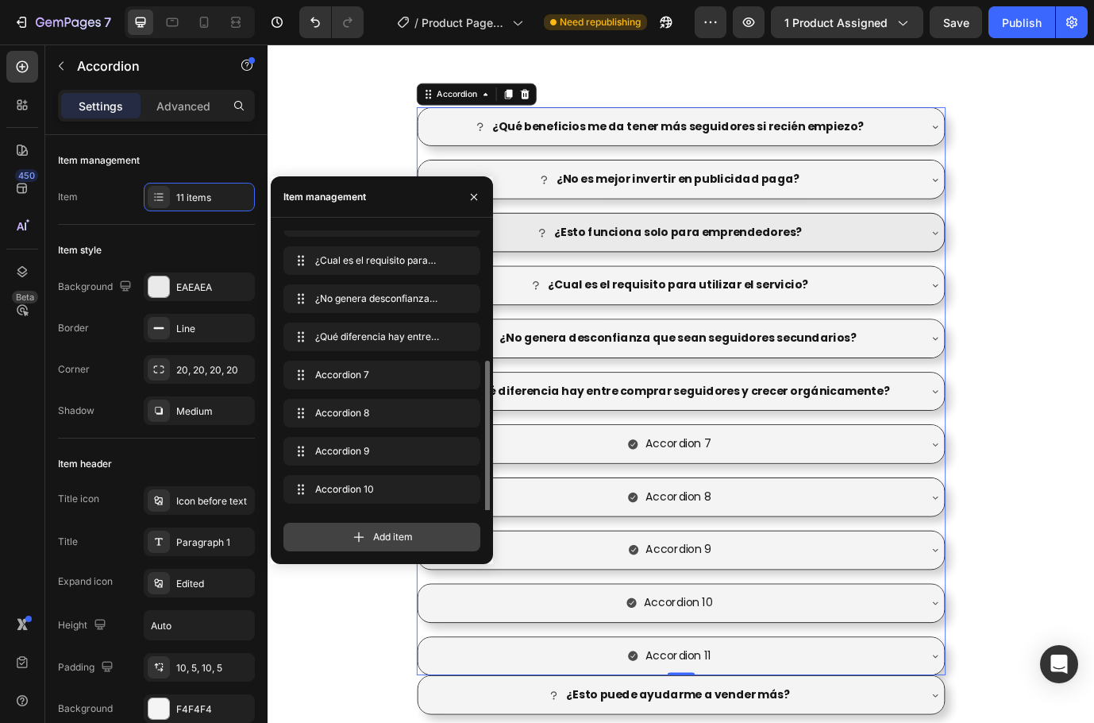
scroll to position [137, 0]
click at [392, 539] on span "Add item" at bounding box center [393, 537] width 40 height 14
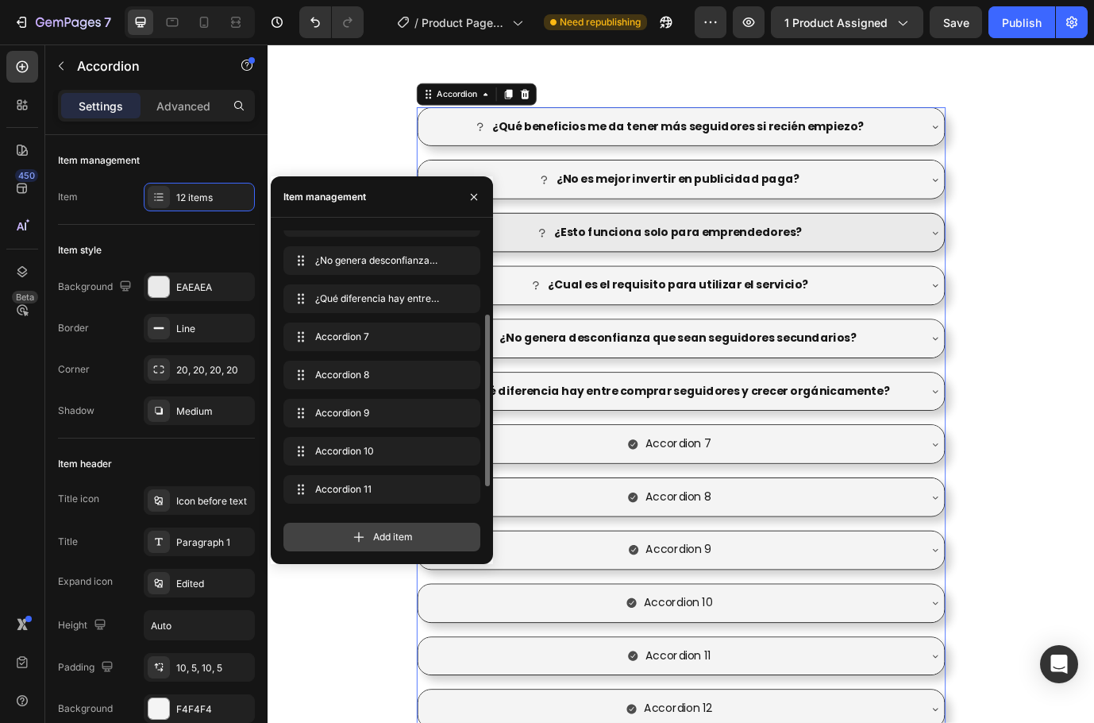
scroll to position [175, 0]
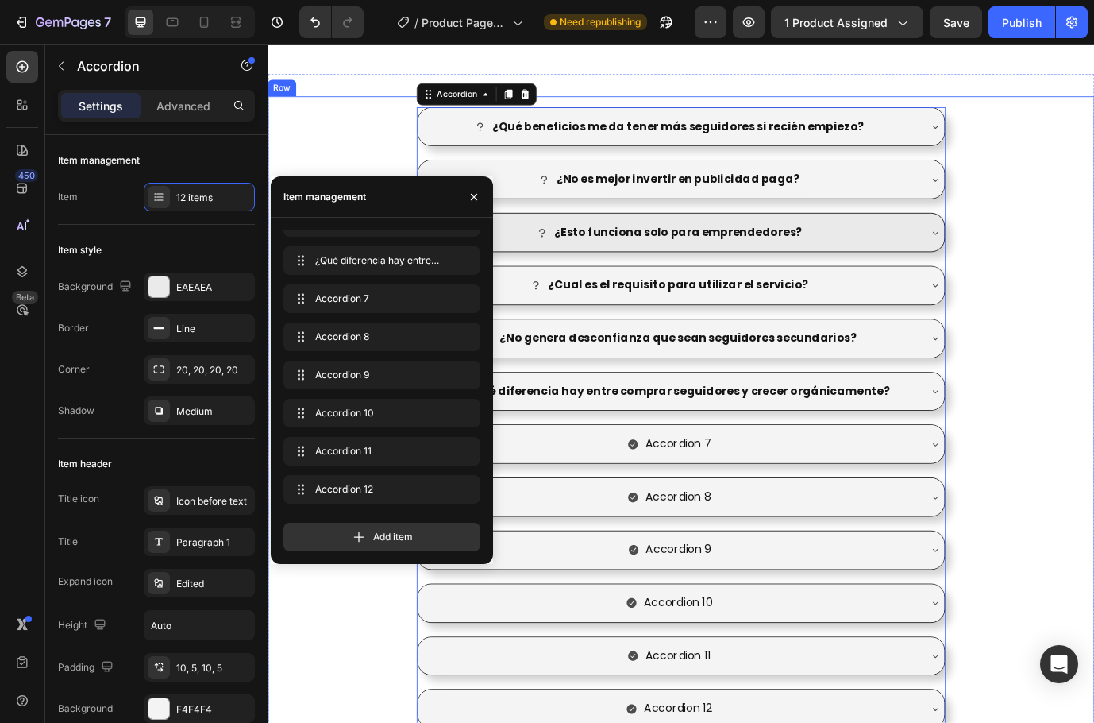
drag, startPoint x: 679, startPoint y: 581, endPoint x: 325, endPoint y: 665, distance: 364.1
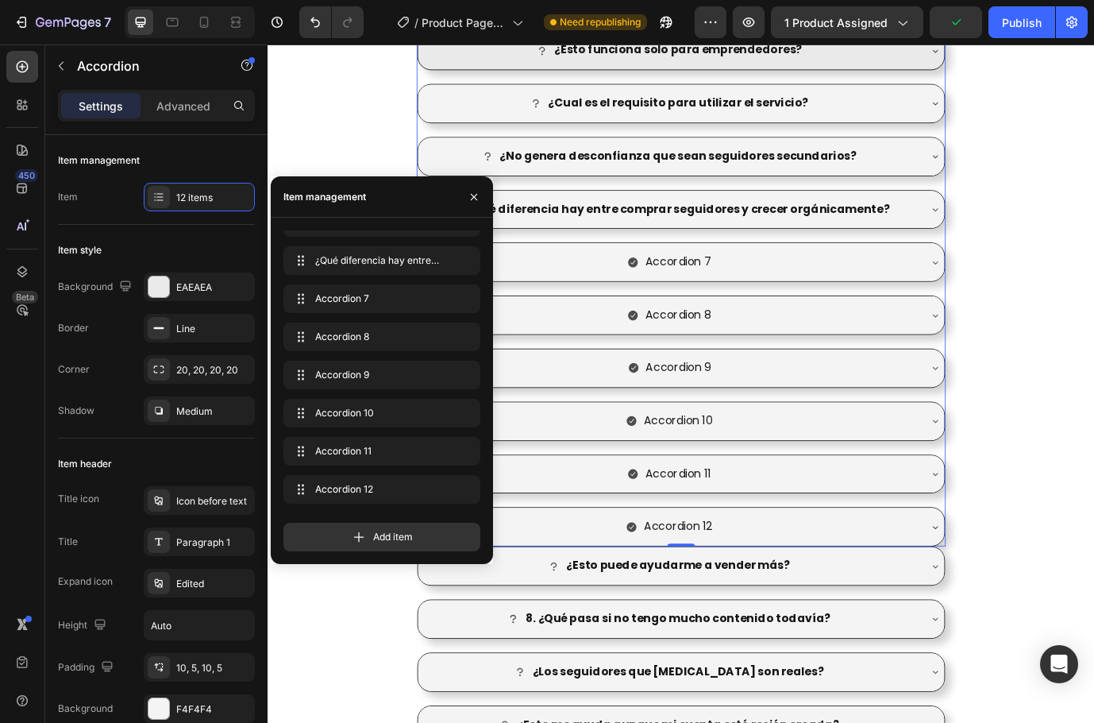
scroll to position [1856, 0]
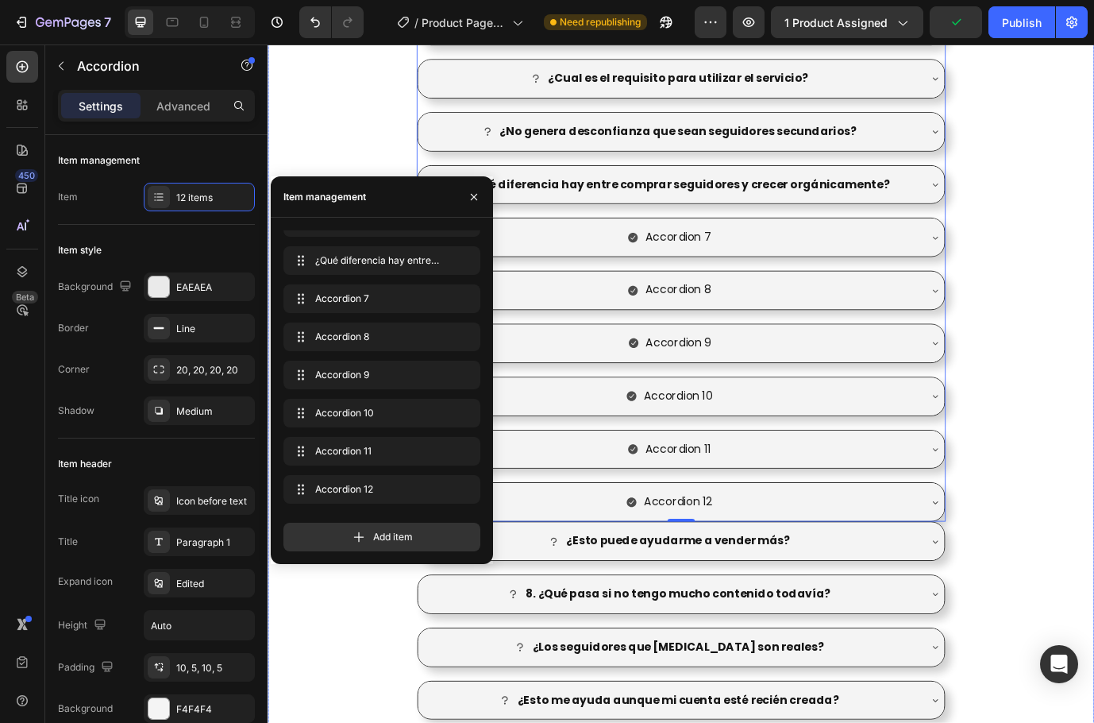
click at [1137, 605] on div "¿Qué beneficios me da tener más seguidores si recién empiezo? ¿No es mejor inve…" at bounding box center [744, 448] width 953 height 1164
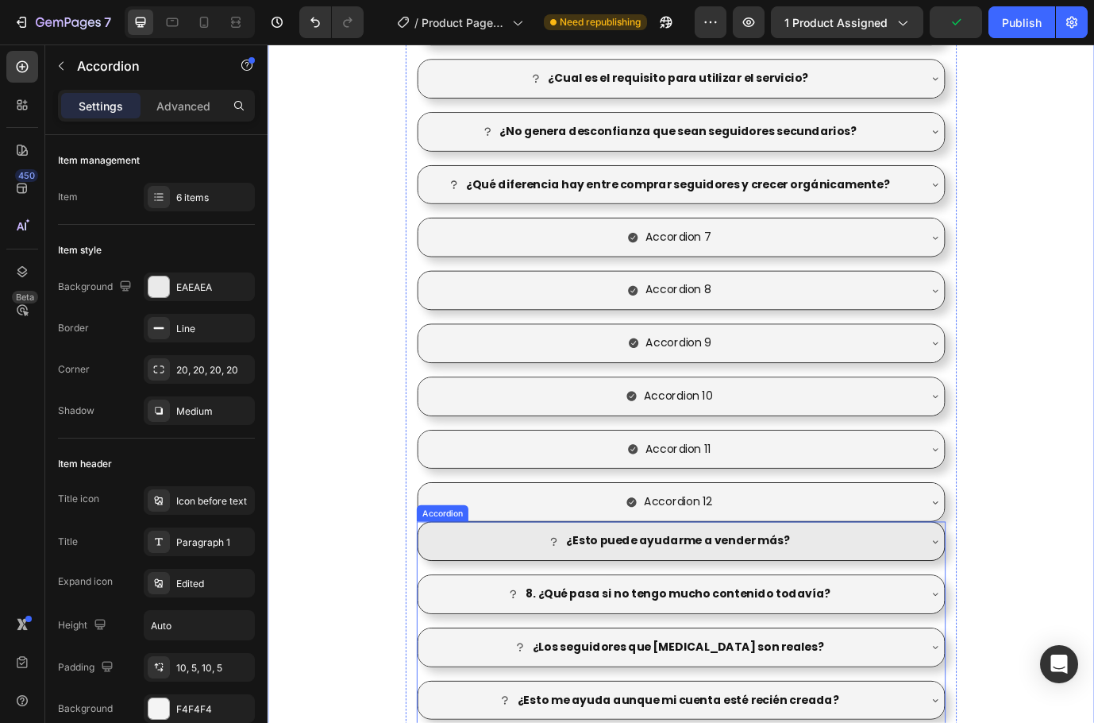
click at [917, 614] on div "¿Esto puede ayudarme a vender más?" at bounding box center [731, 617] width 573 height 28
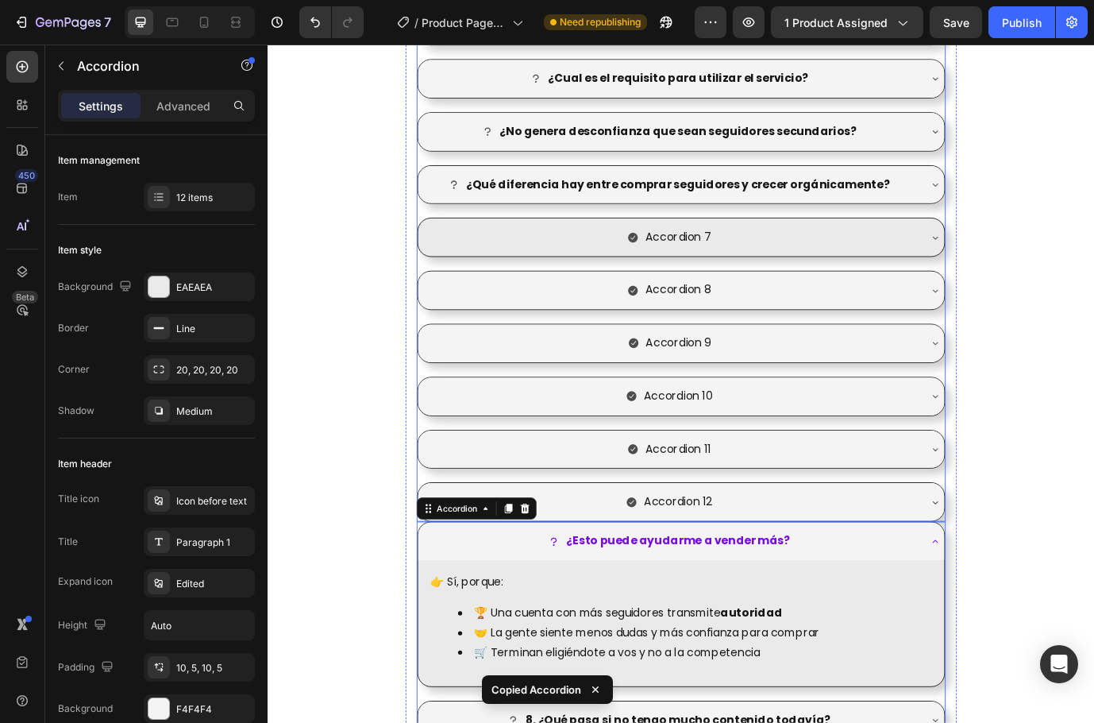
click at [820, 253] on div "Accordion 7" at bounding box center [731, 267] width 573 height 28
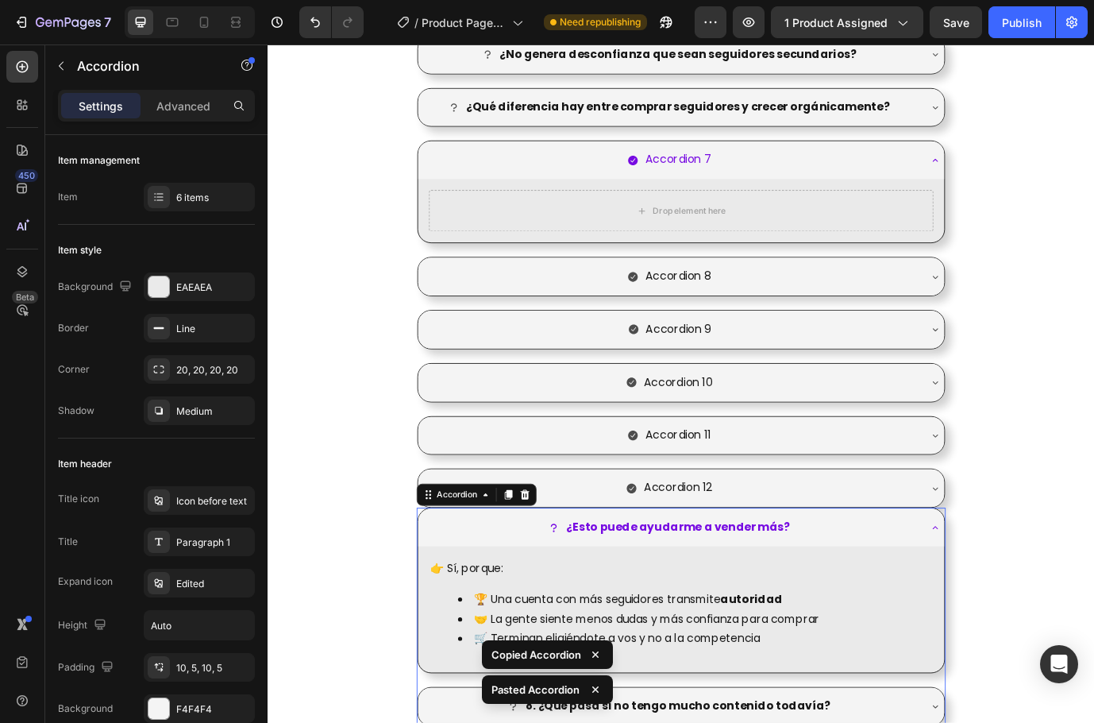
scroll to position [1939, 0]
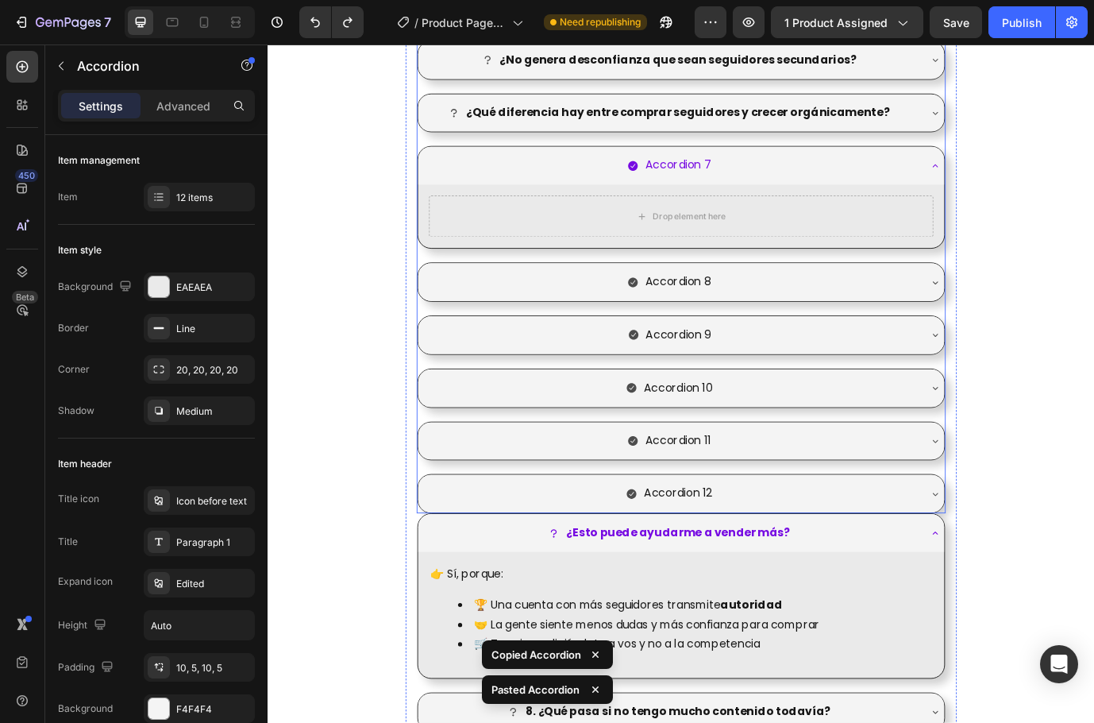
click at [835, 195] on div "Accordion 7" at bounding box center [731, 184] width 573 height 28
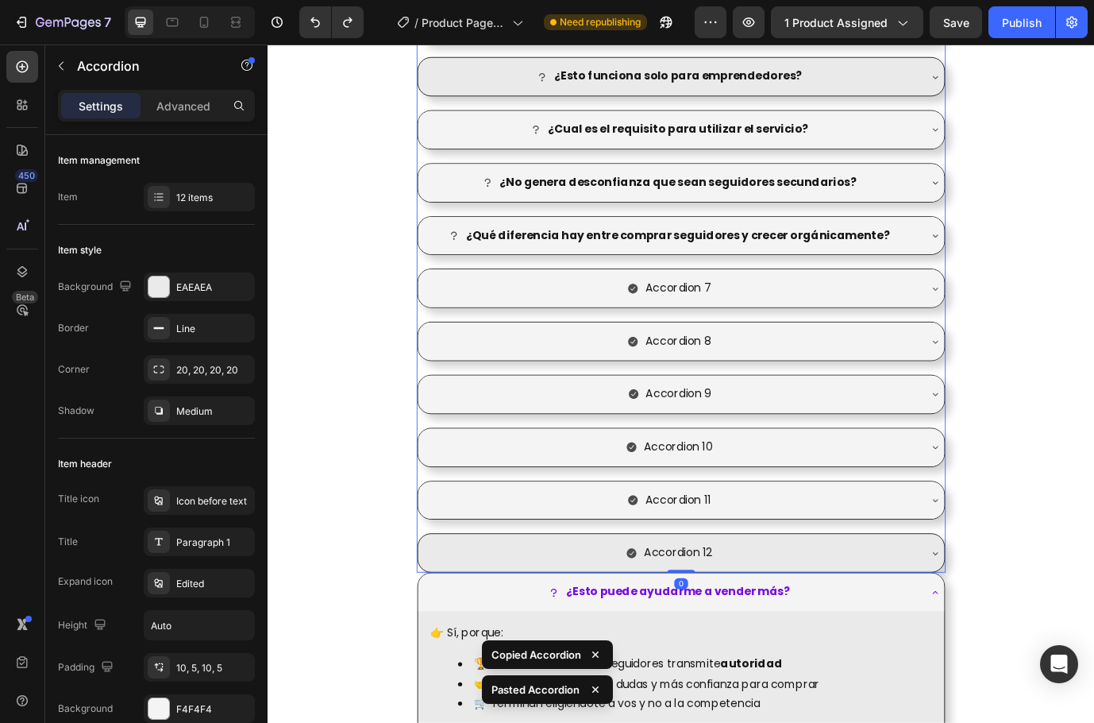
scroll to position [1780, 0]
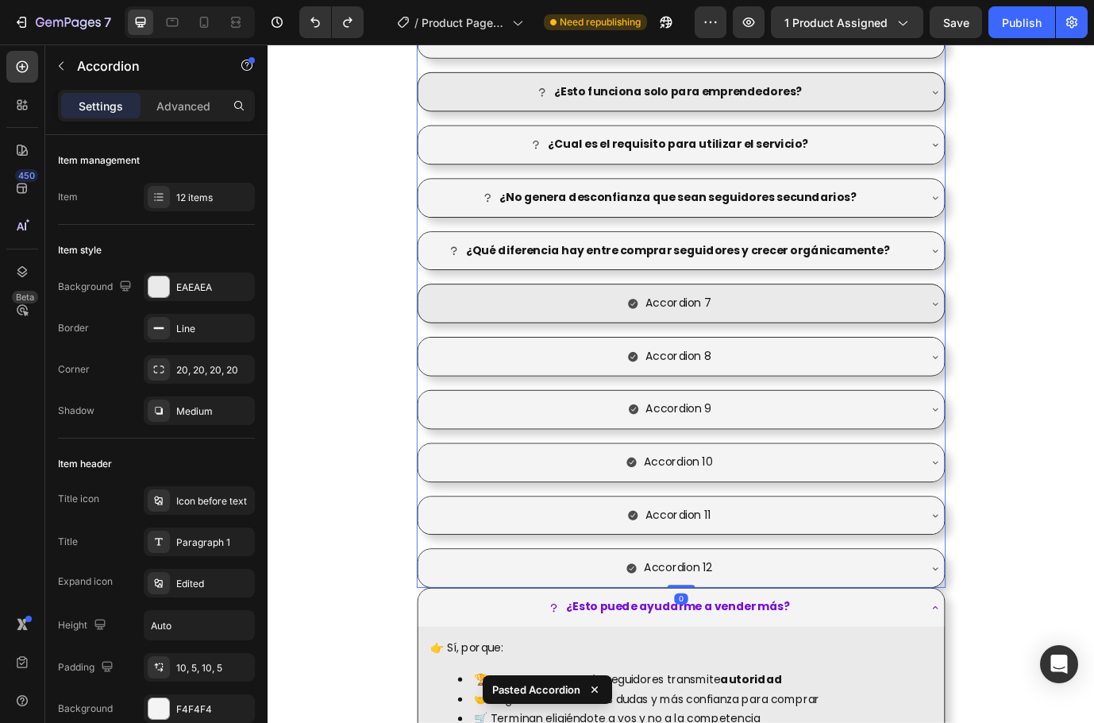
click at [830, 334] on div "Accordion 7" at bounding box center [731, 343] width 573 height 28
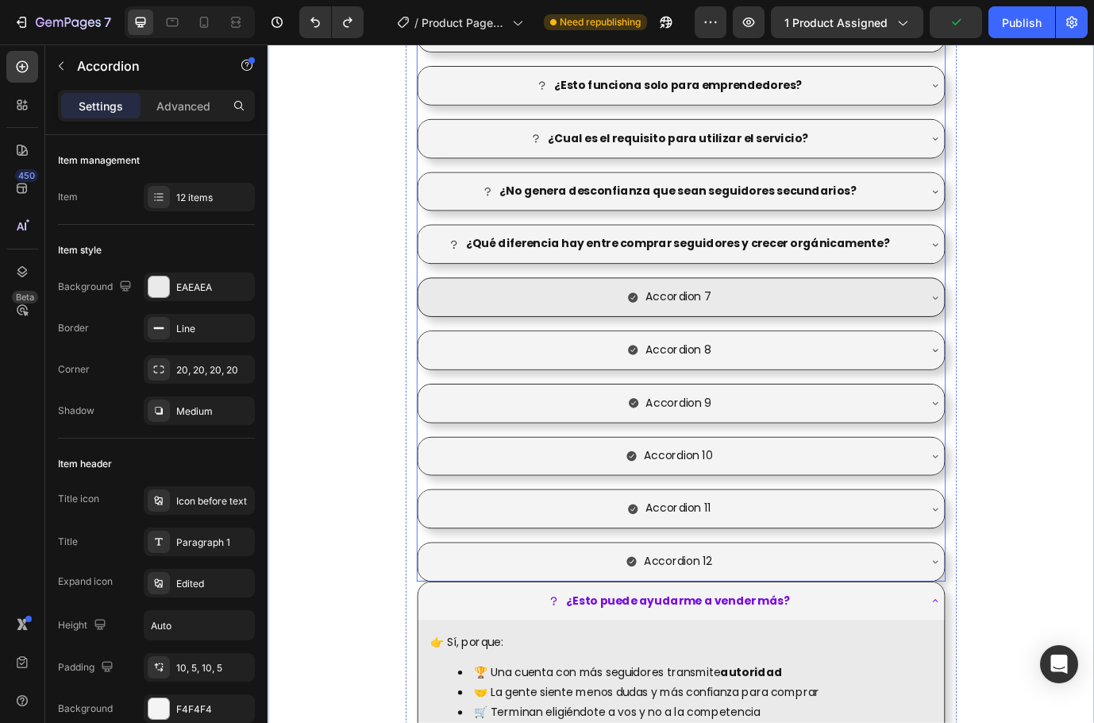
click at [801, 326] on div "Accordion 7" at bounding box center [731, 336] width 573 height 28
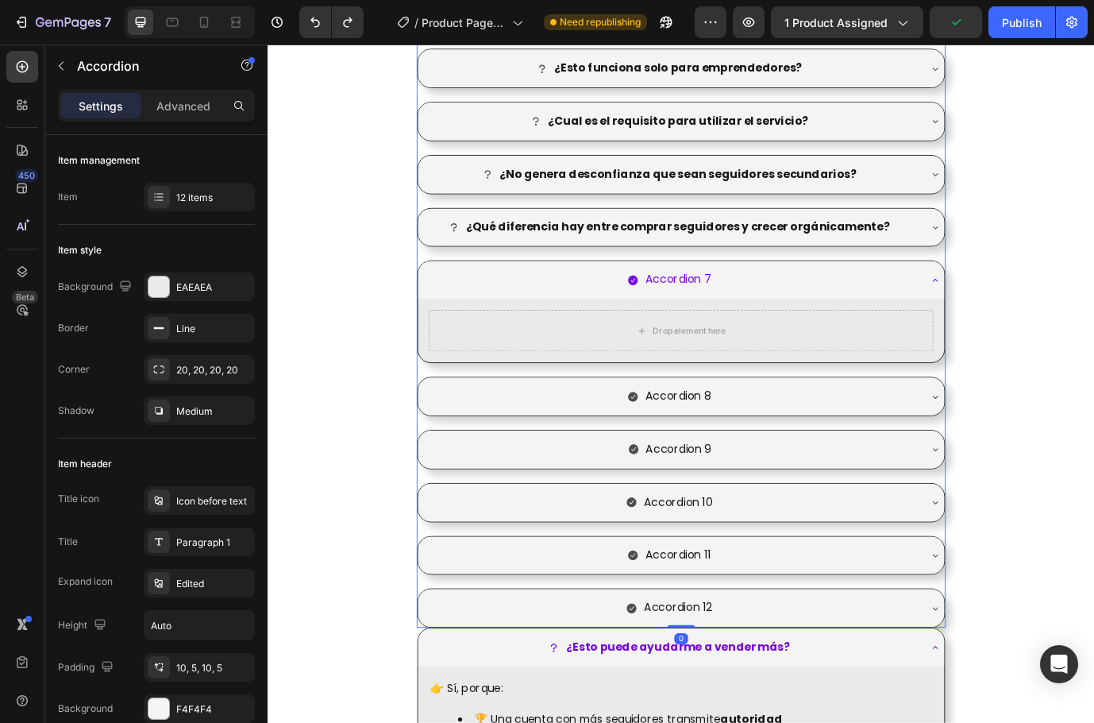
scroll to position [2263, 0]
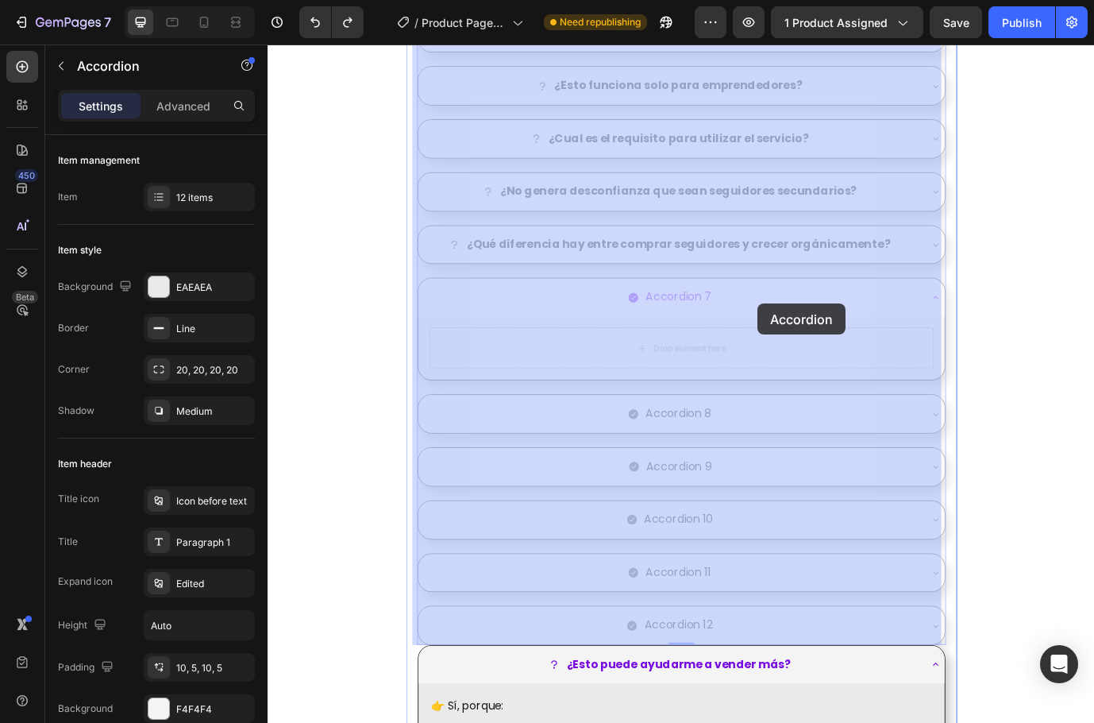
drag, startPoint x: 833, startPoint y: 334, endPoint x: 832, endPoint y: 343, distance: 8.8
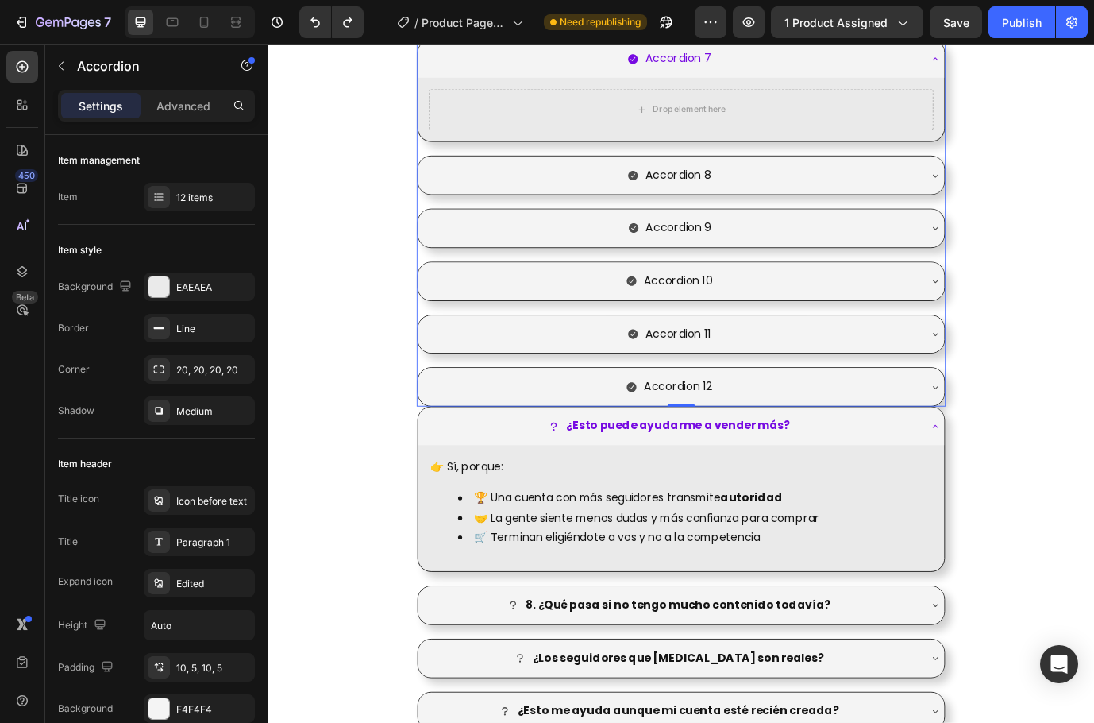
scroll to position [2581, 0]
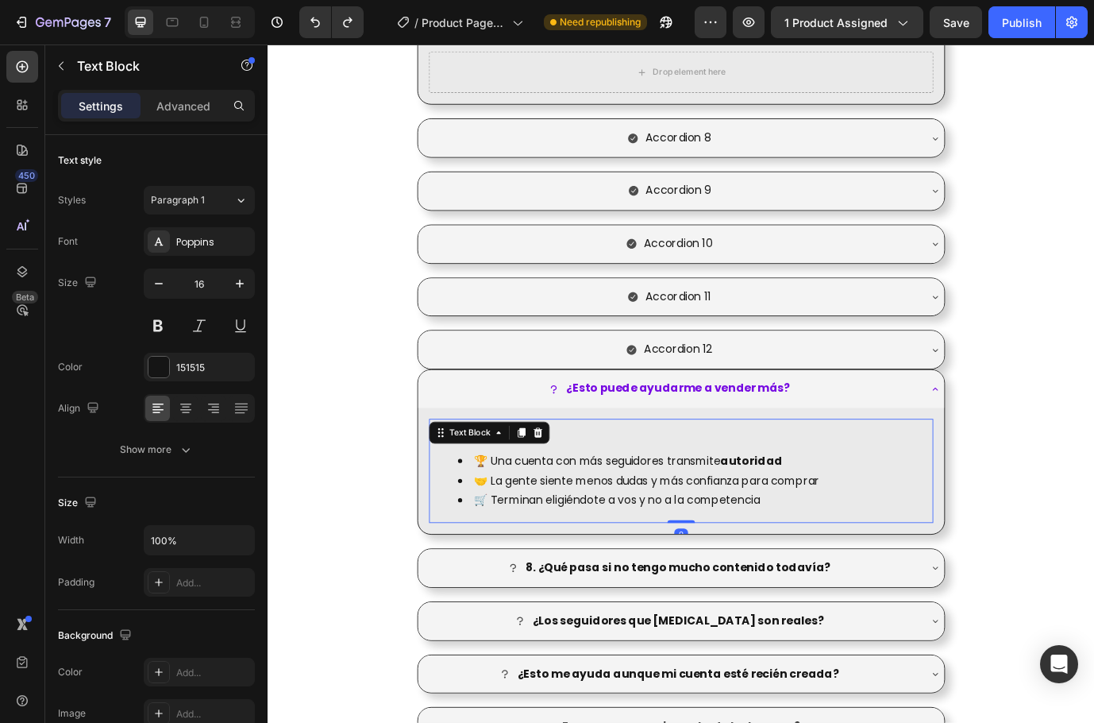
click at [835, 498] on p "👉 Sí, porque:" at bounding box center [744, 488] width 578 height 23
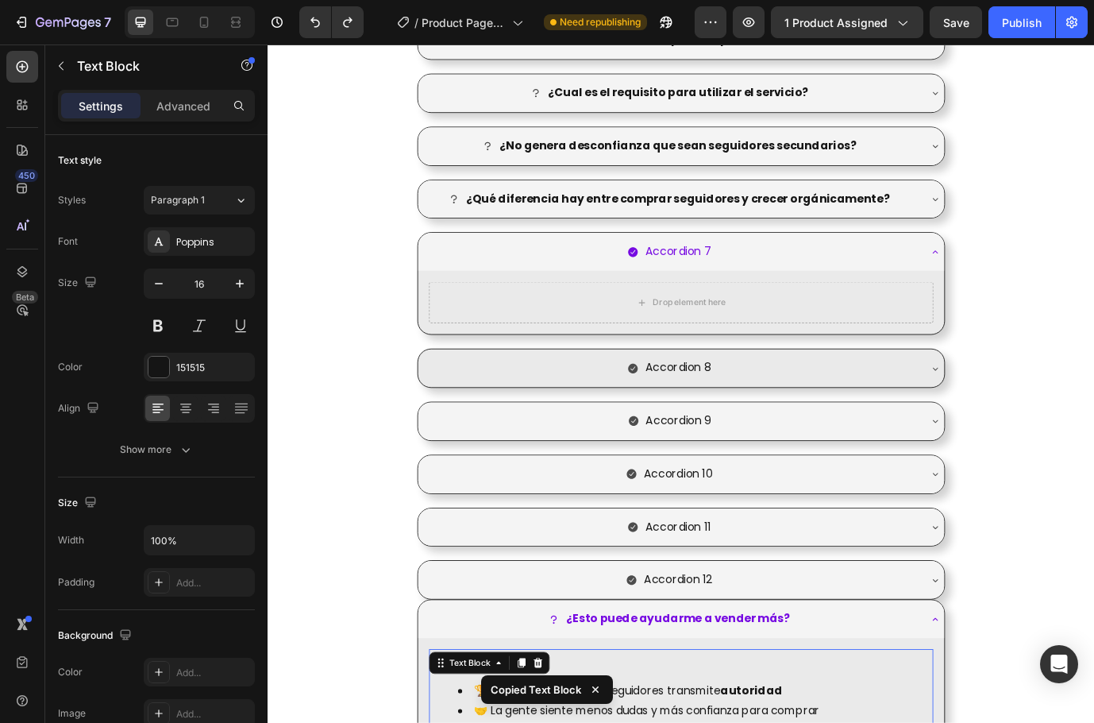
scroll to position [2263, 0]
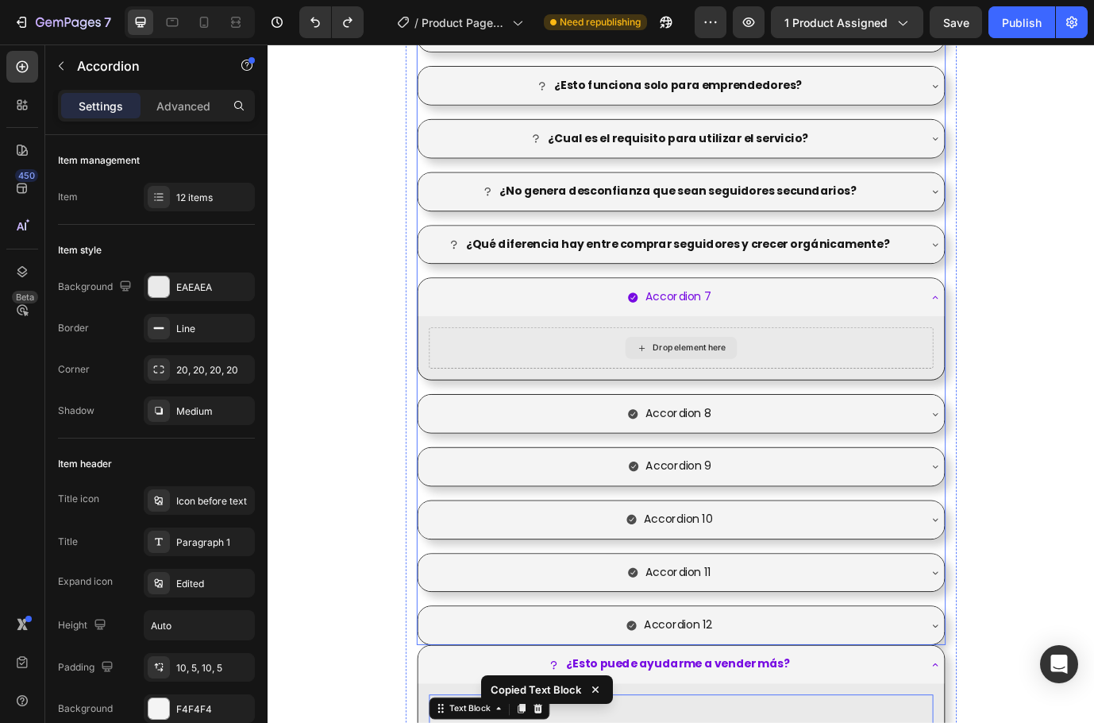
click at [832, 382] on div "Drop element here" at bounding box center [743, 394] width 581 height 48
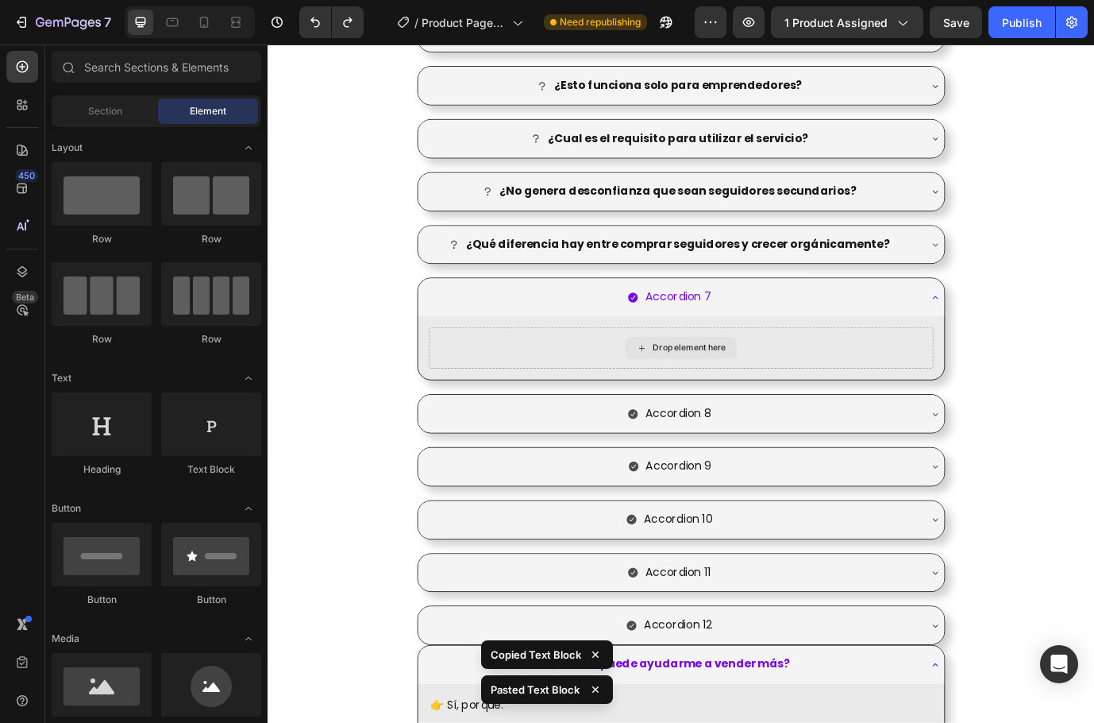
click at [779, 391] on div "Drop element here" at bounding box center [754, 394] width 84 height 13
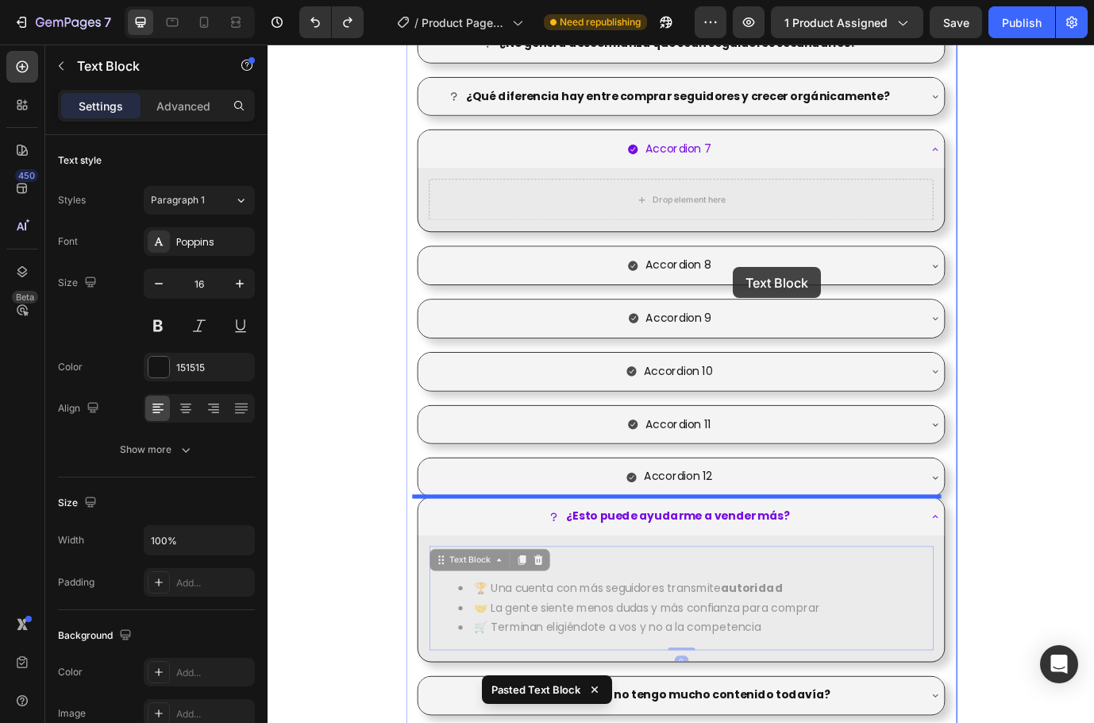
scroll to position [2422, 0]
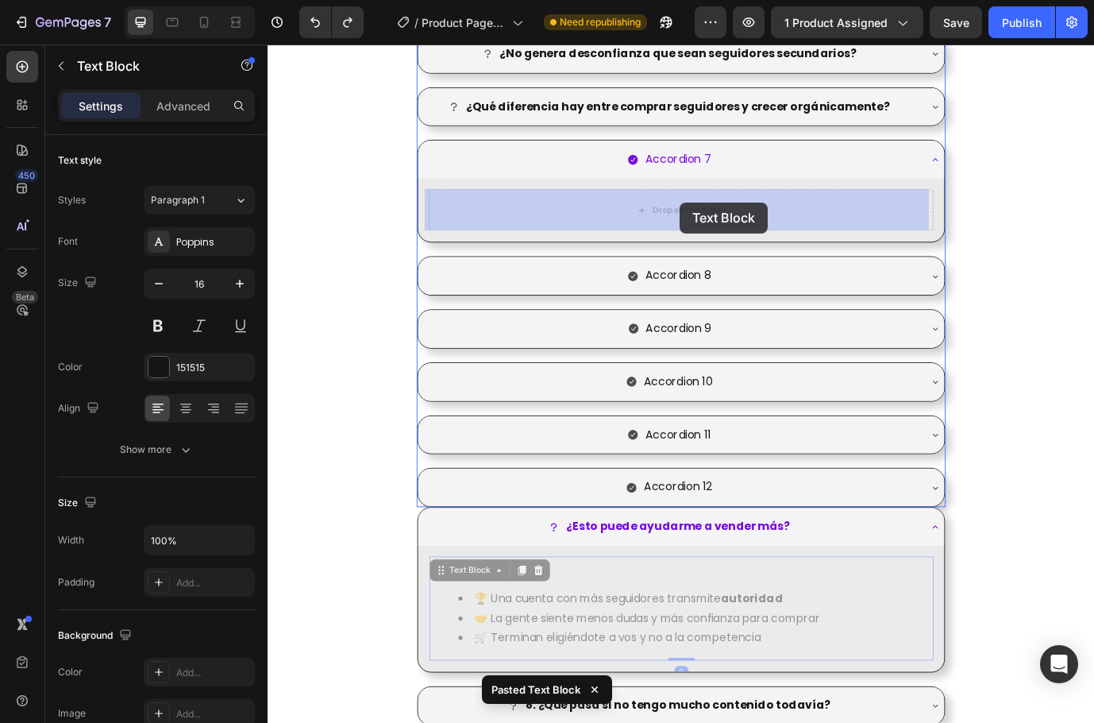
drag, startPoint x: 774, startPoint y: 498, endPoint x: 743, endPoint y: 229, distance: 271.0
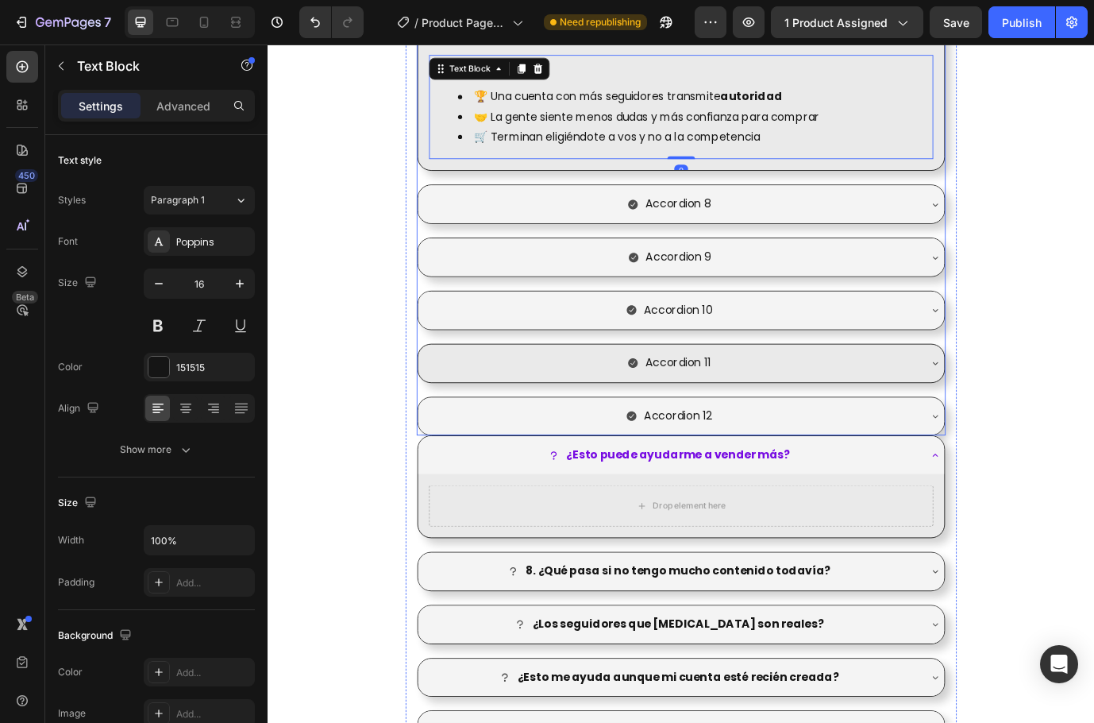
scroll to position [2661, 0]
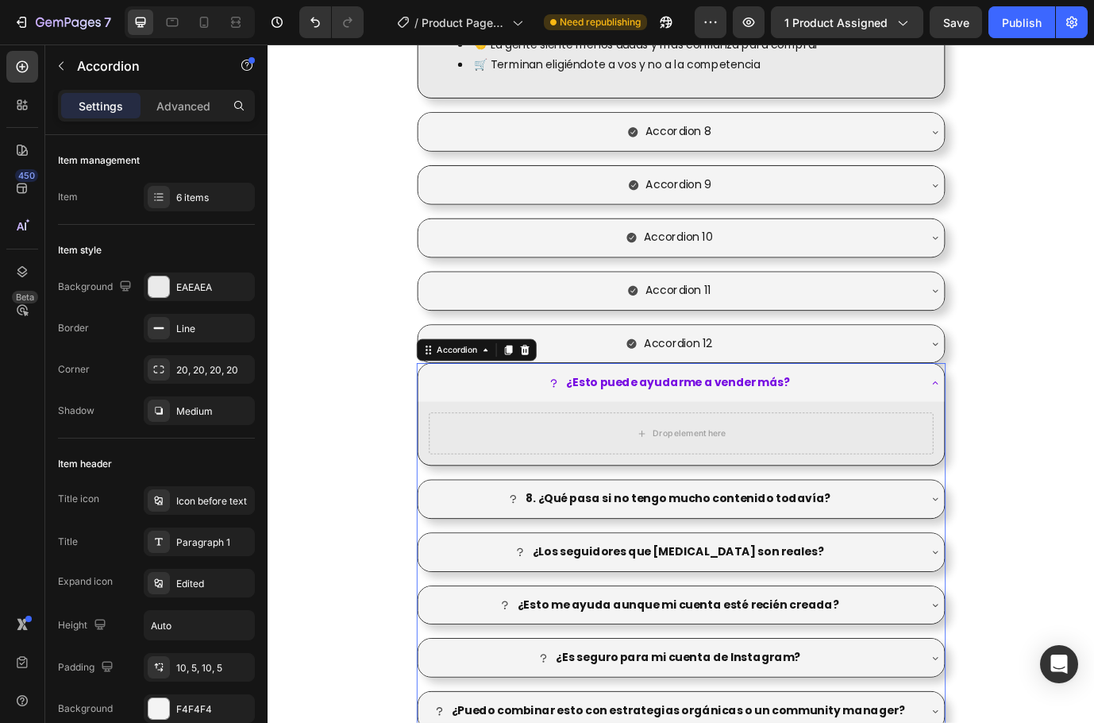
click at [768, 433] on strong "¿Esto puede ayudarme a vender más?" at bounding box center [741, 433] width 258 height 18
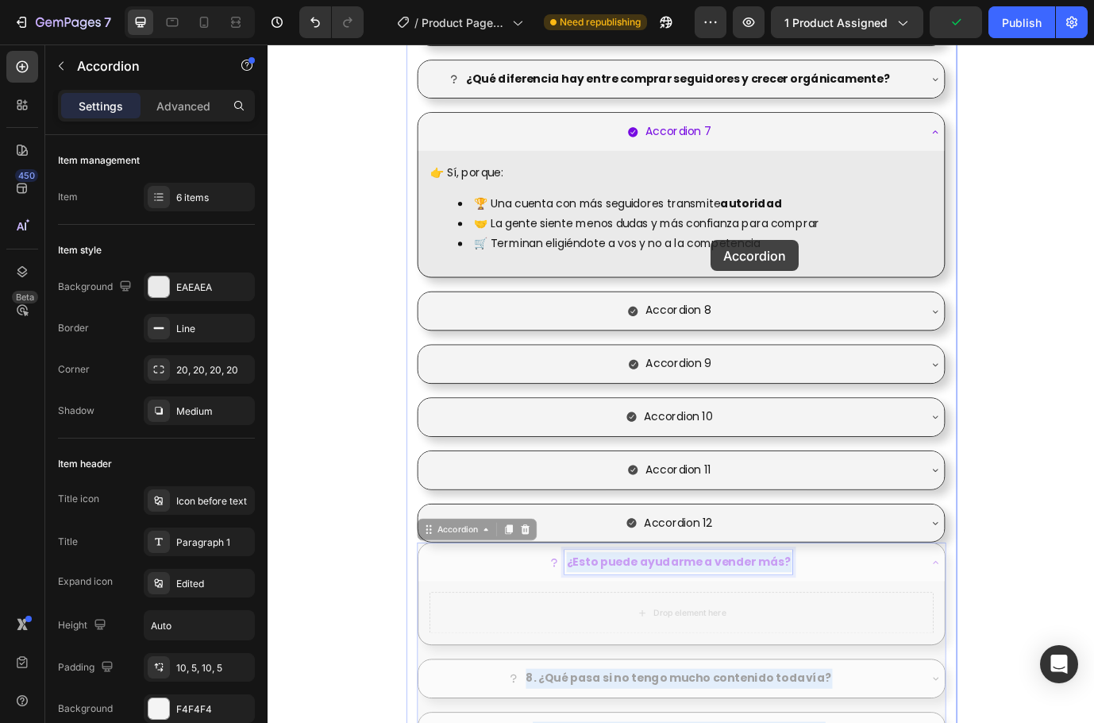
scroll to position [2422, 0]
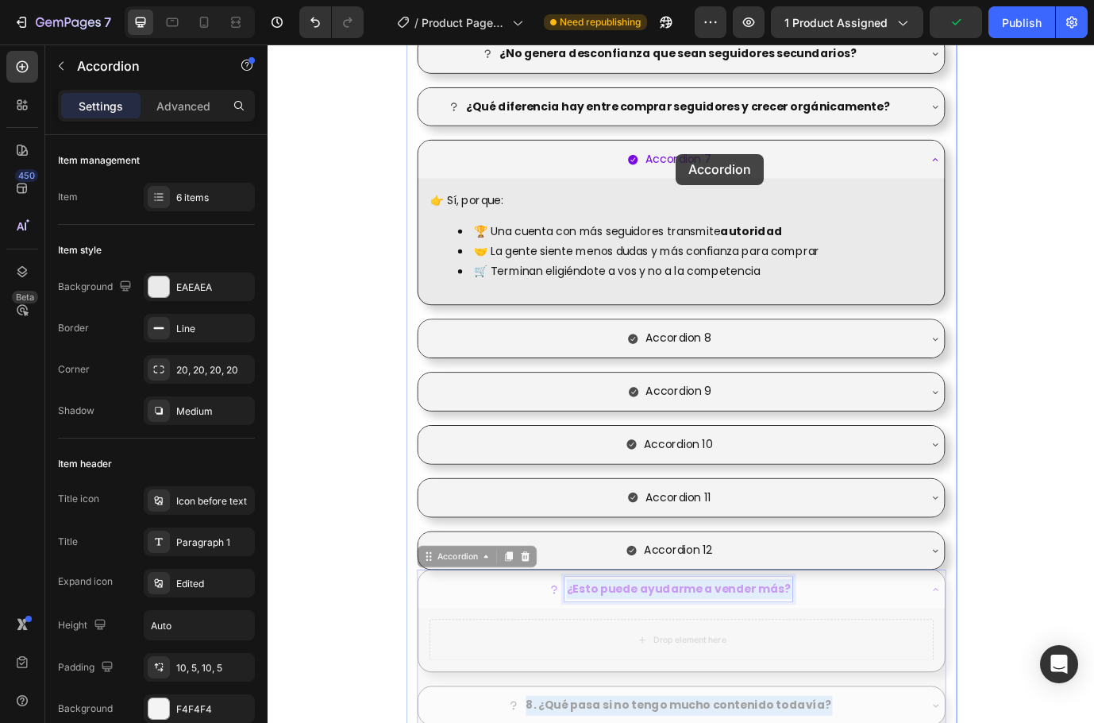
drag, startPoint x: 805, startPoint y: 433, endPoint x: 738, endPoint y: 171, distance: 270.4
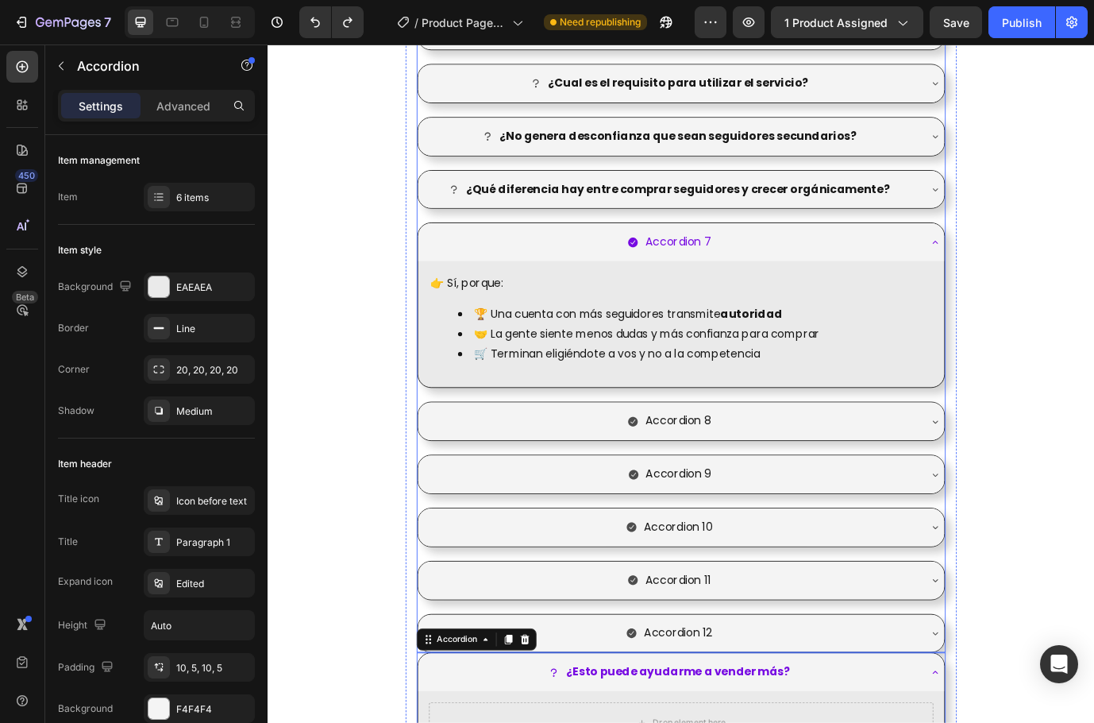
scroll to position [2356, 0]
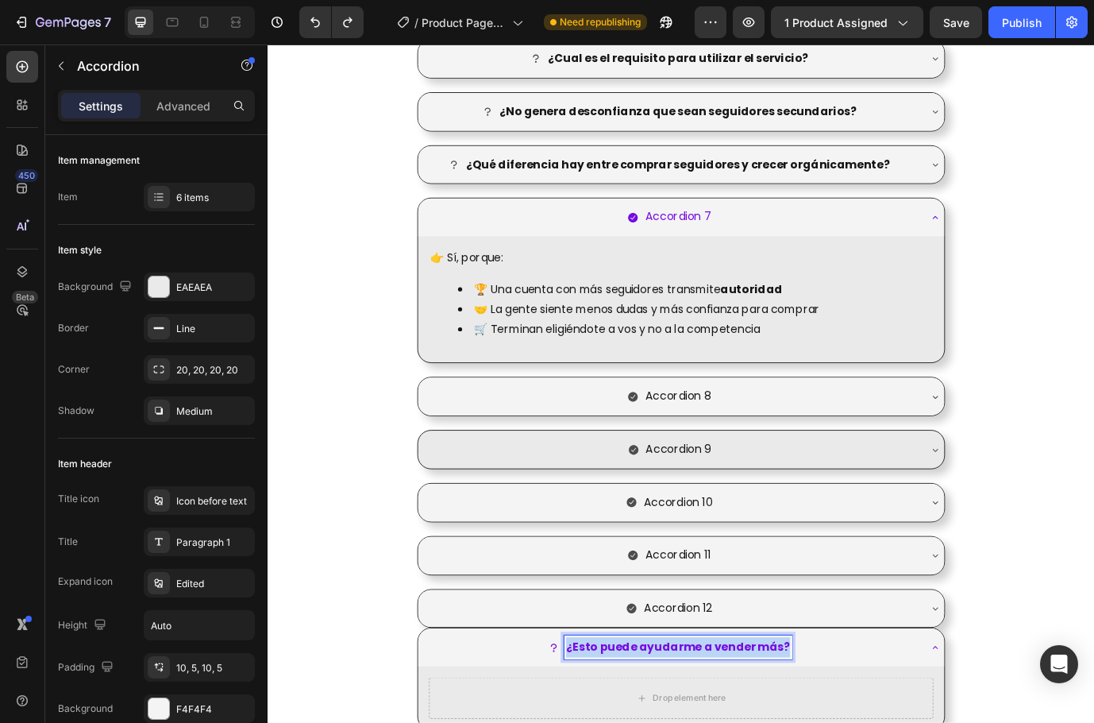
copy strong "¿Esto puede ayudarme a vender más?"
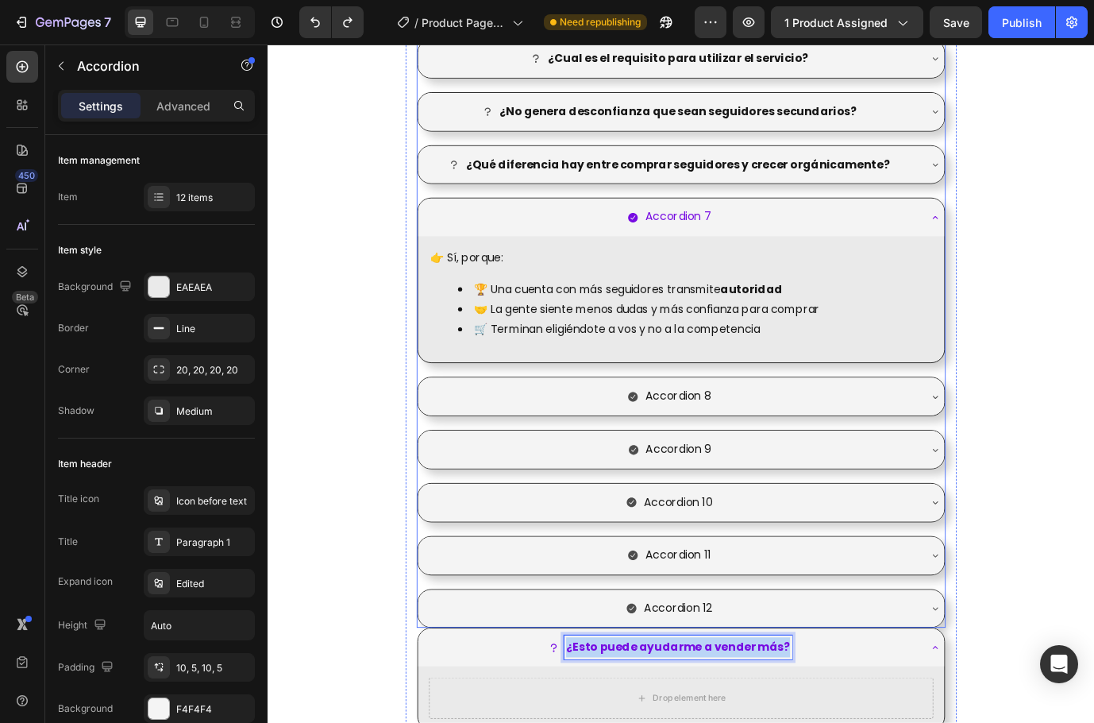
click at [739, 233] on div "Accordion 7" at bounding box center [740, 244] width 80 height 28
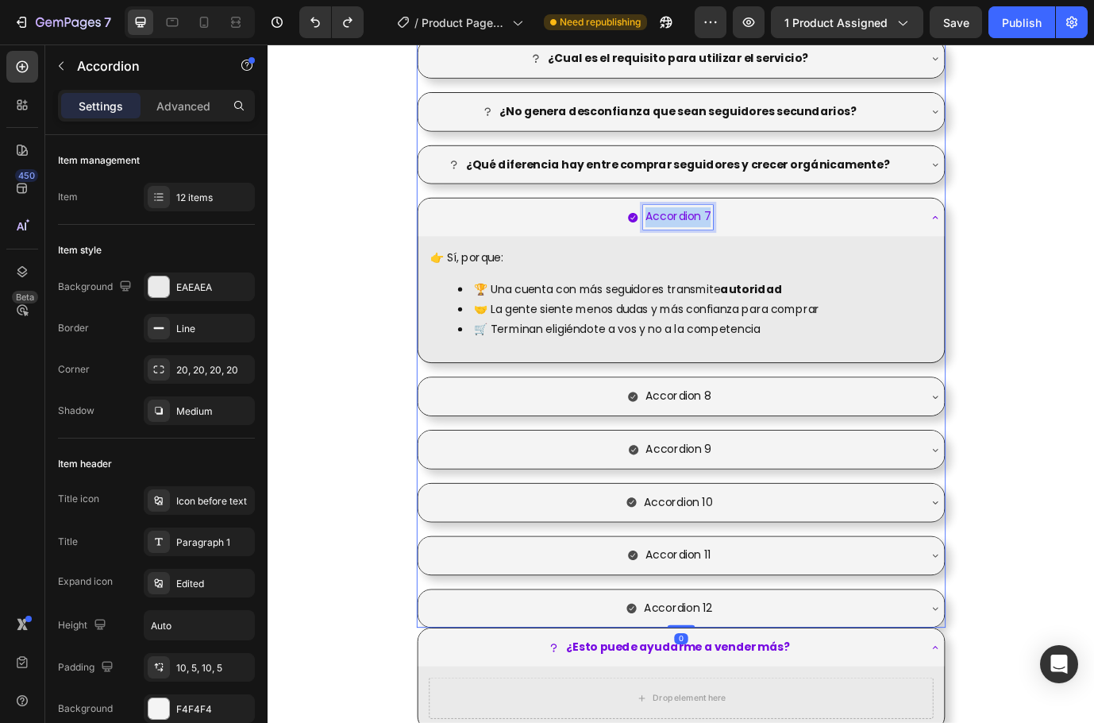
click at [739, 233] on p "Accordion 7" at bounding box center [740, 243] width 75 height 23
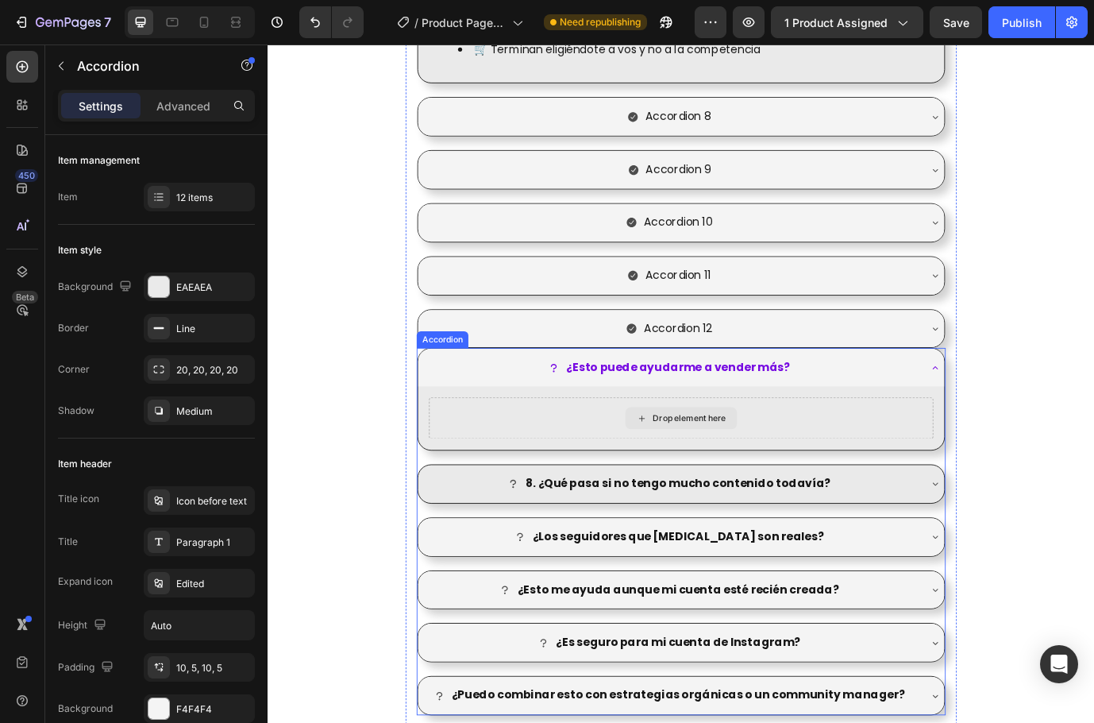
scroll to position [2673, 0]
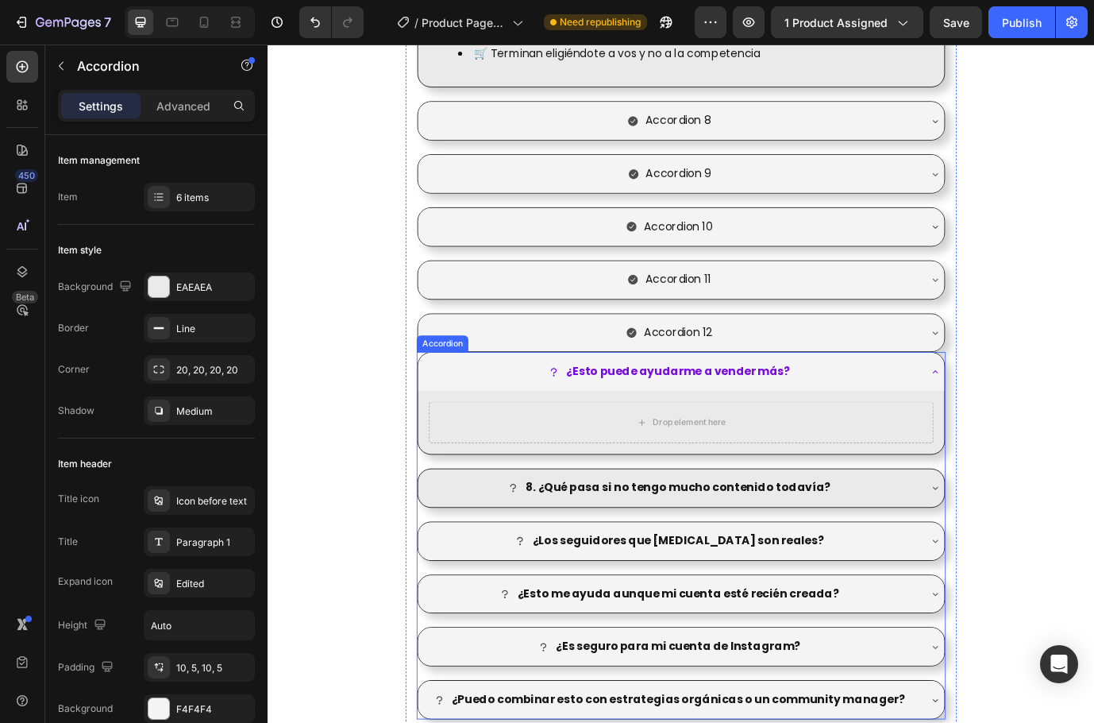
click at [979, 557] on div "8. ¿Qué pasa si no tengo mucho contenido todavía?" at bounding box center [731, 556] width 573 height 28
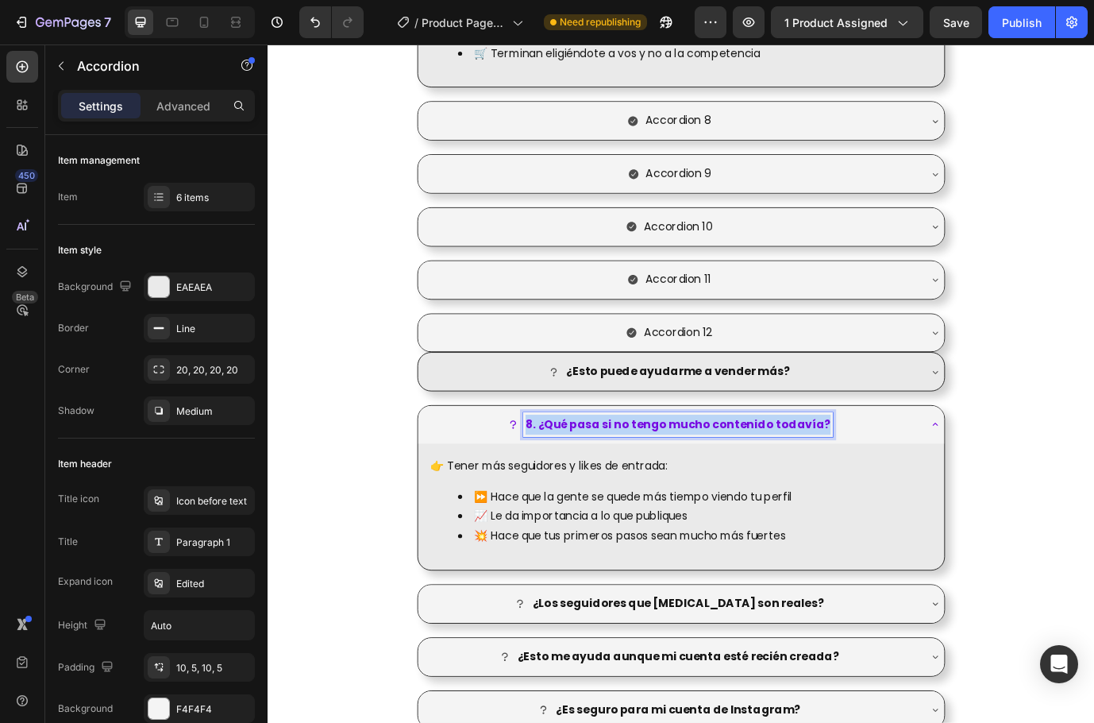
click at [816, 480] on strong "8. ¿Qué pasa si no tengo mucho contenido todavía?" at bounding box center [741, 482] width 352 height 18
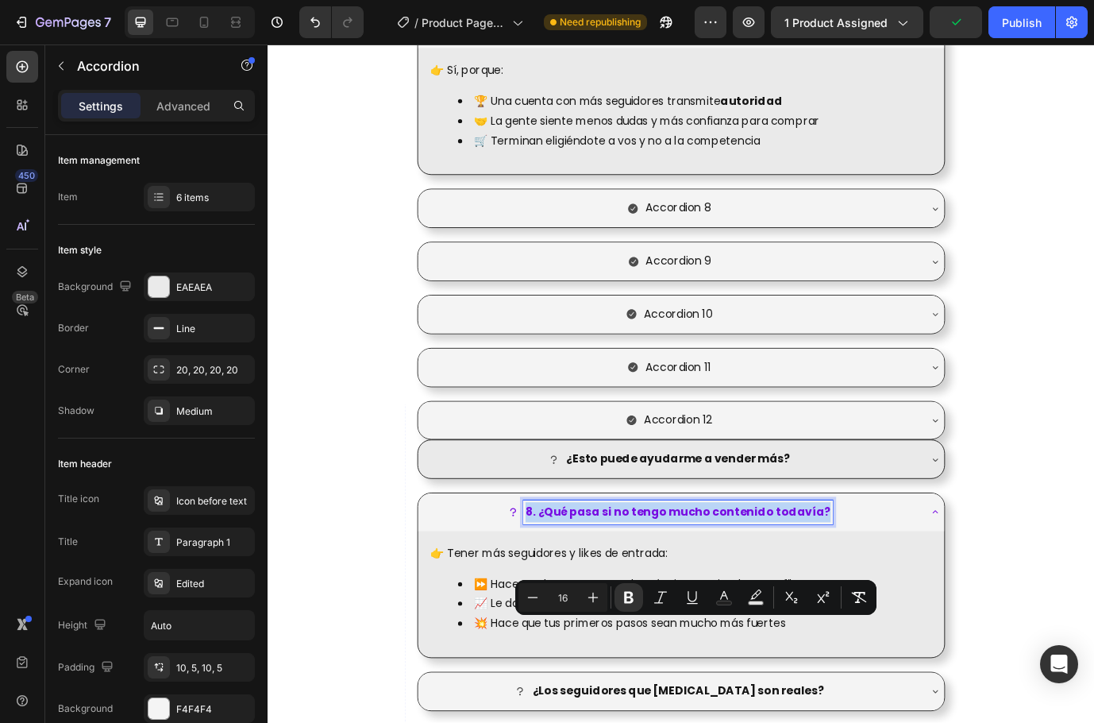
scroll to position [2435, 0]
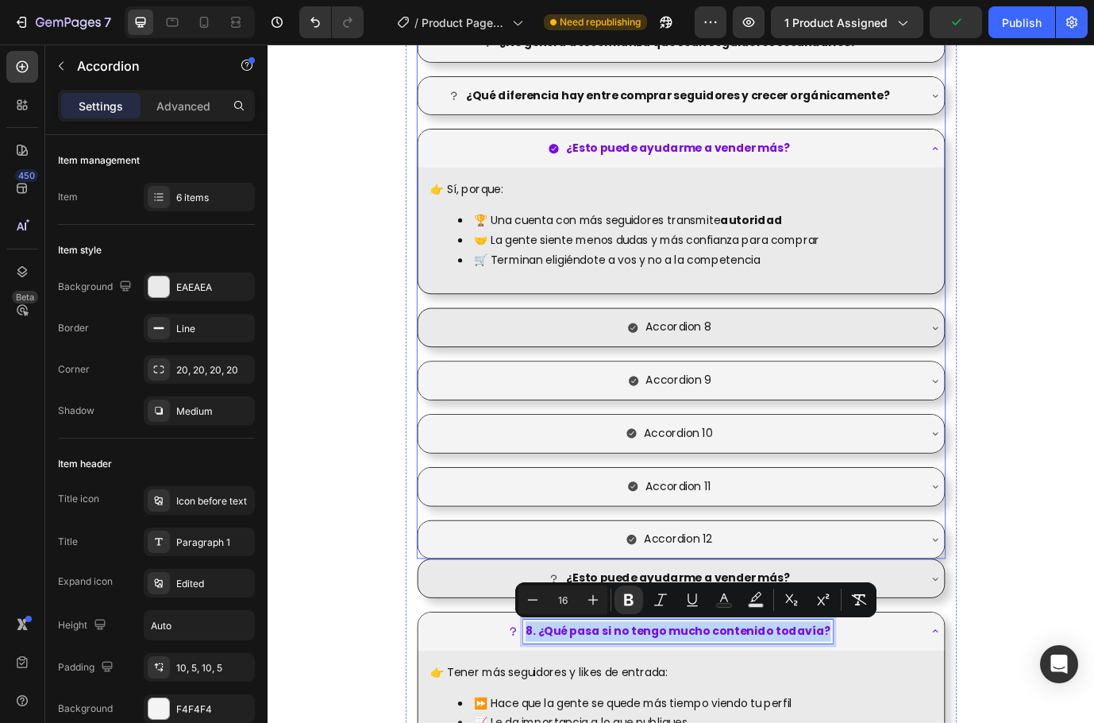
click at [754, 365] on p "Accordion 8" at bounding box center [740, 370] width 75 height 23
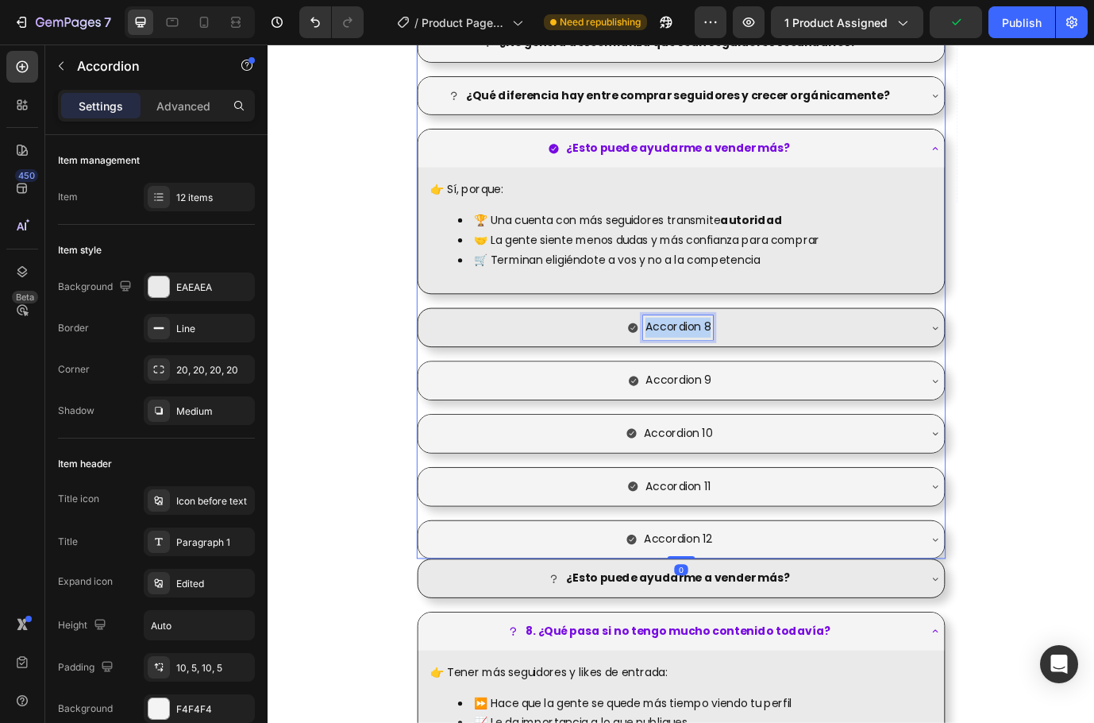
click at [754, 365] on p "Accordion 8" at bounding box center [740, 370] width 75 height 23
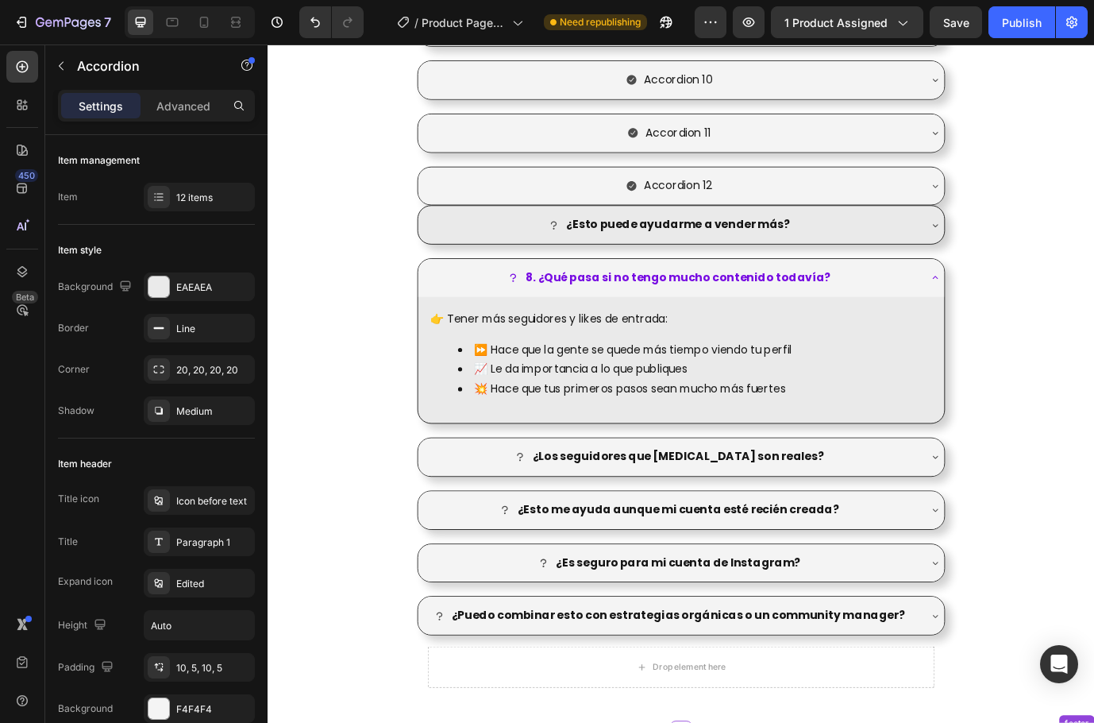
scroll to position [2832, 0]
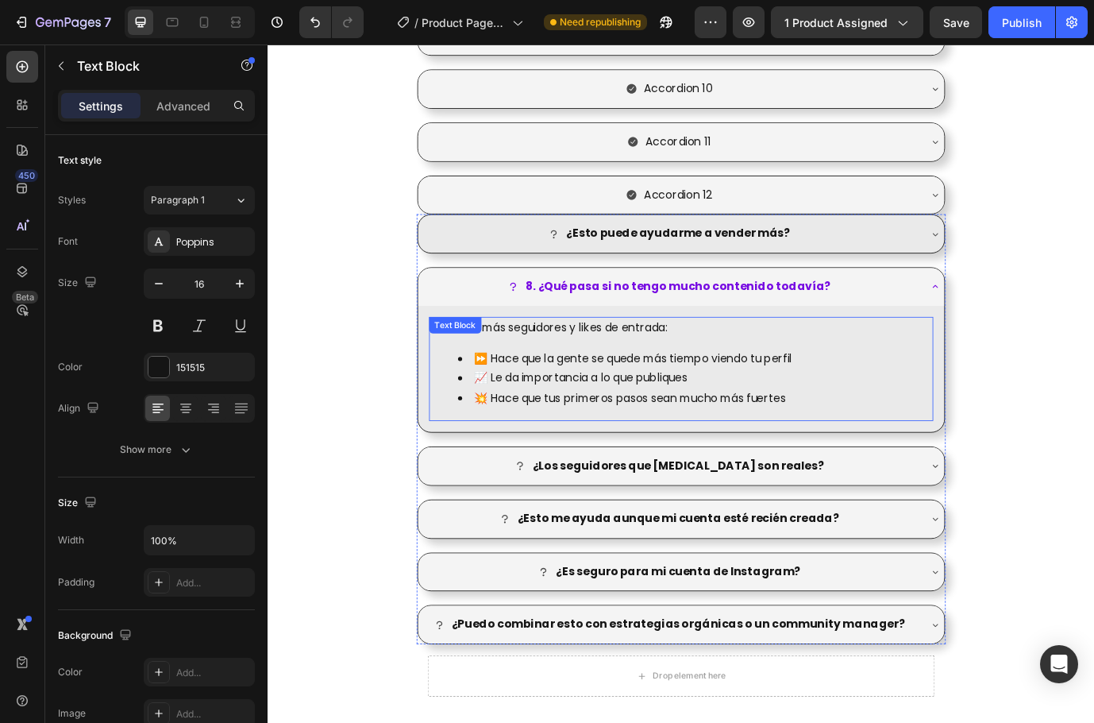
click at [778, 417] on li "⏩ Hace que la gente se quede más tiempo viendo tu perfil" at bounding box center [760, 407] width 546 height 23
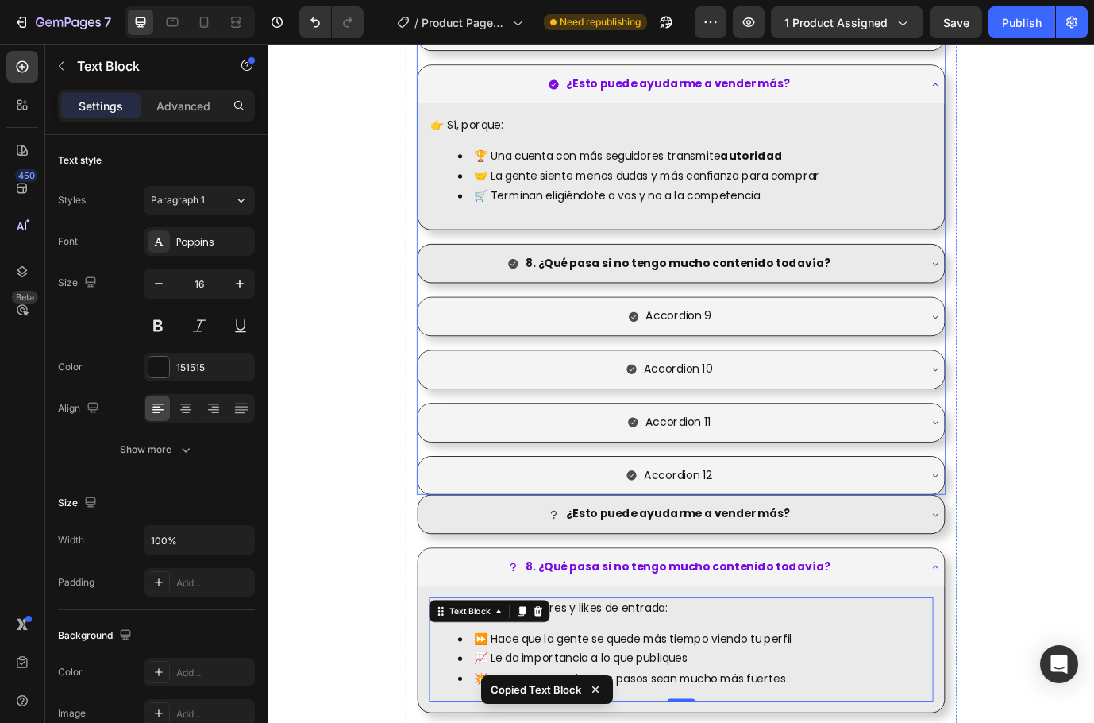
scroll to position [2514, 0]
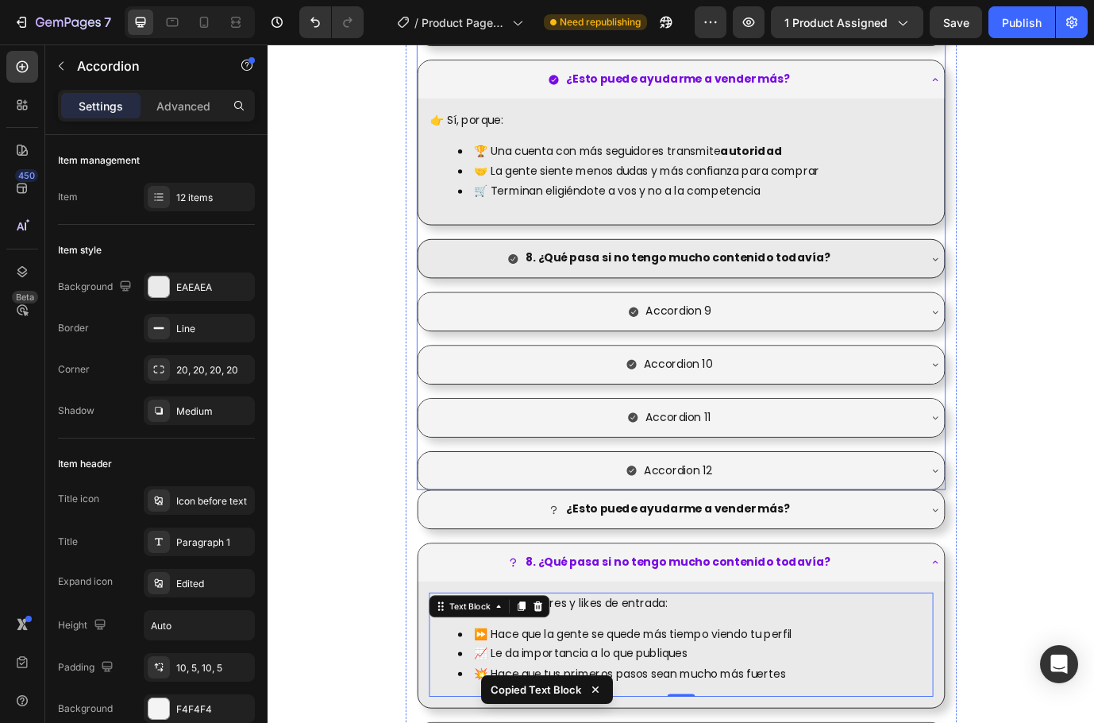
click at [944, 288] on div "8. ¿Qué pasa si no tengo mucho contenido todavía?" at bounding box center [731, 291] width 573 height 28
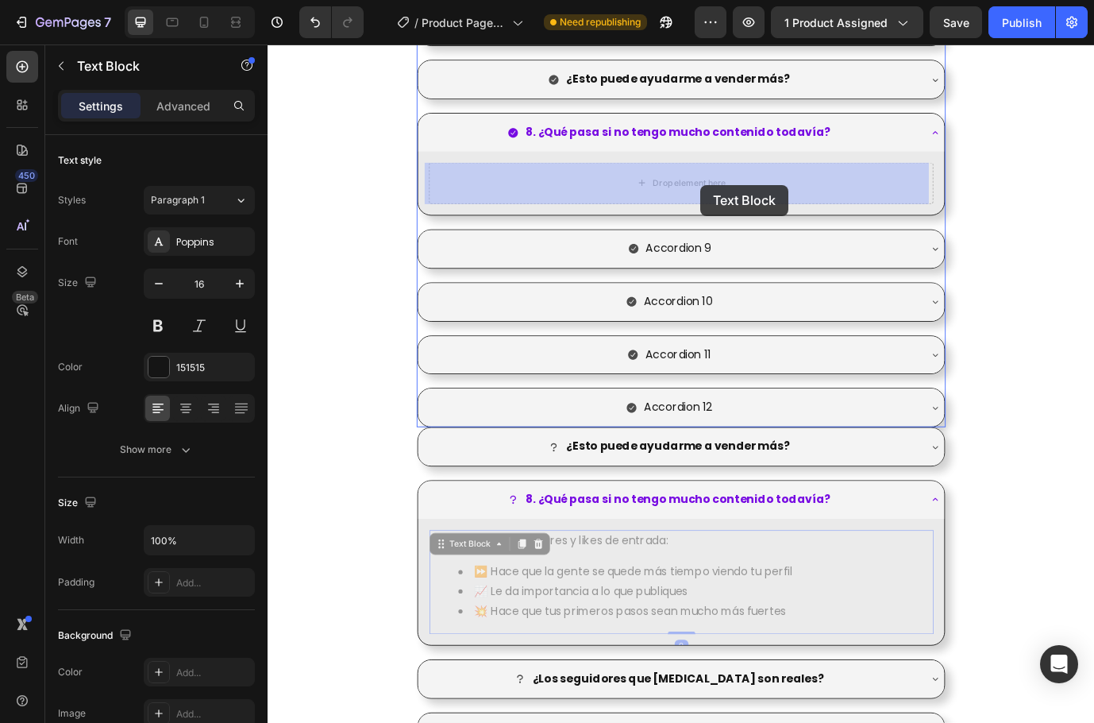
drag, startPoint x: 875, startPoint y: 642, endPoint x: 766, endPoint y: 204, distance: 451.1
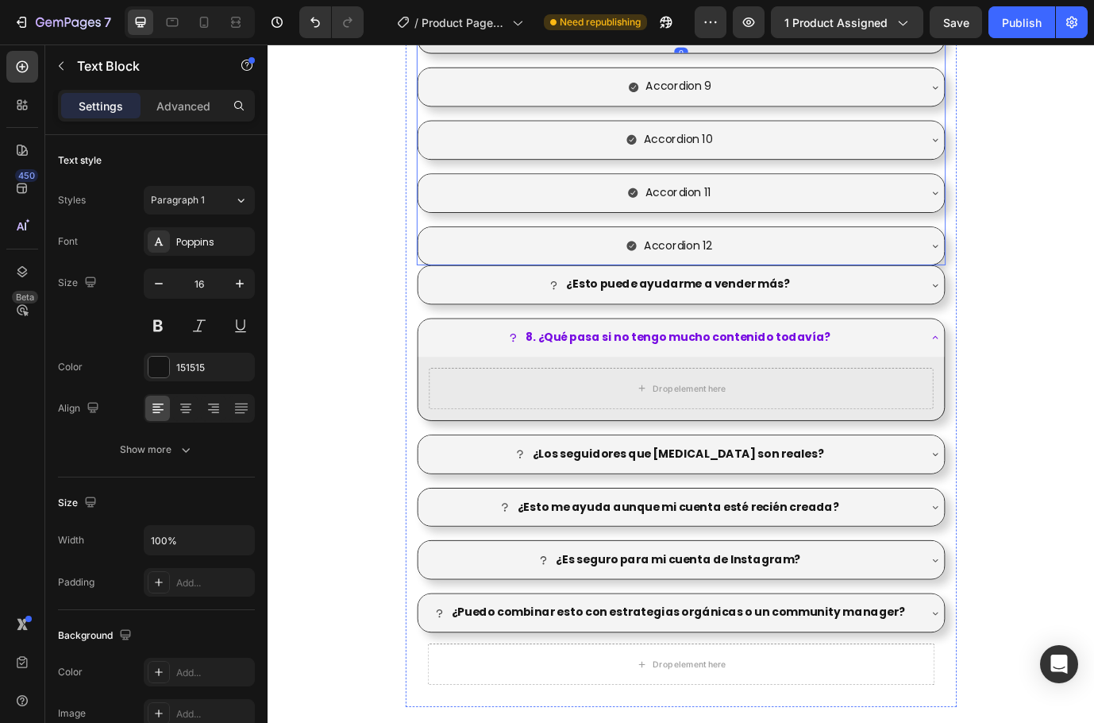
scroll to position [2832, 0]
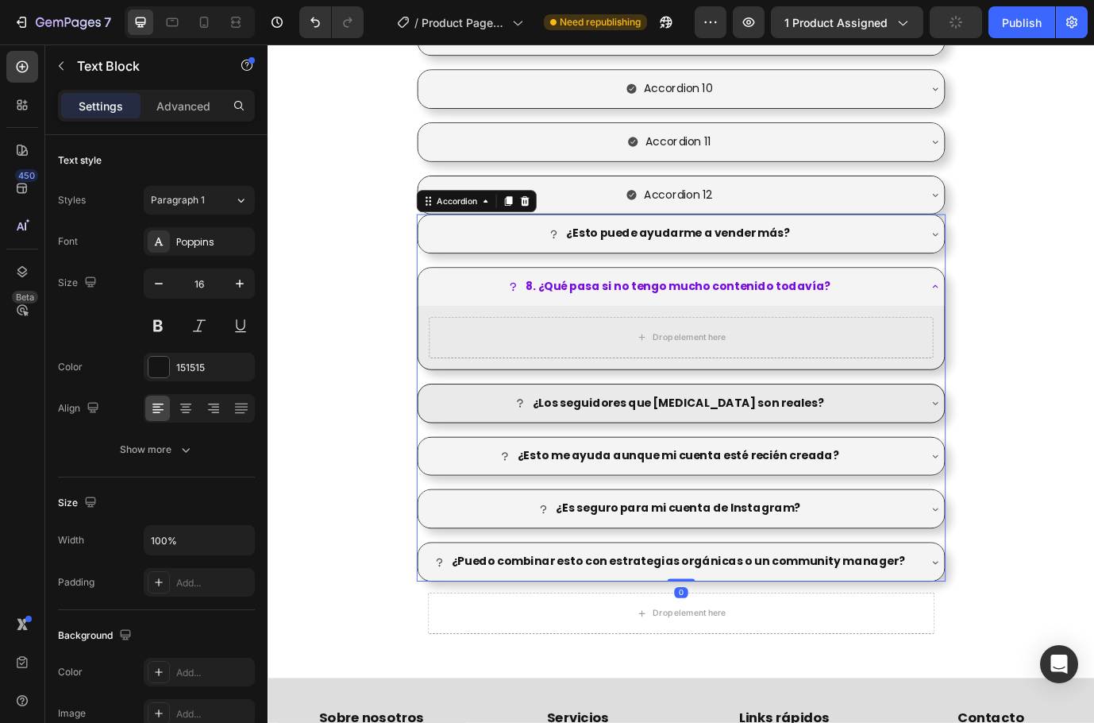
click at [933, 459] on div "¿Los seguidores que [MEDICAL_DATA] son reales?" at bounding box center [731, 458] width 573 height 28
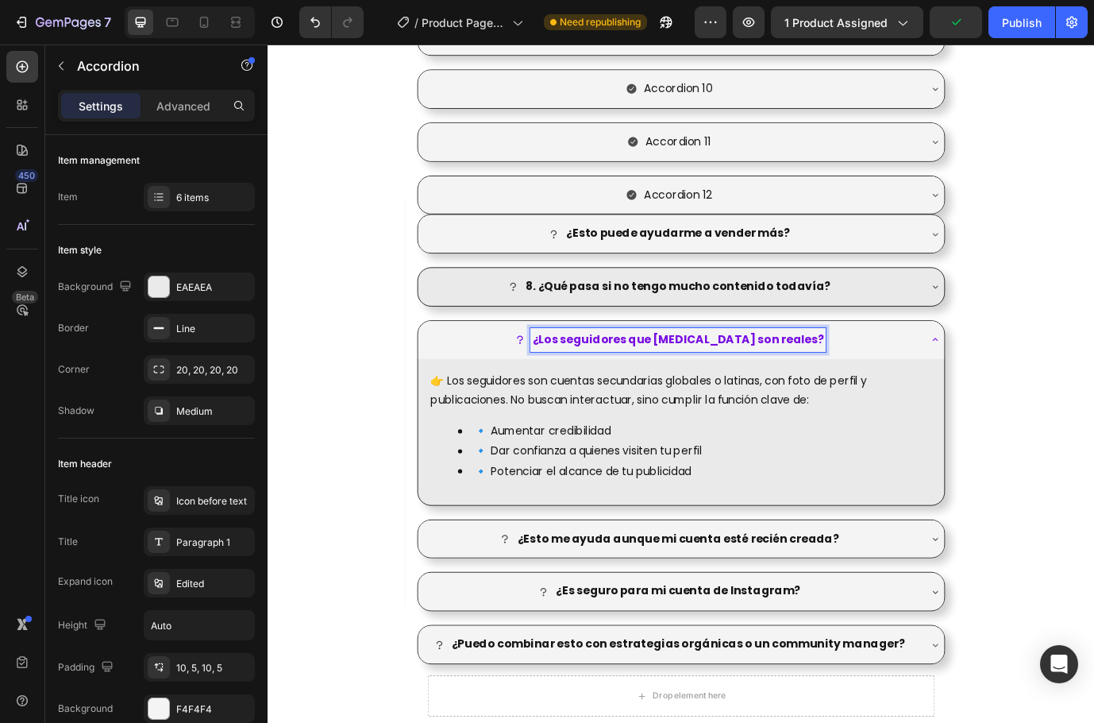
click at [801, 382] on strong "¿Los seguidores que [MEDICAL_DATA] son reales?" at bounding box center [741, 384] width 336 height 18
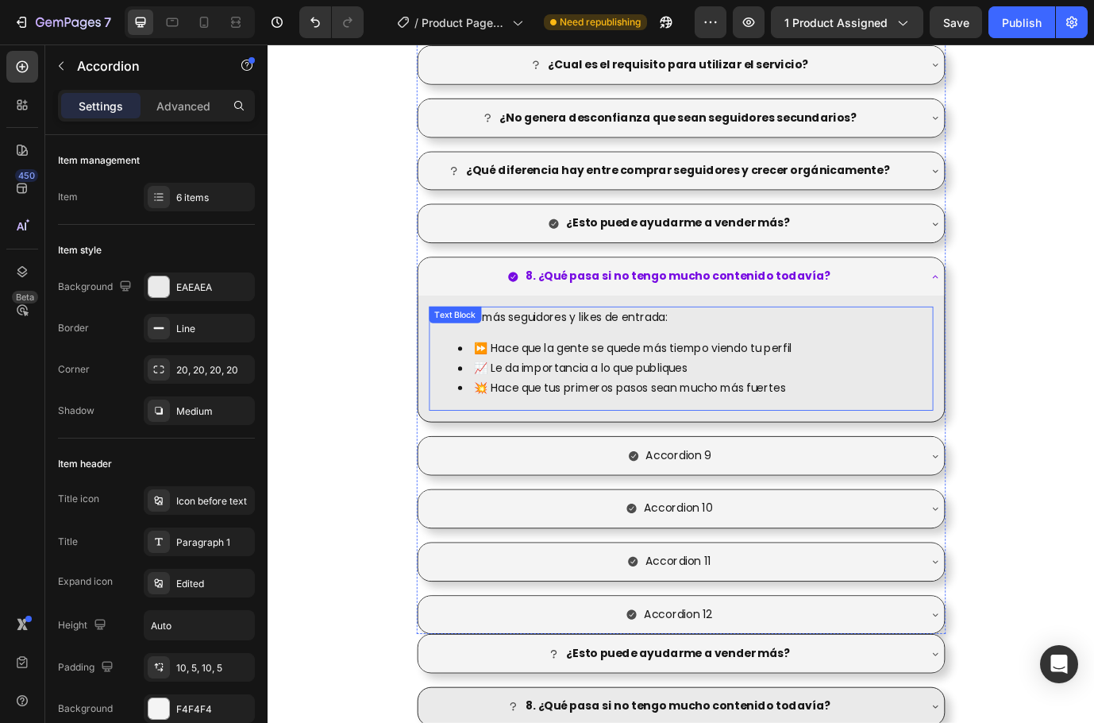
scroll to position [2356, 0]
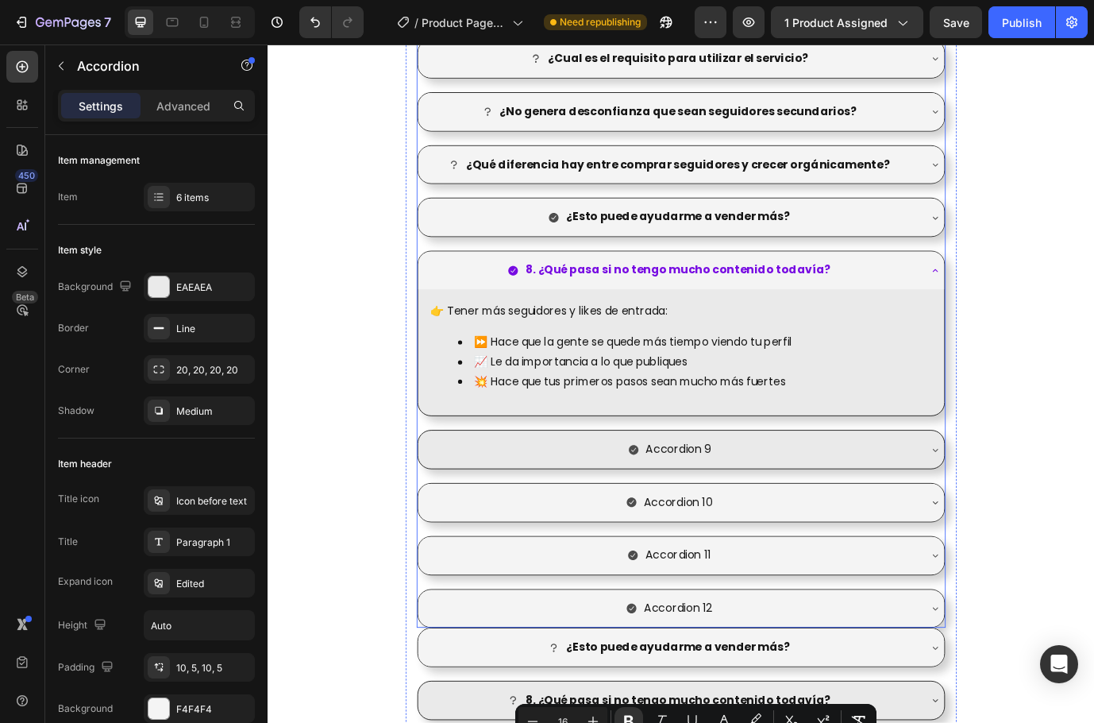
click at [824, 500] on div "Accordion 9" at bounding box center [731, 511] width 573 height 28
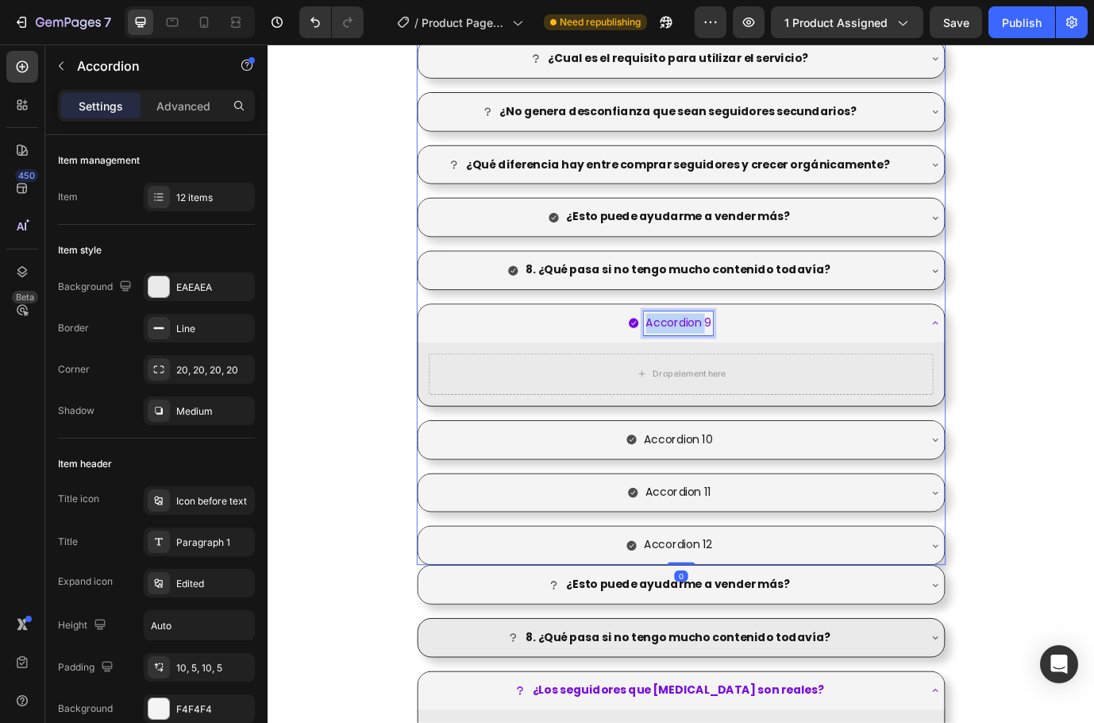
click at [740, 361] on p "Accordion 9" at bounding box center [741, 365] width 75 height 23
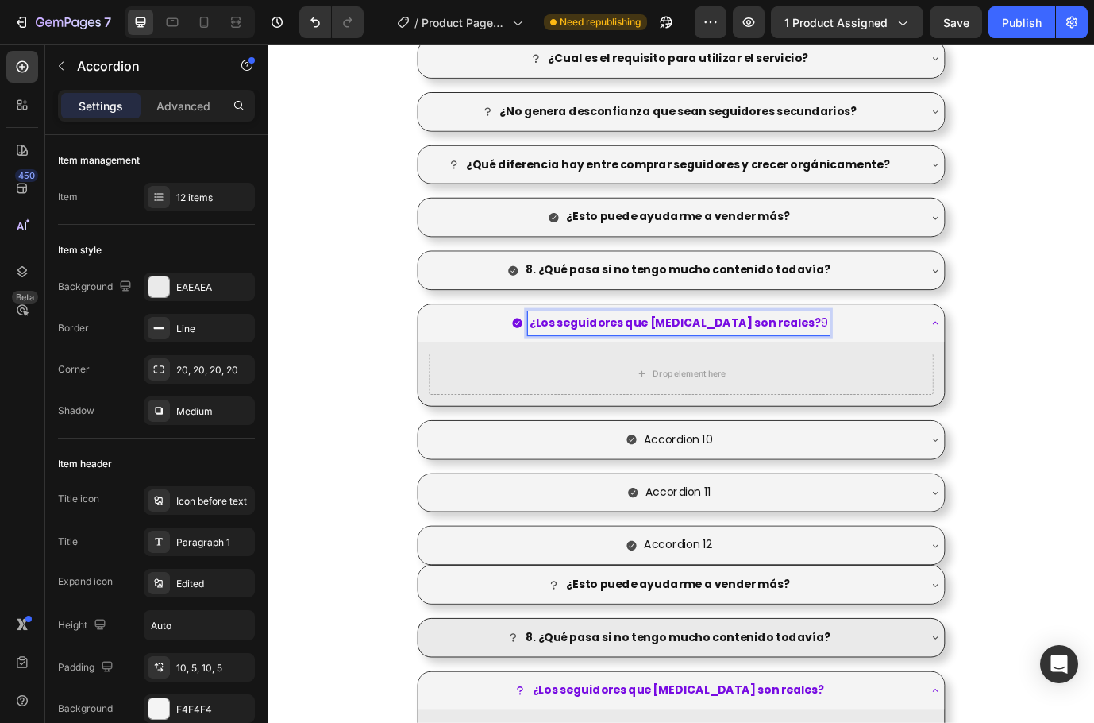
click at [868, 363] on p "¿Los seguidores que compro son reales? 9" at bounding box center [740, 365] width 343 height 23
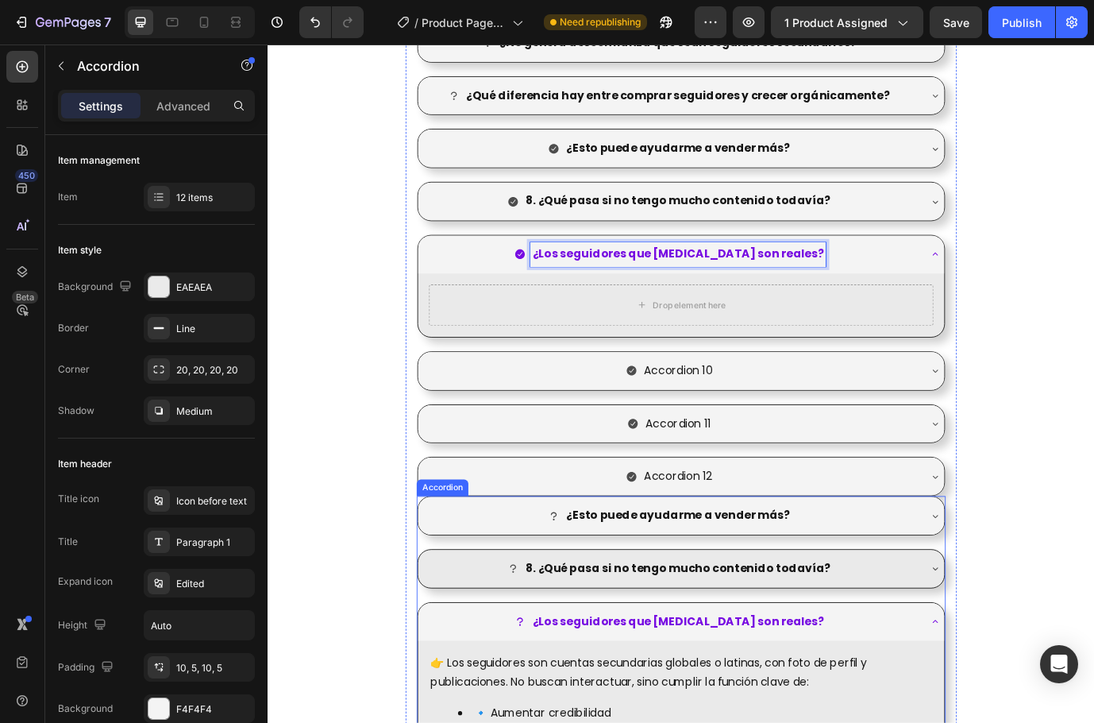
scroll to position [2673, 0]
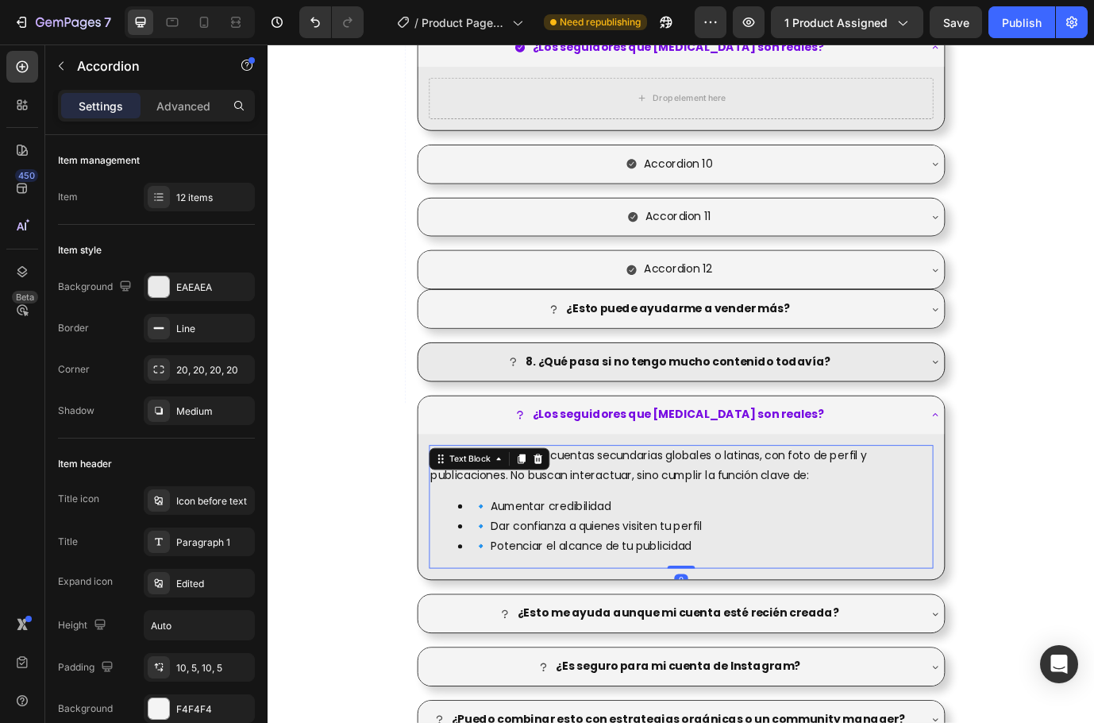
click at [760, 623] on li "🔹 Potenciar el alcance de tu publicidad" at bounding box center [760, 623] width 546 height 23
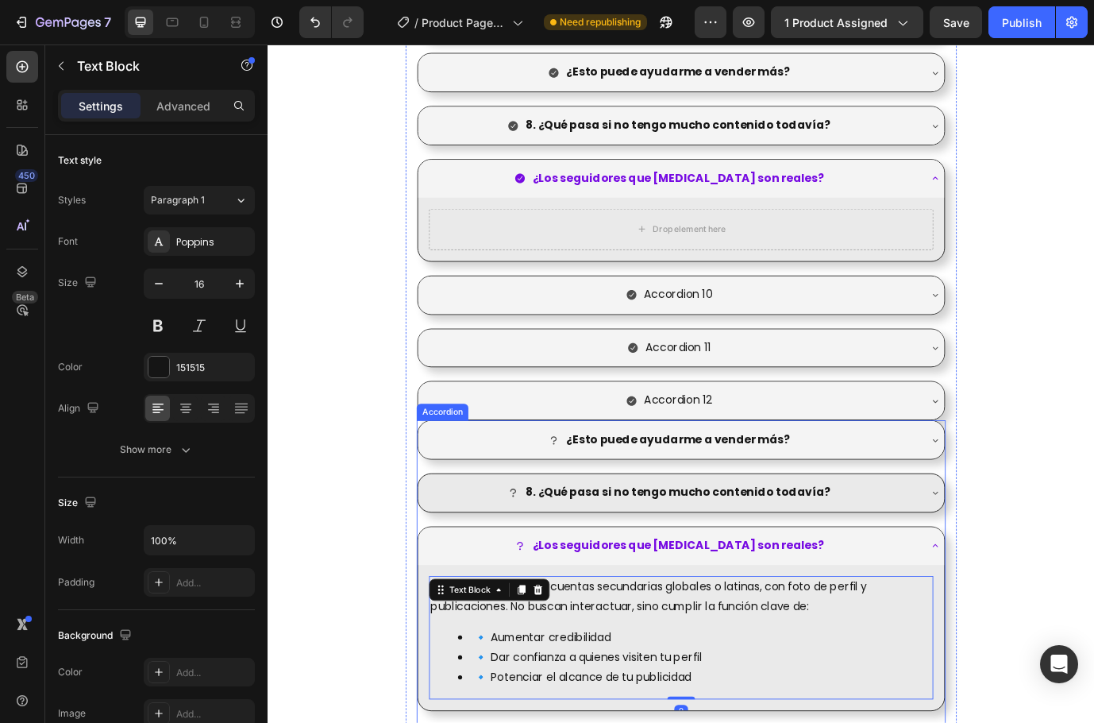
scroll to position [2514, 0]
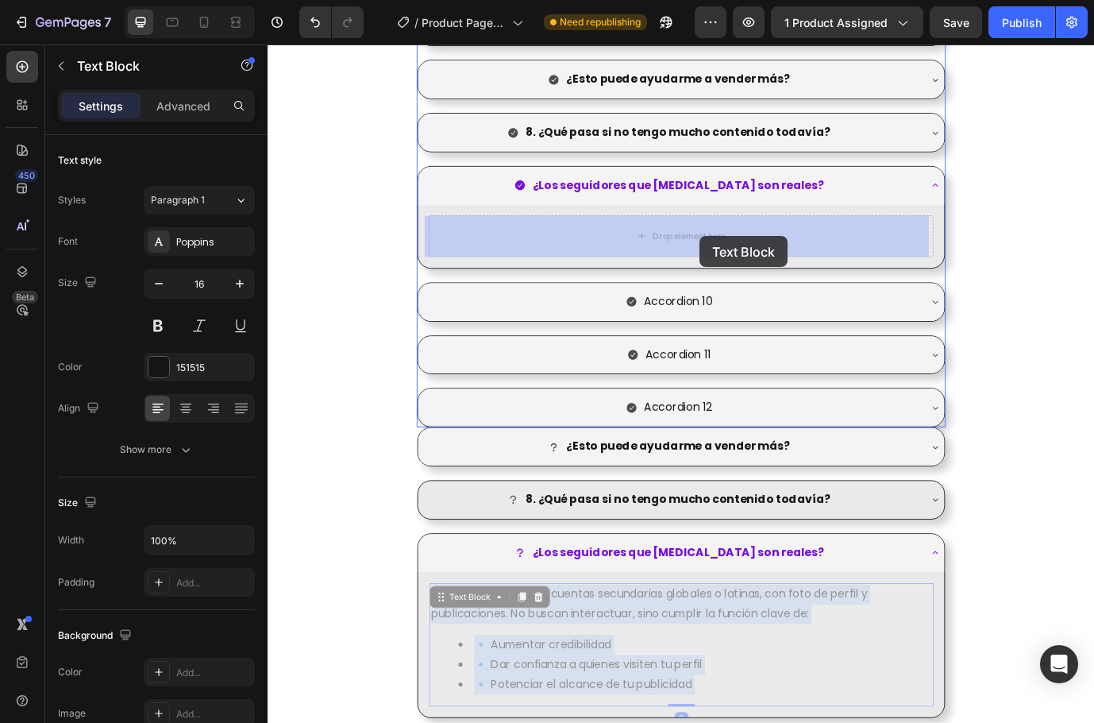
drag, startPoint x: 854, startPoint y: 731, endPoint x: 766, endPoint y: 265, distance: 474.5
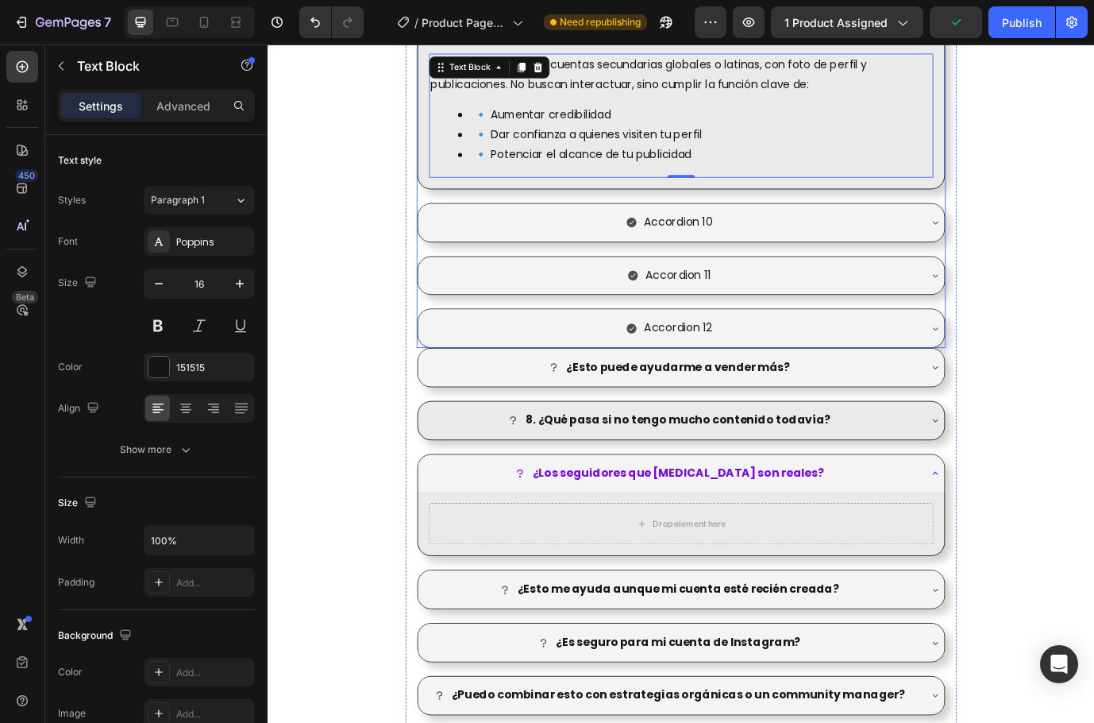
scroll to position [2753, 0]
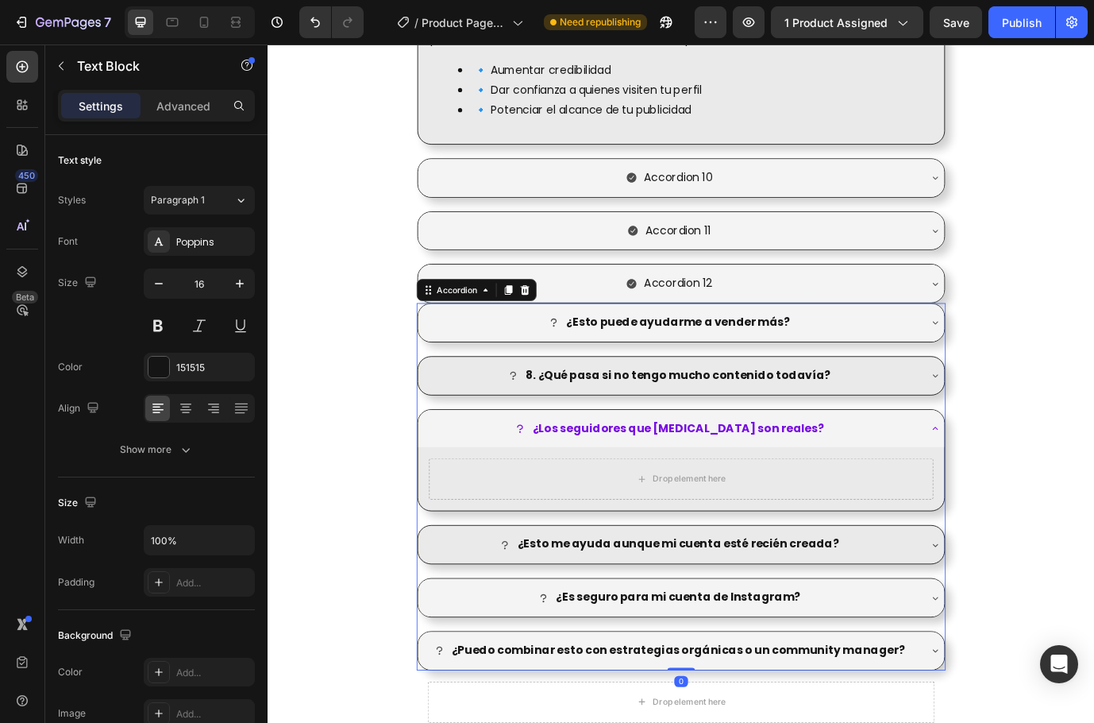
click at [973, 619] on div "¿Esto me ayuda aunque mi cuenta esté recién creada?" at bounding box center [731, 621] width 573 height 28
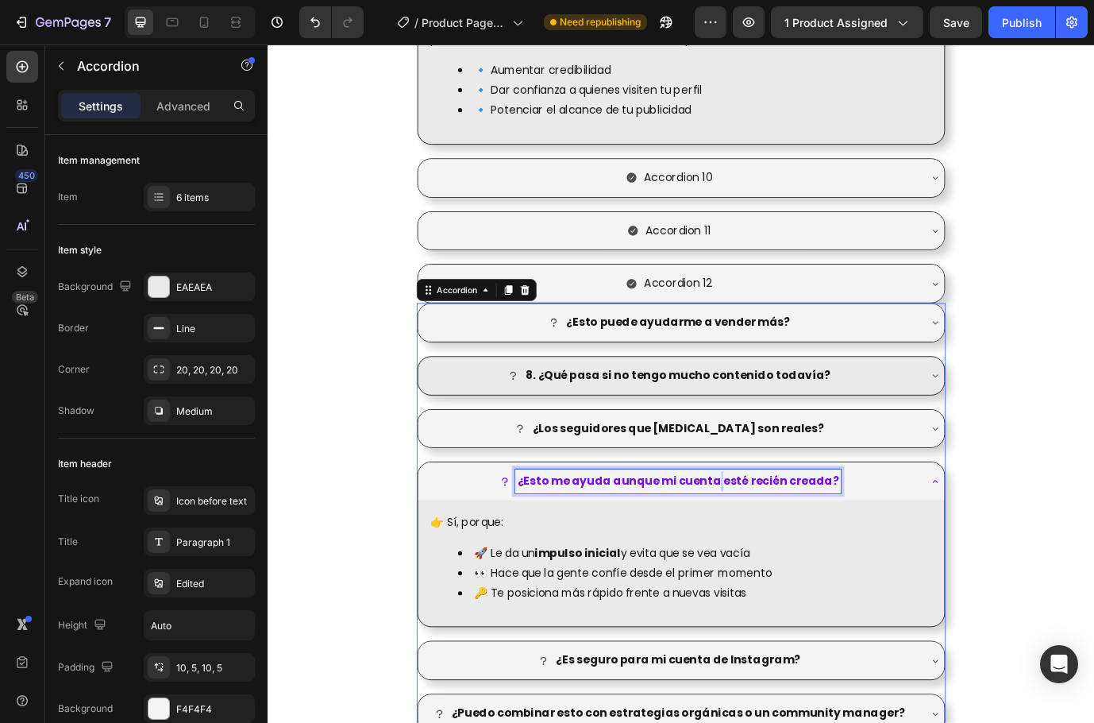
click at [780, 543] on strong "¿Esto me ayuda aunque mi cuenta esté recién creada?" at bounding box center [740, 547] width 371 height 18
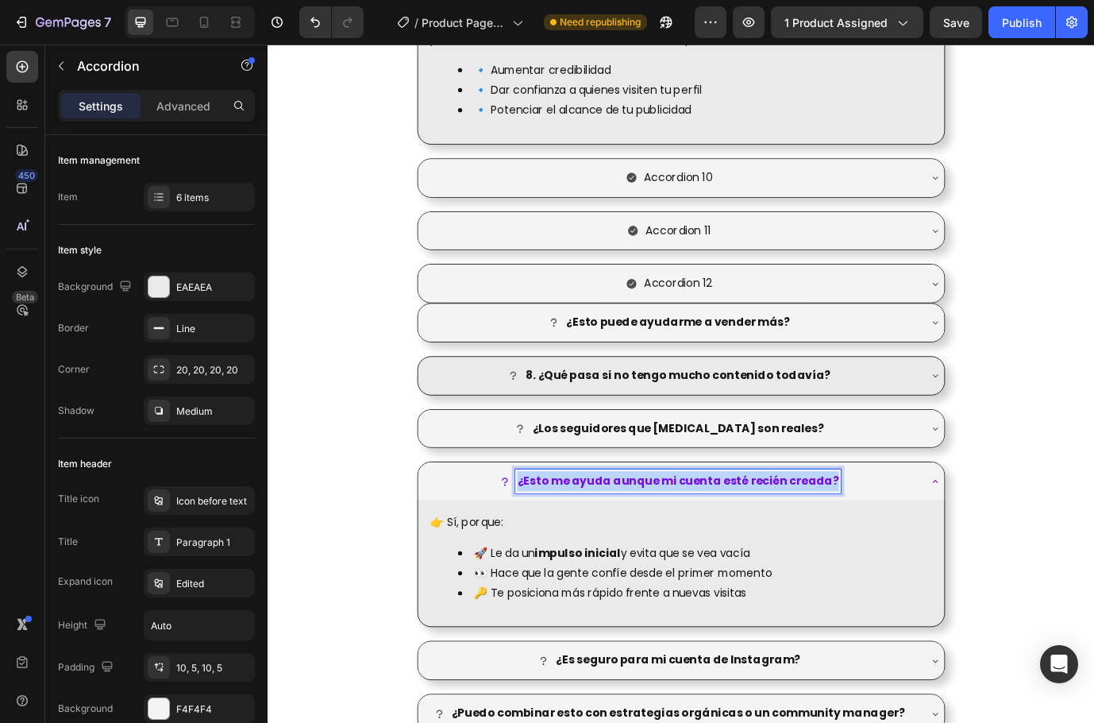
click at [780, 543] on strong "¿Esto me ayuda aunque mi cuenta esté recién creada?" at bounding box center [740, 547] width 371 height 18
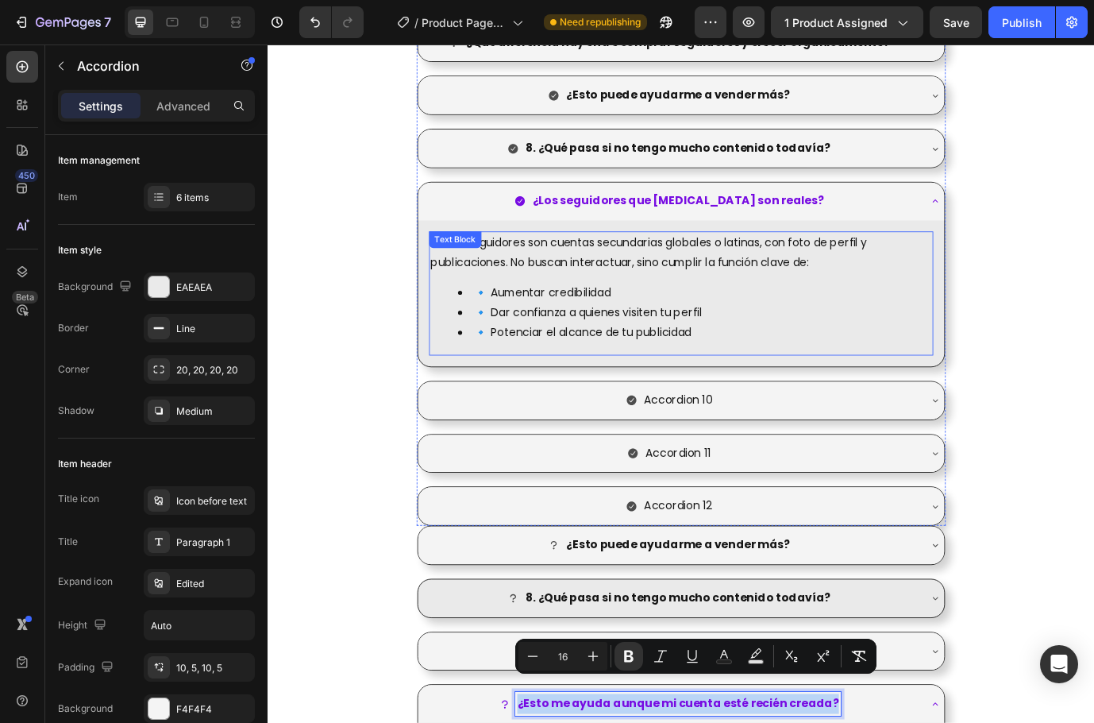
scroll to position [2514, 0]
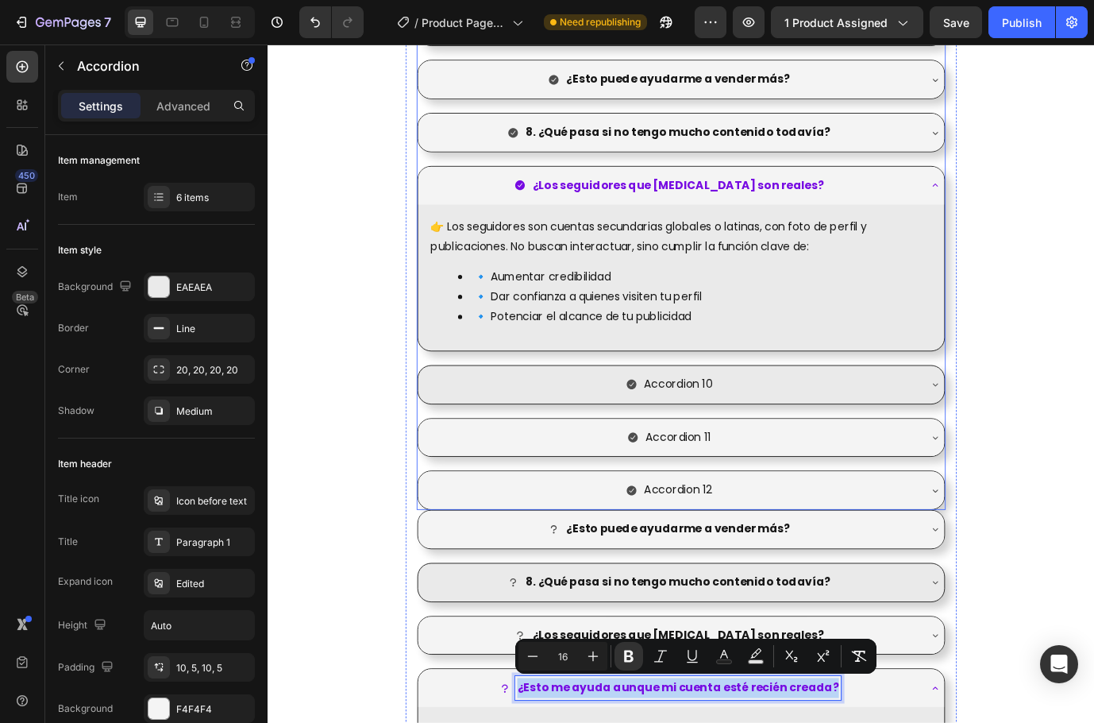
click at [768, 433] on p "Accordion 10" at bounding box center [740, 436] width 79 height 23
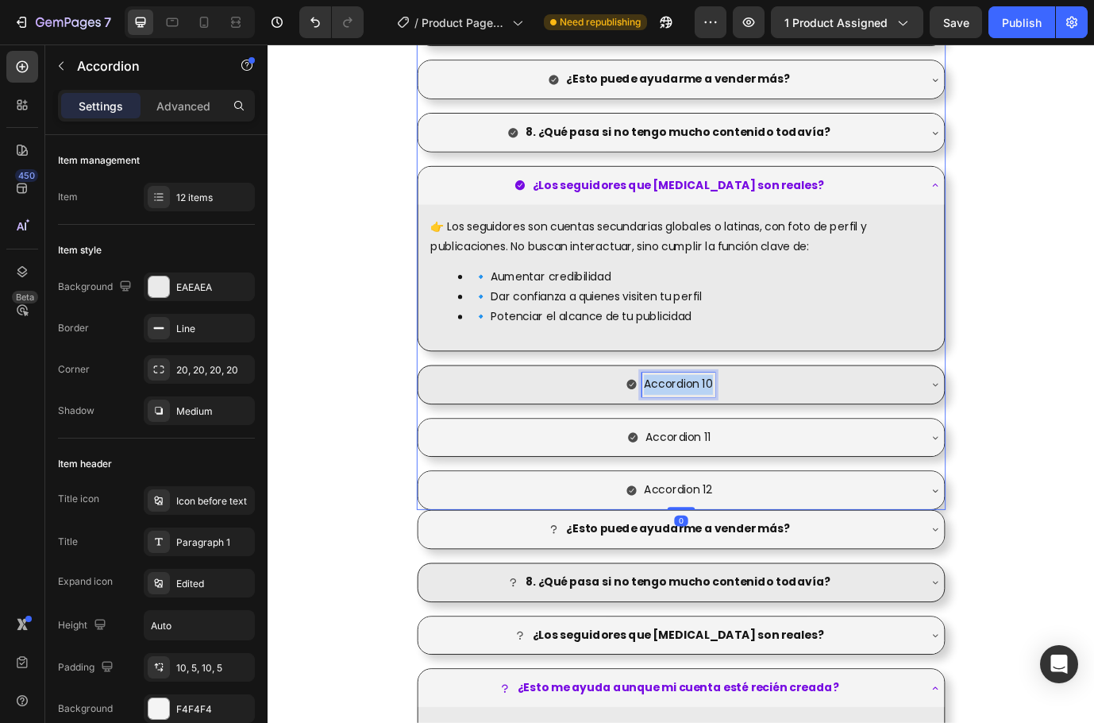
click at [768, 433] on p "Accordion 10" at bounding box center [740, 436] width 79 height 23
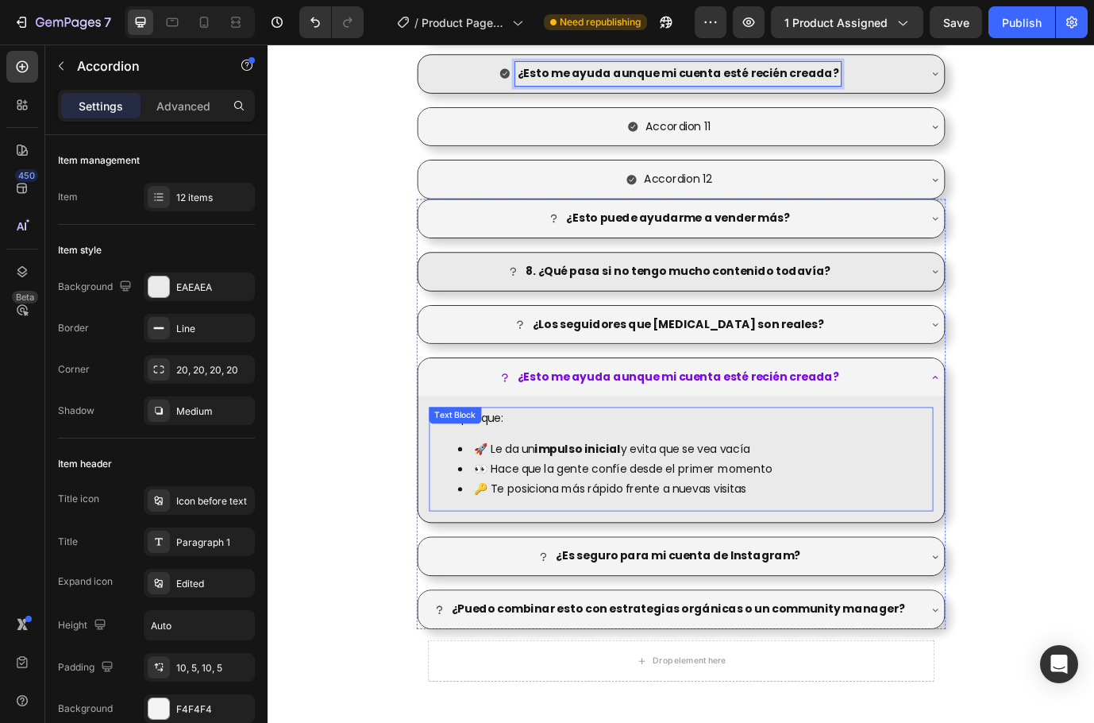
scroll to position [2832, 0]
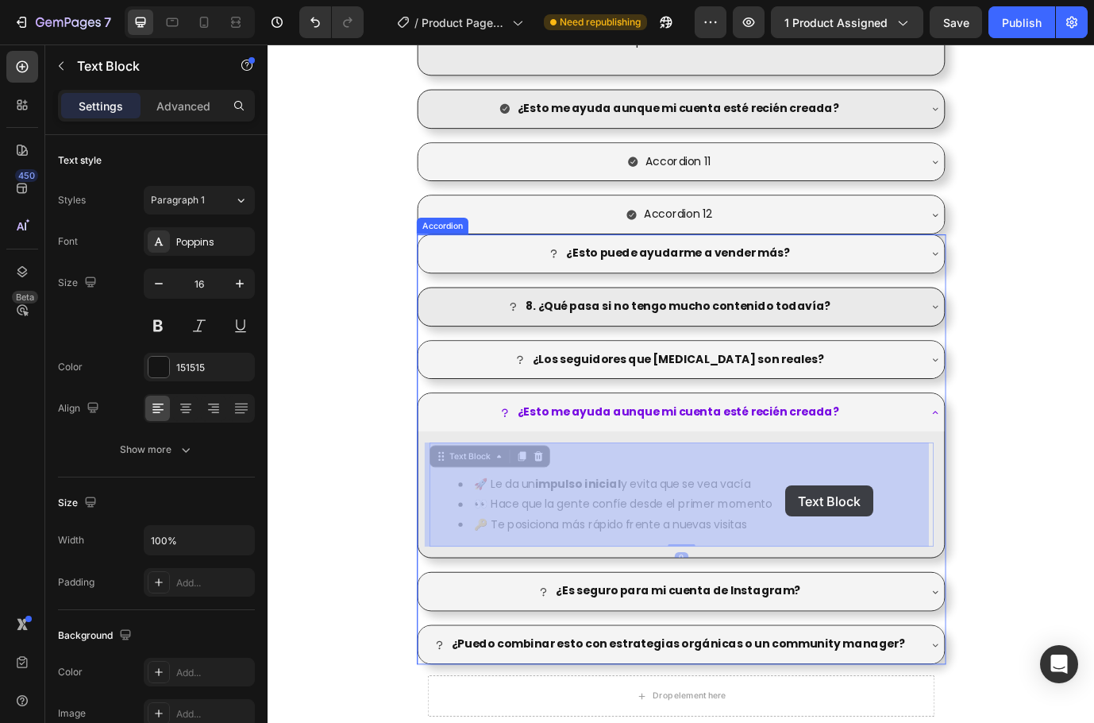
drag, startPoint x: 882, startPoint y: 553, endPoint x: 865, endPoint y: 553, distance: 16.7
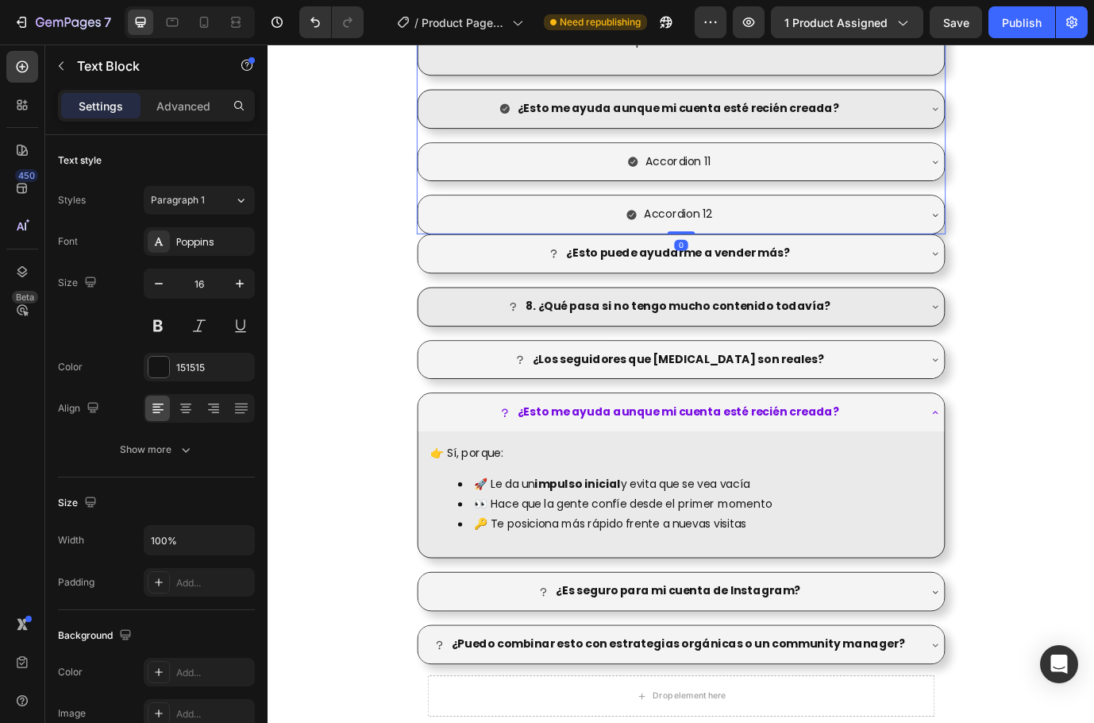
click at [973, 117] on div "¿Esto me ayuda aunque mi cuenta esté recién creada?" at bounding box center [731, 119] width 573 height 28
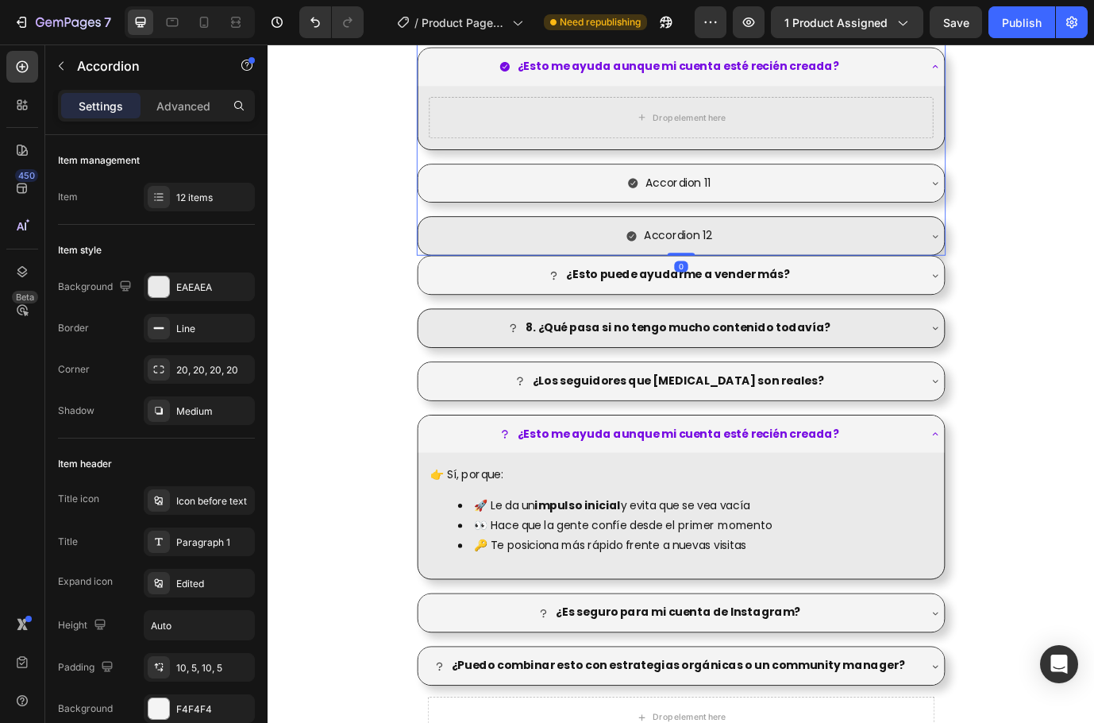
scroll to position [2710, 0]
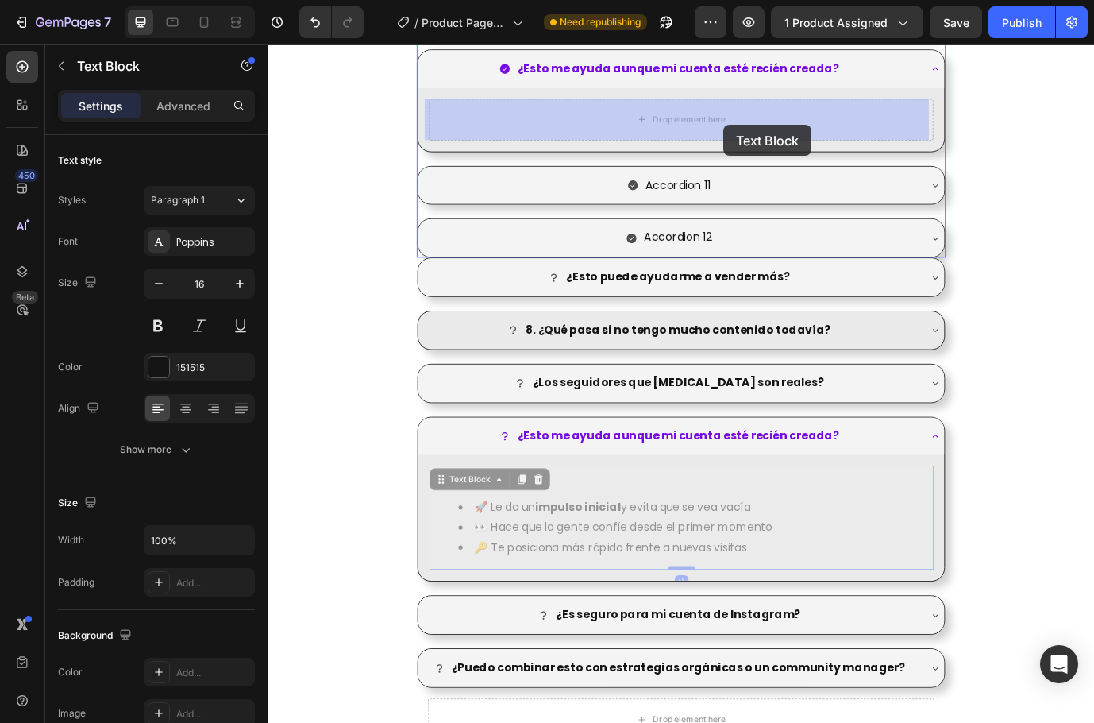
drag, startPoint x: 893, startPoint y: 573, endPoint x: 793, endPoint y: 137, distance: 447.4
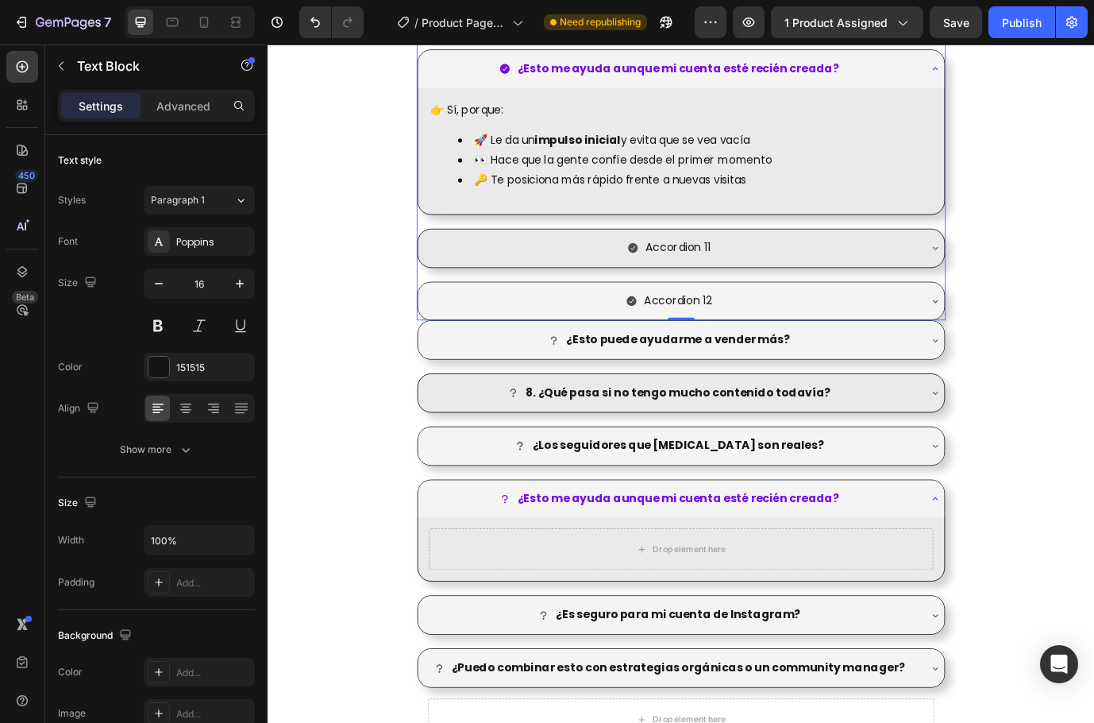
click at [919, 287] on div "Accordion 11" at bounding box center [731, 279] width 573 height 28
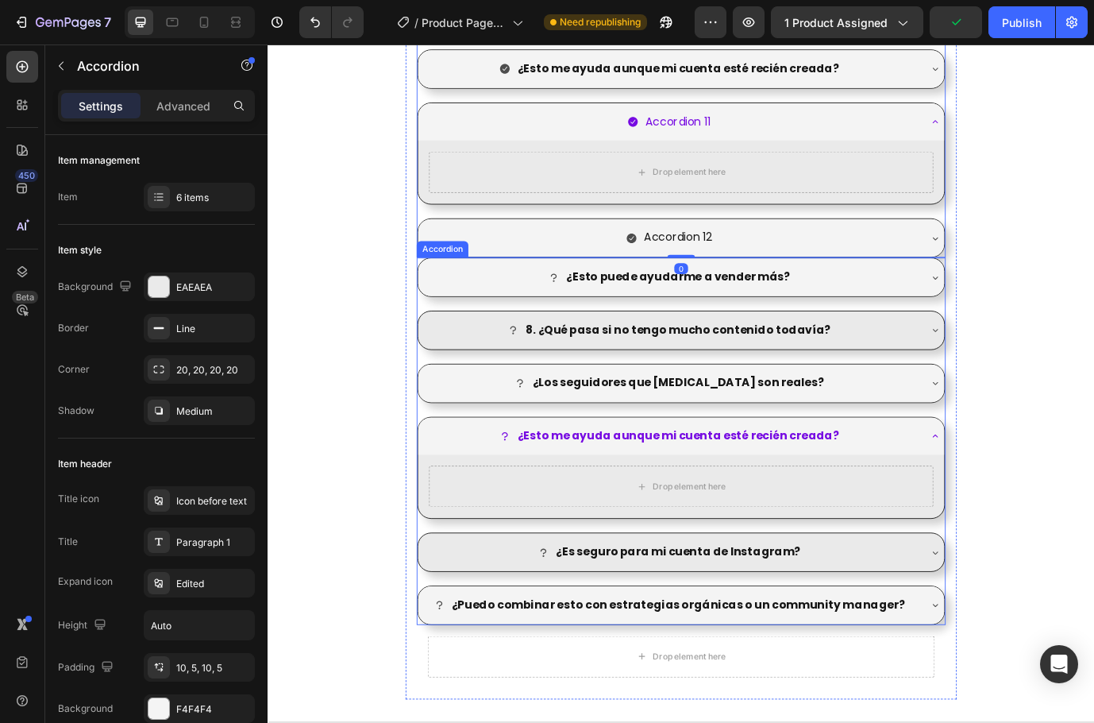
click at [875, 619] on div "¿Es seguro para mi cuenta de Instagram?" at bounding box center [731, 630] width 573 height 28
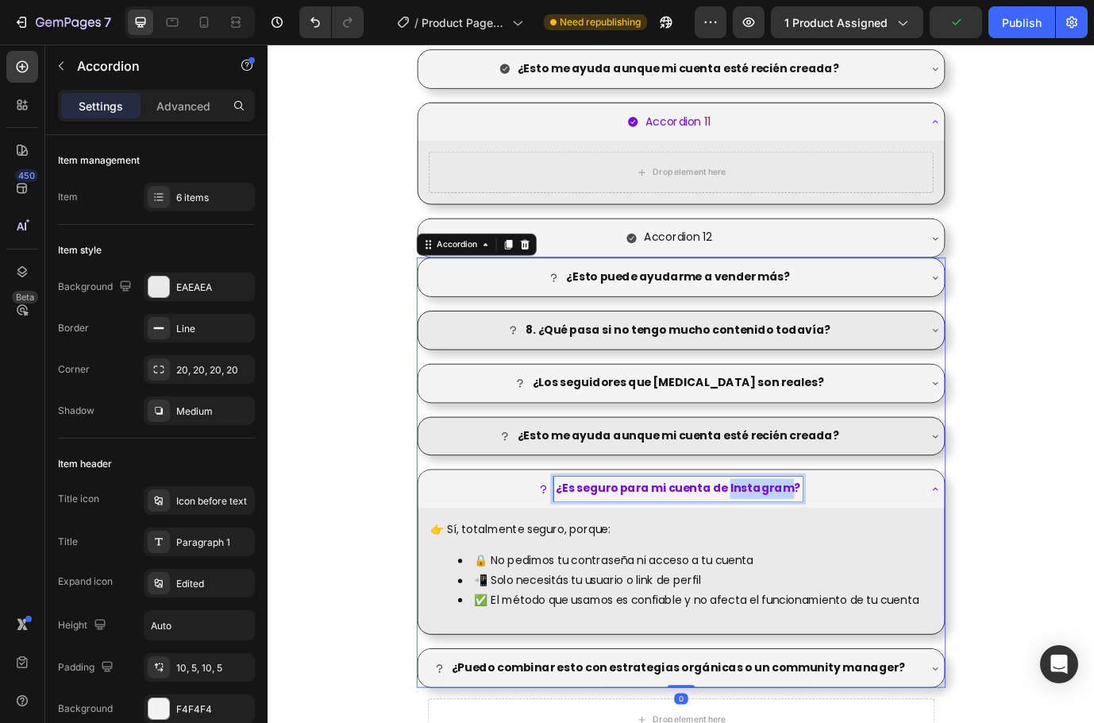
click at [808, 559] on strong "¿Es seguro para mi cuenta de Instagram?" at bounding box center [741, 555] width 282 height 18
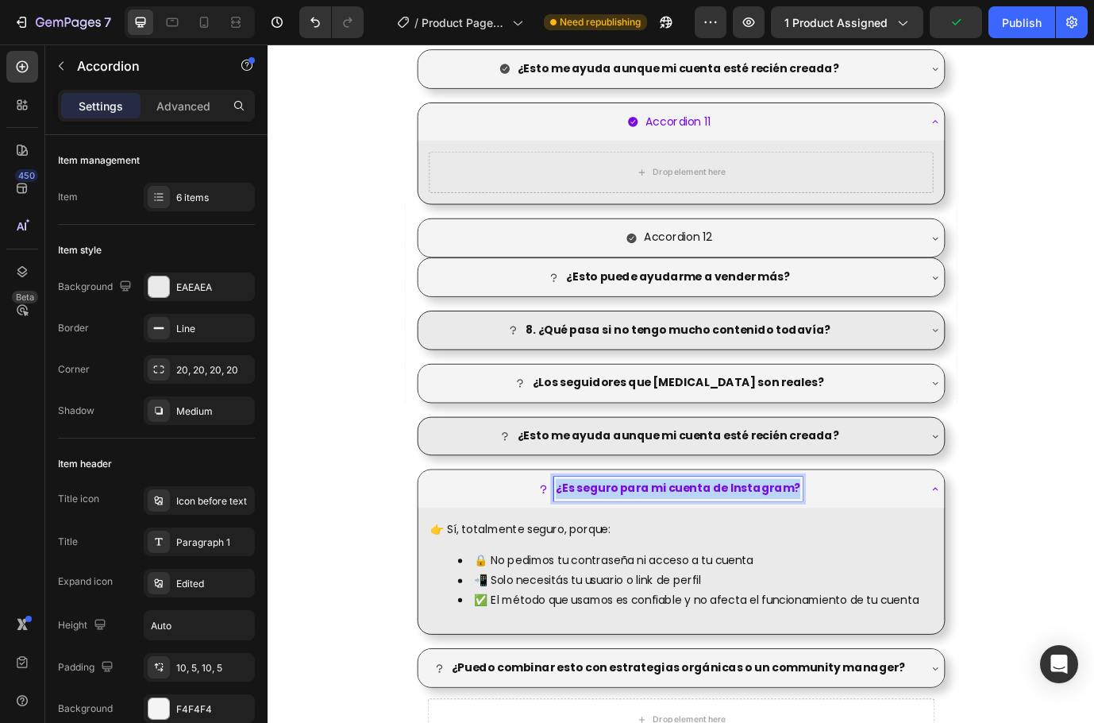
click at [808, 559] on strong "¿Es seguro para mi cuenta de Instagram?" at bounding box center [741, 555] width 282 height 18
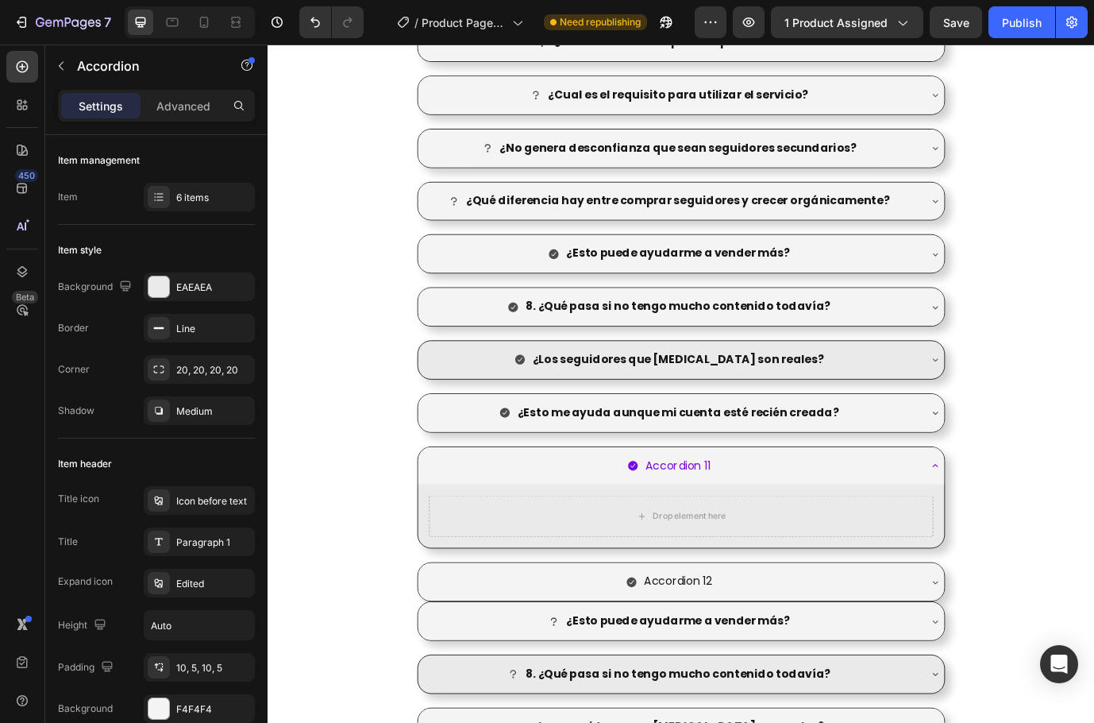
scroll to position [2313, 0]
click at [756, 531] on p "Accordion 11" at bounding box center [740, 530] width 75 height 23
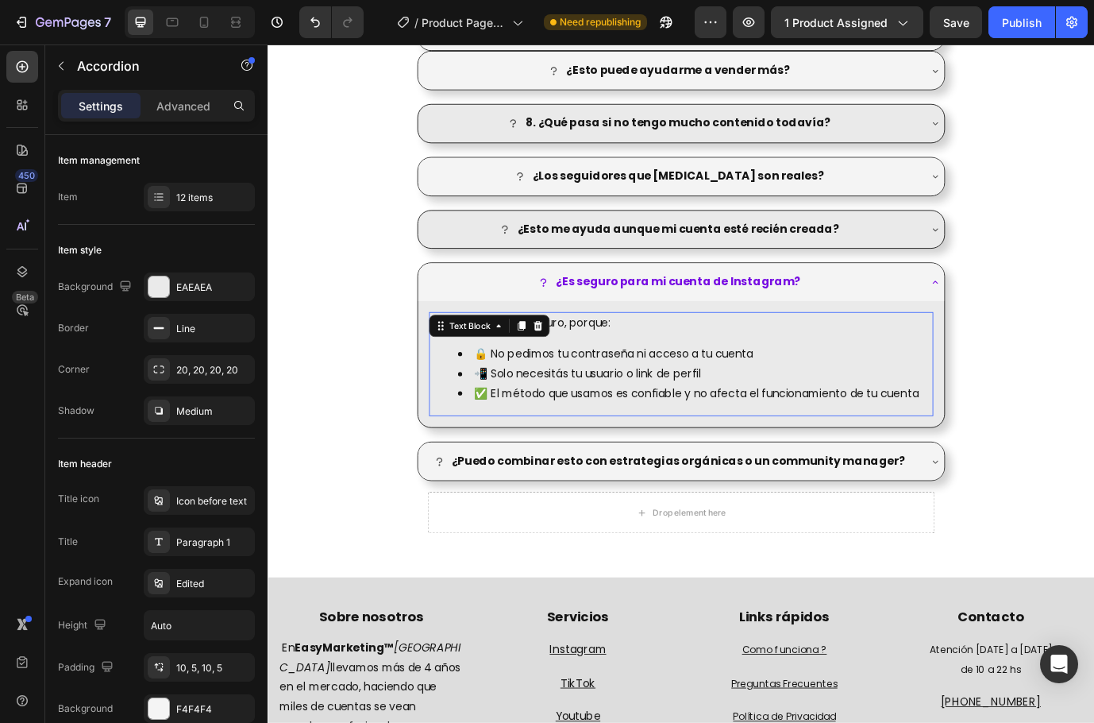
click at [901, 419] on li "📲 Solo necesitás tu usuario o link de perfil" at bounding box center [760, 424] width 546 height 23
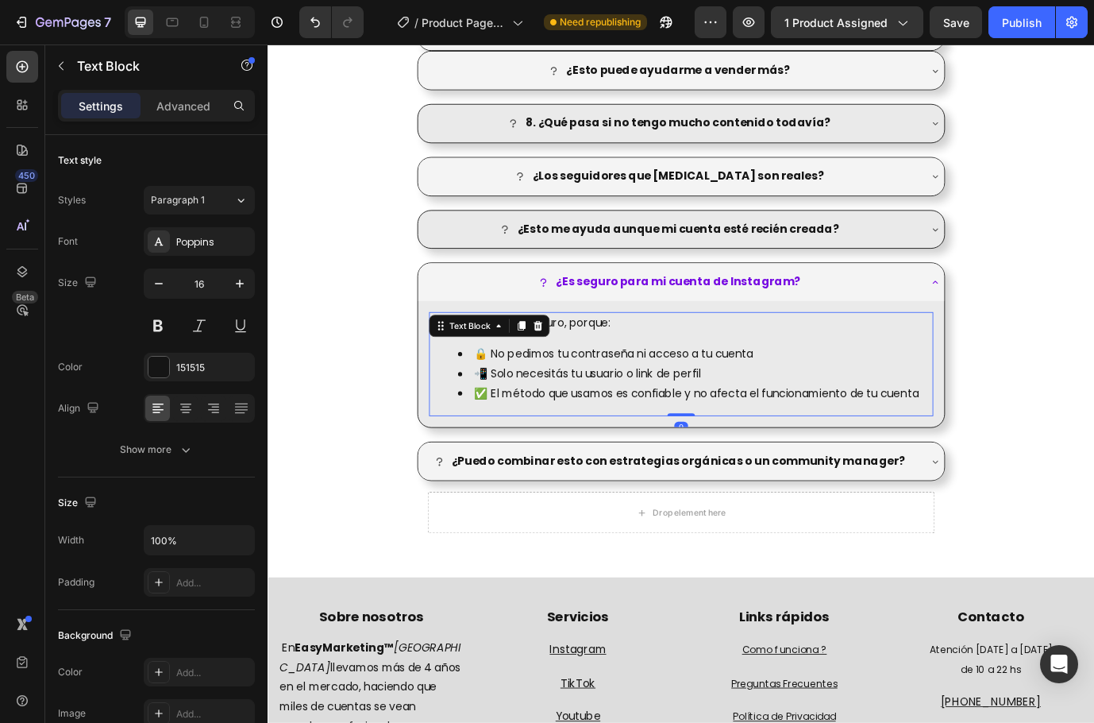
click at [901, 419] on li "📲 Solo necesitás tu usuario o link de perfil" at bounding box center [760, 424] width 546 height 23
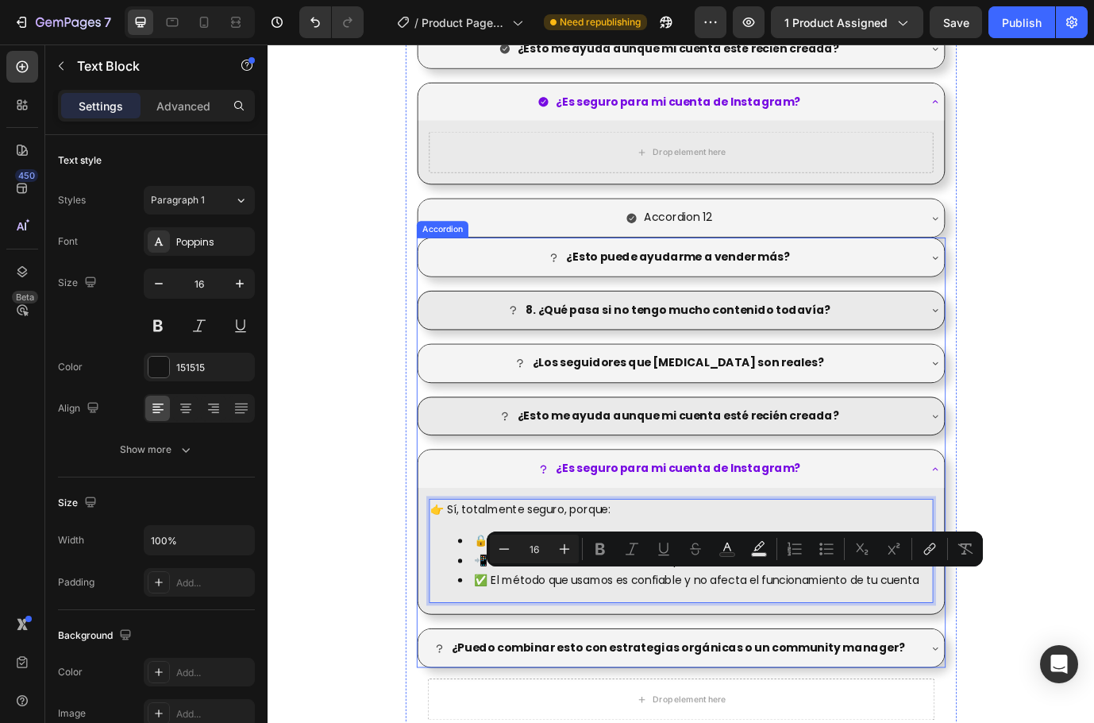
scroll to position [2710, 0]
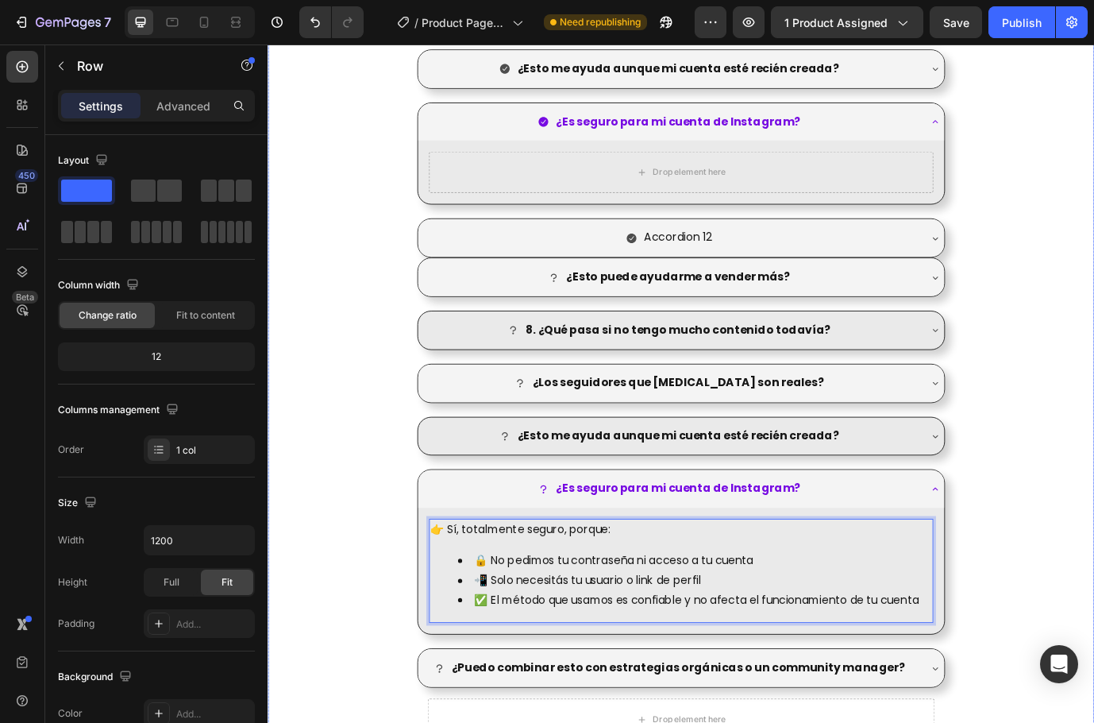
click at [1113, 417] on div "¿Qué beneficios me da tener más seguidores si recién empiezo? ¿No es mejor inve…" at bounding box center [744, 180] width 953 height 1383
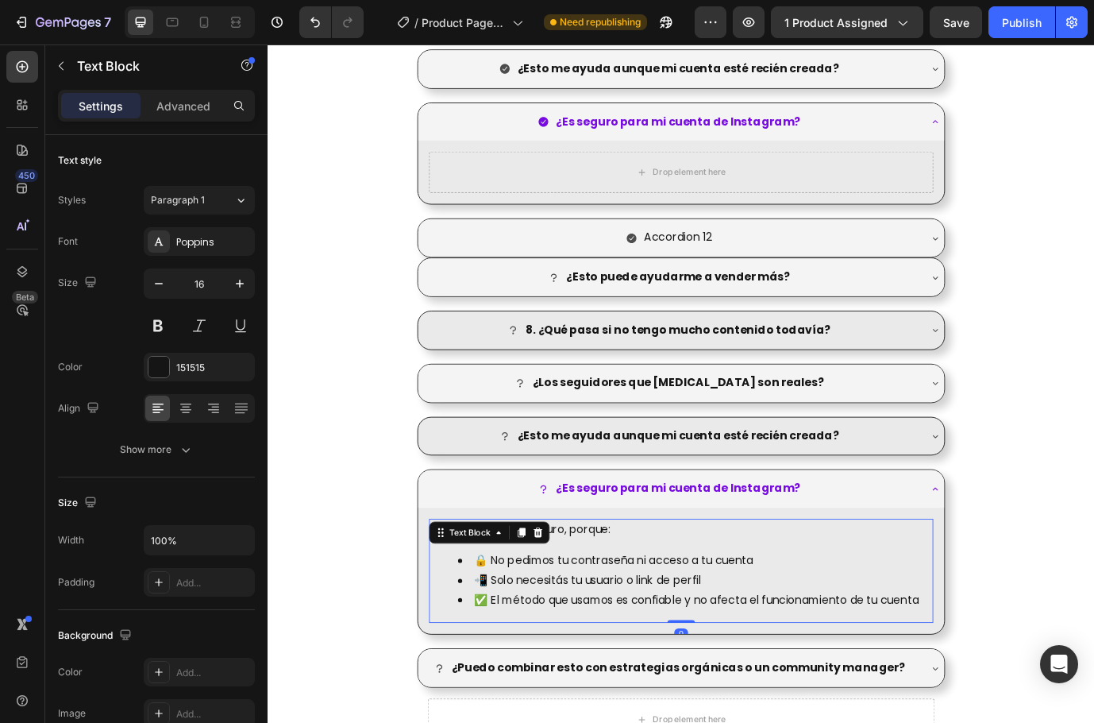
click at [892, 623] on div "👉 Sí, totalmente seguro, porque: 🔒 No pedimos tu contraseña ni acceso a tu cuen…" at bounding box center [743, 651] width 581 height 120
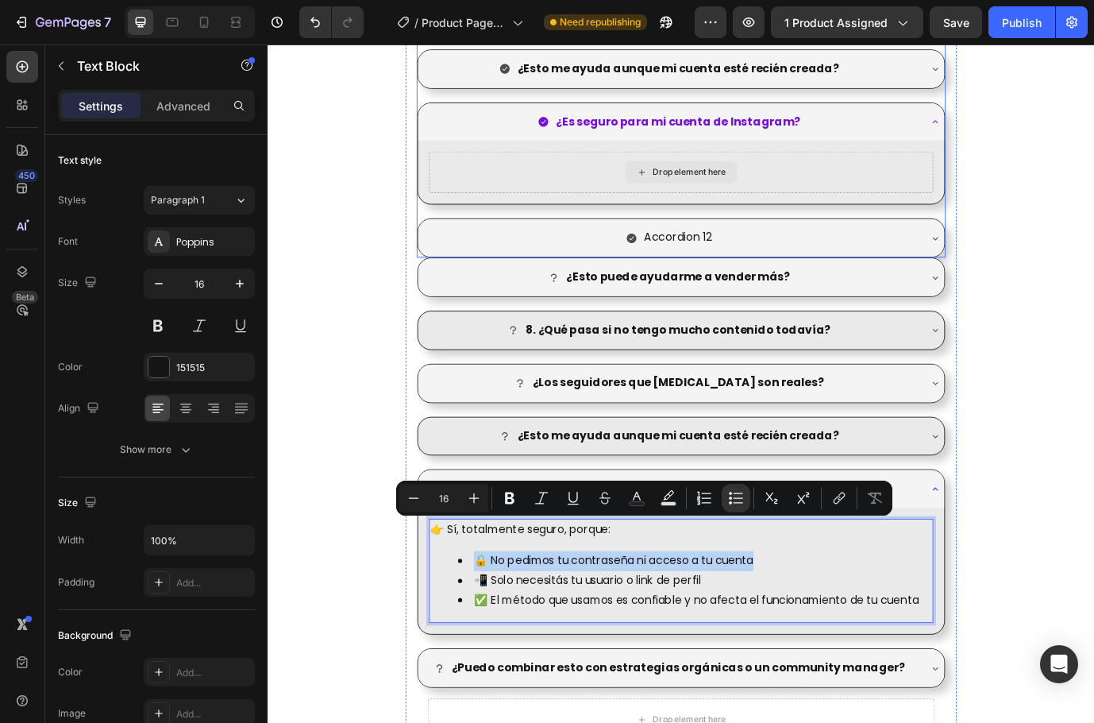
drag, startPoint x: 923, startPoint y: 636, endPoint x: 789, endPoint y: 203, distance: 453.7
click at [874, 616] on div "👉 Sí, totalmente seguro, porque: 🔒 No pedimos tu contraseña ni acceso a tu cuen…" at bounding box center [743, 651] width 581 height 120
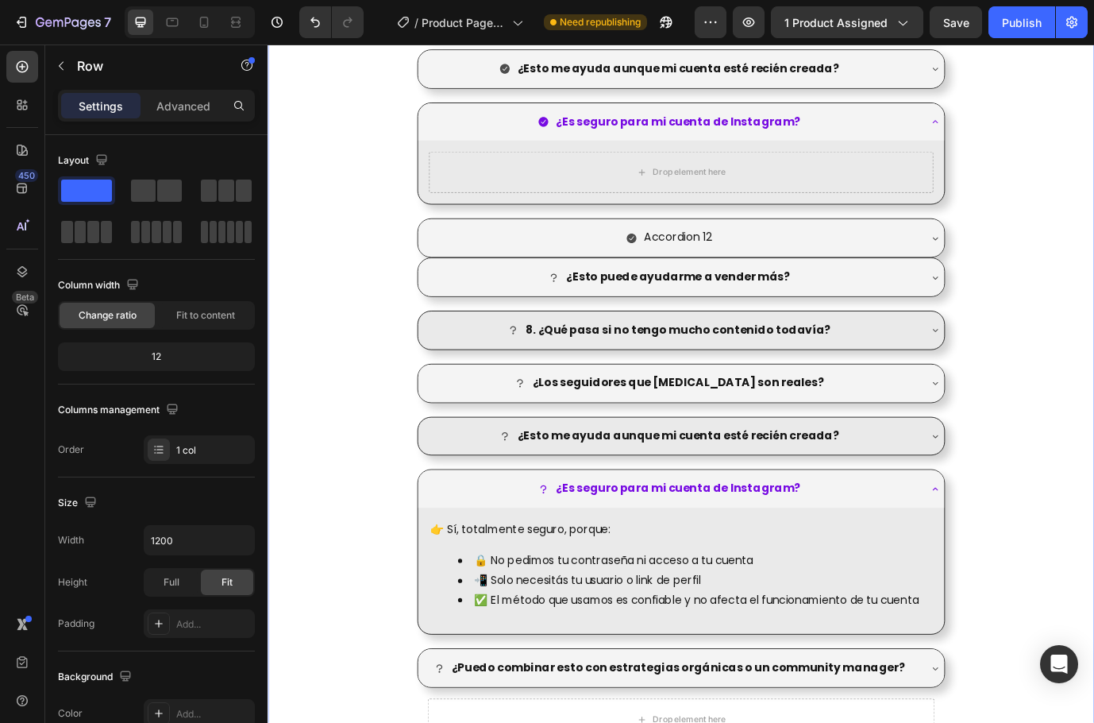
click at [1089, 612] on div "¿Qué beneficios me da tener más seguidores si recién empiezo? ¿No es mejor inve…" at bounding box center [744, 180] width 953 height 1383
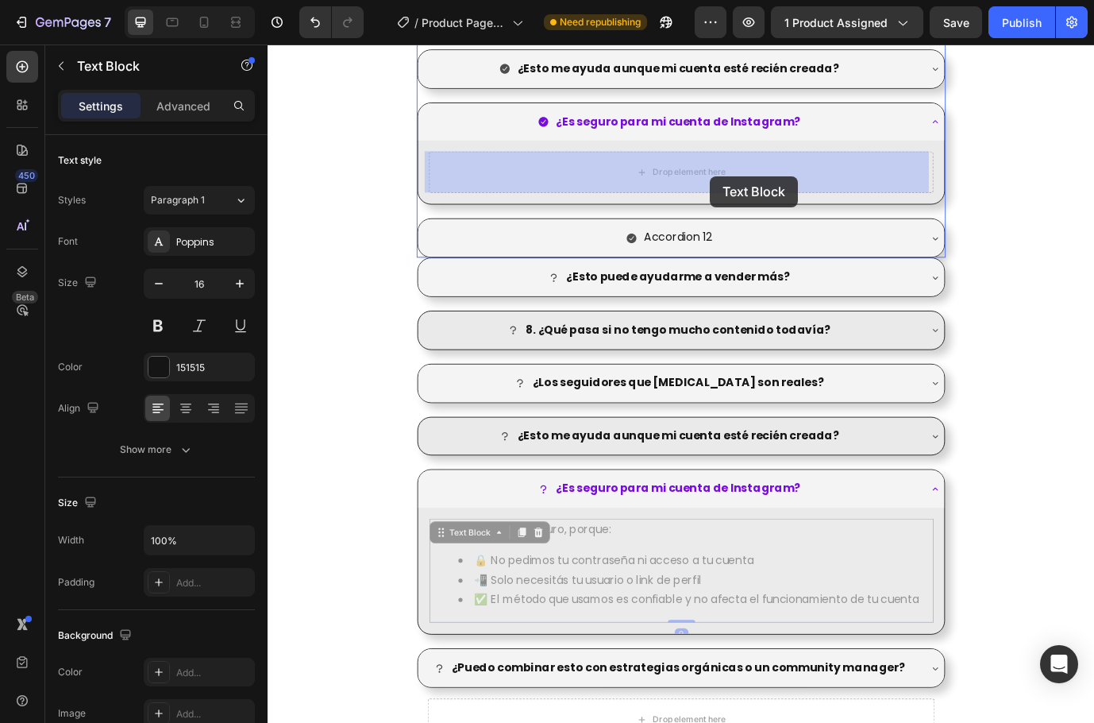
drag, startPoint x: 889, startPoint y: 605, endPoint x: 778, endPoint y: 196, distance: 423.9
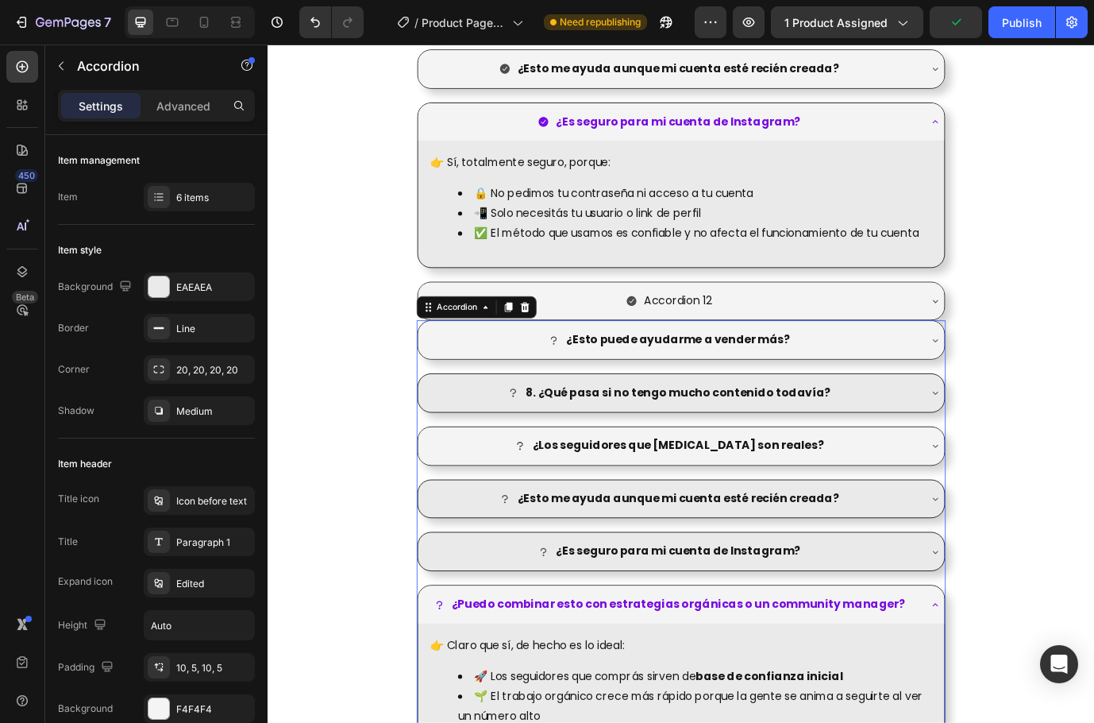
scroll to position [2789, 0]
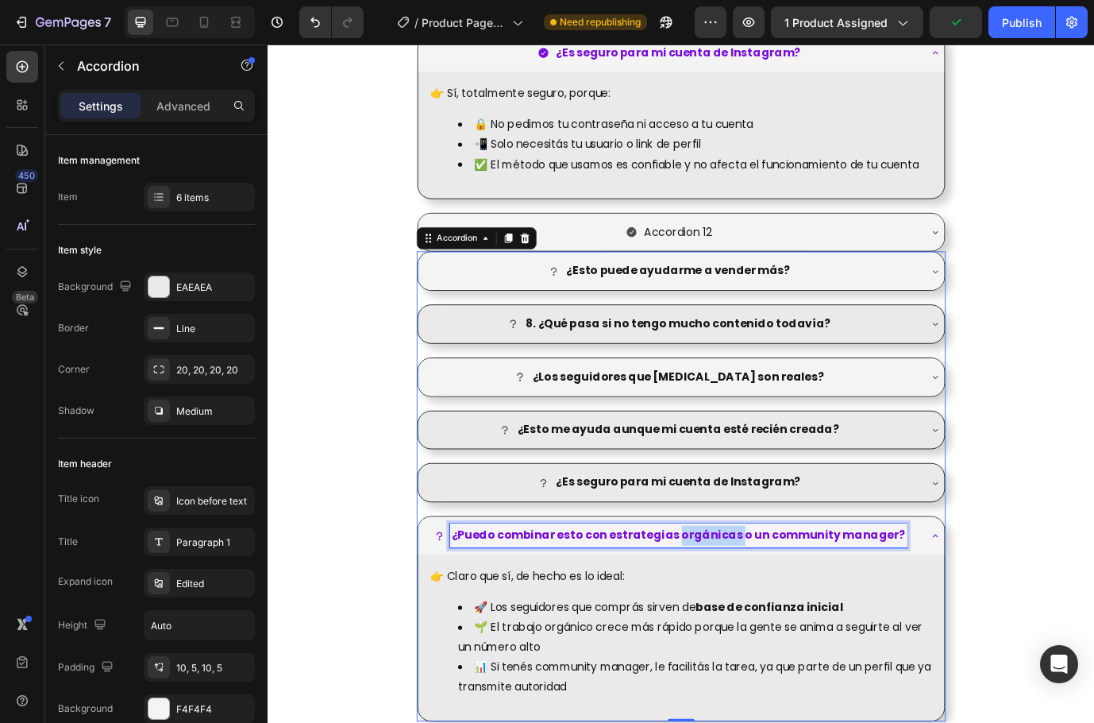
click at [794, 612] on strong "¿Puedo combinar esto con estrategias orgánicas o un community manager?" at bounding box center [741, 609] width 523 height 18
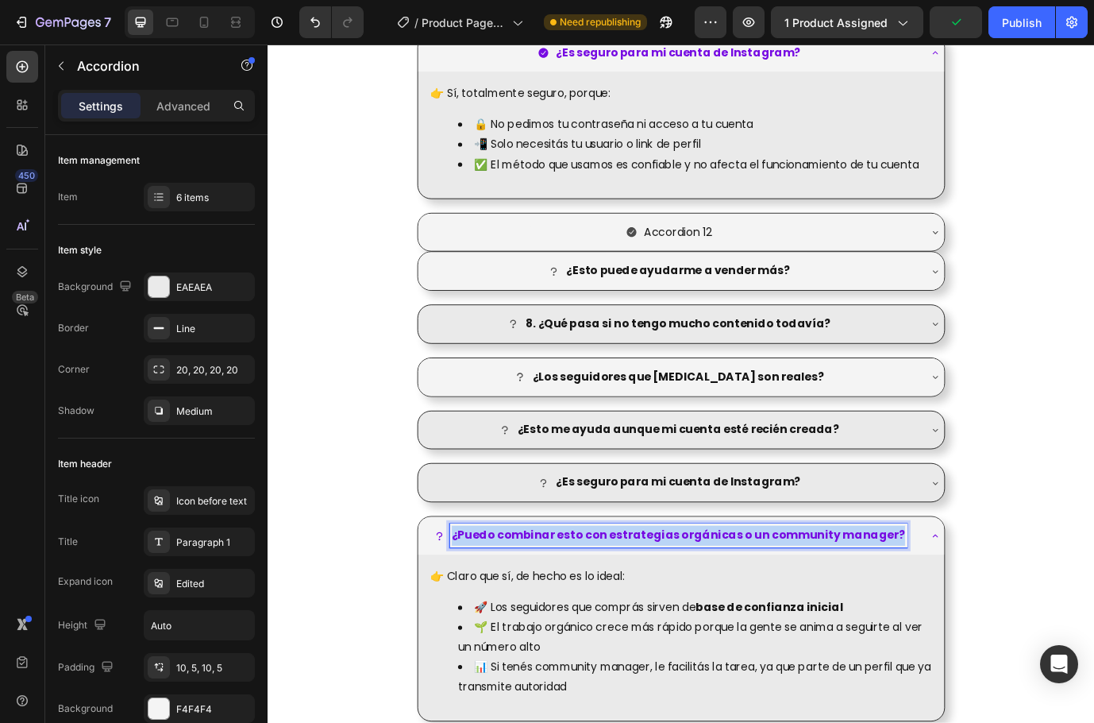
click at [794, 612] on strong "¿Puedo combinar esto con estrategias orgánicas o un community manager?" at bounding box center [741, 609] width 523 height 18
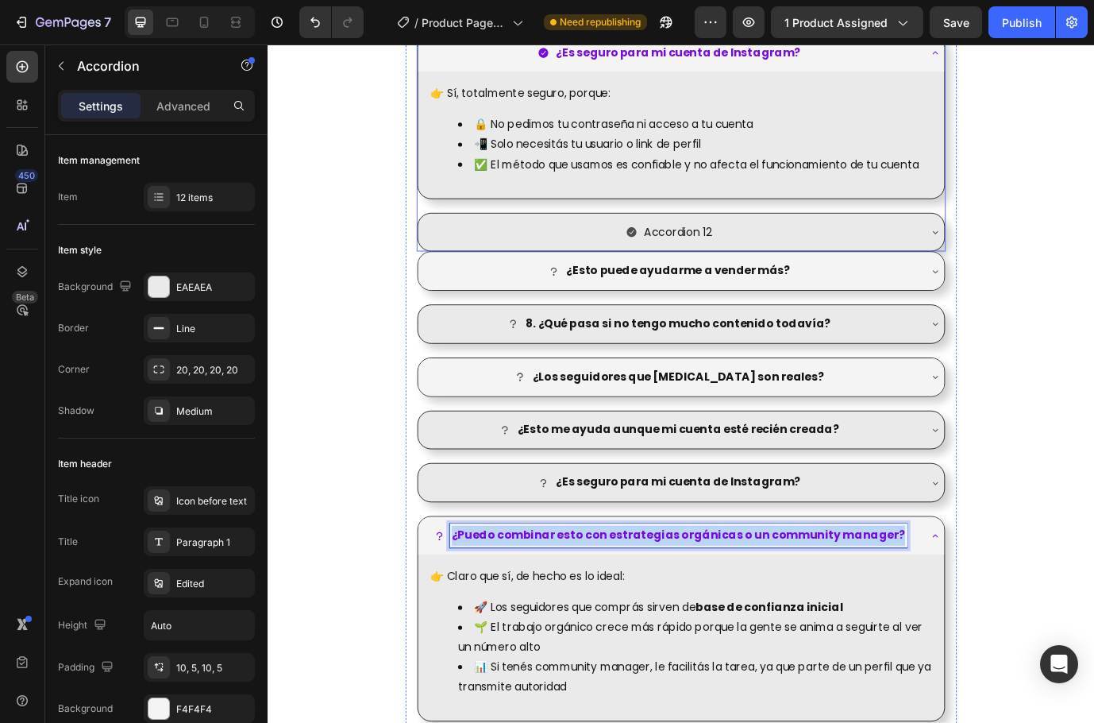
click at [771, 264] on p "Accordion 12" at bounding box center [740, 260] width 79 height 23
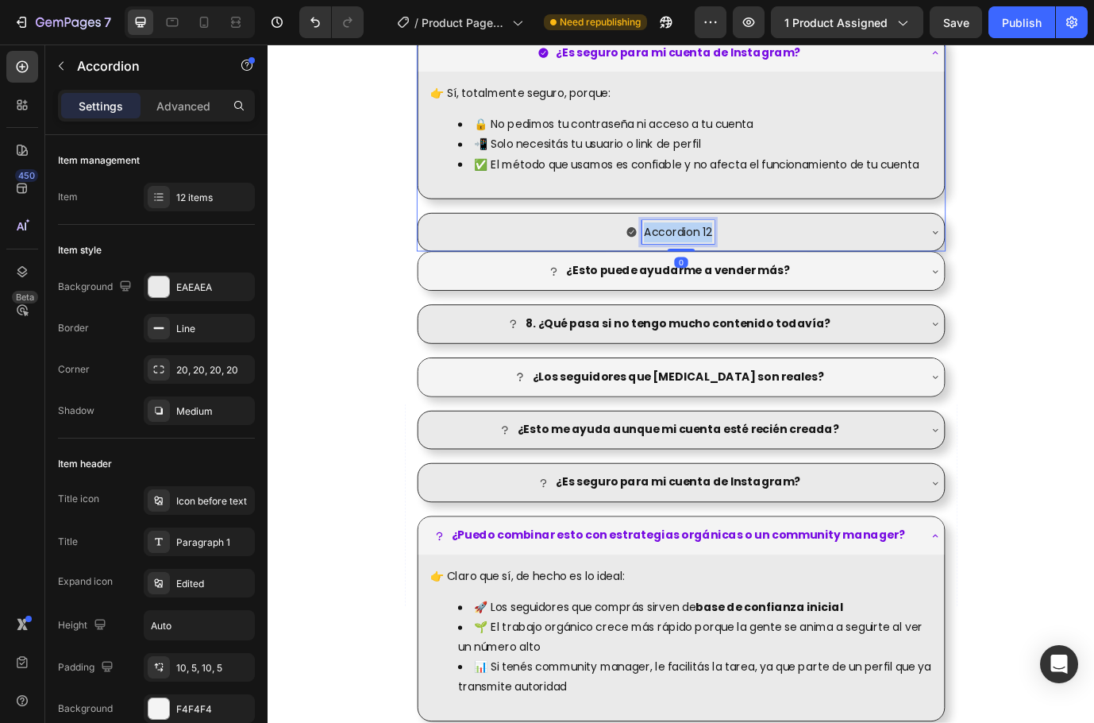
click at [771, 264] on p "Accordion 12" at bounding box center [740, 260] width 79 height 23
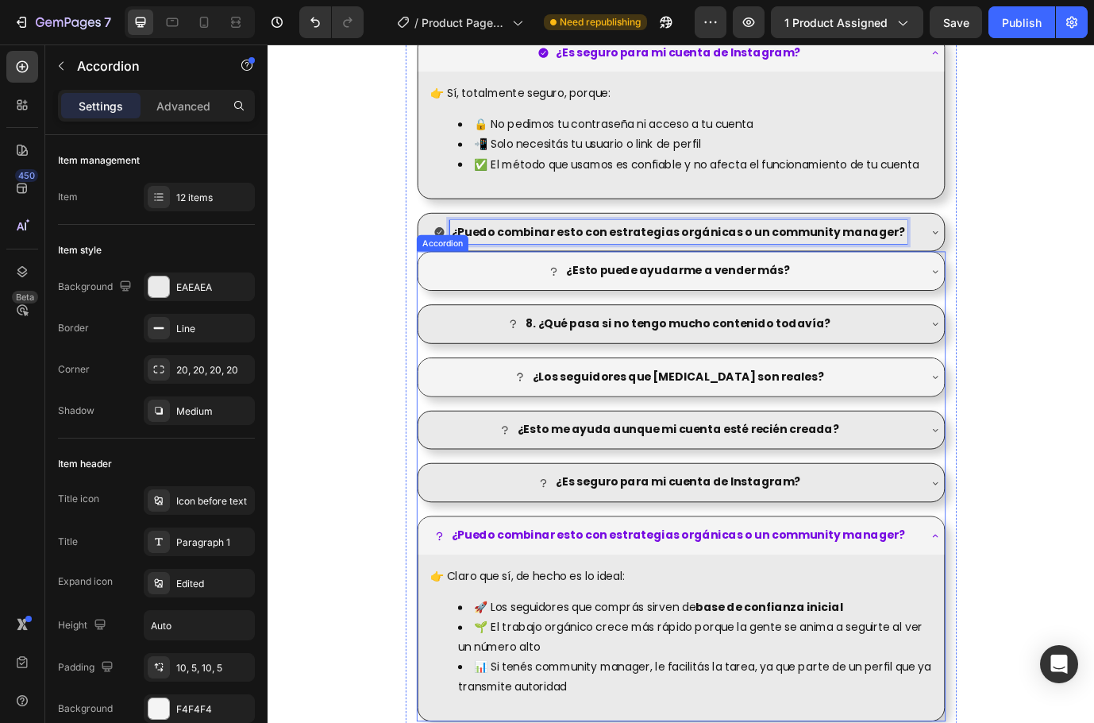
click at [810, 712] on li "🌱 El trabajo orgánico crece más rápido porque la gente se anima a seguirte al v…" at bounding box center [760, 728] width 546 height 46
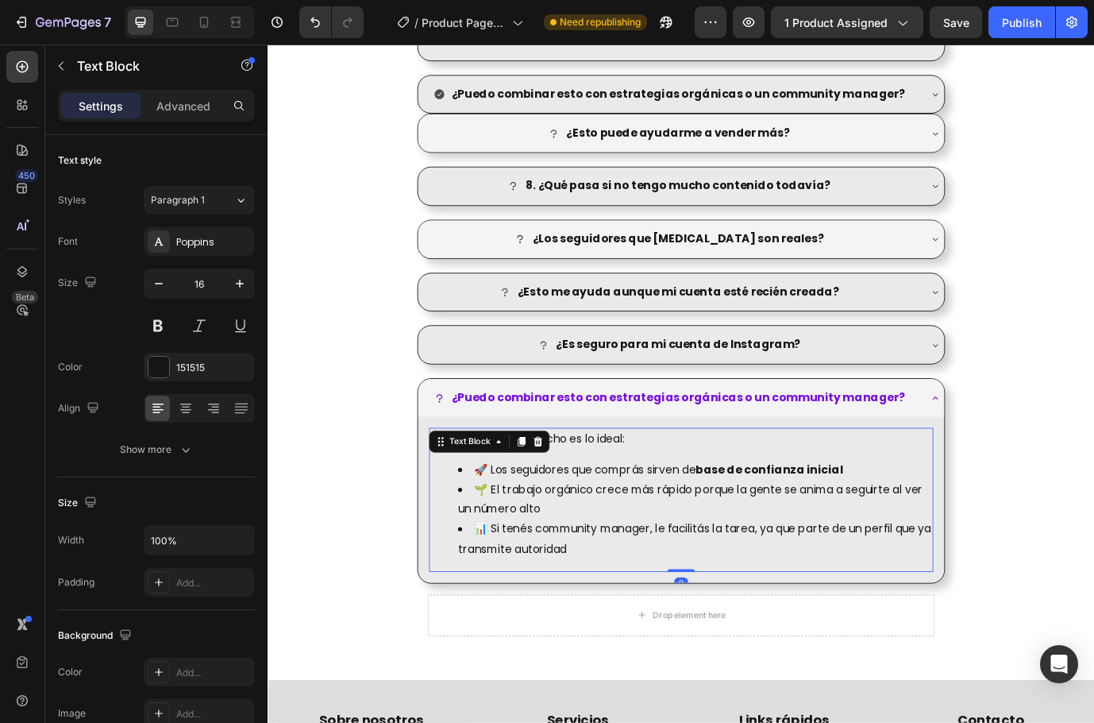
scroll to position [2869, 0]
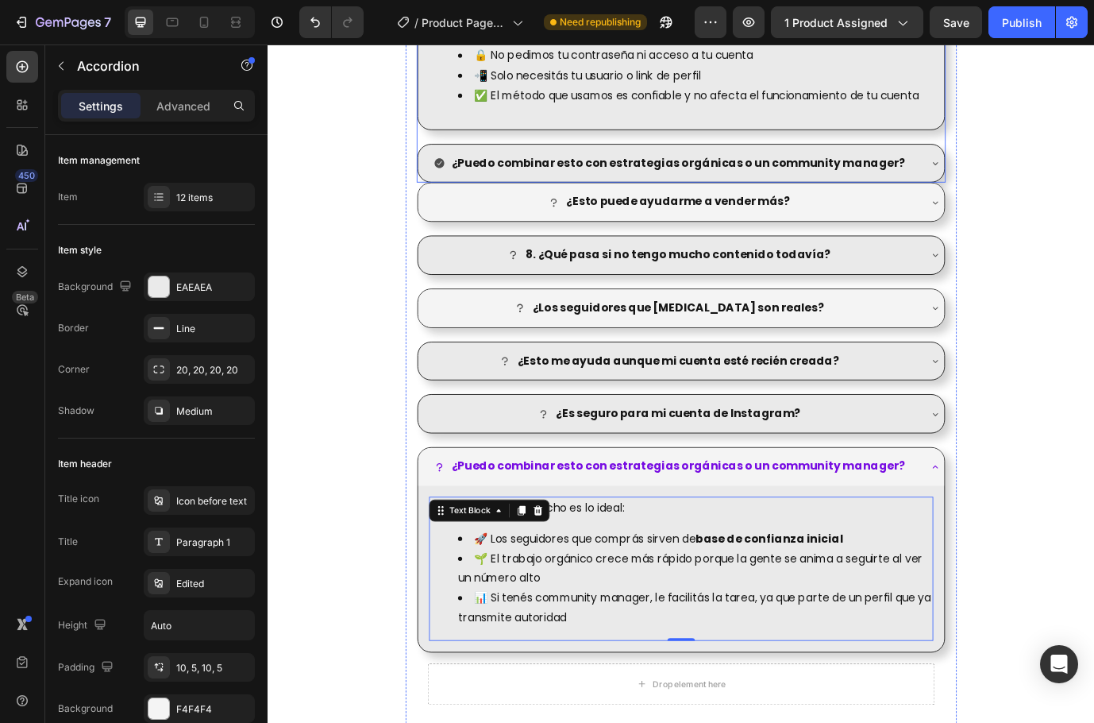
click at [1021, 185] on div "¿Puedo combinar esto con estrategias orgánicas o un community manager?" at bounding box center [744, 182] width 607 height 44
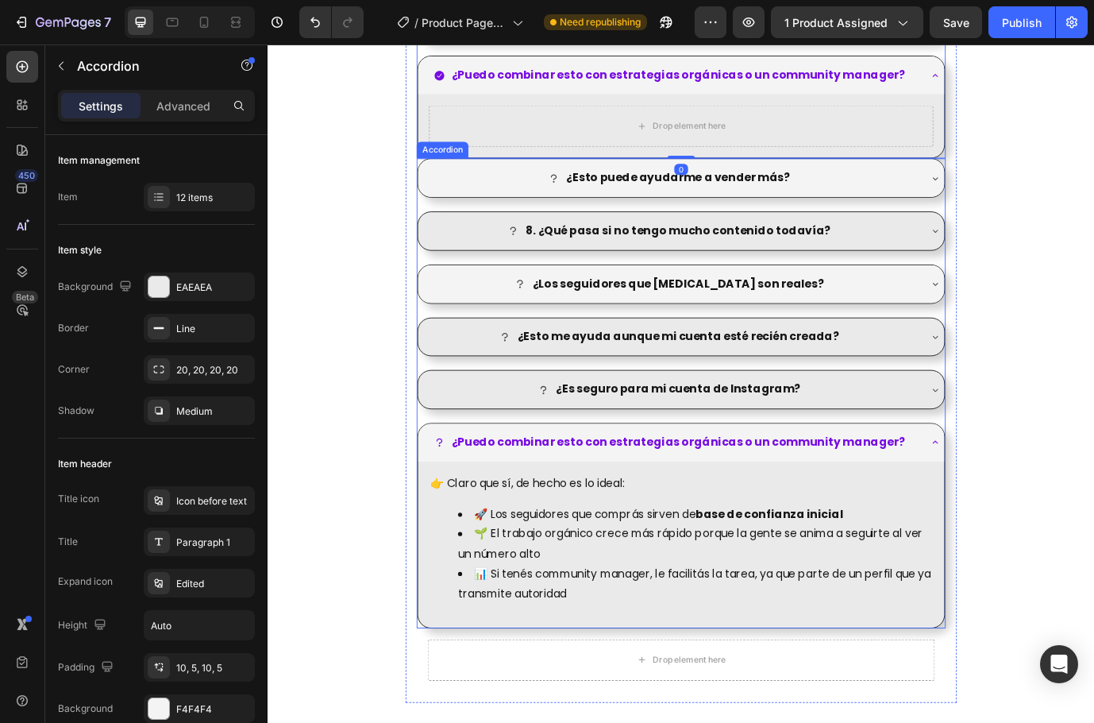
scroll to position [2823, 0]
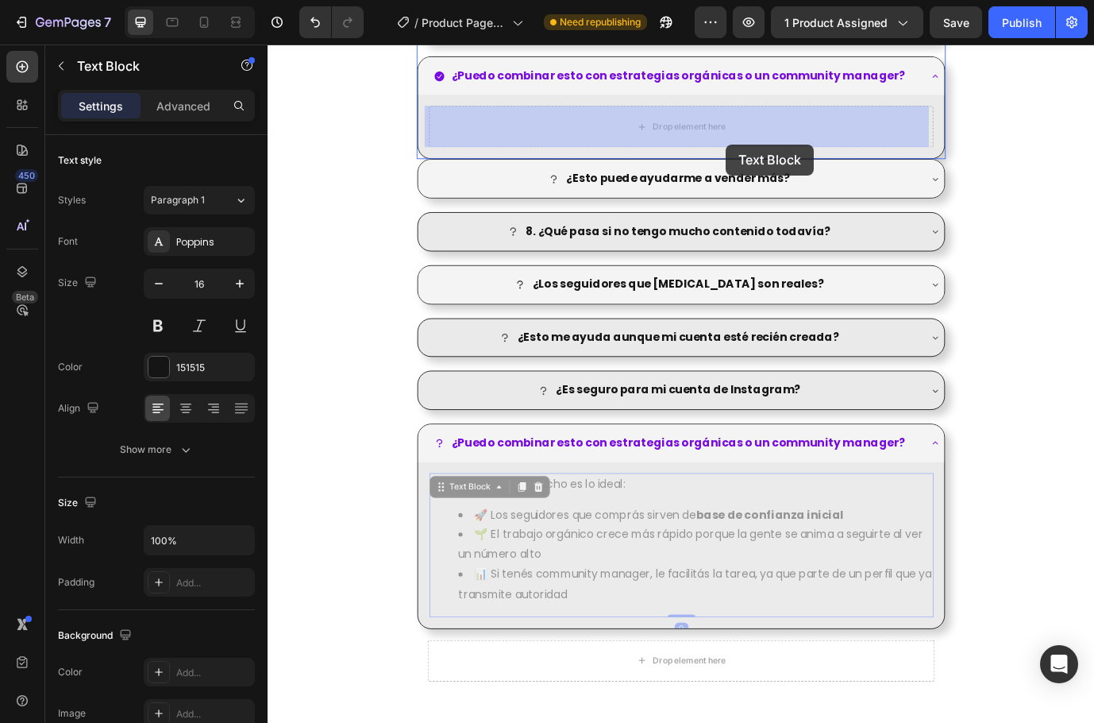
drag, startPoint x: 820, startPoint y: 558, endPoint x: 796, endPoint y: 160, distance: 399.4
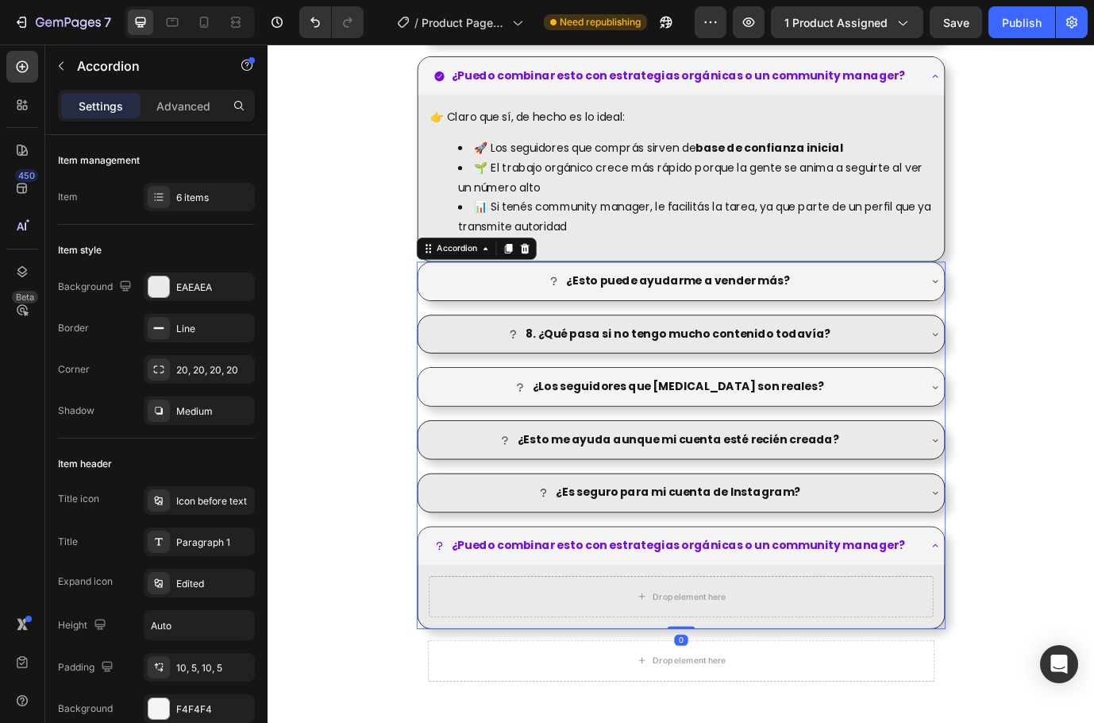
click at [1025, 345] on div "¿Esto puede ayudarme a vender más? 8. ¿Qué pasa si no tengo mucho contenido tod…" at bounding box center [744, 506] width 610 height 423
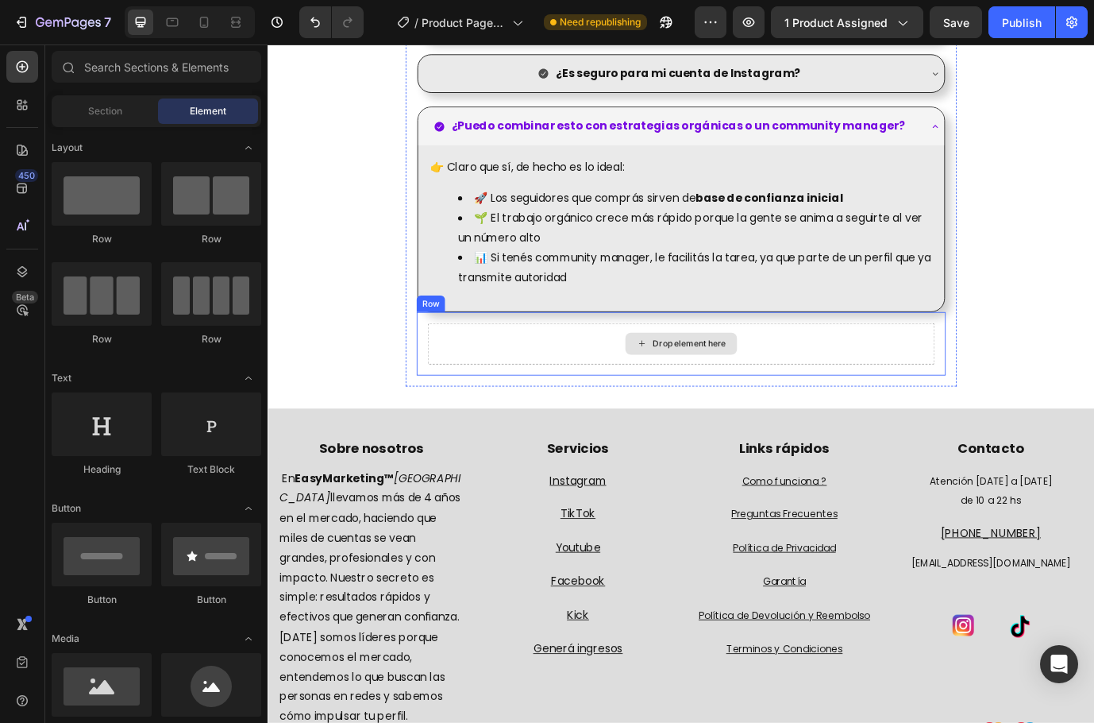
scroll to position [2506, 0]
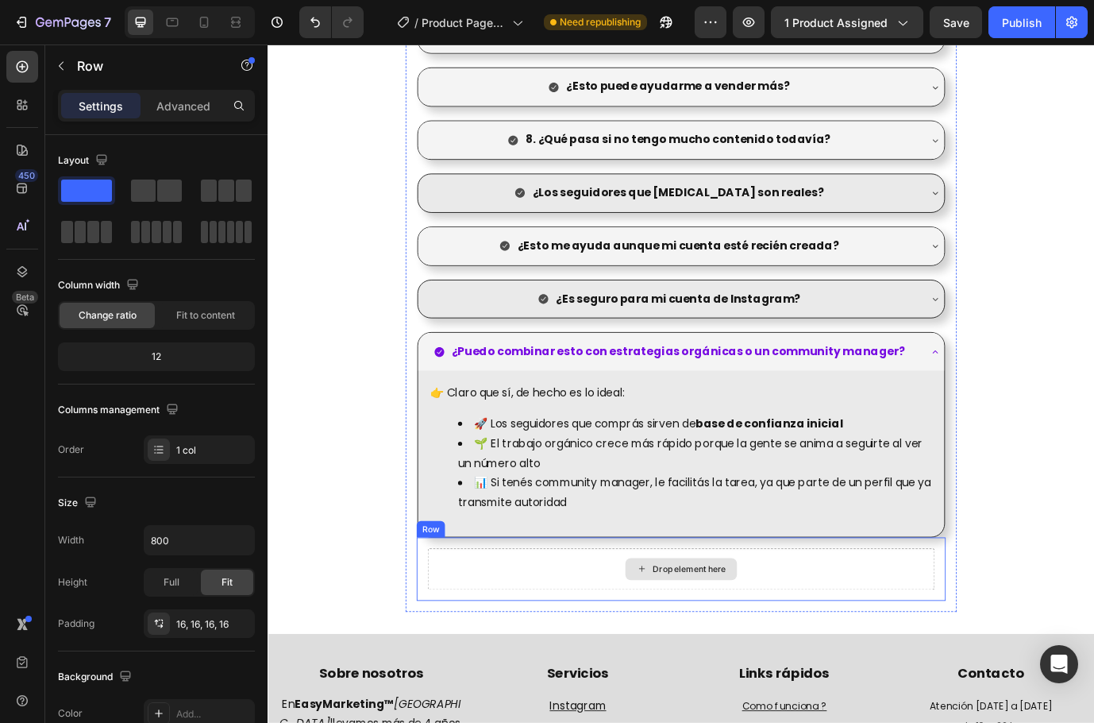
click at [924, 648] on div "Drop element here" at bounding box center [744, 649] width 585 height 48
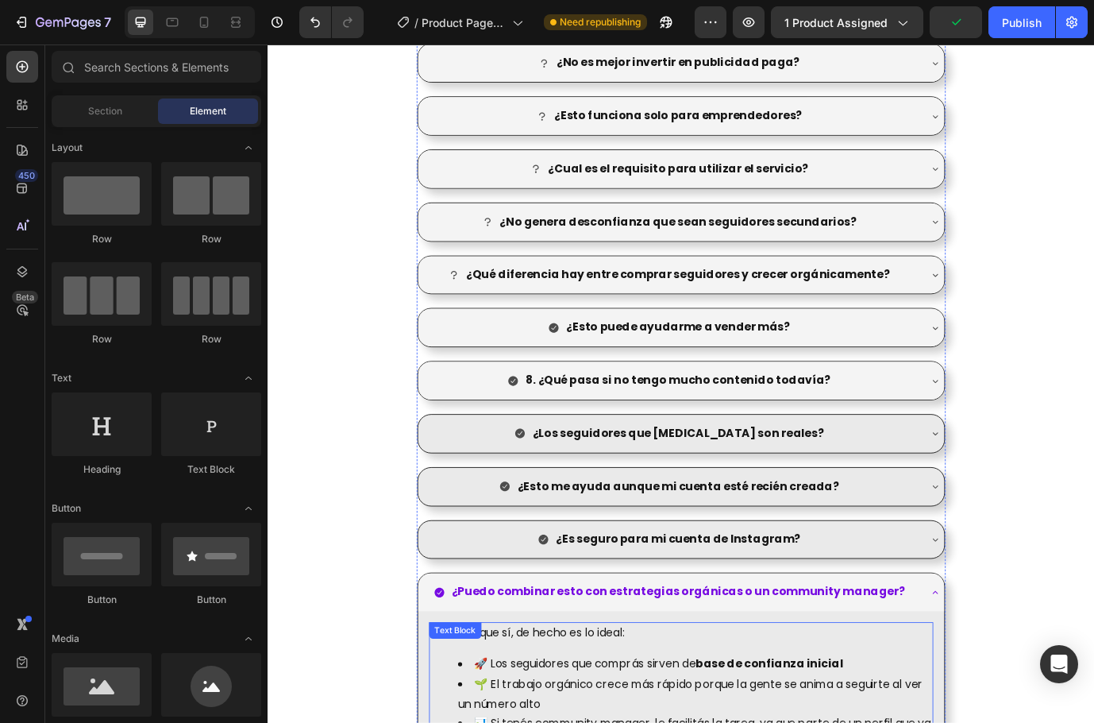
scroll to position [2267, 0]
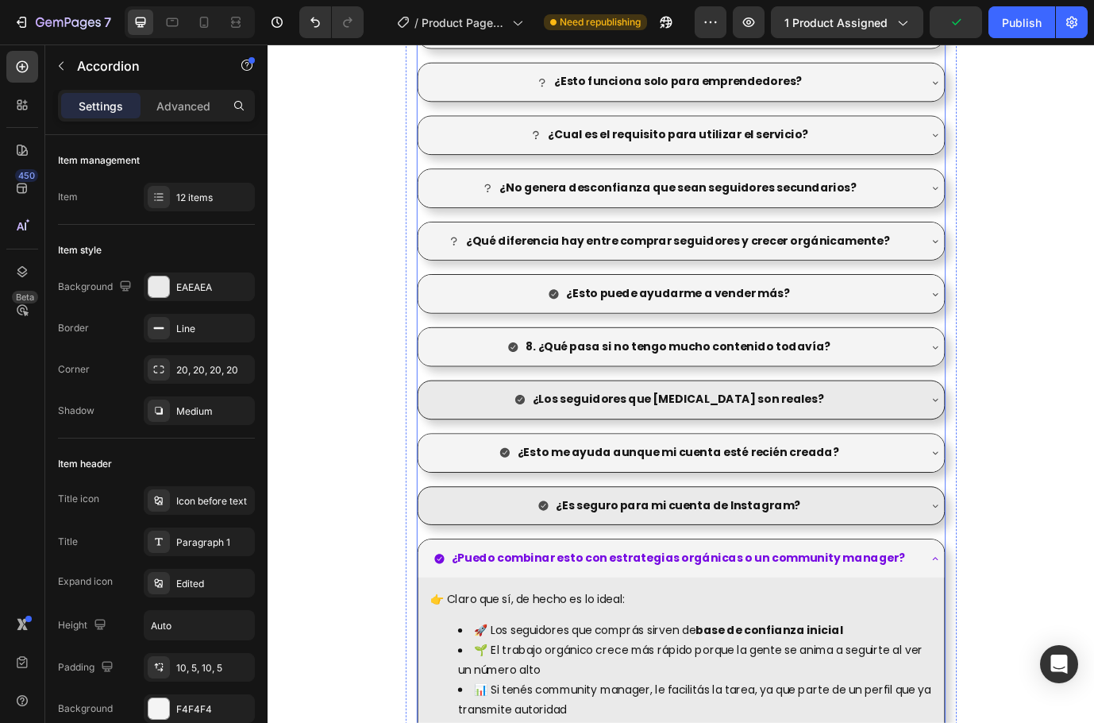
click at [1003, 630] on div "¿Puedo combinar esto con estrategias orgánicas o un community manager?" at bounding box center [731, 637] width 573 height 28
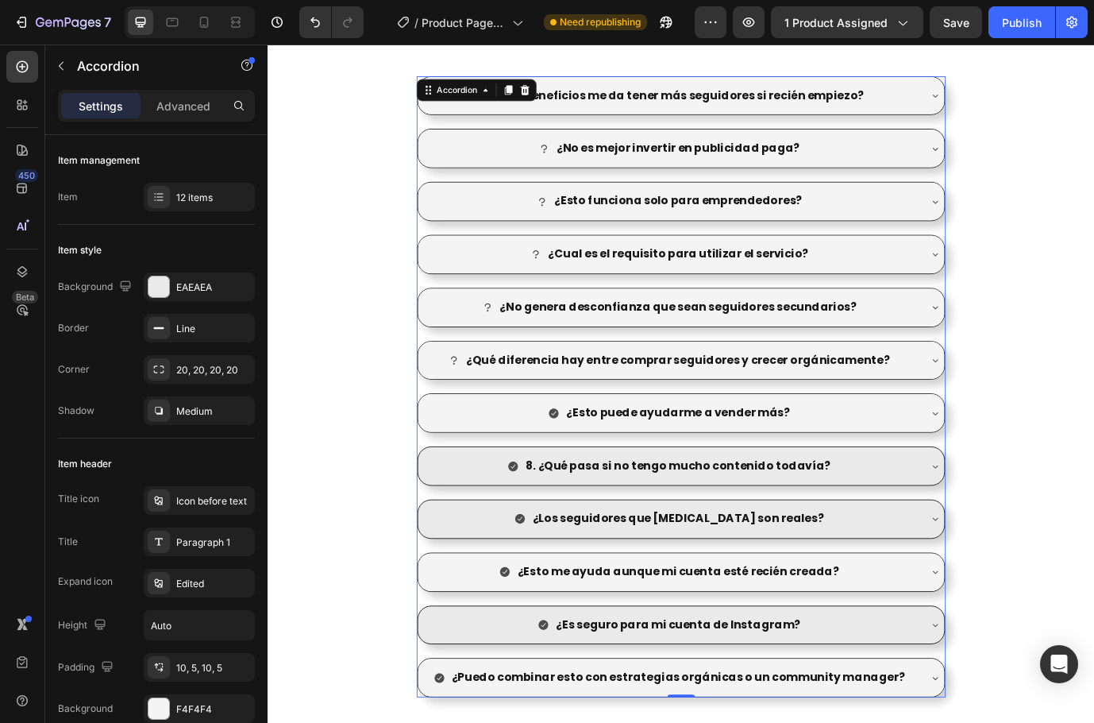
scroll to position [1632, 0]
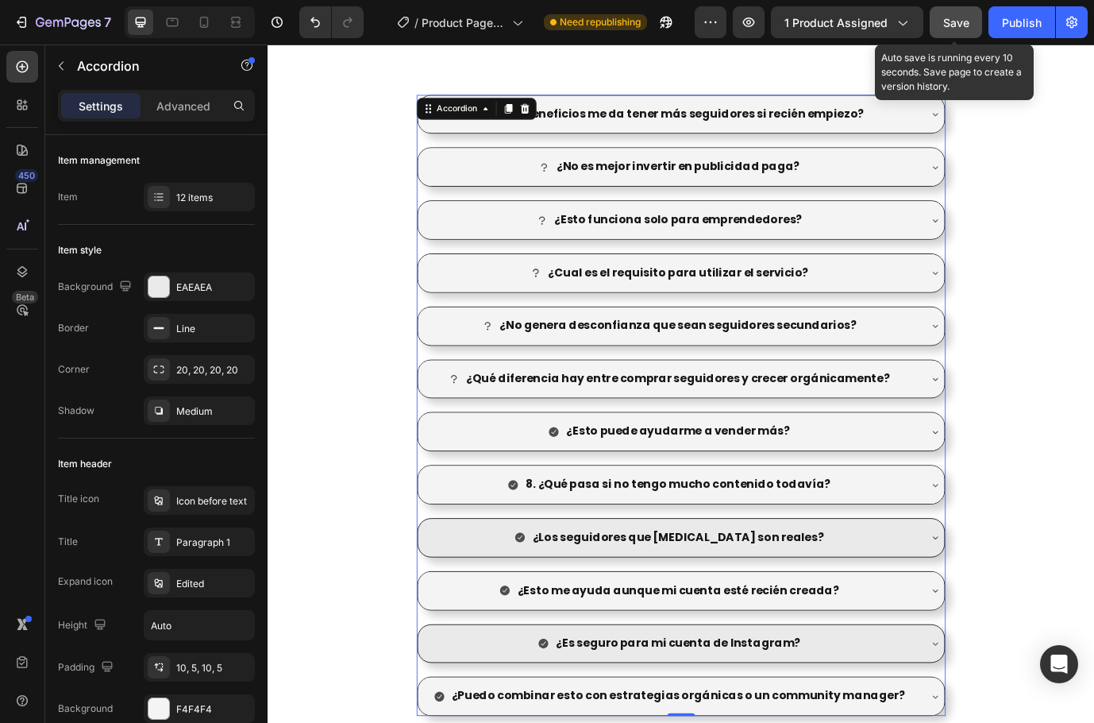
click at [957, 31] on button "Save" at bounding box center [956, 22] width 52 height 32
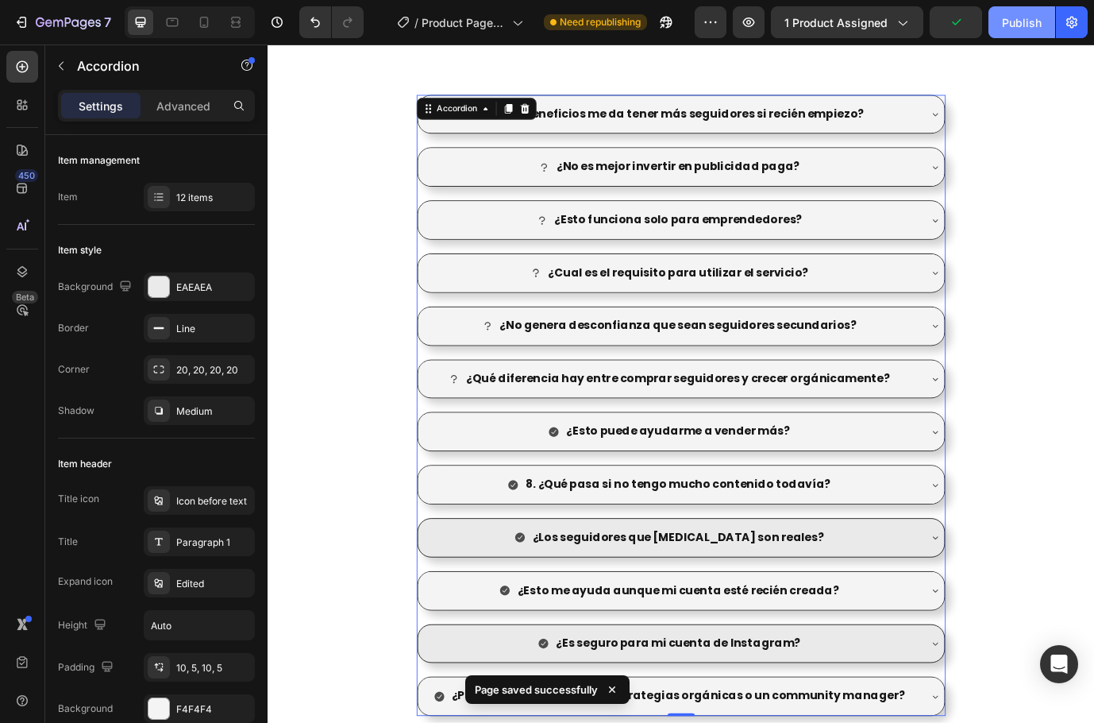
click at [1009, 28] on div "Publish" at bounding box center [1022, 22] width 40 height 17
click at [206, 21] on icon at bounding box center [204, 22] width 16 height 16
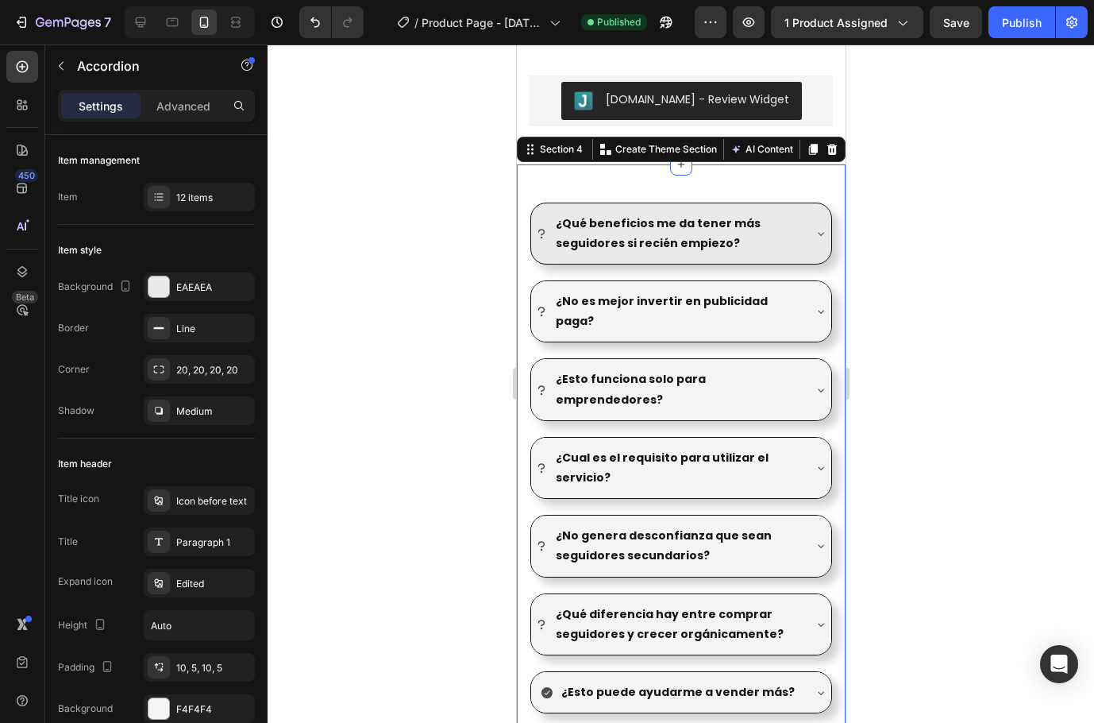
click at [788, 178] on div "¿Qué beneficios me da tener más seguidores si recién empiezo? ¿No es mejor inve…" at bounding box center [680, 653] width 329 height 978
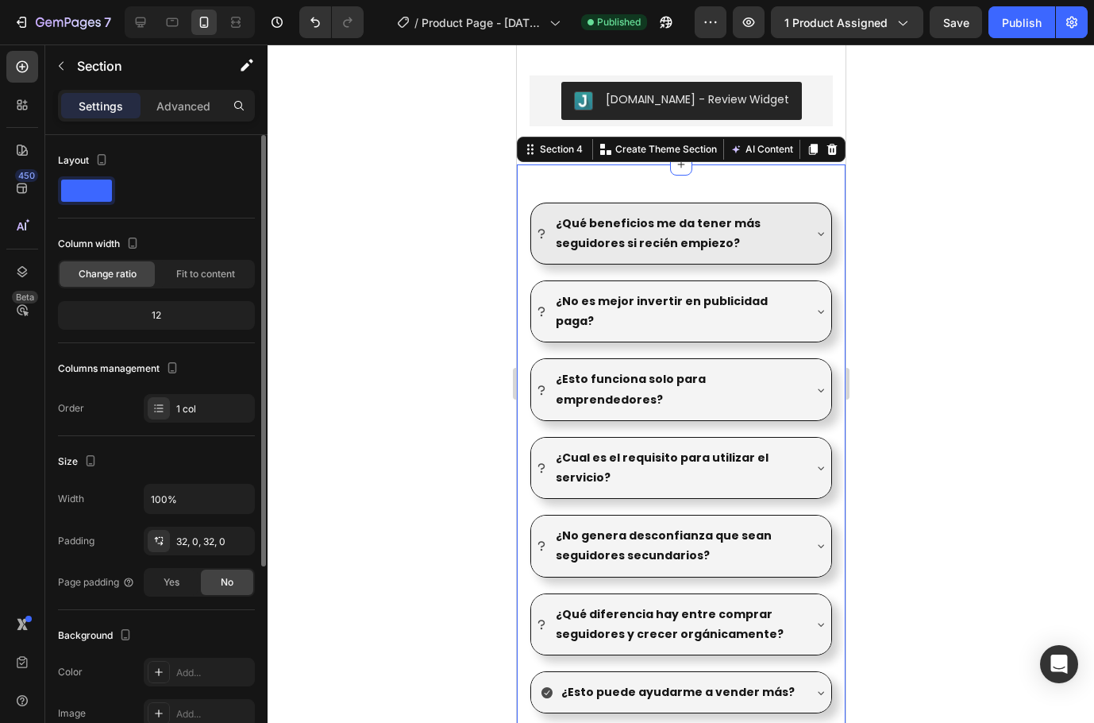
scroll to position [295, 0]
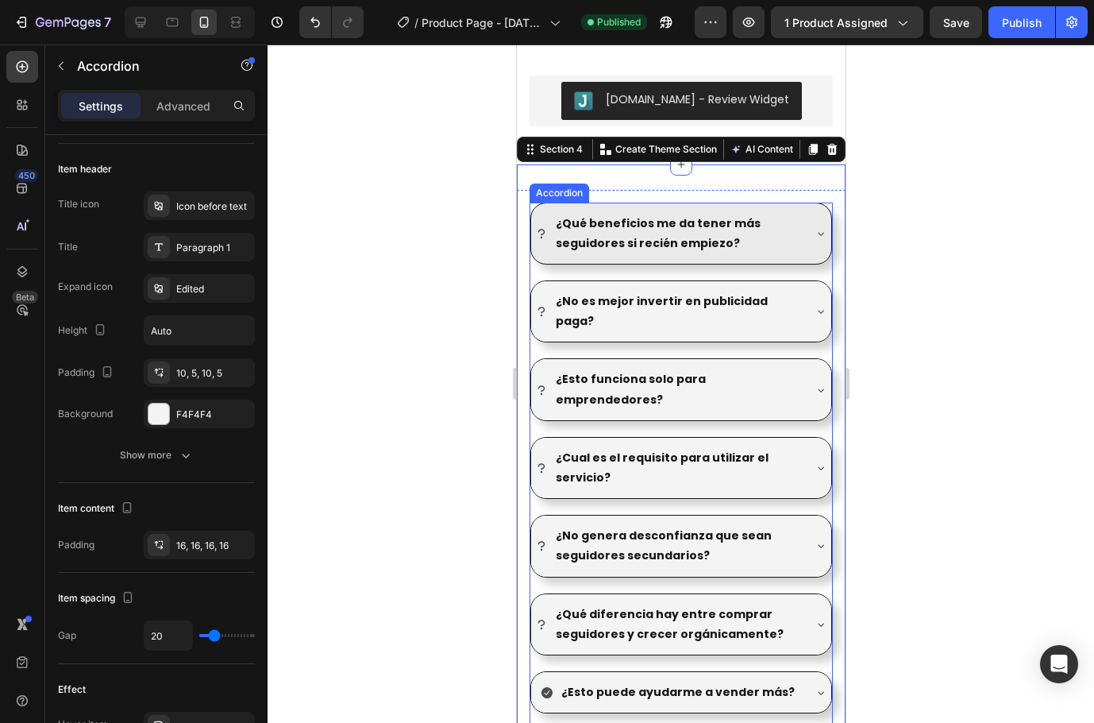
click at [789, 208] on div "¿Qué beneficios me da tener más seguidores si recién empiezo?" at bounding box center [681, 233] width 300 height 60
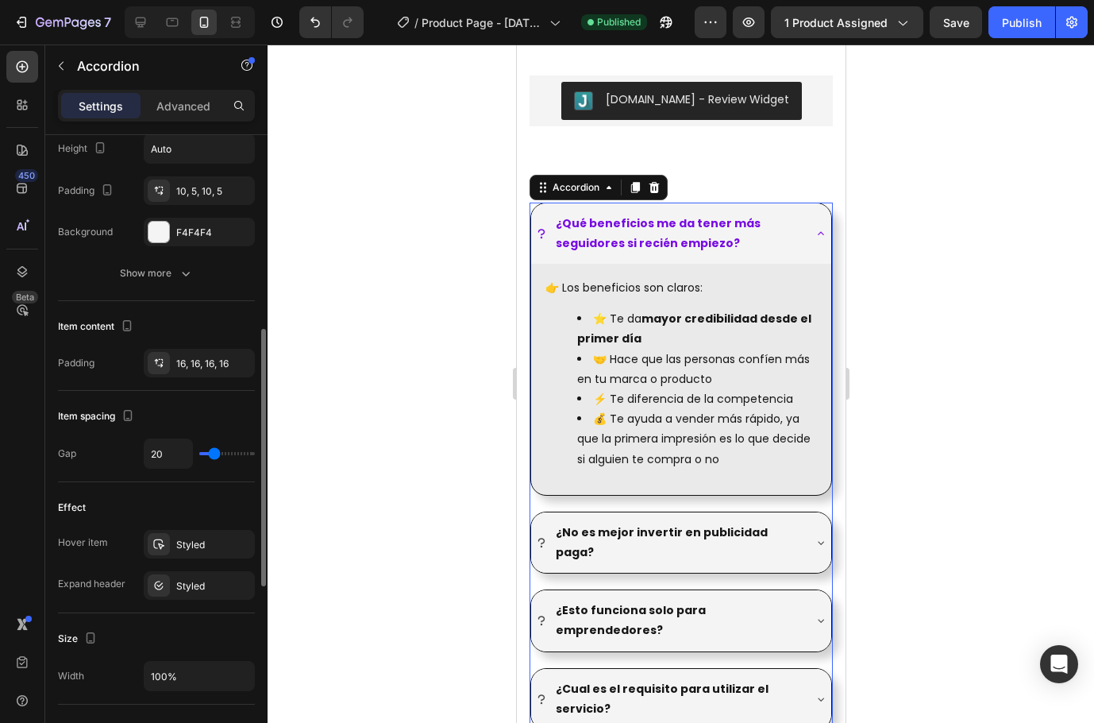
scroll to position [0, 0]
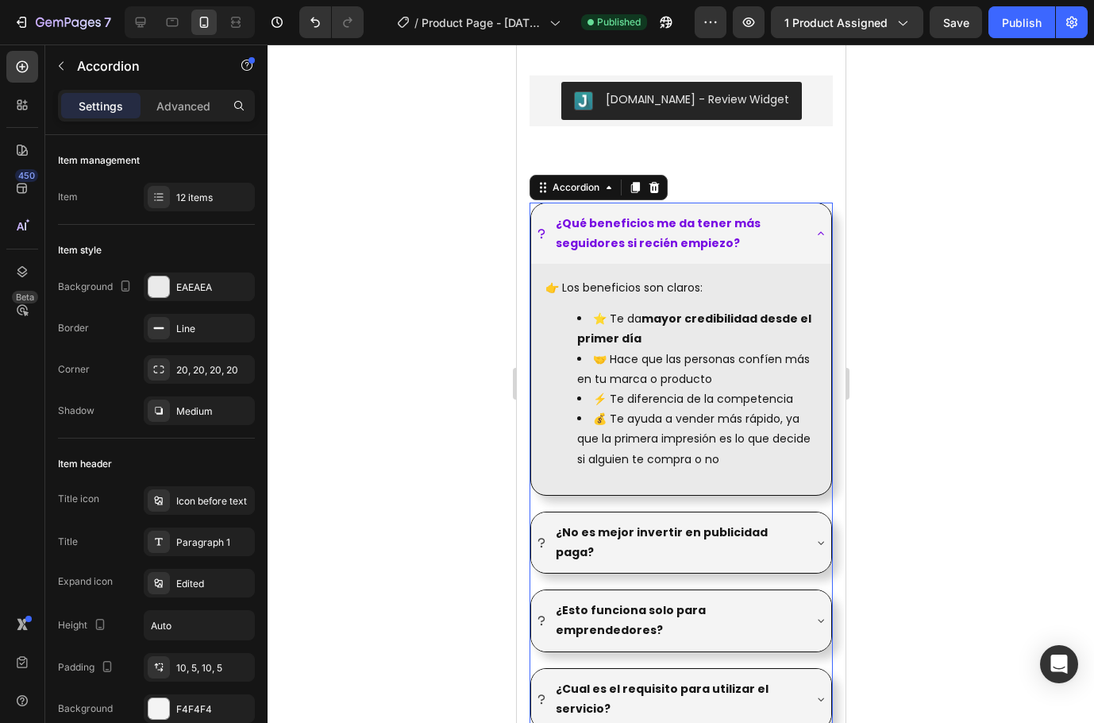
click at [791, 230] on div "¿Qué beneficios me da tener más seguidores si recién empiezo?" at bounding box center [681, 233] width 300 height 60
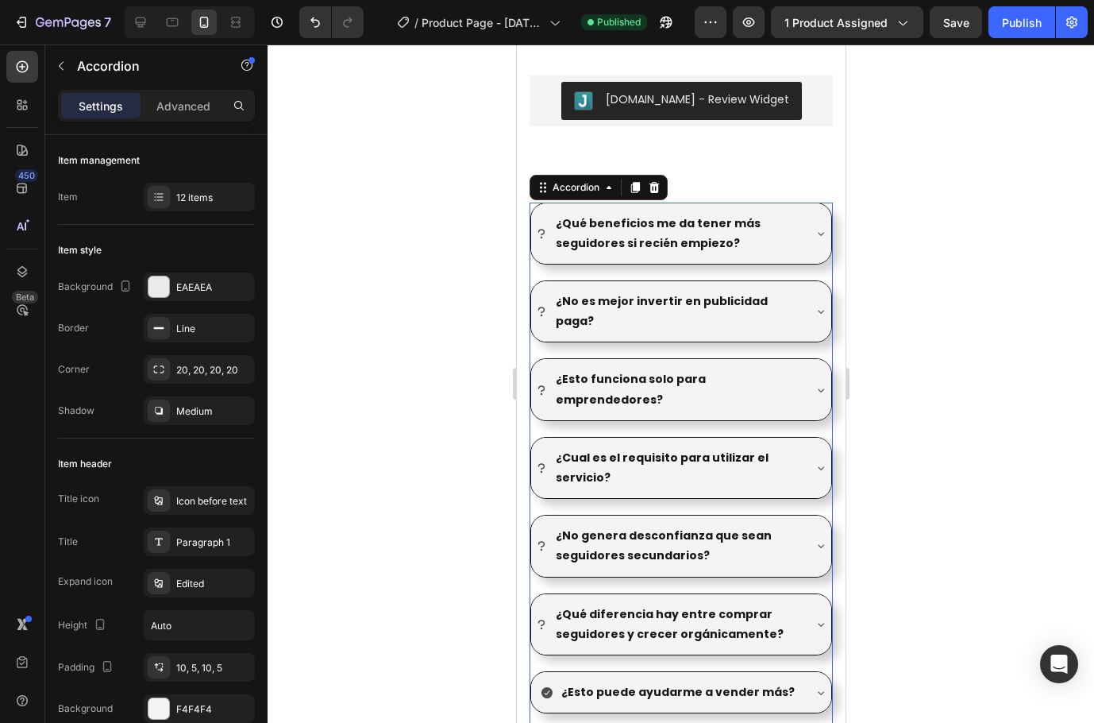
click at [940, 276] on div at bounding box center [681, 383] width 827 height 678
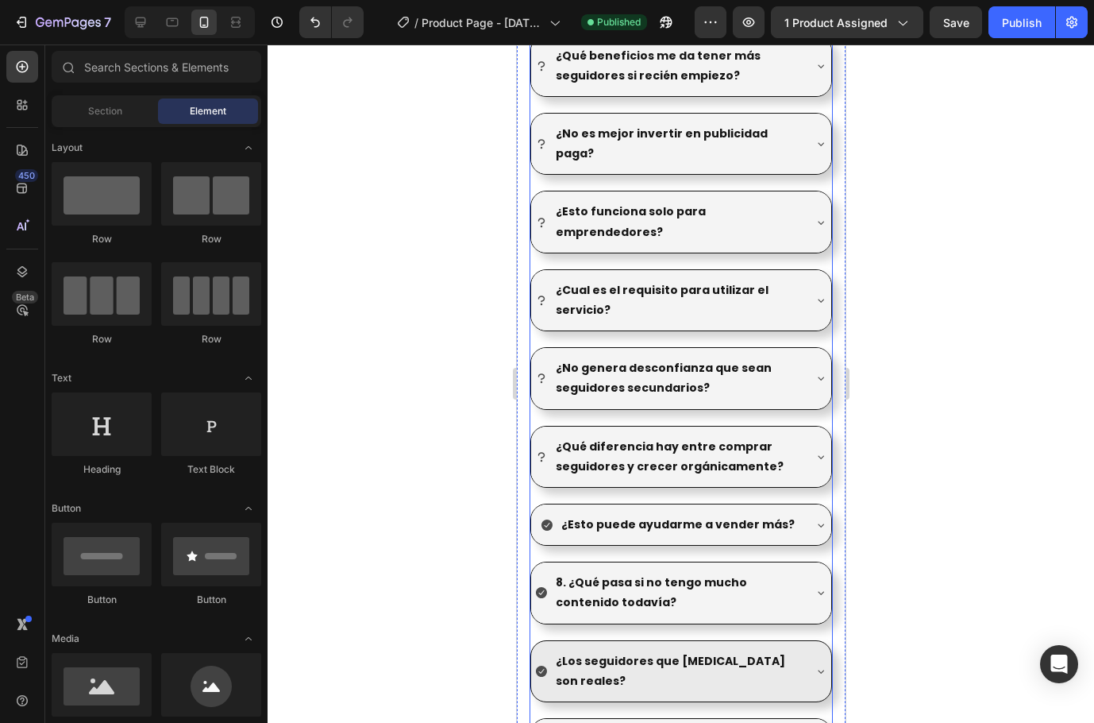
scroll to position [2345, 0]
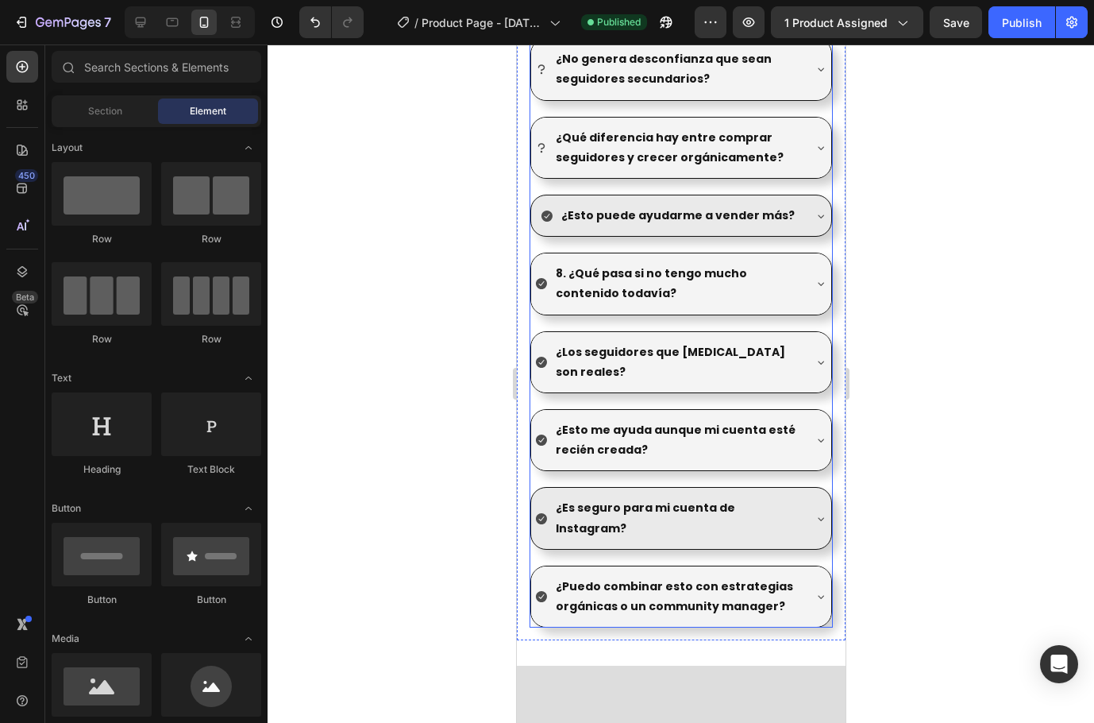
click at [546, 222] on div "¿Esto puede ayudarme a vender más?" at bounding box center [667, 215] width 267 height 25
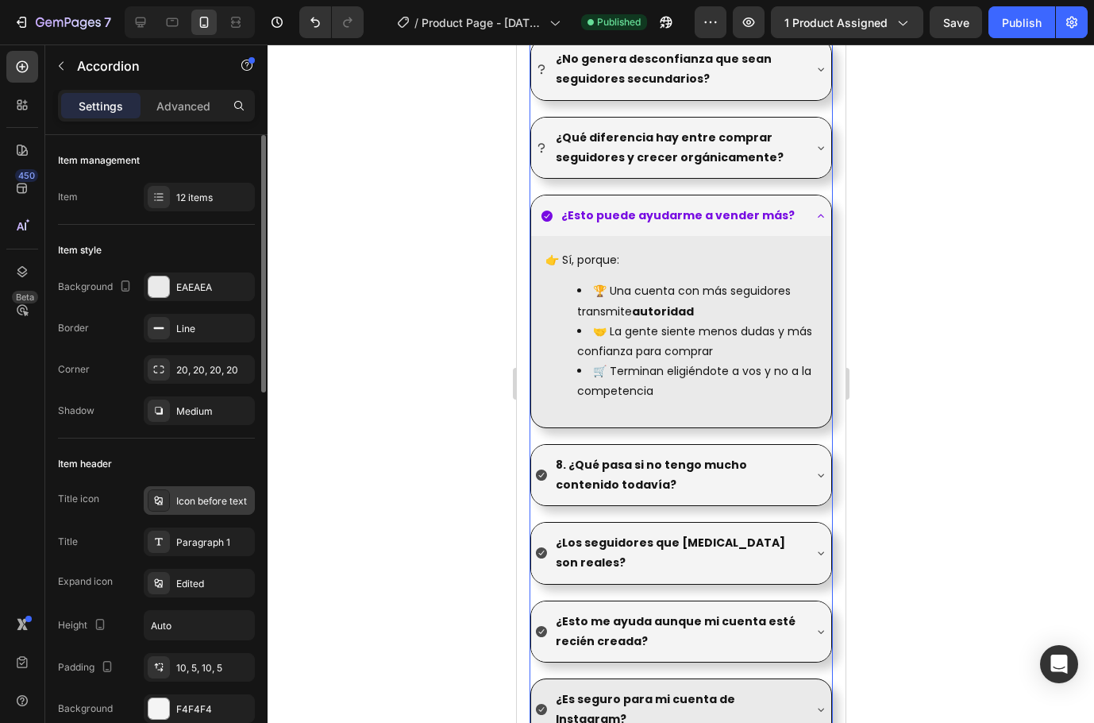
click at [202, 496] on div "Icon before text" at bounding box center [213, 501] width 75 height 14
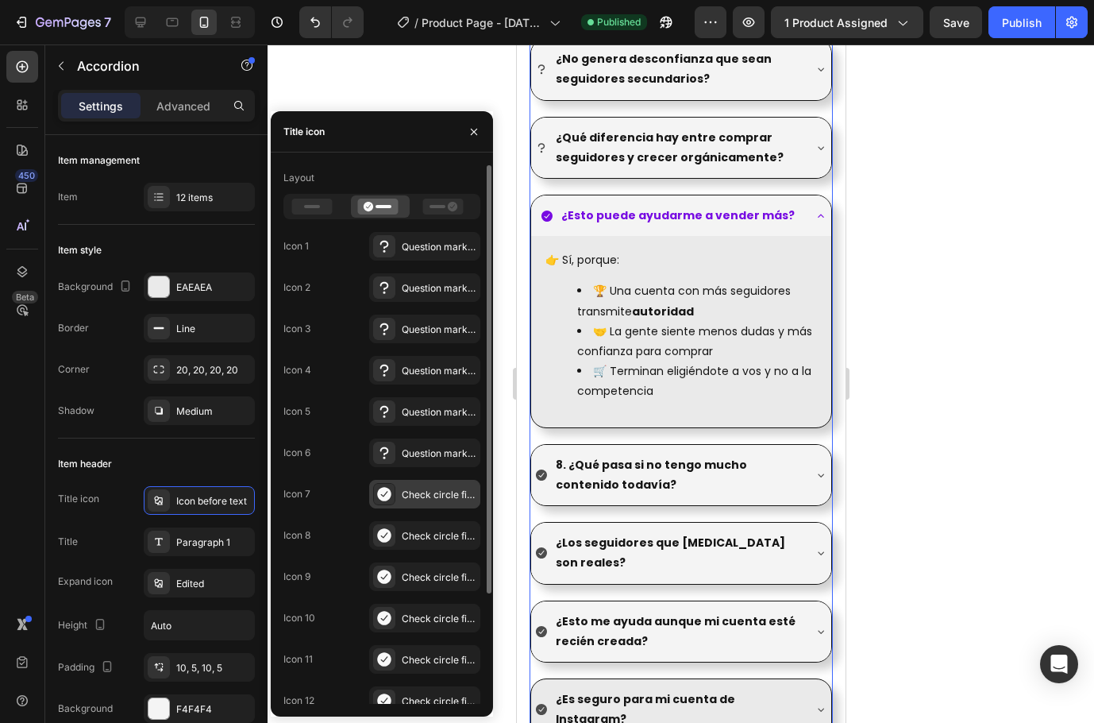
click at [387, 499] on icon at bounding box center [384, 494] width 14 height 14
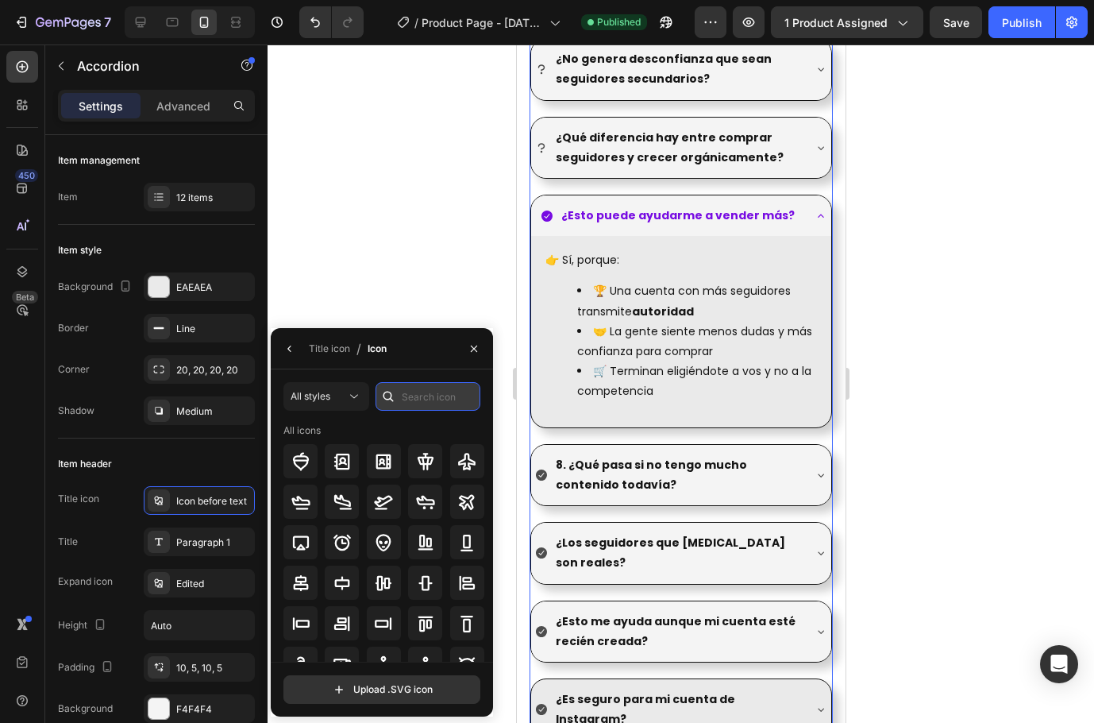
click at [415, 402] on input "text" at bounding box center [428, 396] width 105 height 29
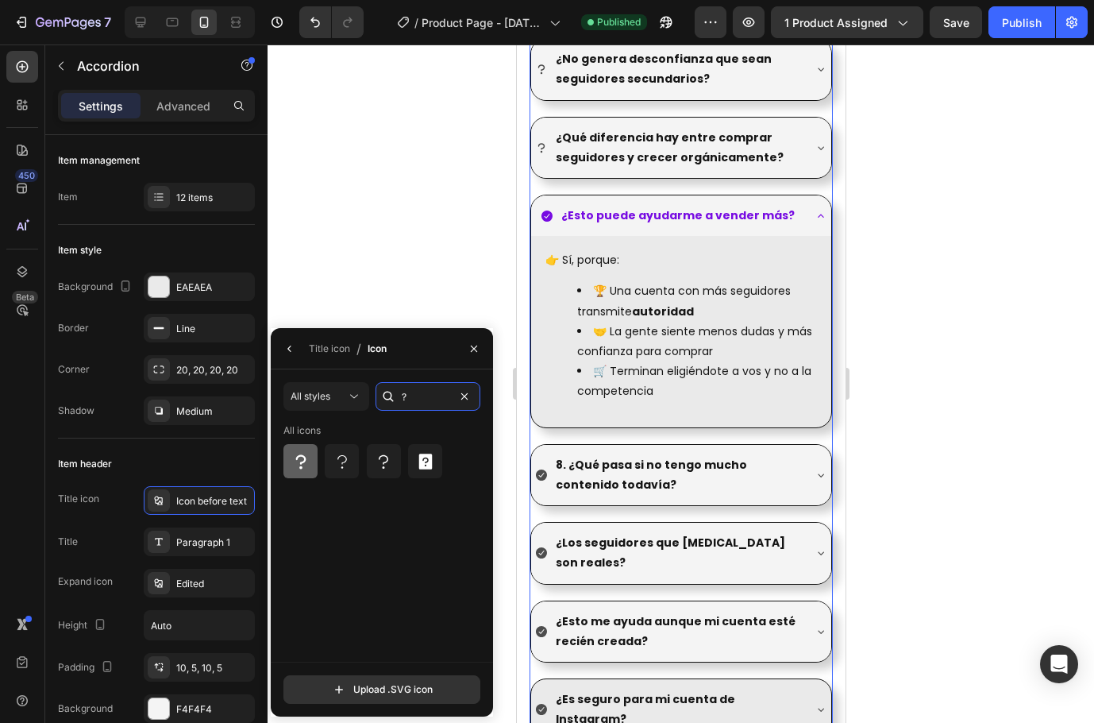
type input "?"
click at [312, 464] on div at bounding box center [301, 461] width 34 height 34
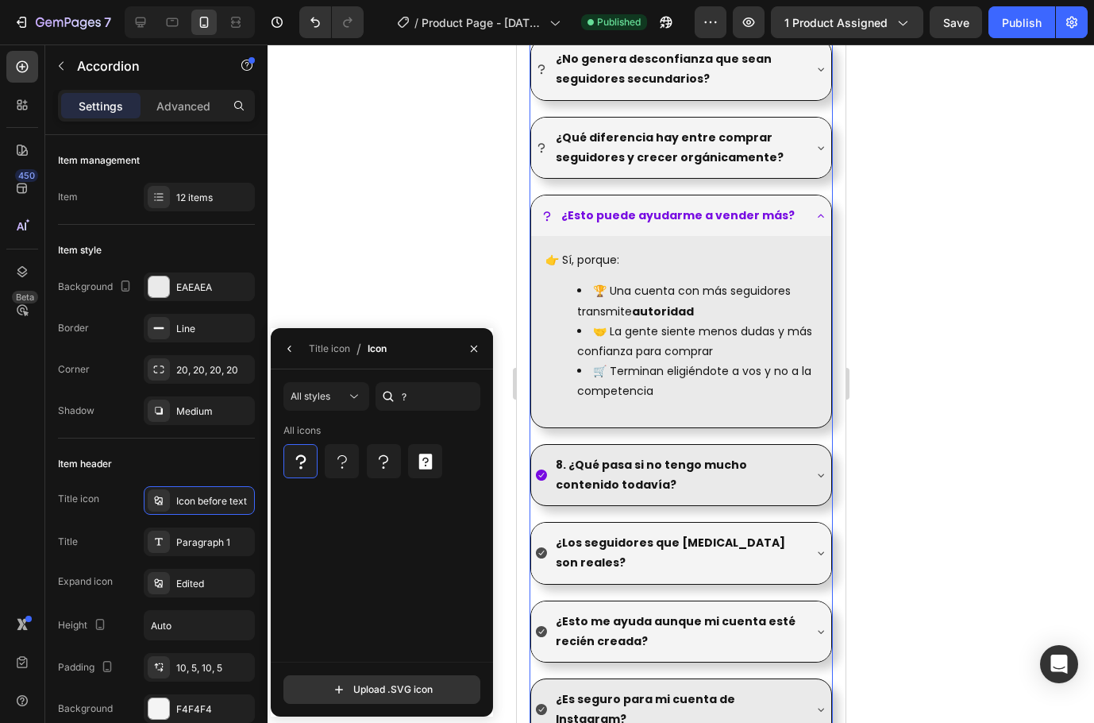
click at [546, 473] on icon at bounding box center [540, 475] width 13 height 13
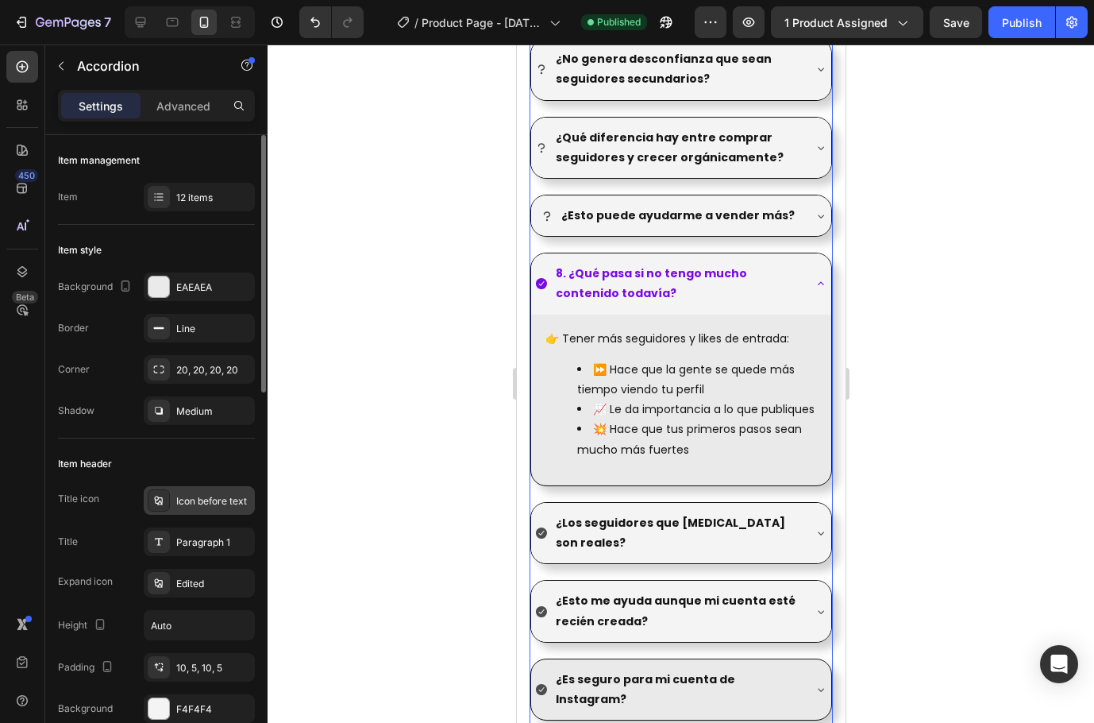
click at [197, 507] on div "Icon before text" at bounding box center [213, 501] width 75 height 14
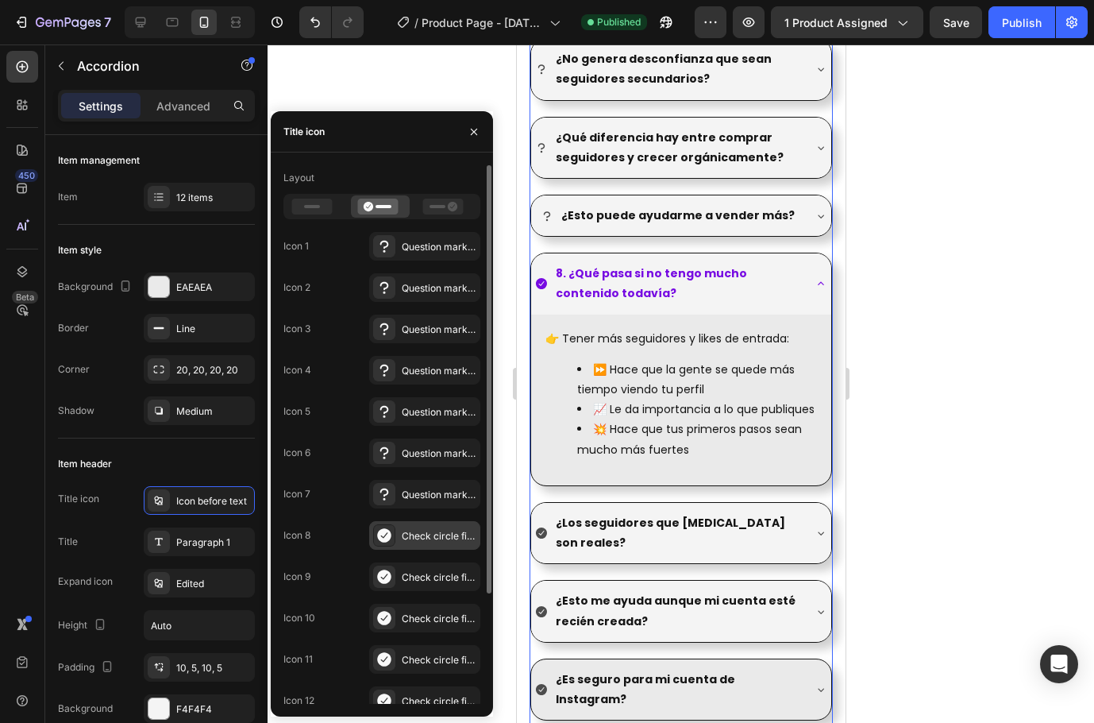
click at [387, 538] on icon at bounding box center [384, 535] width 14 height 14
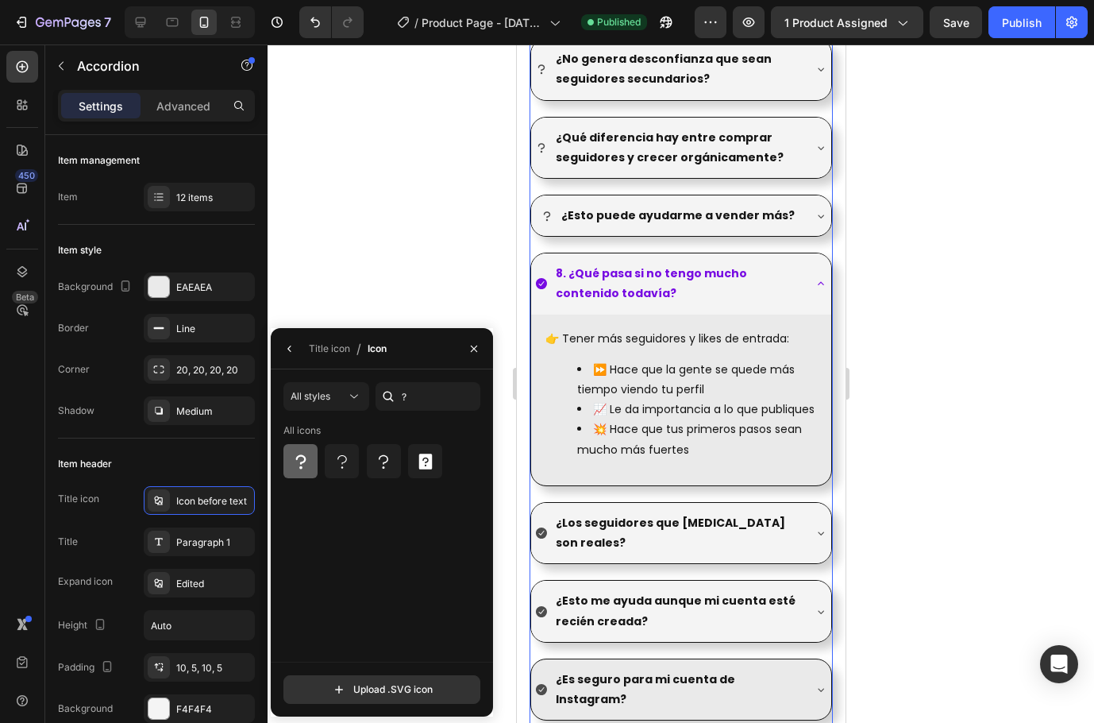
click at [306, 462] on icon at bounding box center [300, 461] width 19 height 19
click at [294, 357] on button "button" at bounding box center [289, 348] width 25 height 25
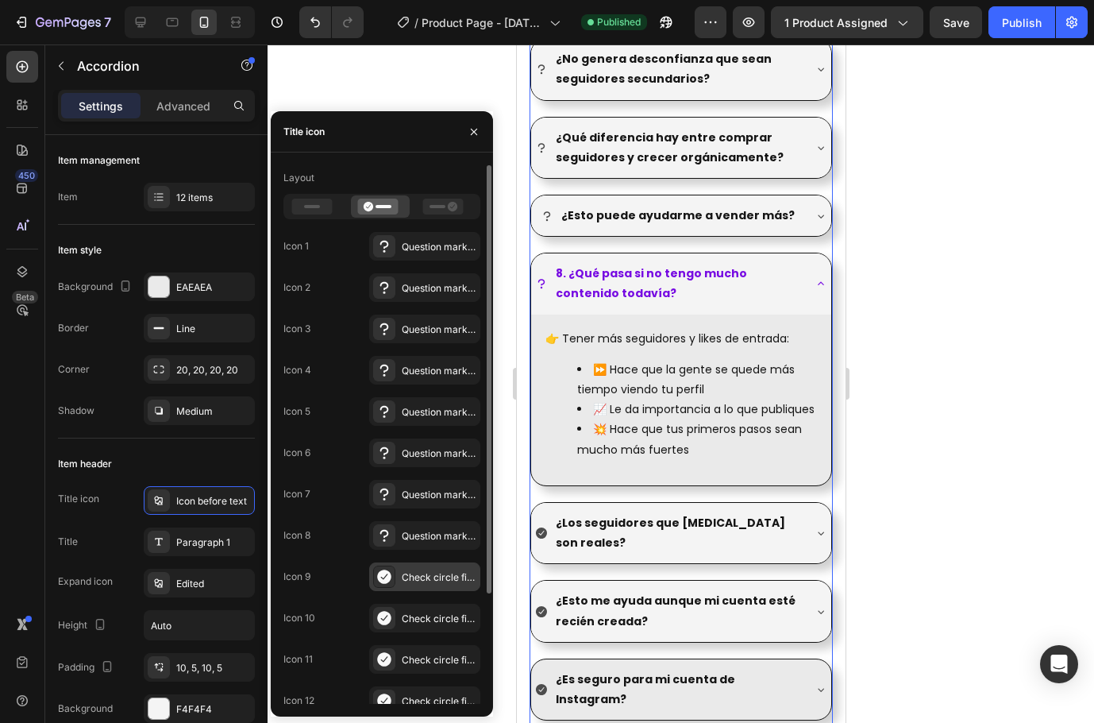
click at [385, 576] on icon at bounding box center [384, 576] width 14 height 14
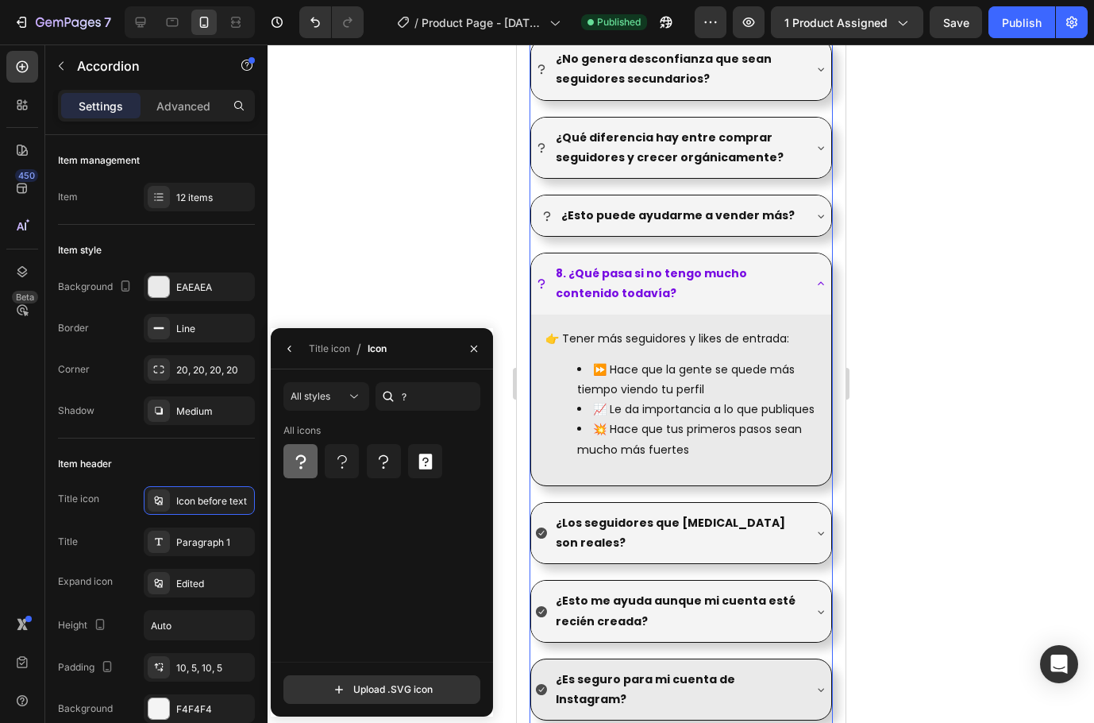
click at [307, 456] on icon at bounding box center [300, 461] width 19 height 19
click at [294, 356] on button "button" at bounding box center [289, 348] width 25 height 25
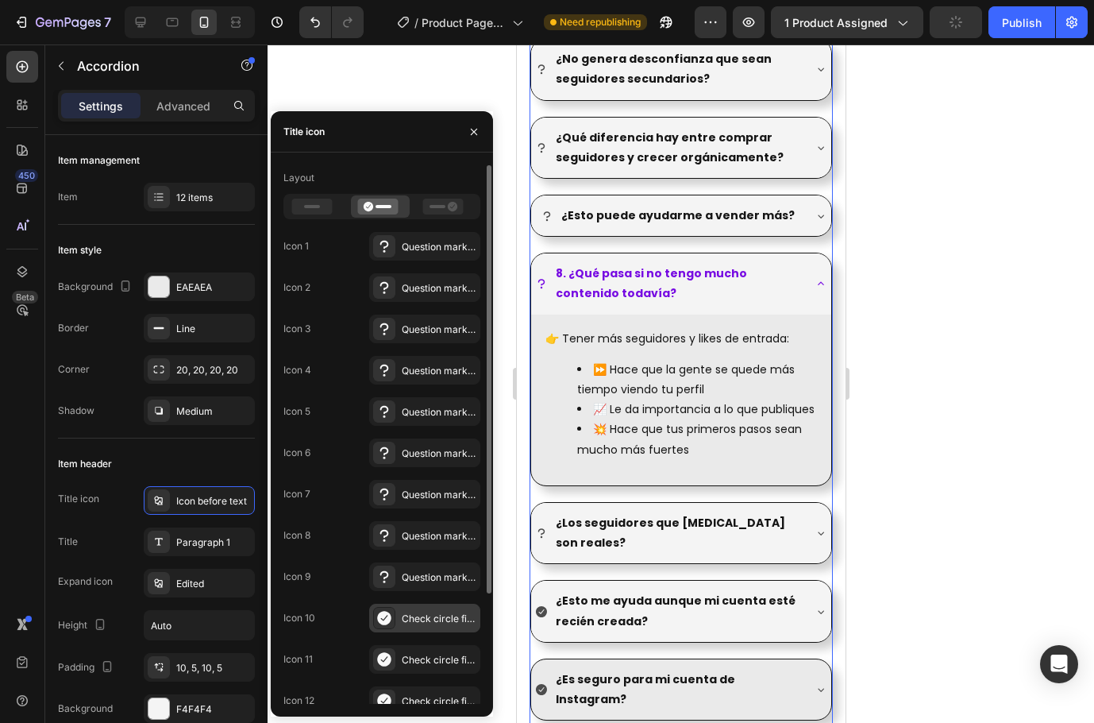
click at [380, 619] on icon at bounding box center [384, 618] width 14 height 14
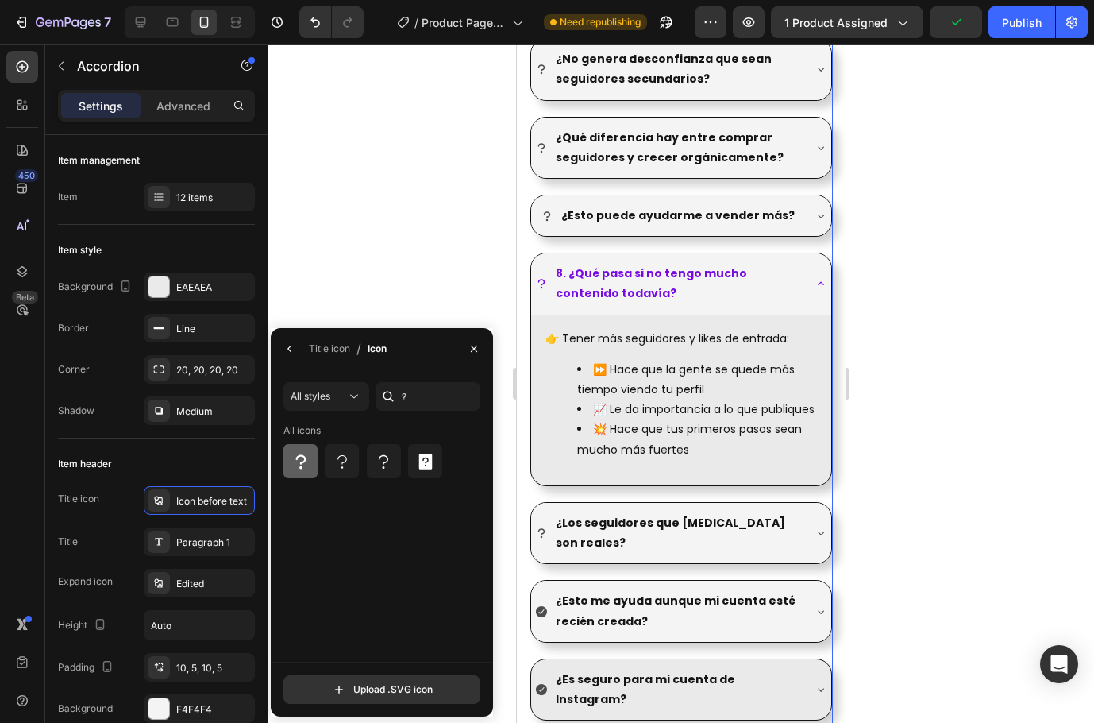
click at [300, 460] on icon at bounding box center [300, 461] width 19 height 19
click at [299, 351] on button "button" at bounding box center [289, 348] width 25 height 25
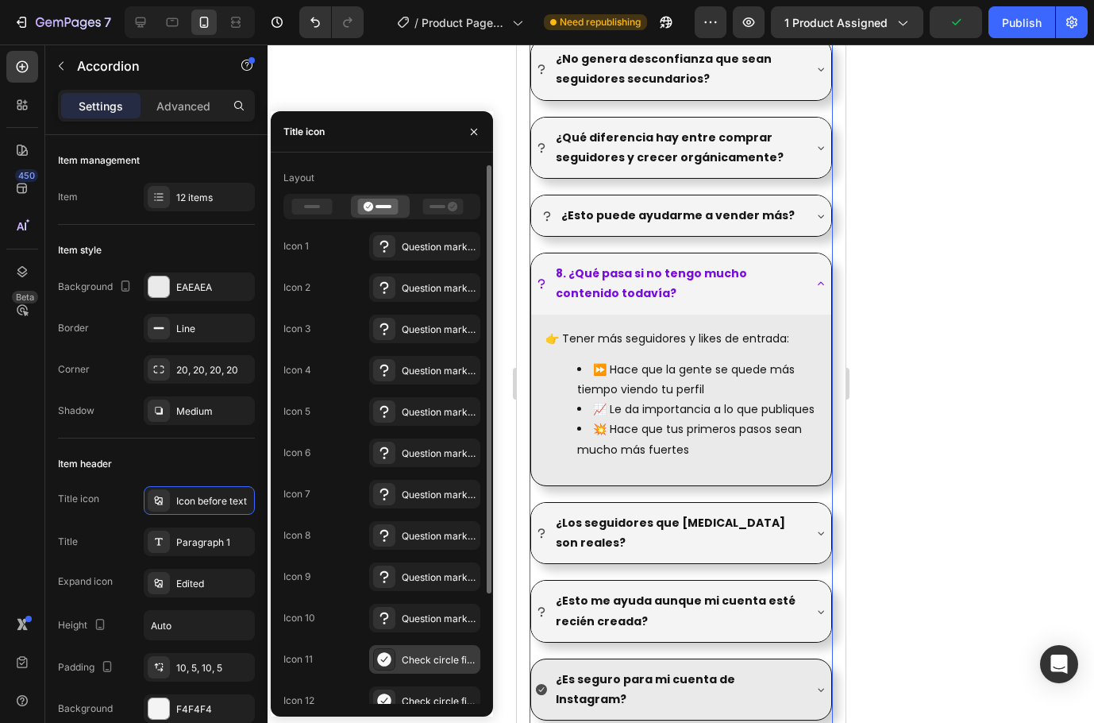
scroll to position [138, 0]
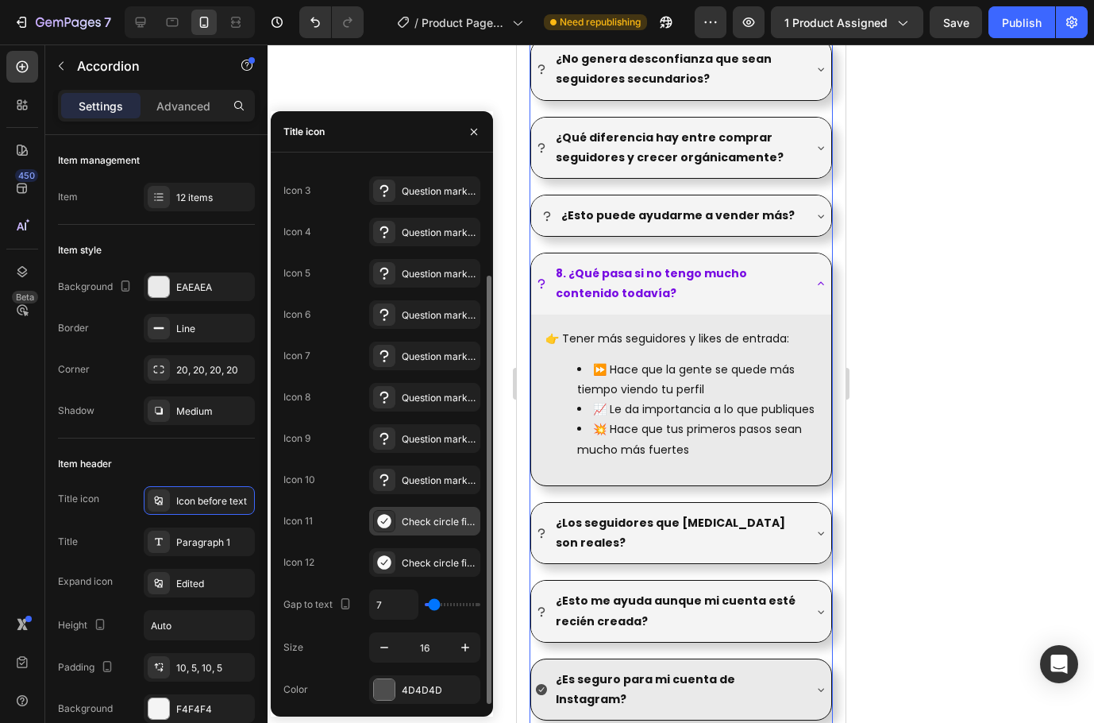
click at [385, 517] on icon at bounding box center [384, 521] width 14 height 14
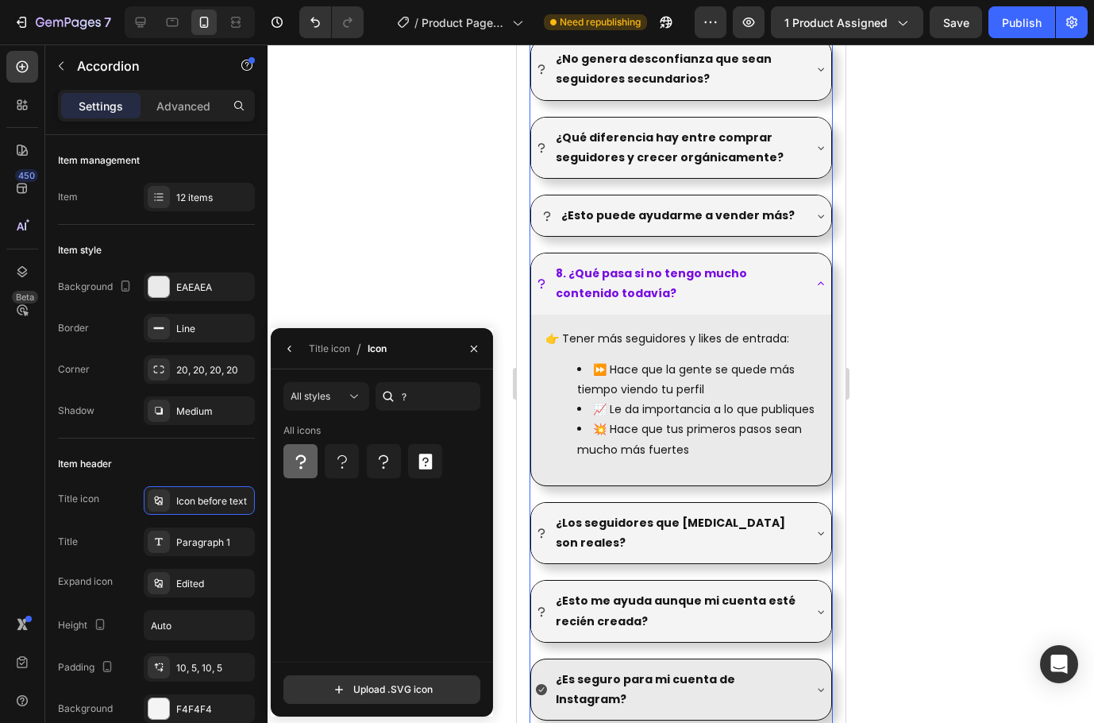
click at [307, 453] on icon at bounding box center [300, 461] width 19 height 19
click at [298, 345] on button "button" at bounding box center [289, 348] width 25 height 25
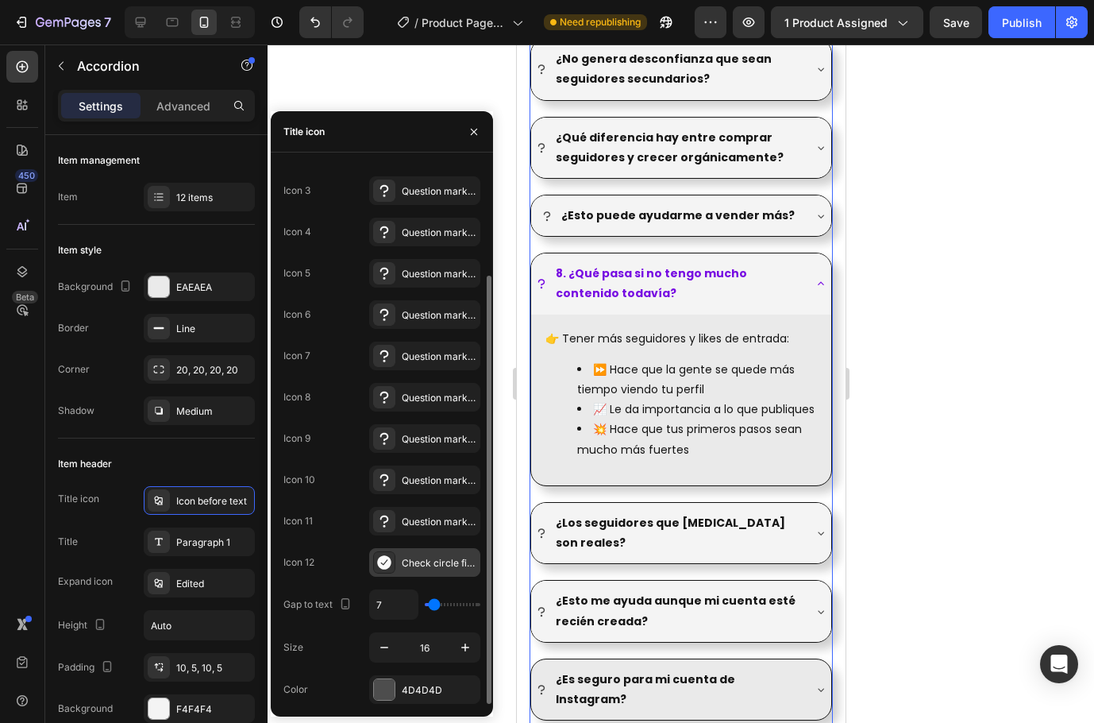
click at [388, 565] on icon at bounding box center [384, 562] width 14 height 14
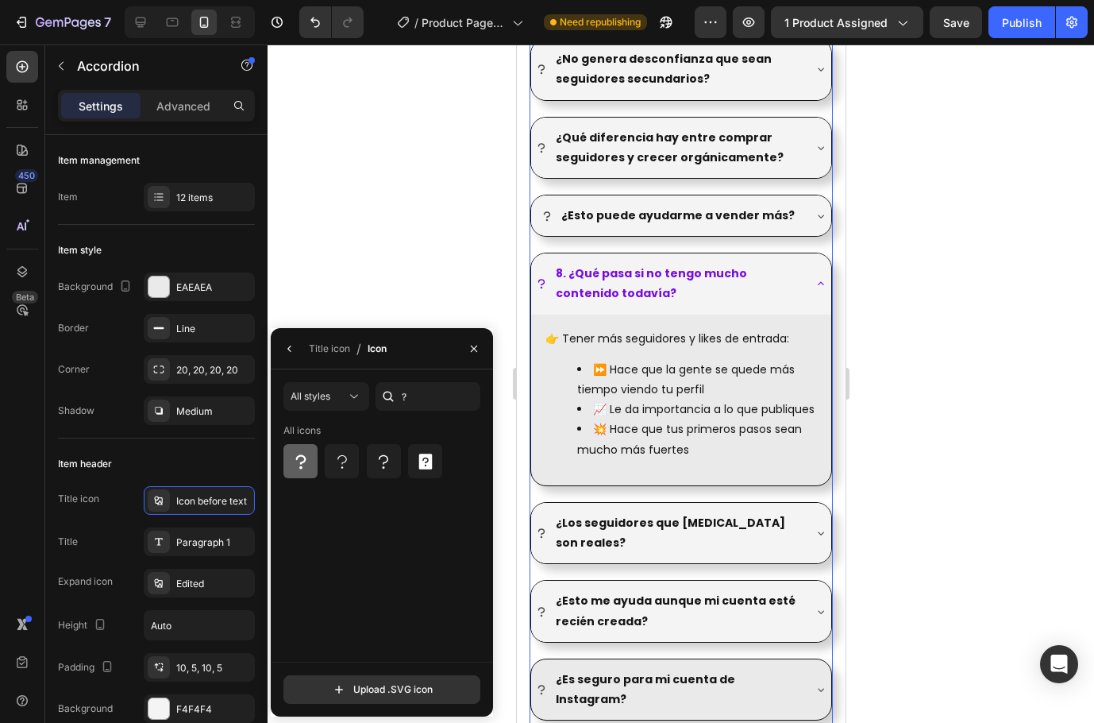
click at [299, 453] on icon at bounding box center [300, 461] width 19 height 19
click at [287, 345] on icon "button" at bounding box center [290, 348] width 13 height 13
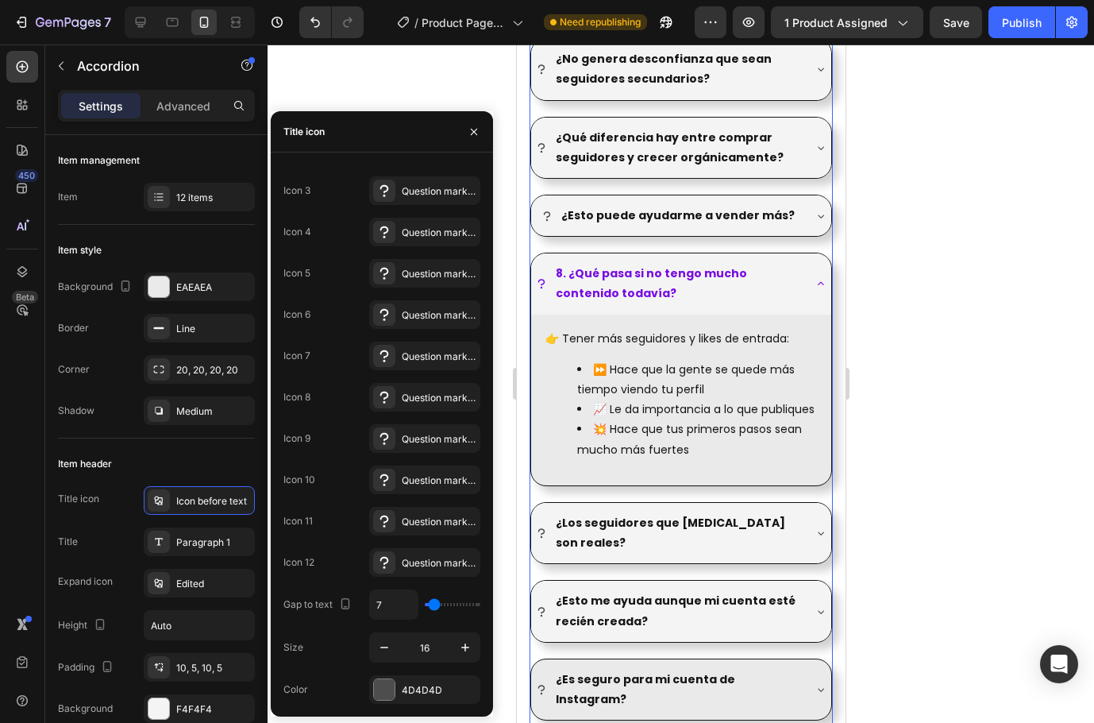
click at [817, 284] on icon at bounding box center [820, 283] width 6 height 3
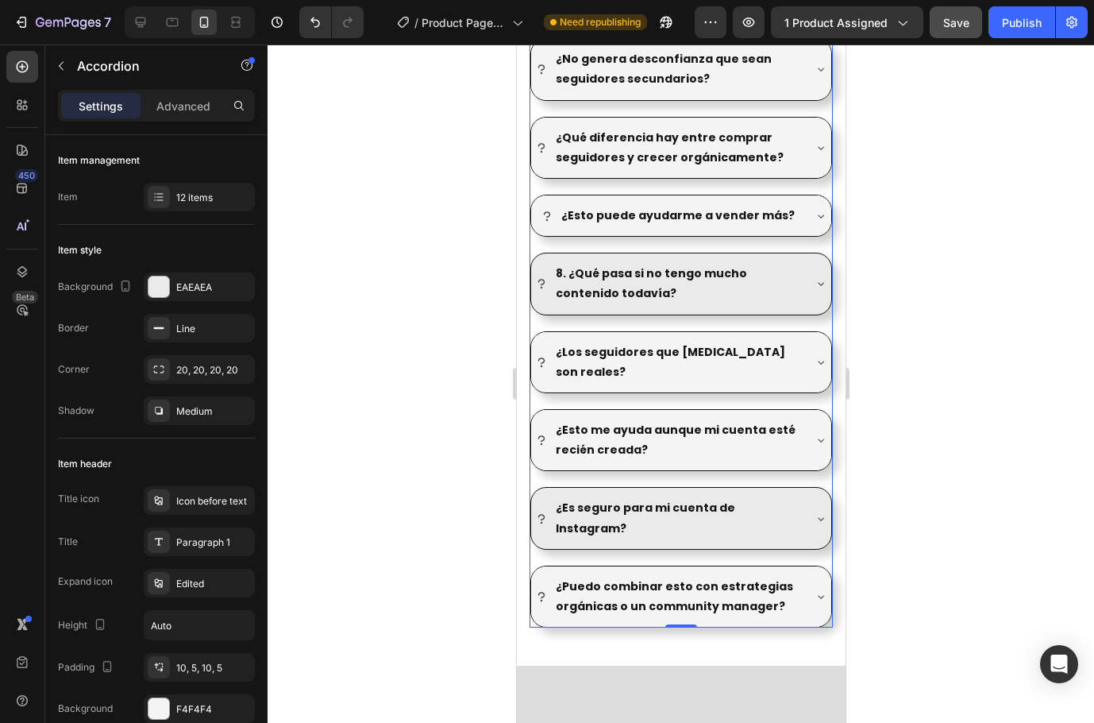
click at [964, 24] on span "Save" at bounding box center [957, 23] width 26 height 14
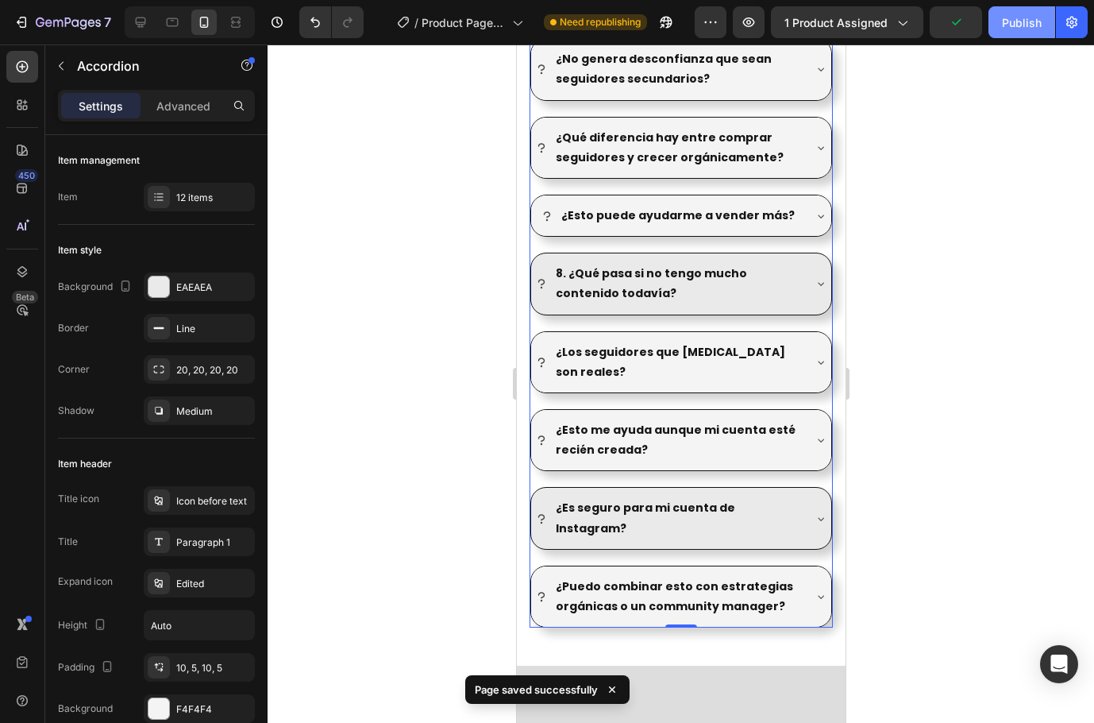
click at [1018, 29] on div "Publish" at bounding box center [1022, 22] width 40 height 17
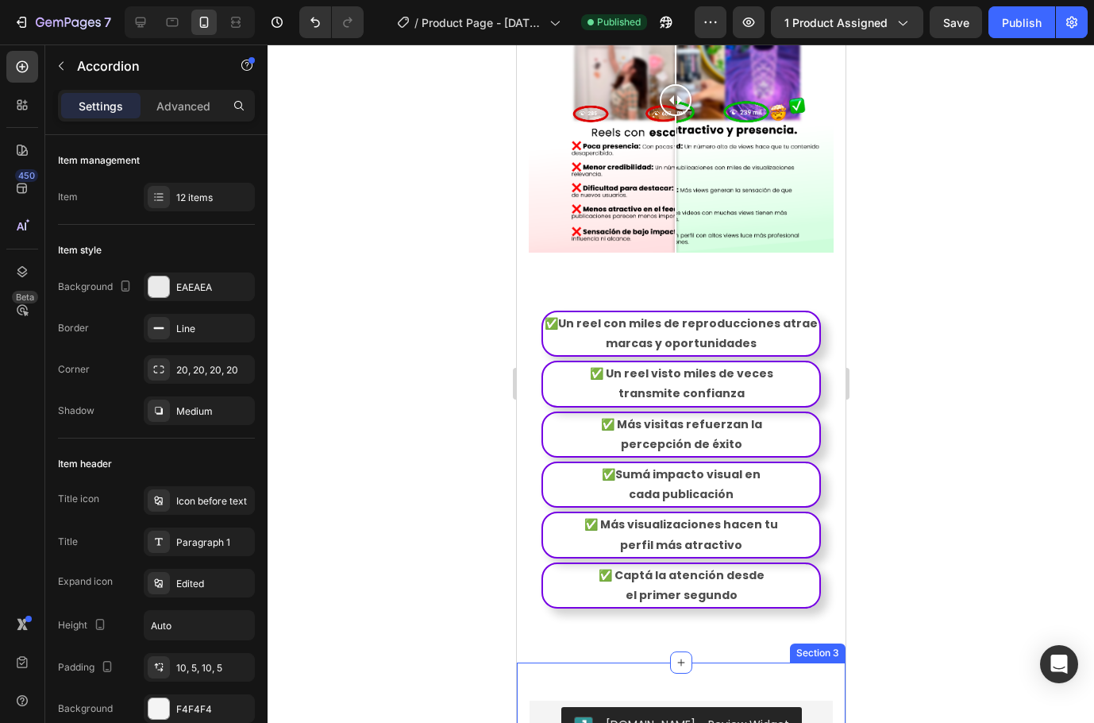
scroll to position [1558, 0]
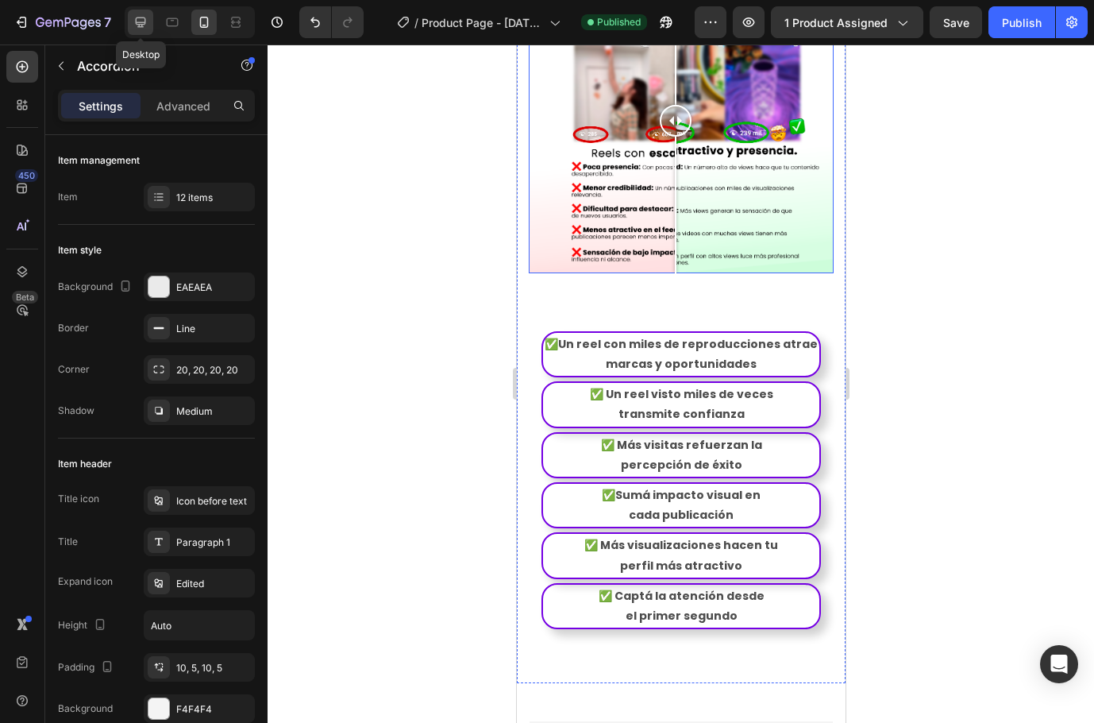
click at [137, 22] on icon at bounding box center [141, 22] width 10 height 10
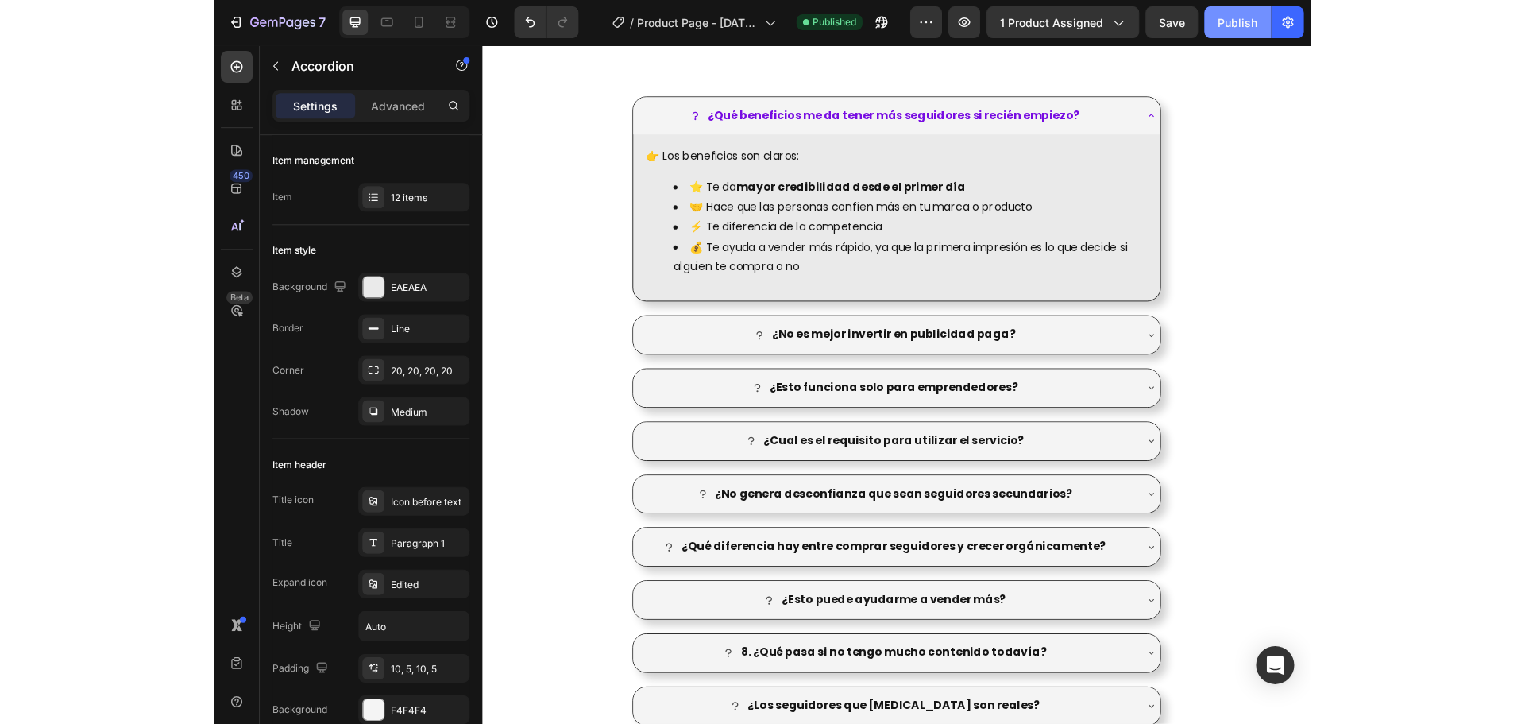
scroll to position [2111, 0]
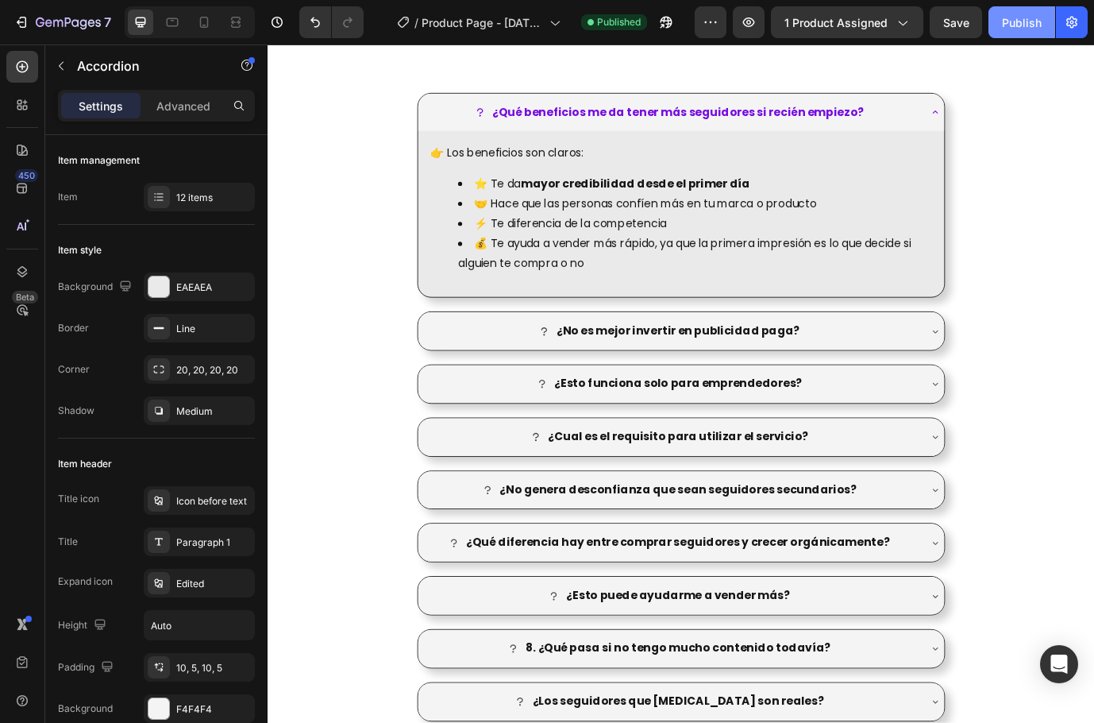
click at [1025, 30] on div "Publish" at bounding box center [1022, 22] width 40 height 17
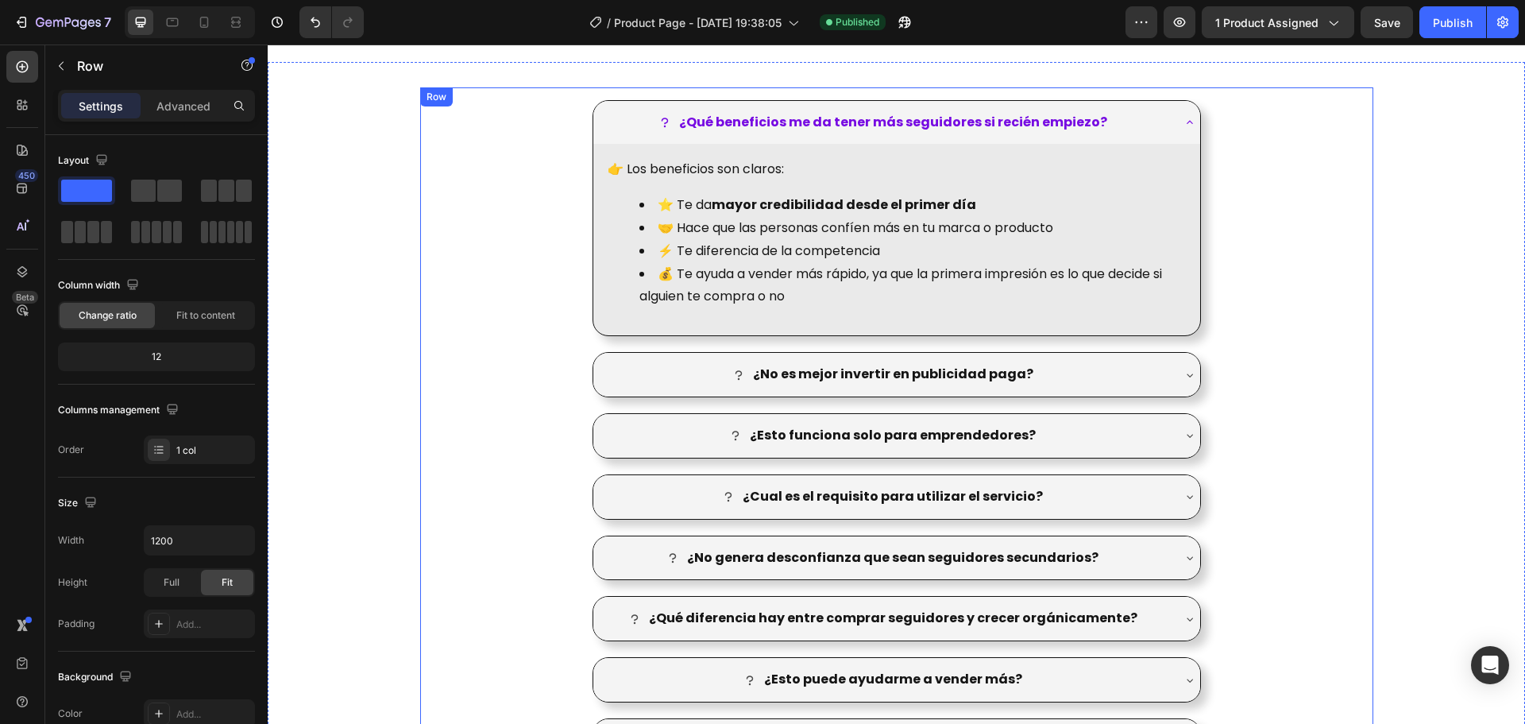
click at [1298, 294] on div "¿Qué beneficios me da tener más seguidores si recién empiezo? 👉 Los beneficios …" at bounding box center [896, 553] width 953 height 932
click at [1186, 20] on icon "button" at bounding box center [1180, 22] width 12 height 10
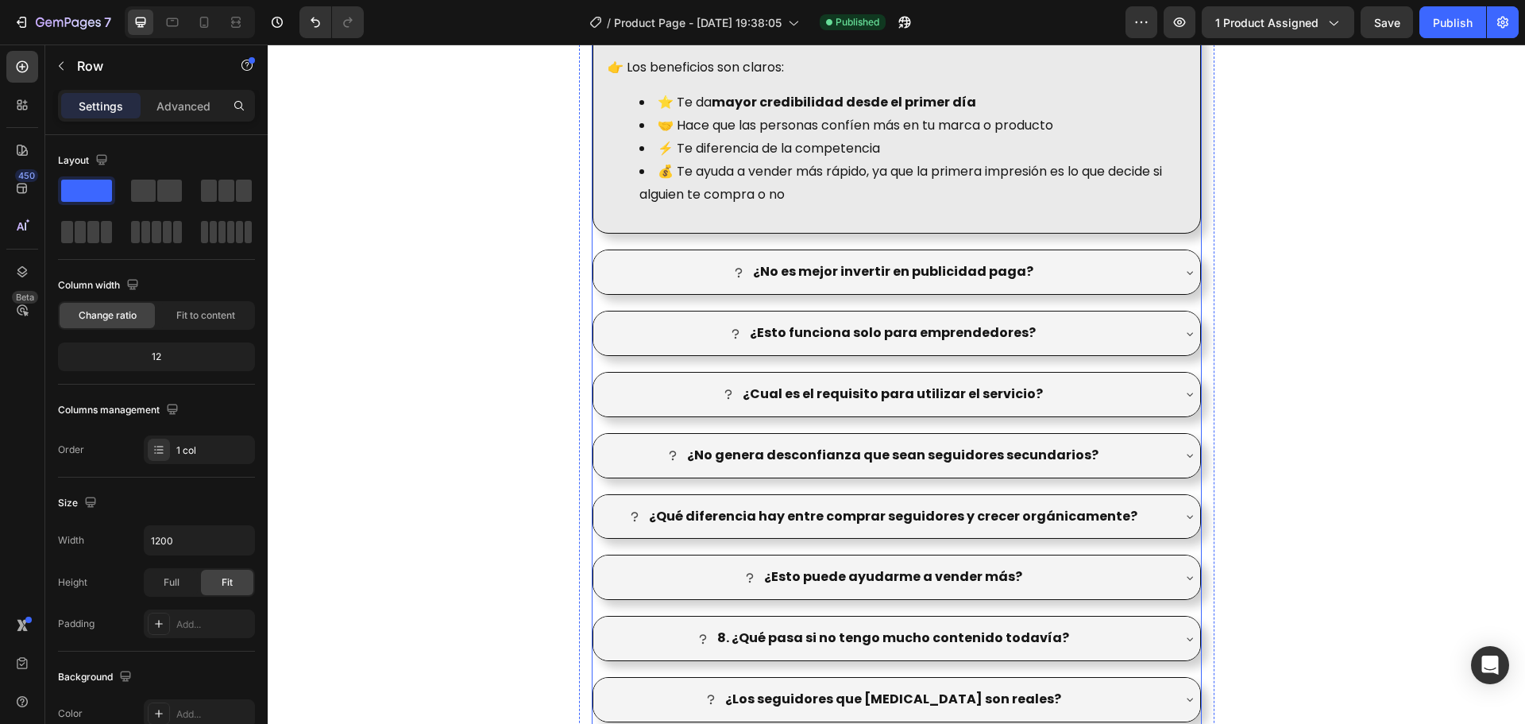
scroll to position [2032, 0]
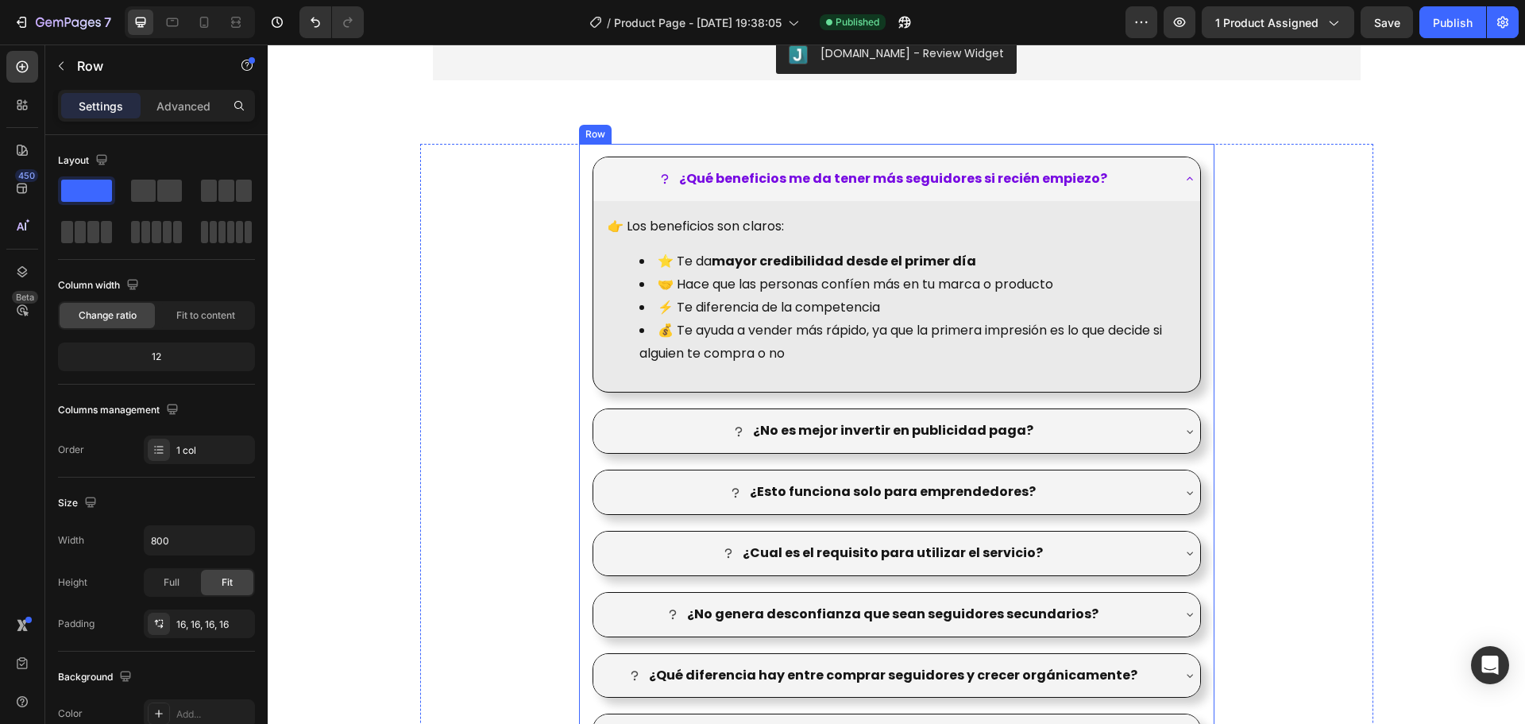
click at [1203, 227] on div "¿Qué beneficios me da tener más seguidores si recién empiezo? 👉 Los beneficios …" at bounding box center [896, 610] width 635 height 932
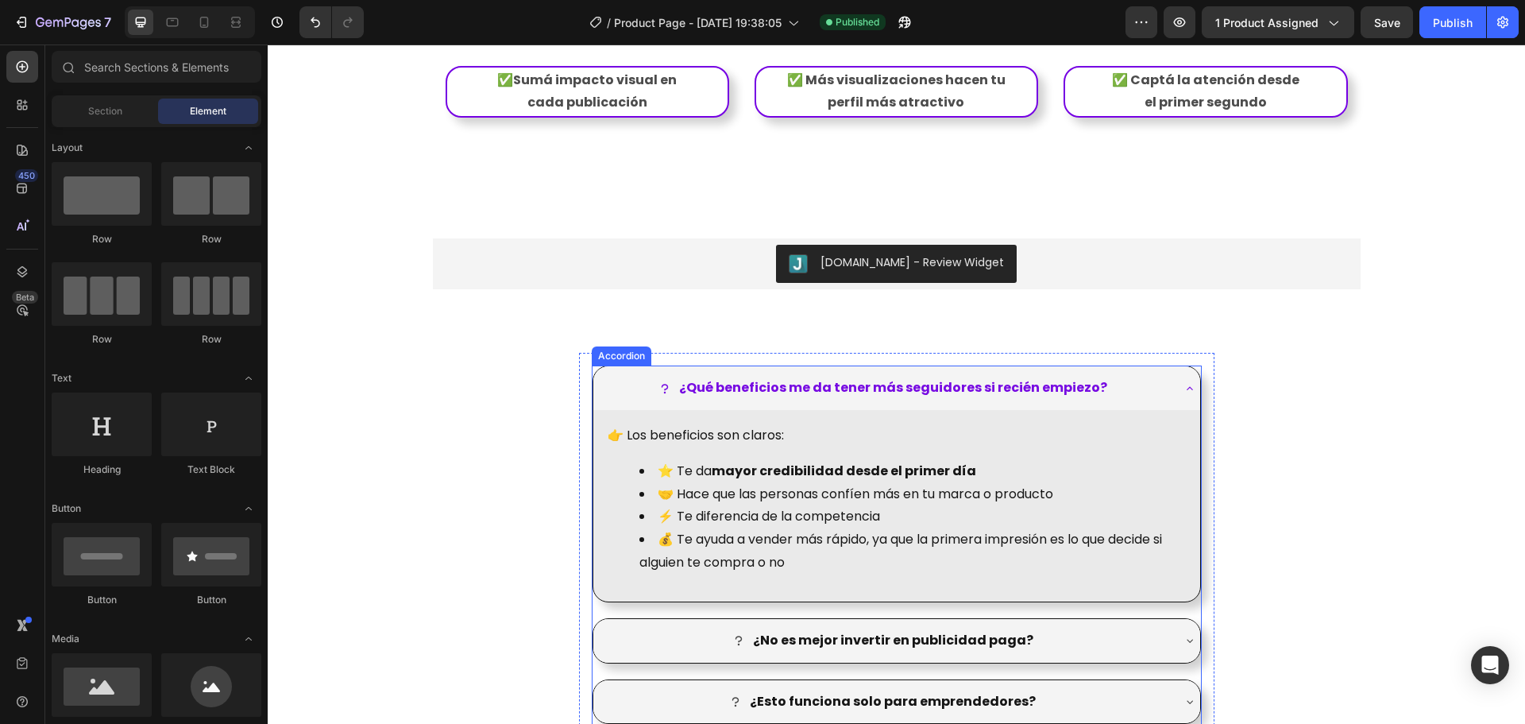
scroll to position [1819, 0]
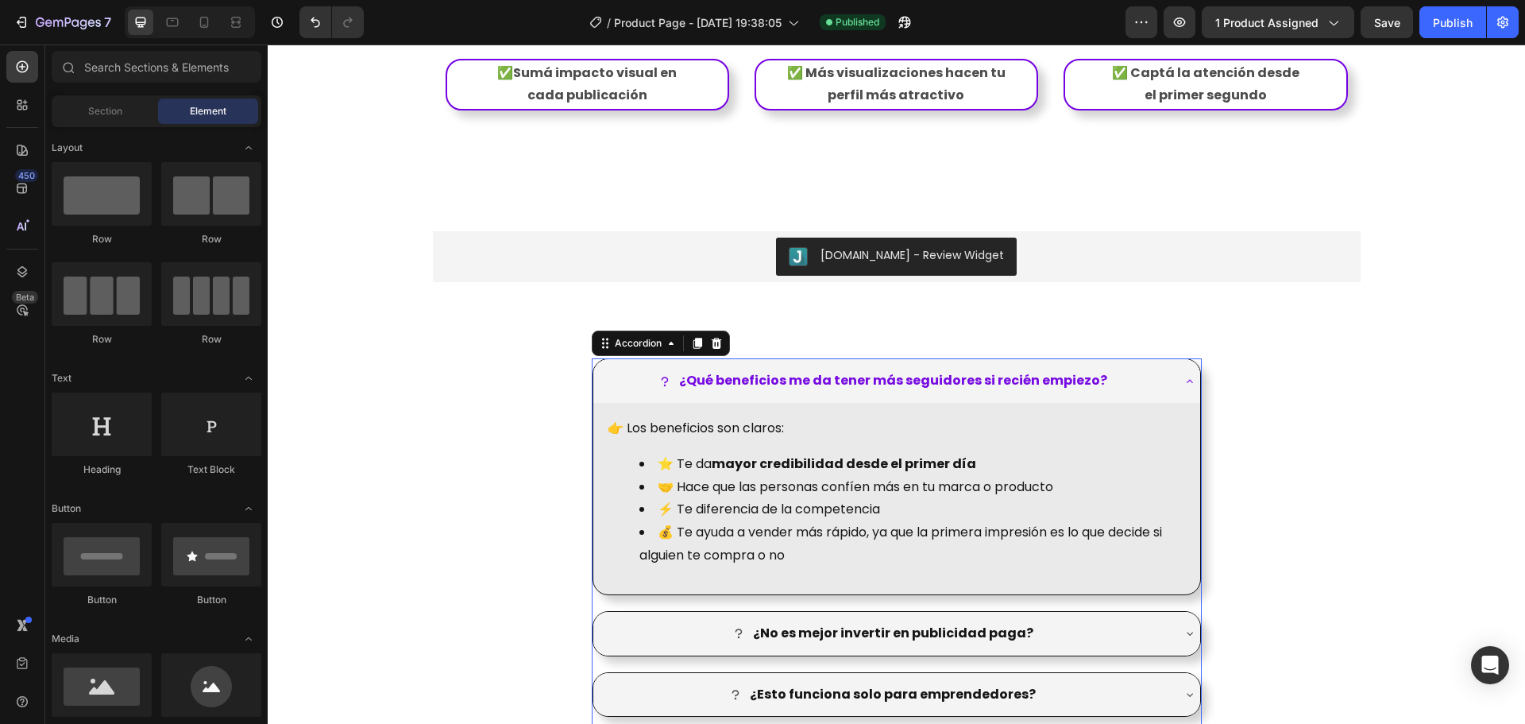
click at [1183, 388] on icon at bounding box center [1189, 381] width 13 height 13
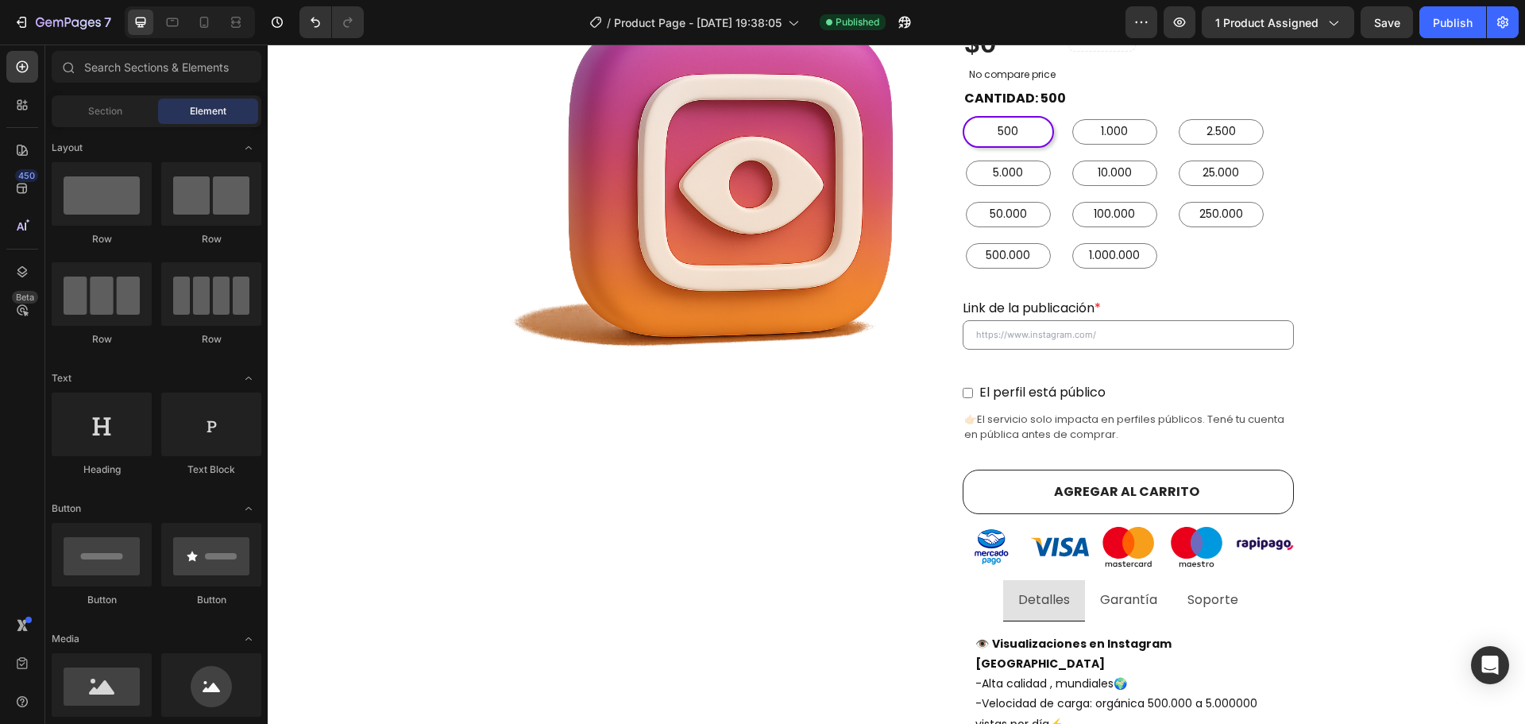
scroll to position [0, 0]
